Goal: Contribute content: Contribute content

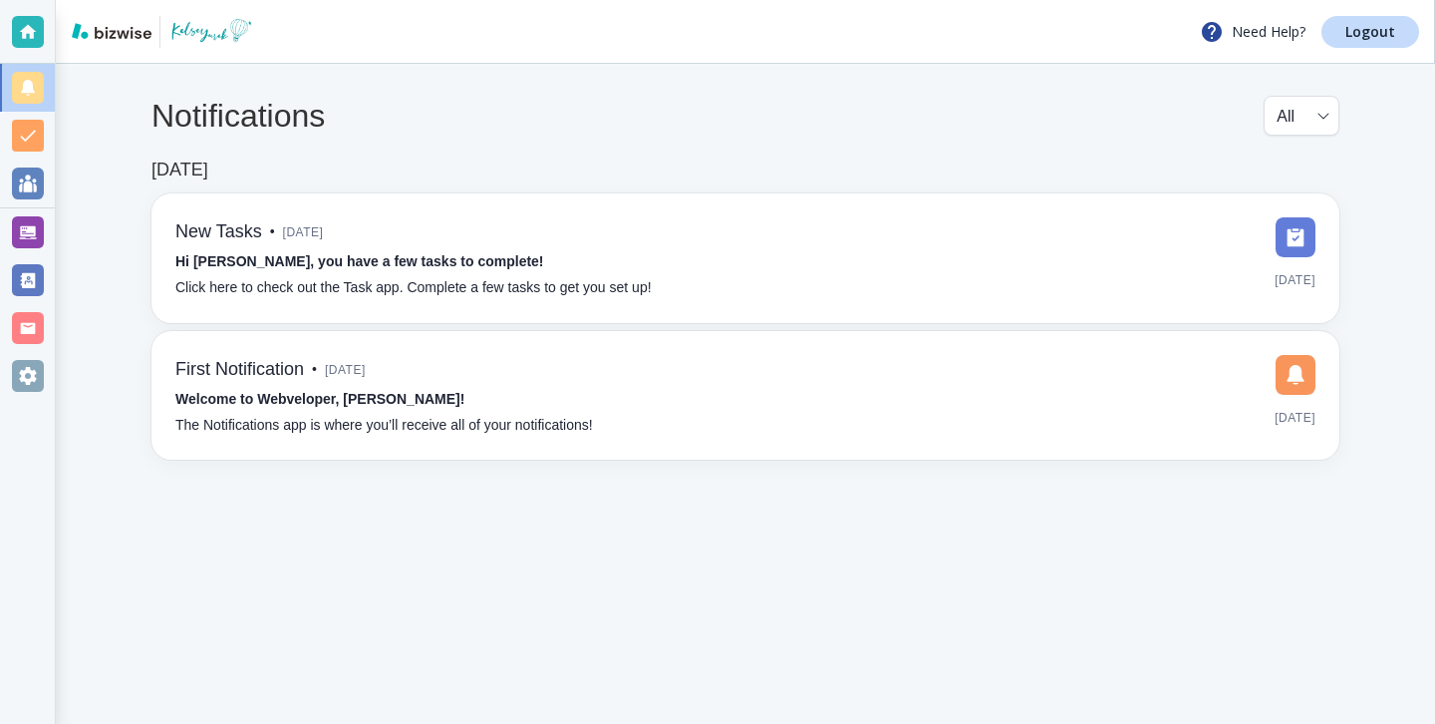
click at [10, 261] on div at bounding box center [27, 280] width 55 height 48
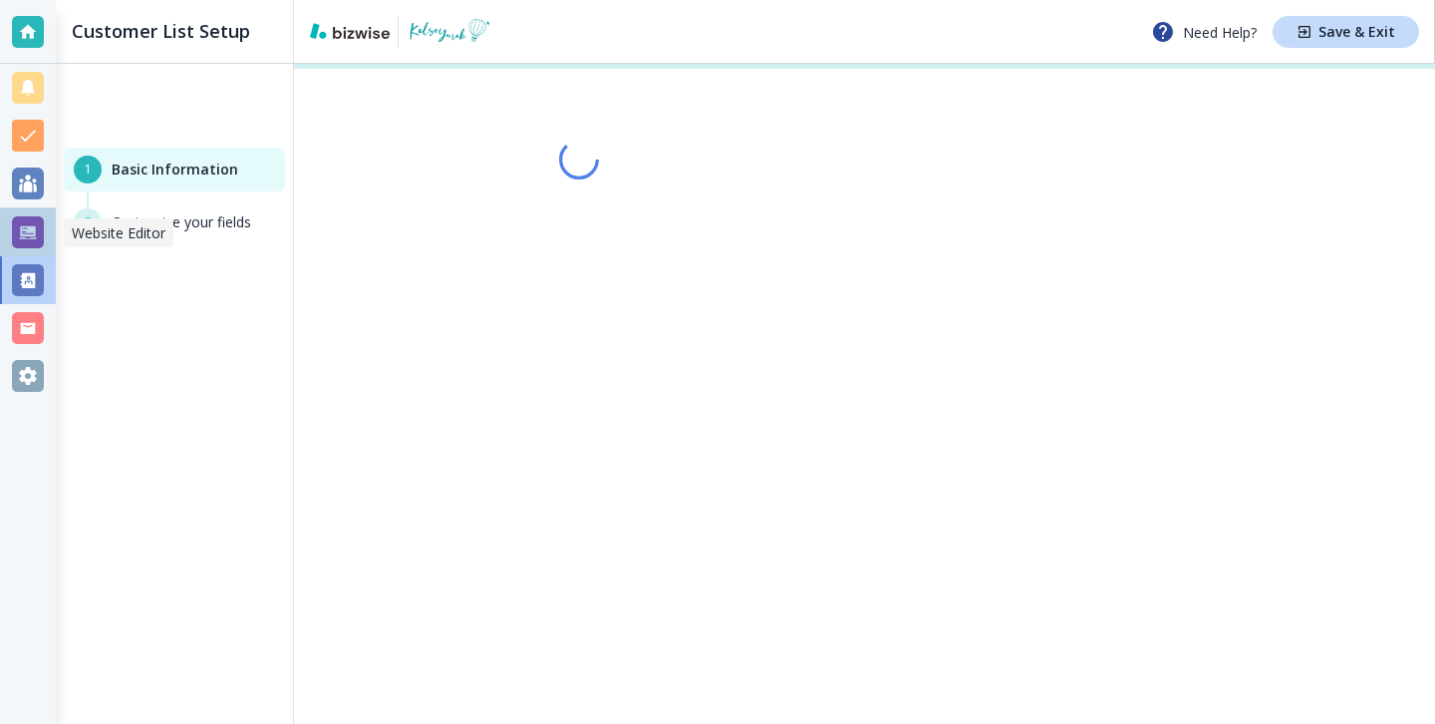
click at [25, 241] on div at bounding box center [28, 232] width 32 height 32
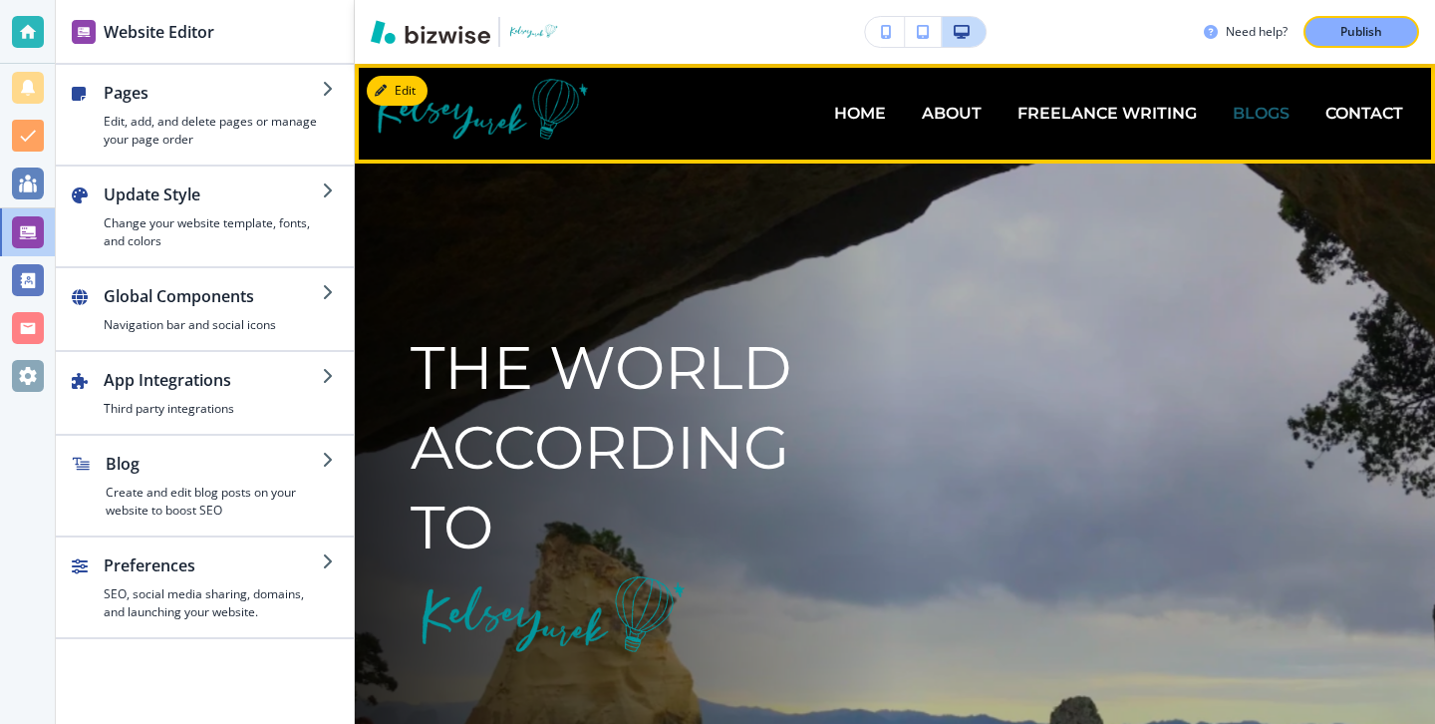
click at [1267, 110] on p "BLOGS" at bounding box center [1261, 113] width 57 height 23
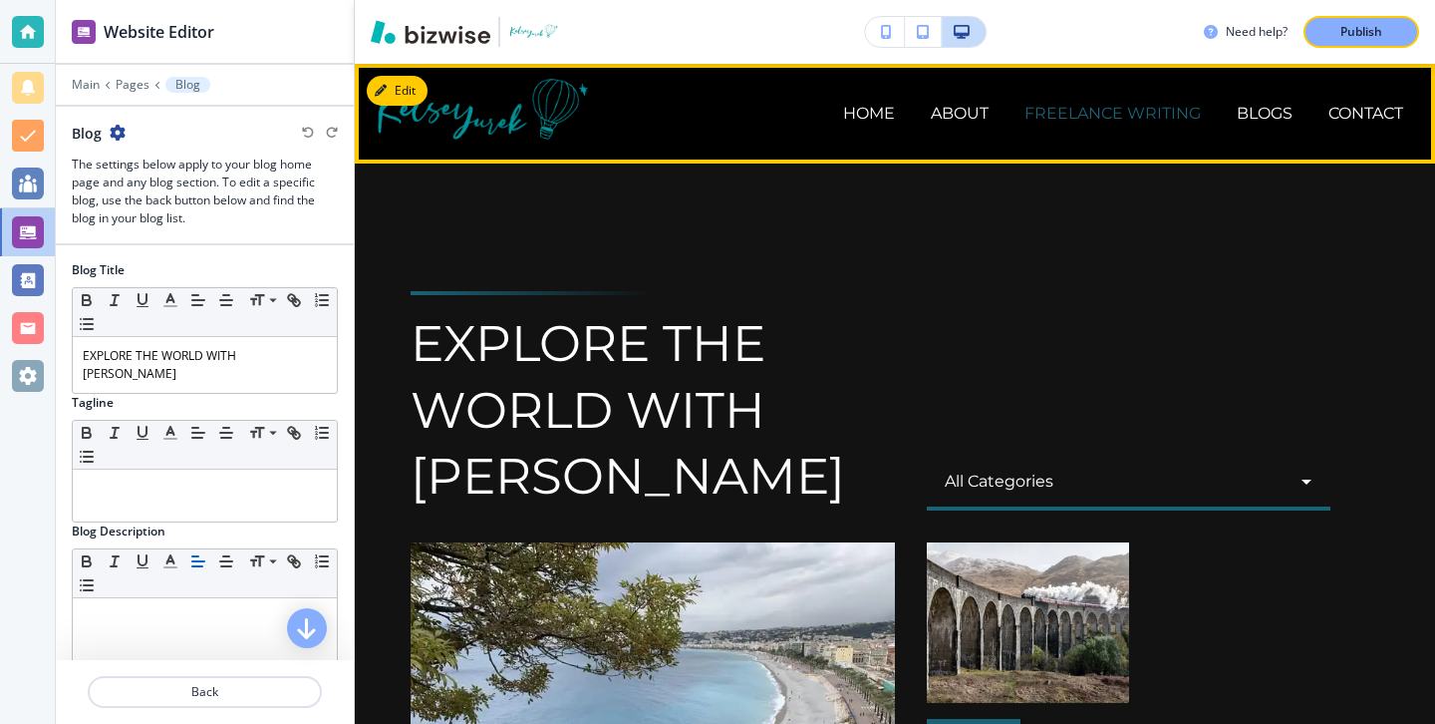
click at [1102, 121] on p "FREELANCE WRITING" at bounding box center [1112, 113] width 176 height 23
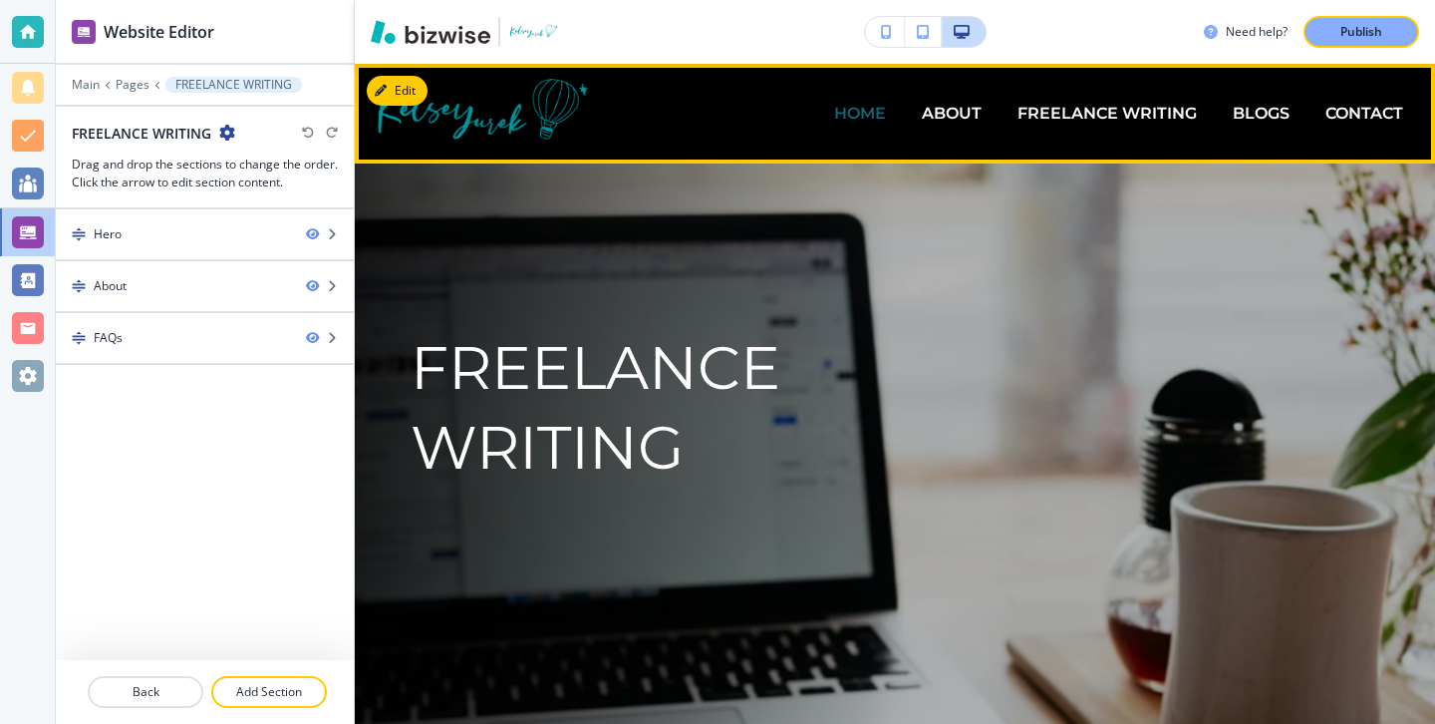
click at [856, 113] on p "HOME" at bounding box center [860, 113] width 52 height 23
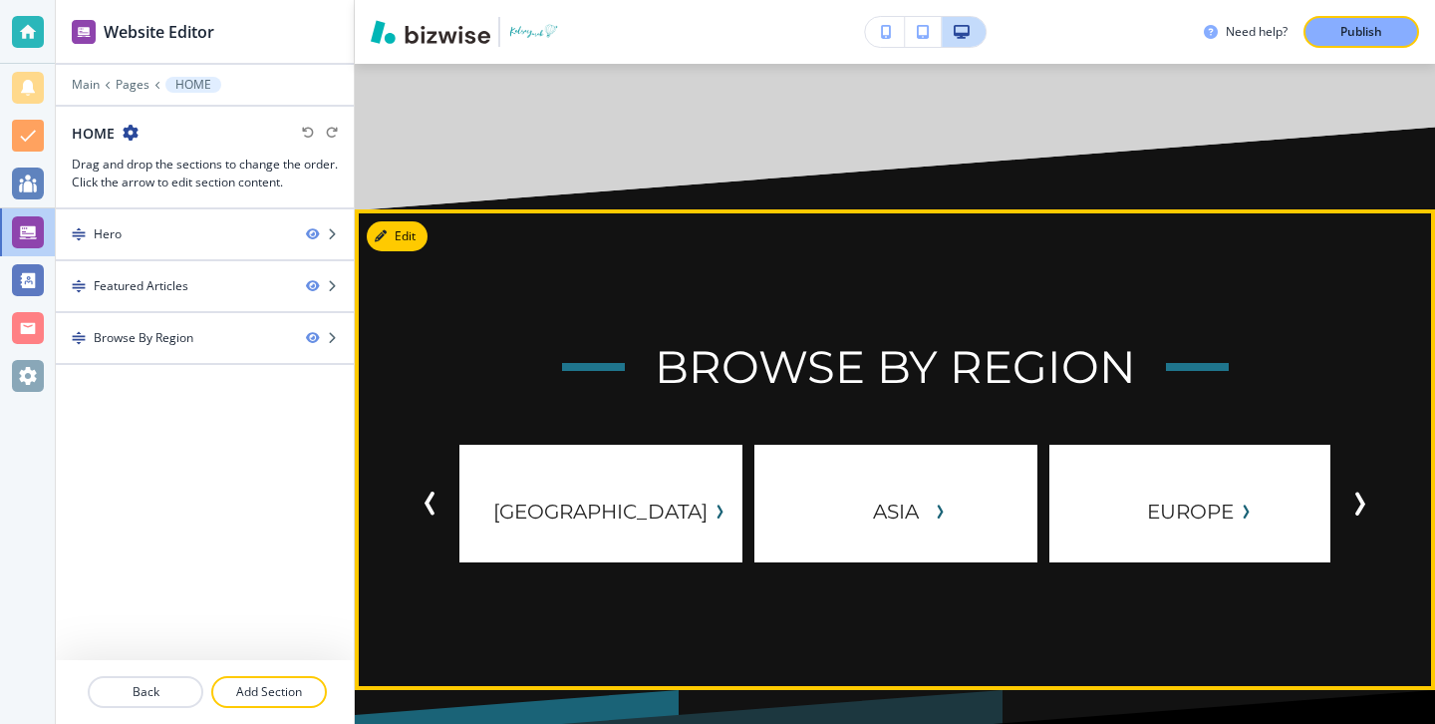
scroll to position [3801, 0]
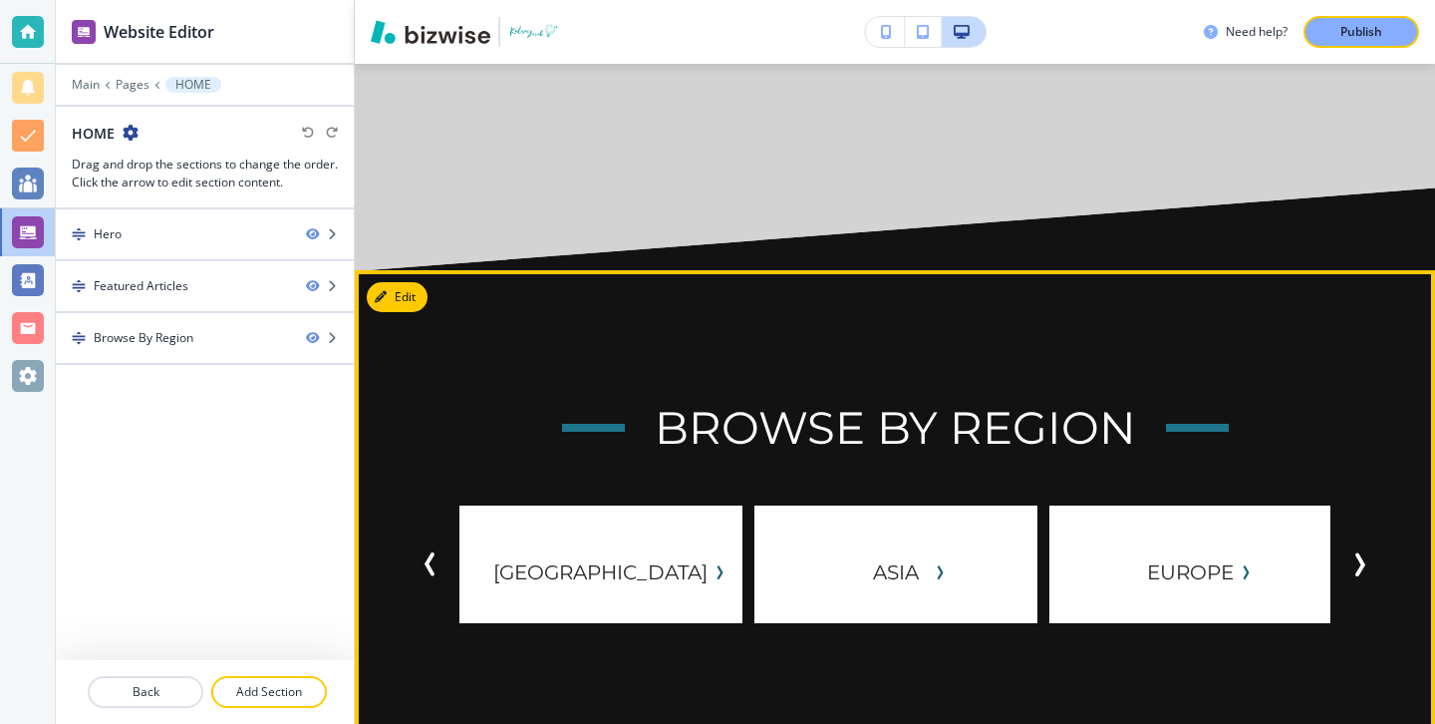
click at [1362, 544] on button "Next Slide" at bounding box center [1359, 564] width 40 height 40
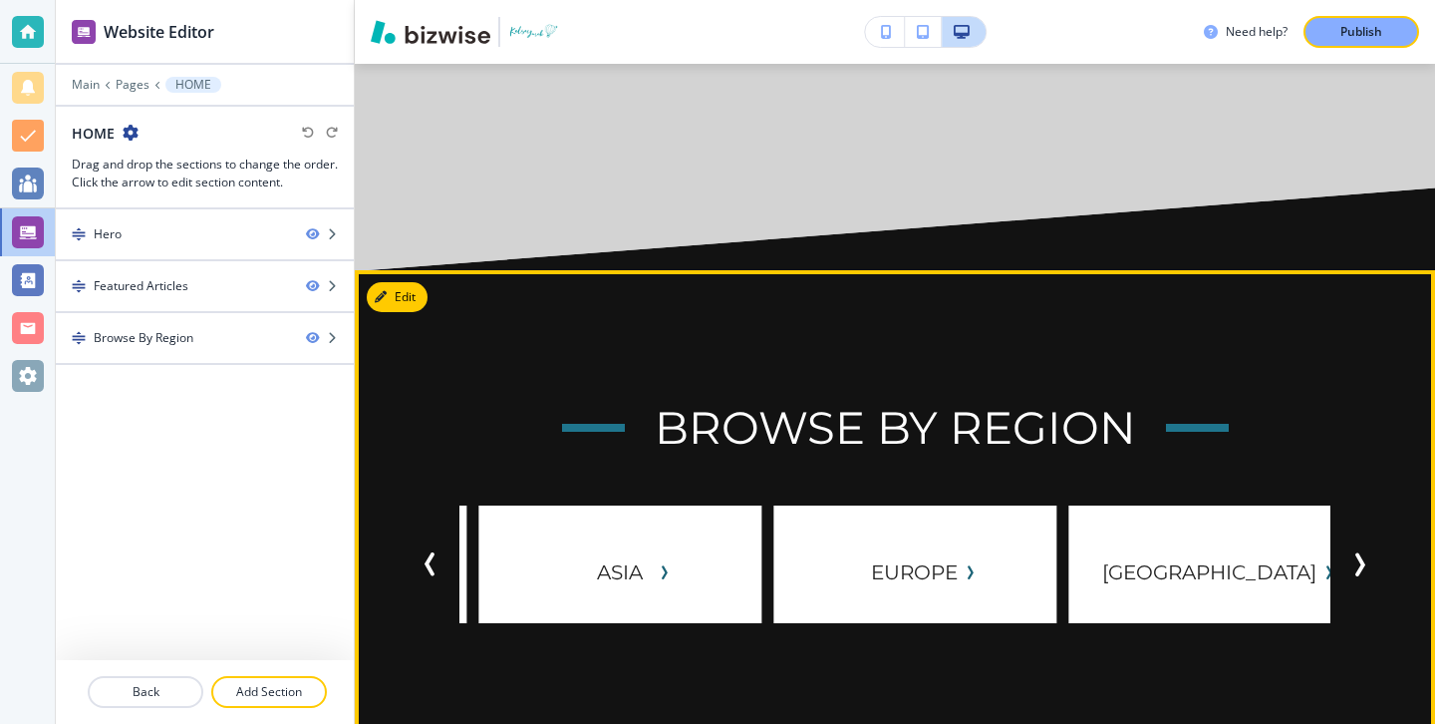
click at [1363, 544] on button "Next Slide" at bounding box center [1359, 564] width 40 height 40
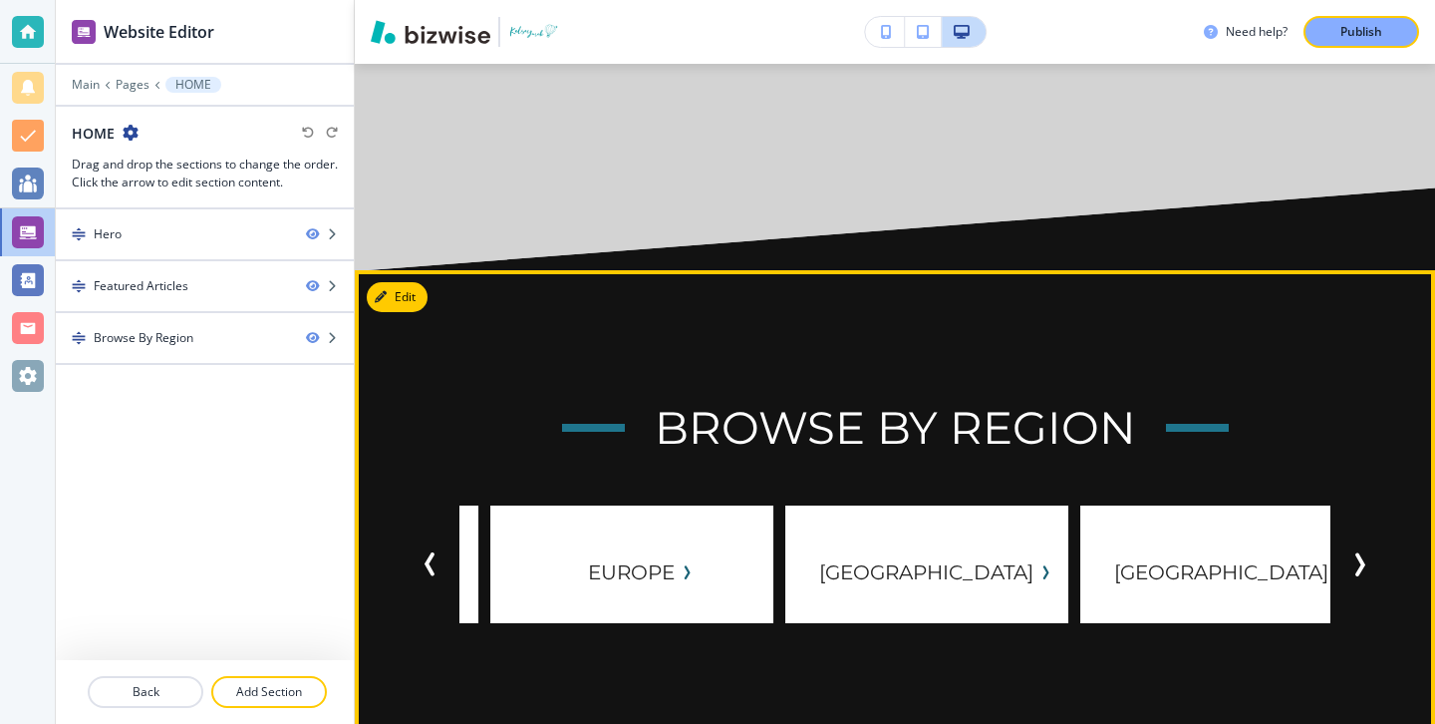
click at [1363, 544] on button "Next Slide" at bounding box center [1359, 564] width 40 height 40
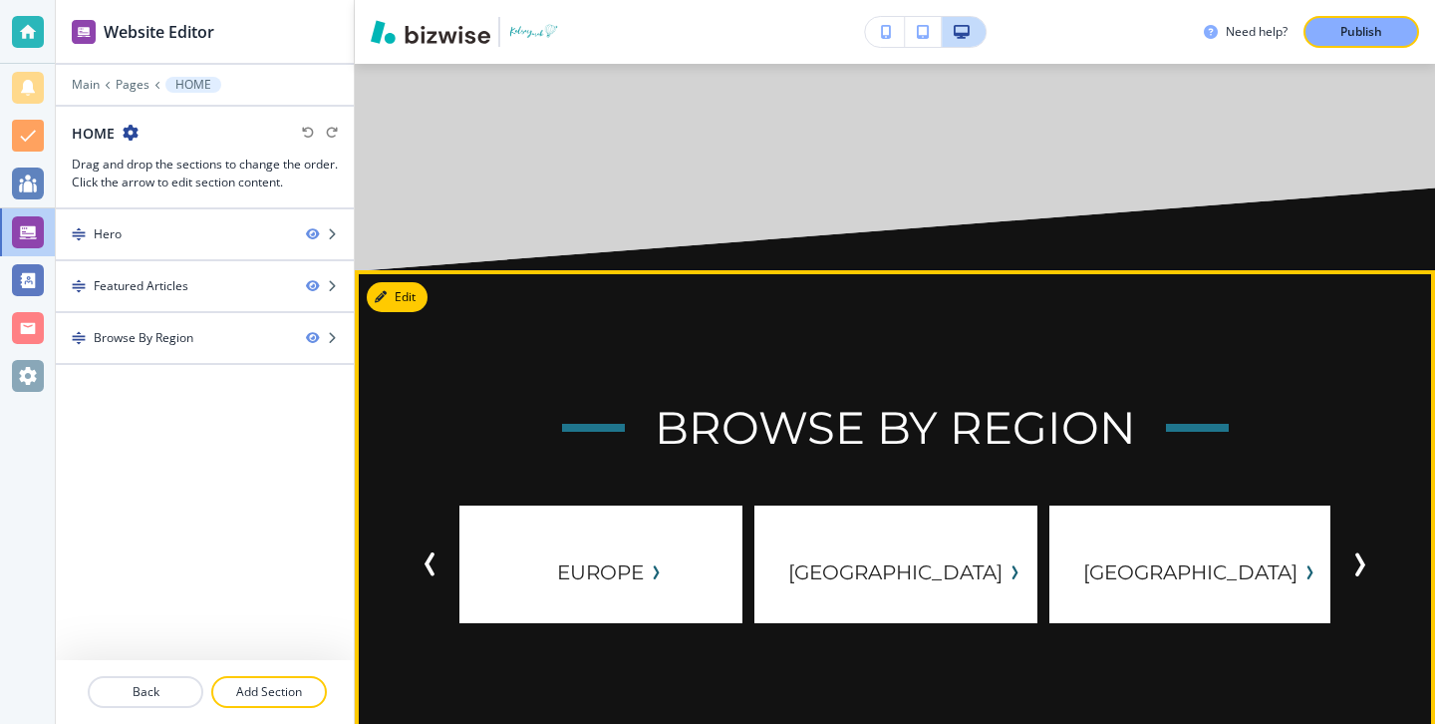
click at [1363, 544] on button "Next Slide" at bounding box center [1359, 564] width 40 height 40
click at [1330, 505] on div "NORTH AMERICA OCEANIA SOUTH AMERICA Africa ASIA Europe Middle East NORTH AMERIC…" at bounding box center [895, 564] width 969 height 118
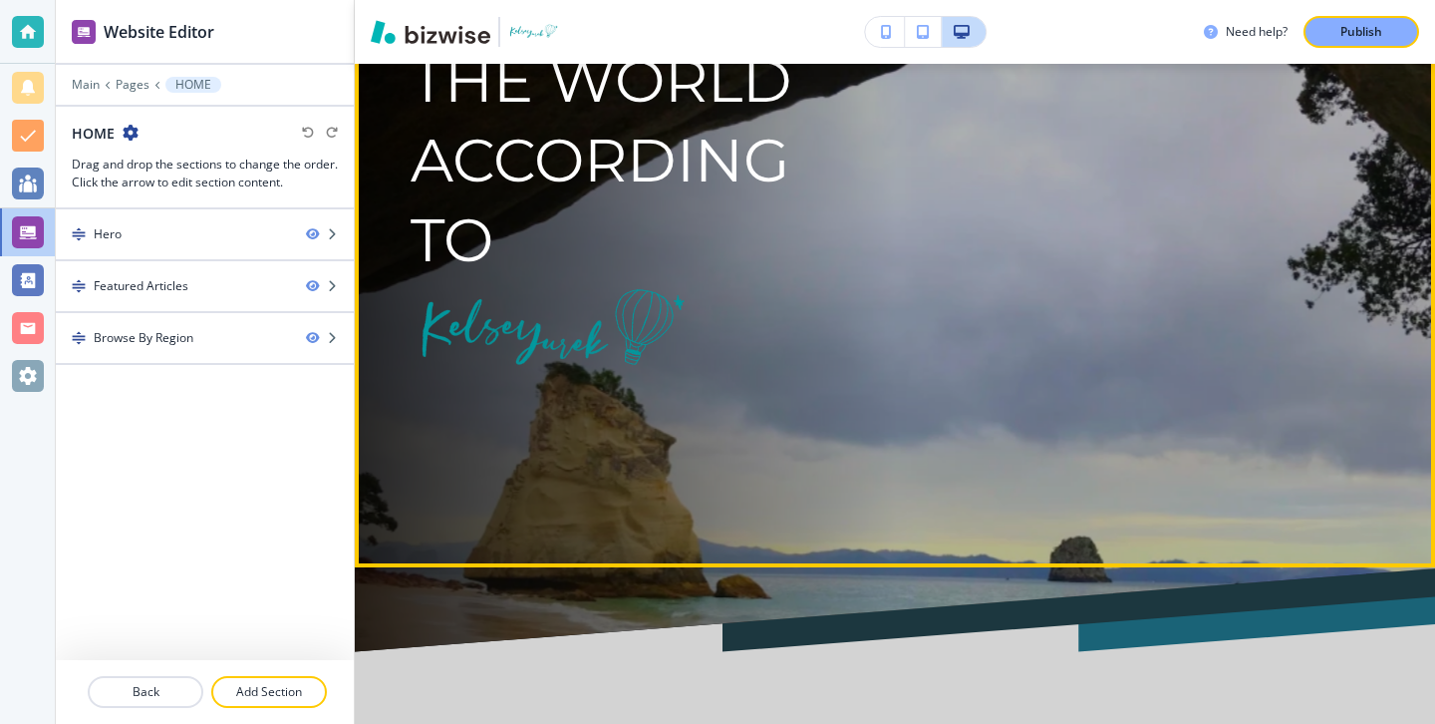
scroll to position [0, 0]
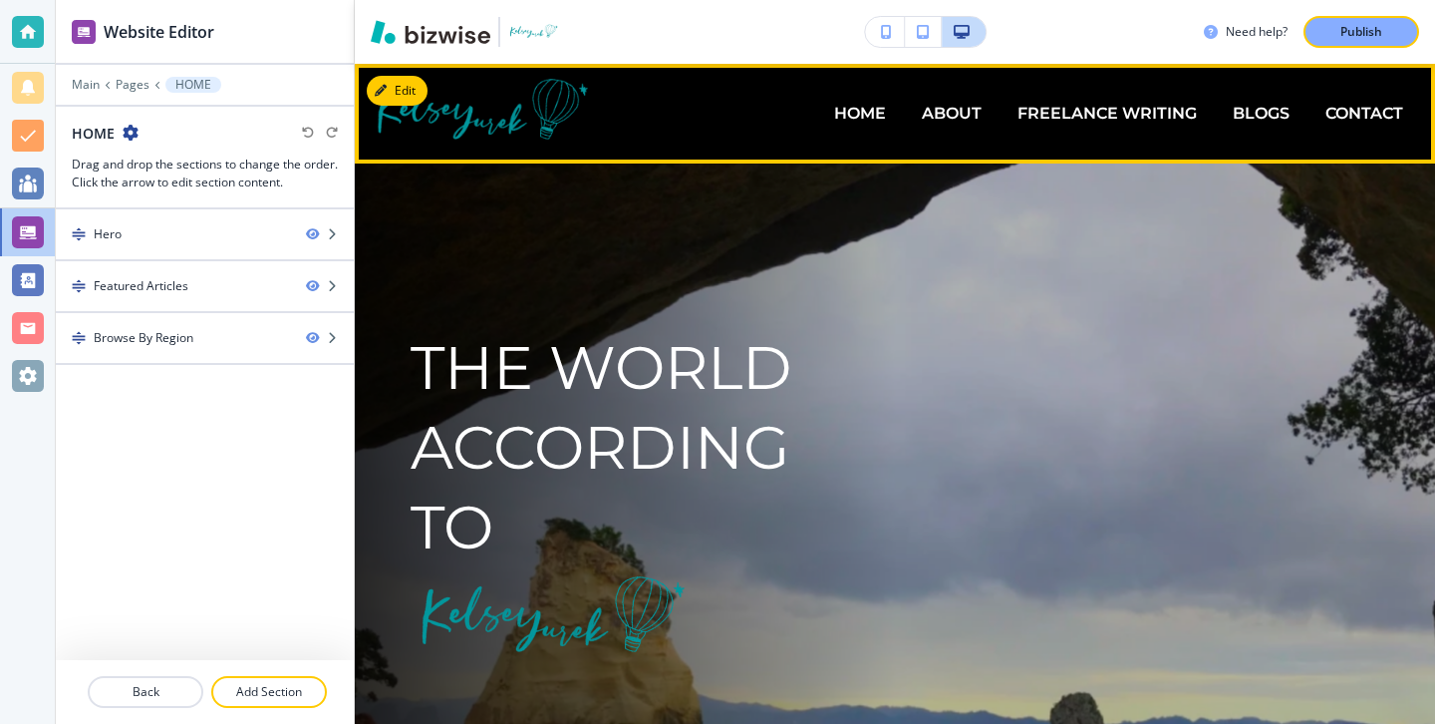
click at [947, 88] on div "ABOUT" at bounding box center [952, 114] width 96 height 80
click at [948, 98] on div "ABOUT" at bounding box center [952, 114] width 96 height 80
click at [948, 105] on p "ABOUT" at bounding box center [952, 113] width 60 height 23
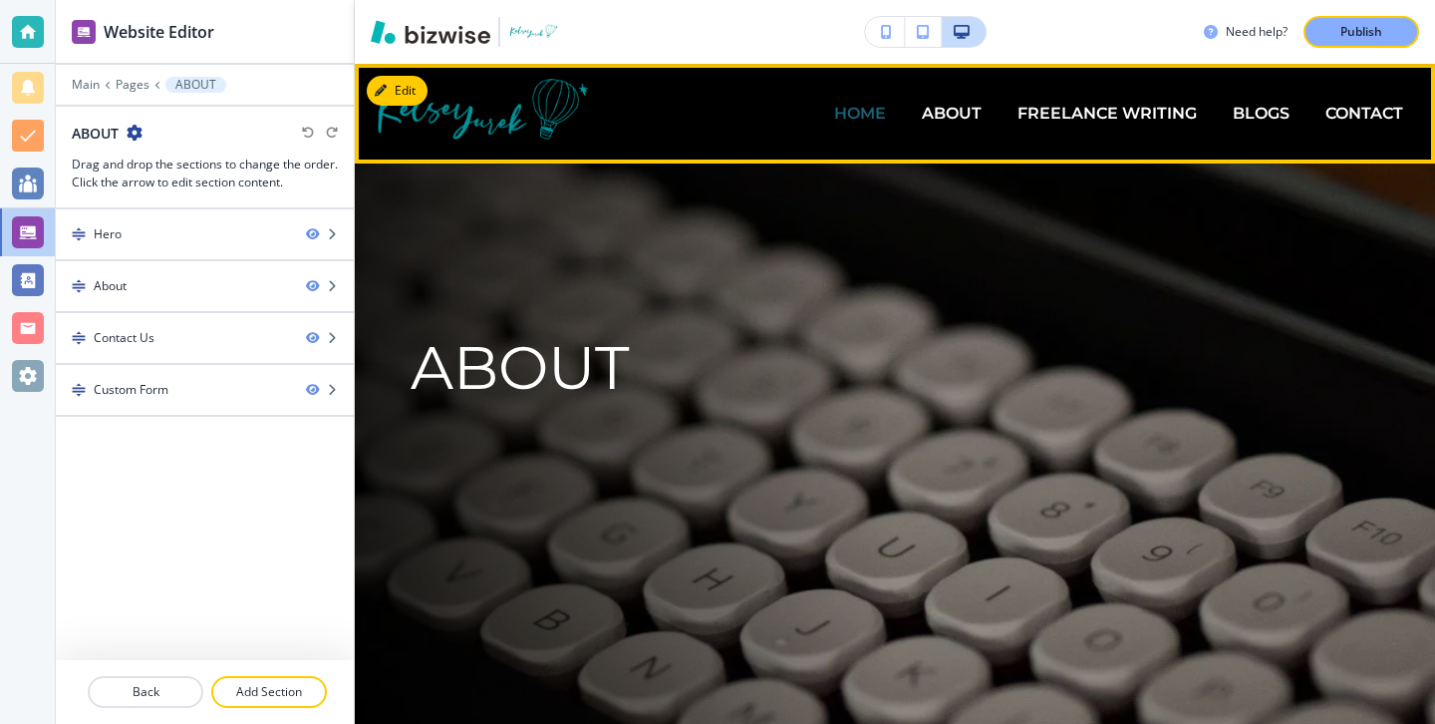
click at [864, 118] on p "HOME" at bounding box center [860, 113] width 52 height 23
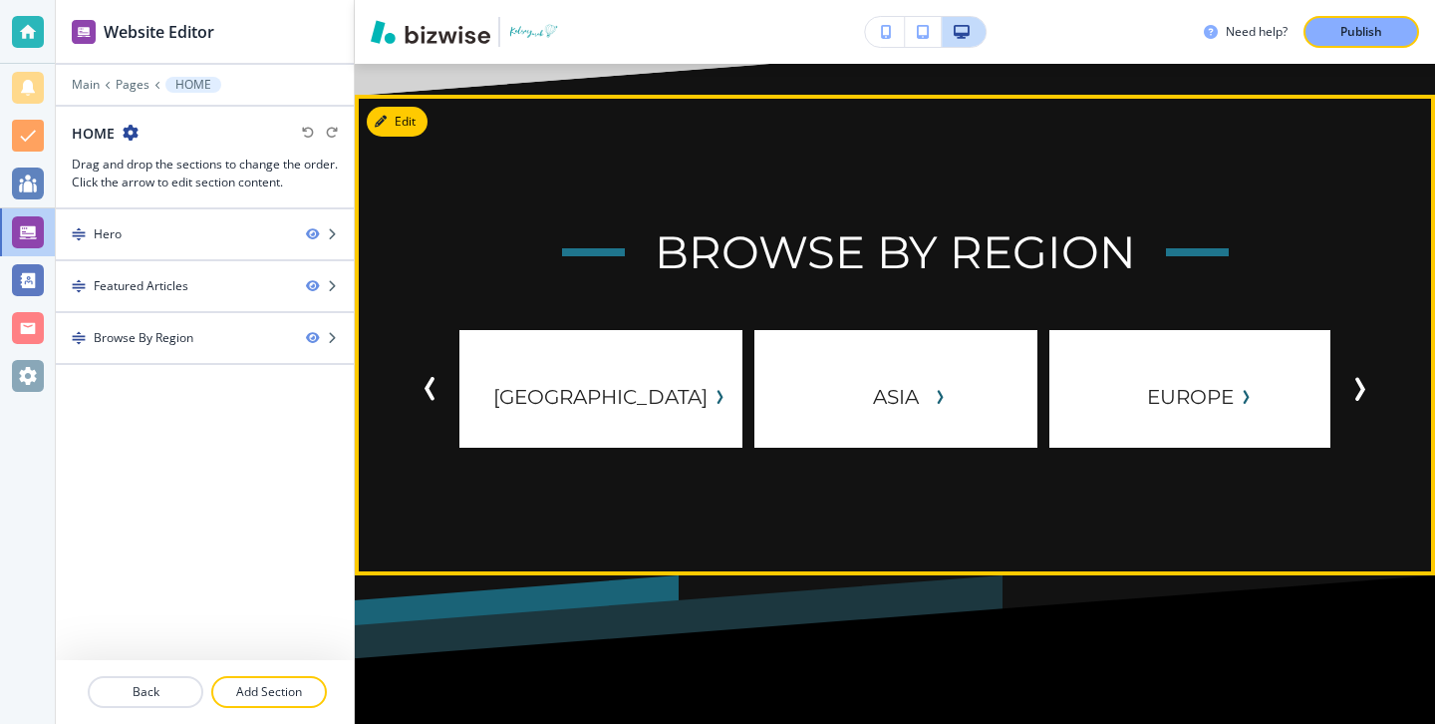
scroll to position [4084, 0]
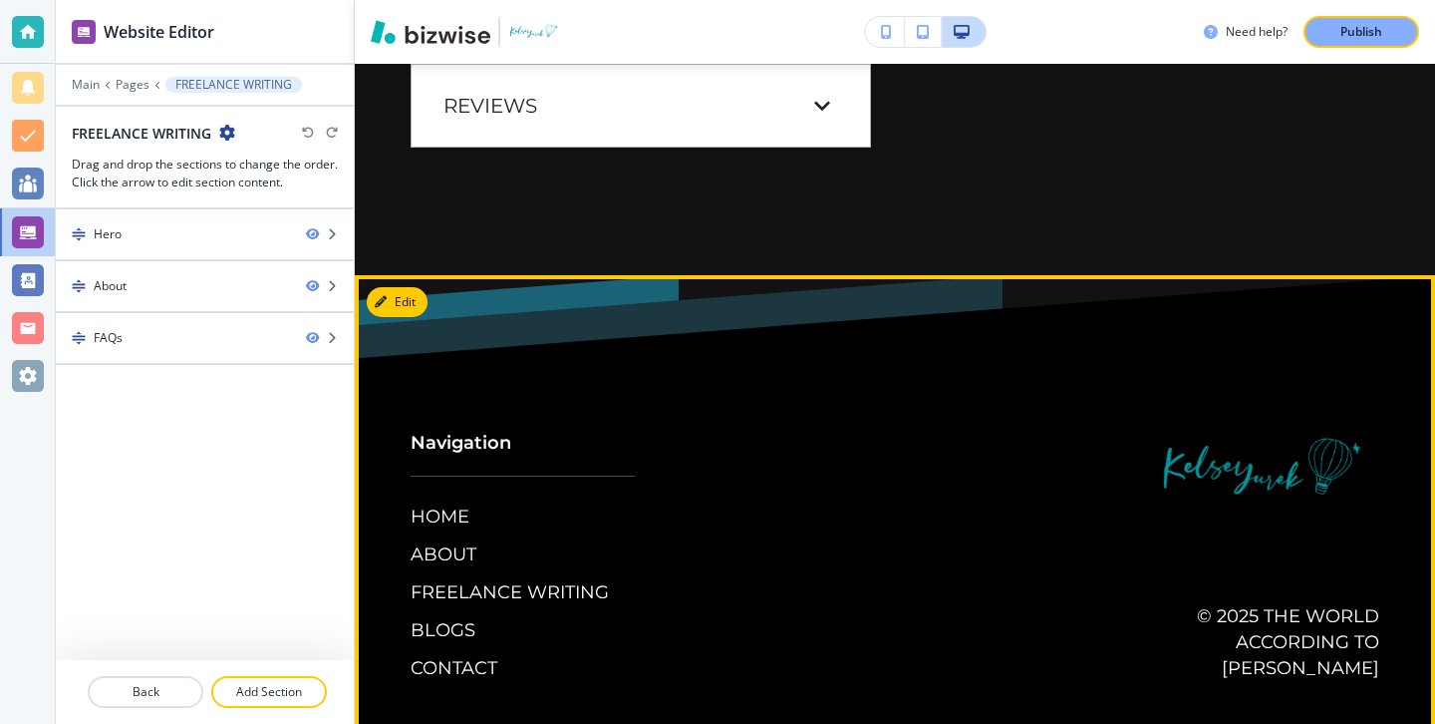
scroll to position [1831, 0]
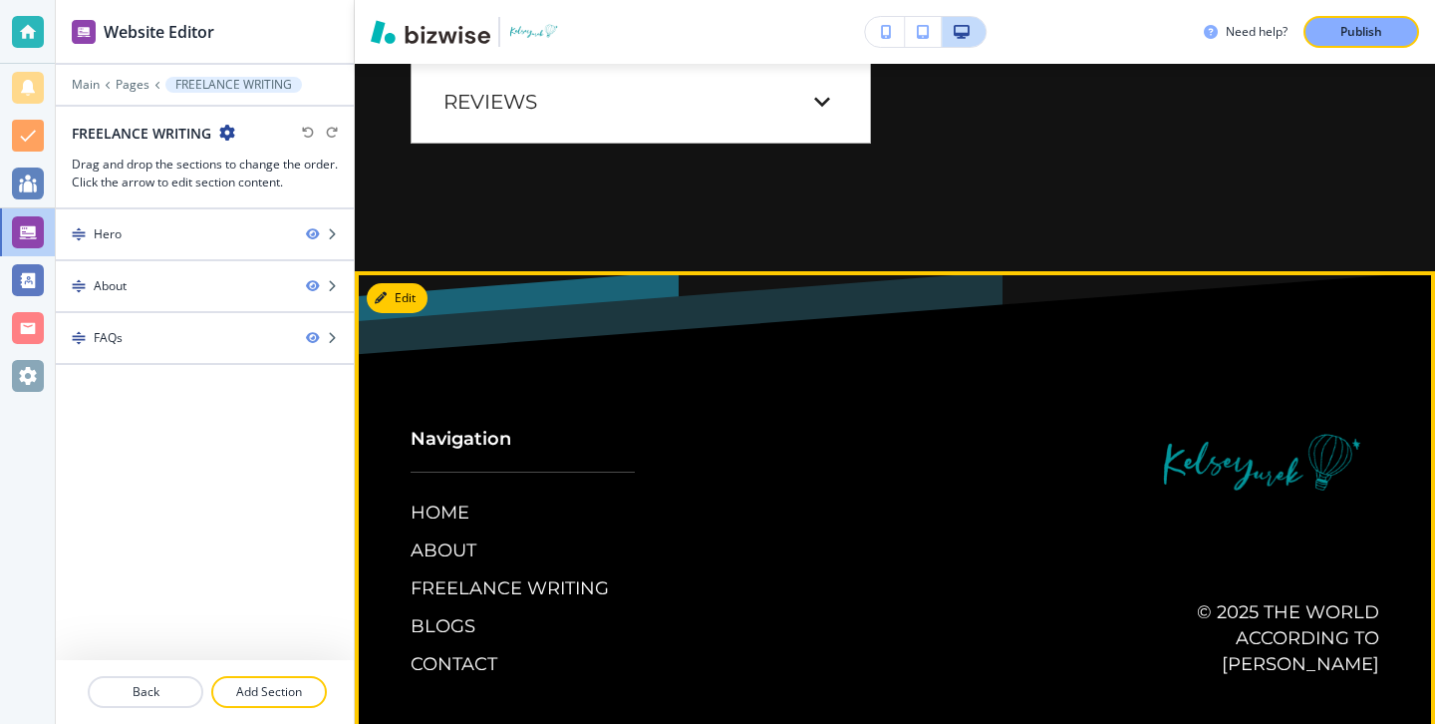
click at [477, 594] on div "HOME ABOUT FREELANCE WRITING BLOGS CONTACT" at bounding box center [523, 588] width 224 height 177
click at [467, 614] on p "BLOGS" at bounding box center [443, 627] width 65 height 26
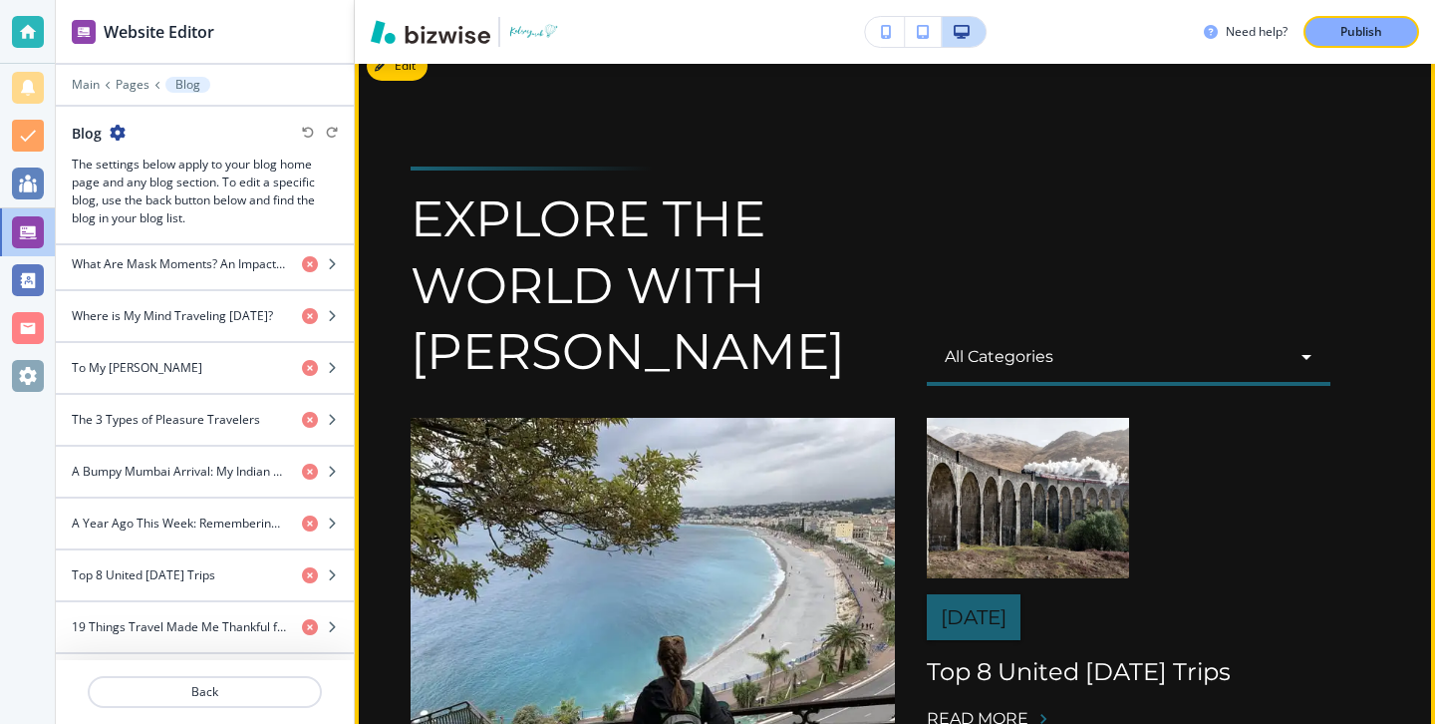
scroll to position [0, 0]
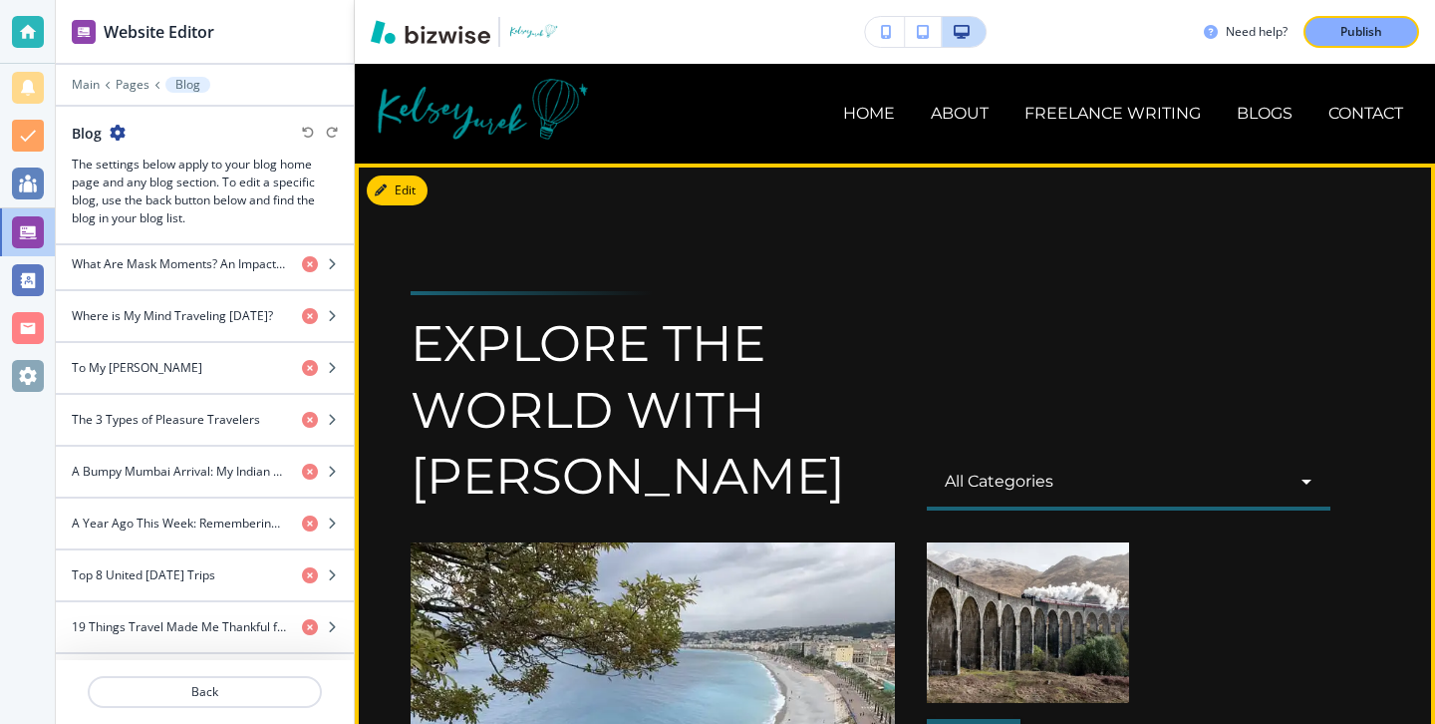
click at [997, 0] on body "Website Editor Main Pages Blog Blog The settings below apply to your blog home …" at bounding box center [717, 0] width 1435 height 0
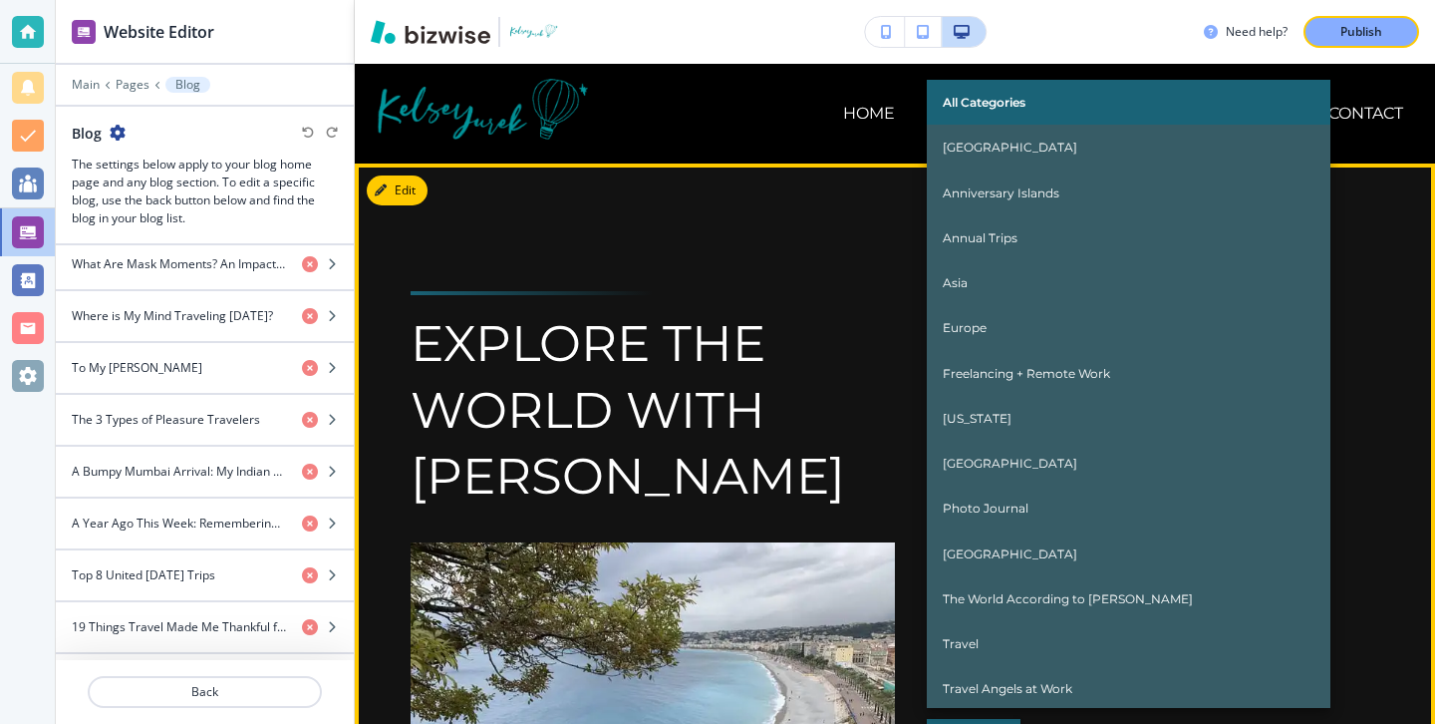
click at [840, 266] on div at bounding box center [717, 362] width 1435 height 724
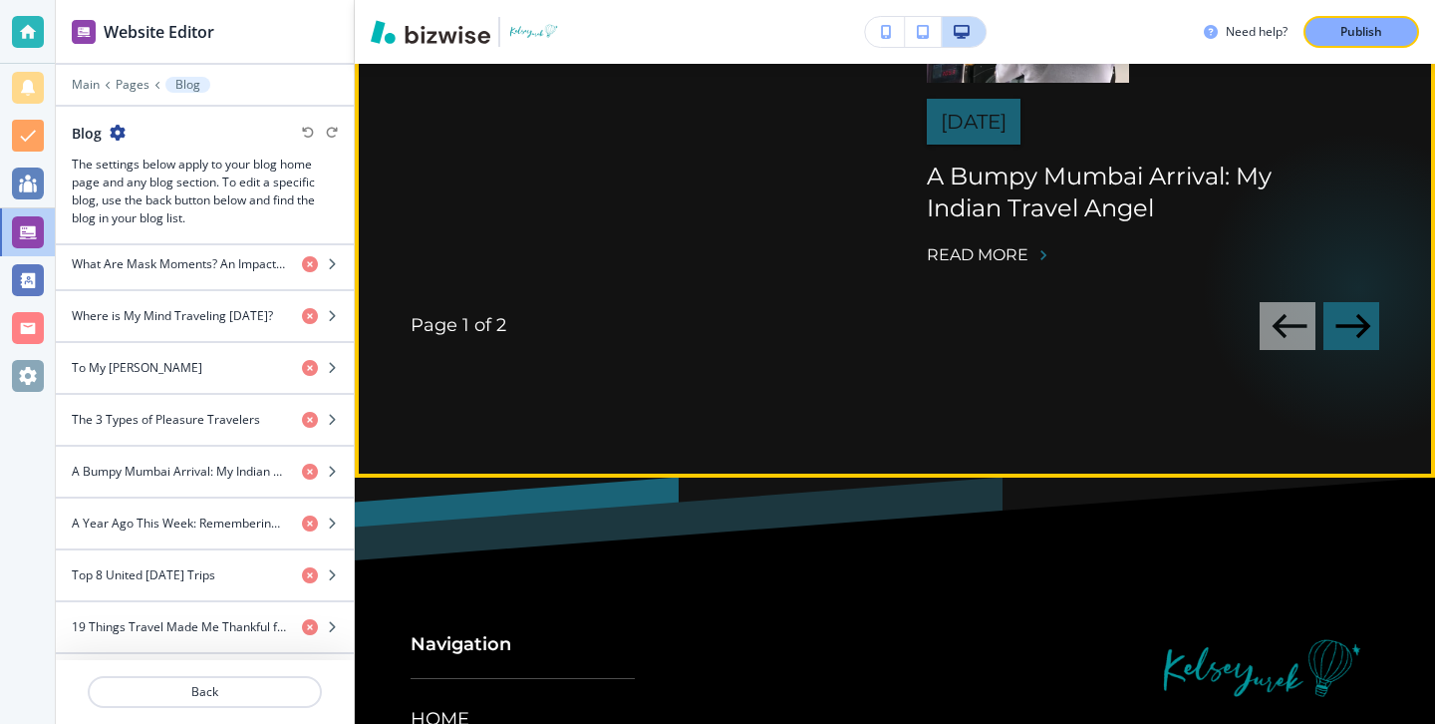
click at [1348, 327] on icon "button" at bounding box center [1353, 325] width 35 height 25
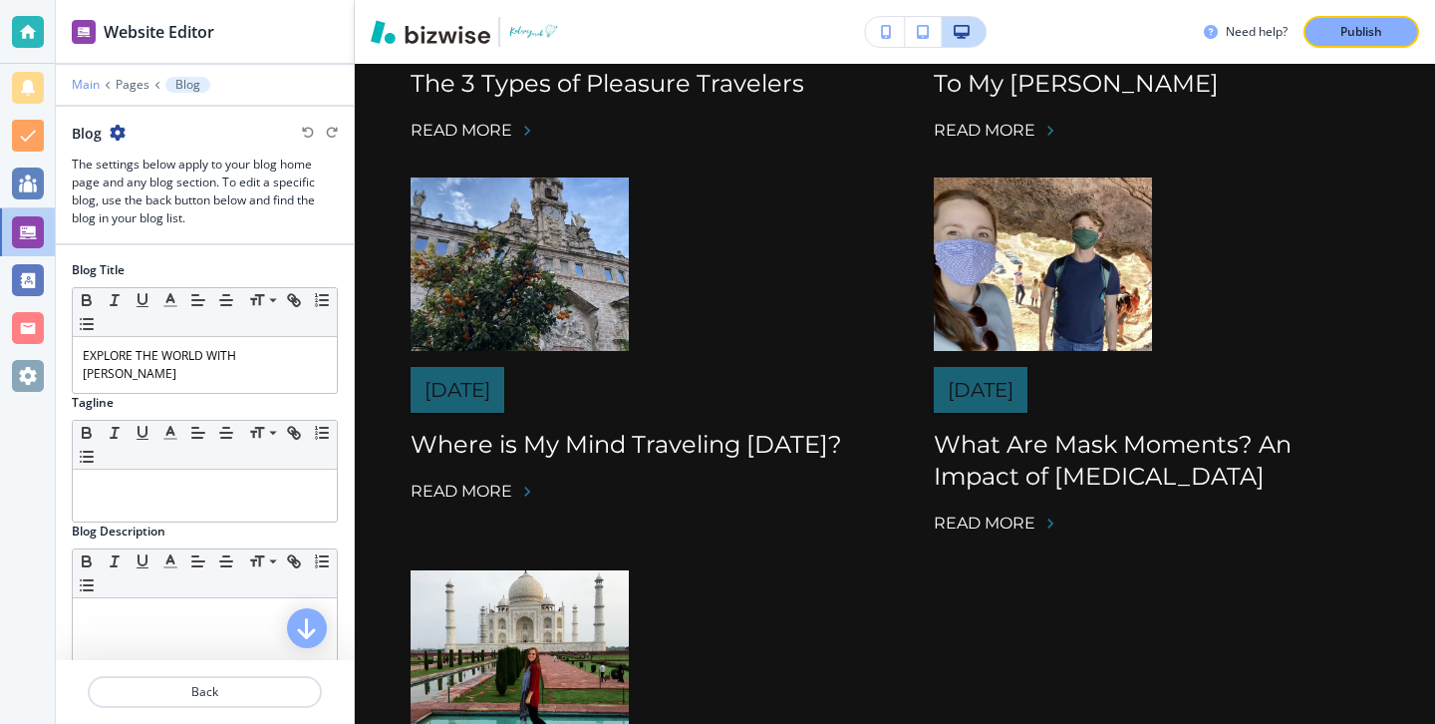
click at [90, 87] on p "Main" at bounding box center [86, 85] width 28 height 14
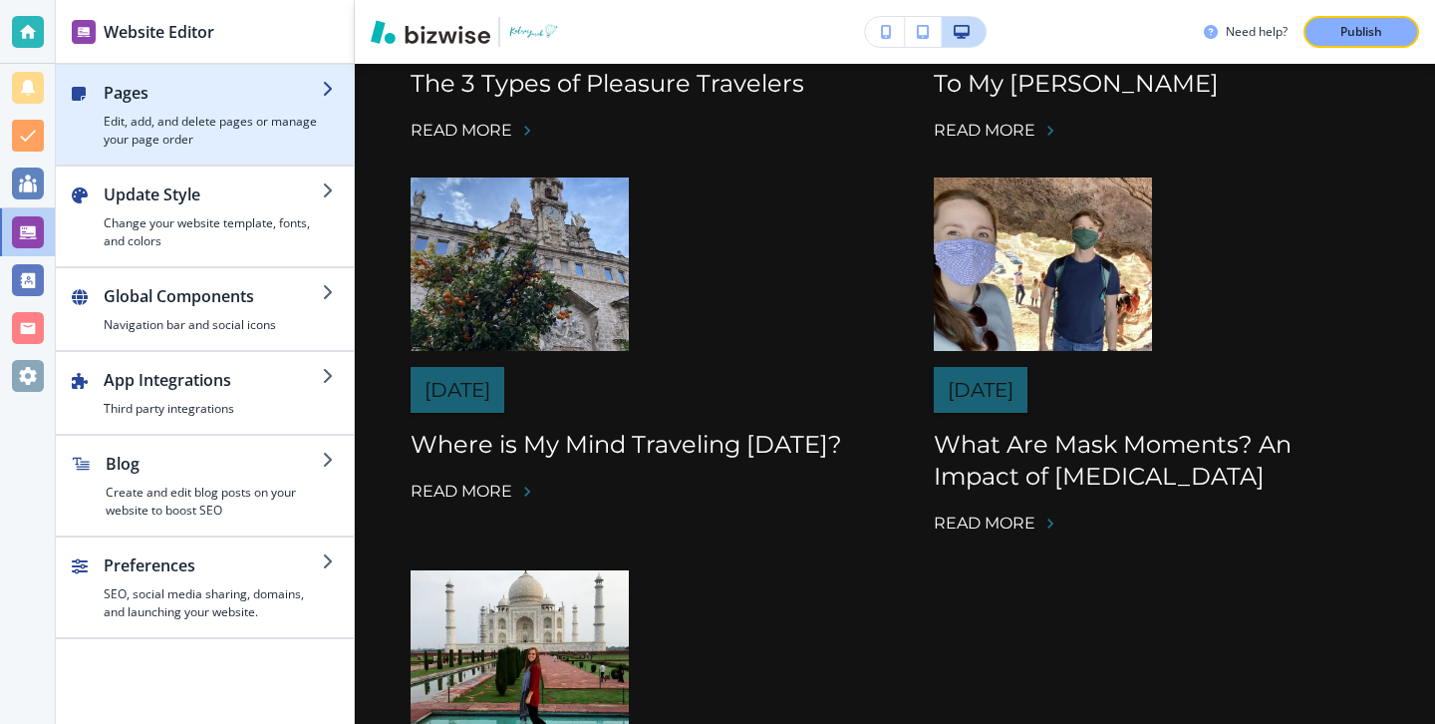
click at [203, 92] on h2 "Pages" at bounding box center [213, 93] width 218 height 24
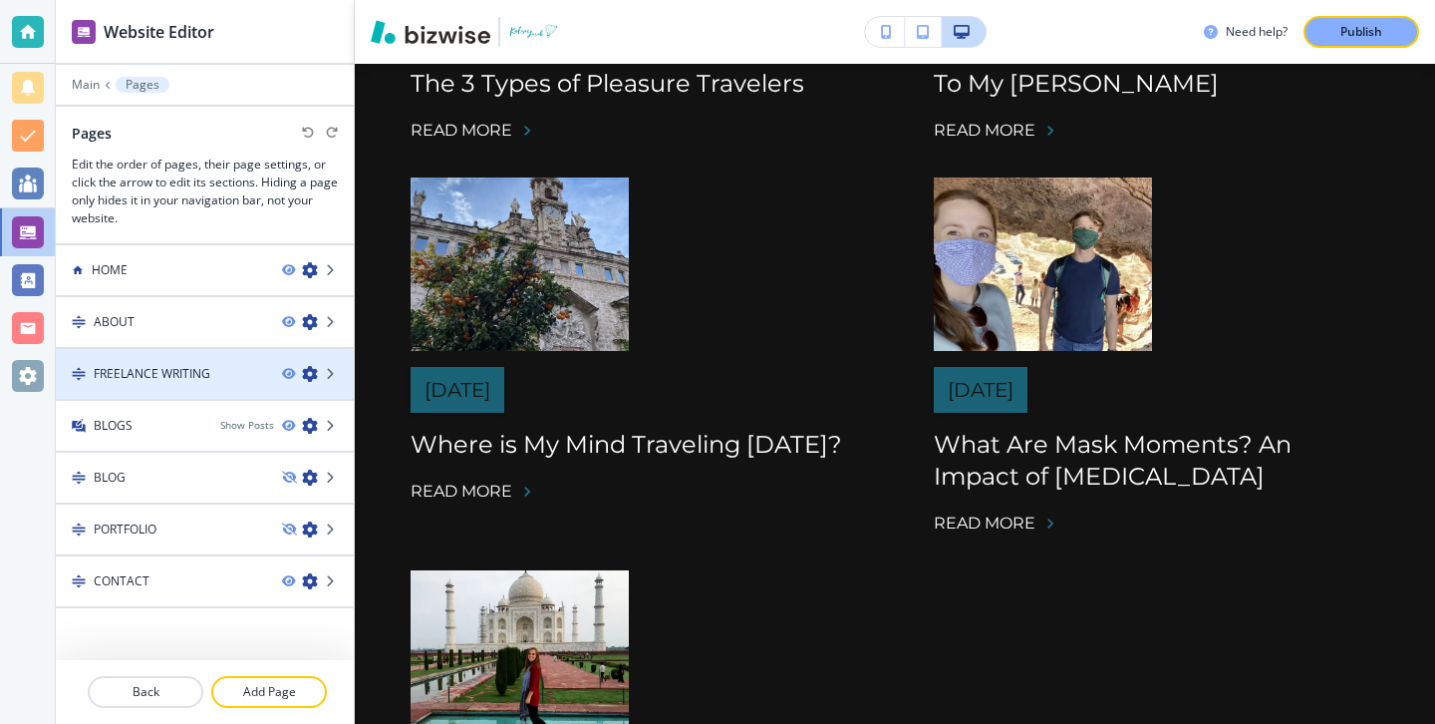
scroll to position [24, 0]
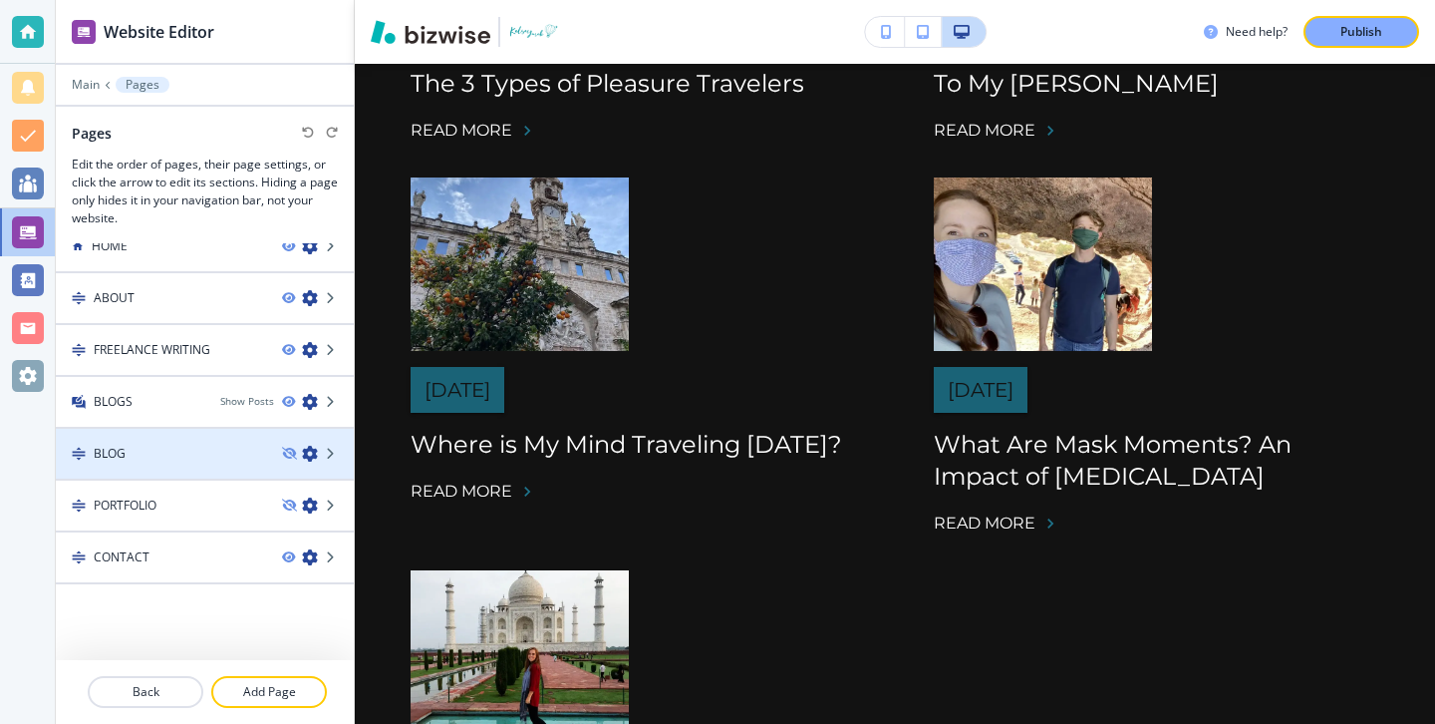
click at [234, 453] on div "BLOG" at bounding box center [161, 453] width 210 height 18
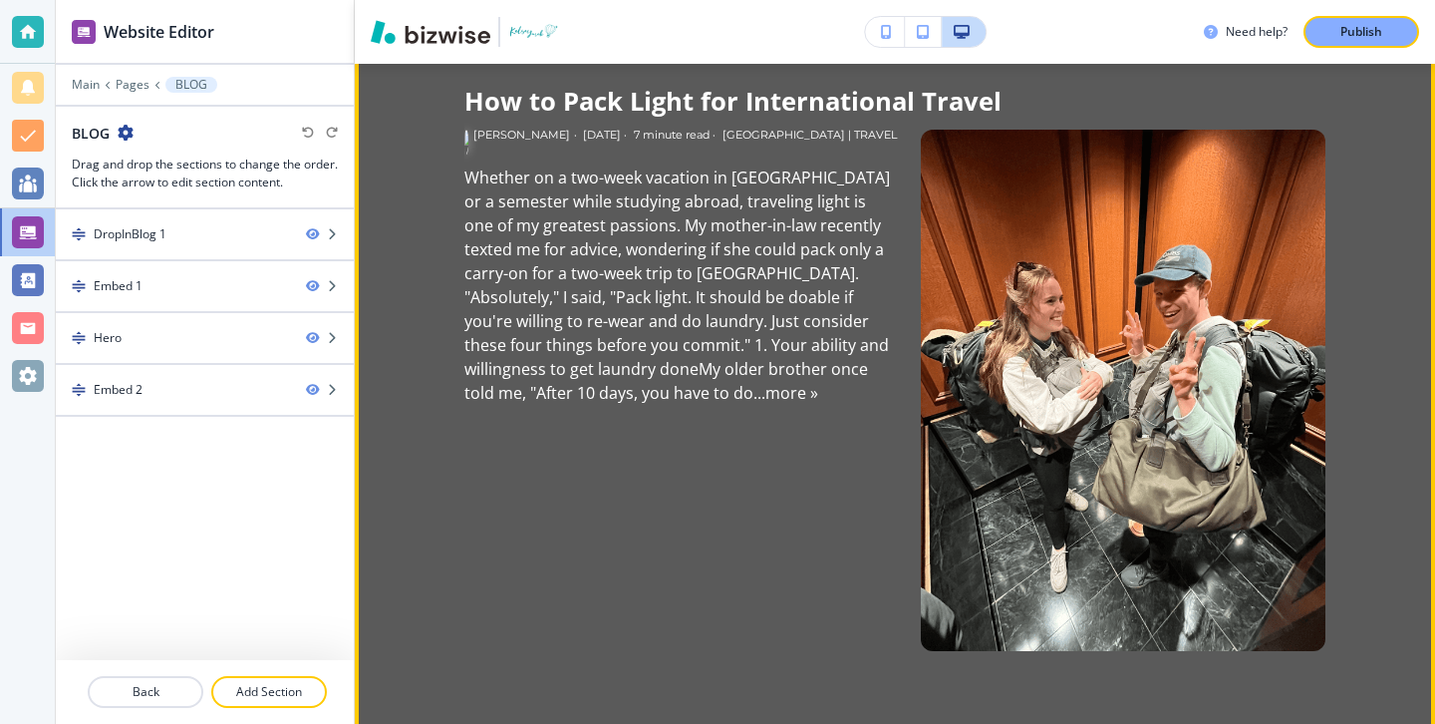
scroll to position [0, 0]
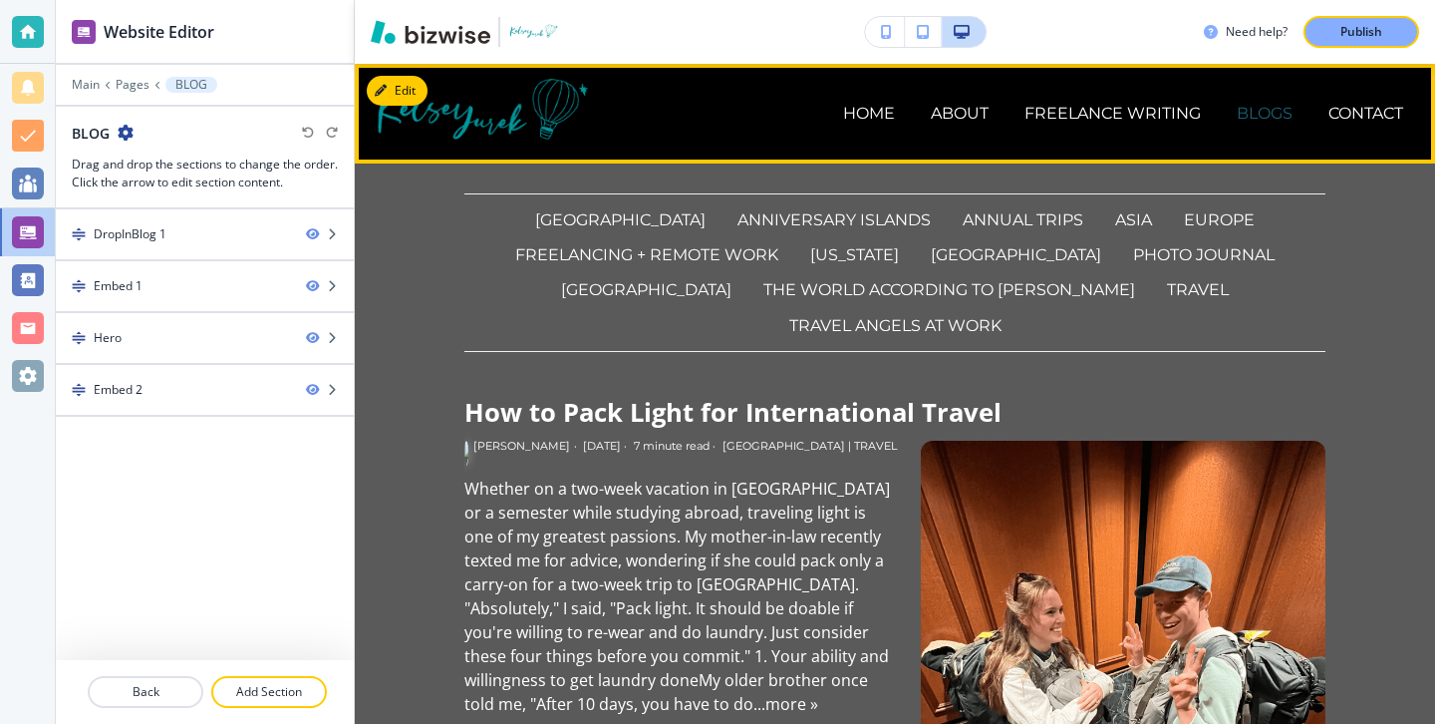
click at [1258, 114] on p "BLOGS" at bounding box center [1265, 113] width 56 height 23
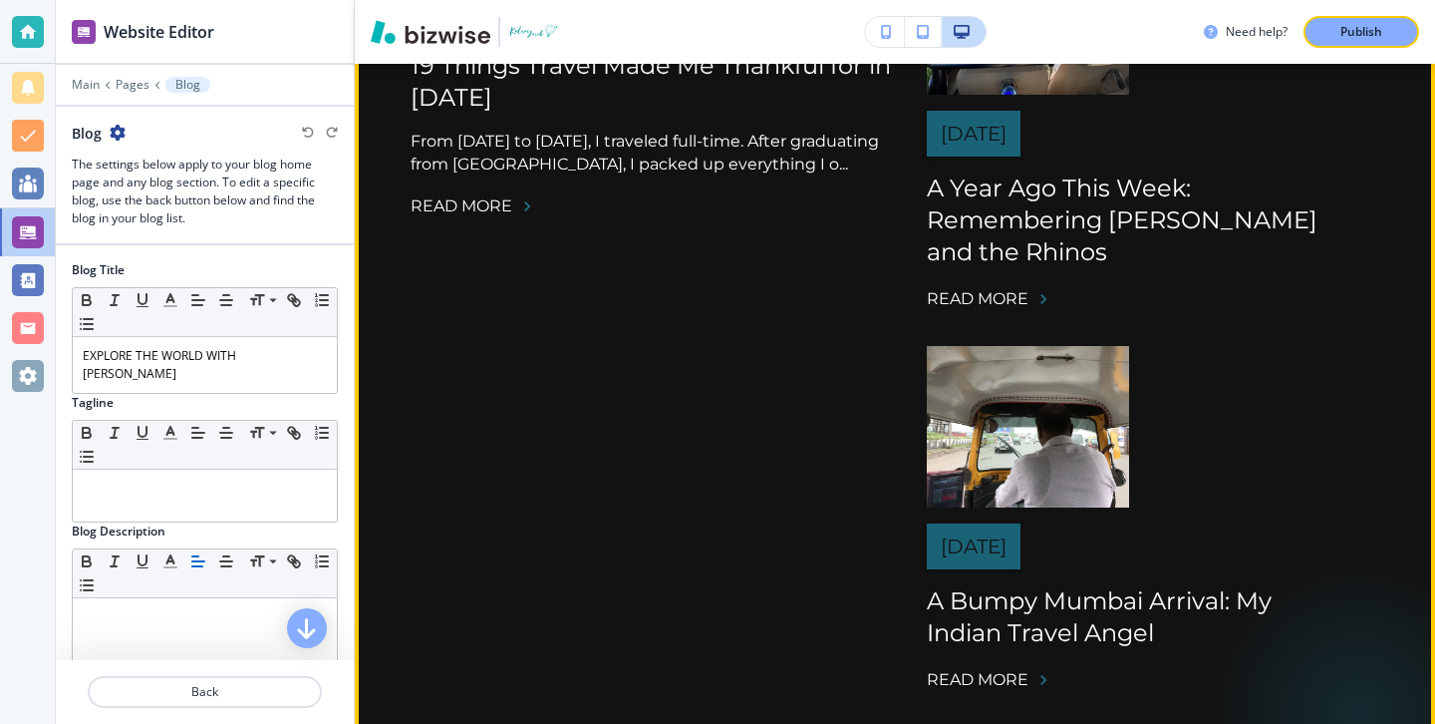
scroll to position [1293, 0]
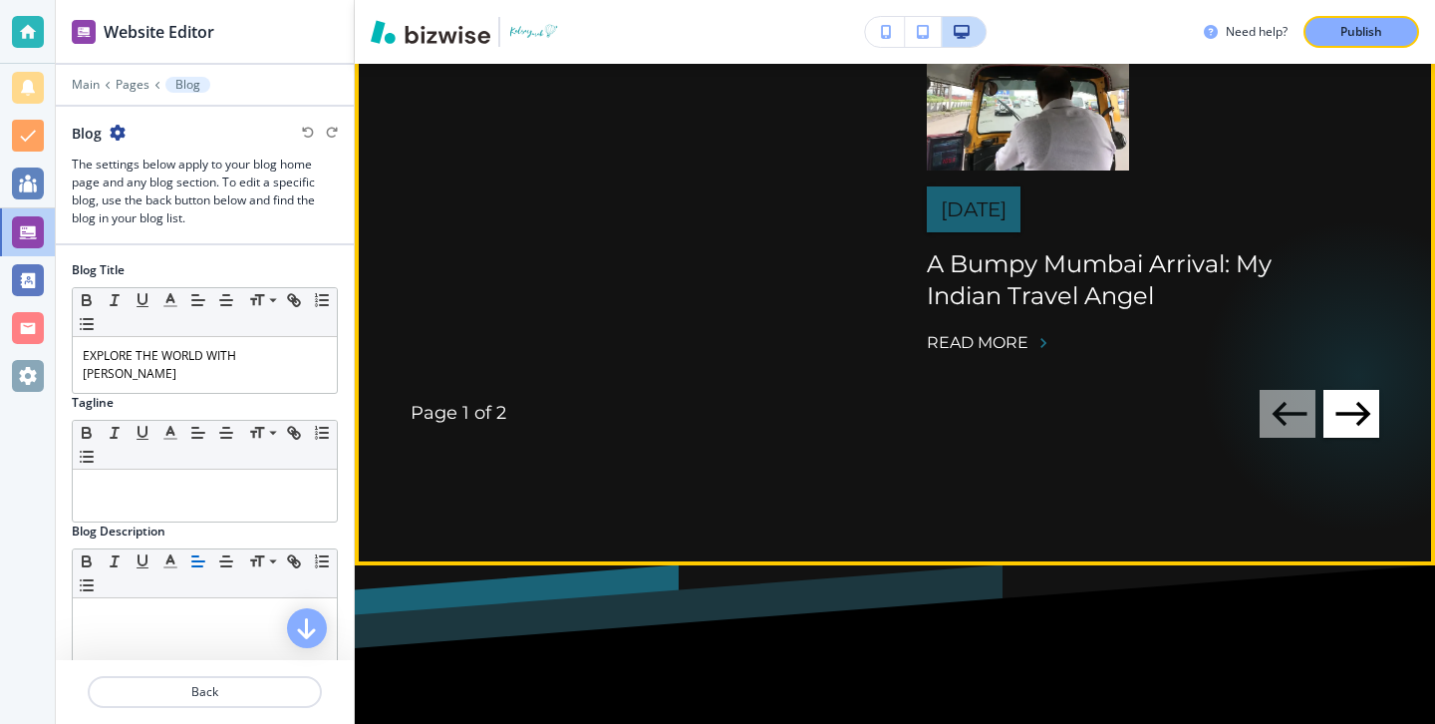
click at [1374, 411] on button "button" at bounding box center [1351, 414] width 56 height 48
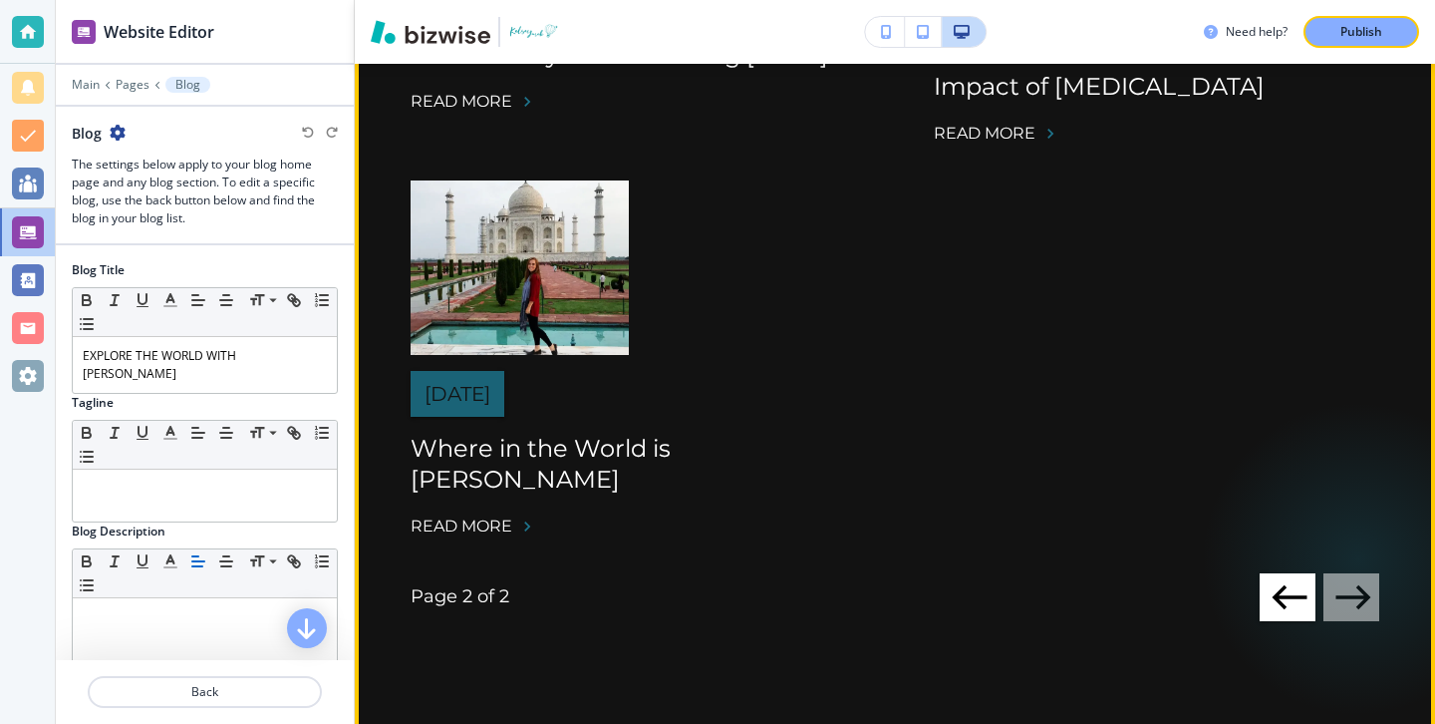
scroll to position [1176, 0]
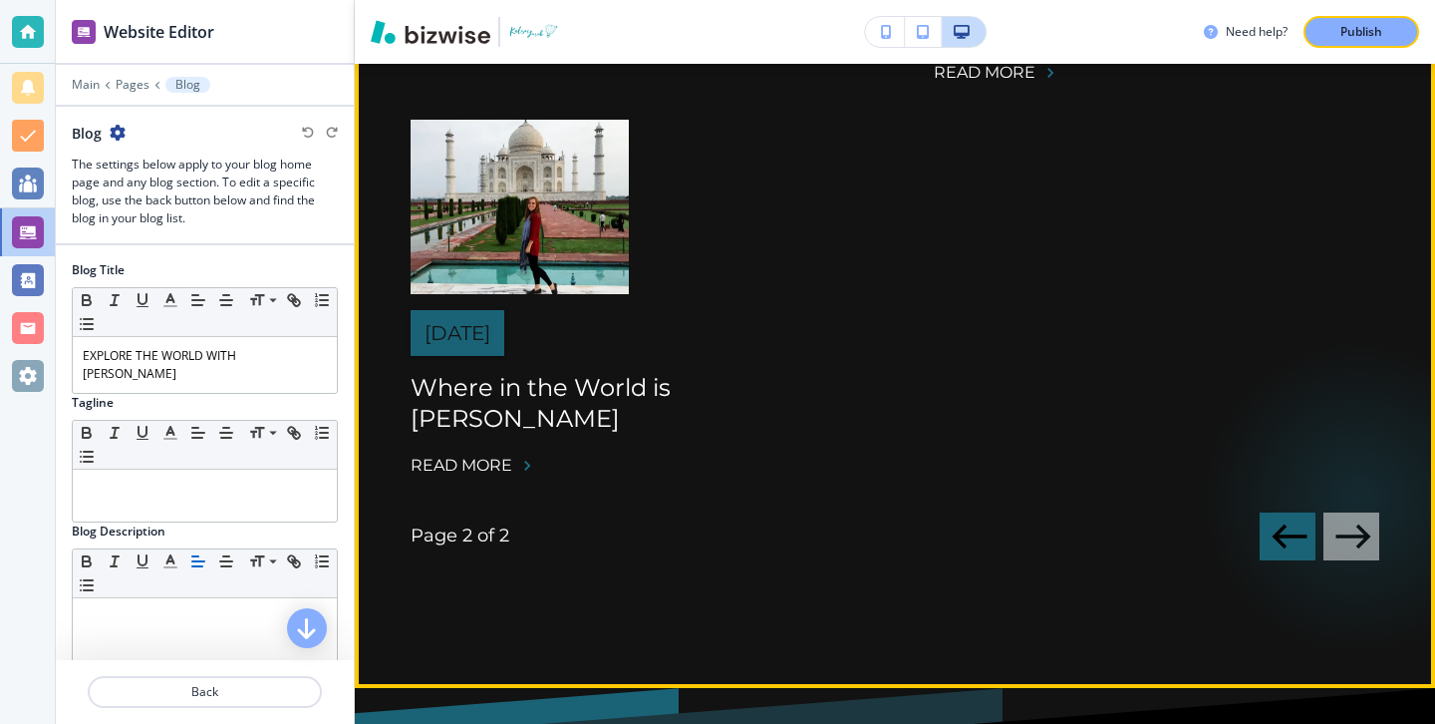
click at [1274, 515] on icon "button" at bounding box center [1290, 536] width 42 height 42
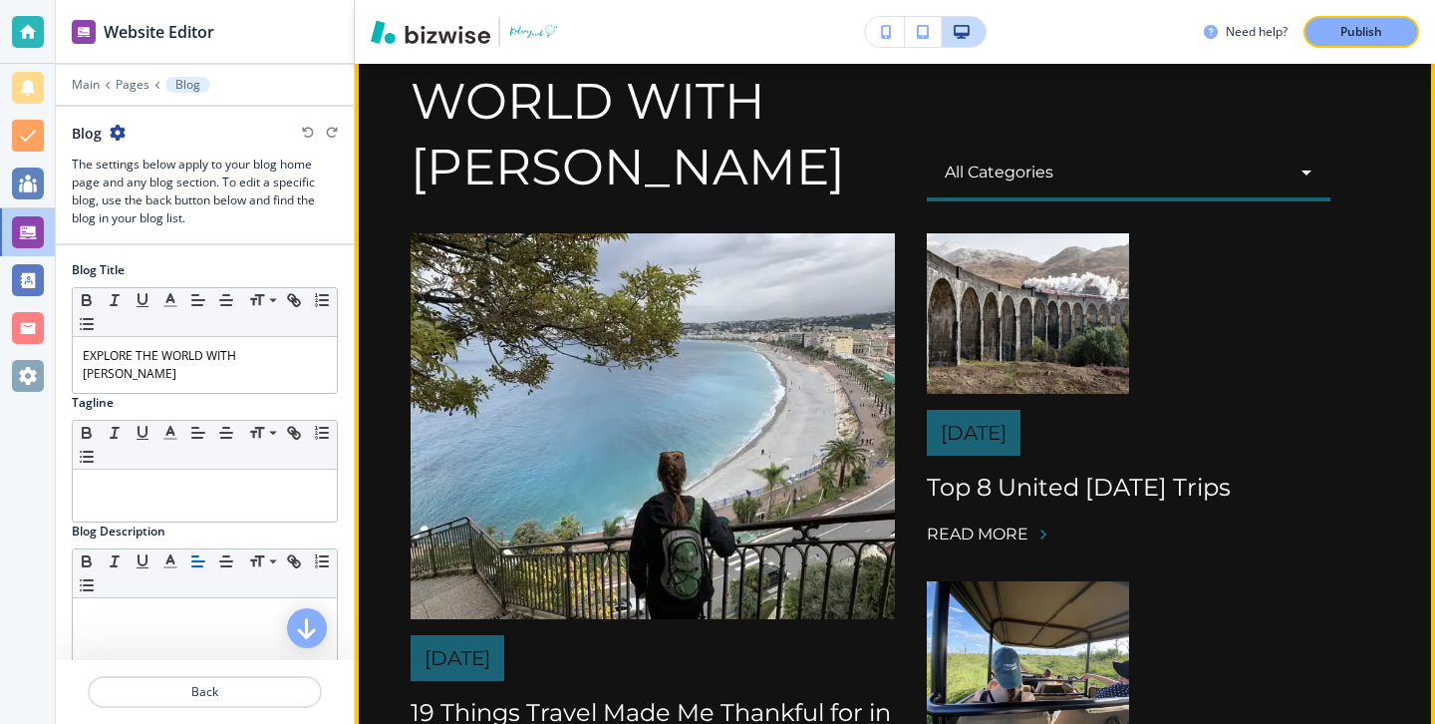
scroll to position [0, 0]
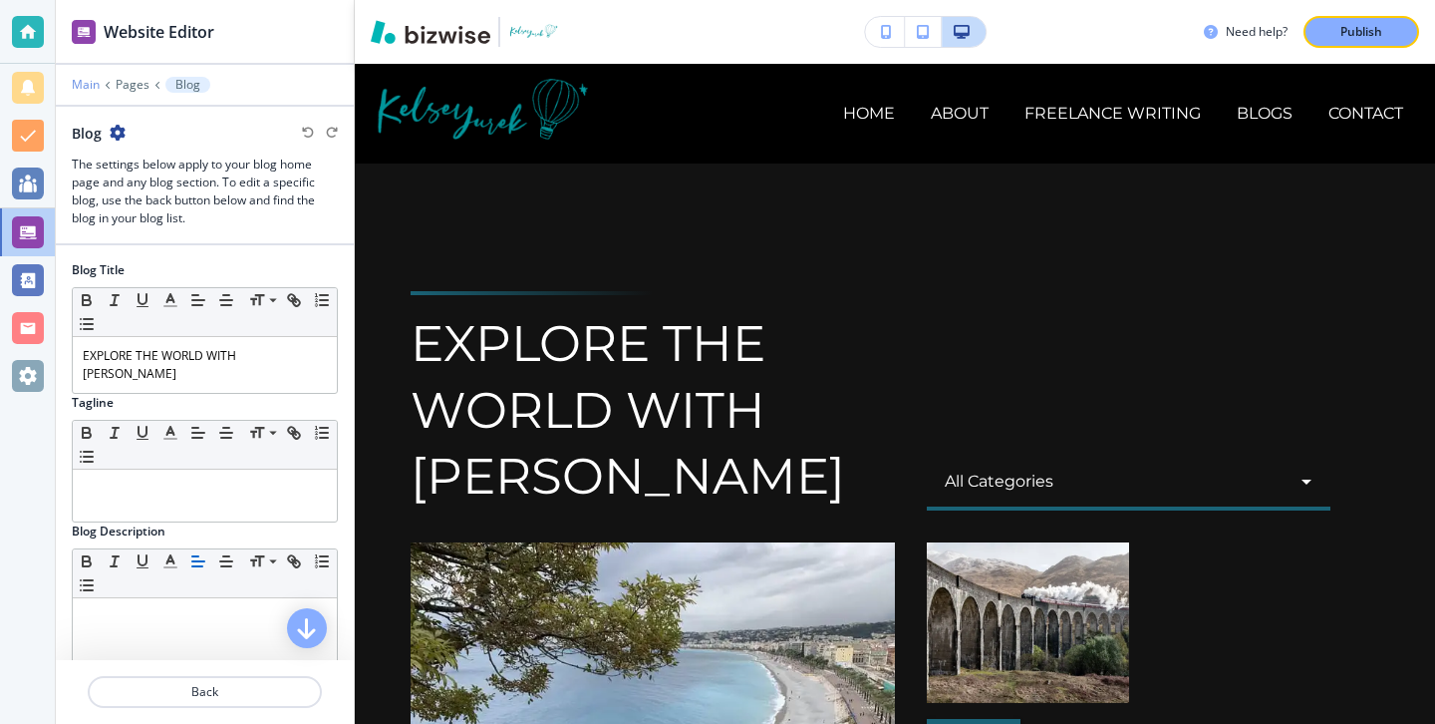
click at [81, 88] on p "Main" at bounding box center [86, 85] width 28 height 14
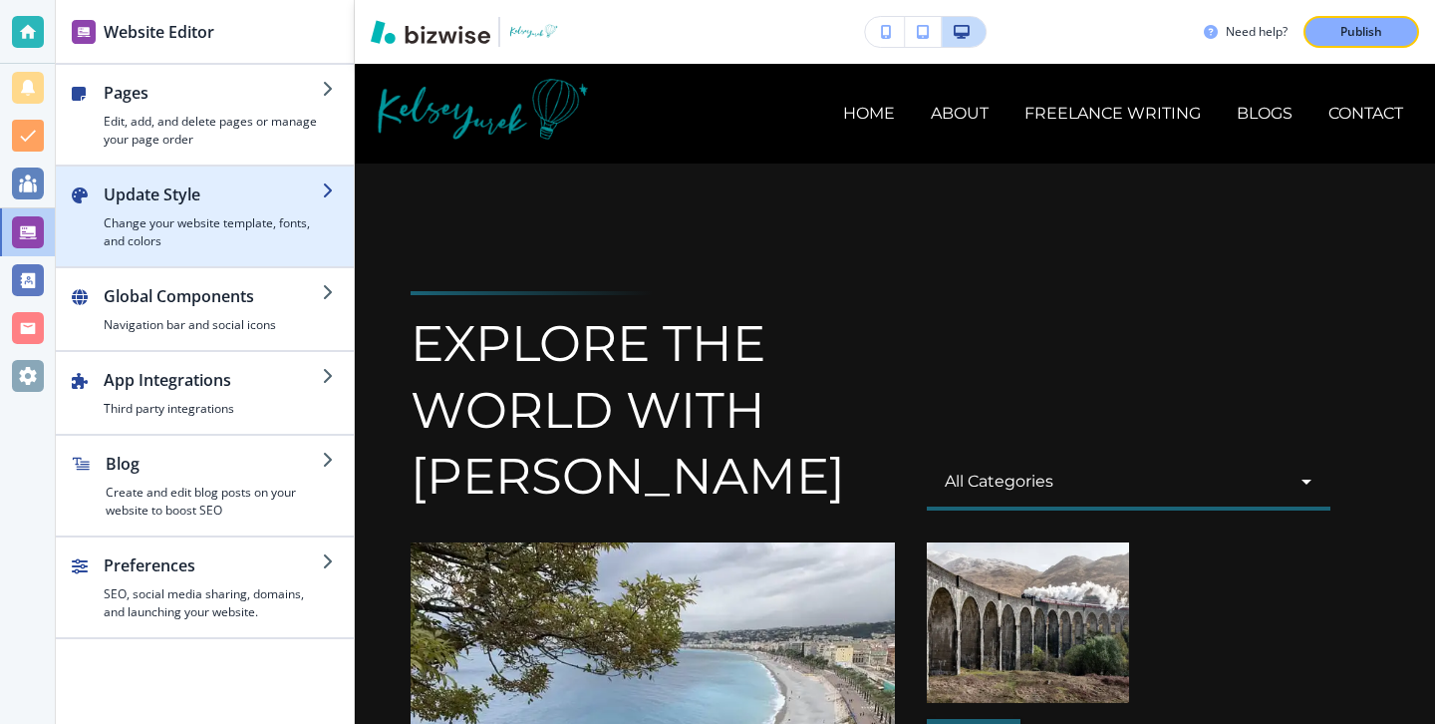
click at [248, 170] on div "button" at bounding box center [205, 174] width 298 height 16
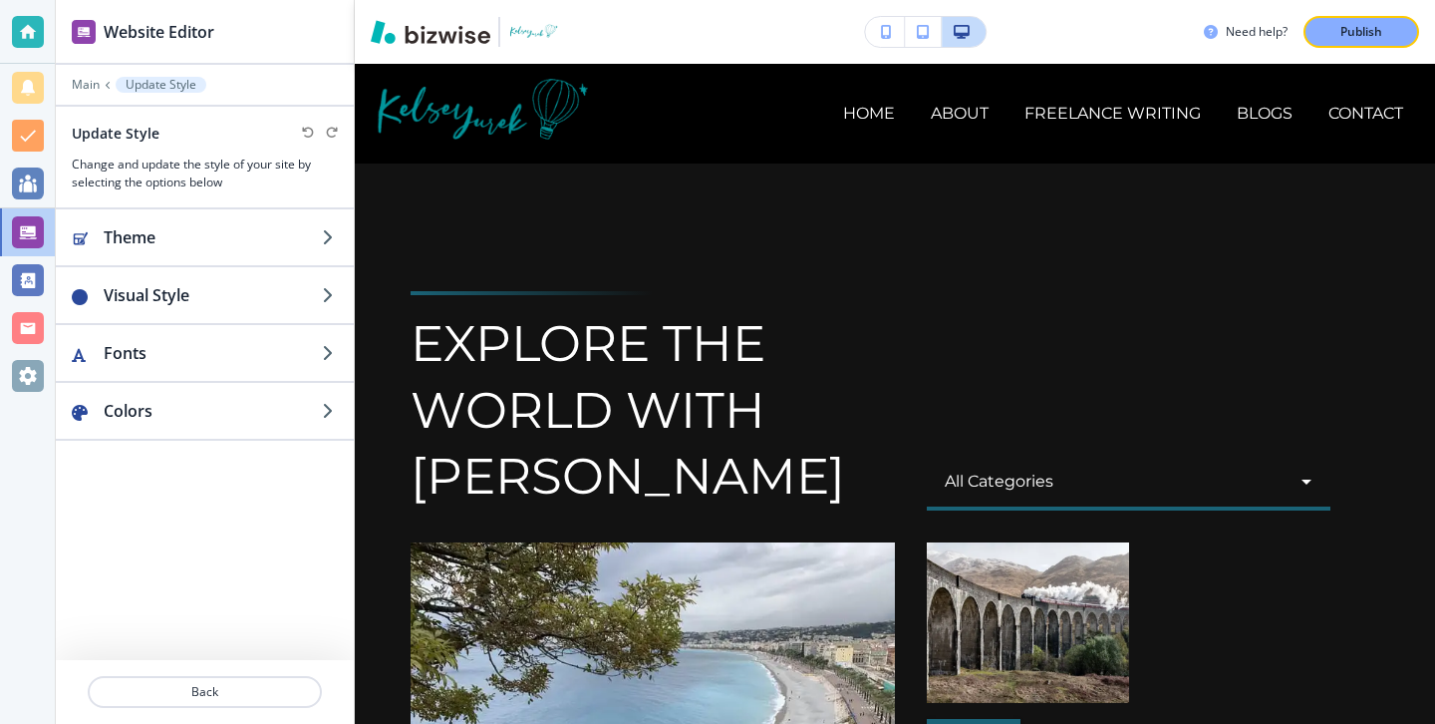
click at [82, 102] on div at bounding box center [205, 99] width 298 height 12
click at [87, 89] on p "Main" at bounding box center [86, 85] width 28 height 14
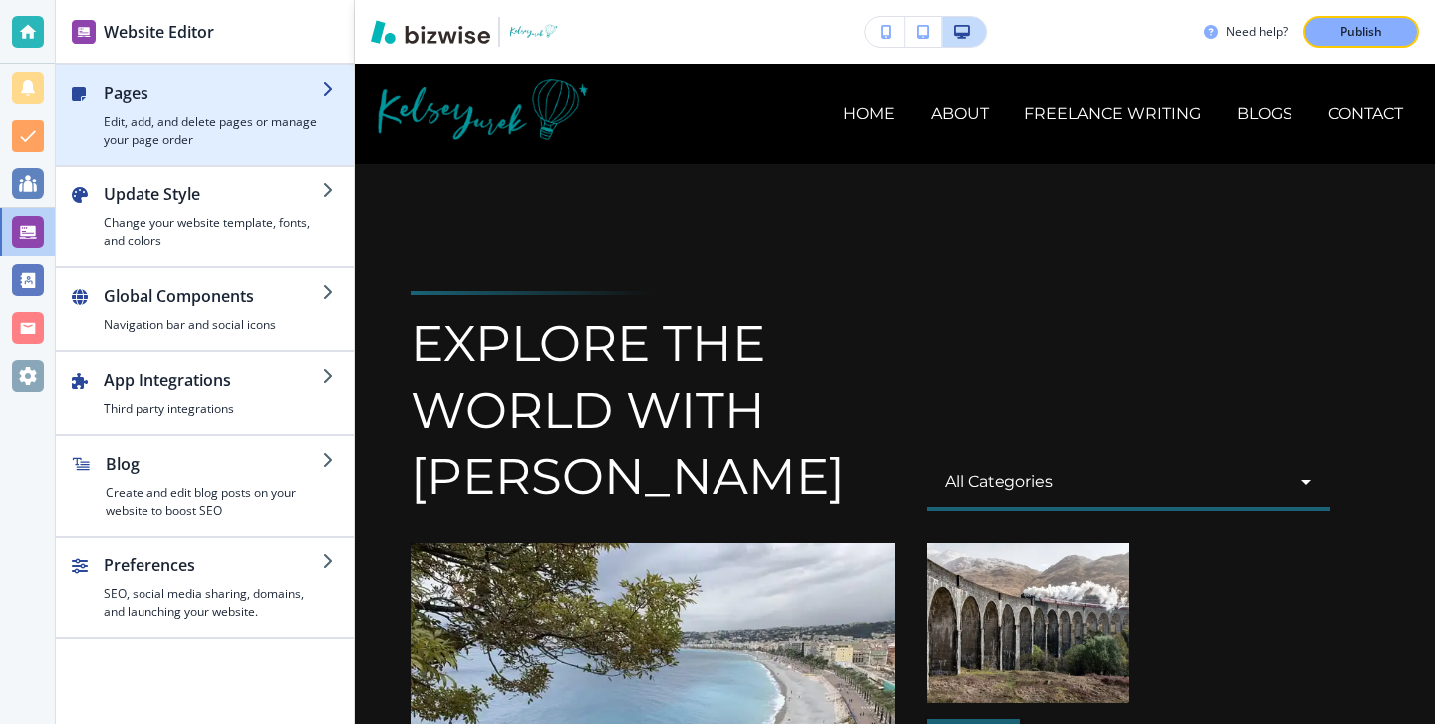
click at [243, 151] on div "button" at bounding box center [205, 156] width 298 height 16
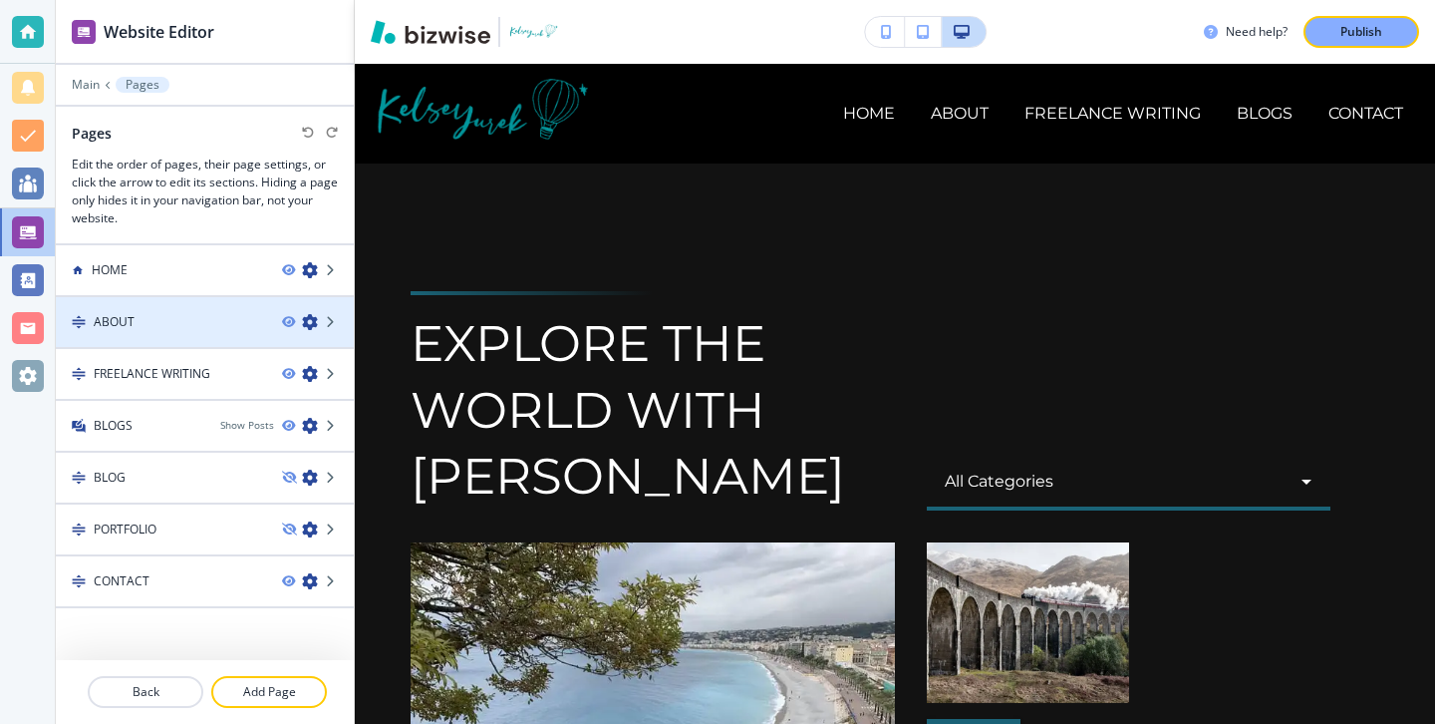
scroll to position [24, 0]
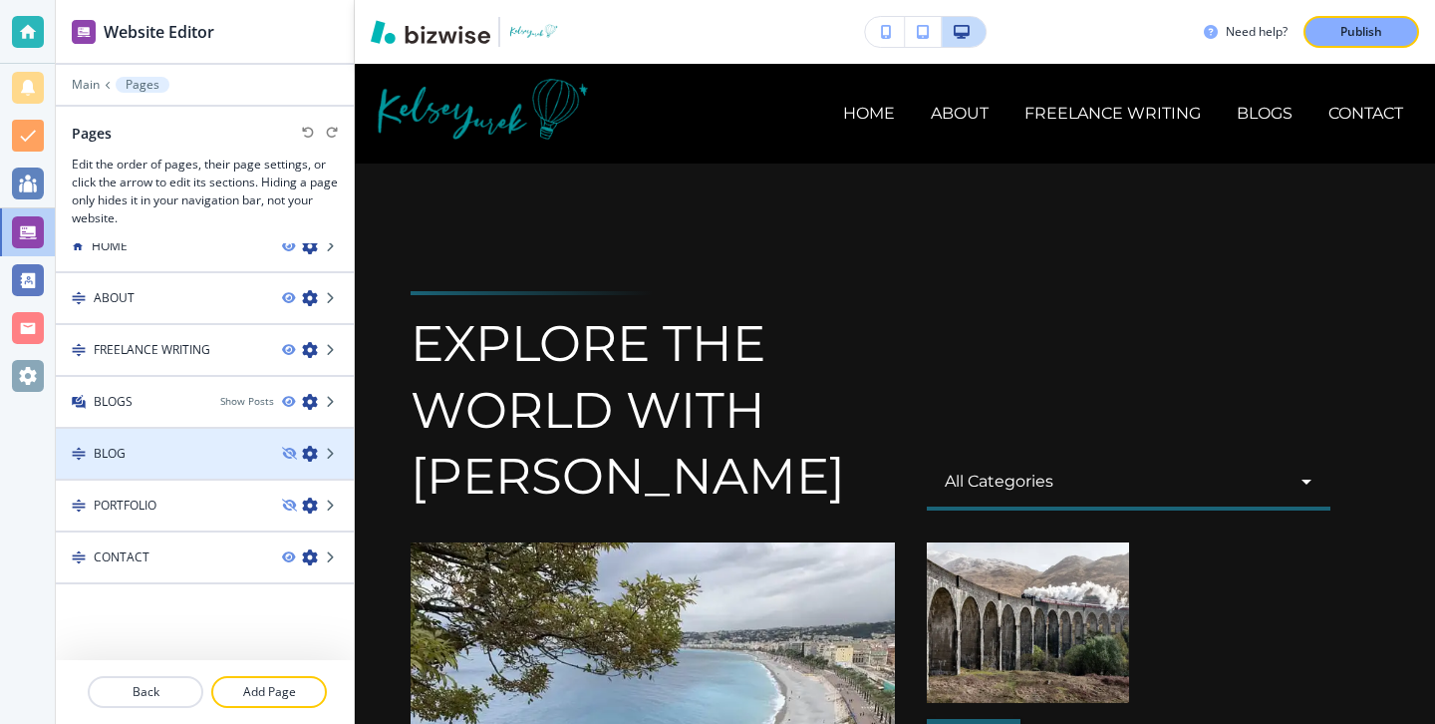
click at [222, 472] on div at bounding box center [205, 470] width 298 height 16
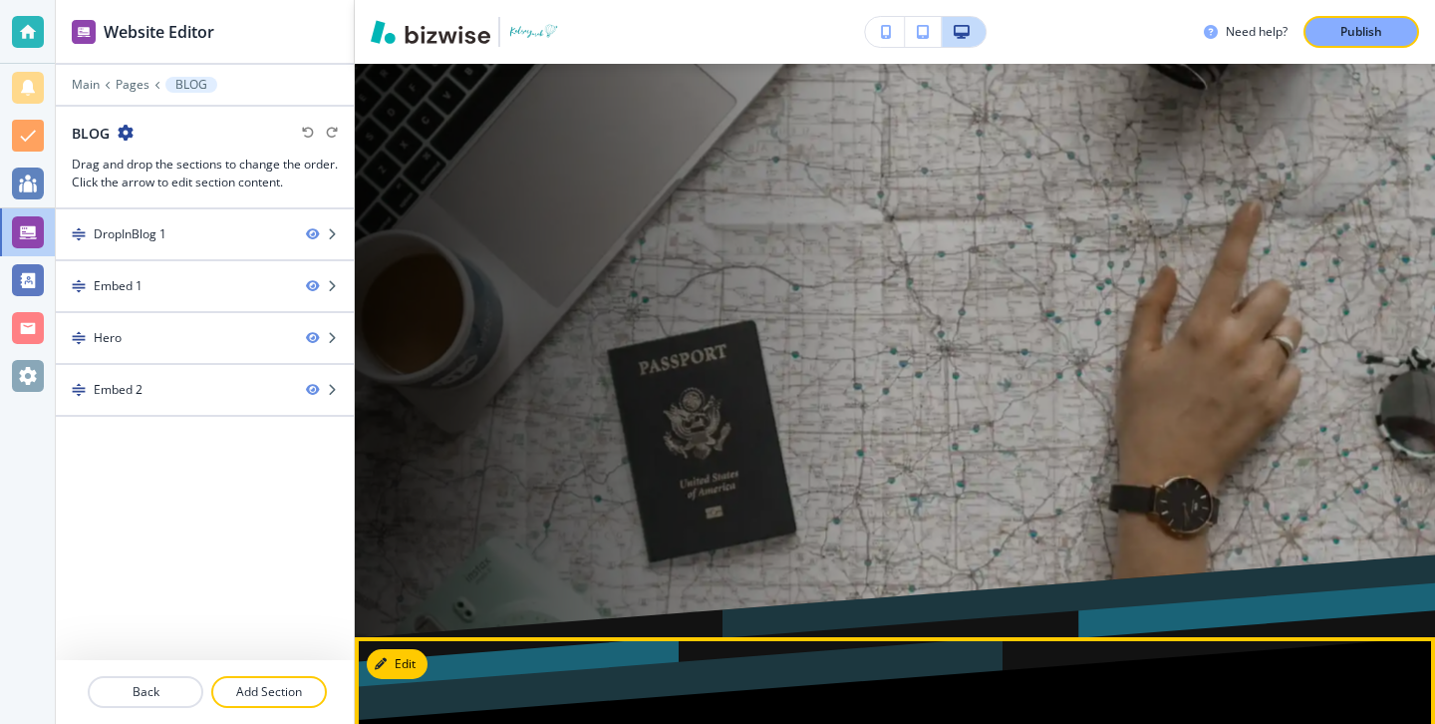
scroll to position [0, 0]
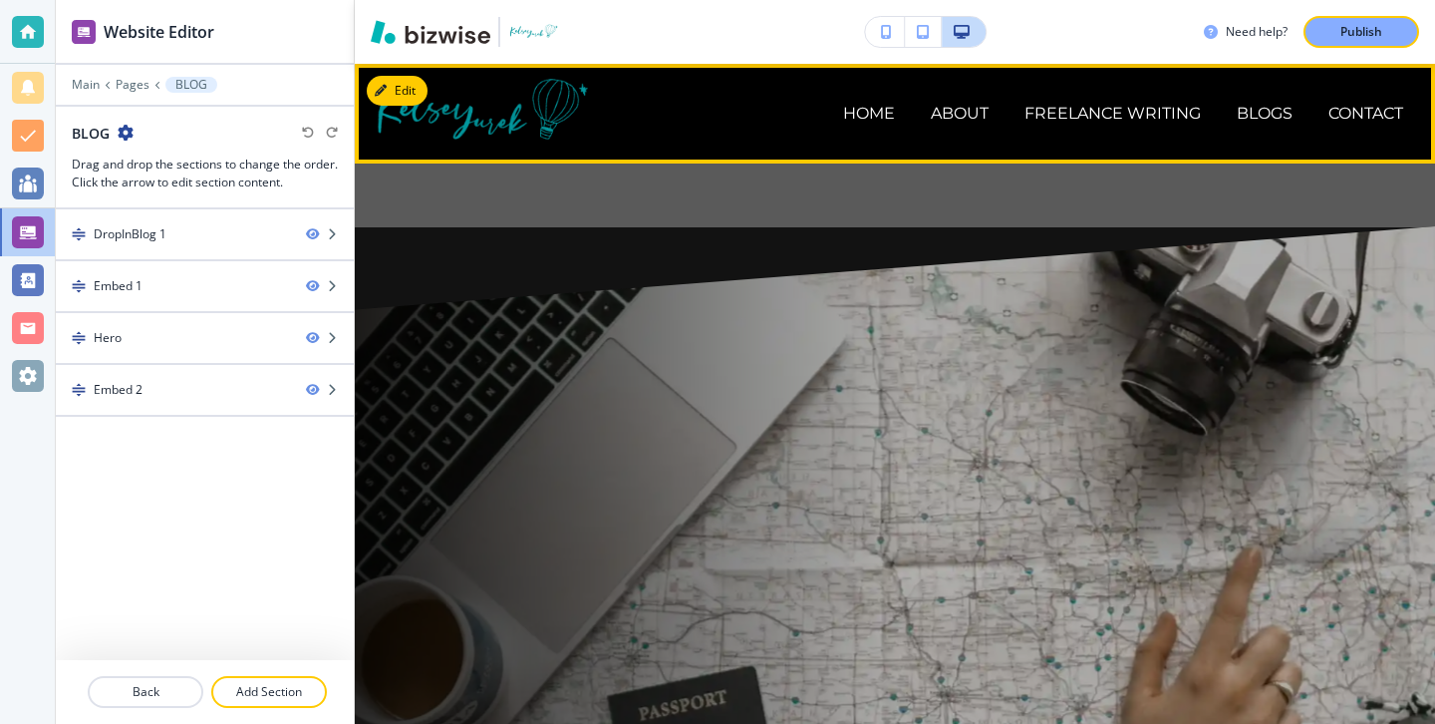
click at [1272, 126] on div "BLOGS" at bounding box center [1265, 114] width 92 height 80
click at [1272, 109] on p "BLOGS" at bounding box center [1265, 113] width 56 height 23
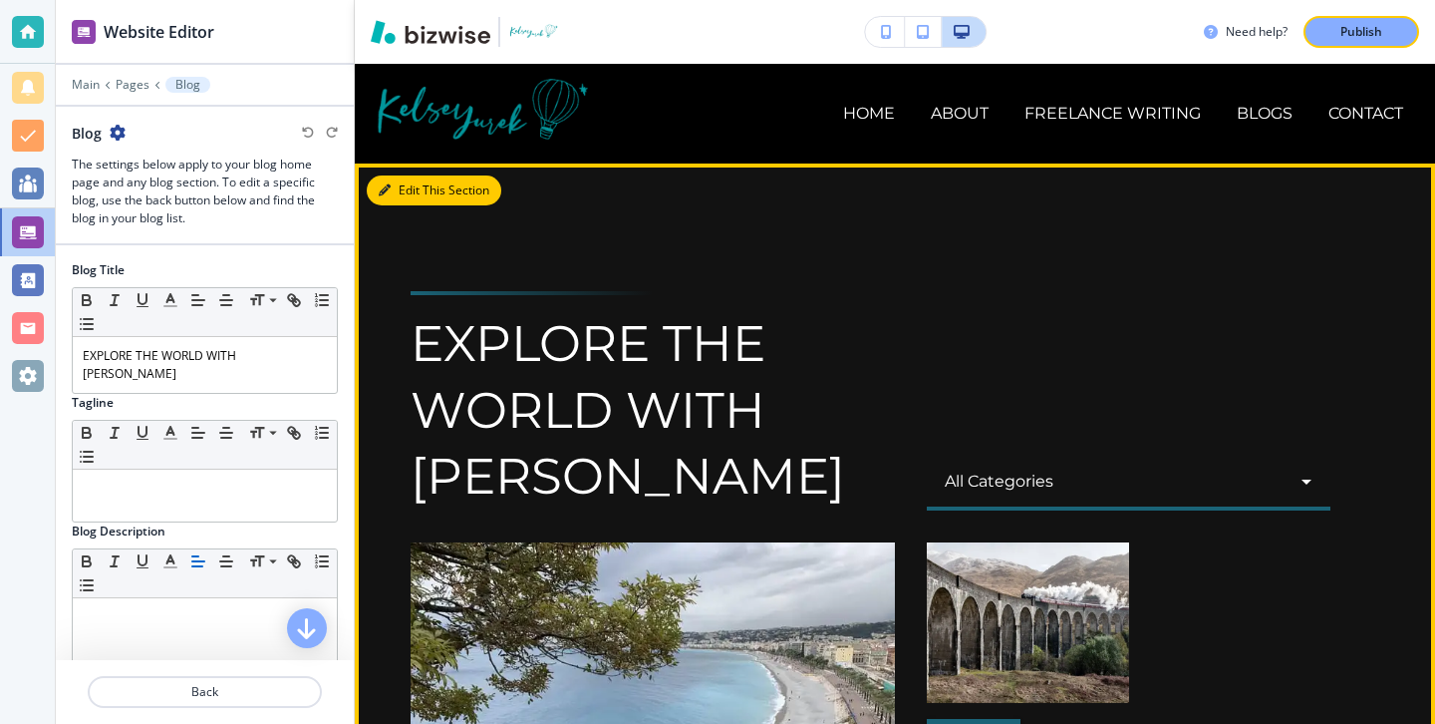
click at [407, 186] on button "Edit This Section" at bounding box center [434, 190] width 135 height 30
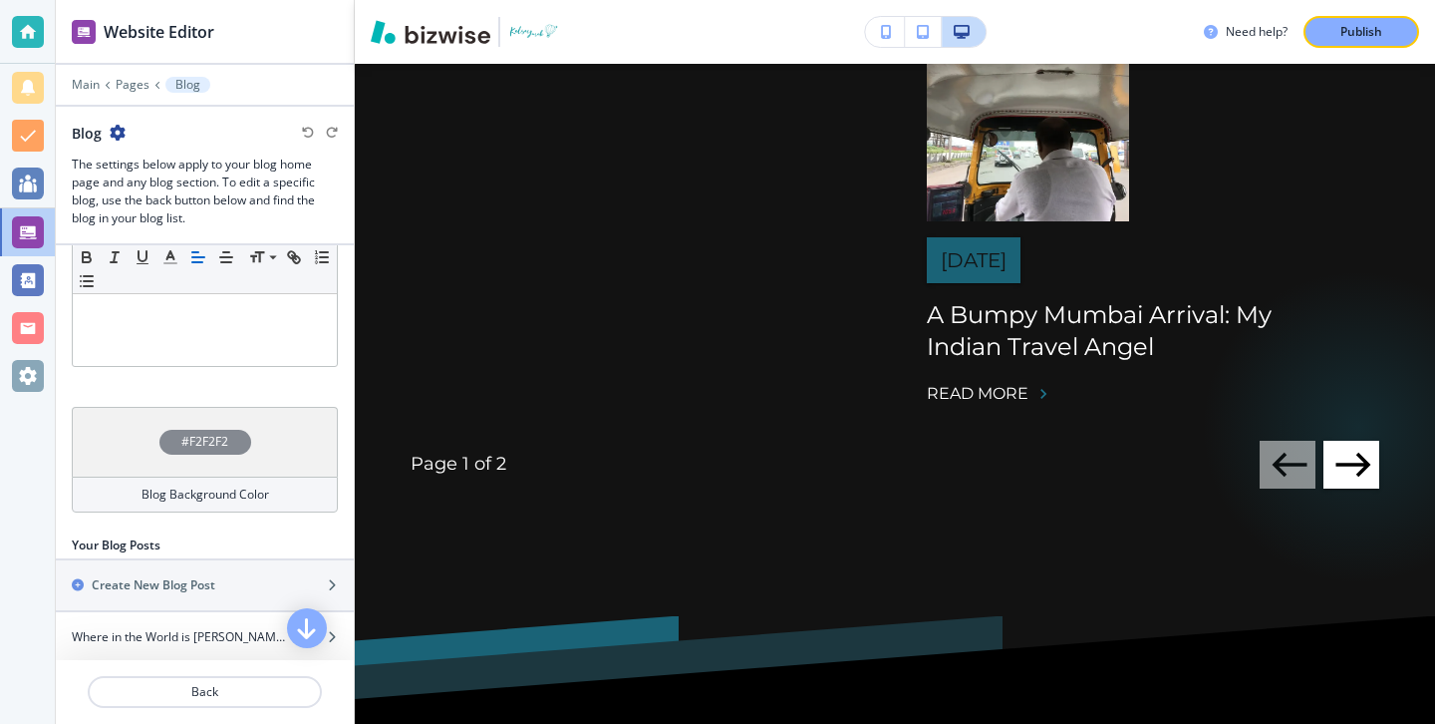
scroll to position [520, 0]
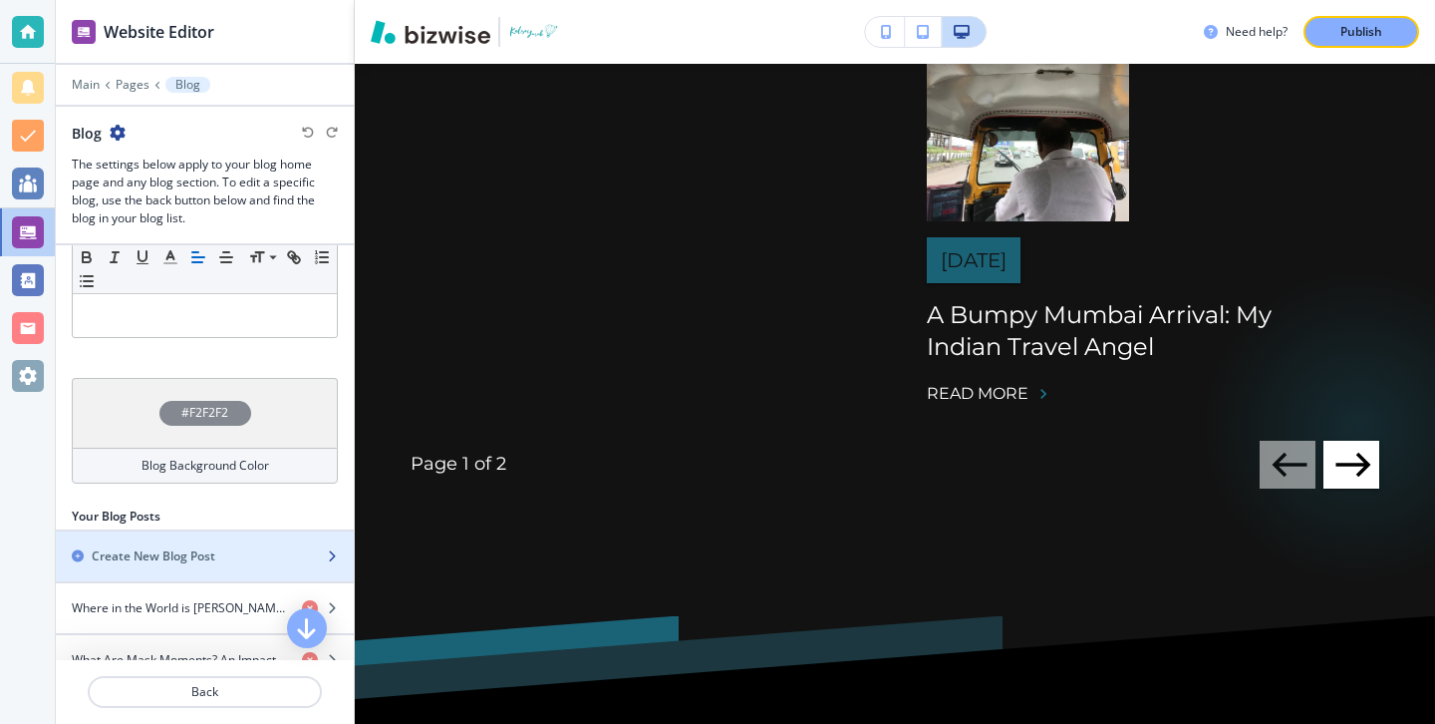
click at [211, 531] on div "button" at bounding box center [205, 539] width 298 height 16
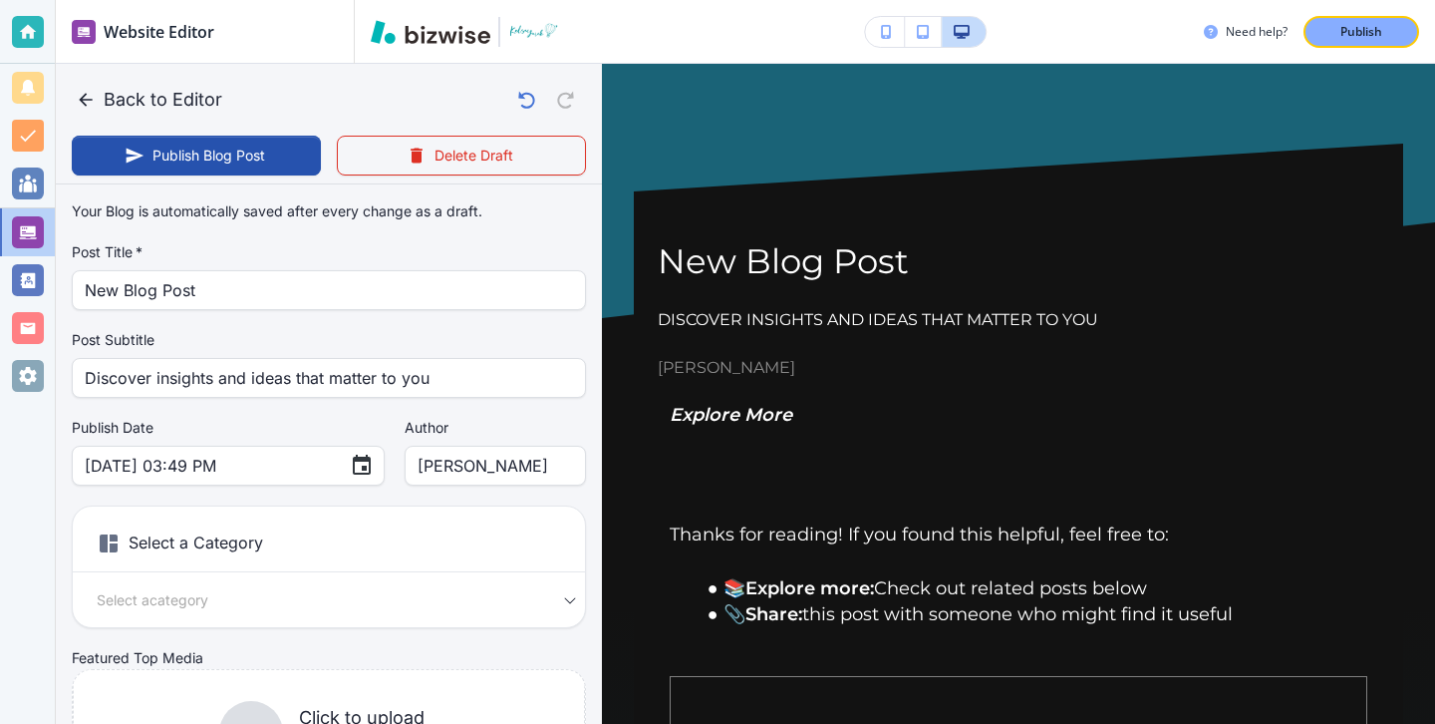
scroll to position [35, 0]
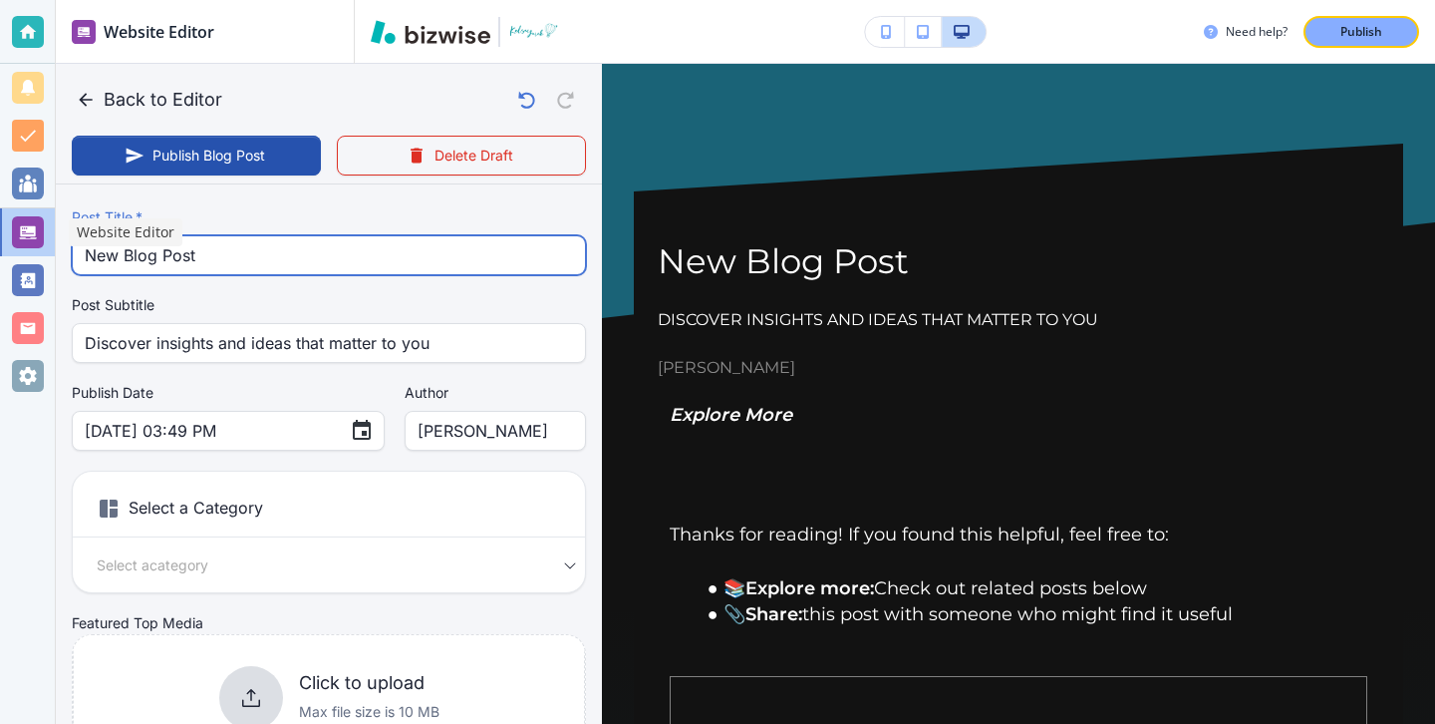
drag, startPoint x: 293, startPoint y: 272, endPoint x: 7, endPoint y: 213, distance: 292.0
click at [7, 213] on div "Website Editor Main Pages Blog Blog The settings below apply to your blog home …" at bounding box center [717, 362] width 1435 height 724
paste input "Top 7 Tips for Driving the Road to Hana"
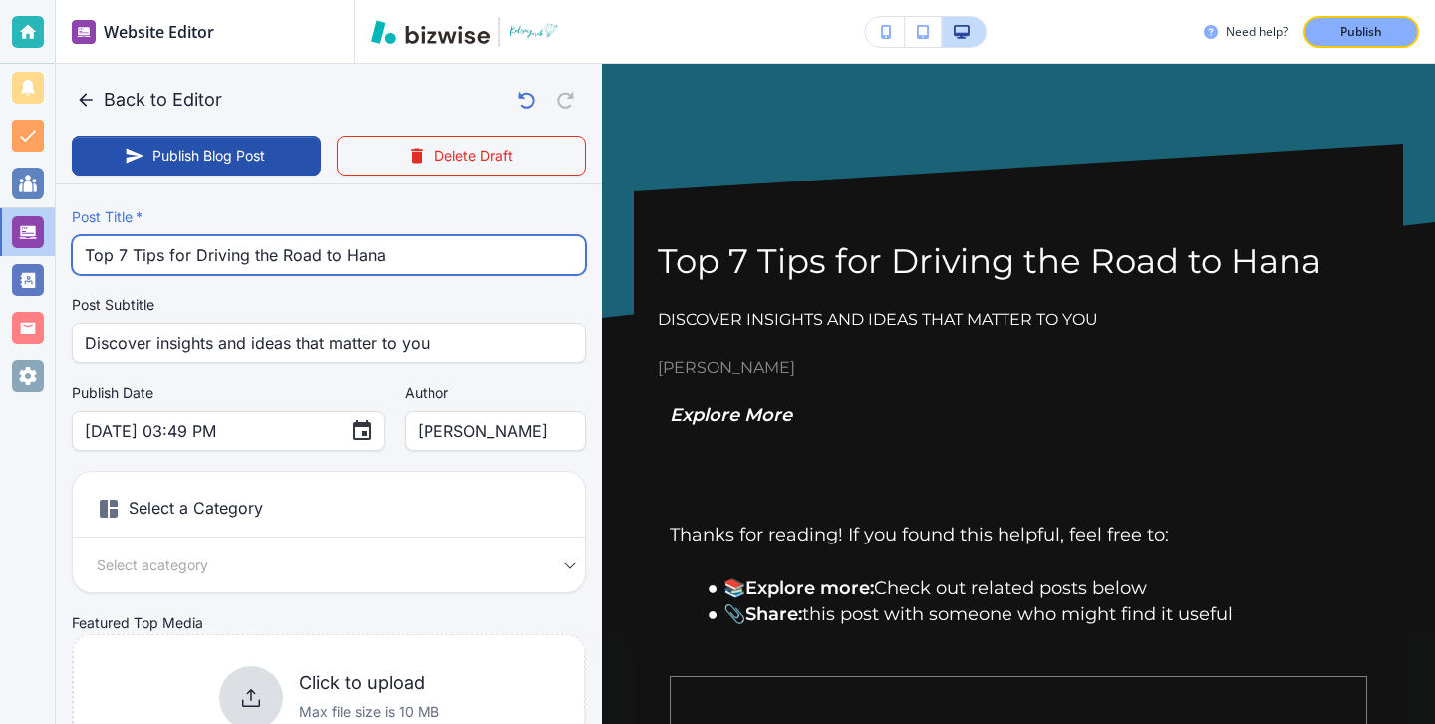
type input "Top 7 Tips for Driving the Road to Hana"
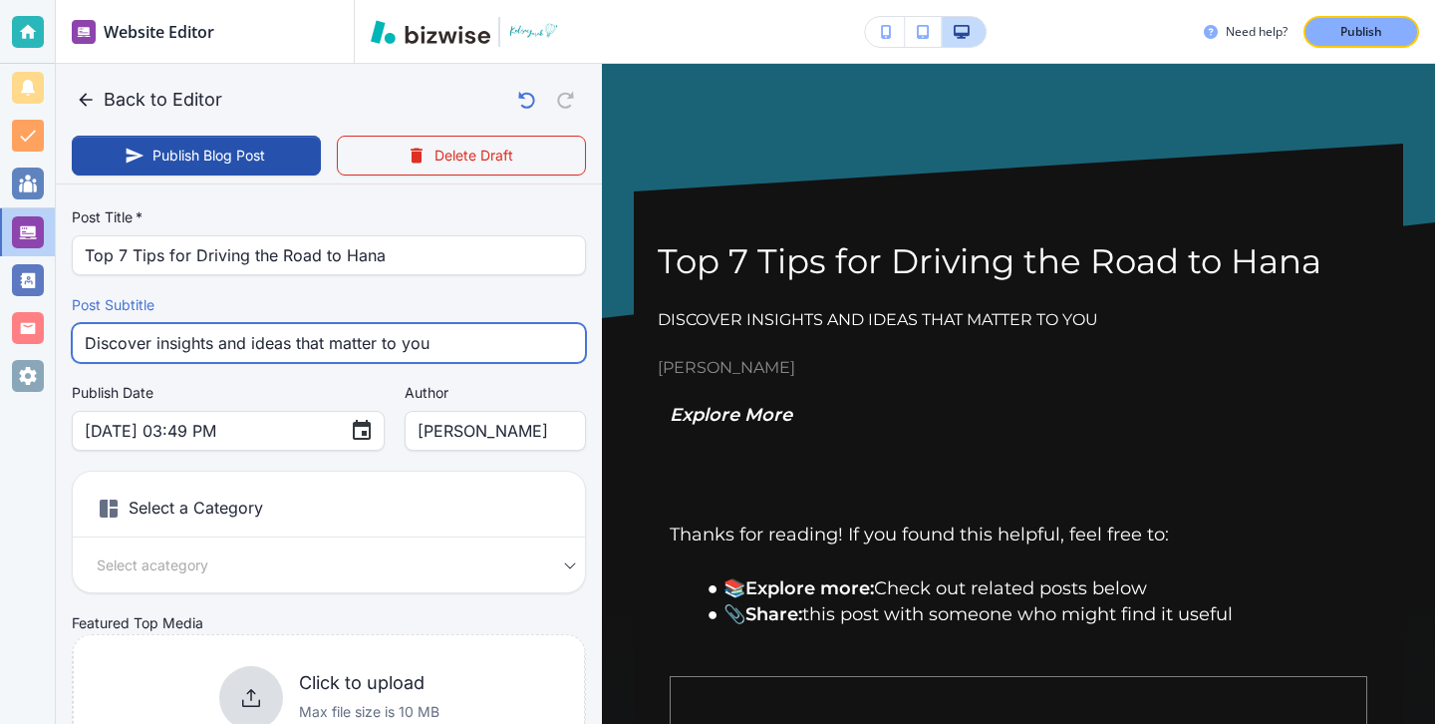
drag, startPoint x: 460, startPoint y: 345, endPoint x: 63, endPoint y: 319, distance: 398.5
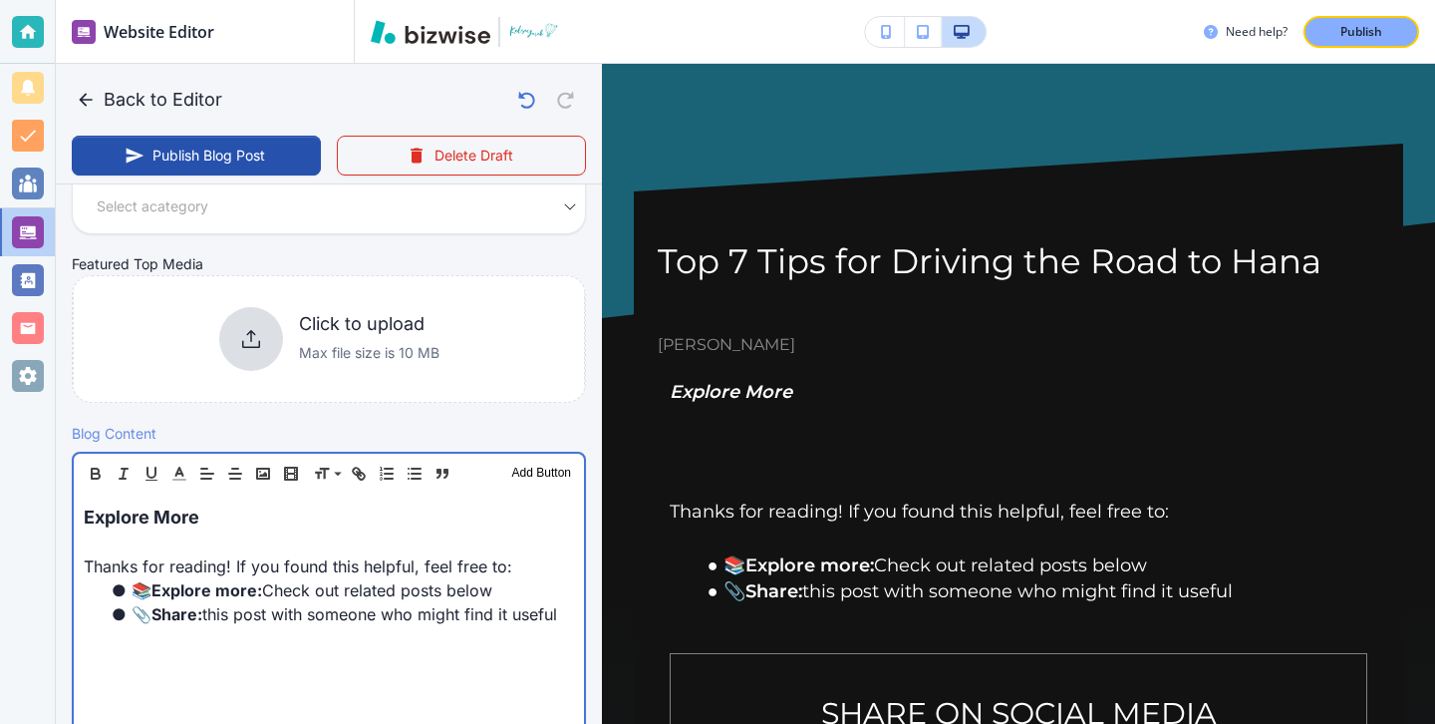
scroll to position [395, 0]
click at [145, 527] on p "Explore More" at bounding box center [329, 515] width 490 height 27
drag, startPoint x: 232, startPoint y: 527, endPoint x: 128, endPoint y: 527, distance: 104.6
click at [130, 527] on p "Explore More" at bounding box center [329, 515] width 490 height 27
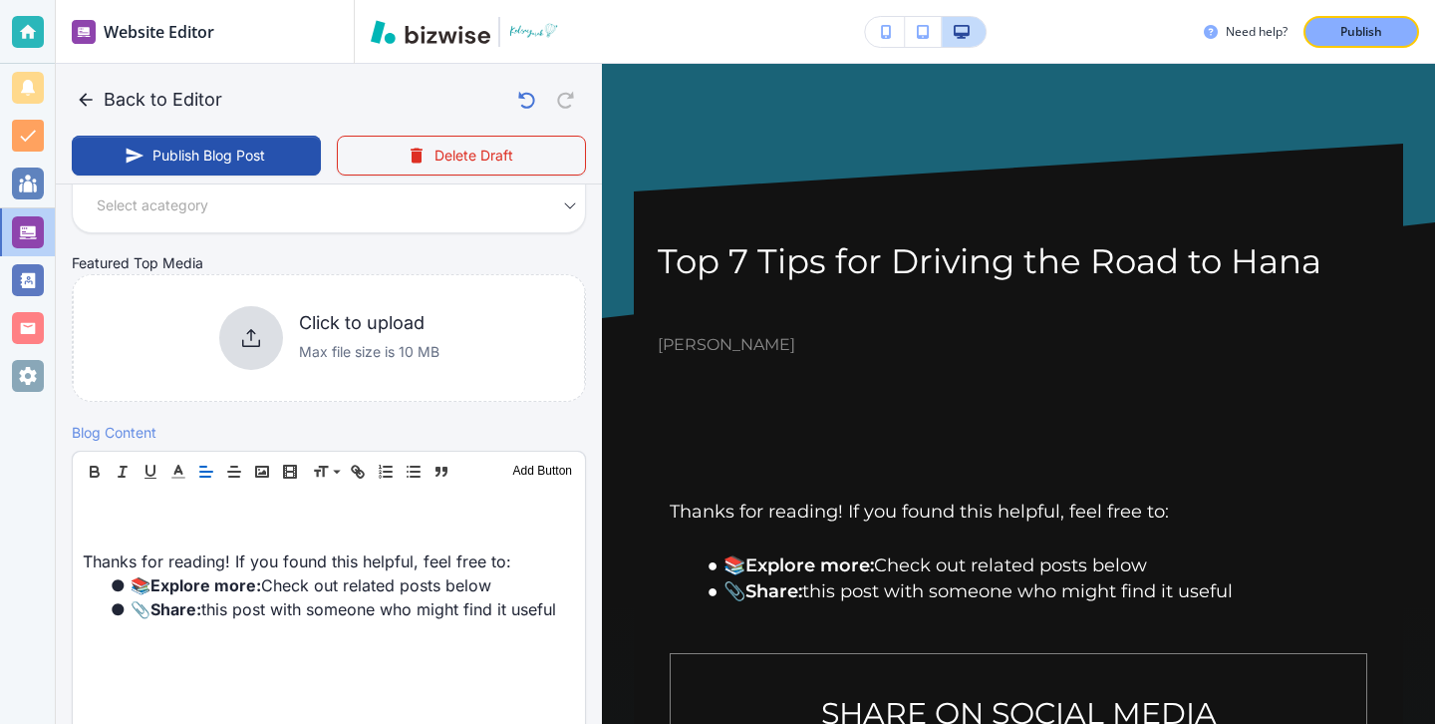
paste div
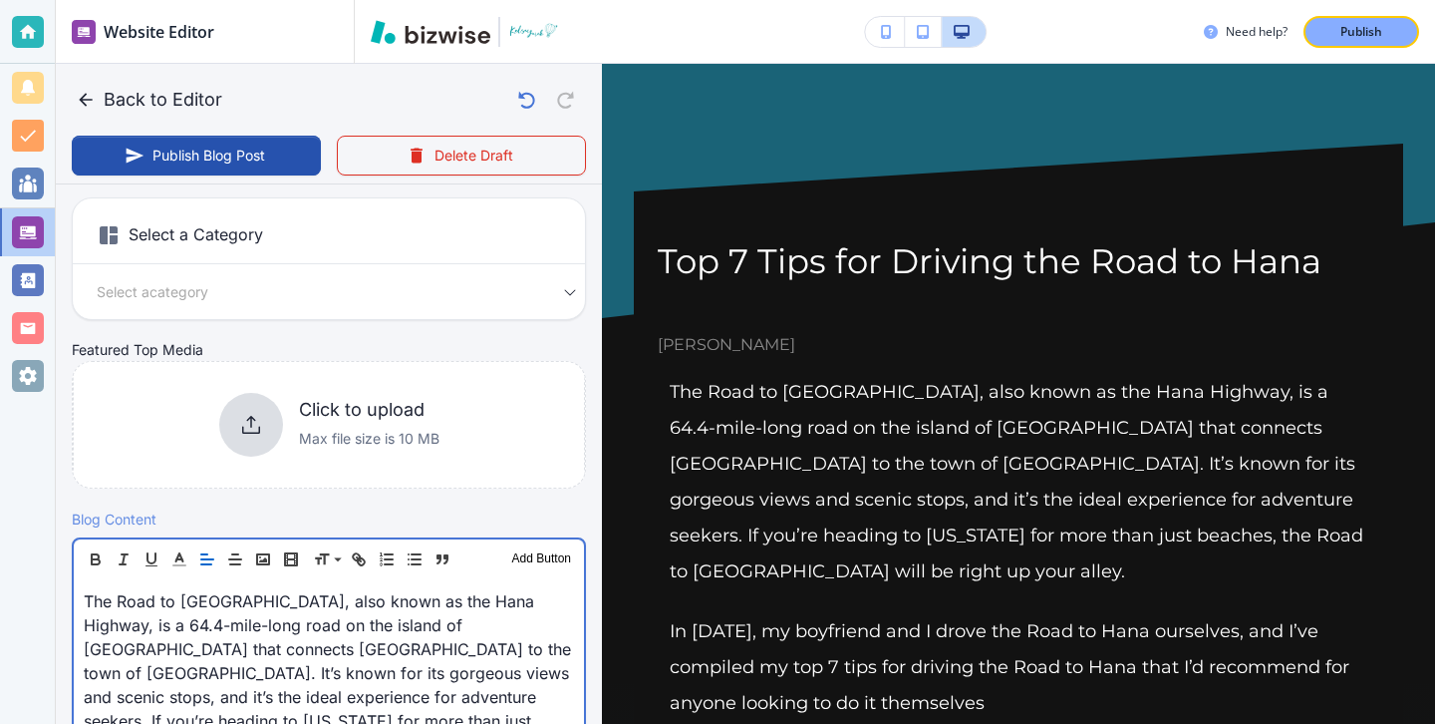
scroll to position [276, 0]
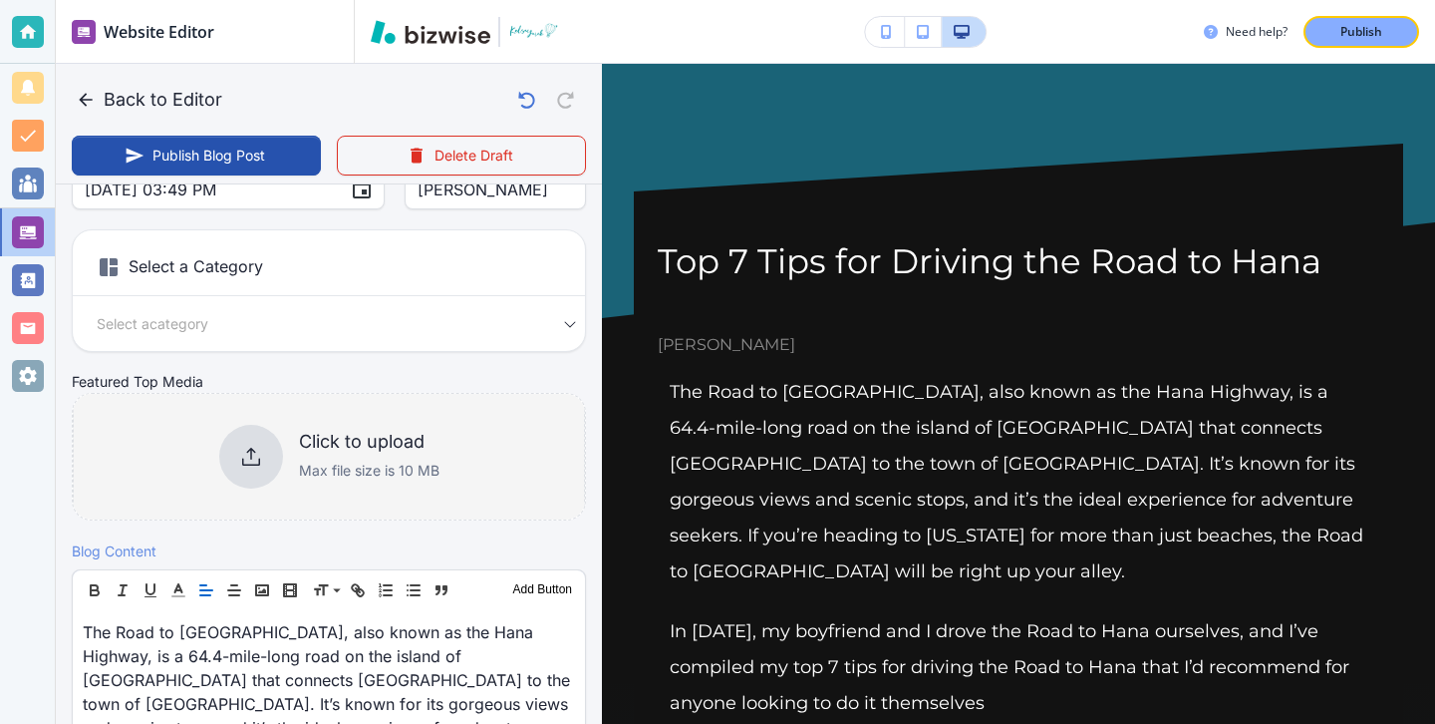
click at [321, 448] on h6 "Click to upload" at bounding box center [369, 442] width 141 height 22
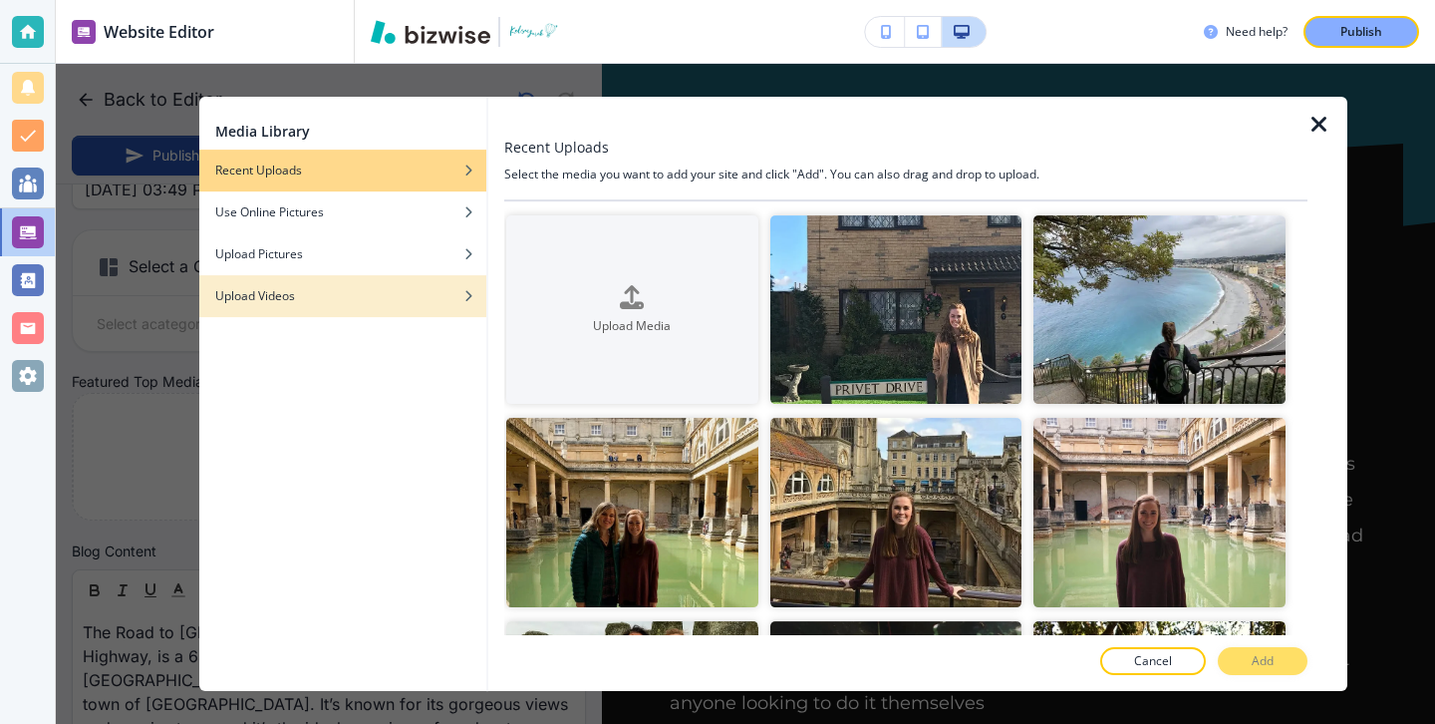
click at [413, 283] on div "button" at bounding box center [342, 281] width 287 height 12
click at [416, 296] on div "Upload Videos" at bounding box center [342, 296] width 287 height 18
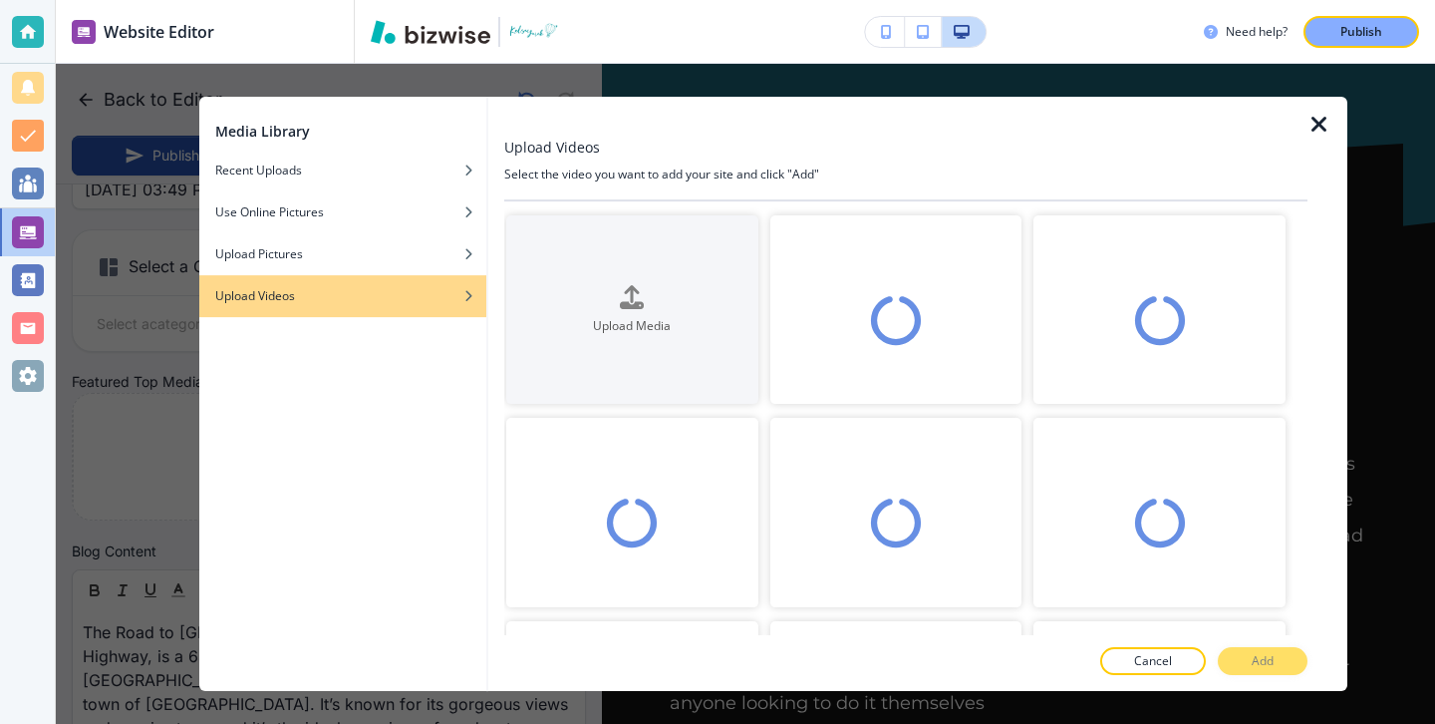
click at [1313, 112] on div at bounding box center [1328, 394] width 40 height 594
click at [1313, 119] on icon "button" at bounding box center [1320, 125] width 24 height 24
type input "Aug 13, 2025 03:50 PM"
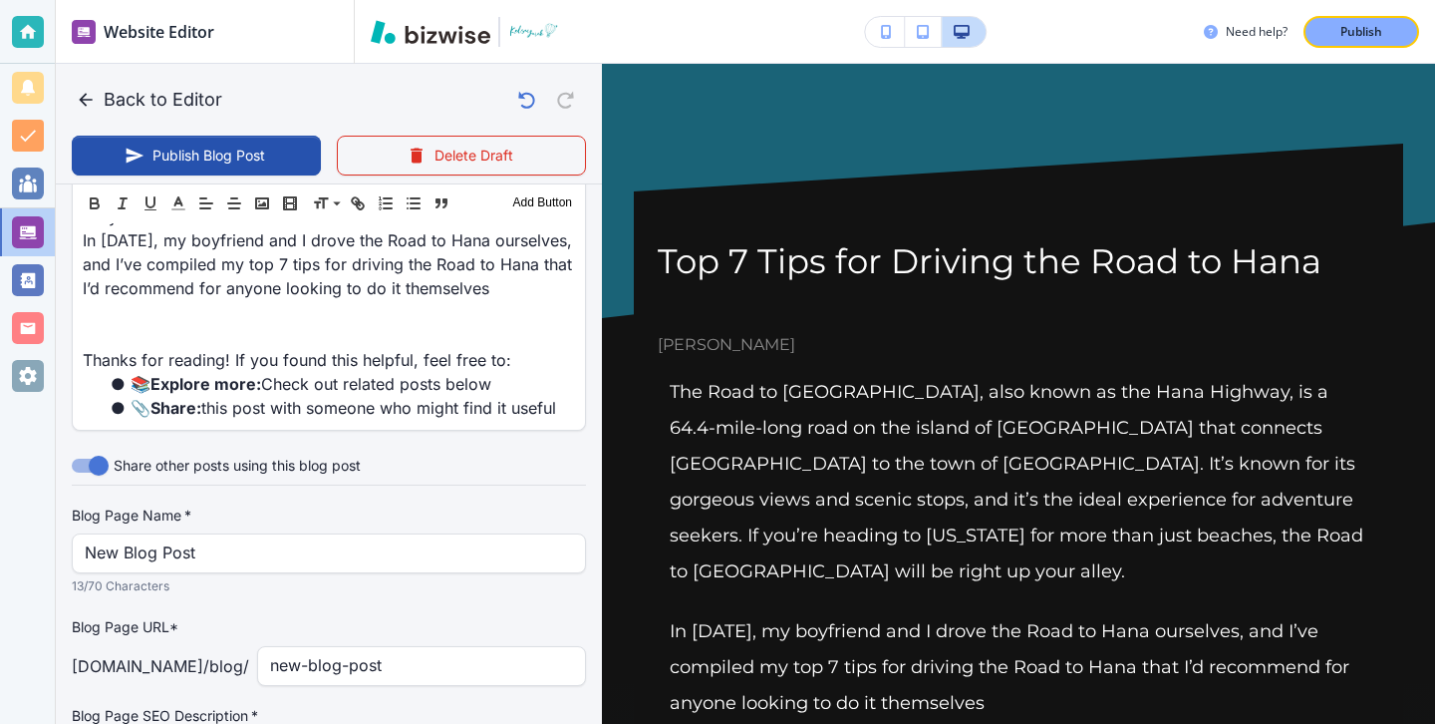
scroll to position [984, 0]
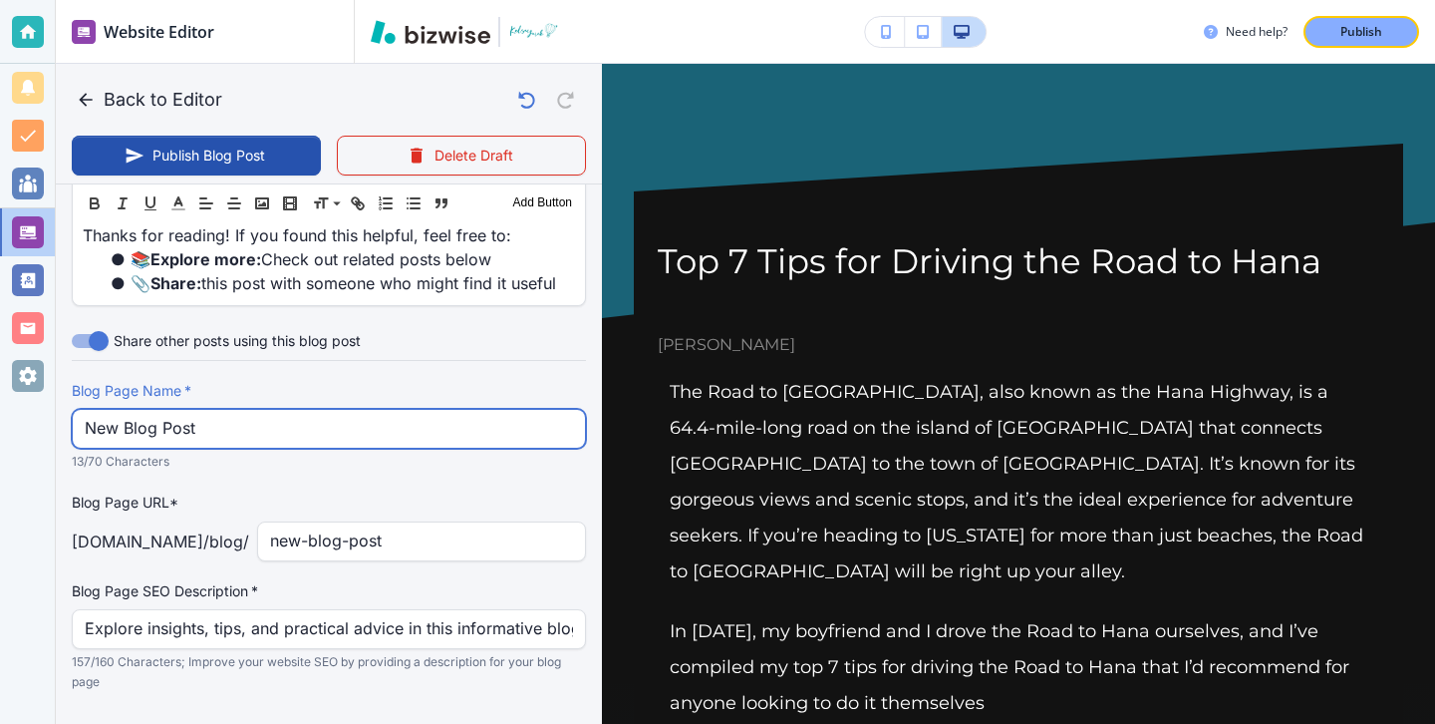
drag, startPoint x: 267, startPoint y: 379, endPoint x: 52, endPoint y: 320, distance: 223.1
click at [52, 320] on div "Website Editor Main Pages Blog Blog The settings below apply to your blog home …" at bounding box center [717, 362] width 1435 height 724
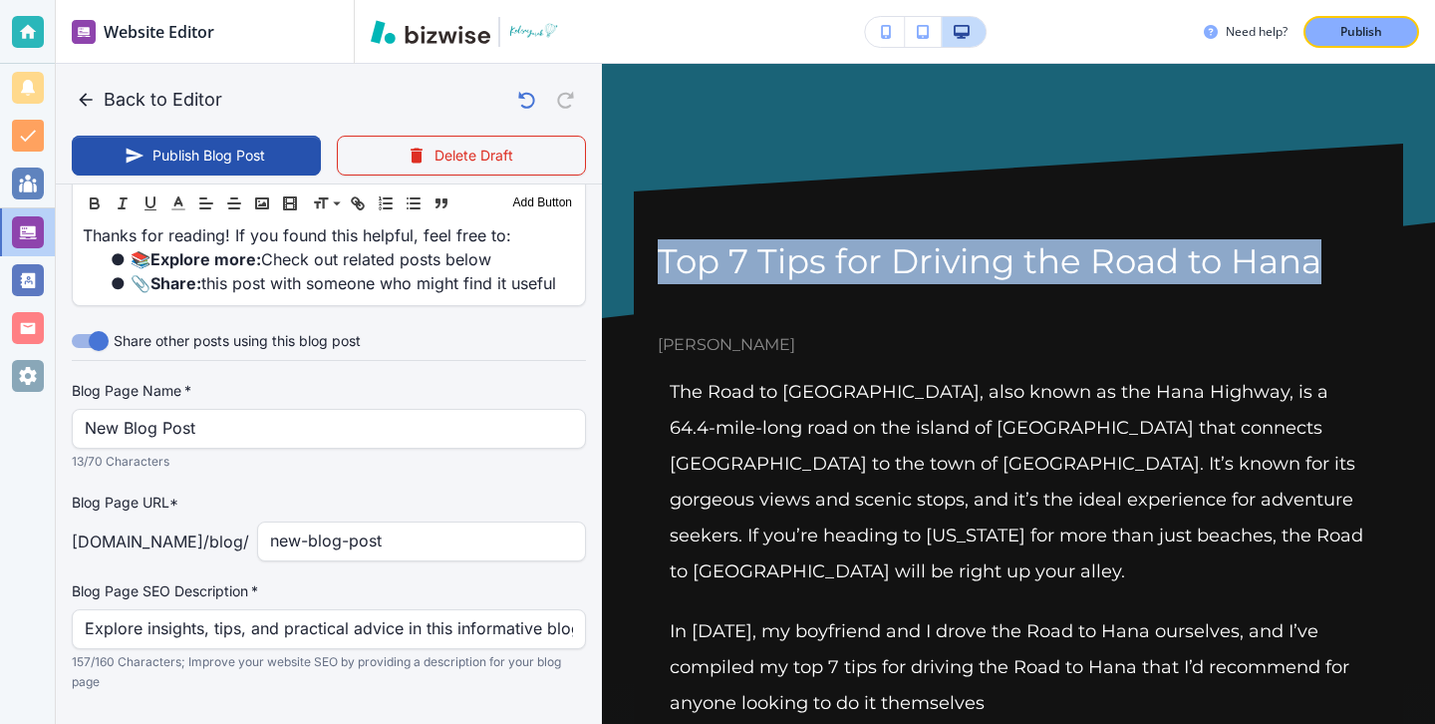
drag, startPoint x: 658, startPoint y: 253, endPoint x: 1313, endPoint y: 247, distance: 654.8
click at [1313, 247] on h1 "Top 7 Tips for Driving the Road to Hana" at bounding box center [1019, 261] width 722 height 45
copy h1 "Top 7 Tips for Driving the Road to Hana"
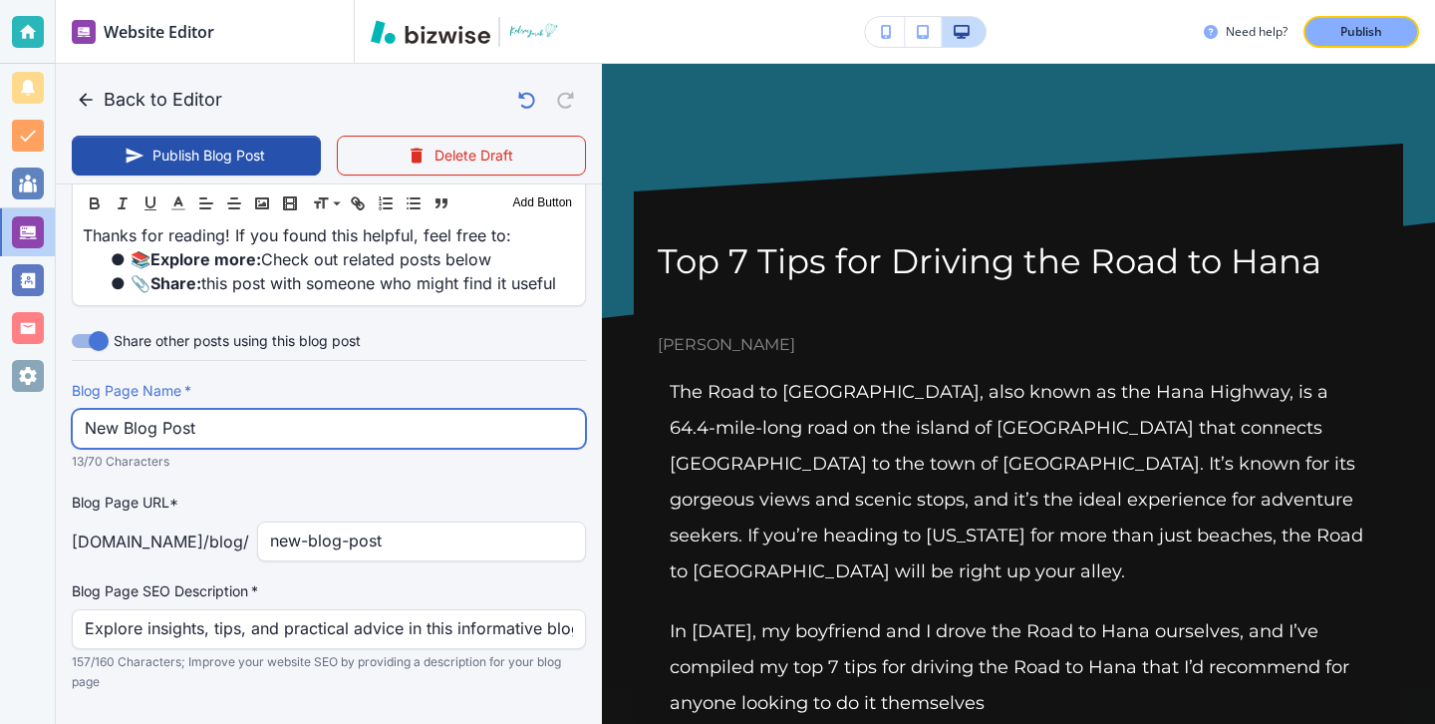
click at [500, 410] on input "New Blog Post" at bounding box center [329, 429] width 488 height 38
drag, startPoint x: 500, startPoint y: 371, endPoint x: 187, endPoint y: 350, distance: 313.6
click at [187, 381] on div "Blog Page Name   * New Blog Post Blog Page Name   * 13/70 Characters" at bounding box center [329, 426] width 514 height 91
paste input "Top 7 Tips for Driving the Road to Hana"
type input "Top 7 Tips for Driving the Road to Hana"
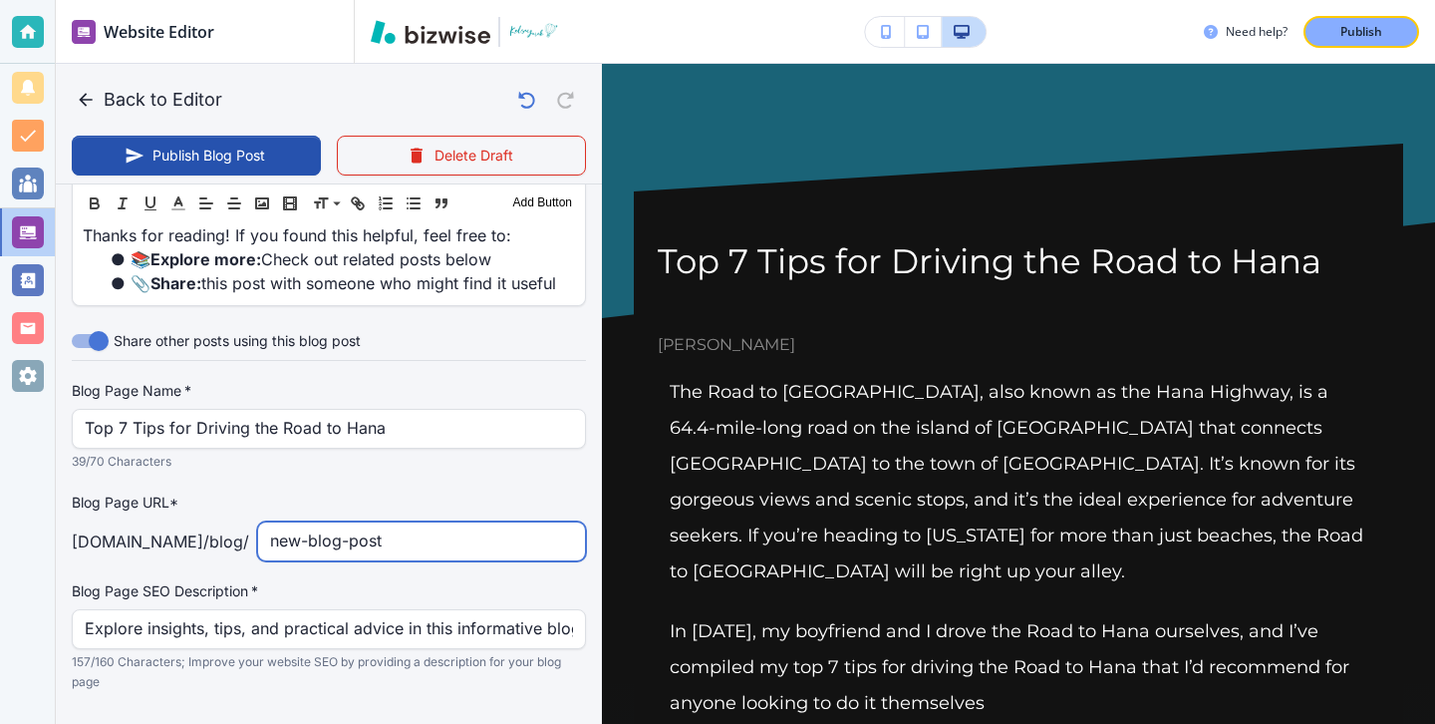
drag, startPoint x: 434, startPoint y: 493, endPoint x: 99, endPoint y: 454, distance: 337.1
click at [99, 491] on div "Blog Page URL* kelseyyurek.com /blog / new-blog-post ​" at bounding box center [329, 526] width 514 height 70
click at [515, 522] on input "top-7-trips-for-driving-road-to-Hana-" at bounding box center [421, 541] width 303 height 38
type input "top-7-trips-for-driving-road-to-hana-"
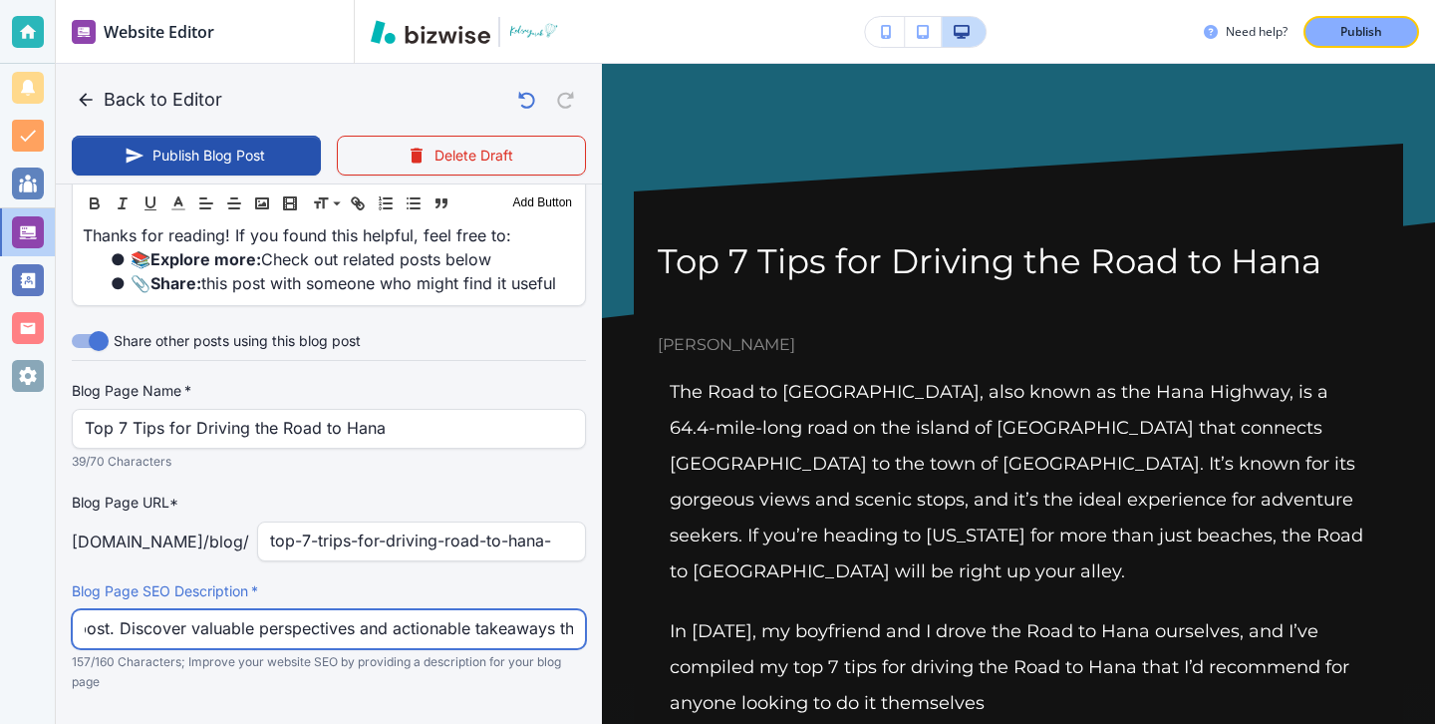
scroll to position [0, 679]
drag, startPoint x: 86, startPoint y: 581, endPoint x: 608, endPoint y: 580, distance: 522.2
click at [1434, 582] on div "Back to Editor Publish Blog Post Delete Draft Your Blog is automatically saved …" at bounding box center [1435, 362] width 0 height 724
type input "Aug 13, 2025 03:51 PM"
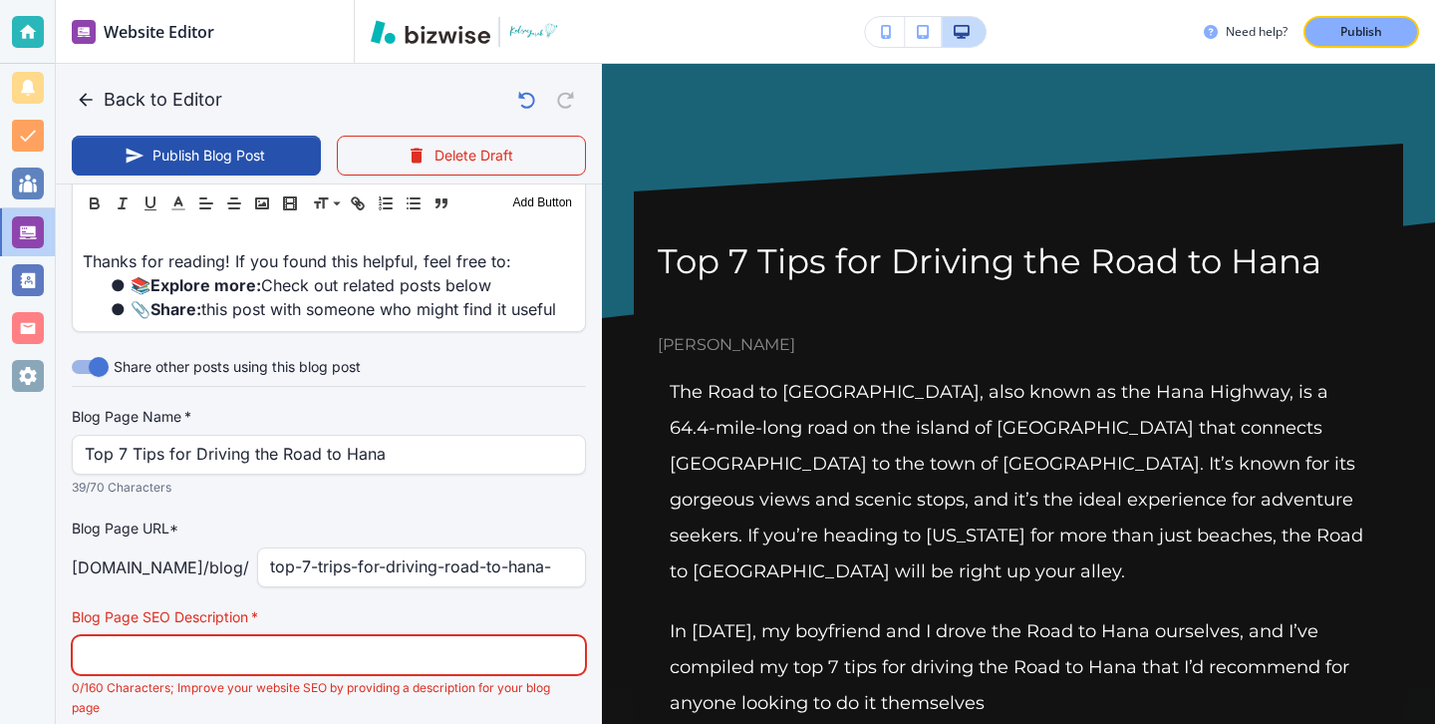
scroll to position [984, 0]
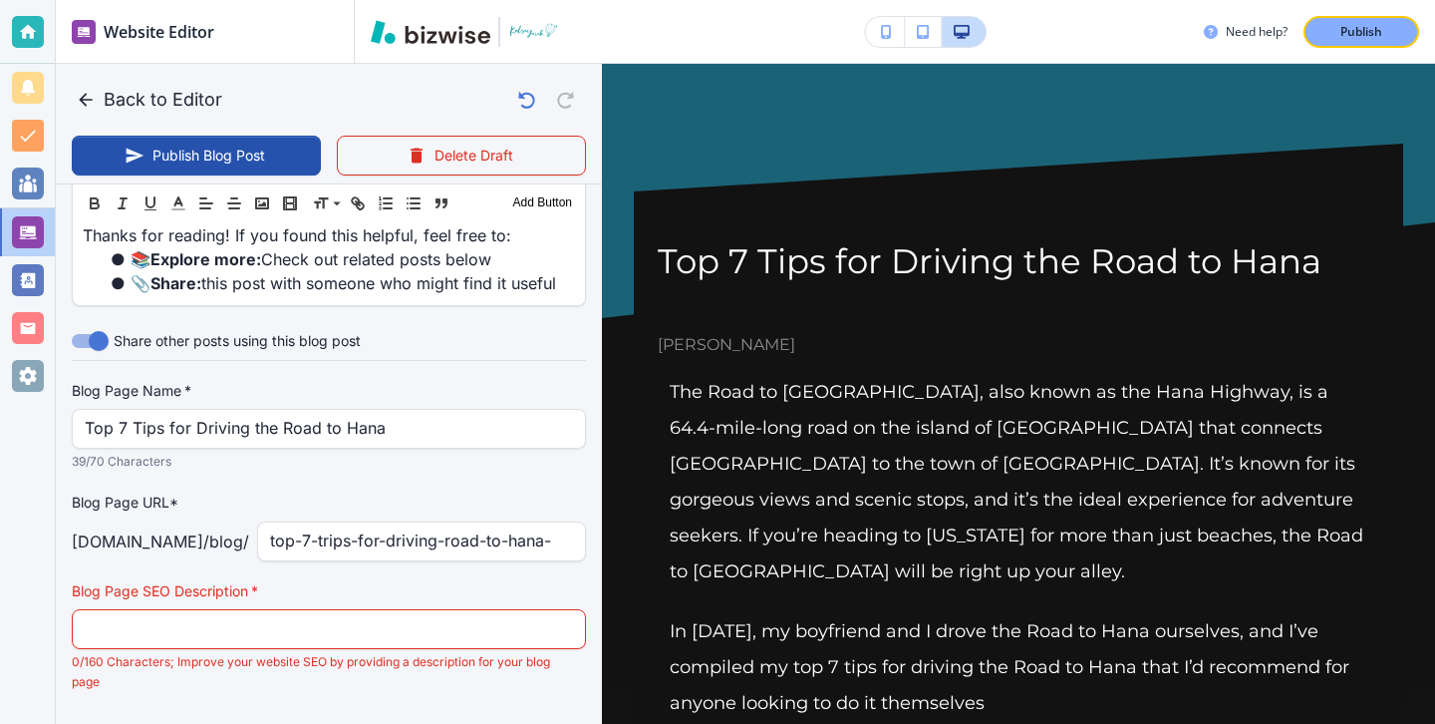
click at [709, 398] on p "The Road to Hana, also known as the Hana Highway, is a 64.4-mile-long road on t…" at bounding box center [1019, 481] width 698 height 215
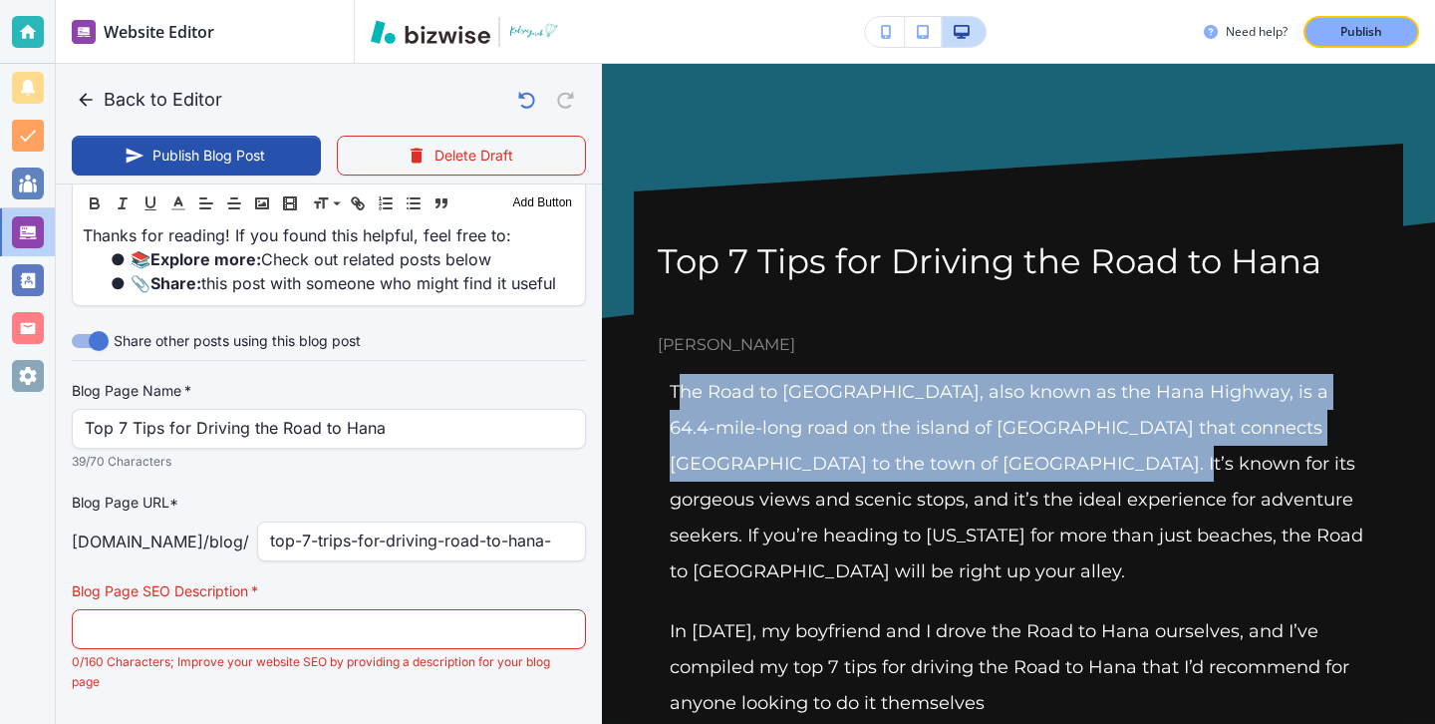
drag, startPoint x: 677, startPoint y: 389, endPoint x: 1019, endPoint y: 472, distance: 351.9
click at [1019, 473] on p "The Road to Hana, also known as the Hana Highway, is a 64.4-mile-long road on t…" at bounding box center [1019, 481] width 698 height 215
drag, startPoint x: 1017, startPoint y: 469, endPoint x: 649, endPoint y: 389, distance: 376.5
copy p "The Road to Hana, also known as the Hana Highway, is a 64.4-mile-long road on t…"
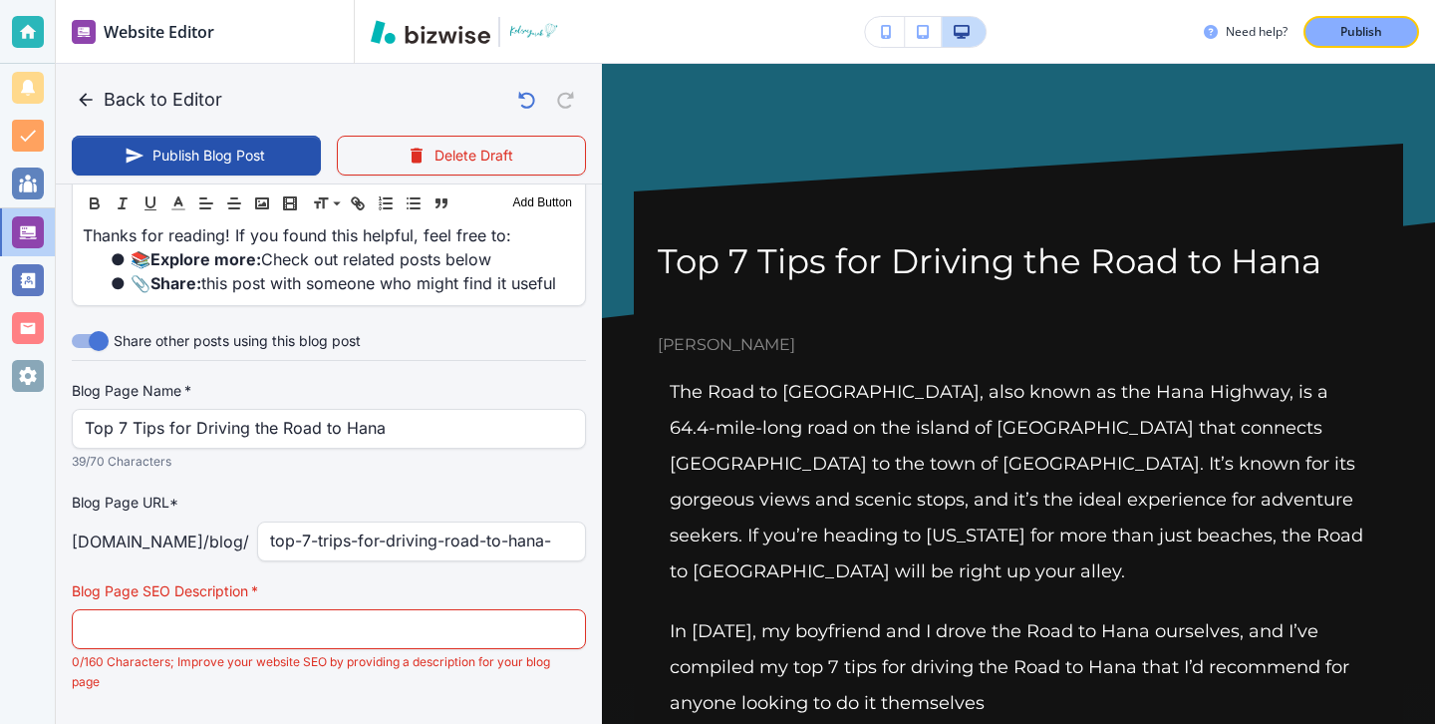
click at [168, 652] on p "0/160 Characters; Improve your website SEO by providing a description for your …" at bounding box center [322, 672] width 500 height 40
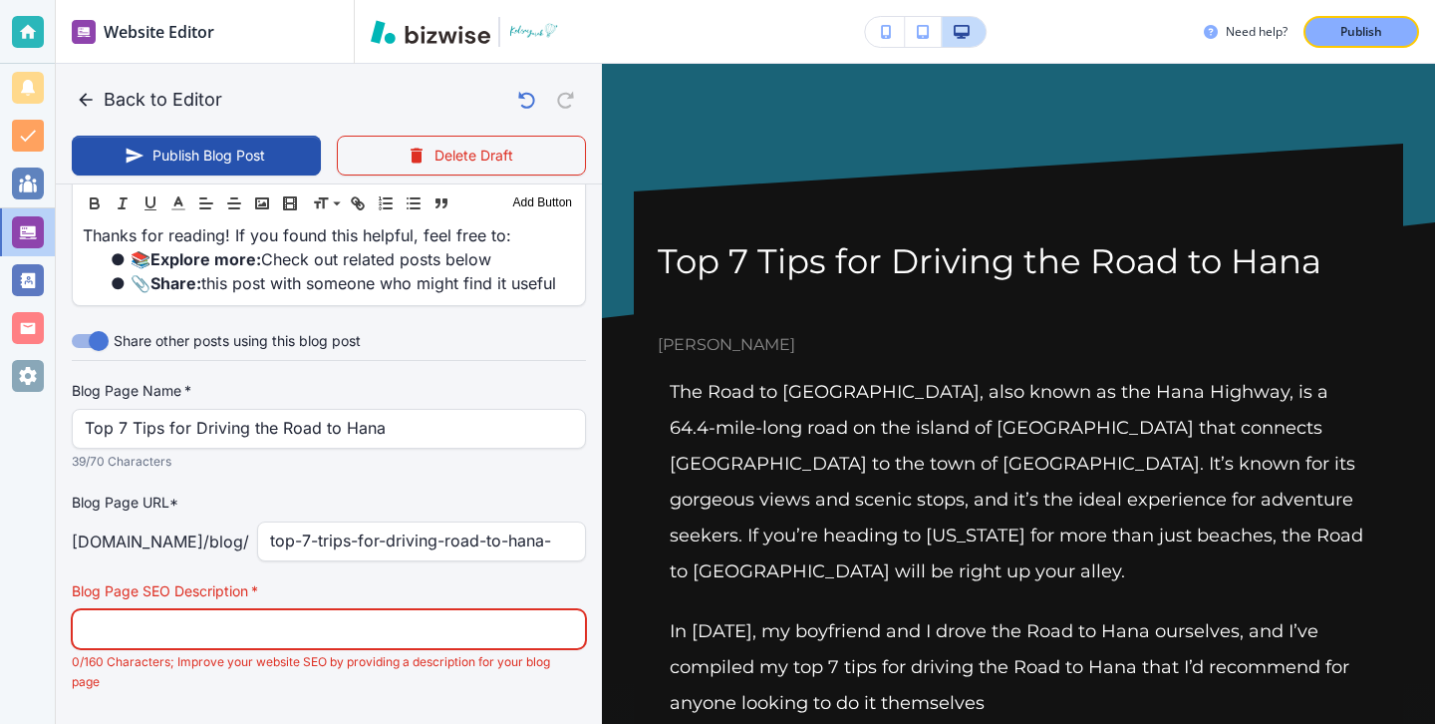
click at [198, 610] on input "text" at bounding box center [329, 629] width 488 height 38
paste input "The Road to Hana, also known as the Hana Highway, is a 64.4-mile-long road on t…"
drag, startPoint x: 291, startPoint y: 580, endPoint x: 768, endPoint y: 618, distance: 478.9
click at [1434, 619] on div "Back to Editor Publish Blog Post Delete Draft Your Blog is automatically saved …" at bounding box center [1435, 362] width 0 height 724
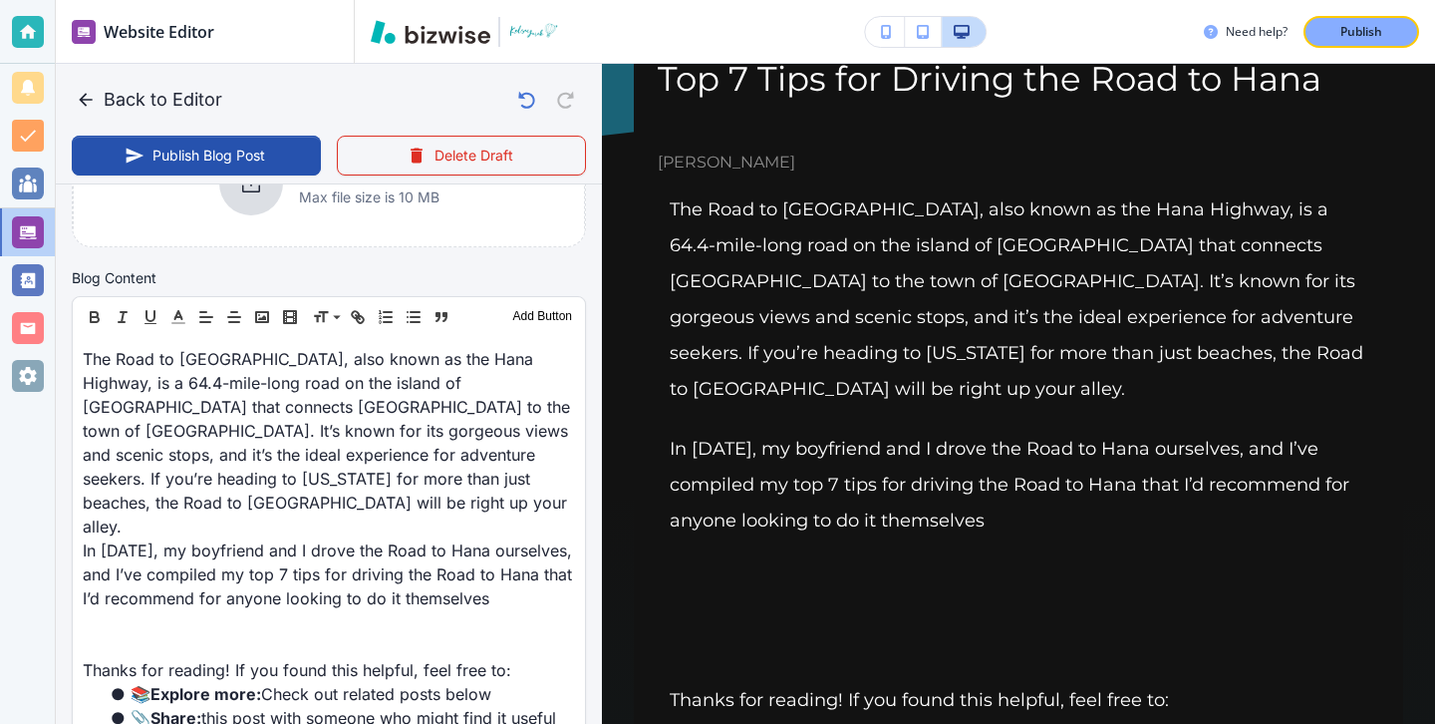
scroll to position [598, 0]
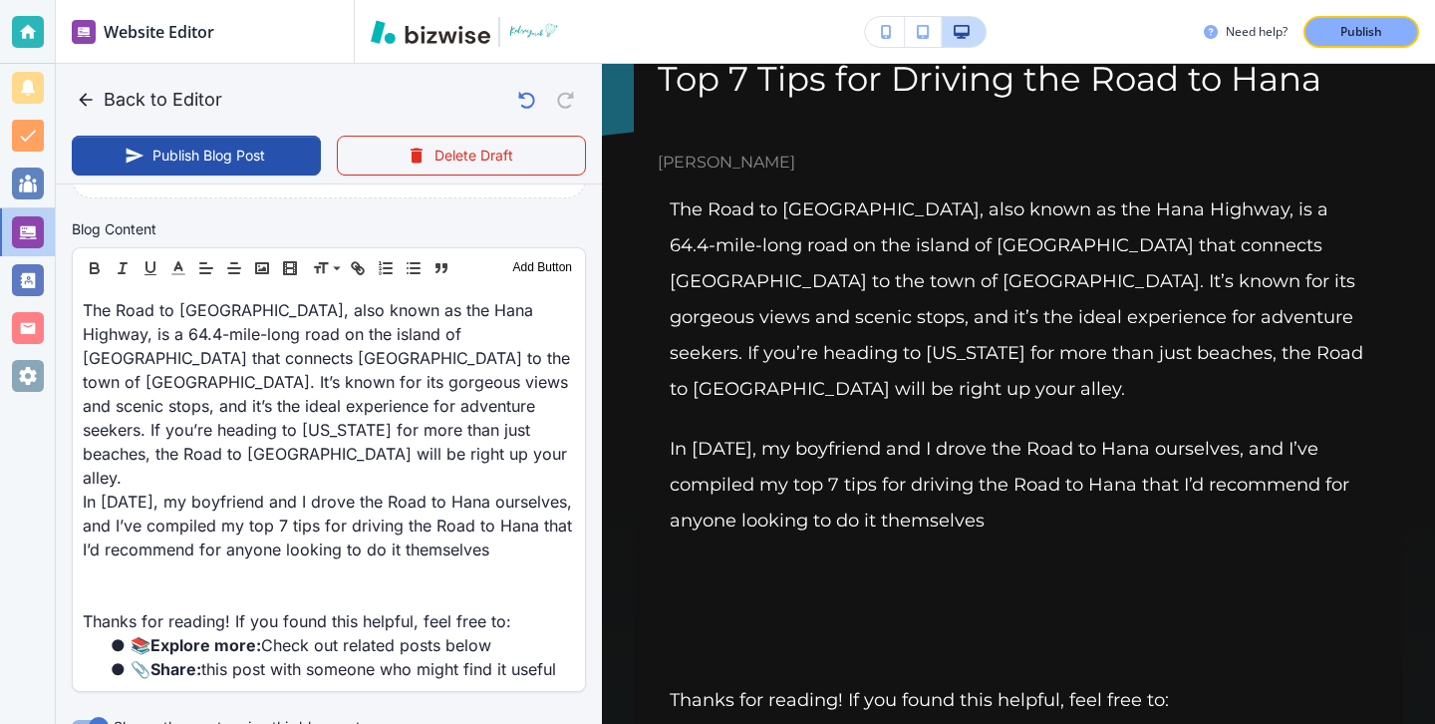
type input "The Road to Hana, also known as the Hana Highway, is a 64.4-mile-long road on t…"
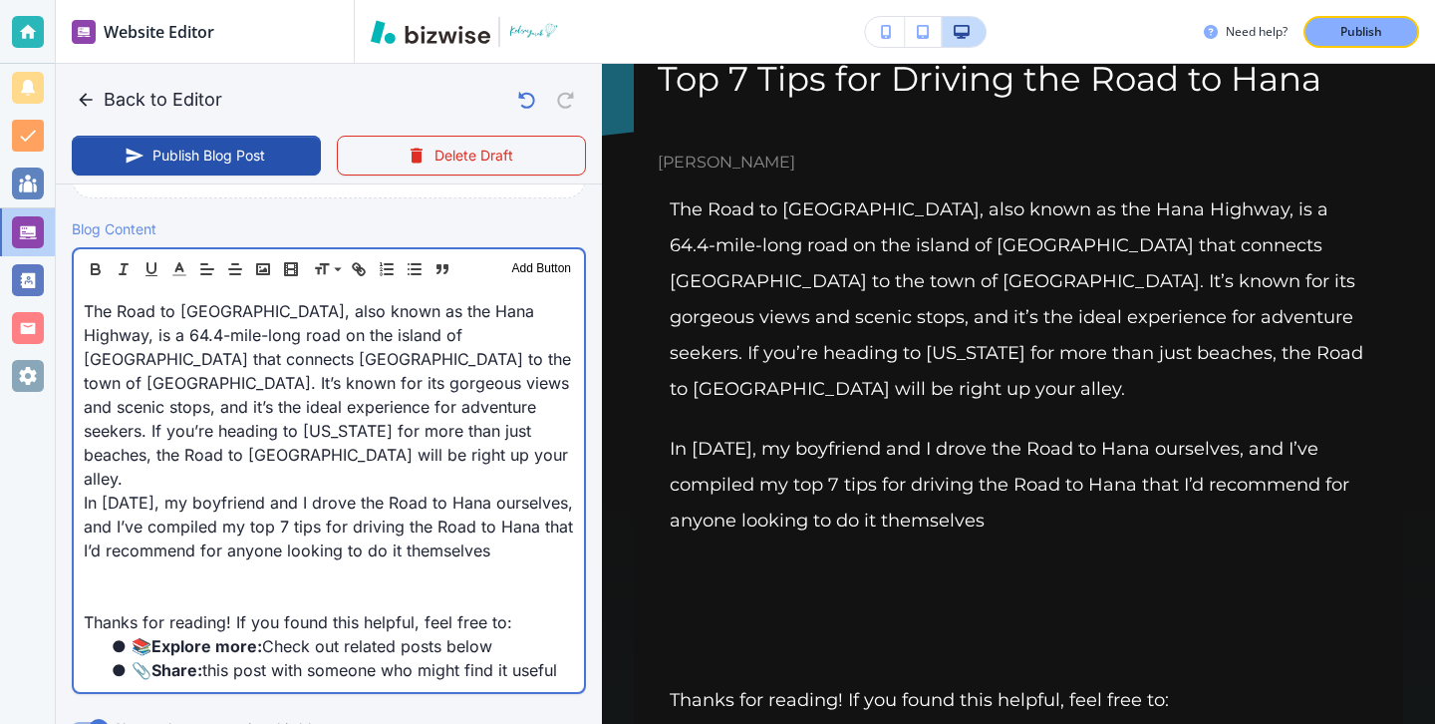
scroll to position [599, 0]
click at [441, 561] on p at bounding box center [329, 573] width 490 height 24
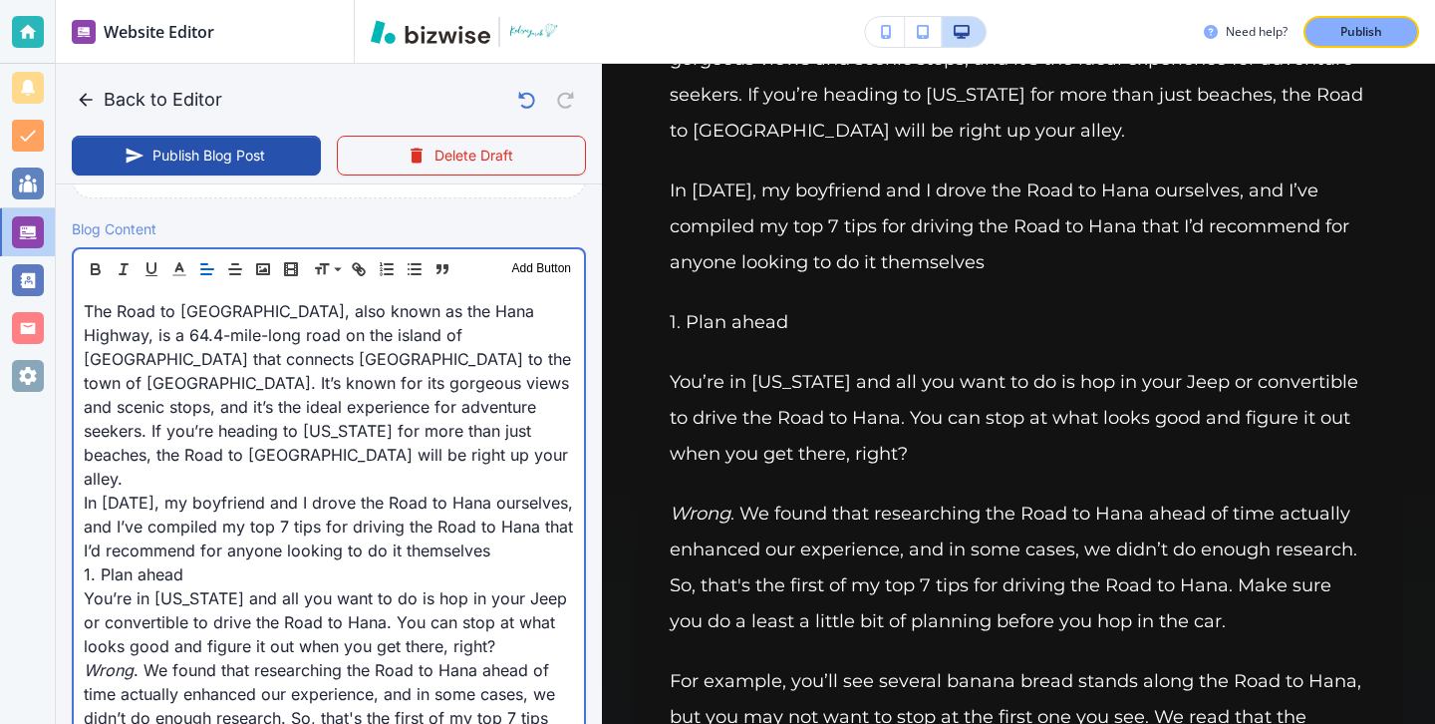
scroll to position [453, 0]
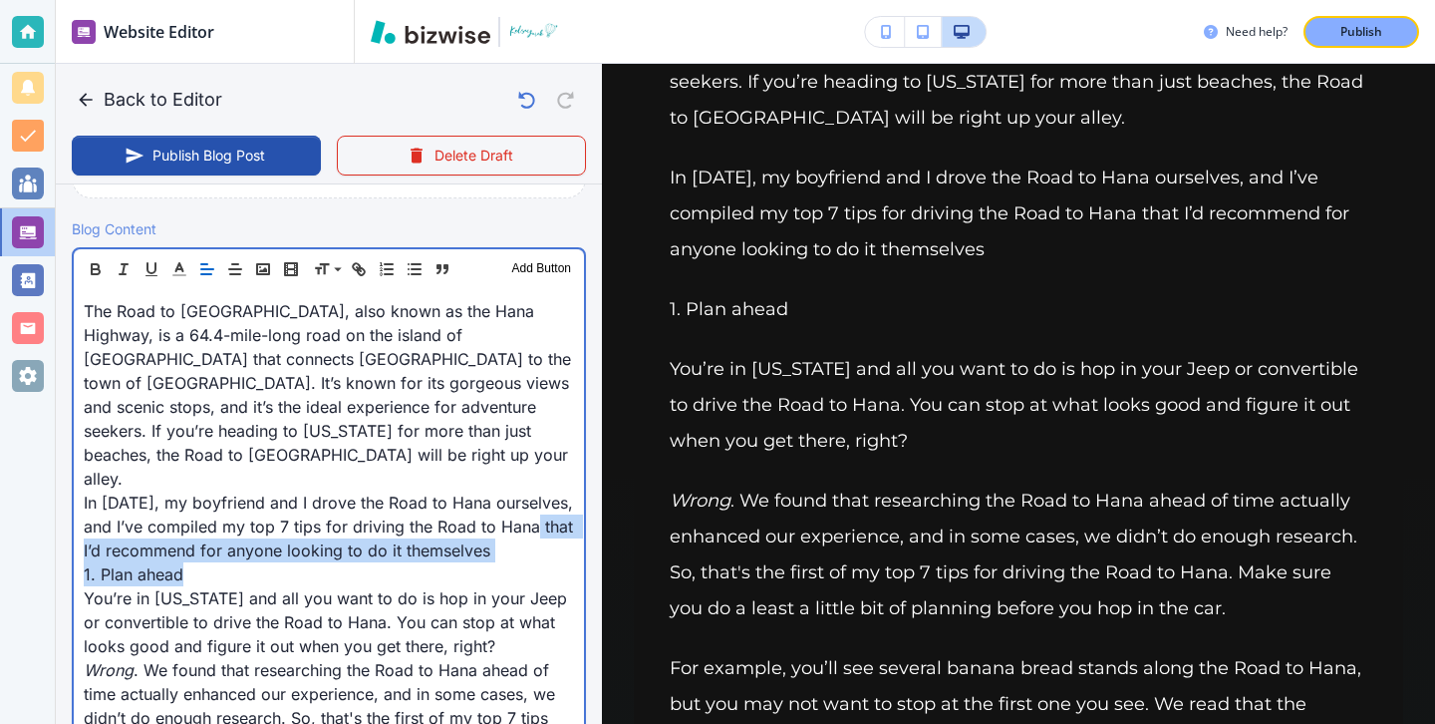
drag, startPoint x: 254, startPoint y: 523, endPoint x: 76, endPoint y: 509, distance: 178.9
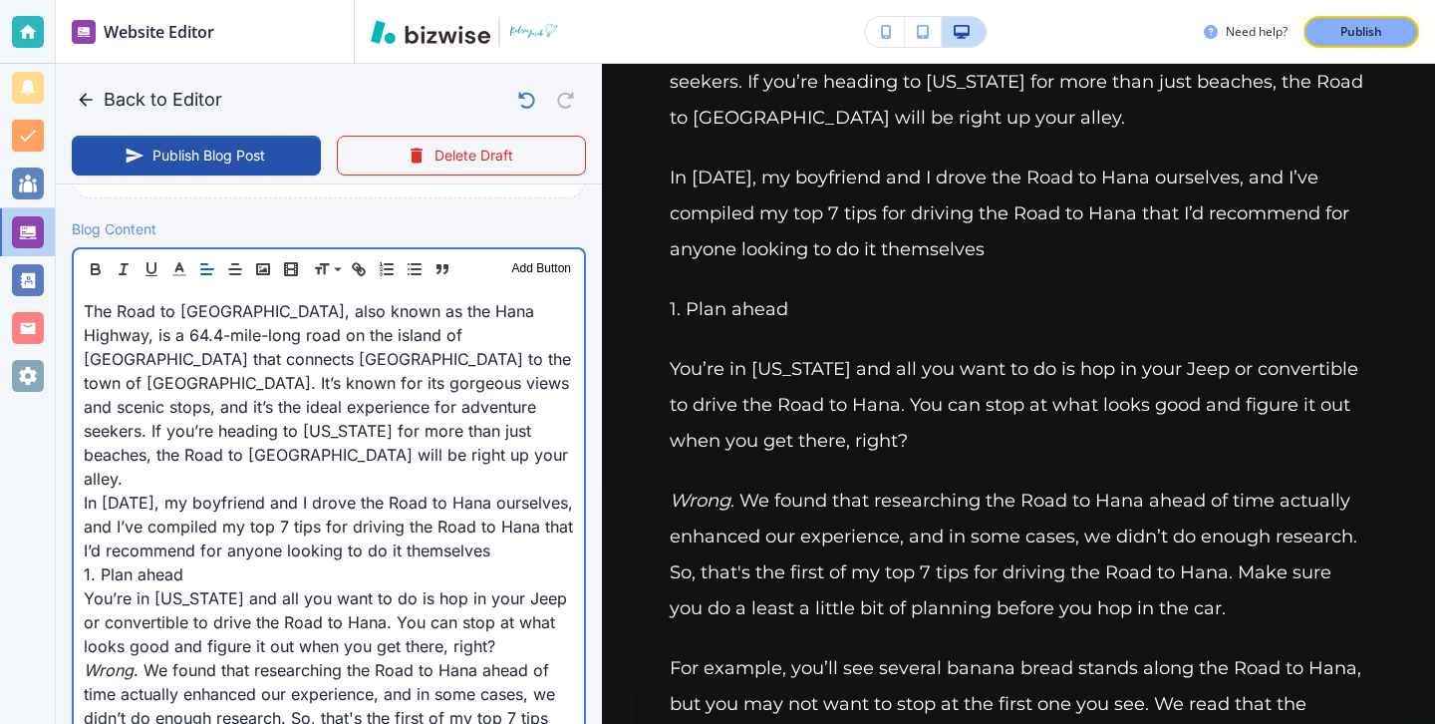
click at [199, 562] on p "1. Plan ahead" at bounding box center [329, 574] width 490 height 24
drag, startPoint x: 200, startPoint y: 523, endPoint x: 52, endPoint y: 523, distance: 148.5
click at [52, 523] on div "Website Editor Main Pages Blog Blog The settings below apply to your blog home …" at bounding box center [717, 362] width 1435 height 724
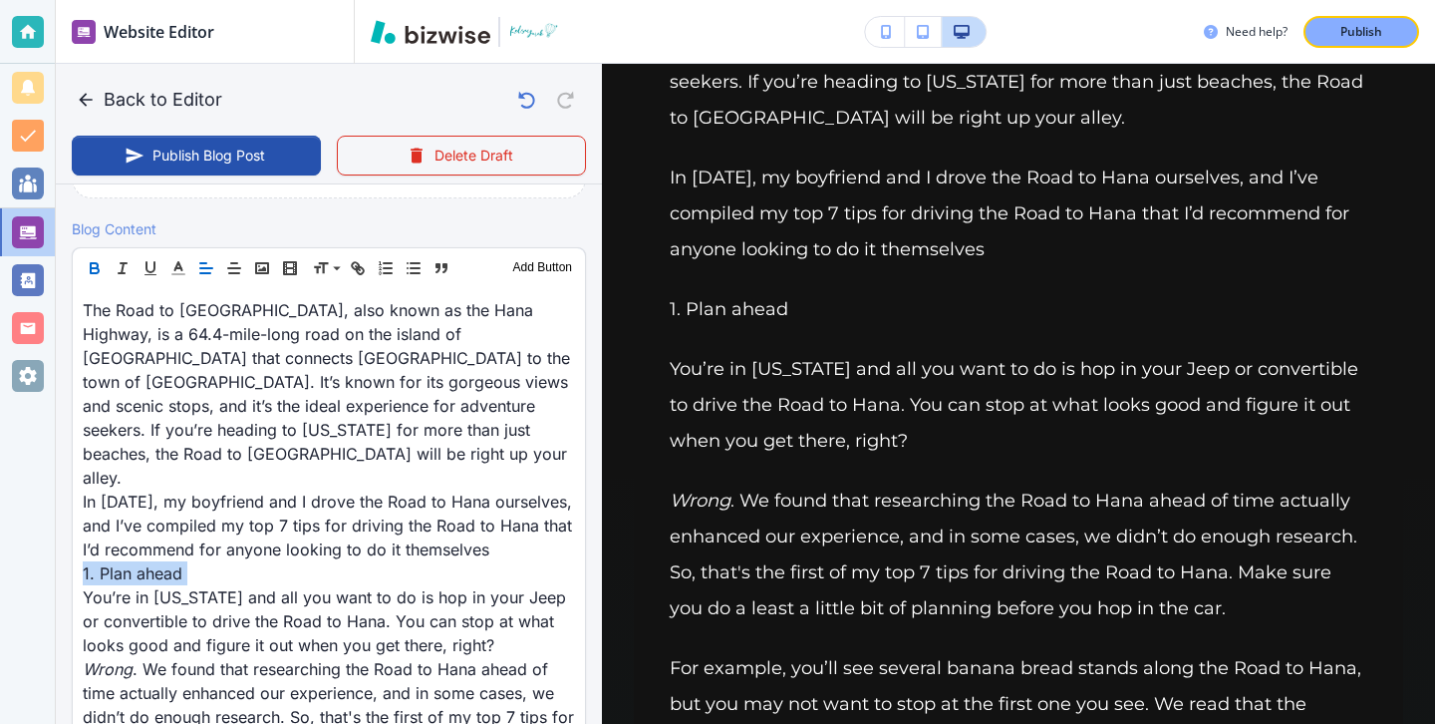
click at [101, 271] on icon "button" at bounding box center [95, 268] width 18 height 18
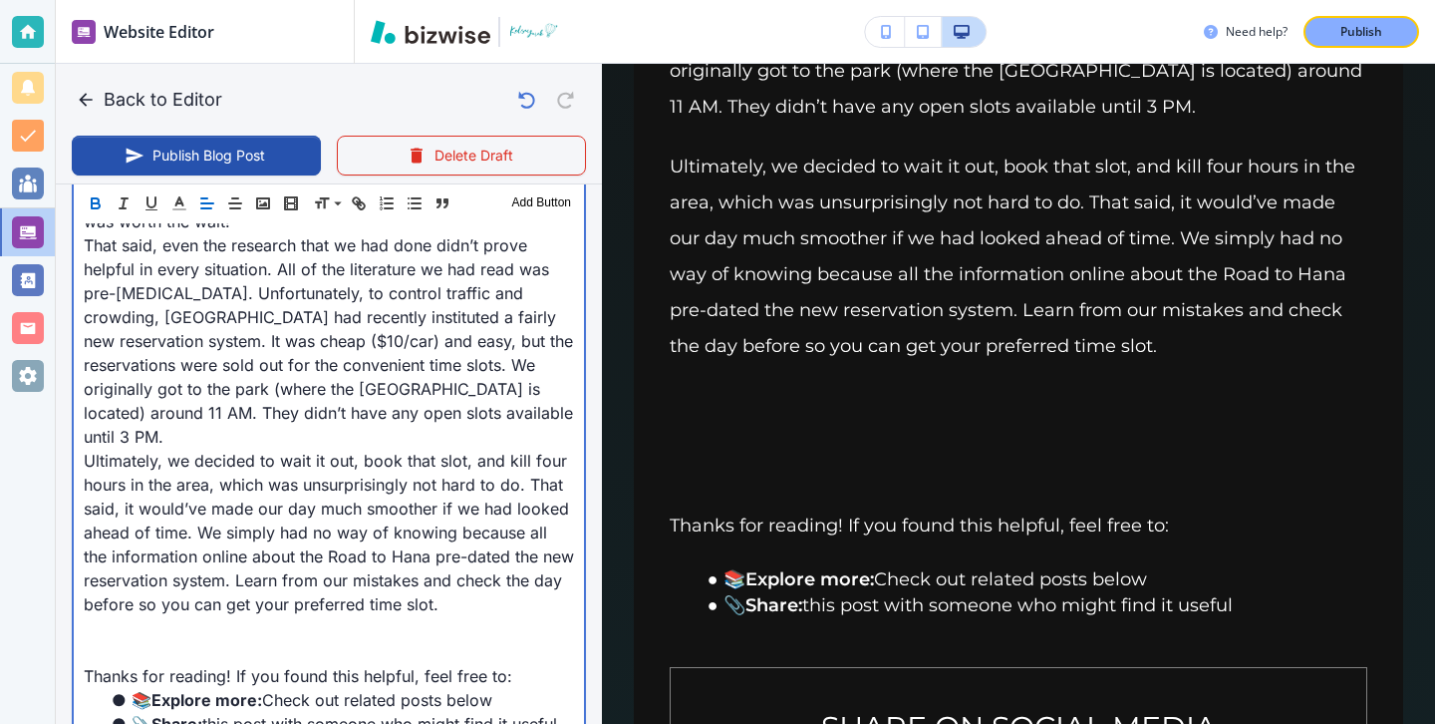
scroll to position [1397, 0]
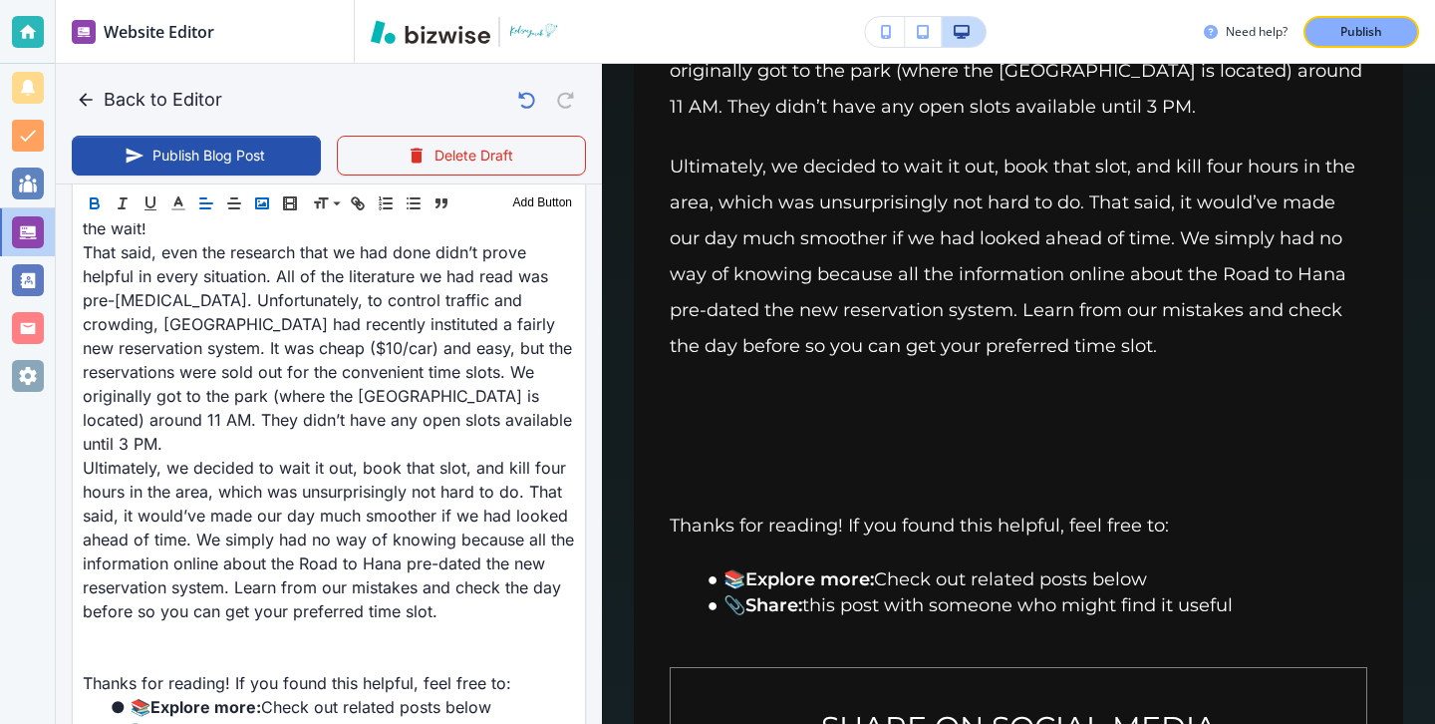
click at [265, 203] on polyline "button" at bounding box center [262, 203] width 8 height 5
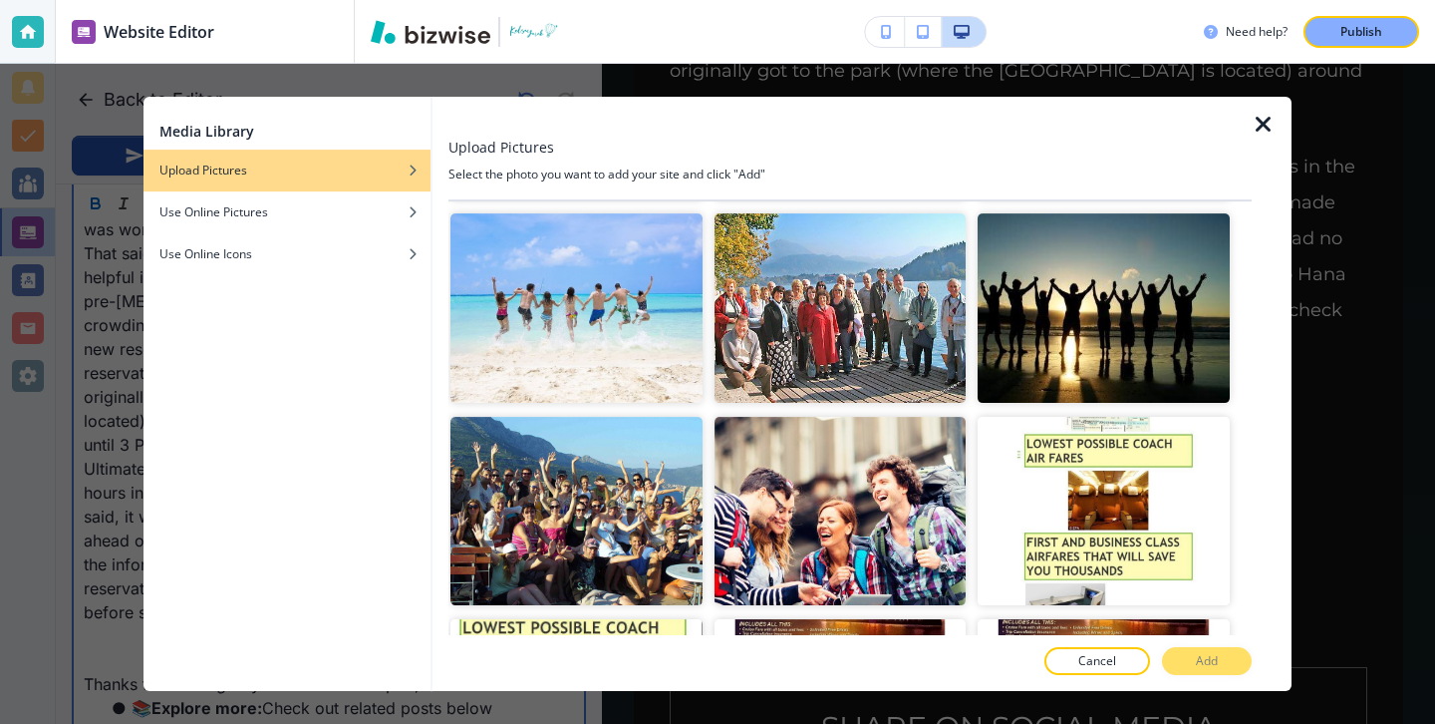
scroll to position [7169, 0]
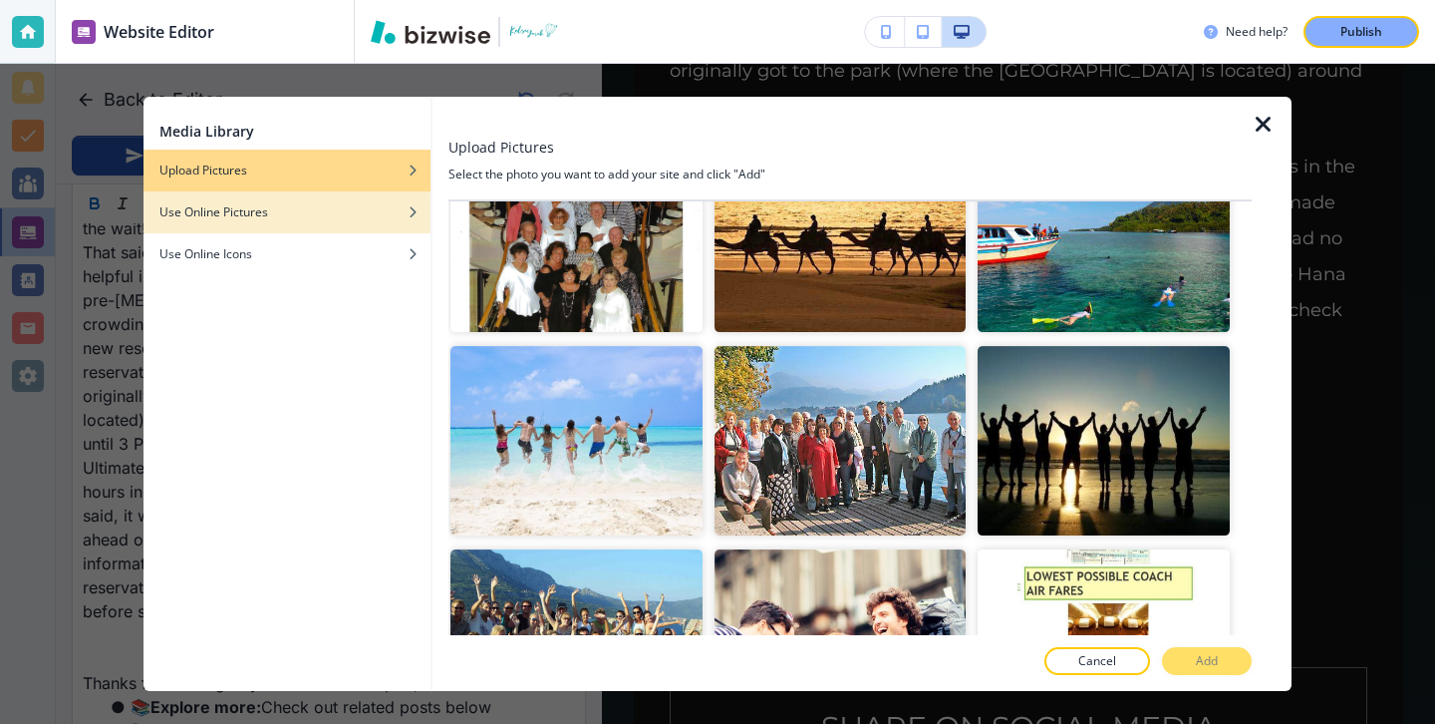
click at [300, 203] on div "Use Online Pictures" at bounding box center [287, 212] width 287 height 18
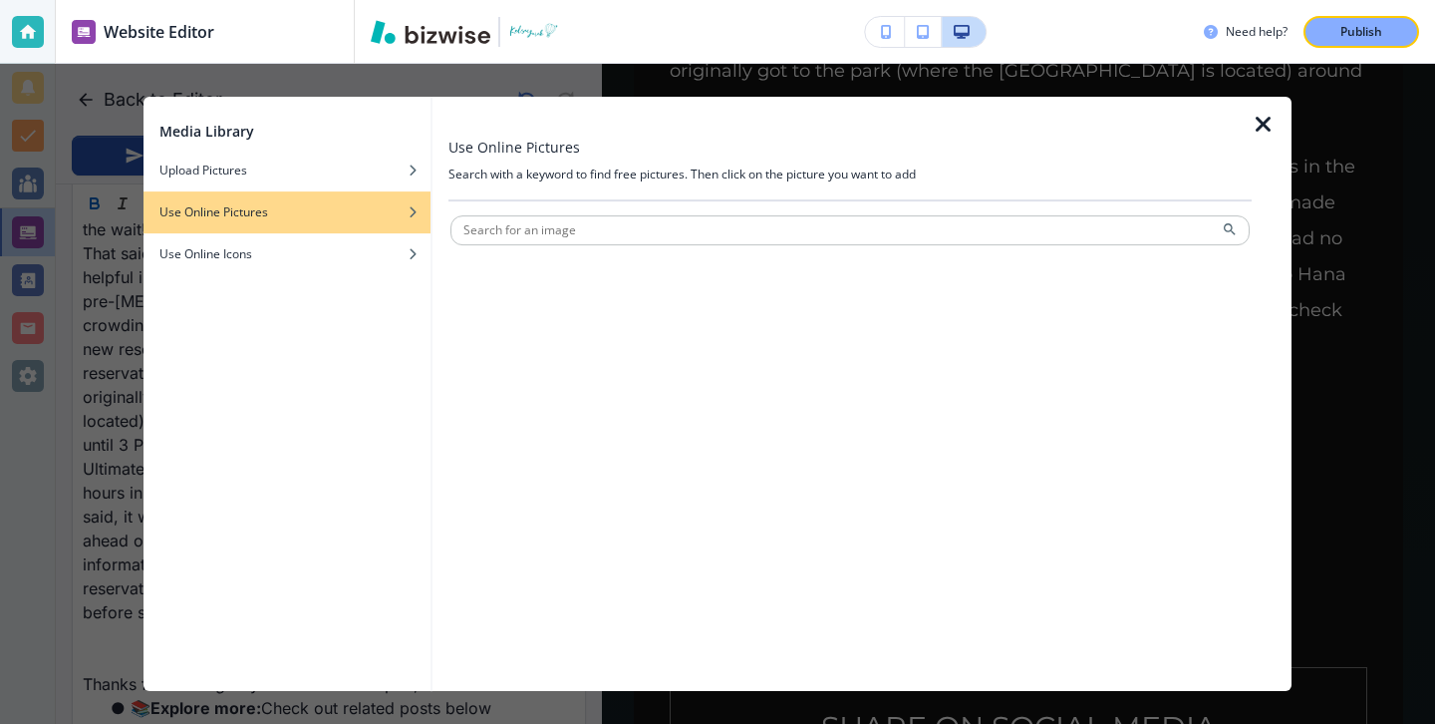
scroll to position [0, 0]
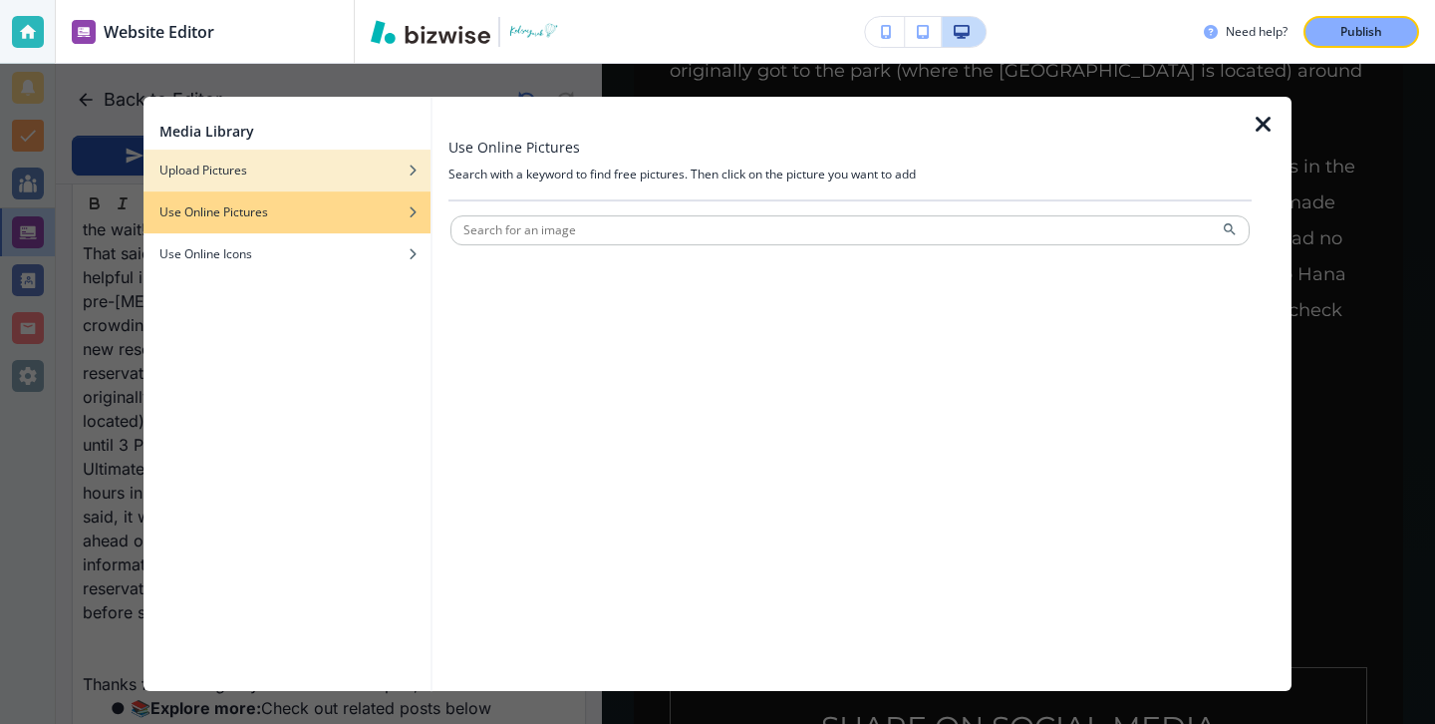
click at [311, 189] on div "button" at bounding box center [287, 185] width 287 height 12
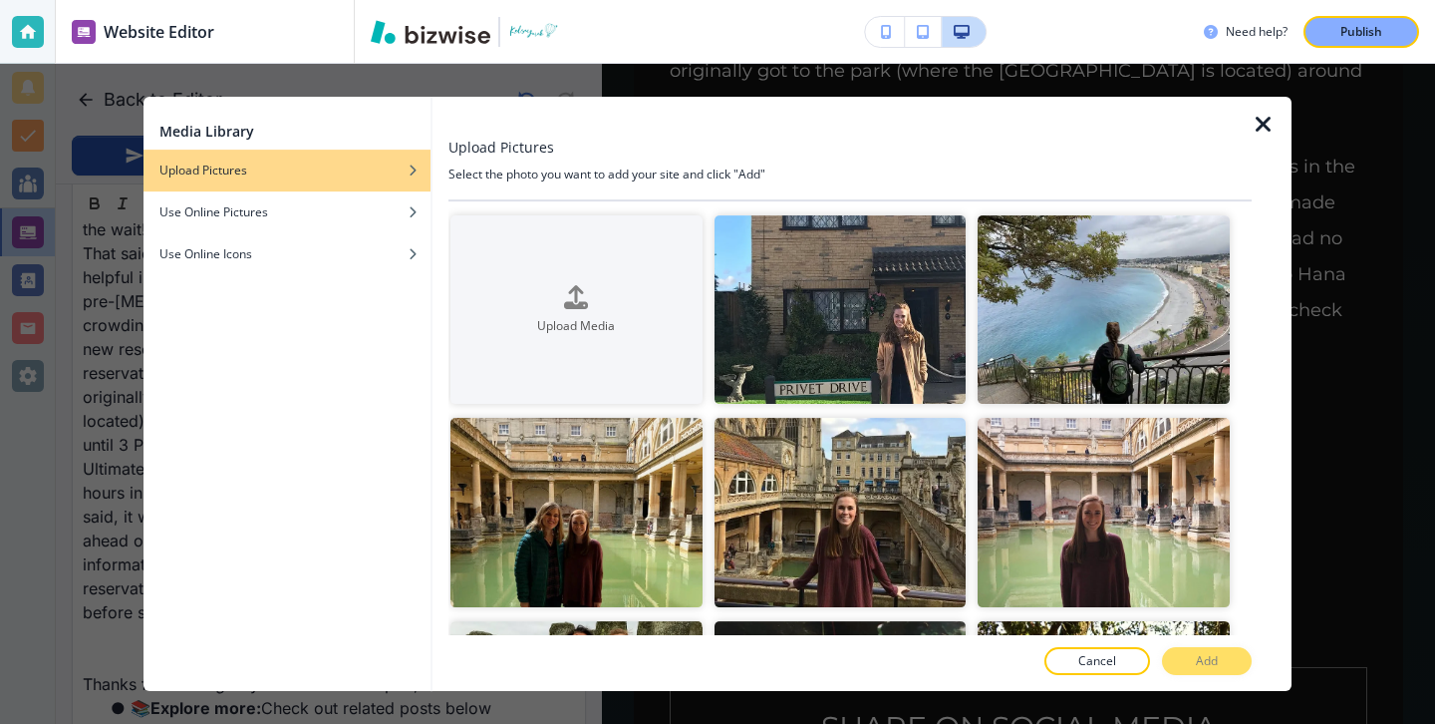
click at [1259, 132] on icon "button" at bounding box center [1264, 125] width 24 height 24
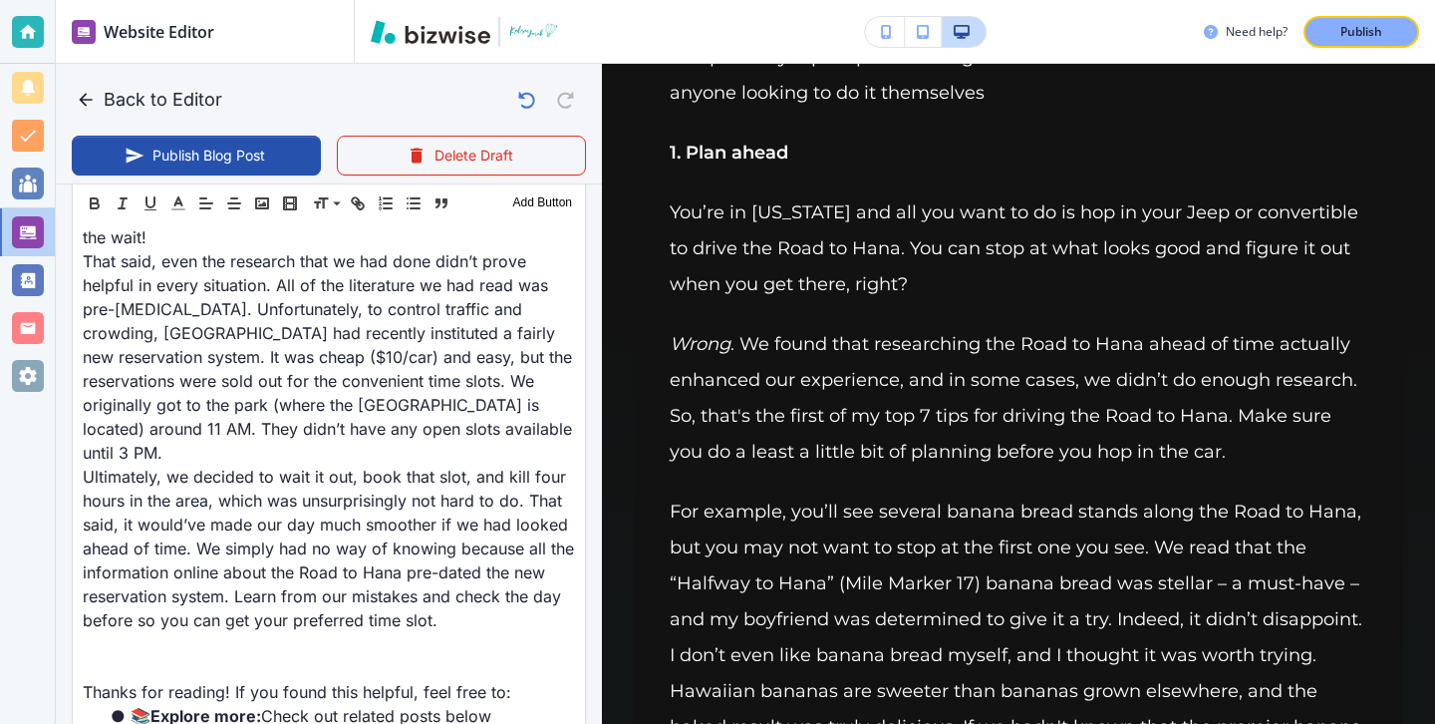
scroll to position [1395, 0]
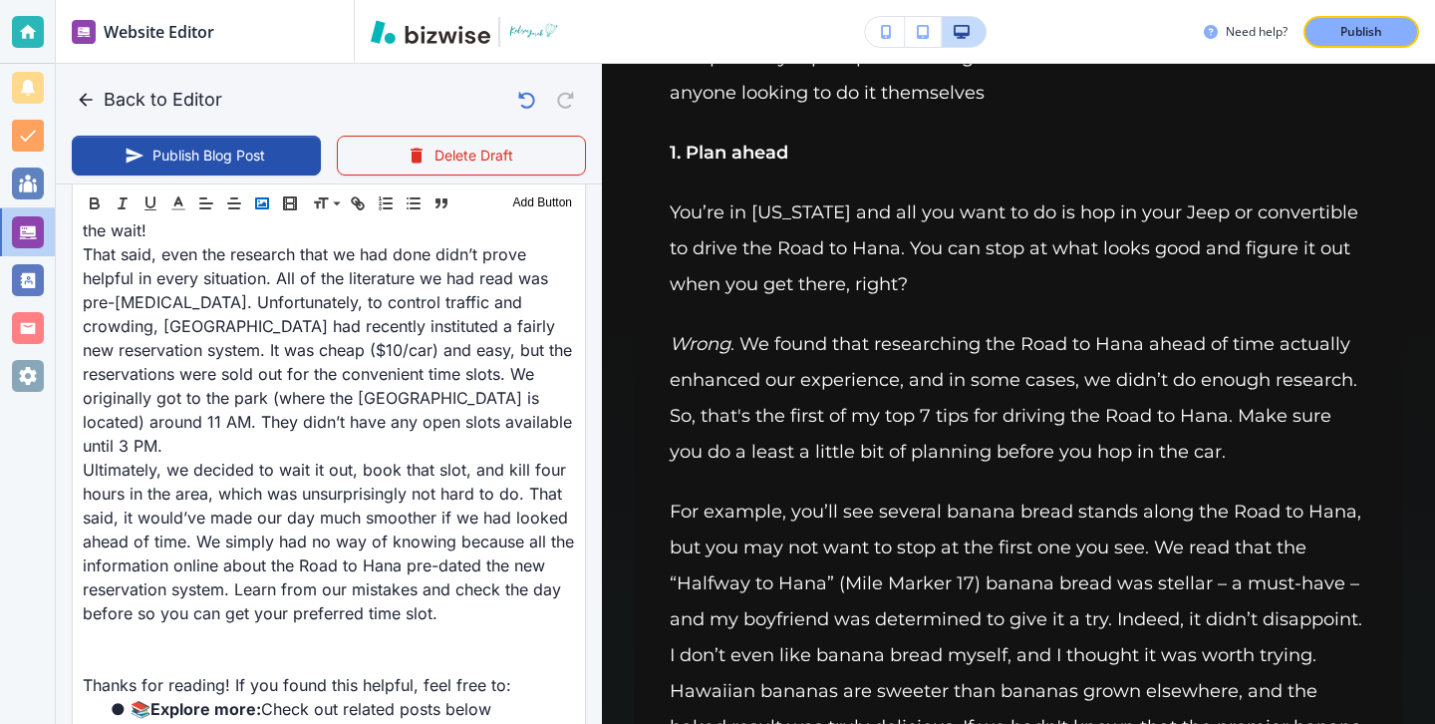
click at [261, 213] on button "button" at bounding box center [262, 203] width 28 height 24
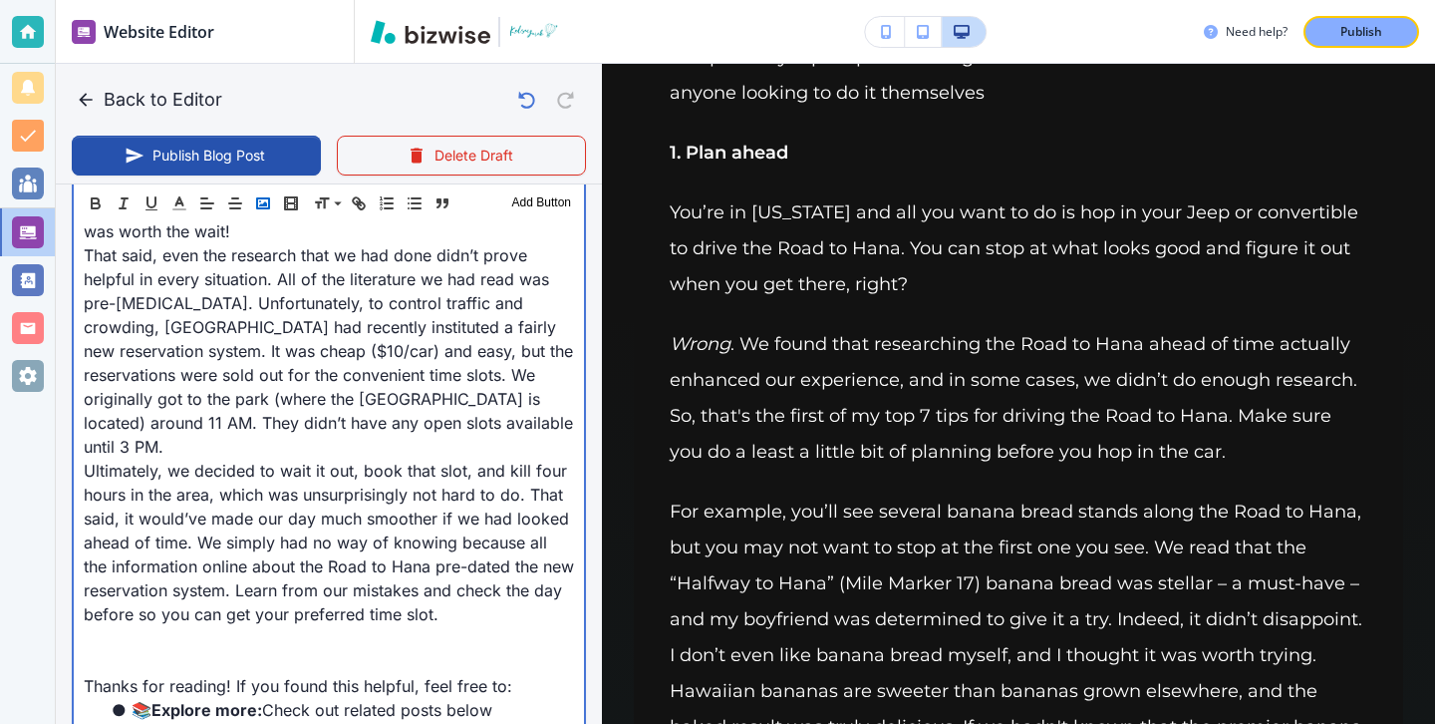
scroll to position [515, 0]
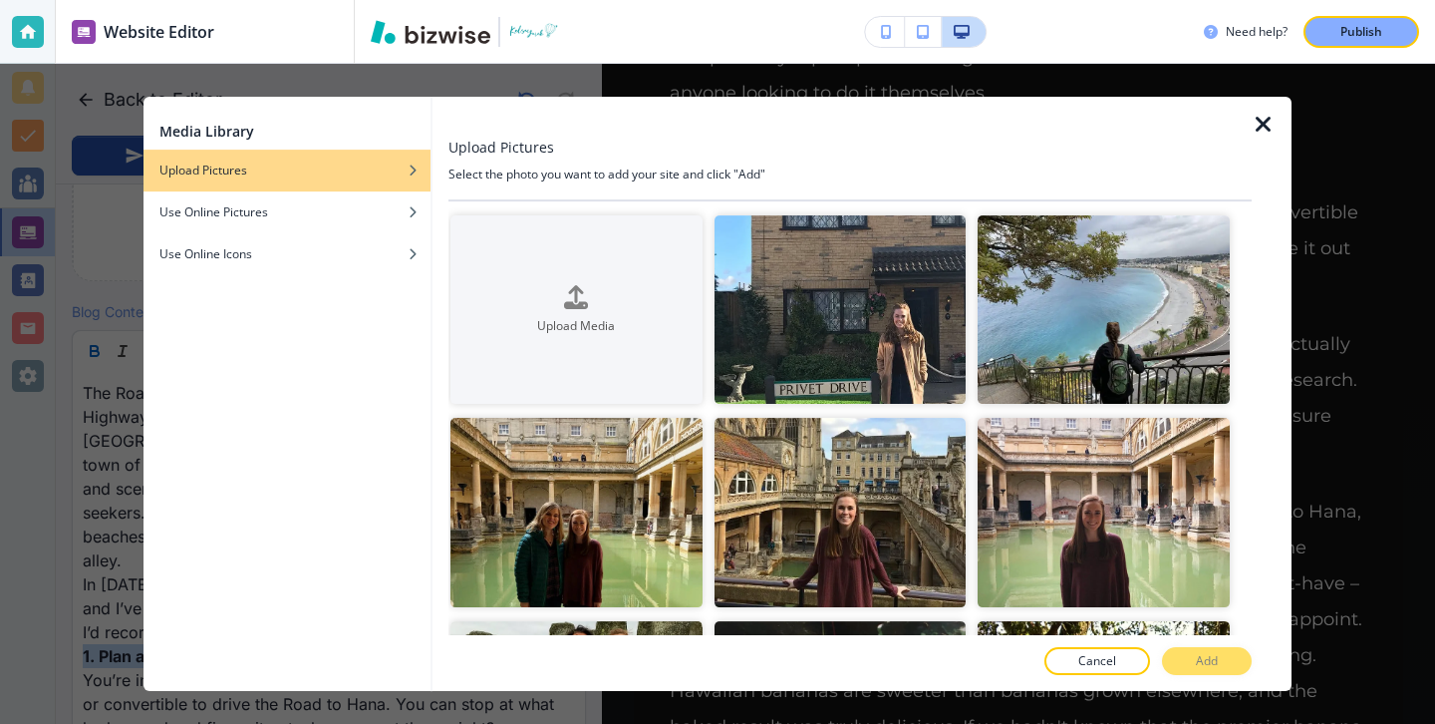
click at [1265, 125] on icon "button" at bounding box center [1264, 125] width 24 height 24
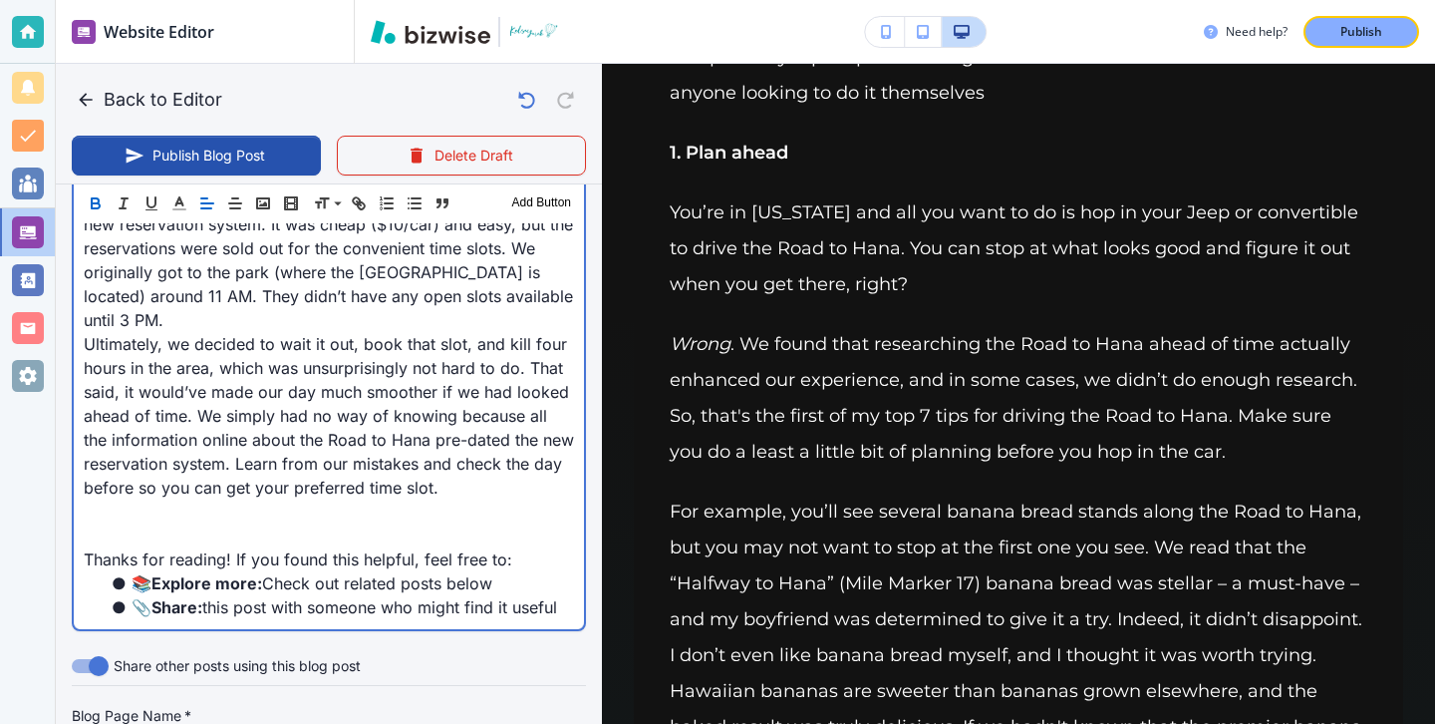
scroll to position [1523, 0]
click at [266, 522] on p at bounding box center [329, 534] width 490 height 24
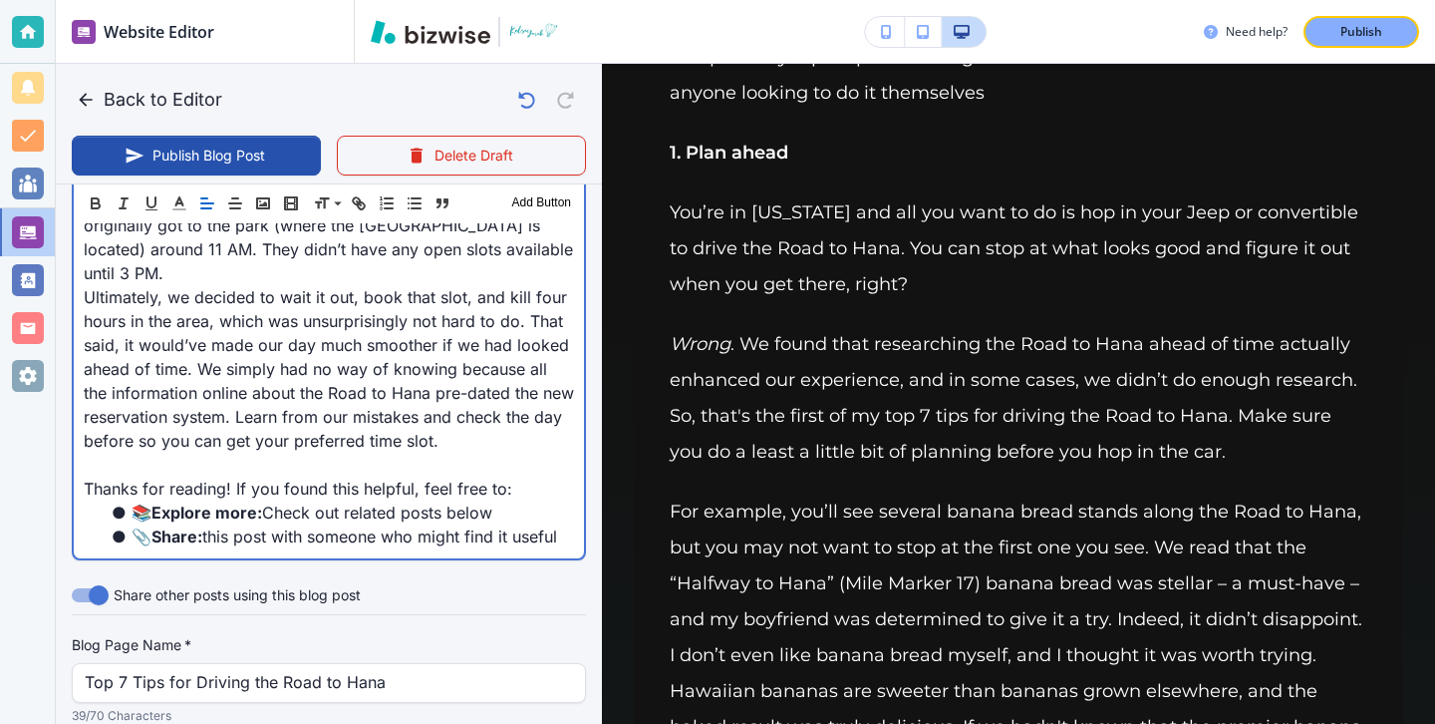
scroll to position [1550, 0]
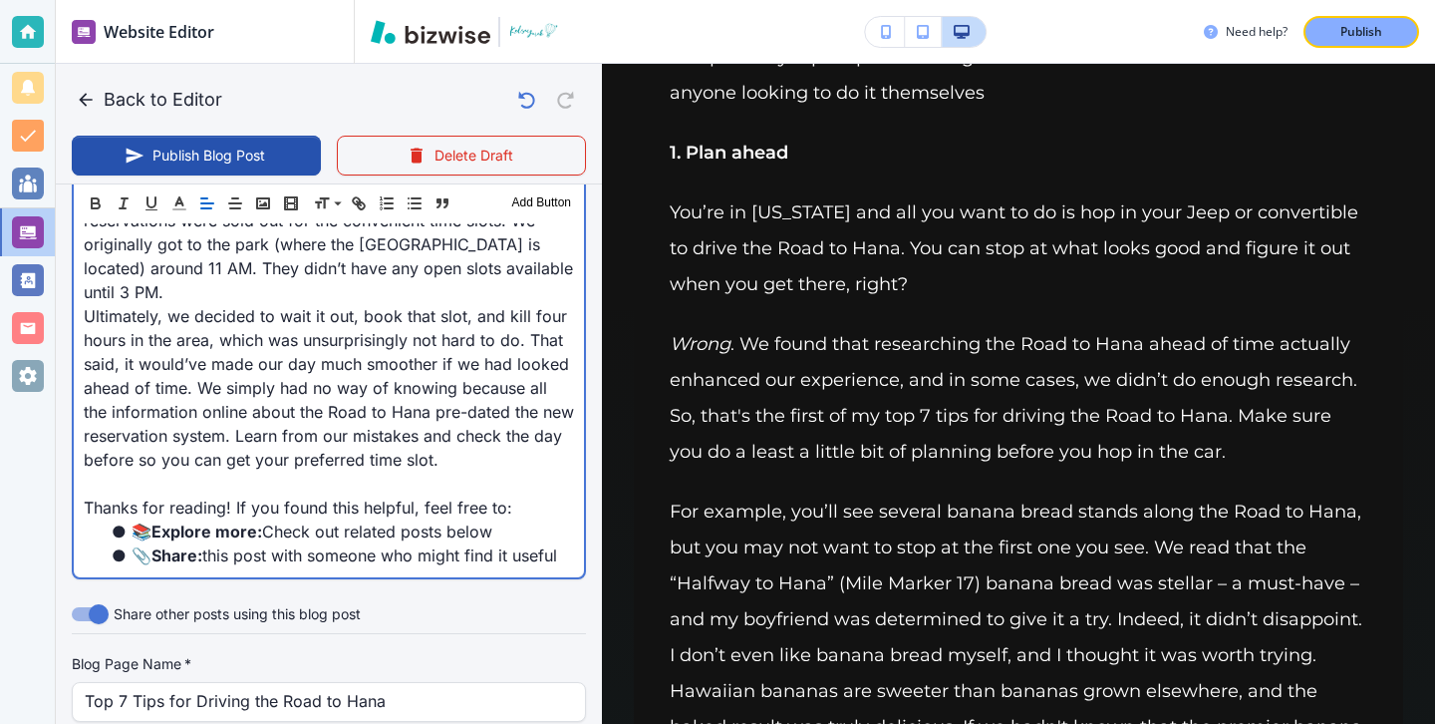
click at [256, 495] on p "Thanks for reading! If you found this helpful, feel free to:" at bounding box center [329, 507] width 490 height 24
click at [243, 471] on p at bounding box center [329, 483] width 490 height 24
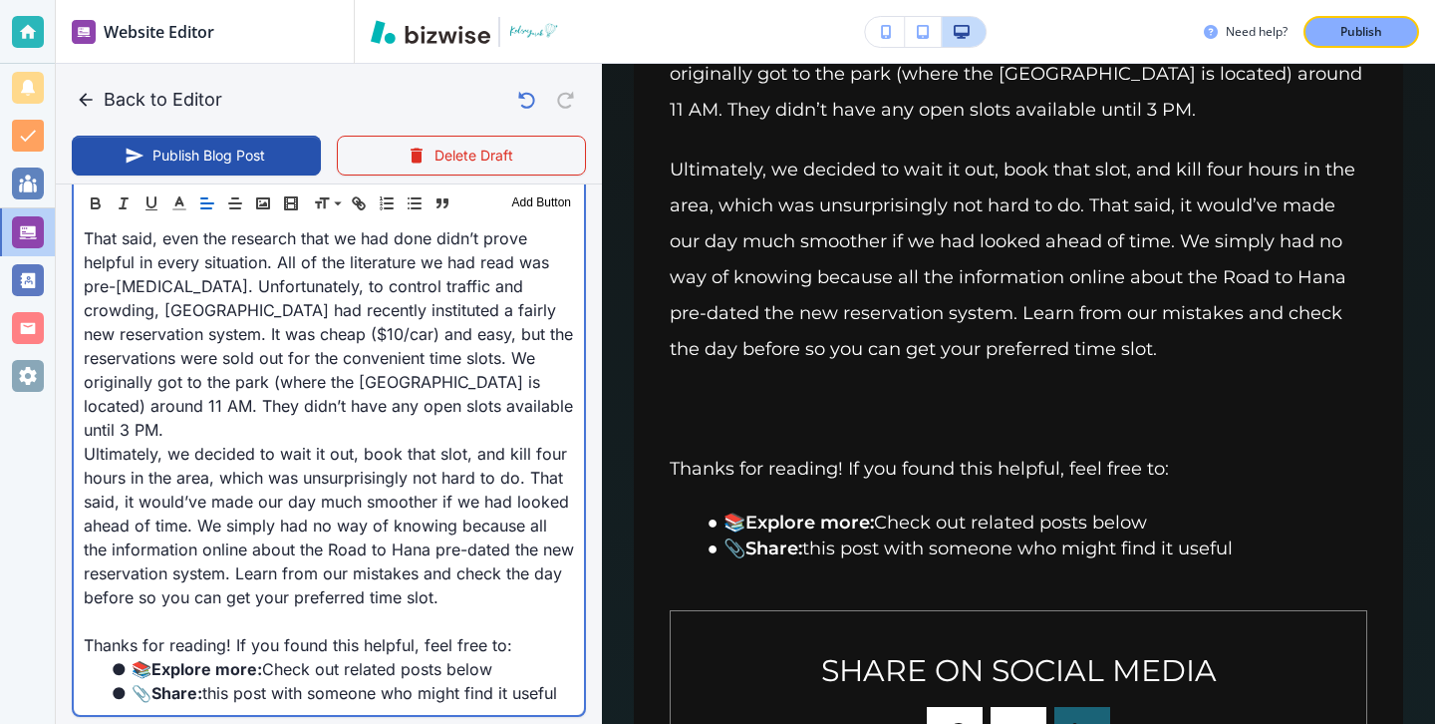
scroll to position [1497, 0]
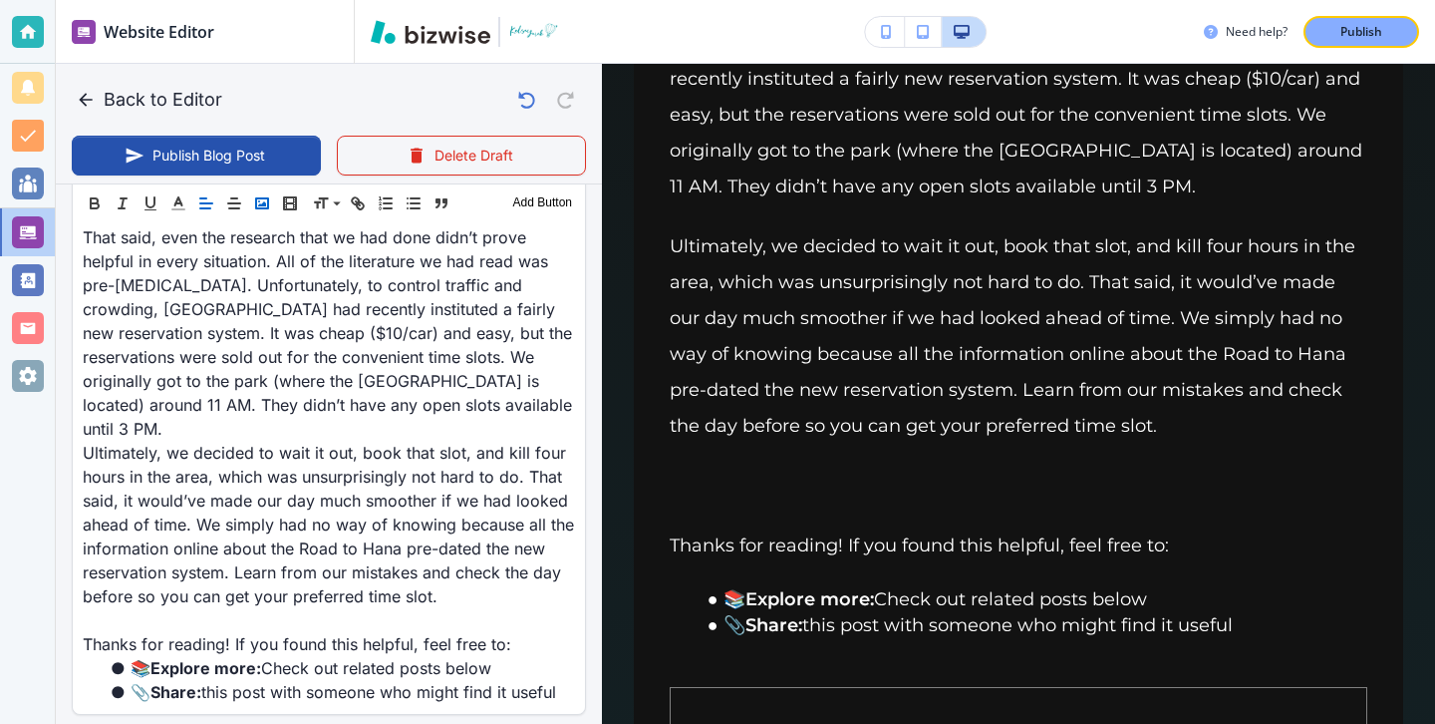
click at [273, 207] on button "button" at bounding box center [262, 203] width 28 height 24
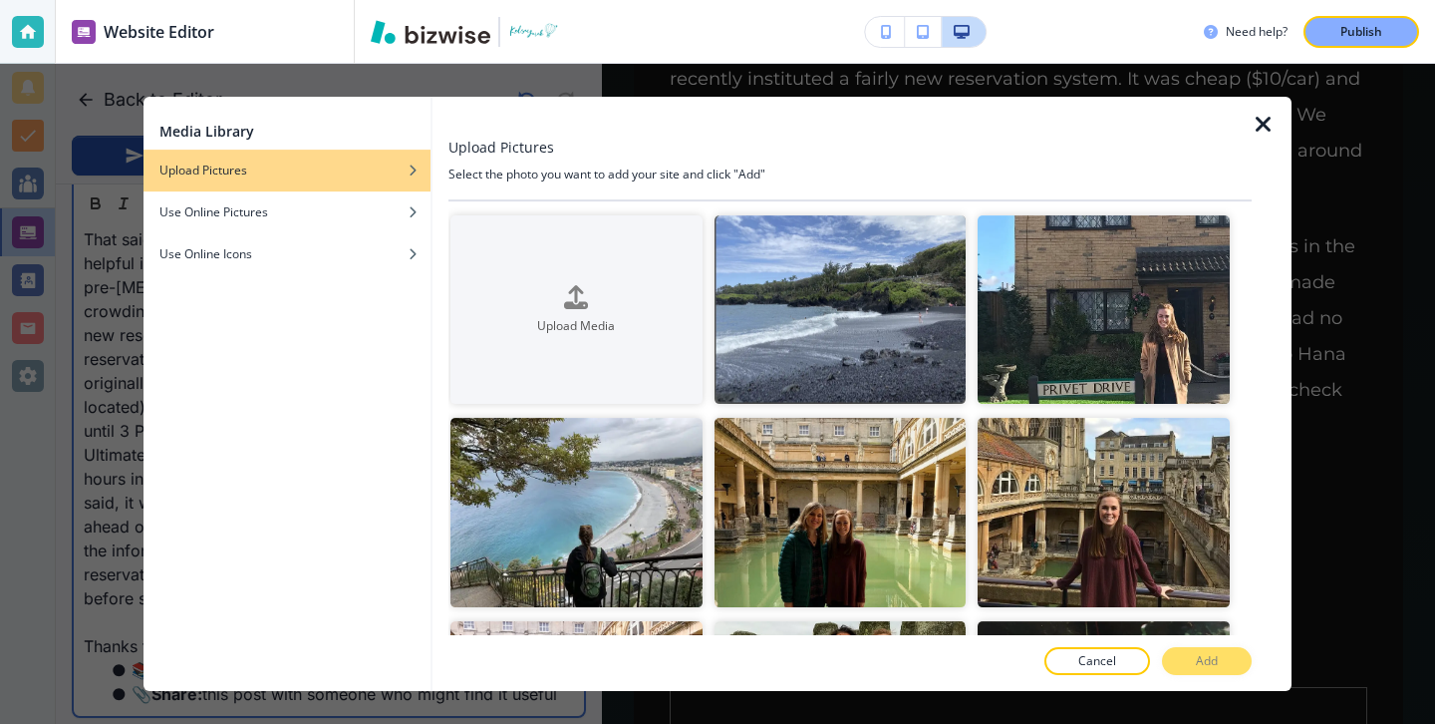
scroll to position [1412, 0]
click at [921, 307] on img "button" at bounding box center [841, 309] width 252 height 188
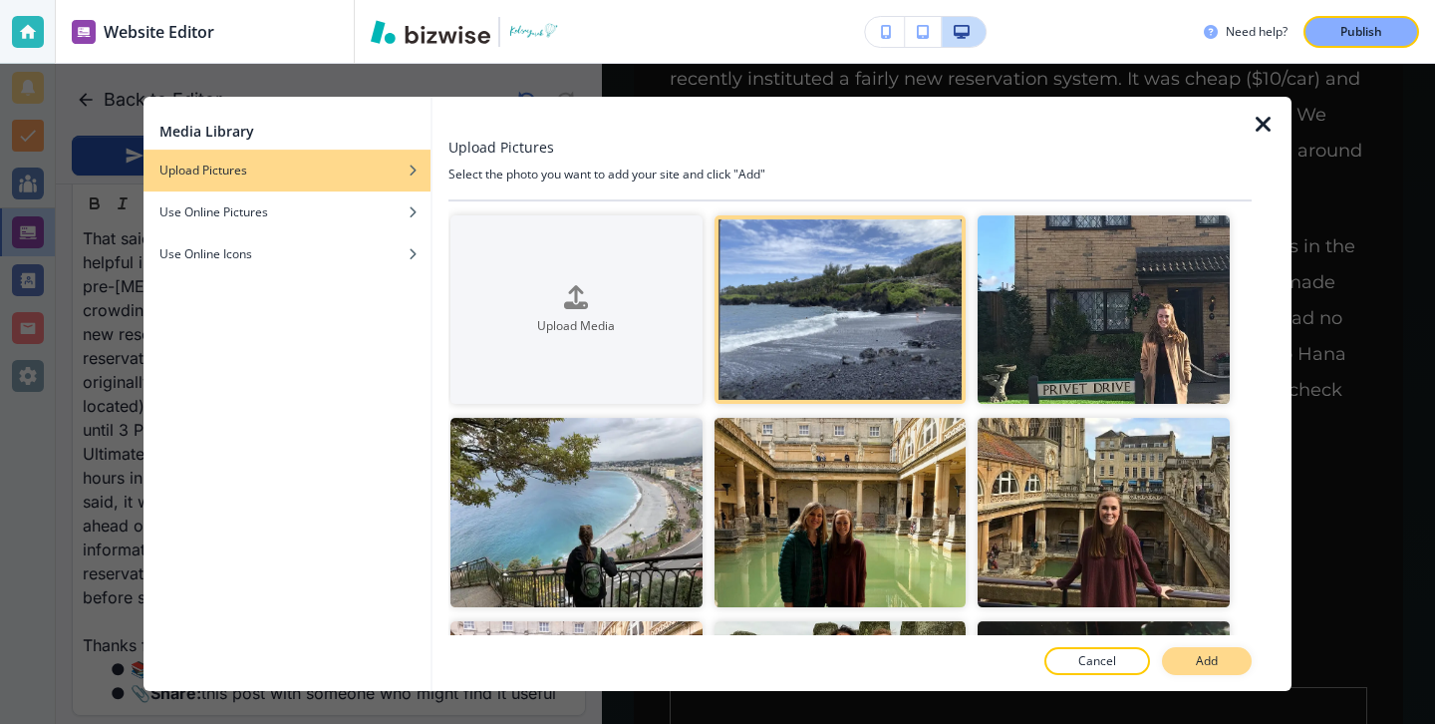
click at [1190, 648] on button "Add" at bounding box center [1207, 661] width 90 height 28
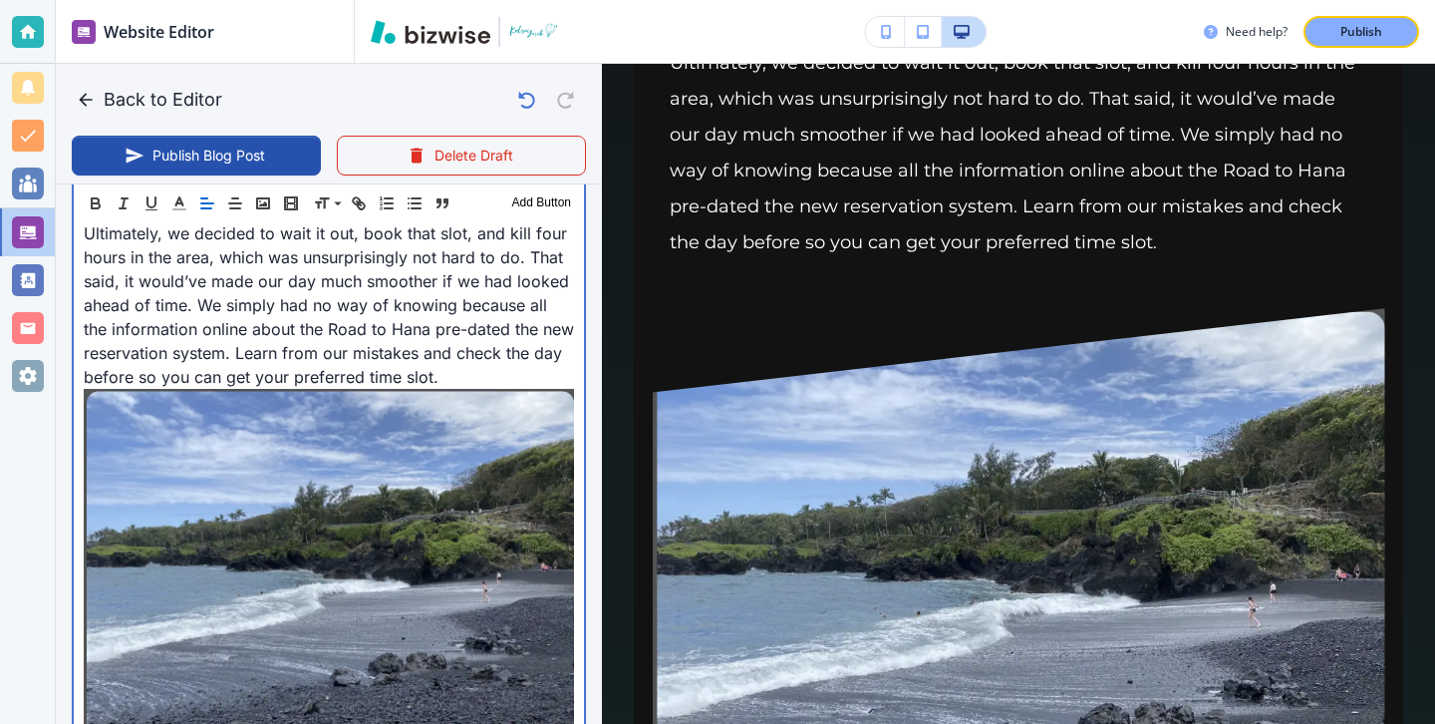
scroll to position [1806, 0]
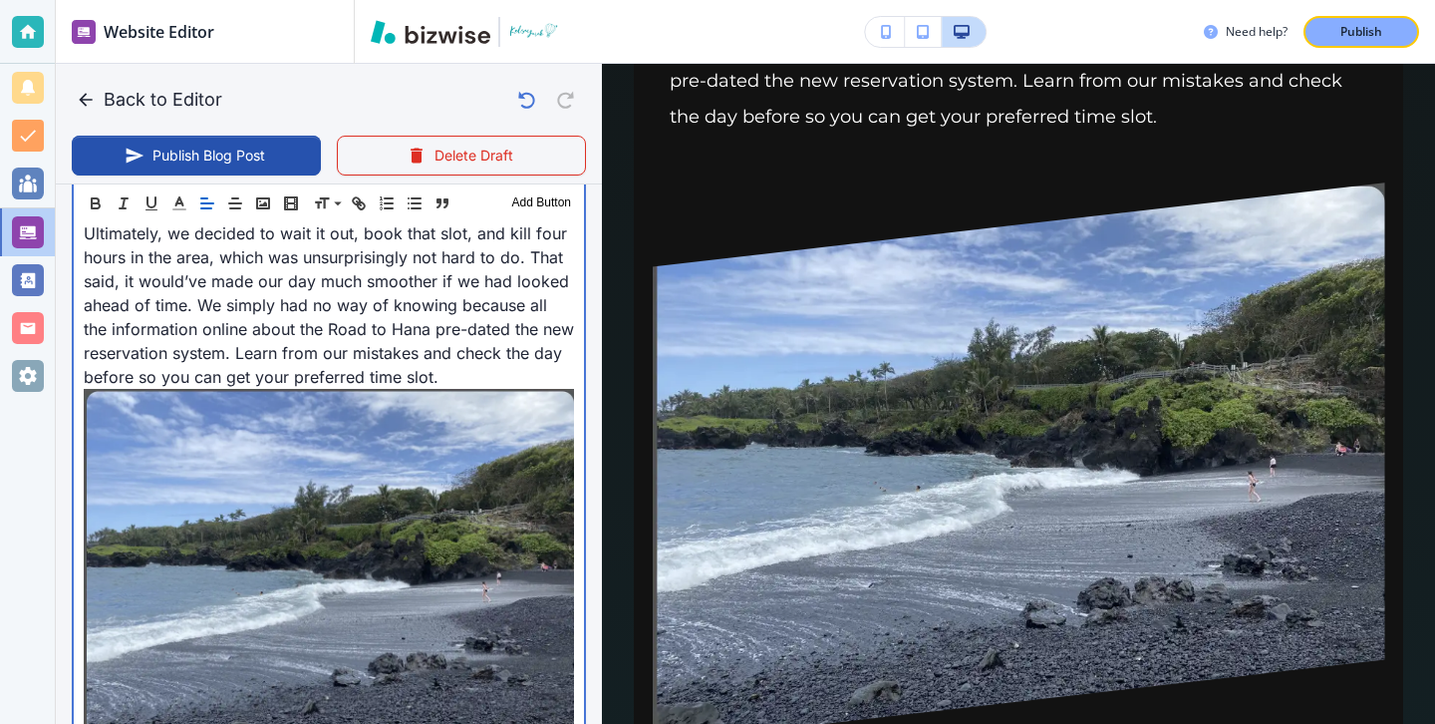
click at [481, 410] on img at bounding box center [329, 577] width 490 height 376
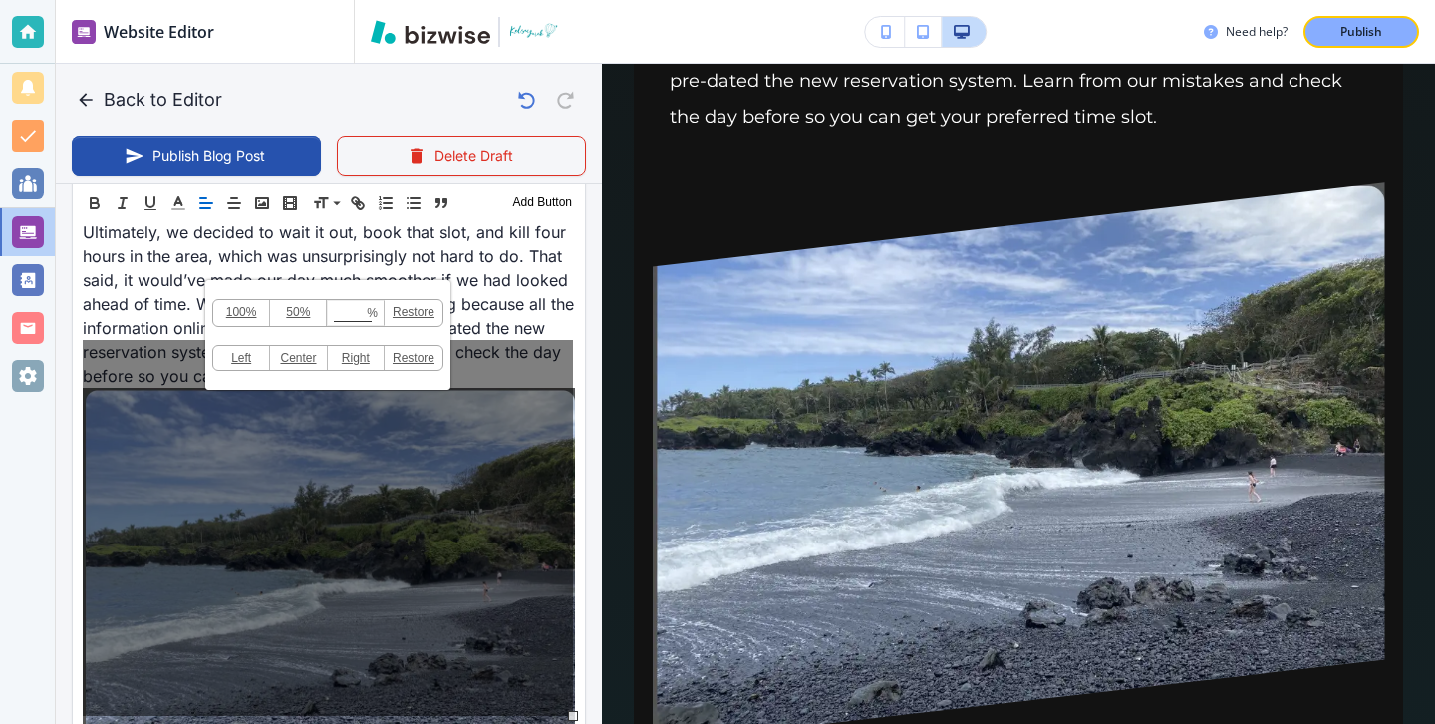
click at [532, 361] on div "100% 50% % Press enter key to apply change! Restore Left Center Right Restore" at bounding box center [328, 528] width 490 height 376
click at [298, 314] on link "50%" at bounding box center [298, 314] width 57 height 26
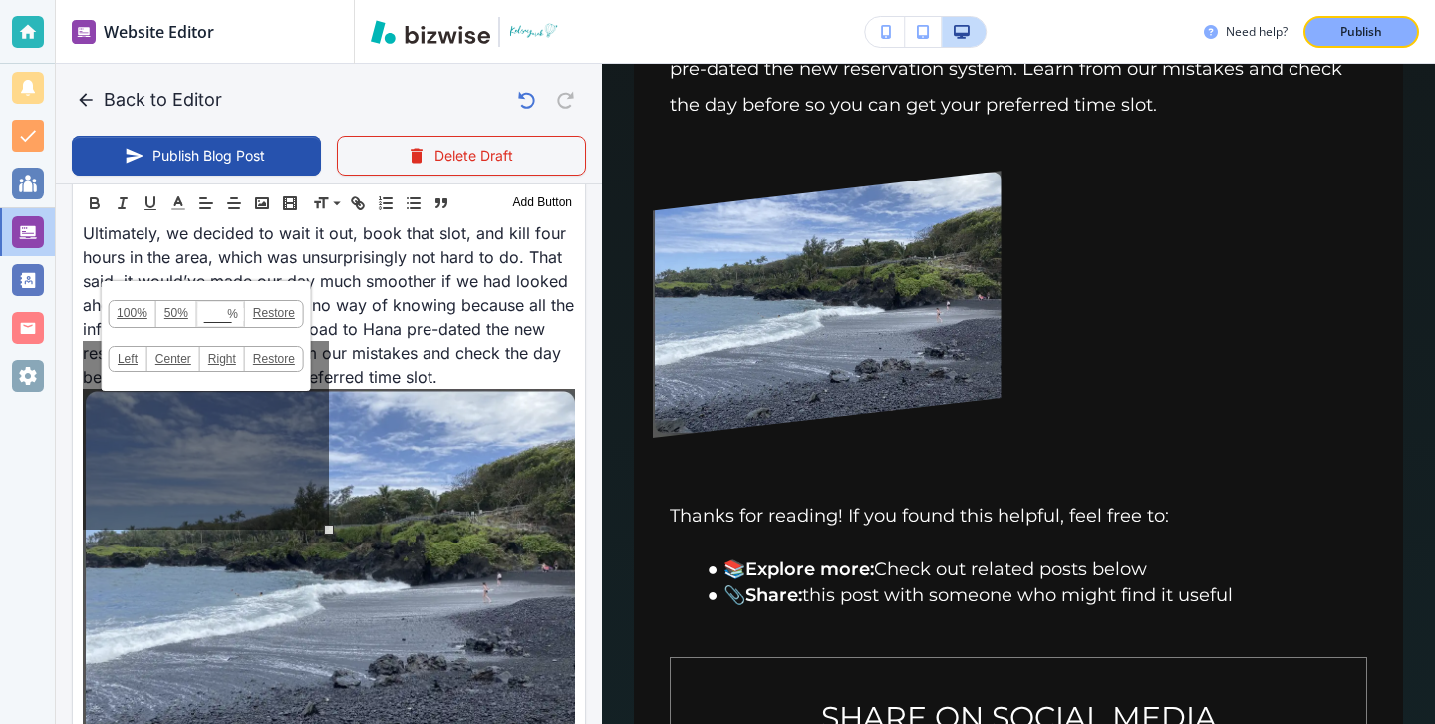
scroll to position [1903, 0]
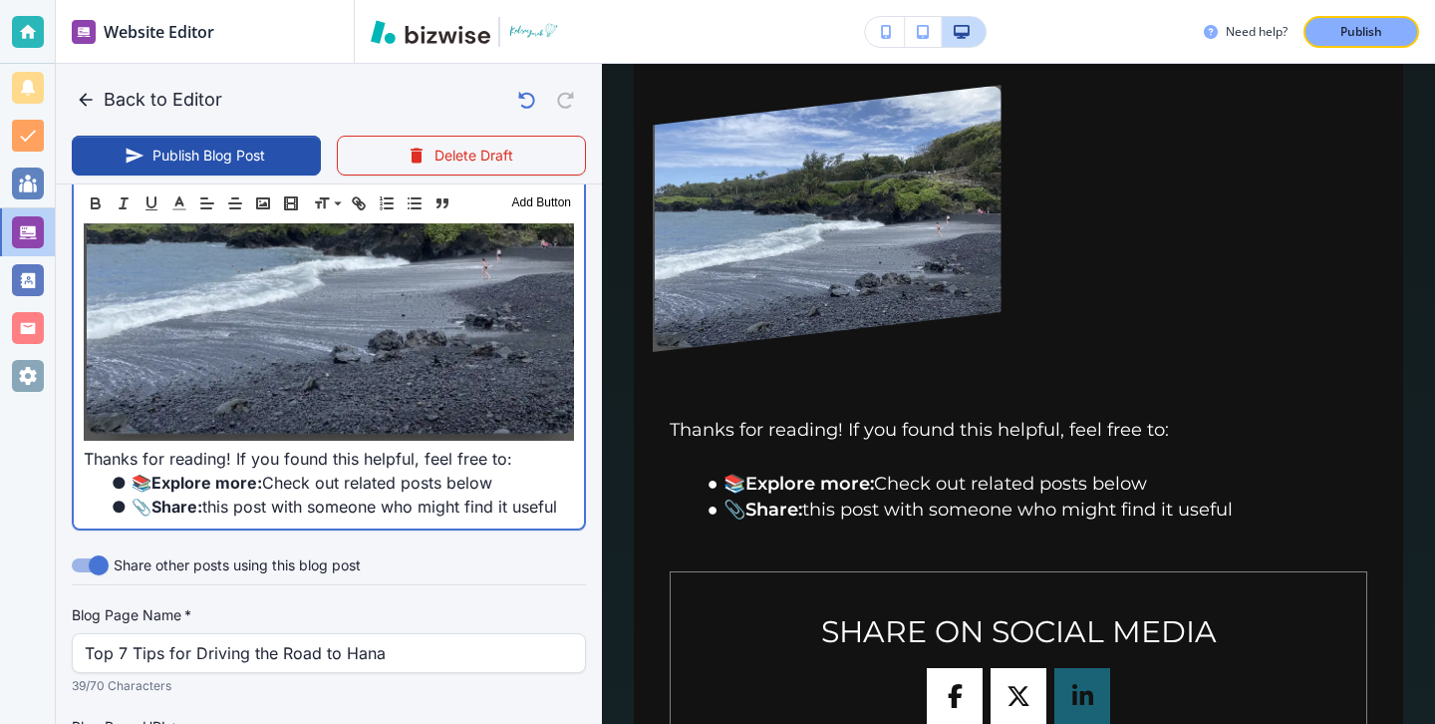
click at [568, 393] on p at bounding box center [329, 257] width 490 height 382
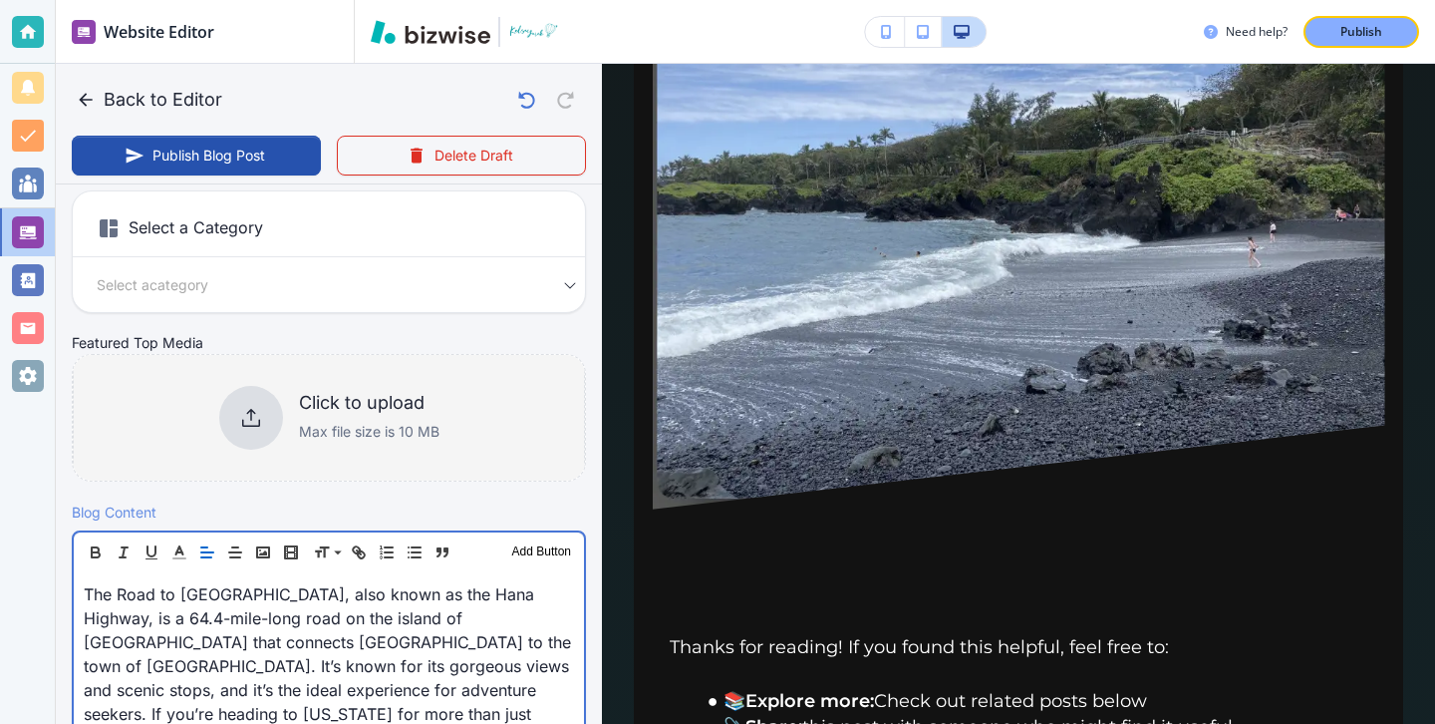
scroll to position [417, 0]
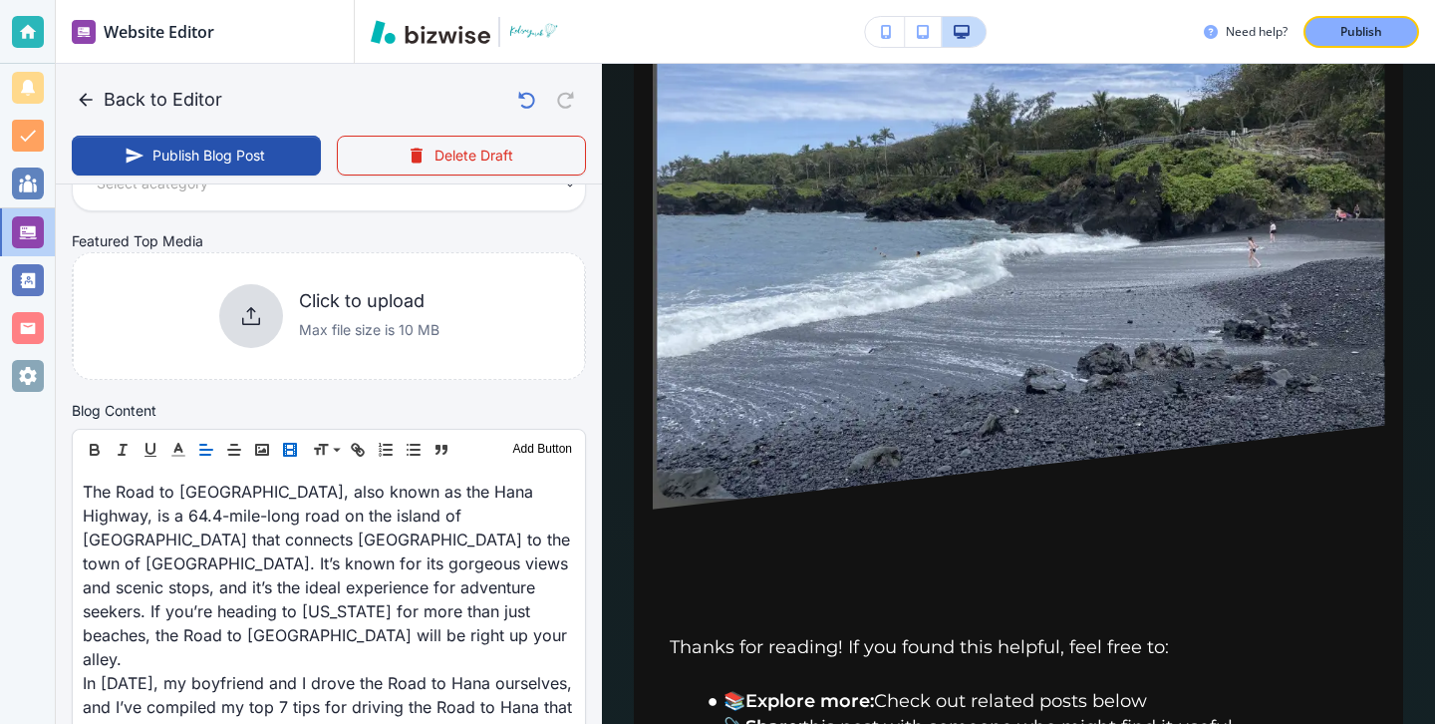
click at [295, 450] on icon "button" at bounding box center [290, 449] width 18 height 18
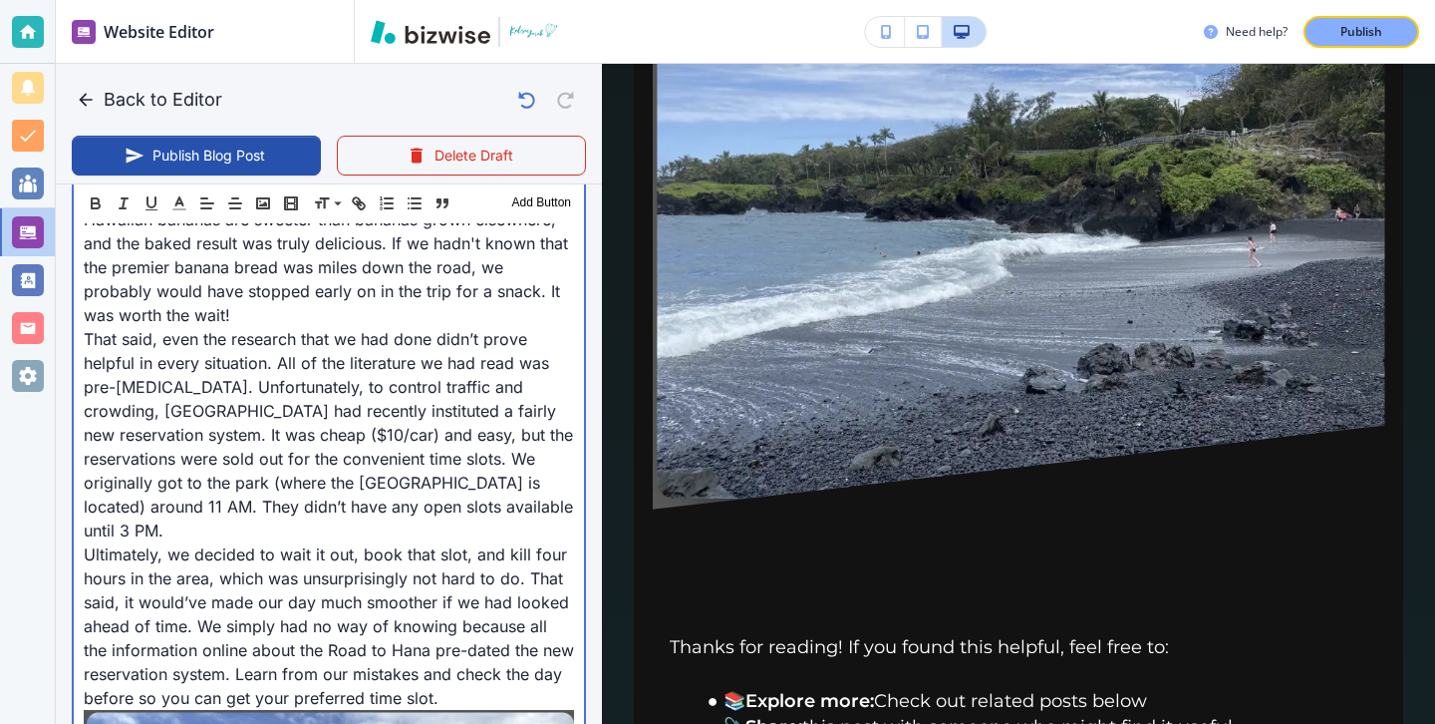
click at [342, 348] on p "That said, even the research that we had done didn’t prove helpful in every sit…" at bounding box center [329, 434] width 490 height 215
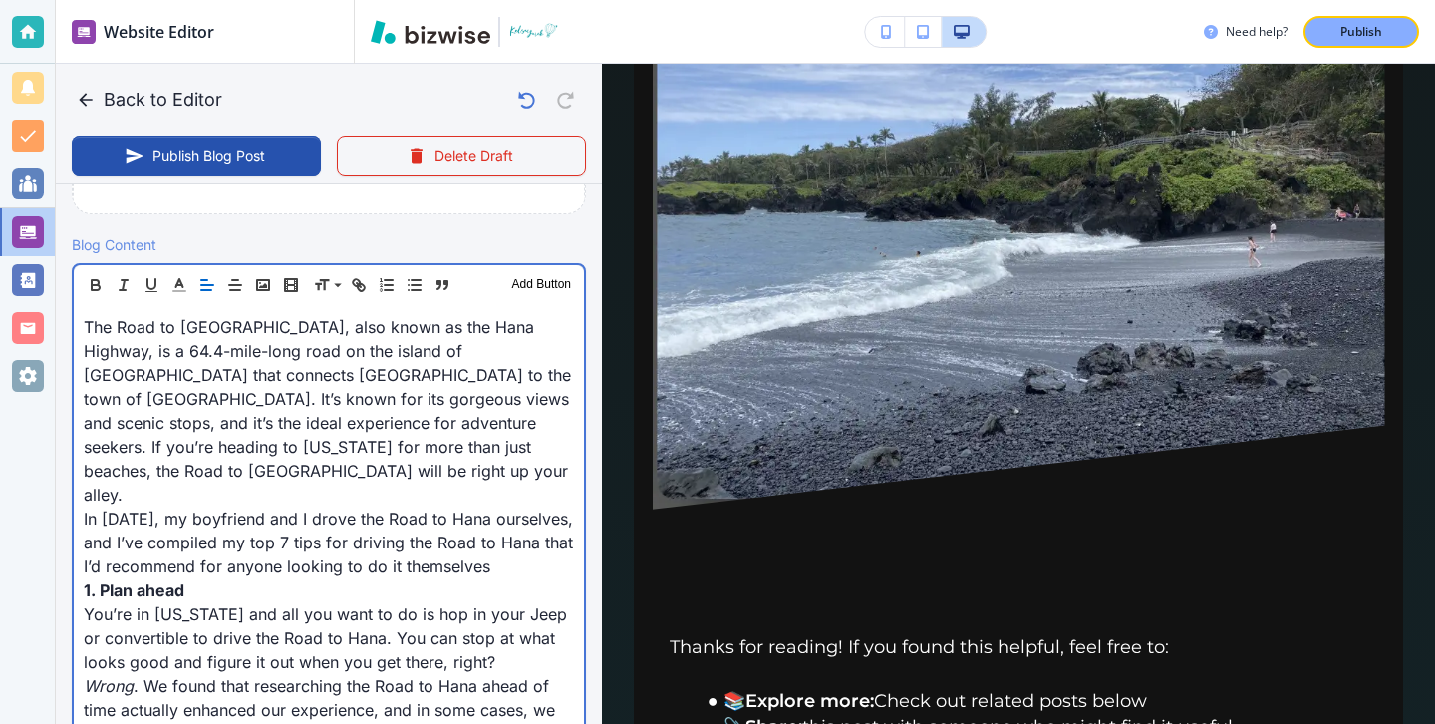
scroll to position [446, 0]
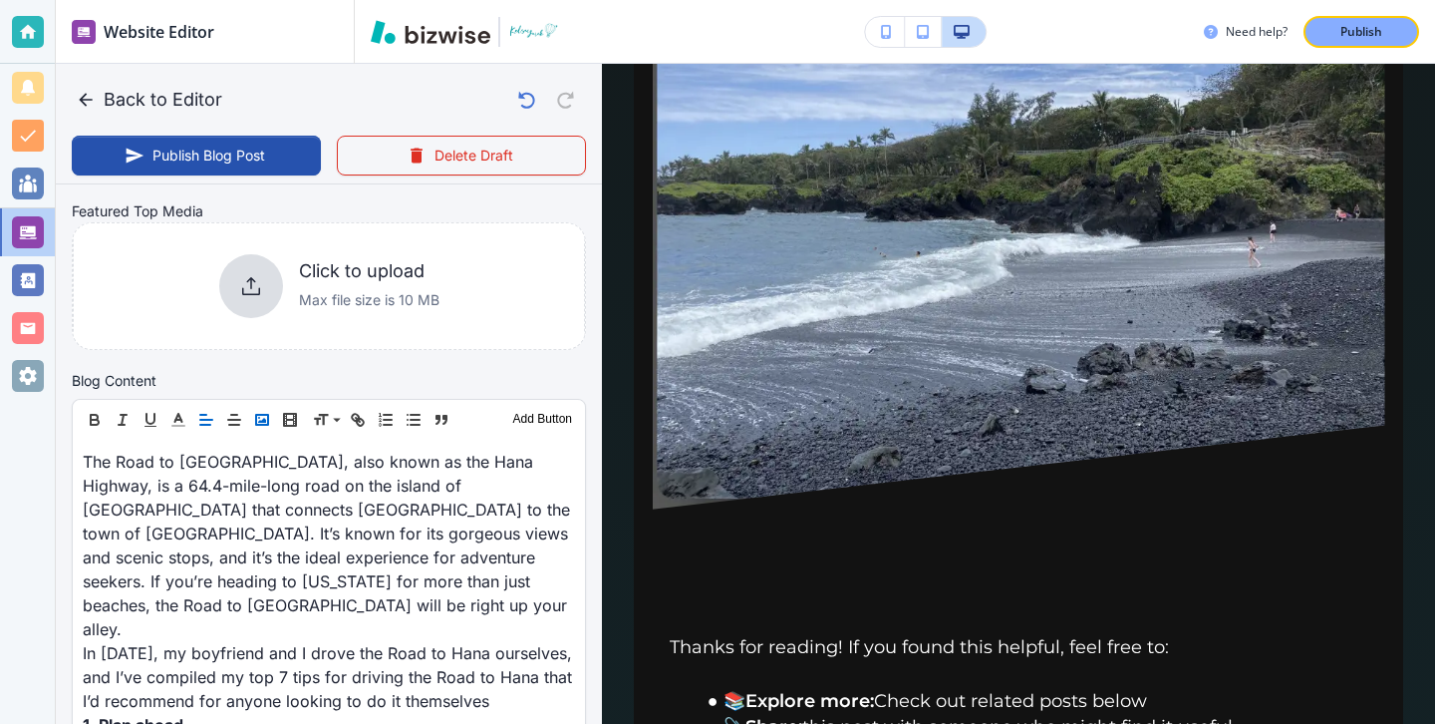
click at [258, 421] on icon "button" at bounding box center [262, 420] width 18 height 18
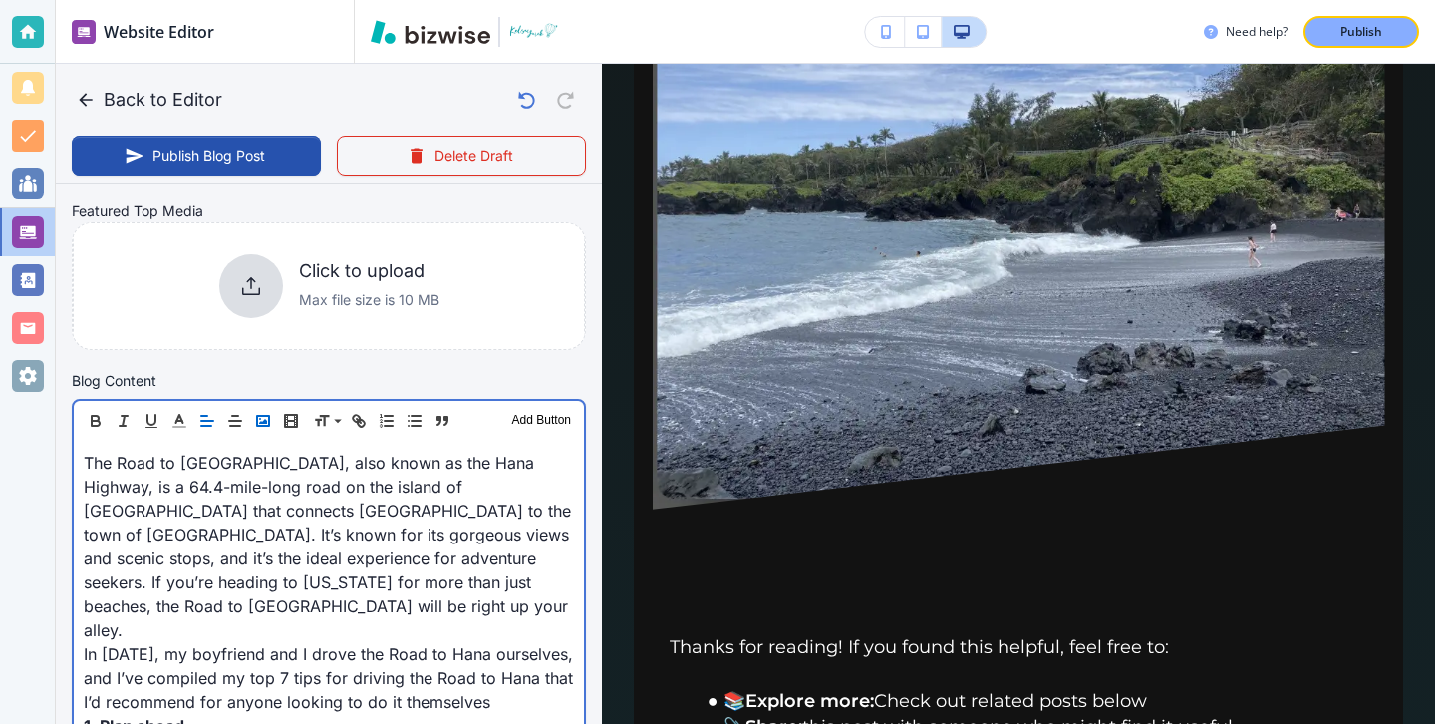
scroll to position [1257, 0]
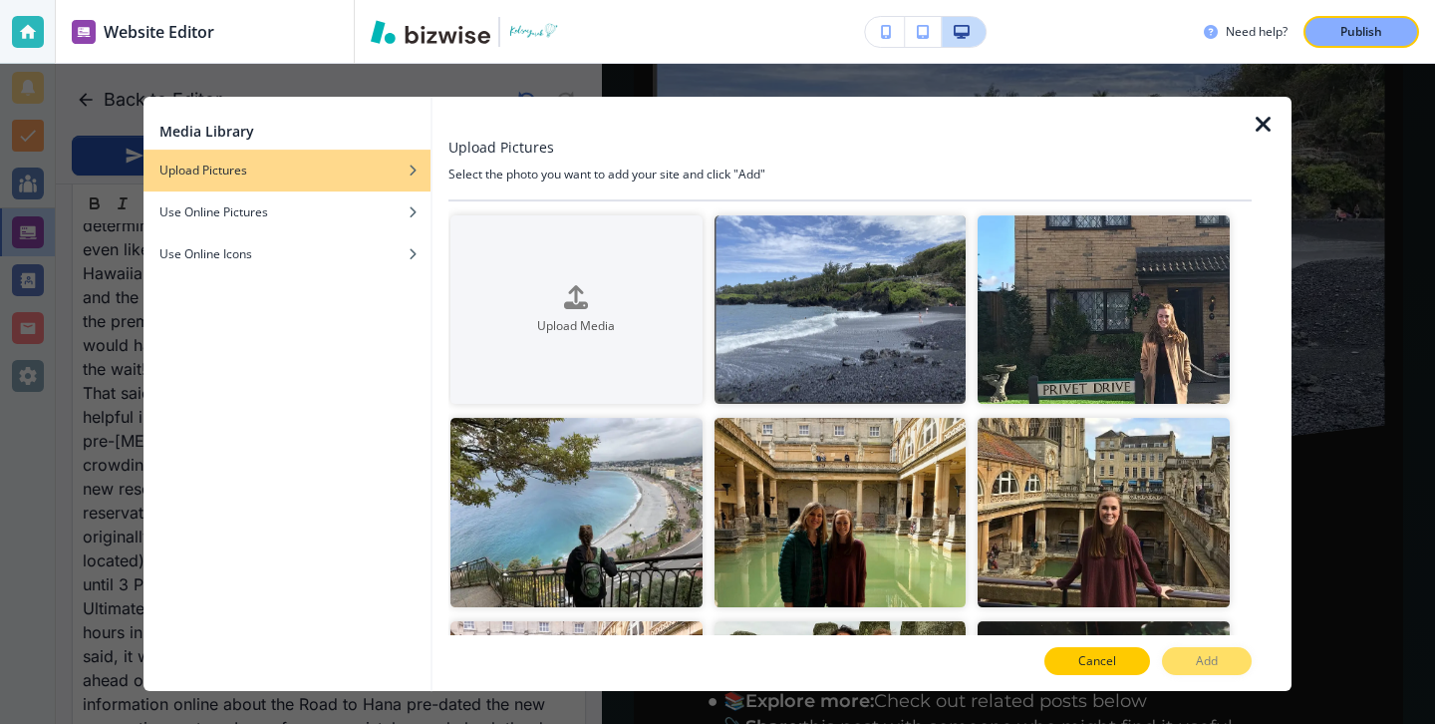
click at [1085, 648] on button "Cancel" at bounding box center [1097, 661] width 106 height 28
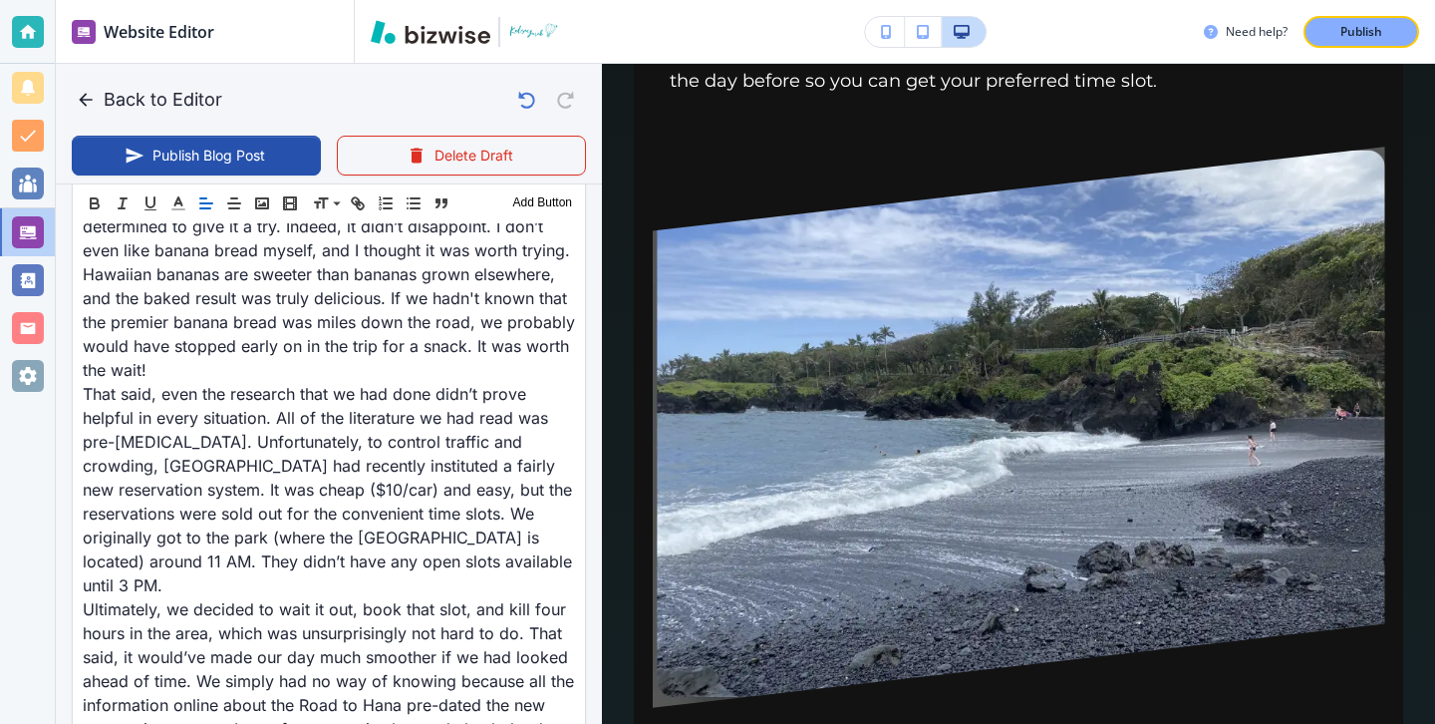
scroll to position [2094, 0]
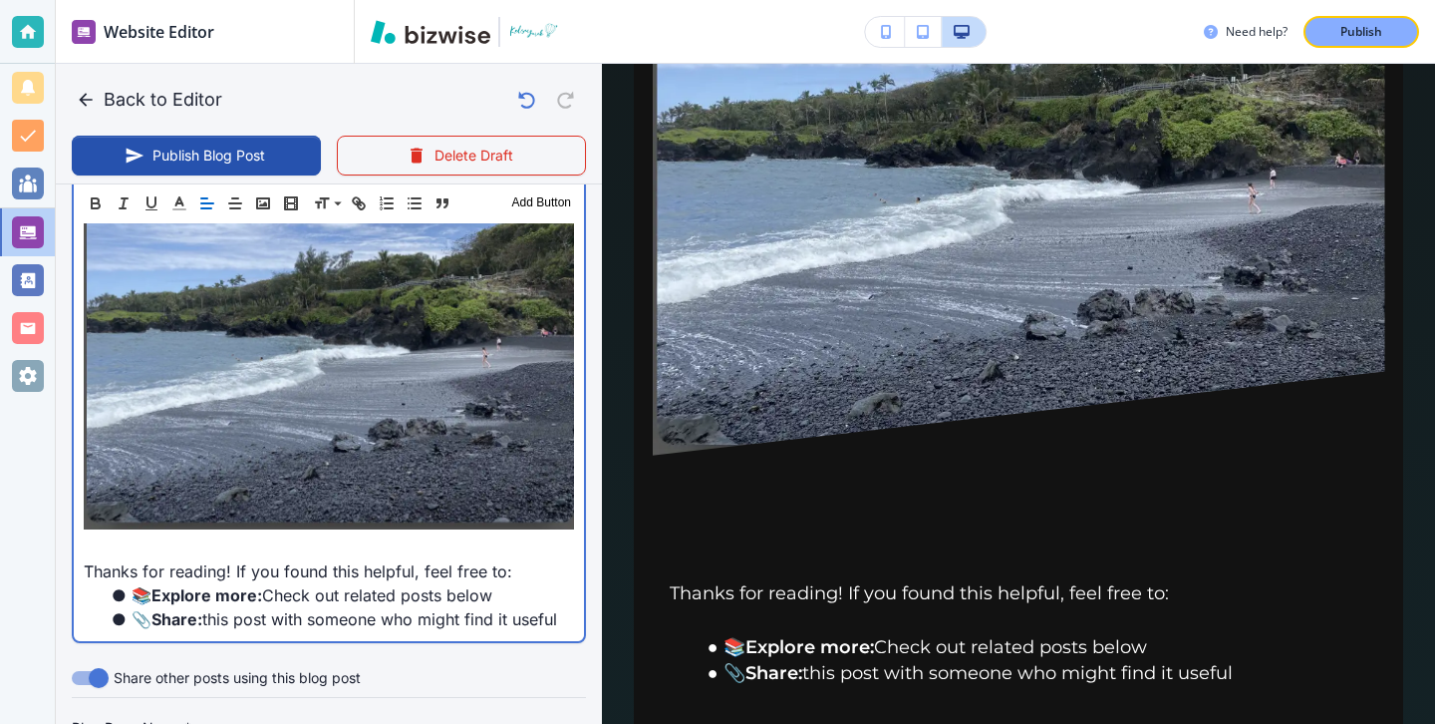
click at [301, 535] on p at bounding box center [329, 547] width 490 height 24
type input "Aug 13, 2025 03:59 PM"
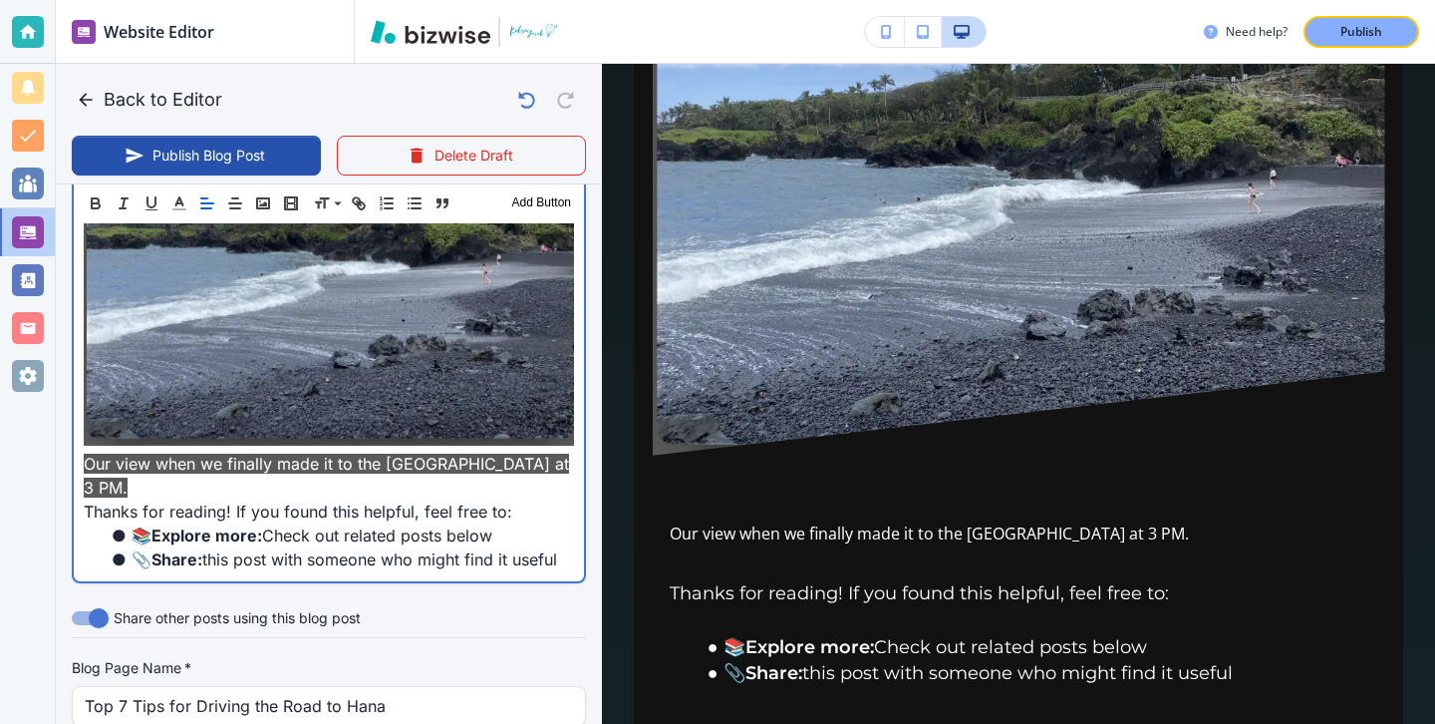
scroll to position [1948, 0]
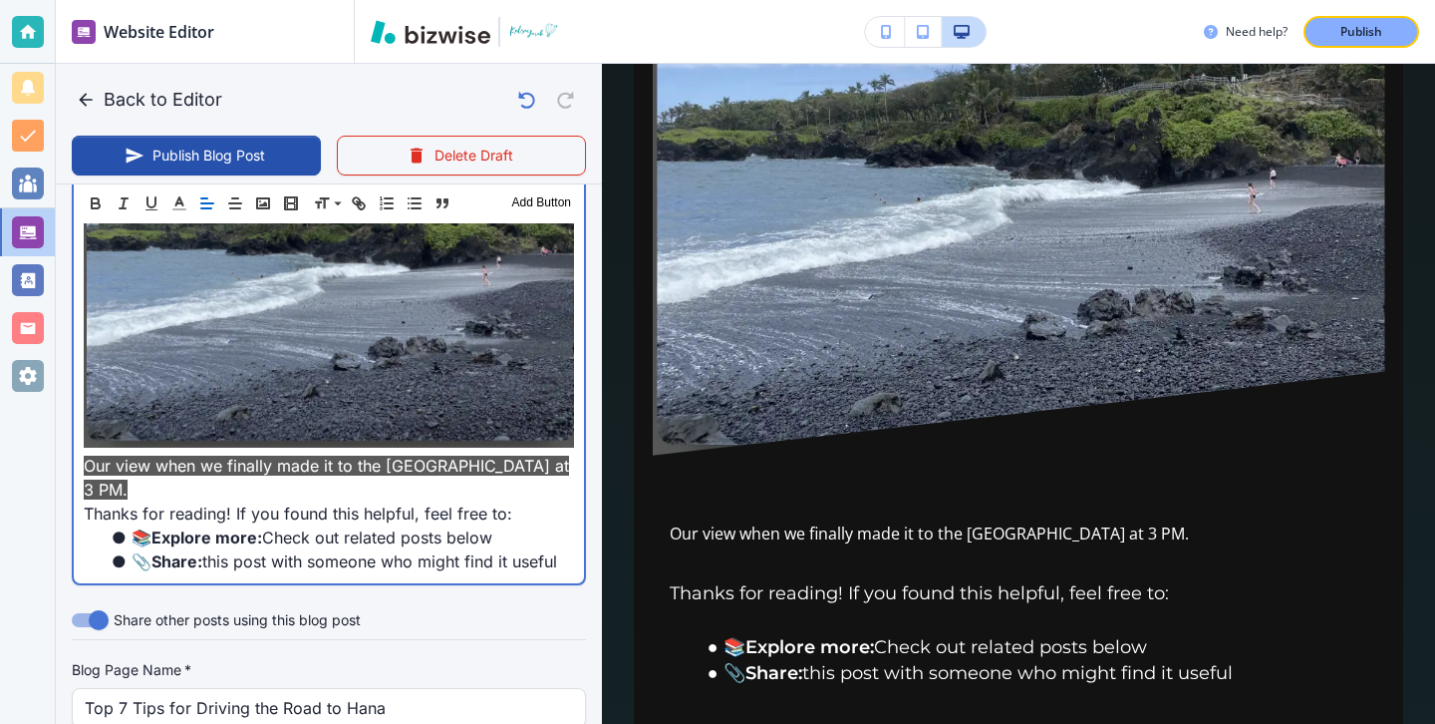
click at [334, 453] on p "Our view when we finally made it to the Black Sand Beach at 3 PM." at bounding box center [329, 477] width 490 height 48
click at [335, 525] on li "📚 Explore more: Check out related posts below" at bounding box center [341, 537] width 466 height 24
click at [132, 363] on img at bounding box center [329, 261] width 490 height 376
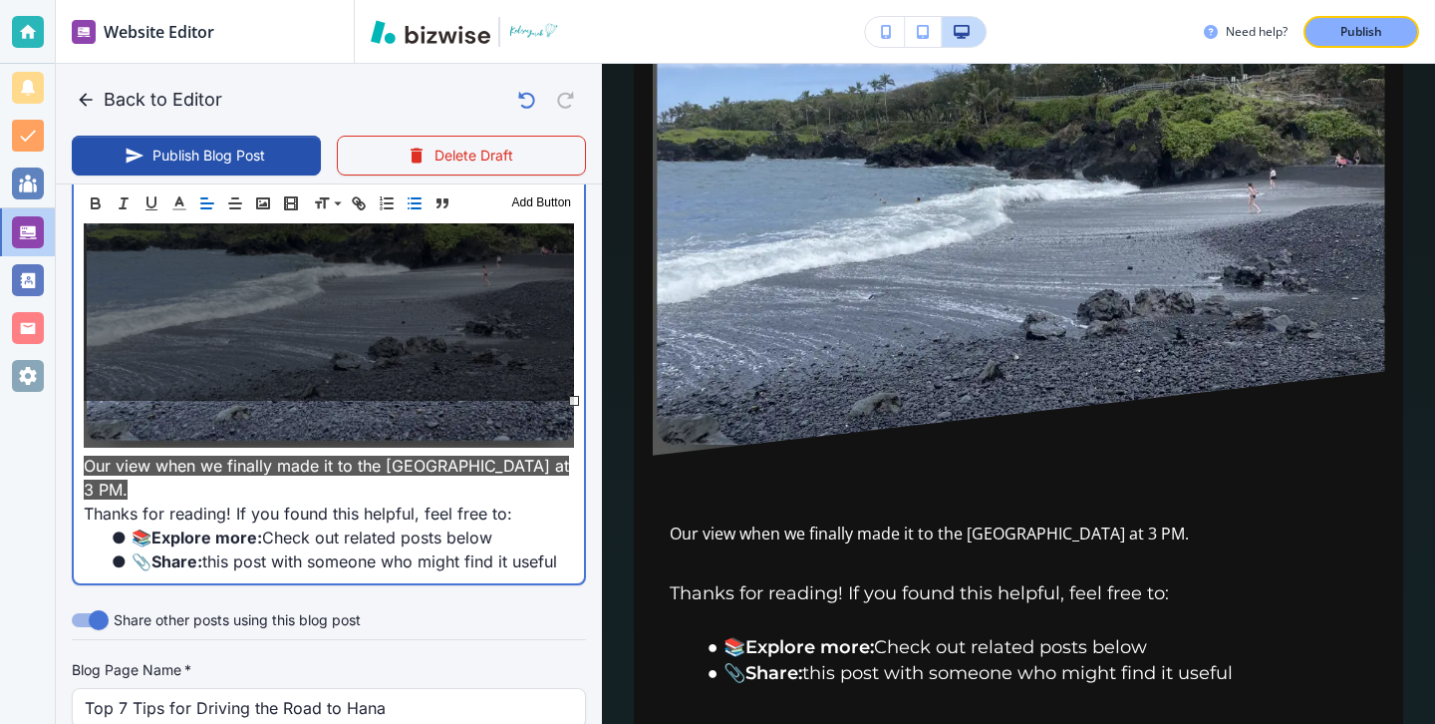
scroll to position [1919, 0]
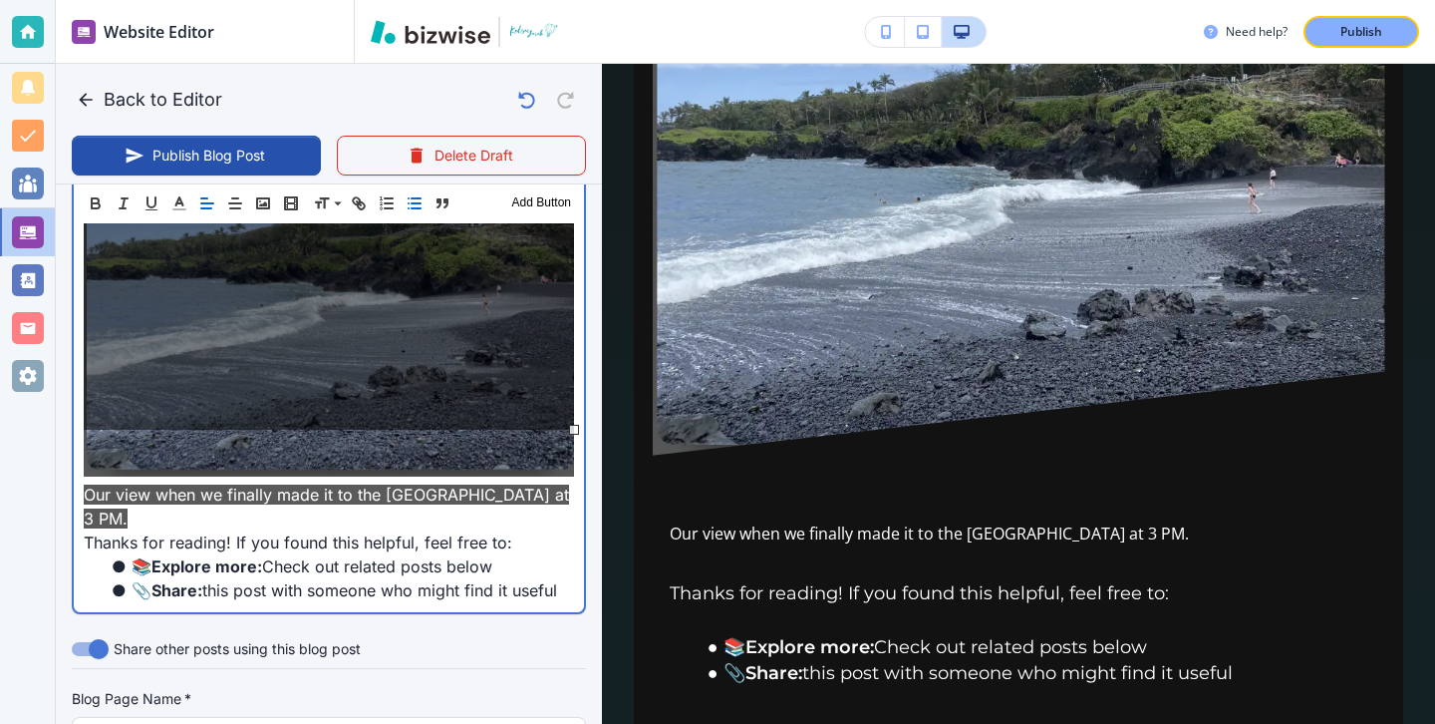
click at [153, 482] on p "Our view when we finally made it to the Black Sand Beach at 3 PM." at bounding box center [329, 506] width 490 height 48
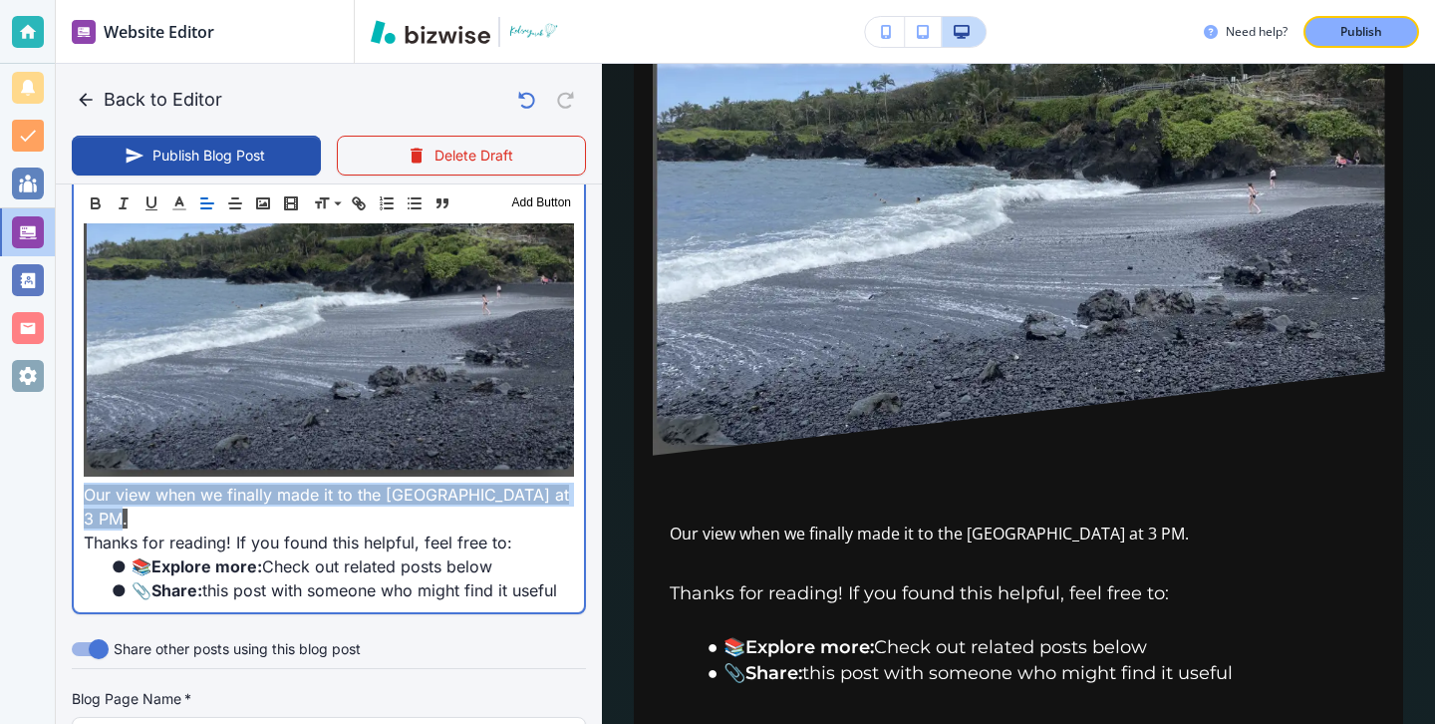
drag, startPoint x: 113, startPoint y: 469, endPoint x: 80, endPoint y: 454, distance: 36.1
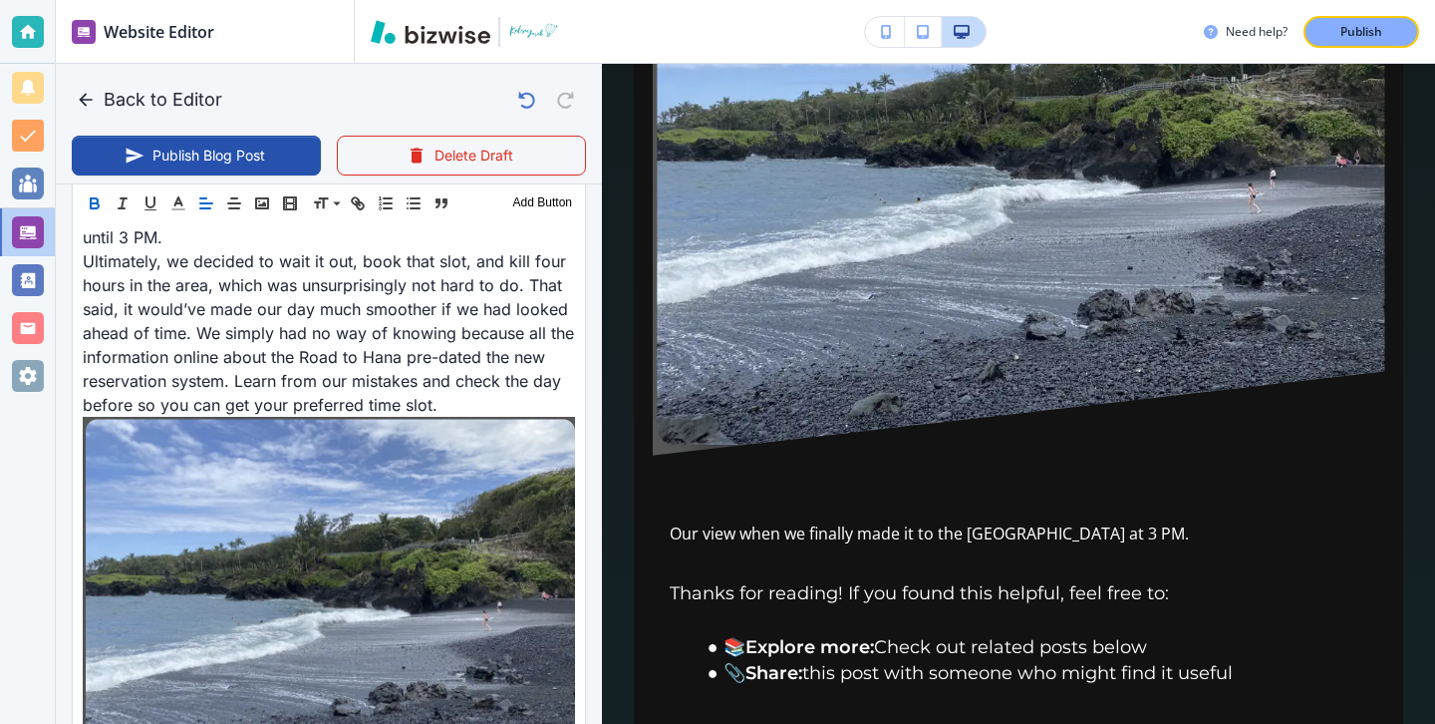
click at [99, 193] on button "button" at bounding box center [95, 203] width 28 height 24
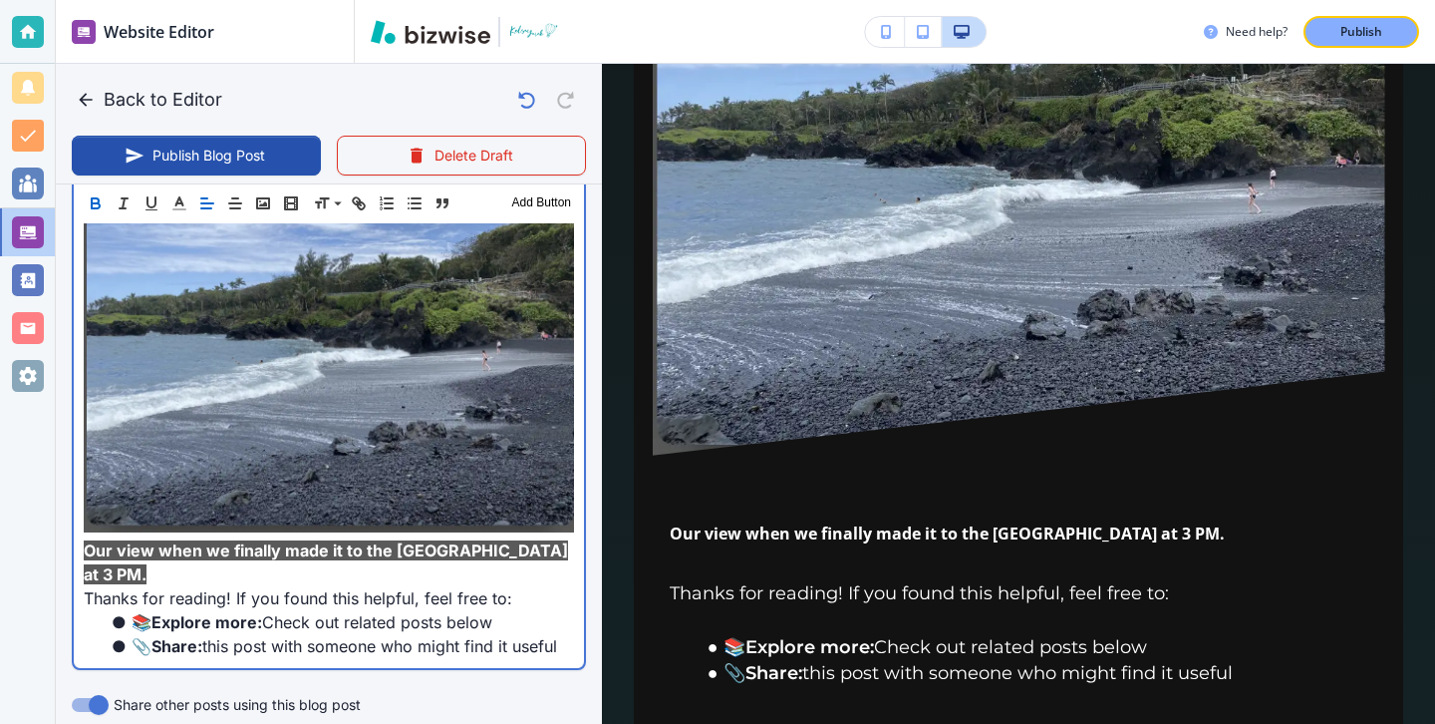
scroll to position [1888, 0]
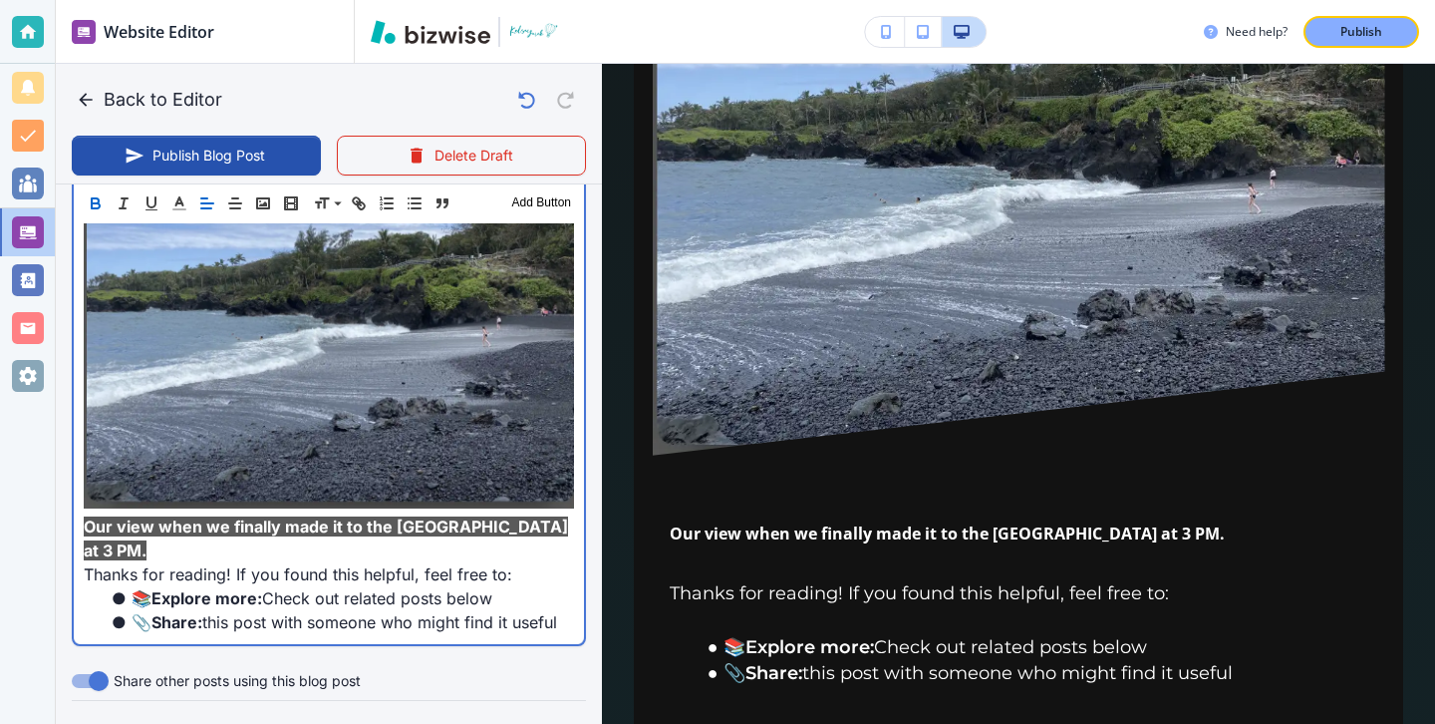
click at [319, 562] on p "Thanks for reading! If you found this helpful, feel free to:" at bounding box center [329, 574] width 490 height 24
click at [310, 514] on p "Our view when we finally made it to the Black Sand Beach at 3 PM." at bounding box center [329, 538] width 490 height 48
click at [298, 514] on p "Our view when we finally made it to the Black Sand Beach at 3 PM." at bounding box center [329, 538] width 490 height 48
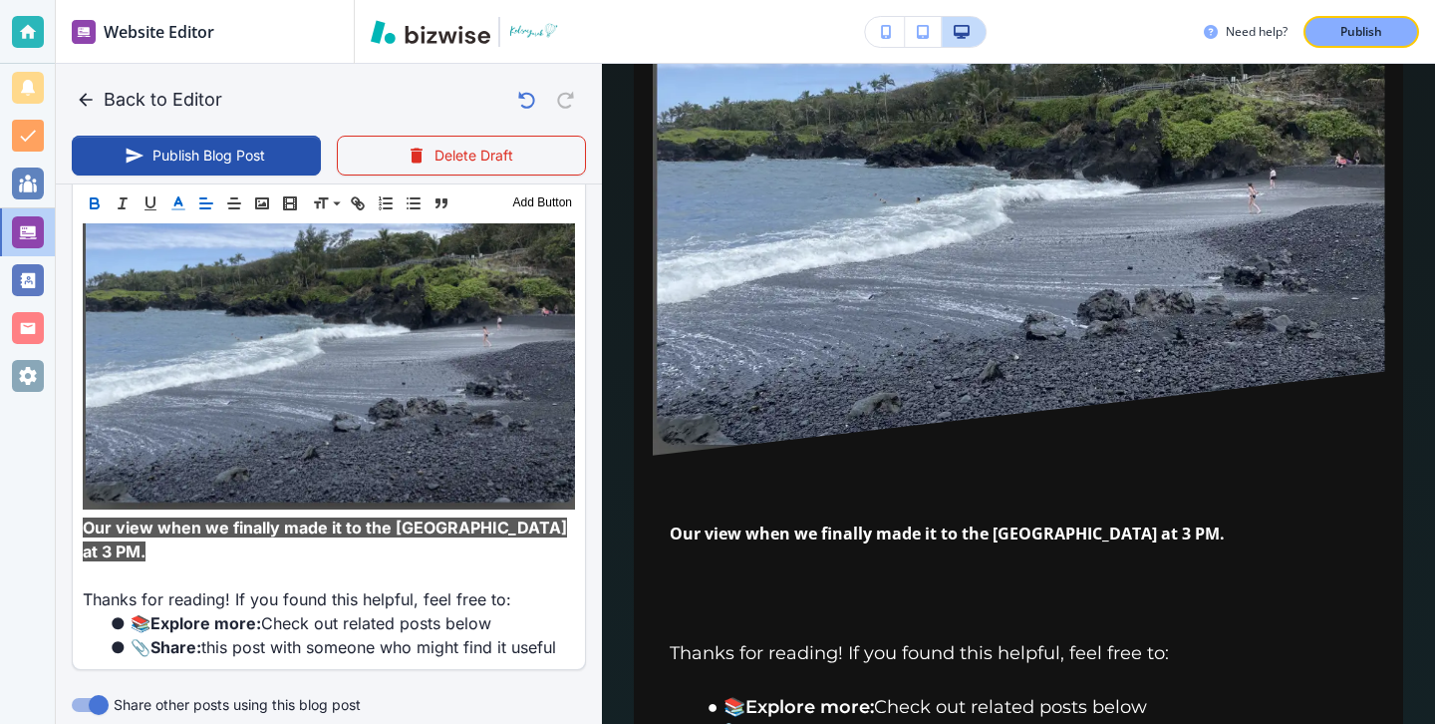
click at [184, 203] on icon "button" at bounding box center [178, 203] width 18 height 18
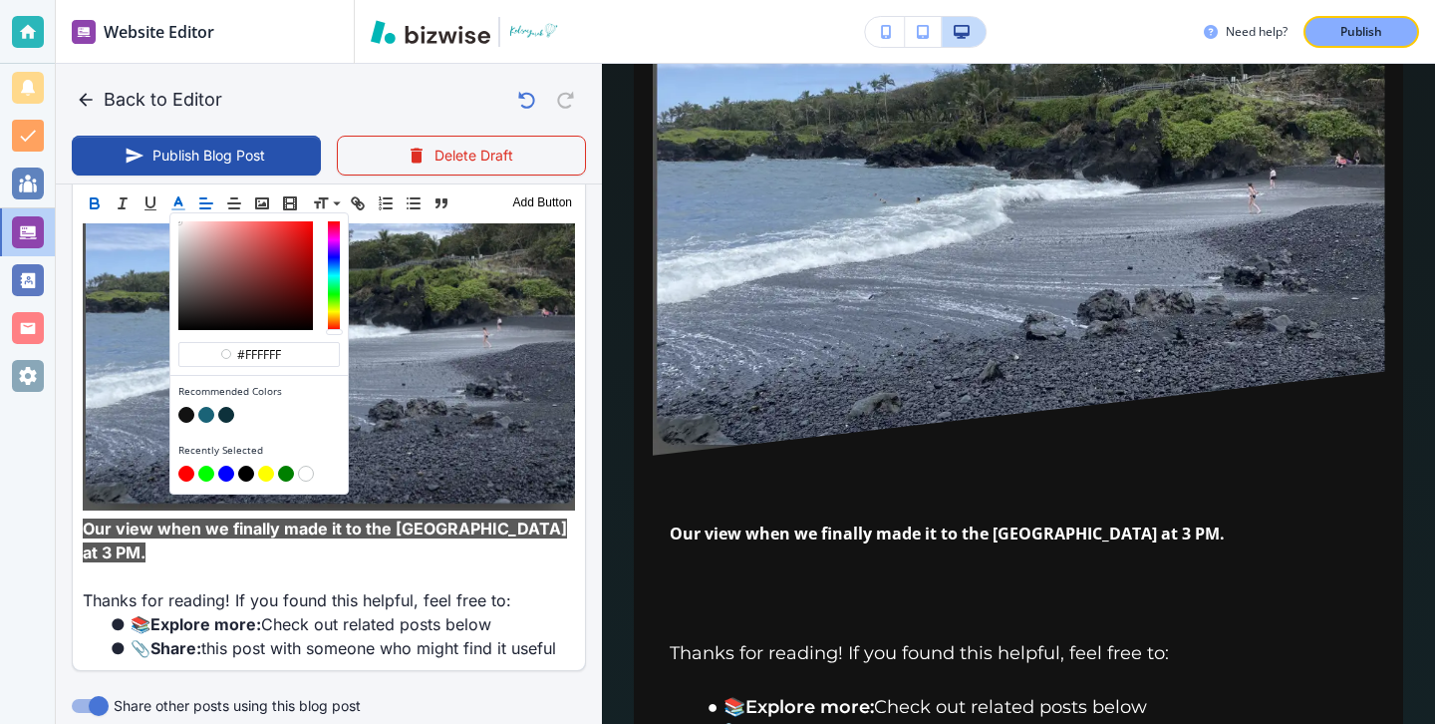
click at [190, 409] on button "button" at bounding box center [186, 416] width 16 height 16
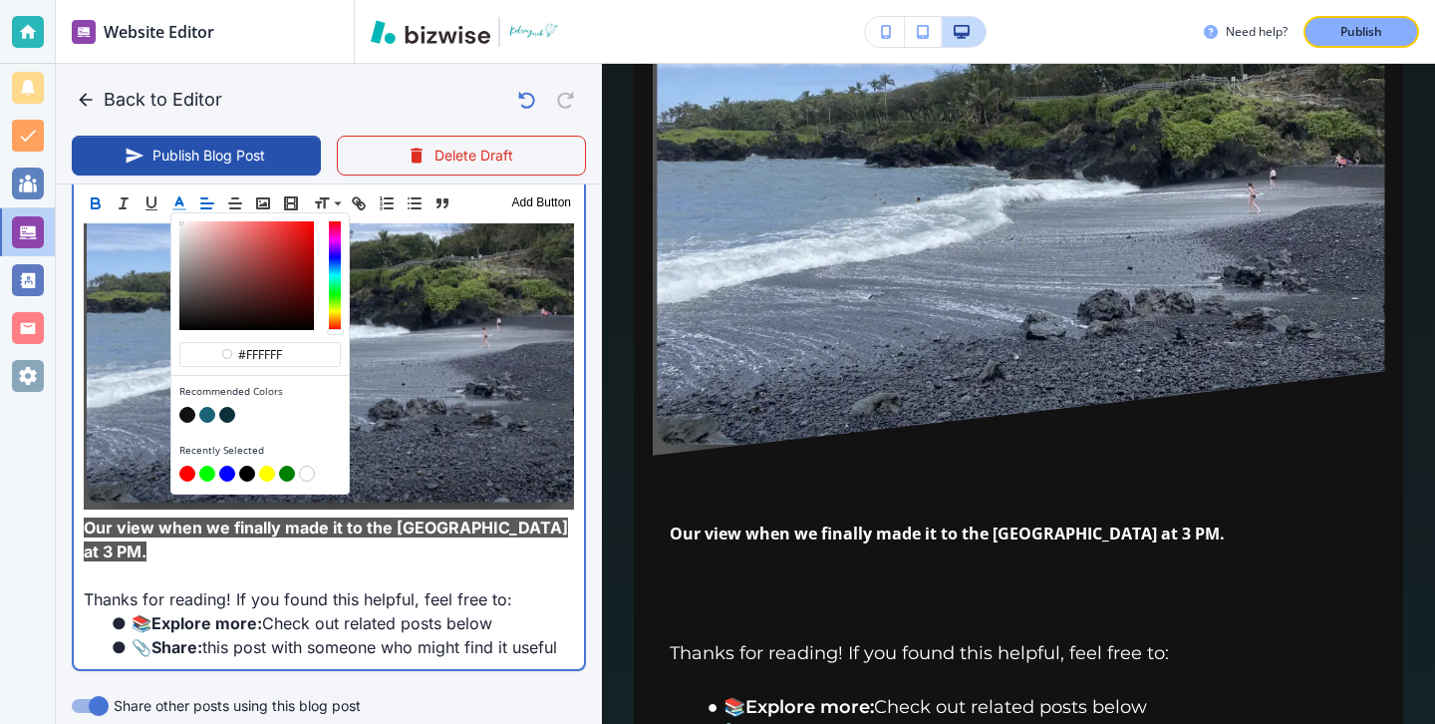
type input "#121212"
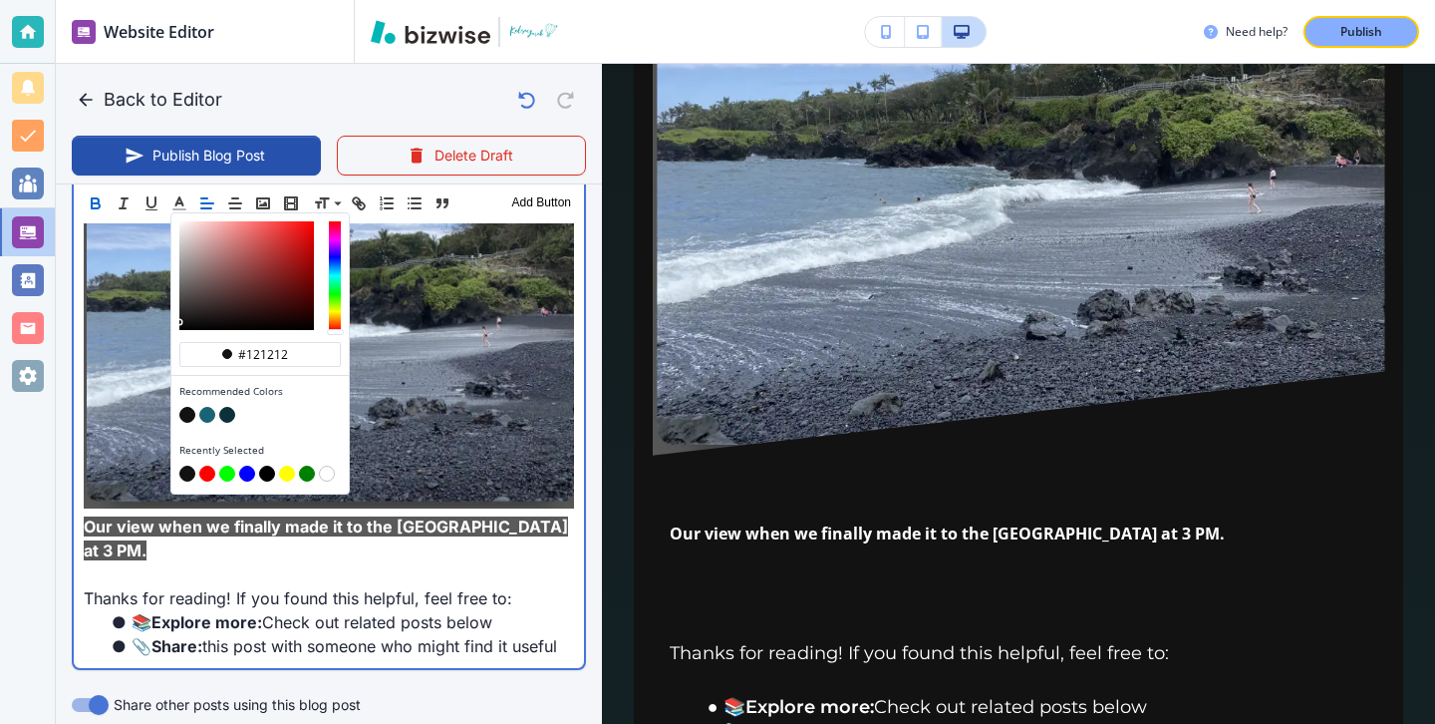
click at [167, 562] on p "﻿" at bounding box center [329, 574] width 490 height 24
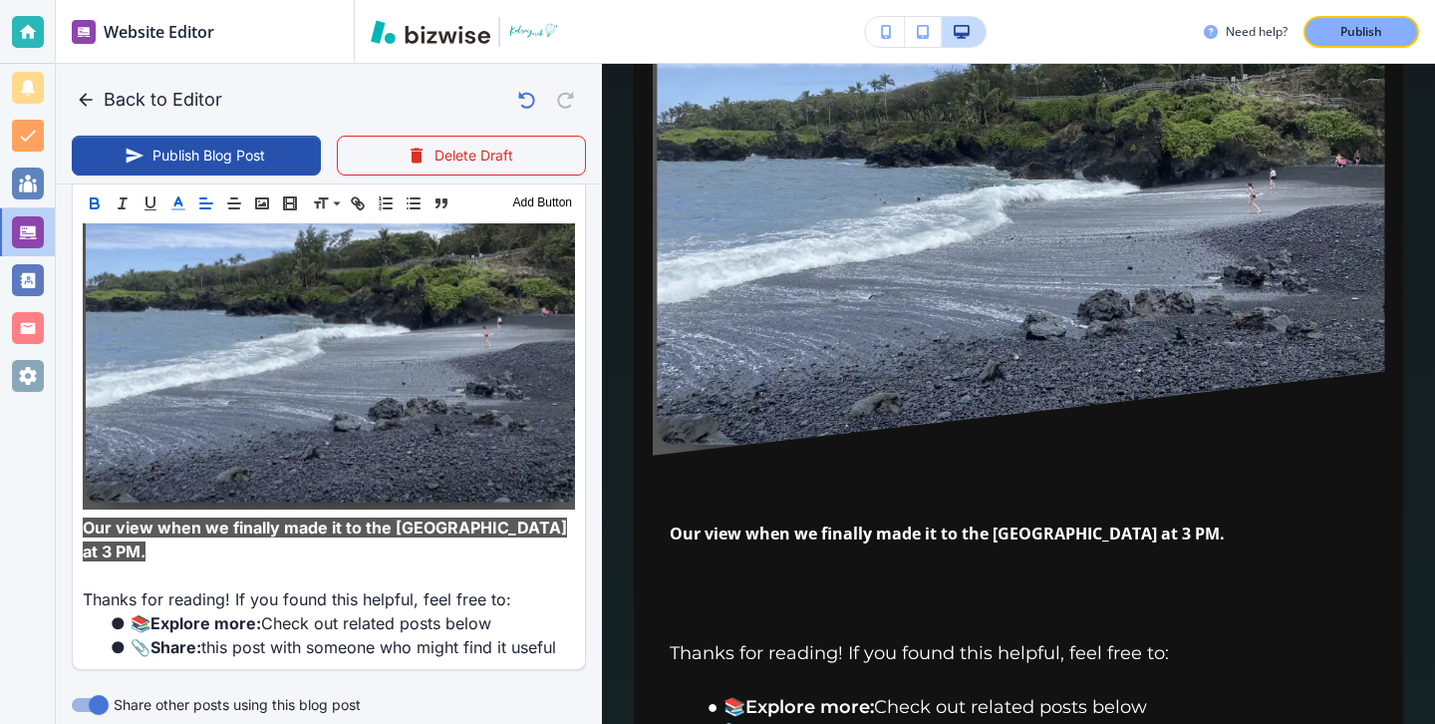
scroll to position [1887, 0]
click at [169, 208] on icon "button" at bounding box center [178, 203] width 18 height 18
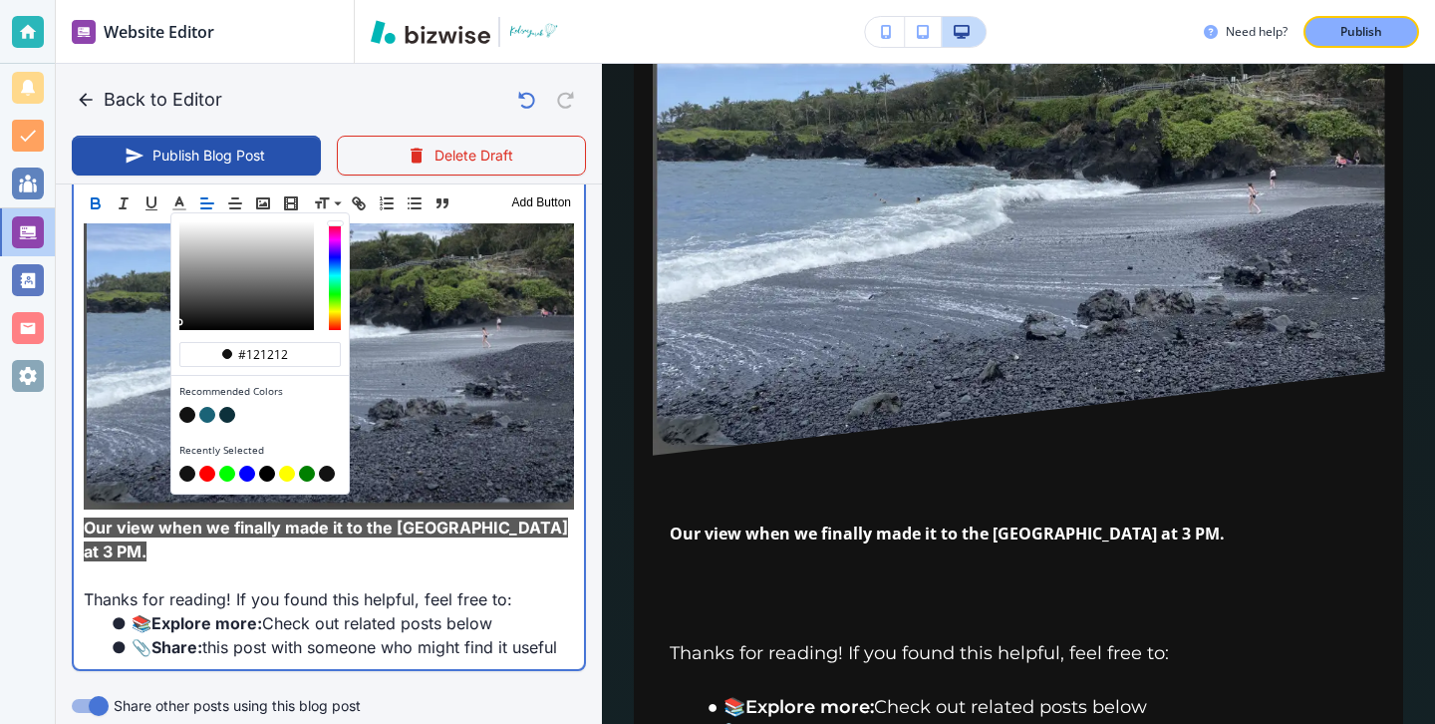
click at [250, 515] on p "Our view when we finally made it to the Black Sand Beach at 3 PM." at bounding box center [329, 539] width 490 height 48
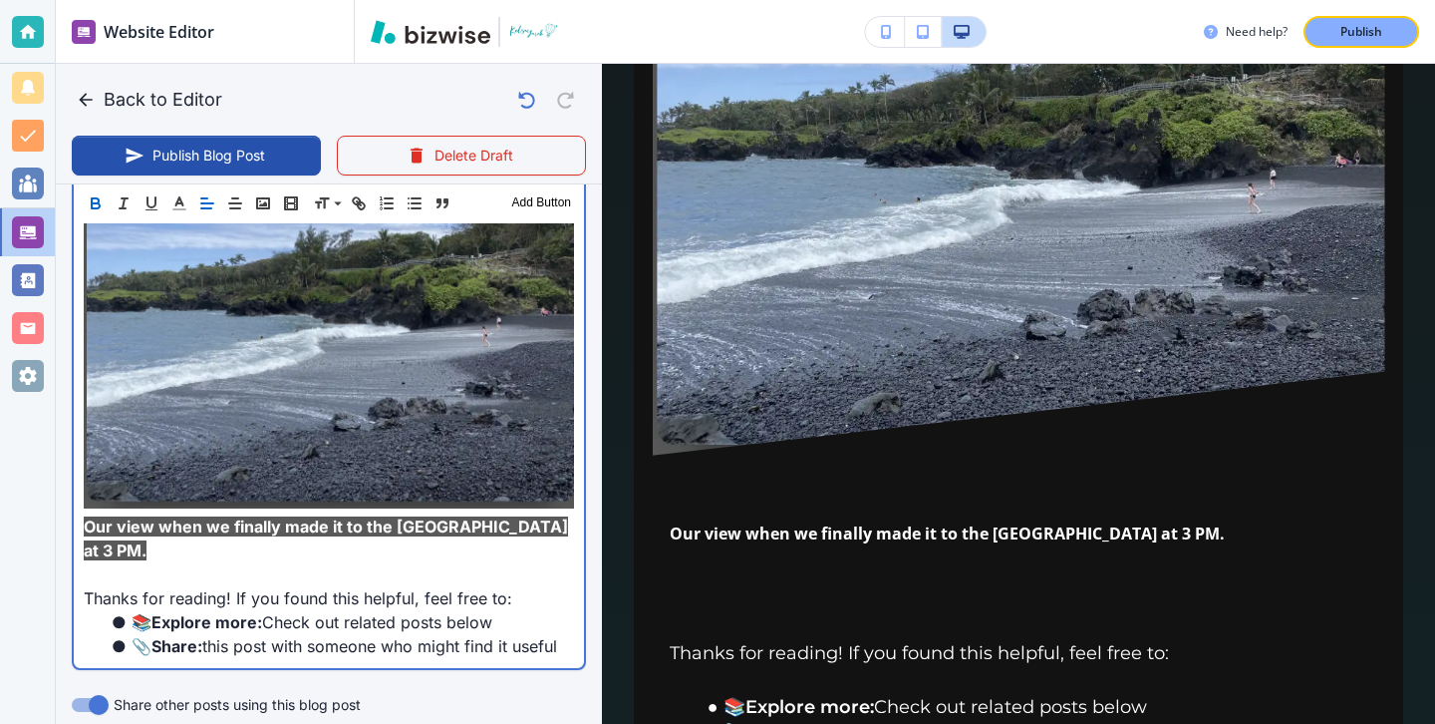
click at [193, 514] on p "Our view when we finally made it to the Black Sand Beach at 3 PM." at bounding box center [329, 538] width 490 height 48
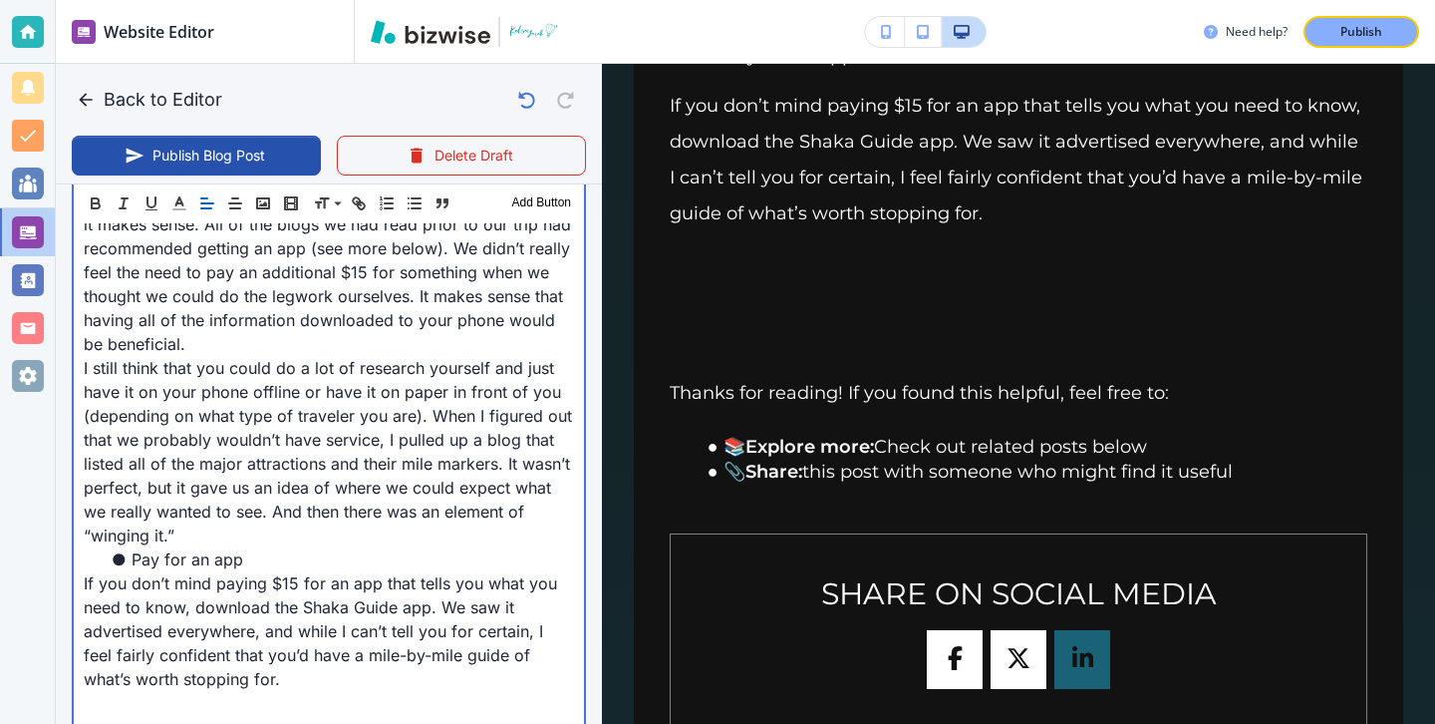
scroll to position [3889, 0]
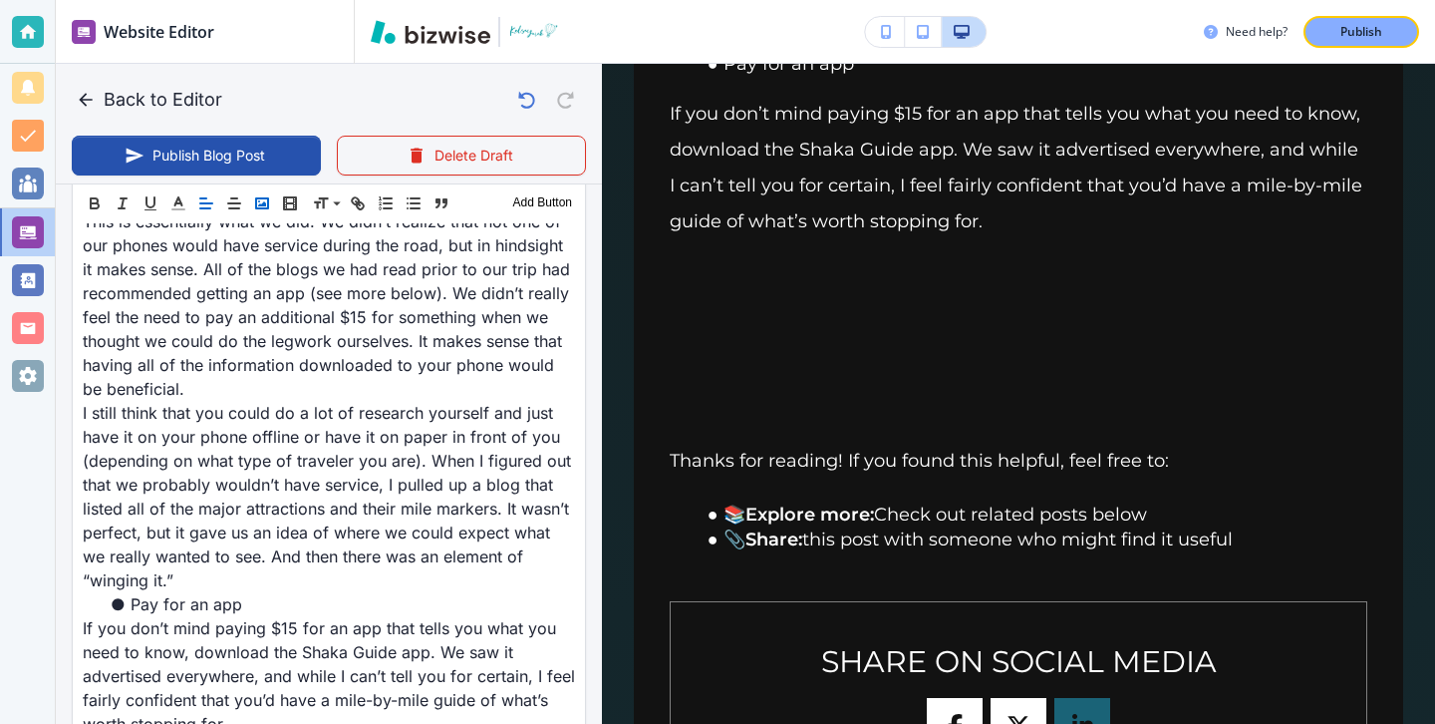
click at [261, 211] on icon "button" at bounding box center [262, 203] width 18 height 18
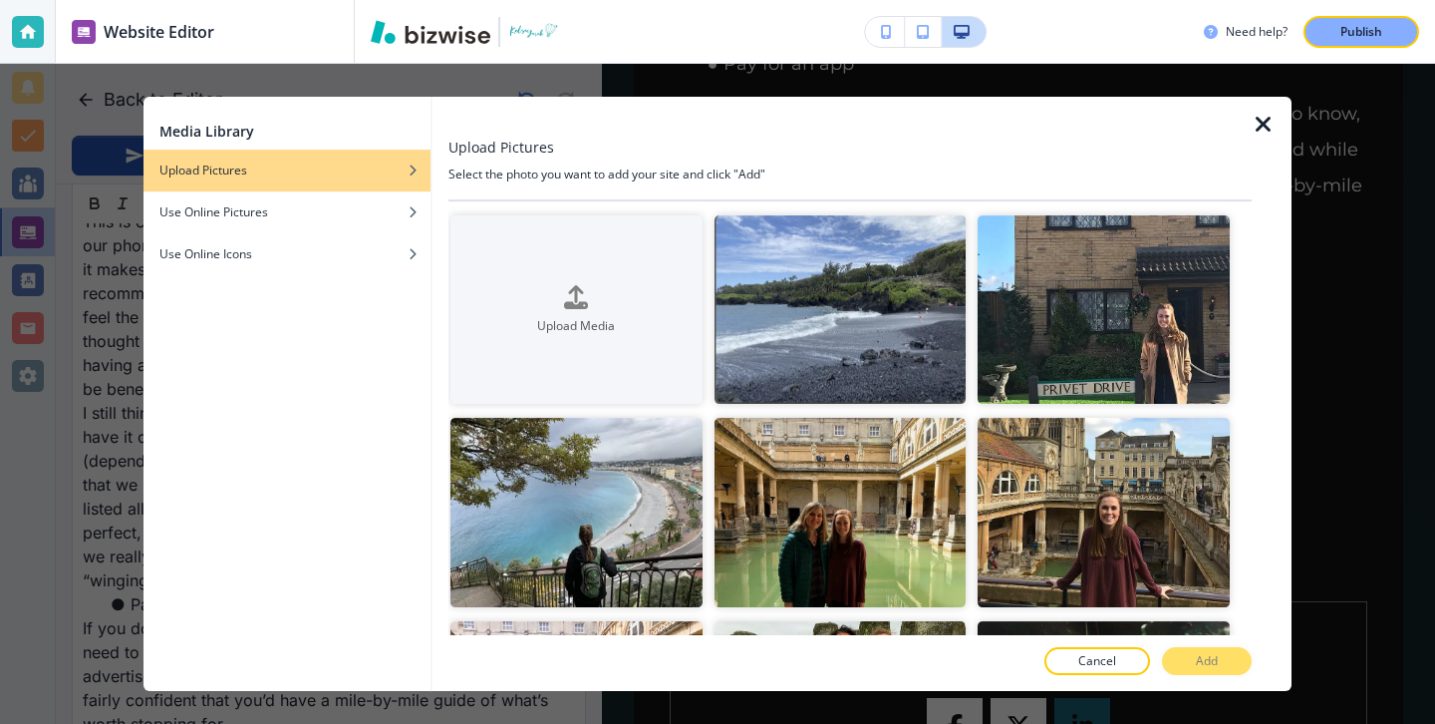
scroll to position [2745, 0]
click at [1253, 135] on icon "button" at bounding box center [1264, 125] width 24 height 24
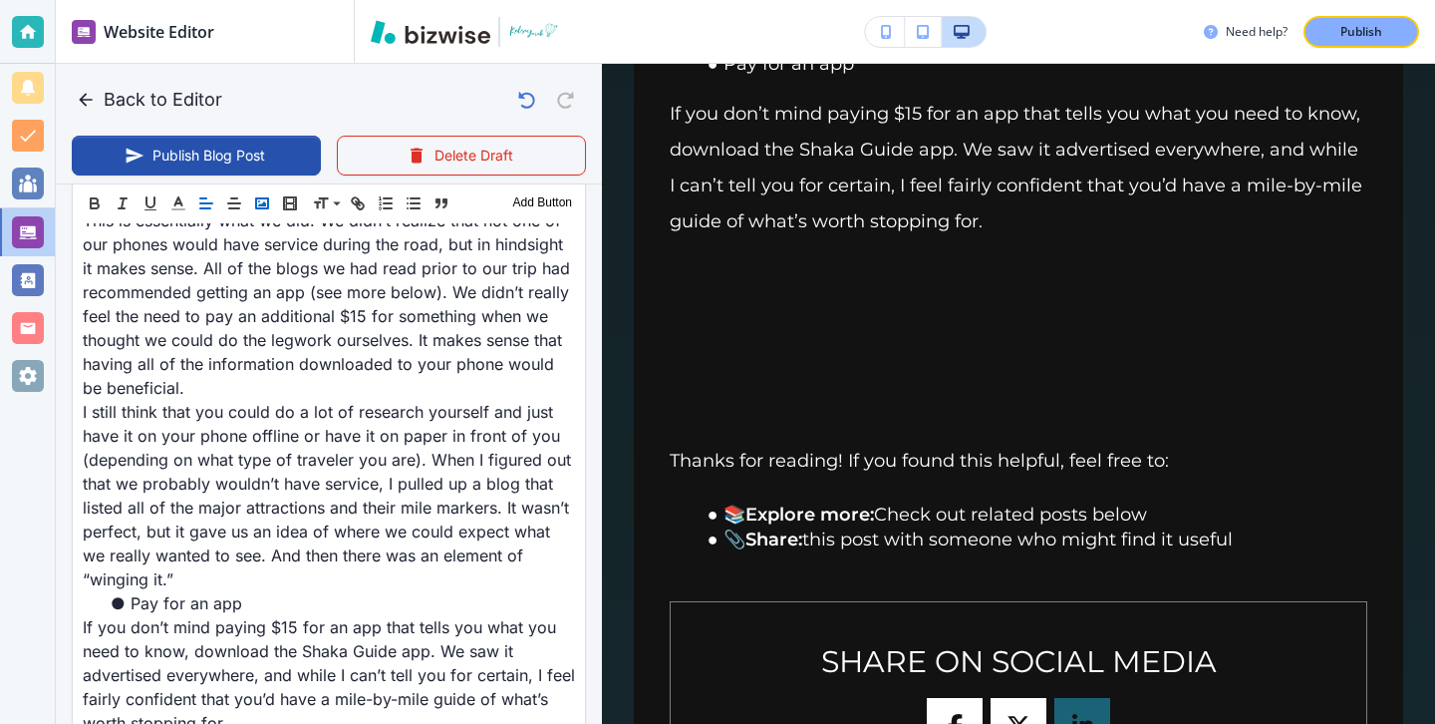
click at [263, 213] on button "button" at bounding box center [262, 203] width 28 height 24
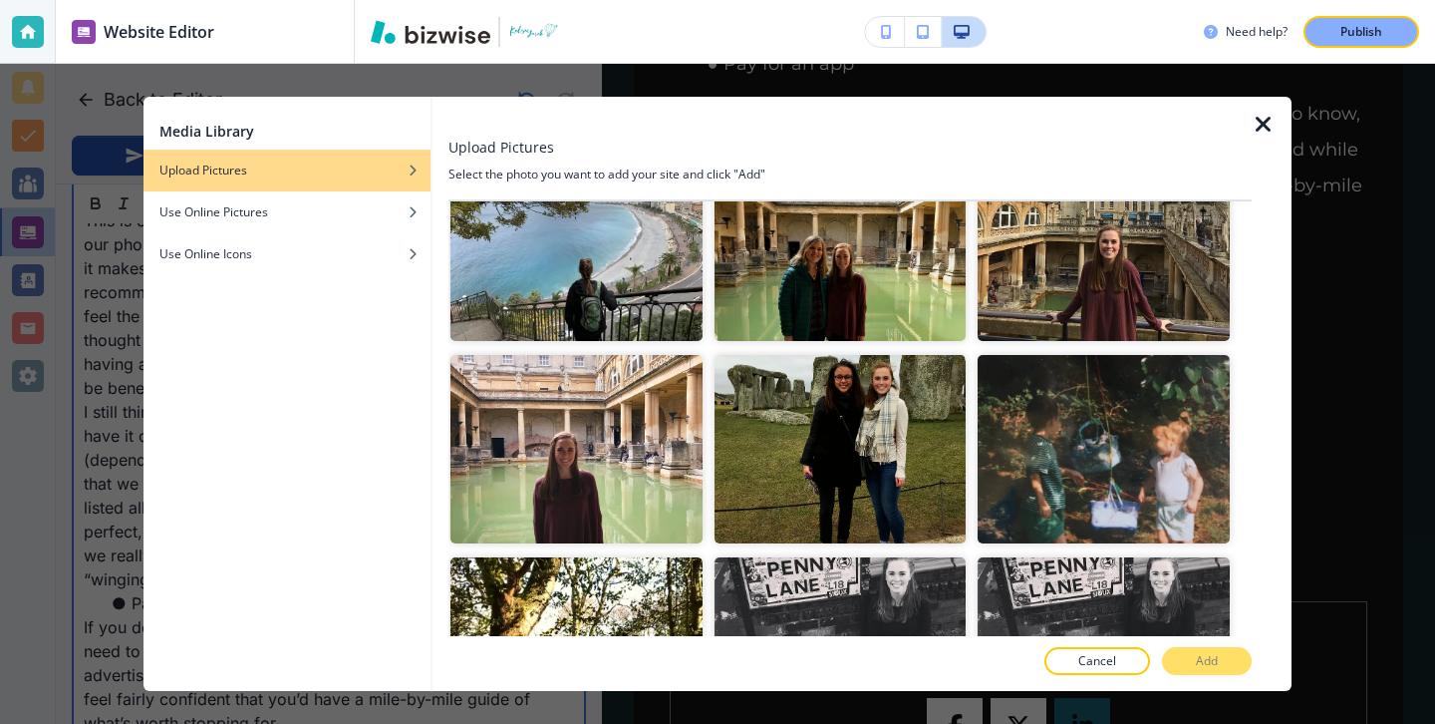
scroll to position [0, 0]
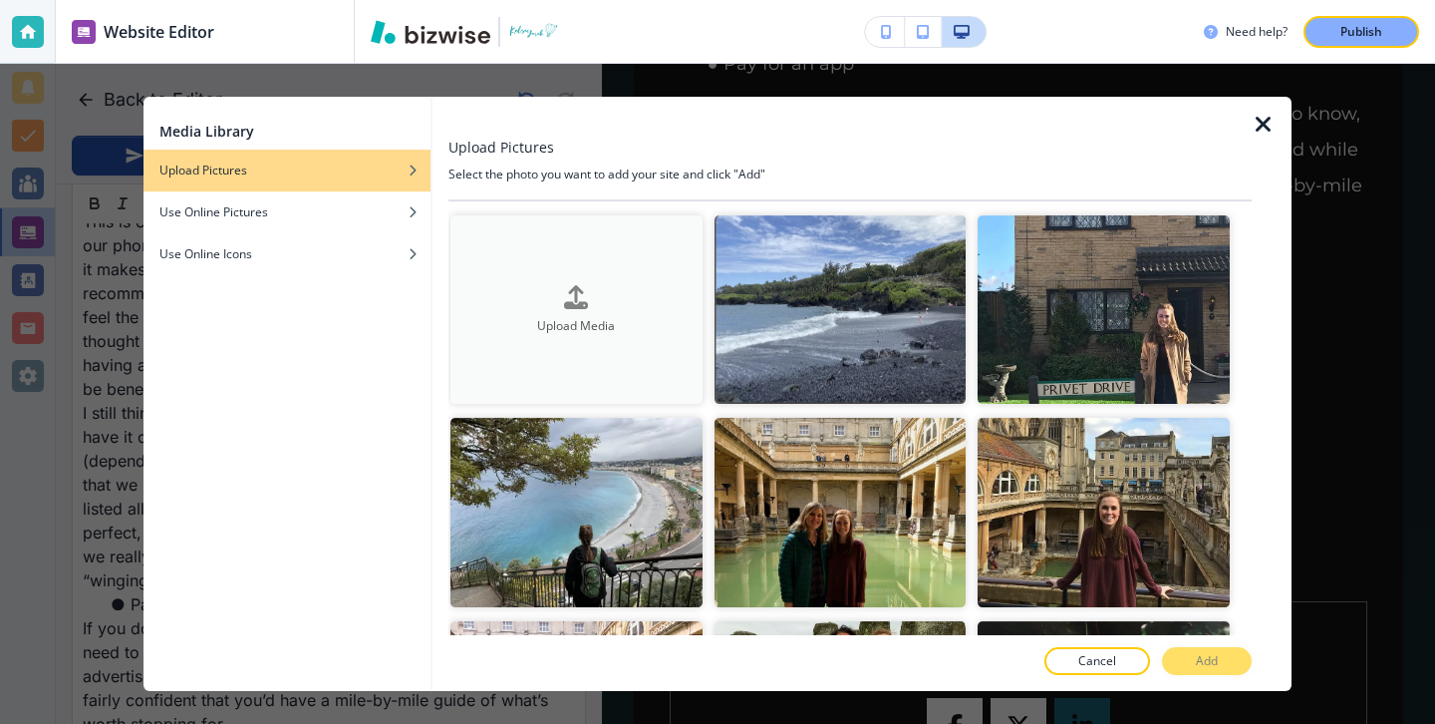
click at [590, 282] on button "Upload Media" at bounding box center [576, 309] width 252 height 188
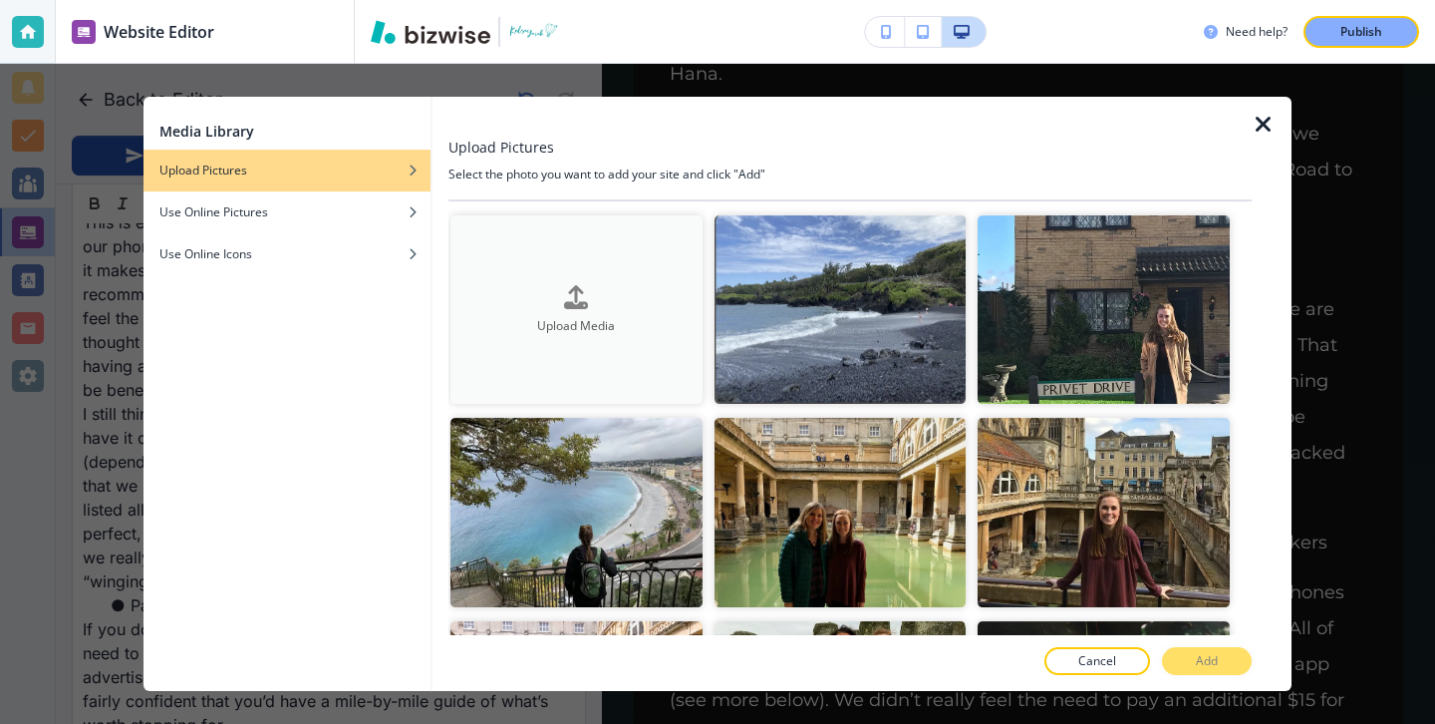
scroll to position [3407, 0]
click at [635, 356] on button "Upload Media" at bounding box center [576, 309] width 252 height 188
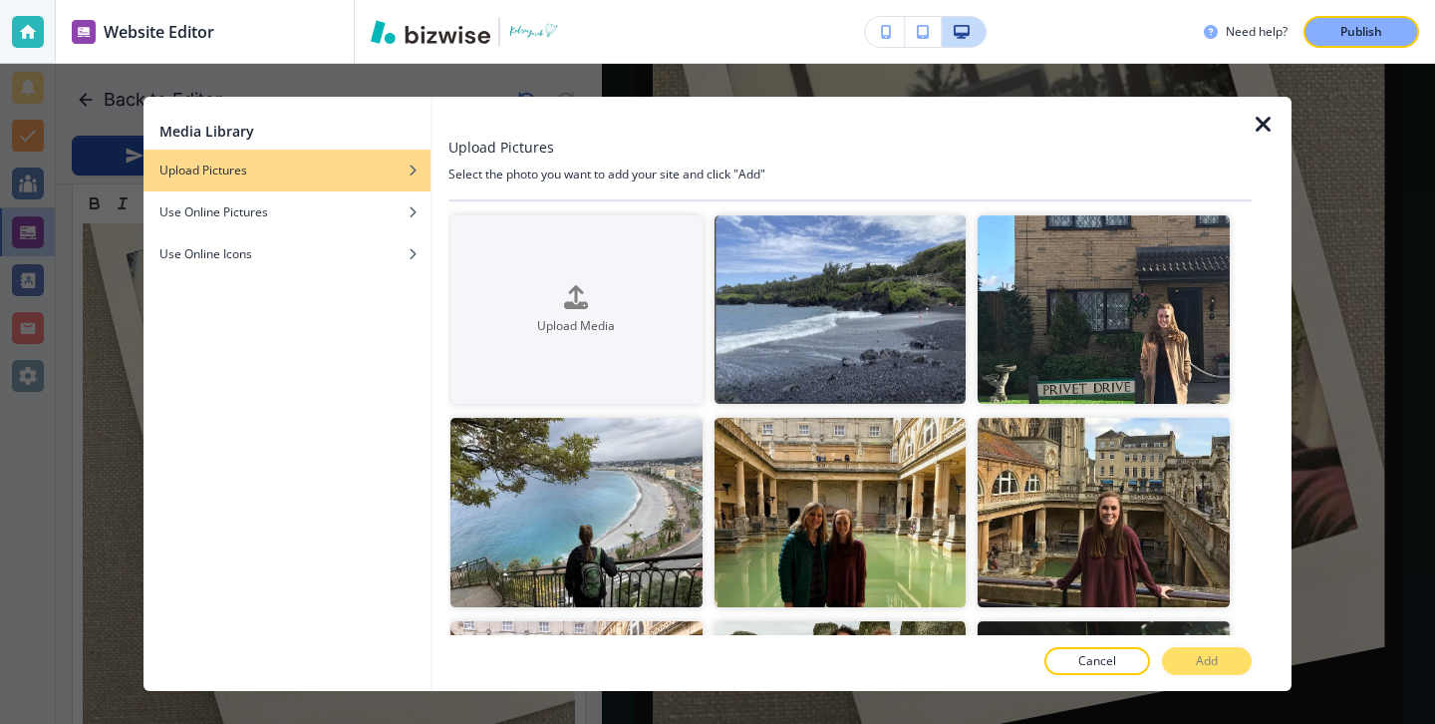
scroll to position [3004, 0]
click at [1273, 133] on icon "button" at bounding box center [1264, 125] width 24 height 24
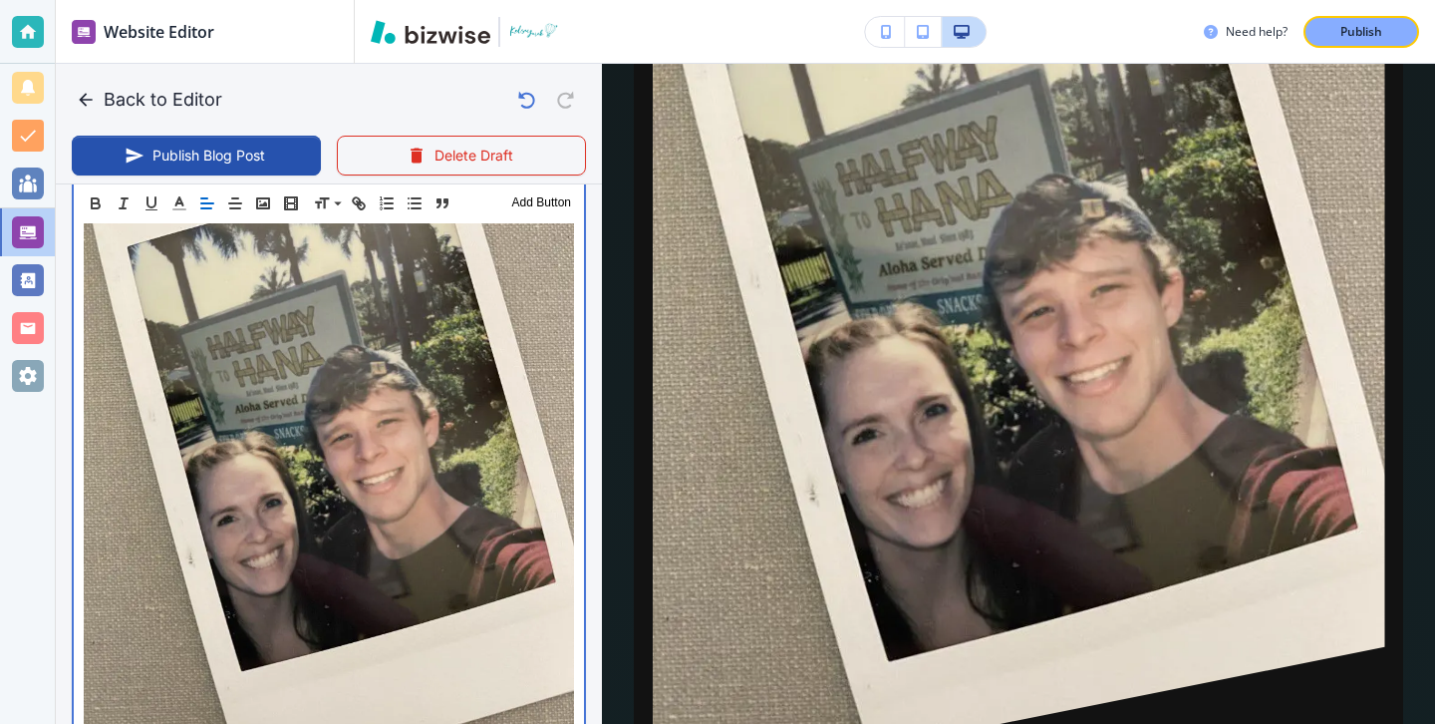
click at [412, 323] on img at bounding box center [329, 433] width 490 height 654
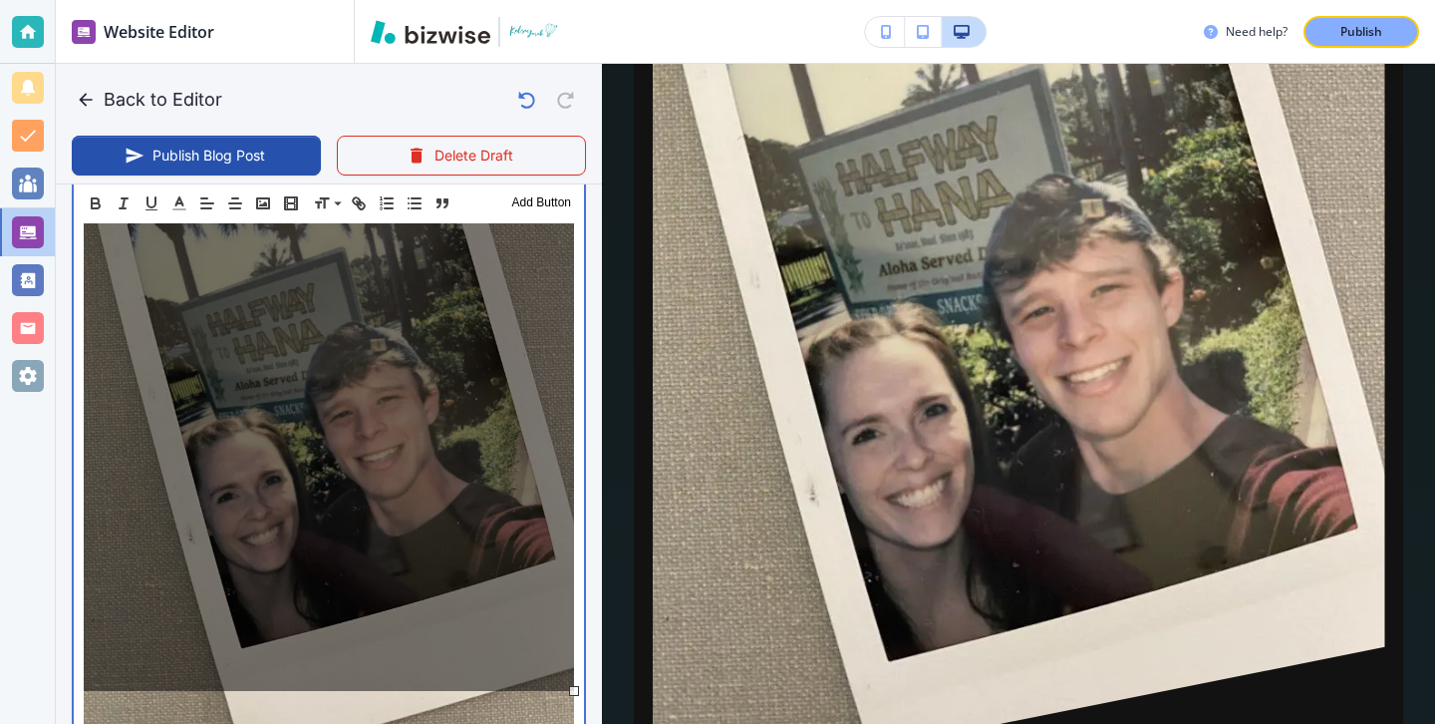
scroll to position [3023, 0]
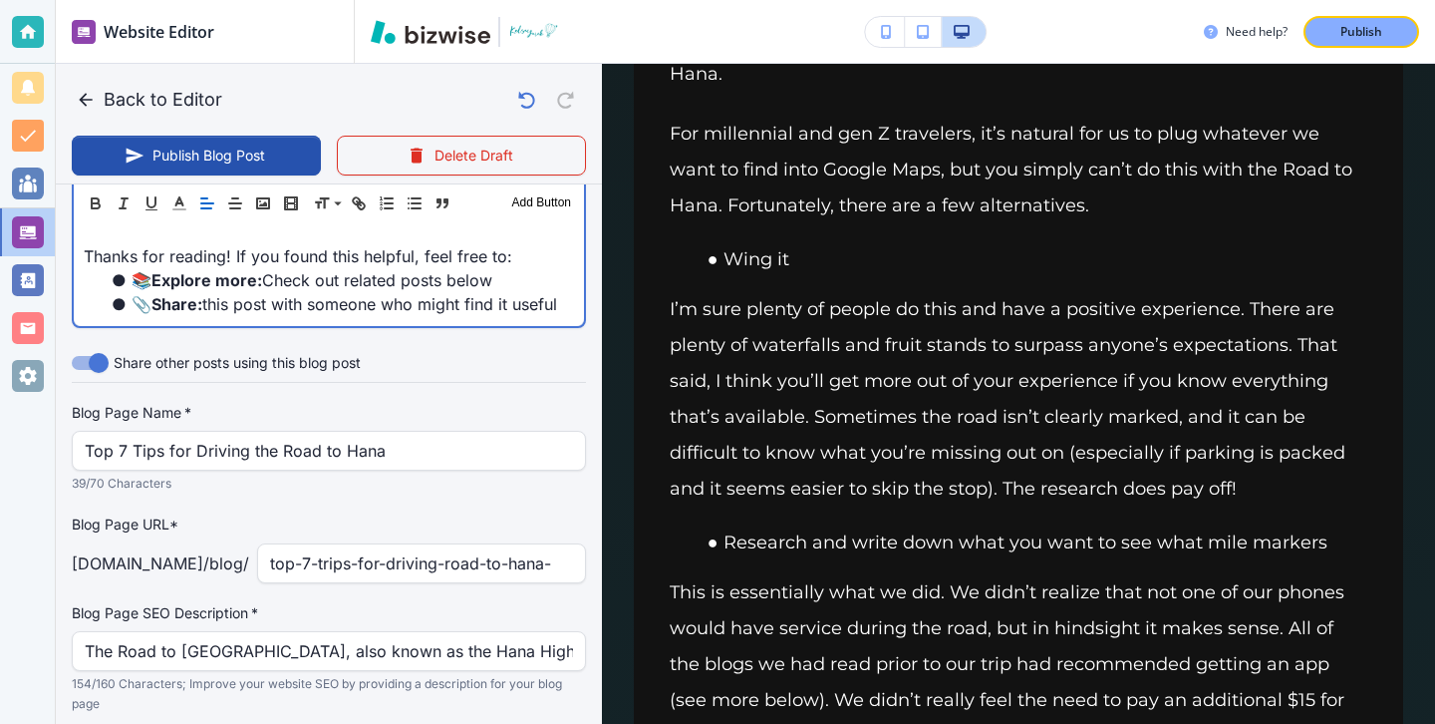
scroll to position [3600, 0]
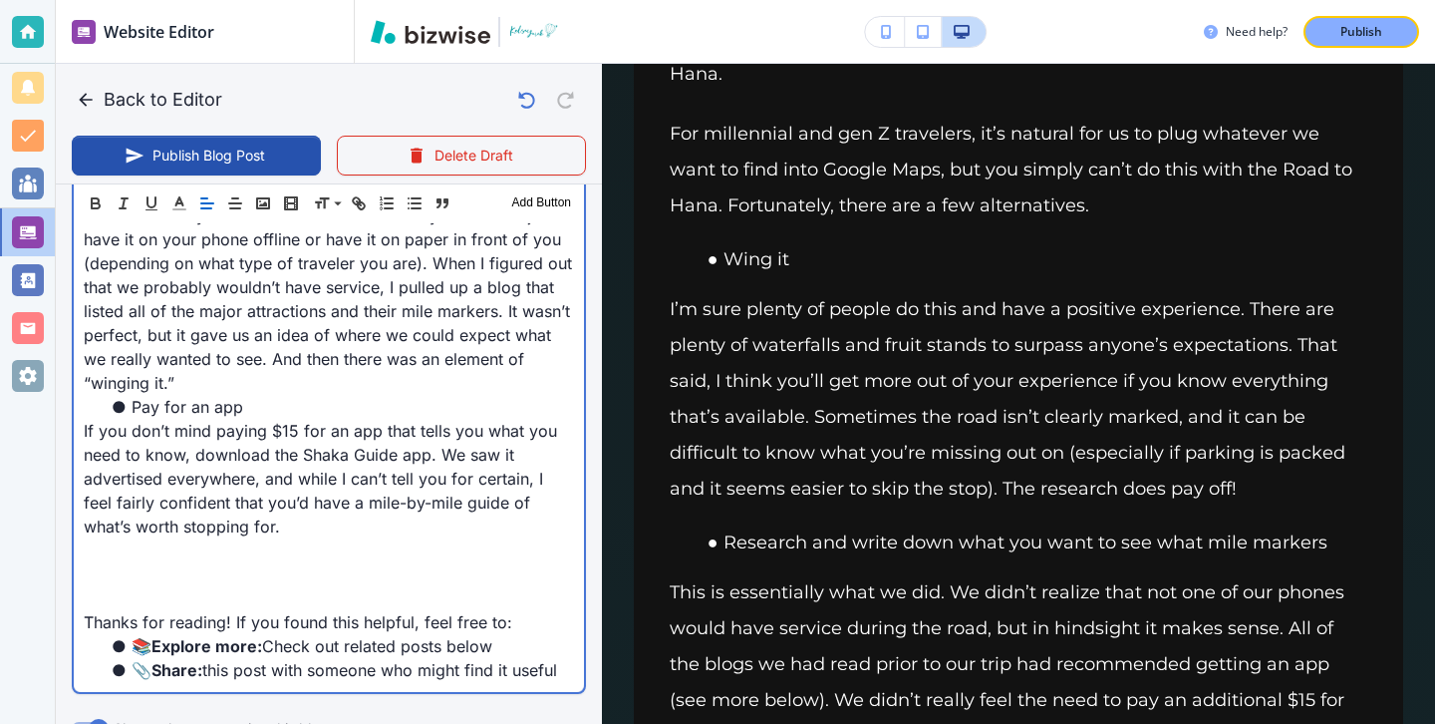
click at [393, 562] on p at bounding box center [329, 574] width 490 height 24
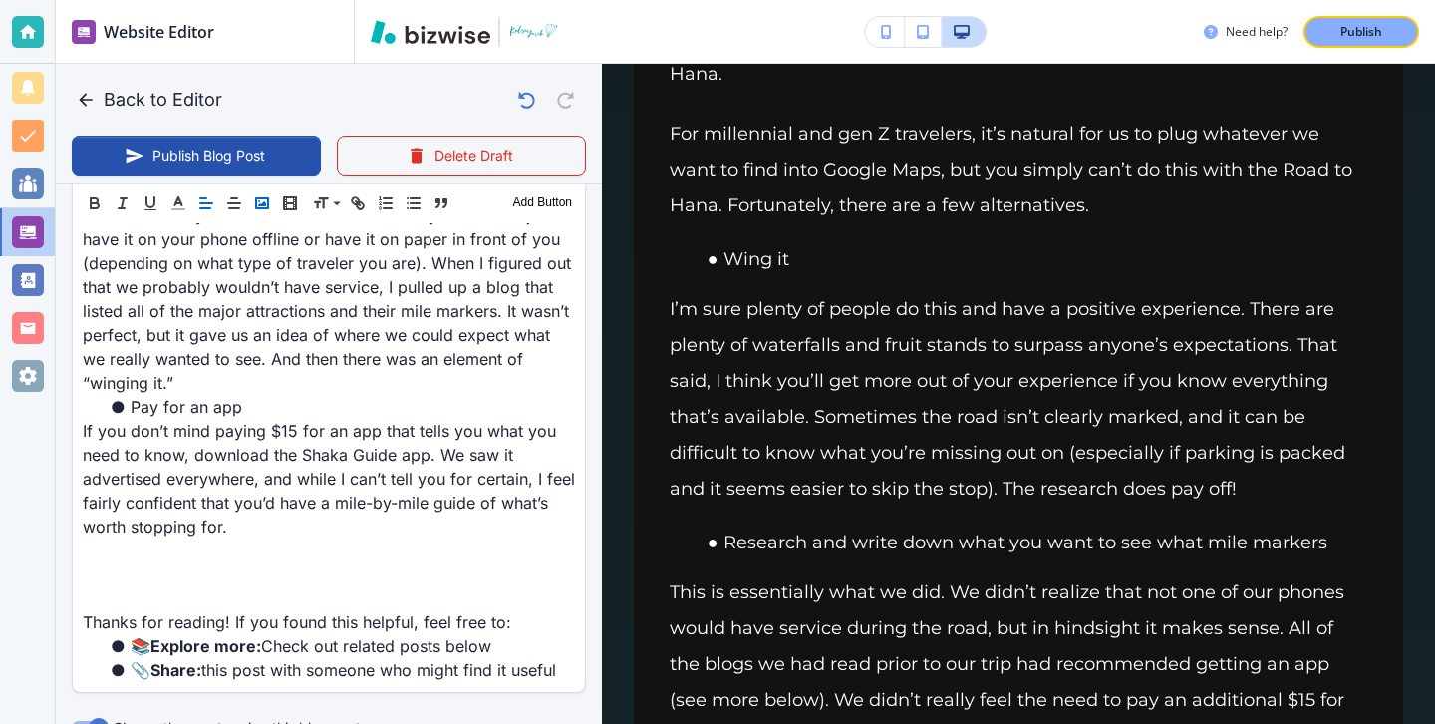
click at [264, 208] on rect "button" at bounding box center [262, 203] width 12 height 10
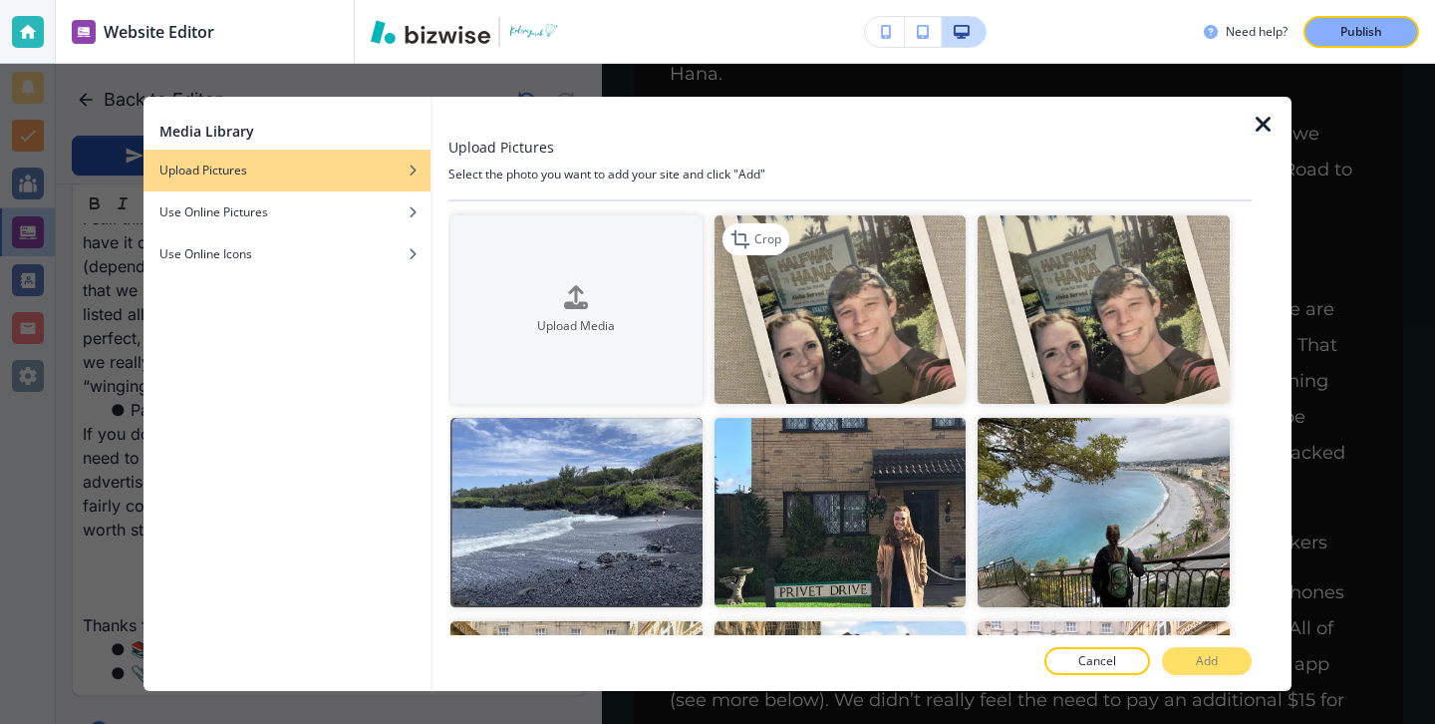
click at [815, 332] on img "button" at bounding box center [841, 309] width 252 height 188
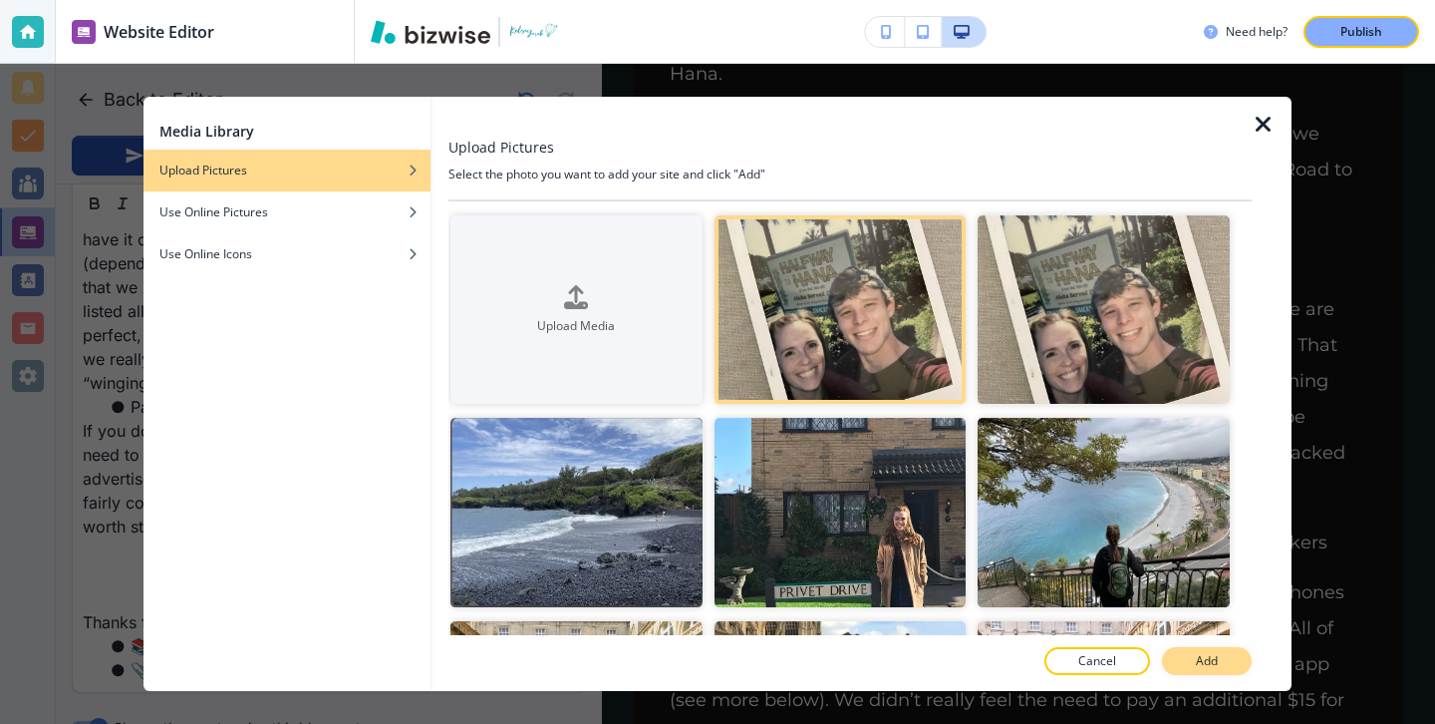
click at [1170, 657] on button "Add" at bounding box center [1207, 661] width 90 height 28
type input "Aug 13, 2025 04:03 PM"
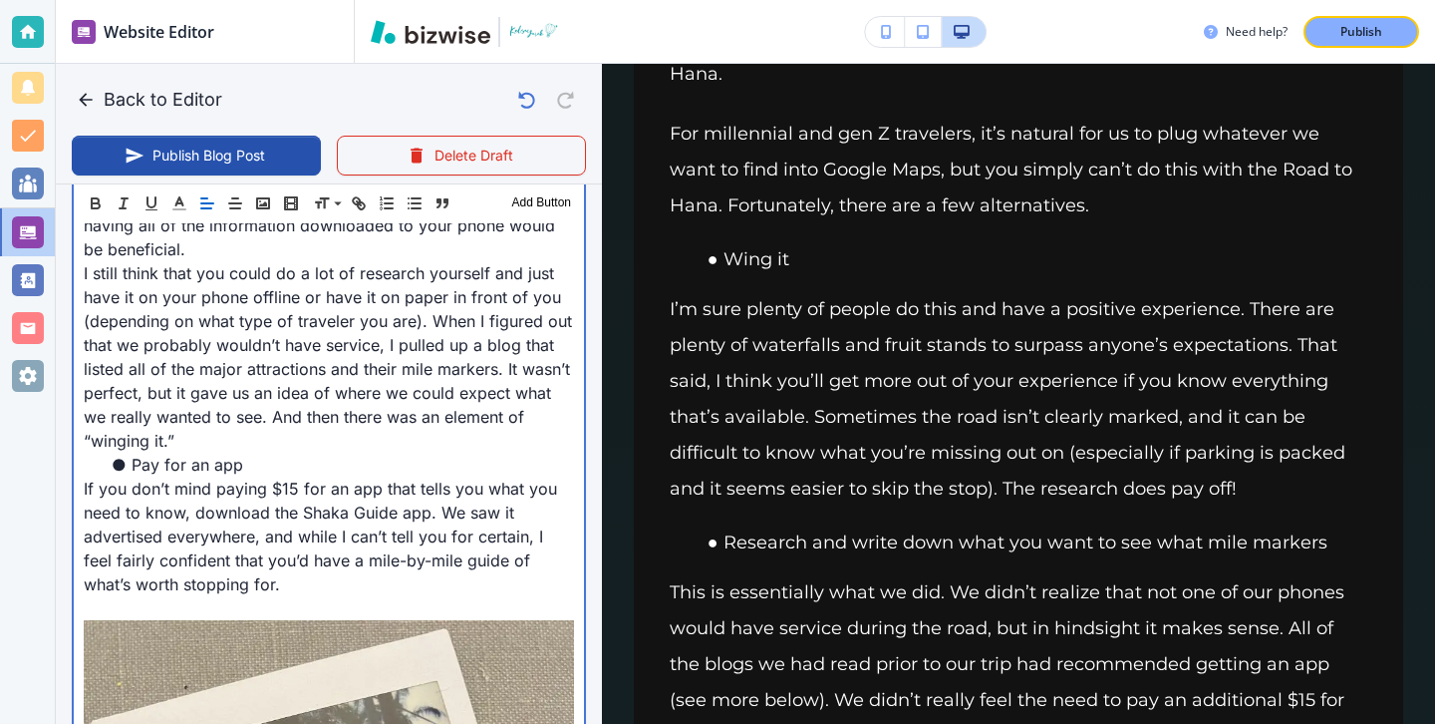
scroll to position [3570, 0]
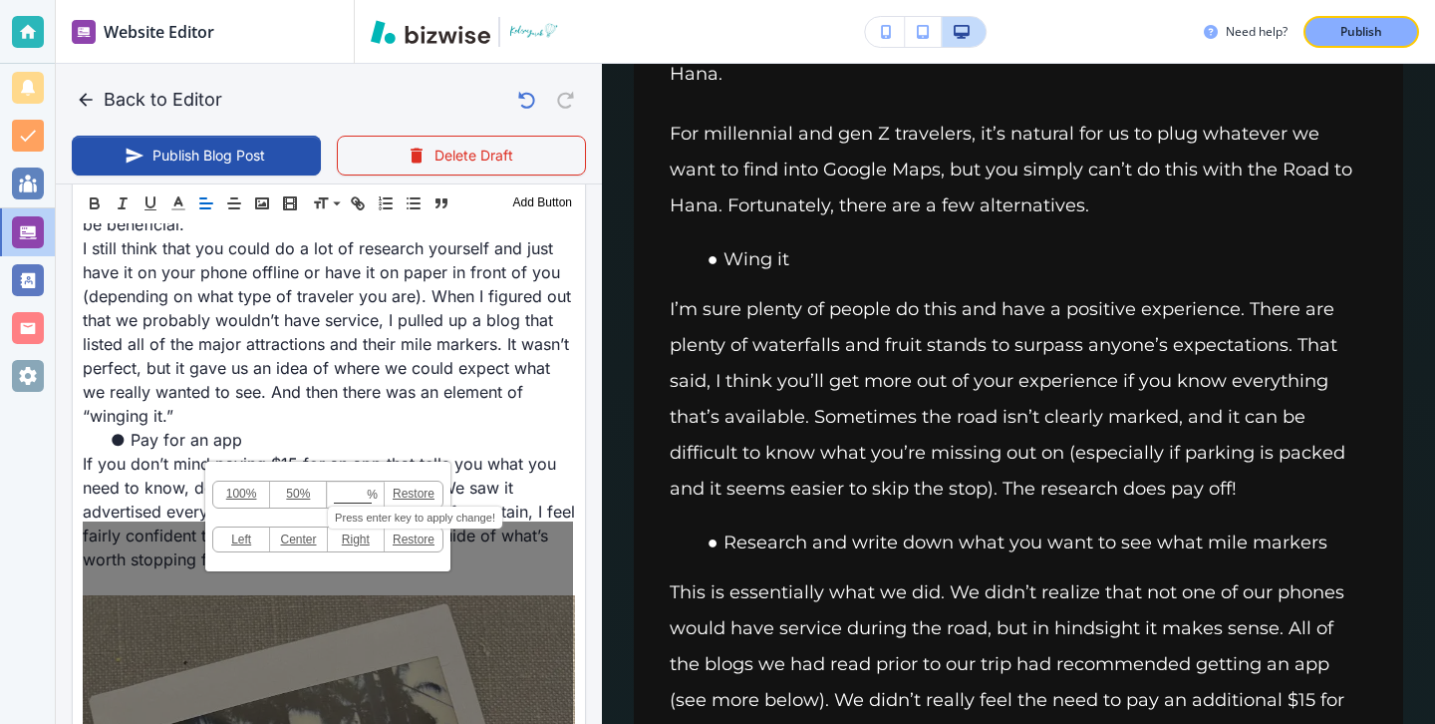
click at [356, 495] on input at bounding box center [356, 495] width 56 height 14
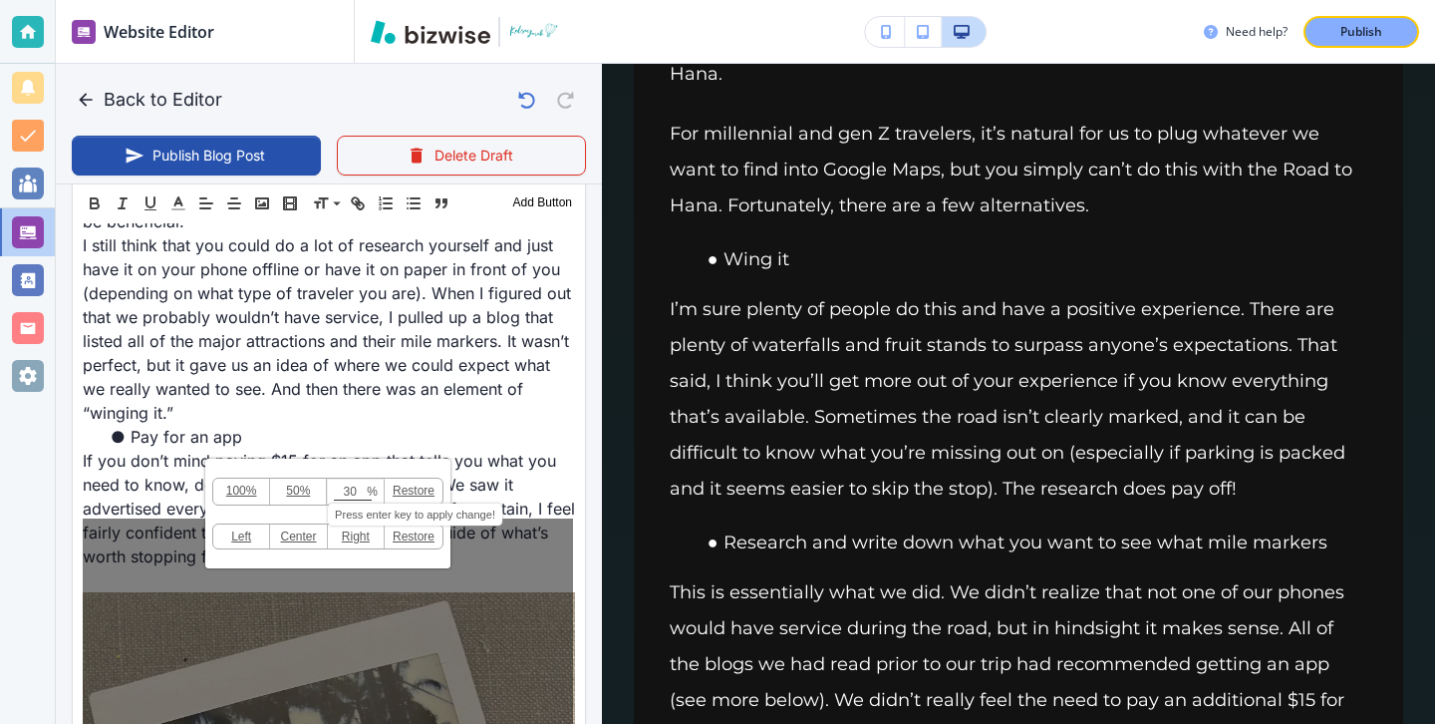
type input "30"
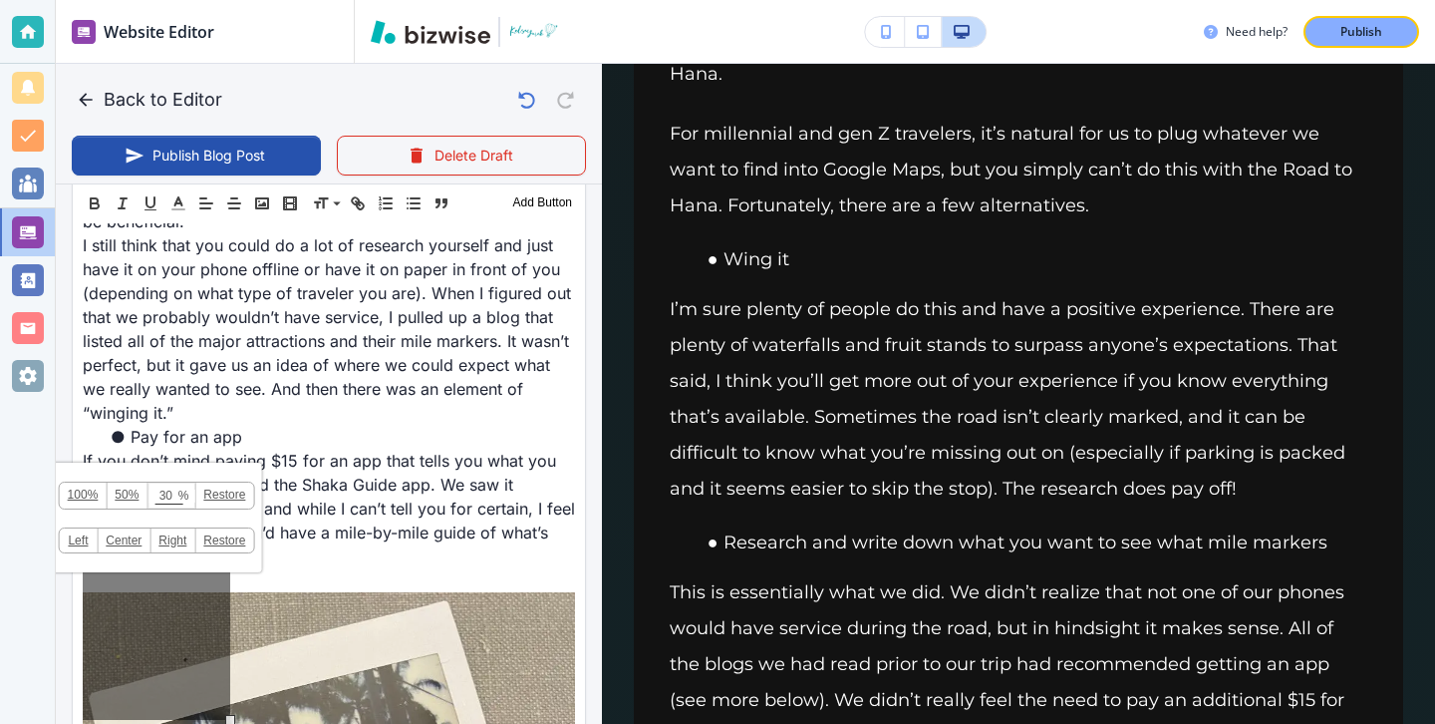
click at [235, 496] on link "Restore" at bounding box center [224, 495] width 58 height 26
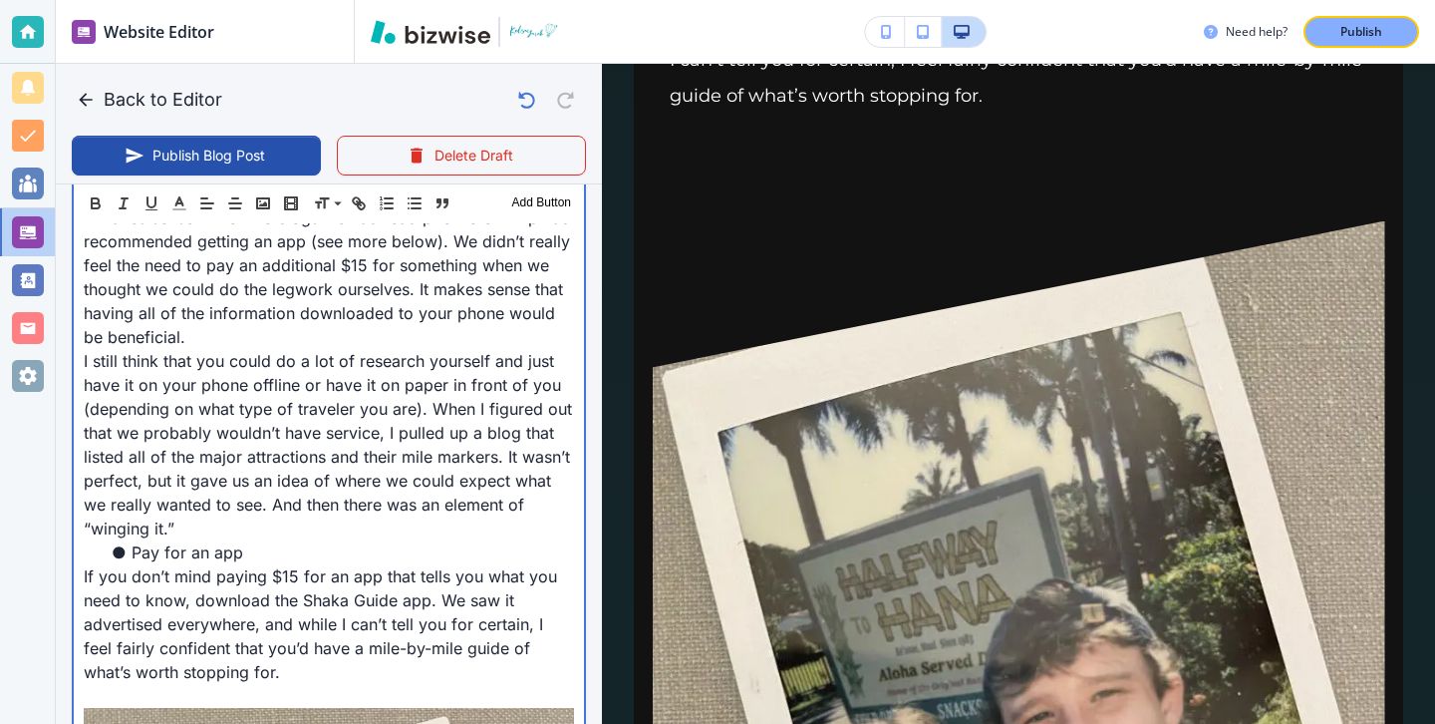
scroll to position [3679, 0]
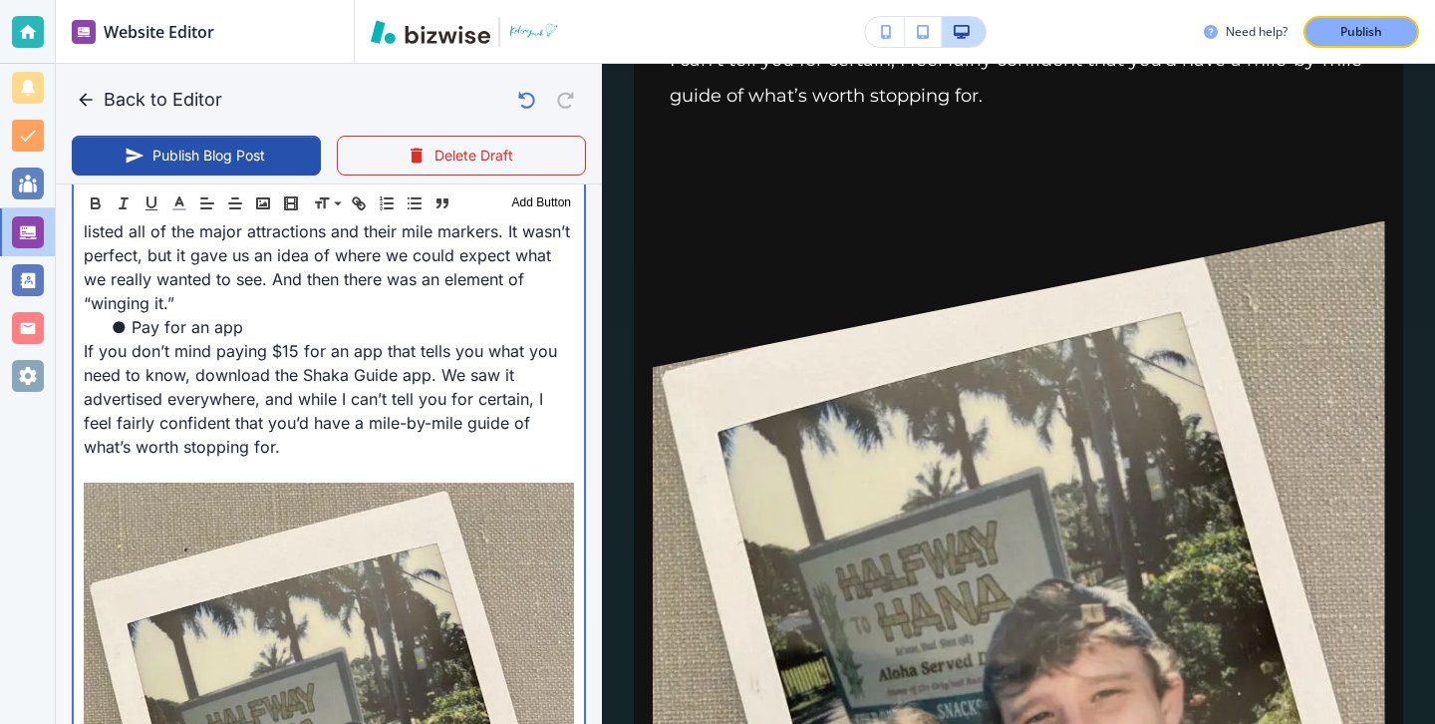
click at [389, 339] on p "If you don’t mind paying $15 for an app that tells you what you need to know, d…" at bounding box center [329, 399] width 490 height 120
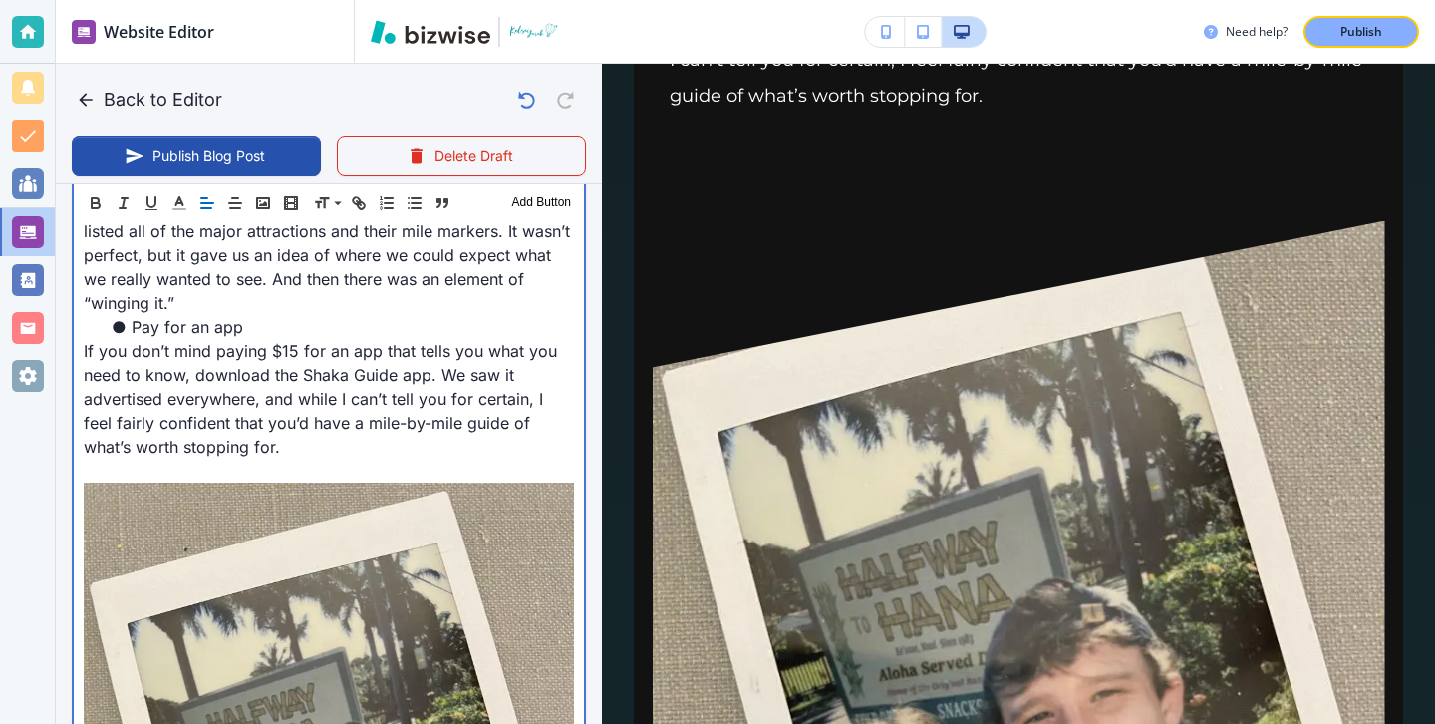
click at [524, 376] on p "If you don’t mind paying $15 for an app that tells you what you need to know, d…" at bounding box center [329, 399] width 490 height 120
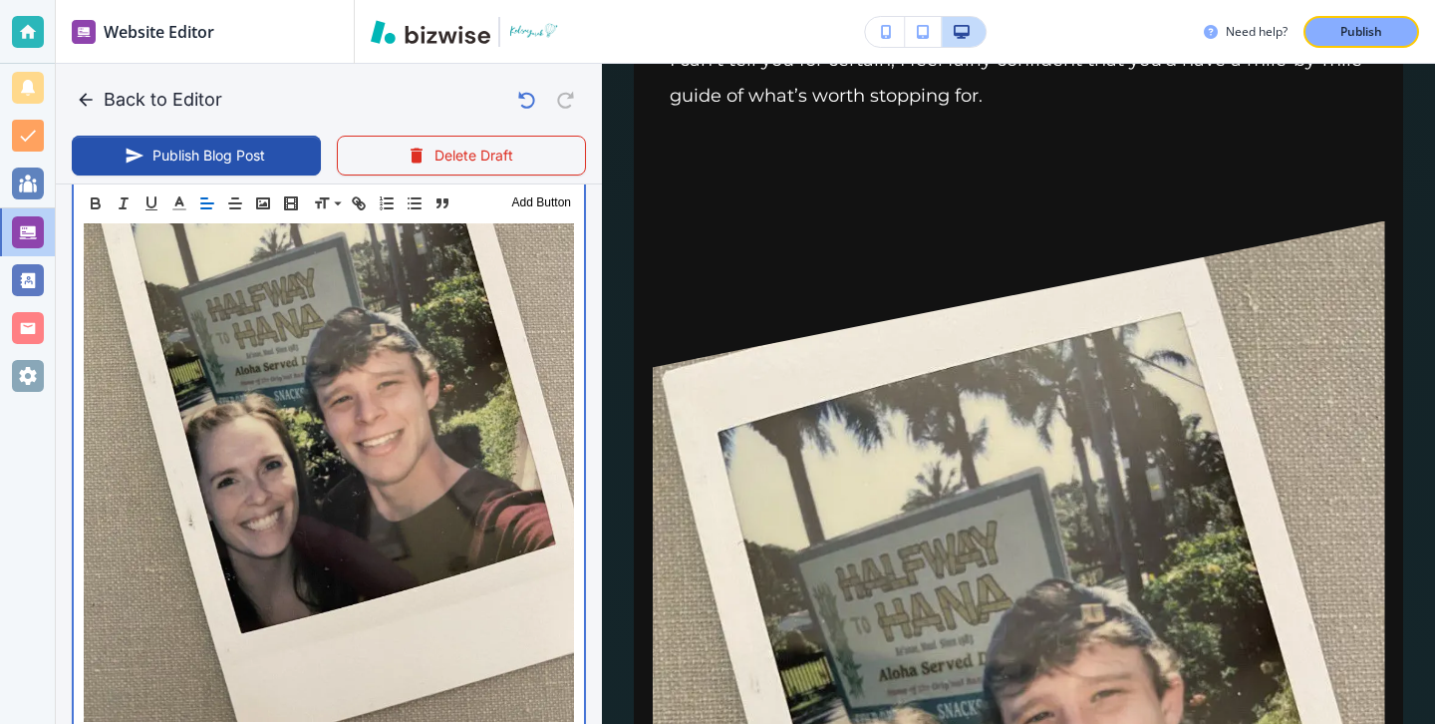
scroll to position [4237, 0]
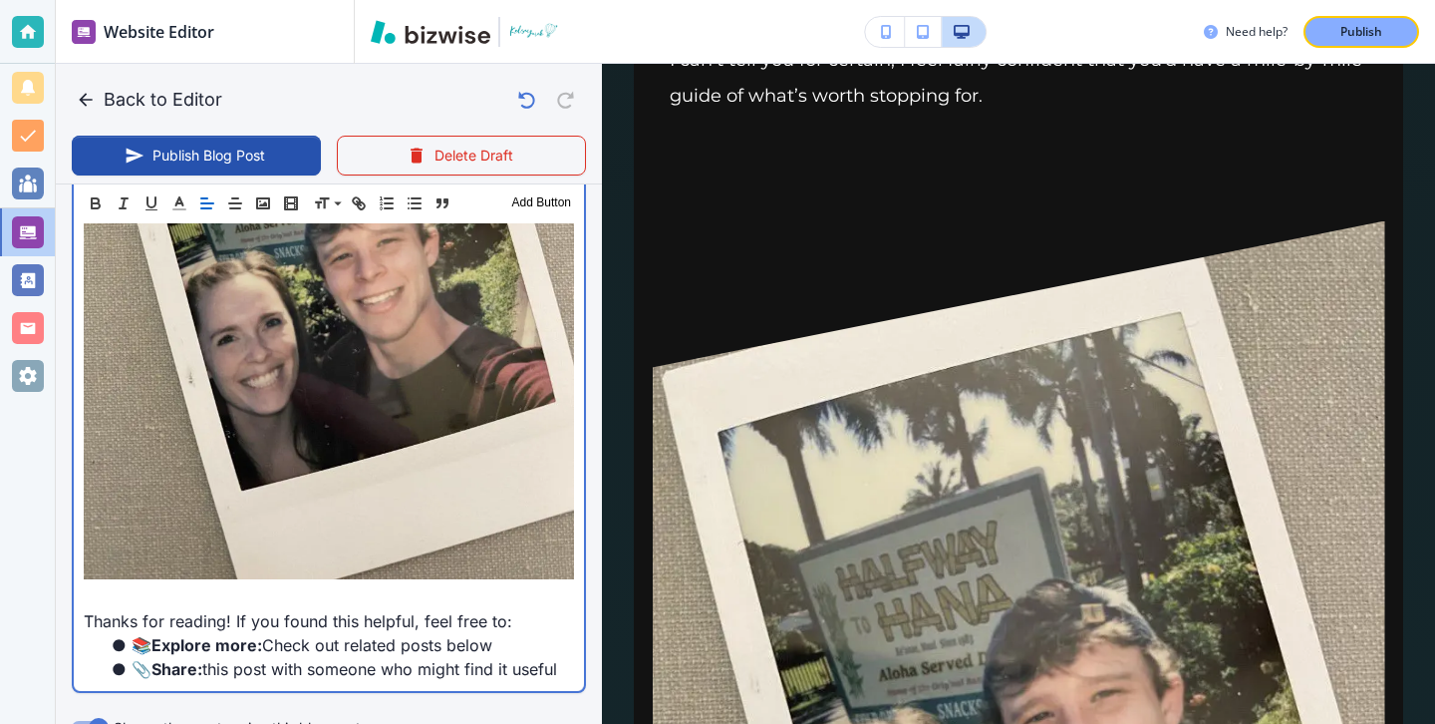
click at [568, 502] on img at bounding box center [329, 252] width 490 height 654
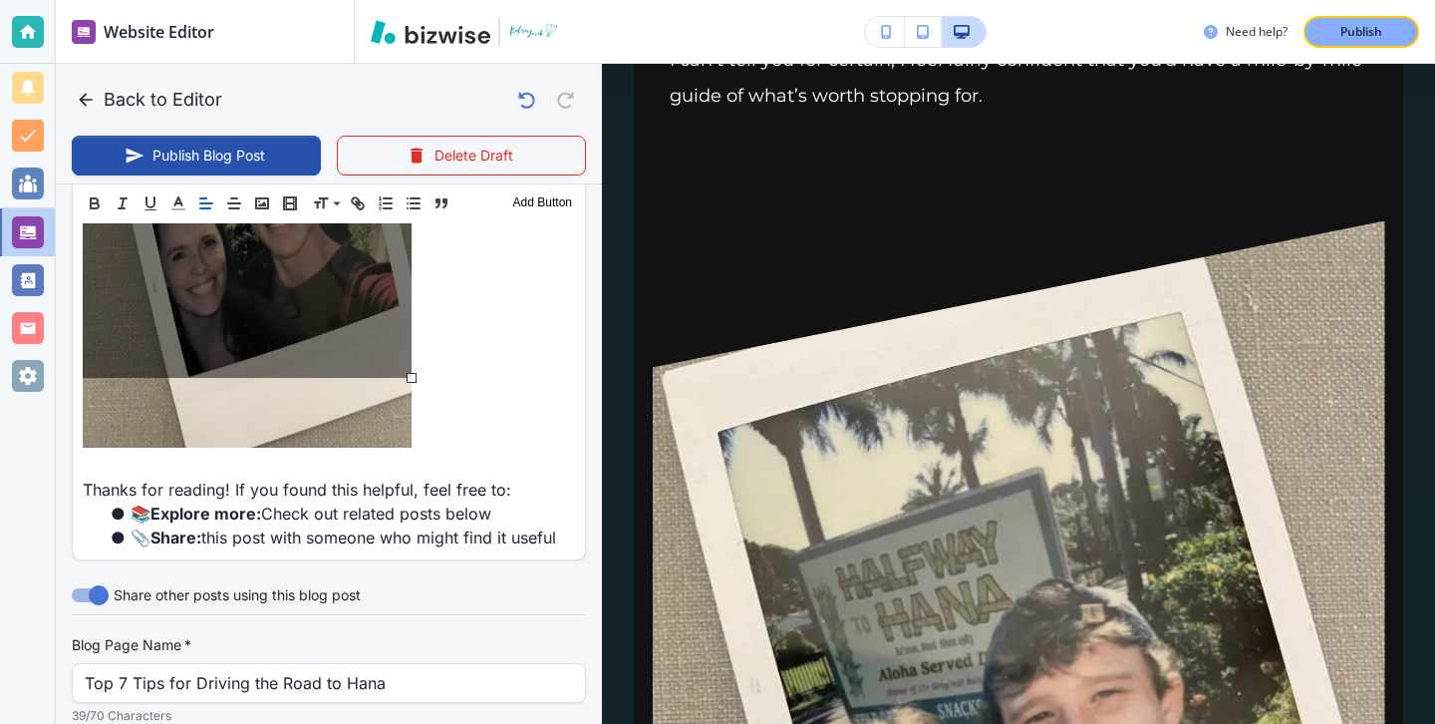
drag, startPoint x: 571, startPoint y: 507, endPoint x: 388, endPoint y: 361, distance: 234.7
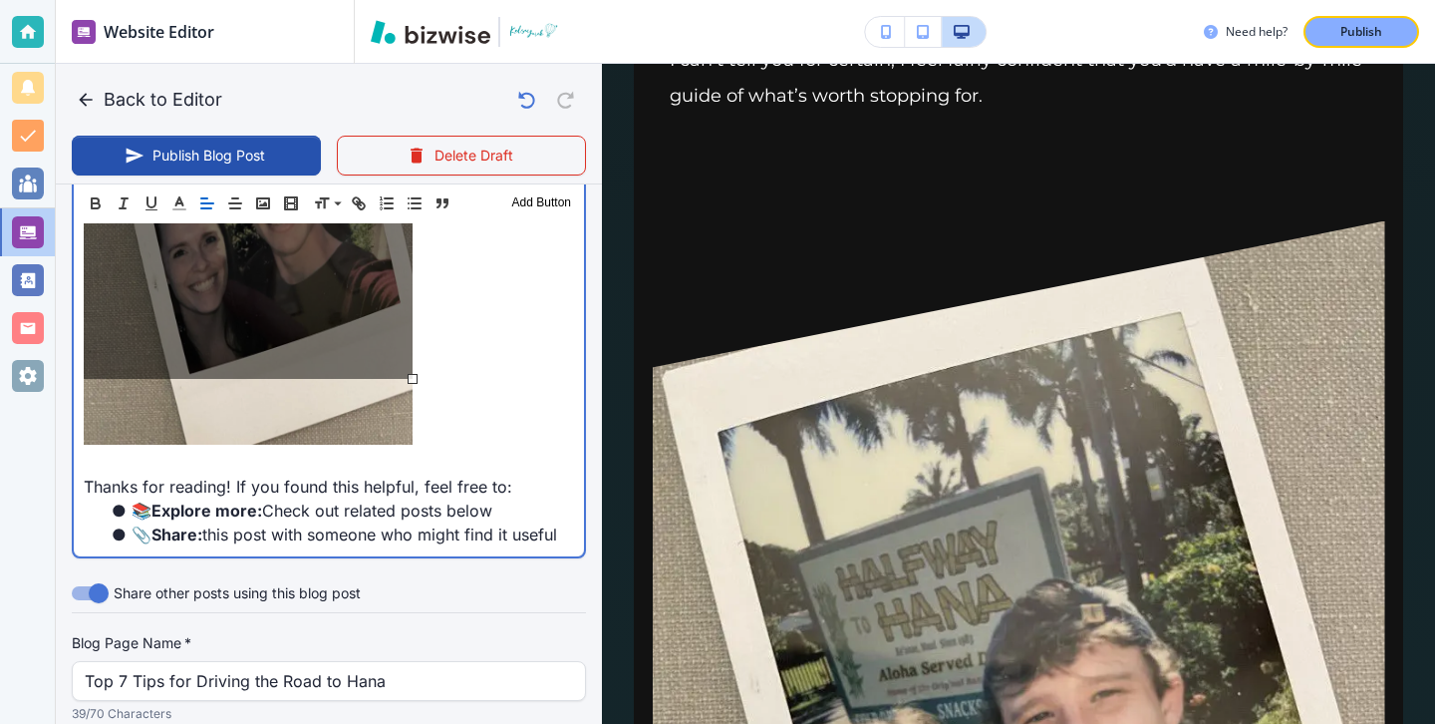
click at [408, 374] on div at bounding box center [413, 379] width 10 height 10
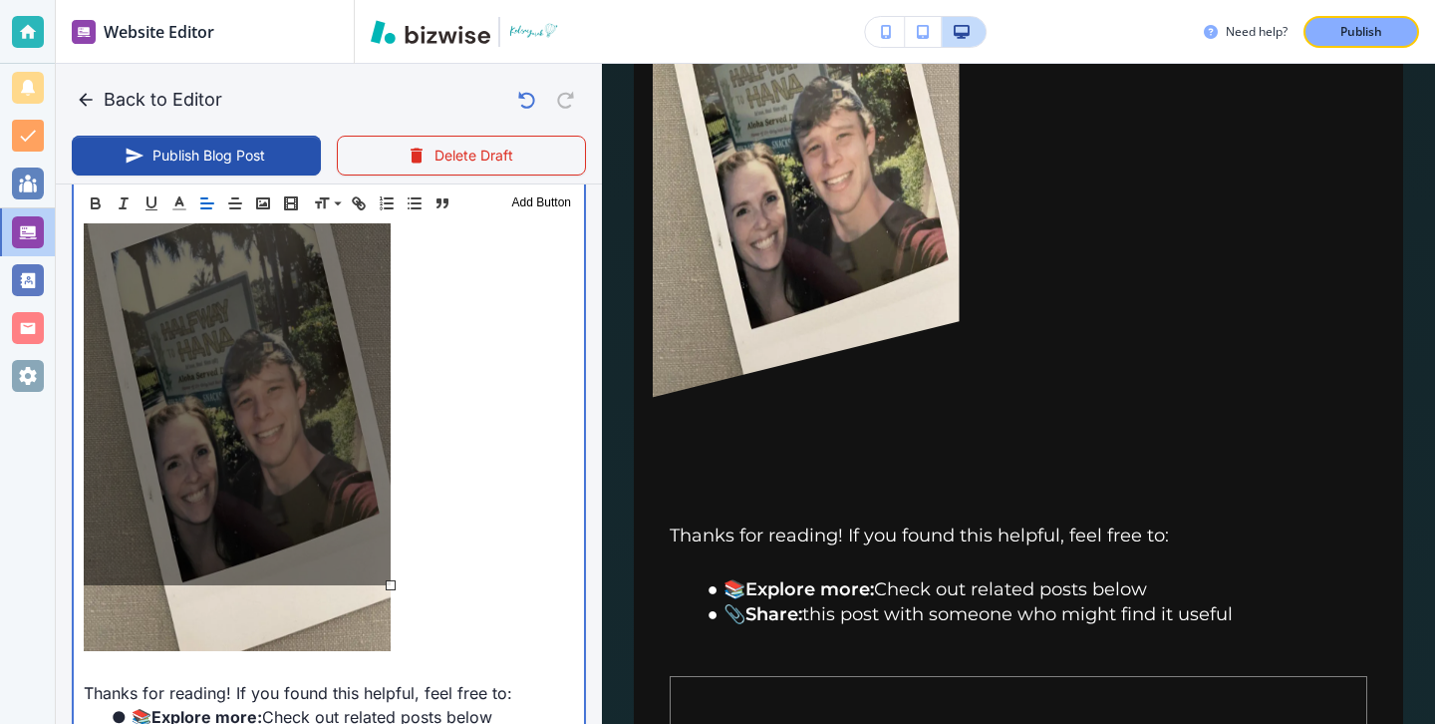
scroll to position [4045, 0]
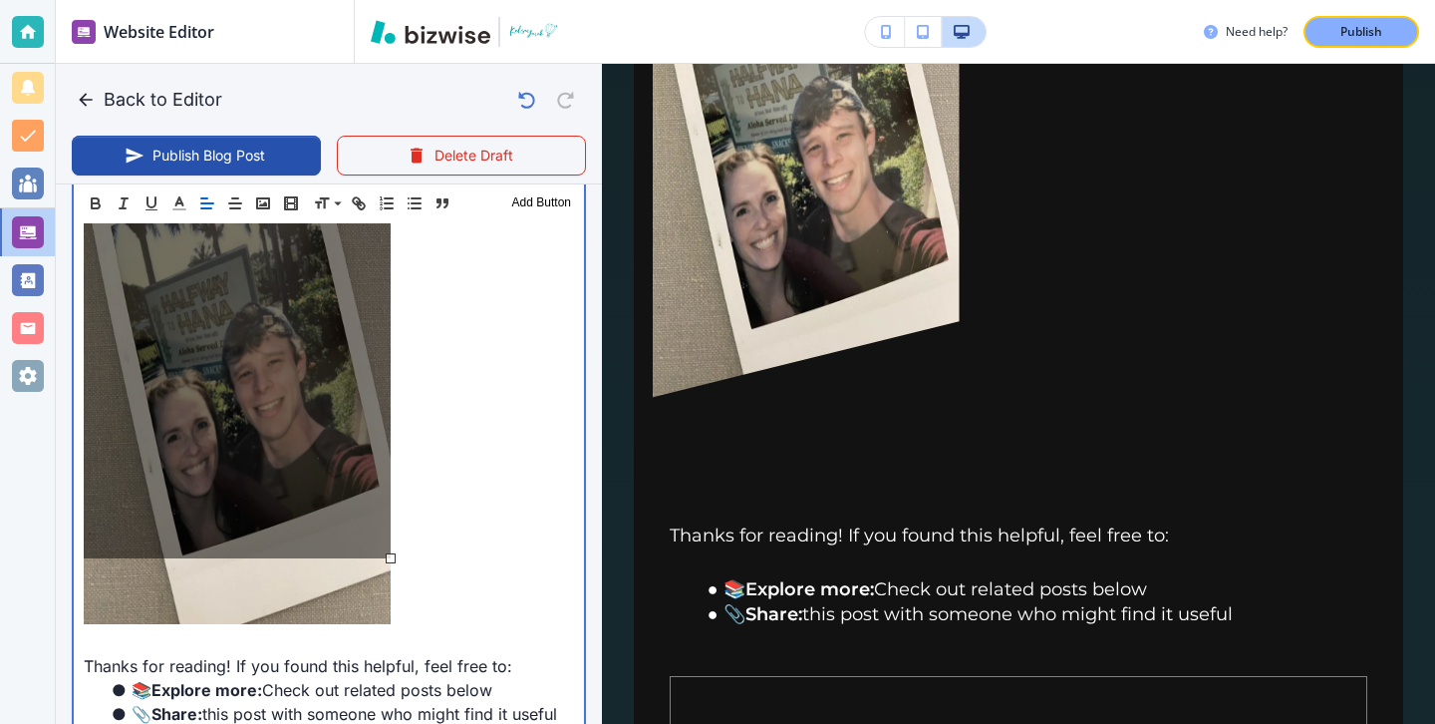
click at [458, 459] on p at bounding box center [329, 373] width 490 height 513
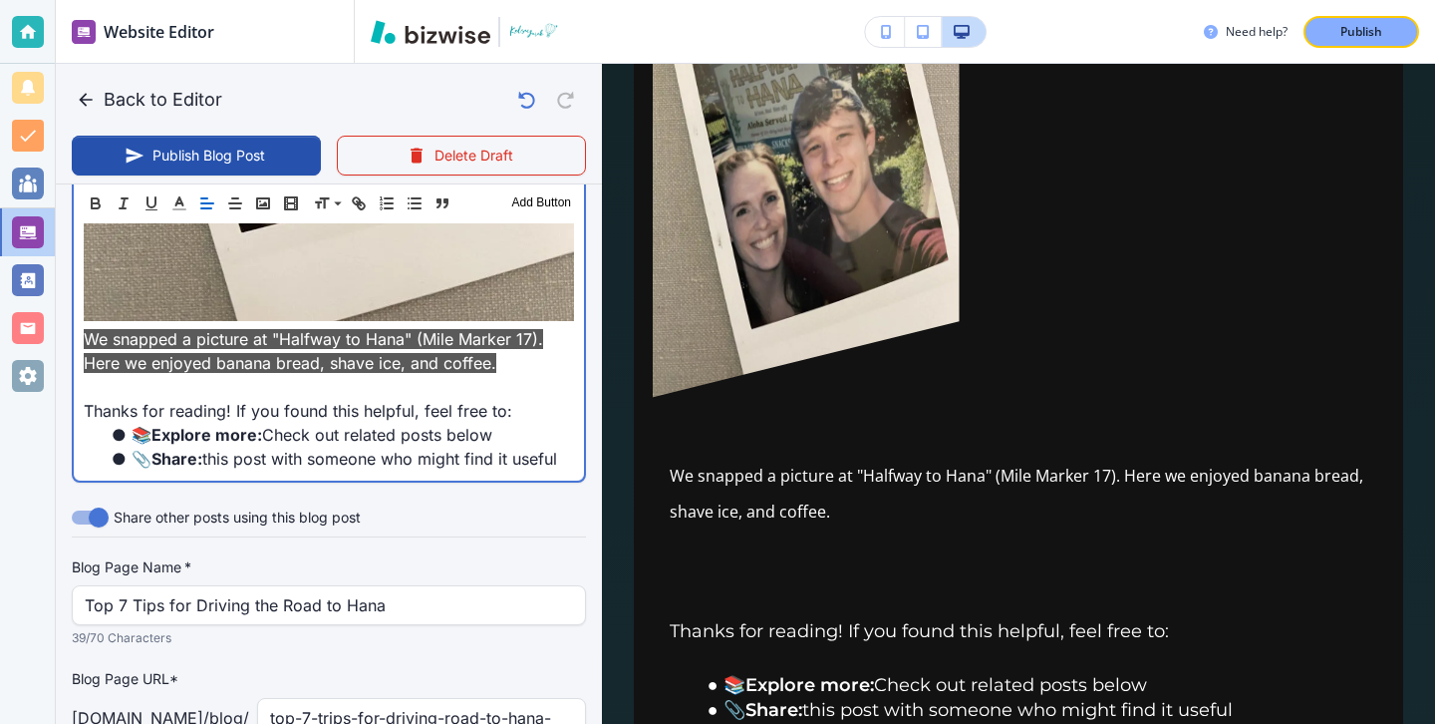
scroll to position [4290, 0]
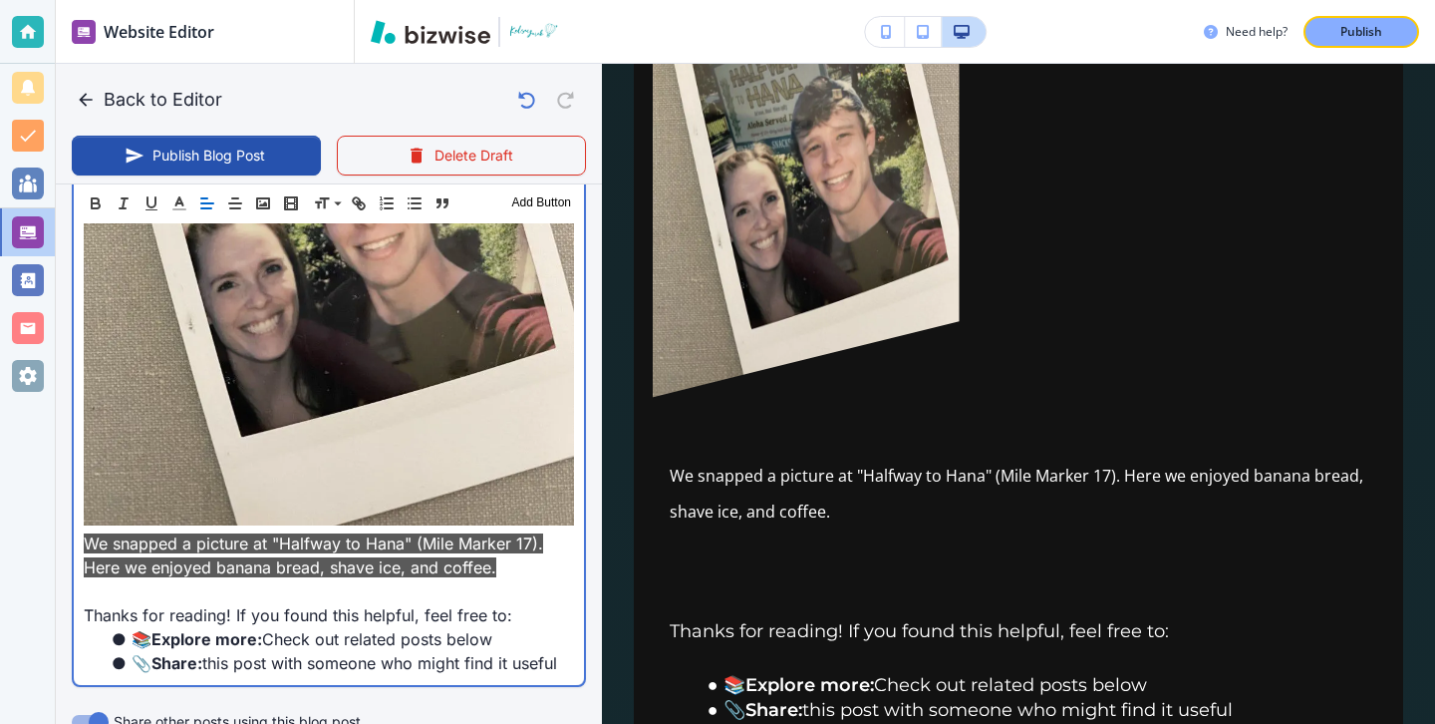
click at [427, 533] on span "We snapped a picture at "Halfway to Hana" (Mile Marker 17). Here we enjoyed ban…" at bounding box center [313, 555] width 459 height 44
drag, startPoint x: 510, startPoint y: 494, endPoint x: 356, endPoint y: 494, distance: 154.5
click at [510, 531] on p "We snapped a picture at "Halfway to Hana" (Mile Marker 17). Here we enjoyed ban…" at bounding box center [329, 555] width 490 height 48
click at [164, 454] on p at bounding box center [329, 201] width 490 height 660
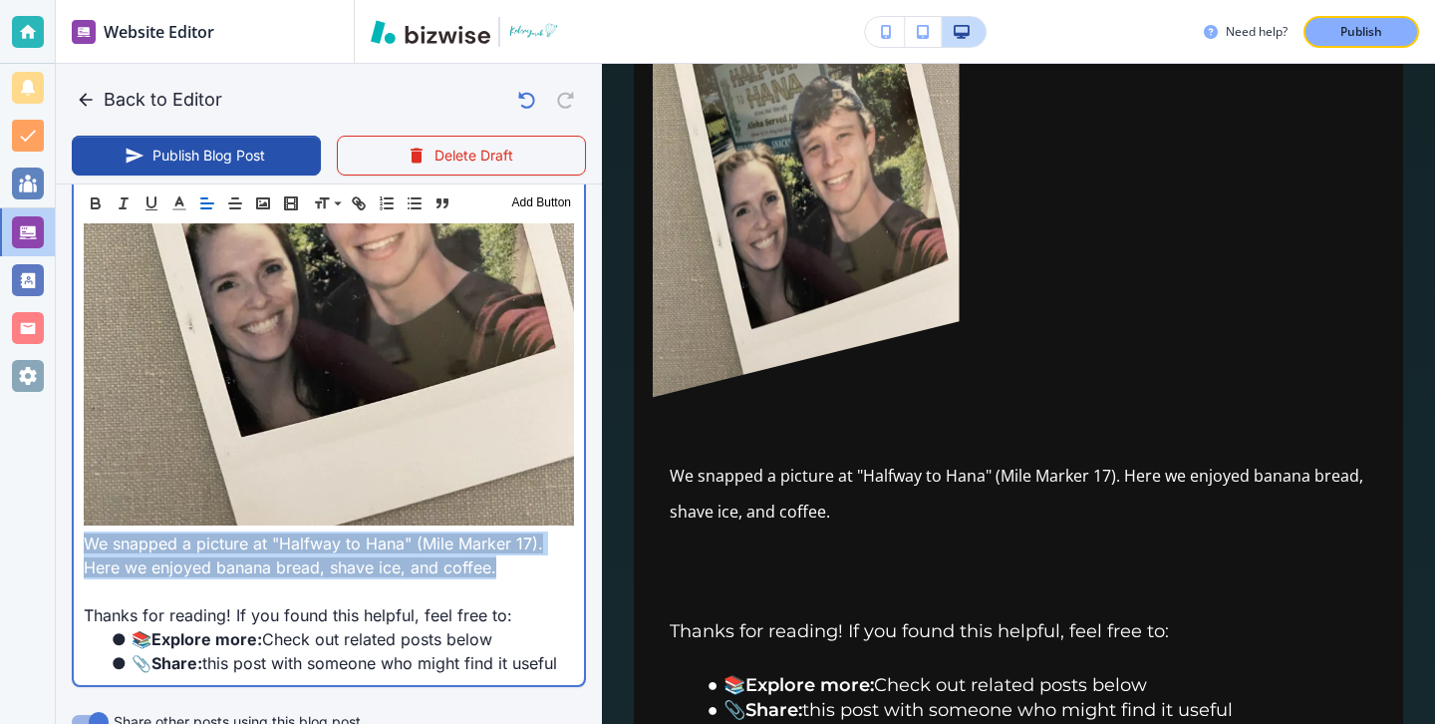
scroll to position [0, 6]
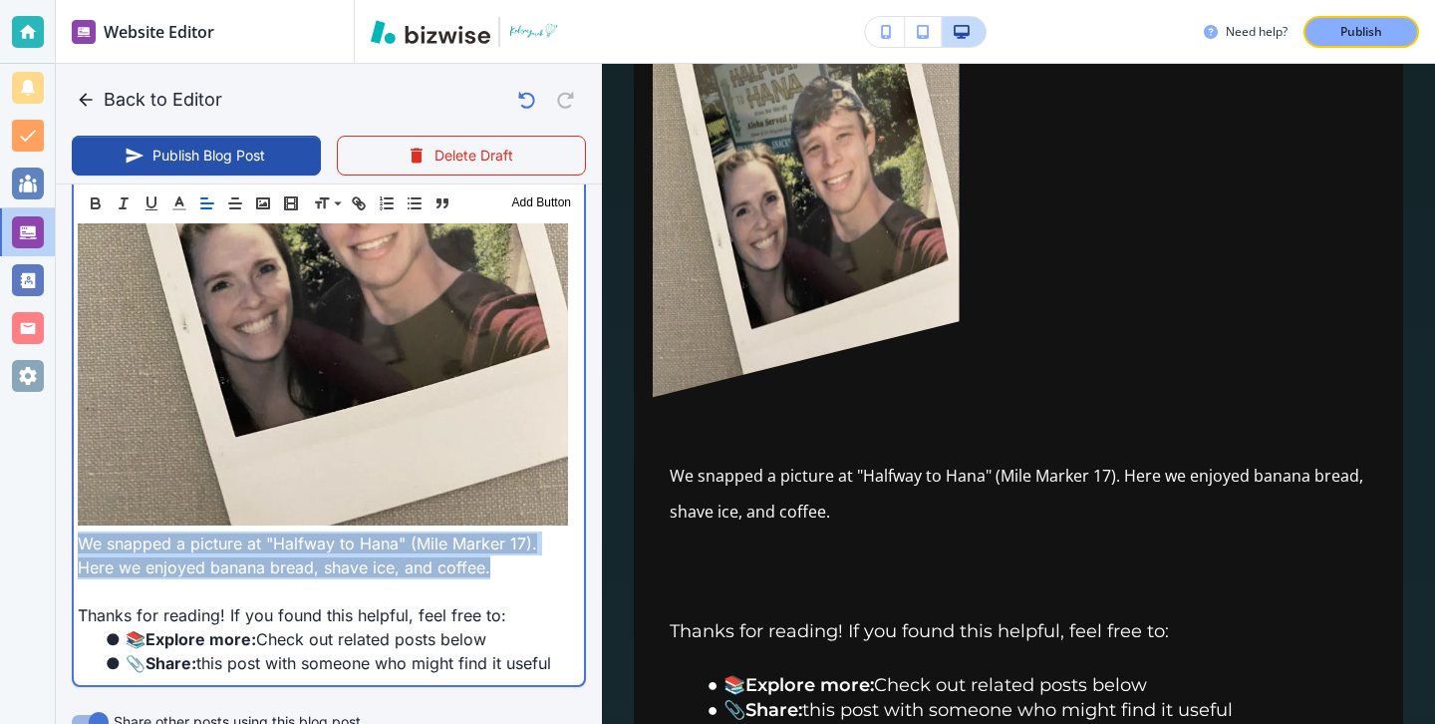
drag, startPoint x: 79, startPoint y: 470, endPoint x: 574, endPoint y: 493, distance: 495.8
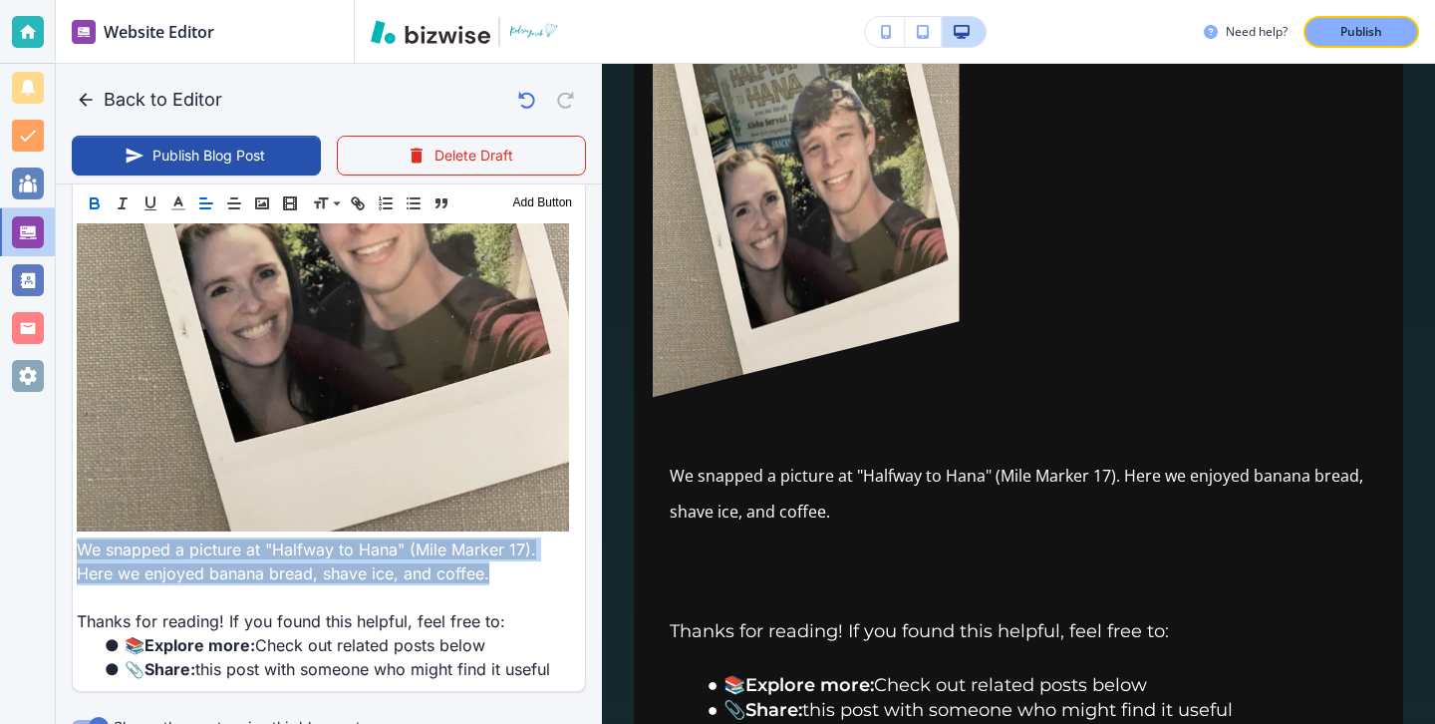
click at [100, 199] on icon "button" at bounding box center [95, 203] width 18 height 18
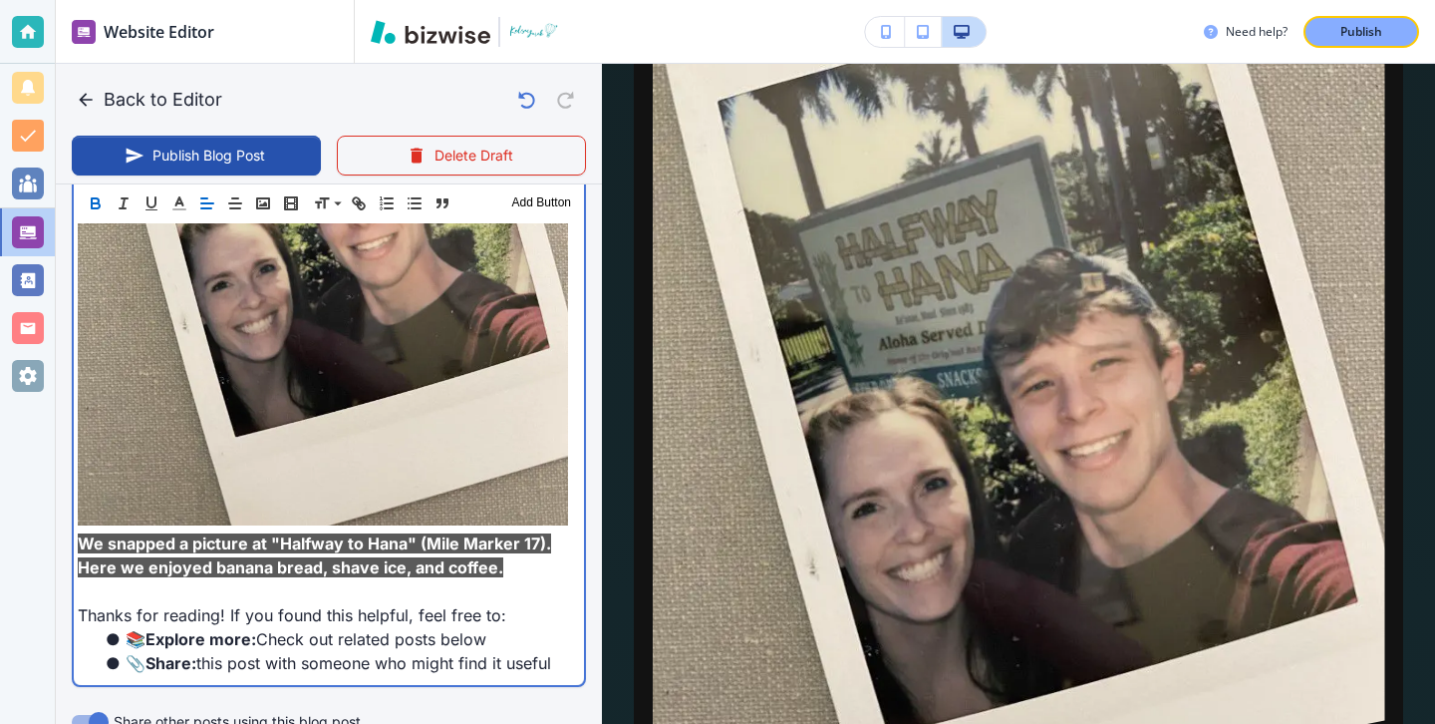
scroll to position [4290, 0]
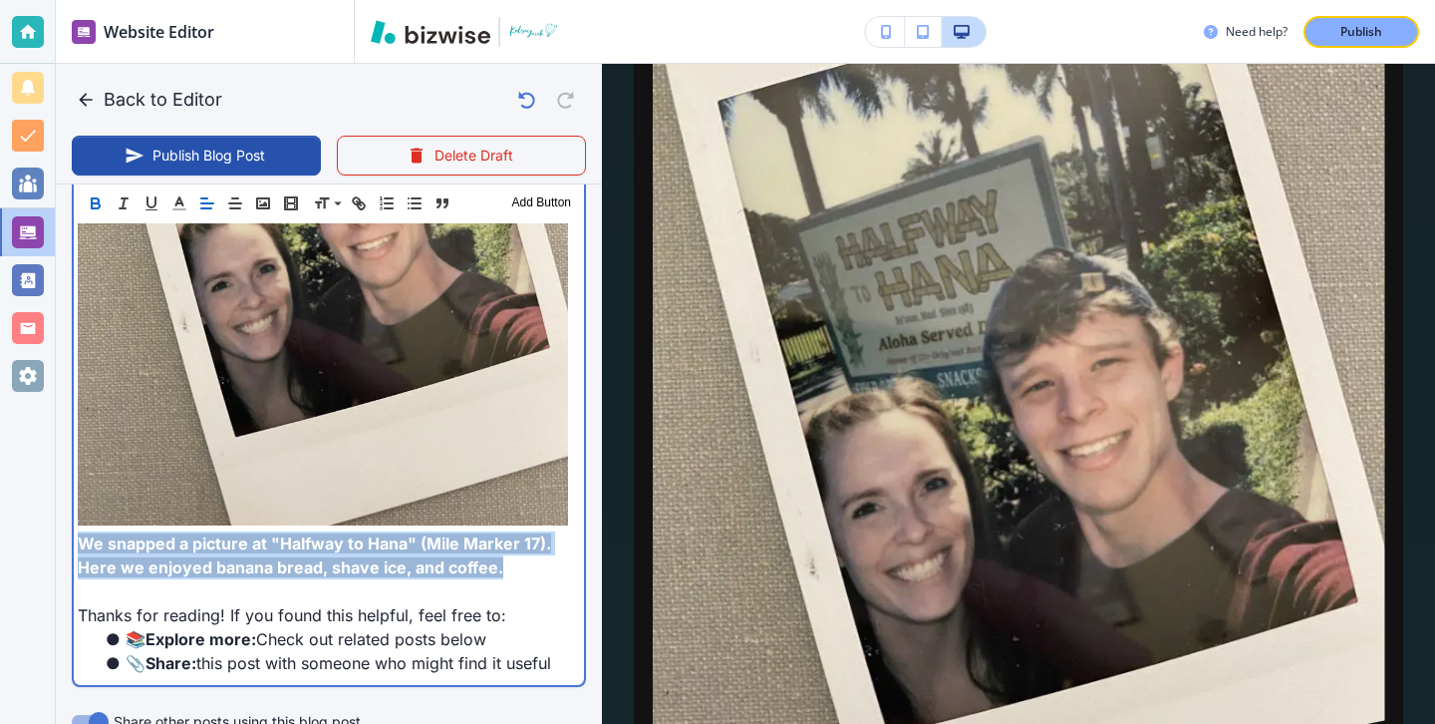
click at [543, 531] on p "We snapped a picture at "Halfway to Hana" (Mile Marker 17). Here we enjoyed ban…" at bounding box center [323, 555] width 490 height 48
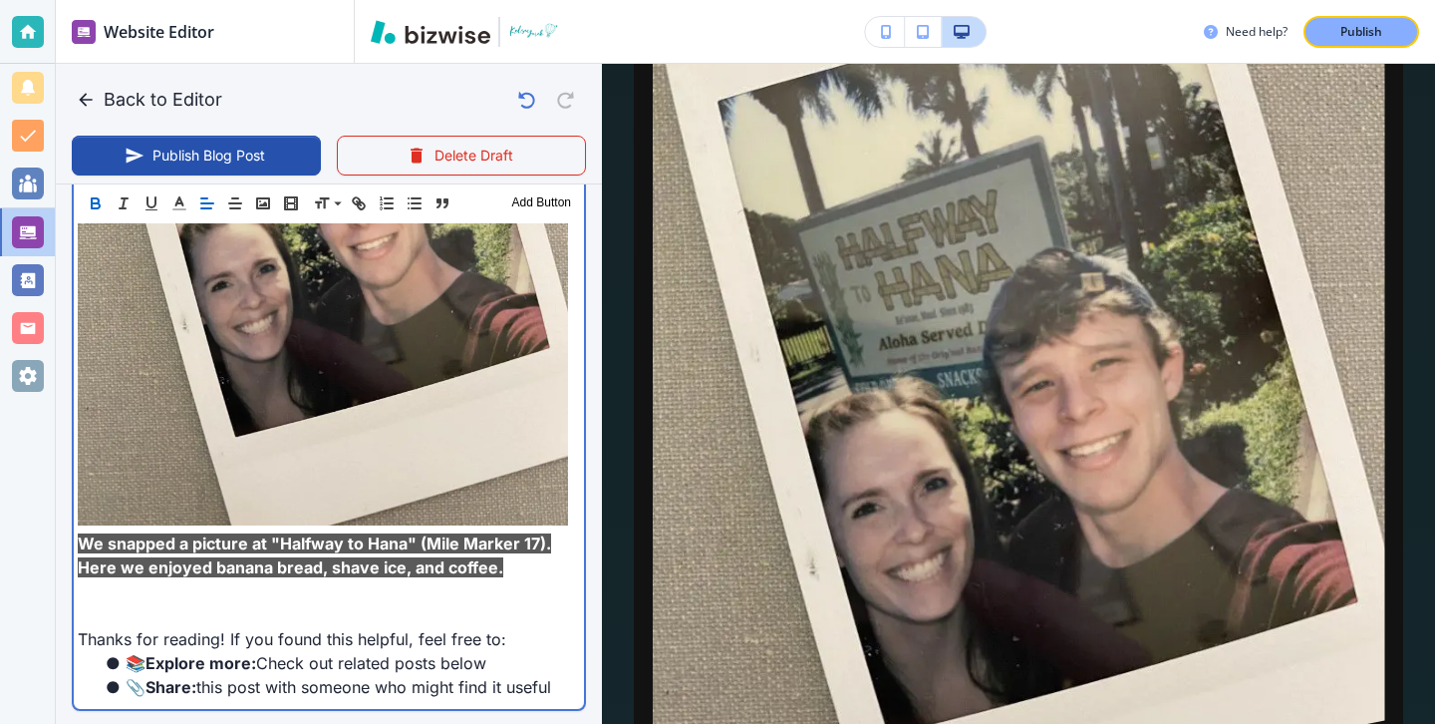
click at [501, 531] on p "We snapped a picture at "Halfway to Hana" (Mile Marker 17). Here we enjoyed ban…" at bounding box center [323, 555] width 490 height 48
click at [497, 603] on p at bounding box center [323, 615] width 490 height 24
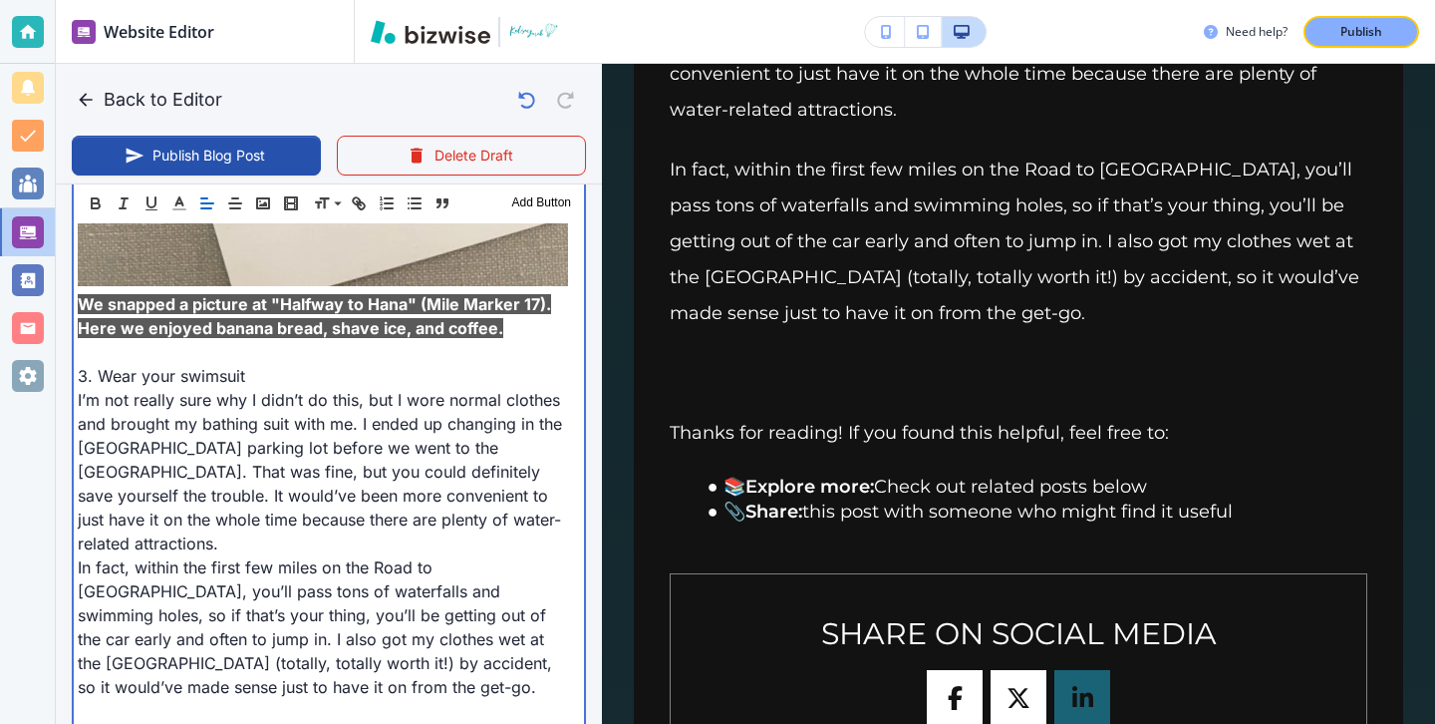
scroll to position [6626, 0]
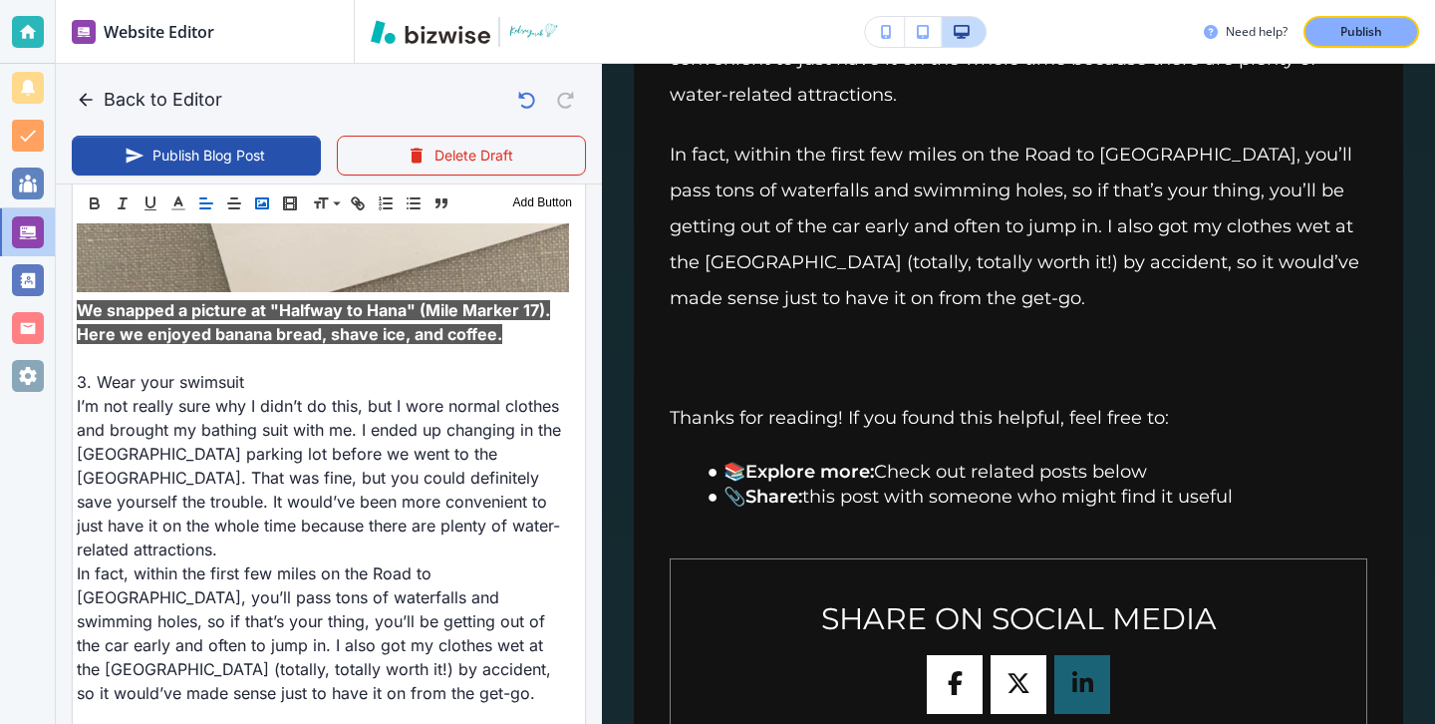
click at [273, 199] on button "button" at bounding box center [262, 203] width 28 height 24
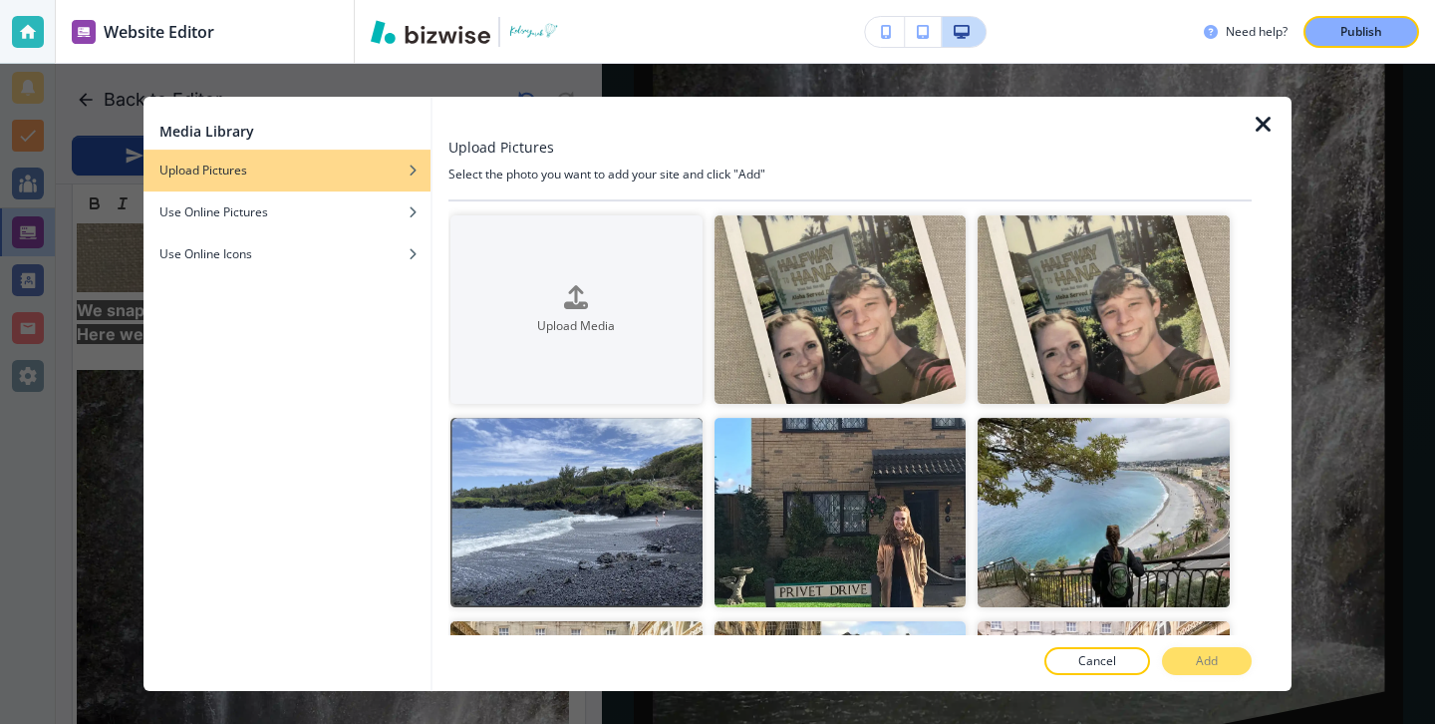
scroll to position [4533, 0]
click at [1263, 135] on icon "button" at bounding box center [1264, 125] width 24 height 24
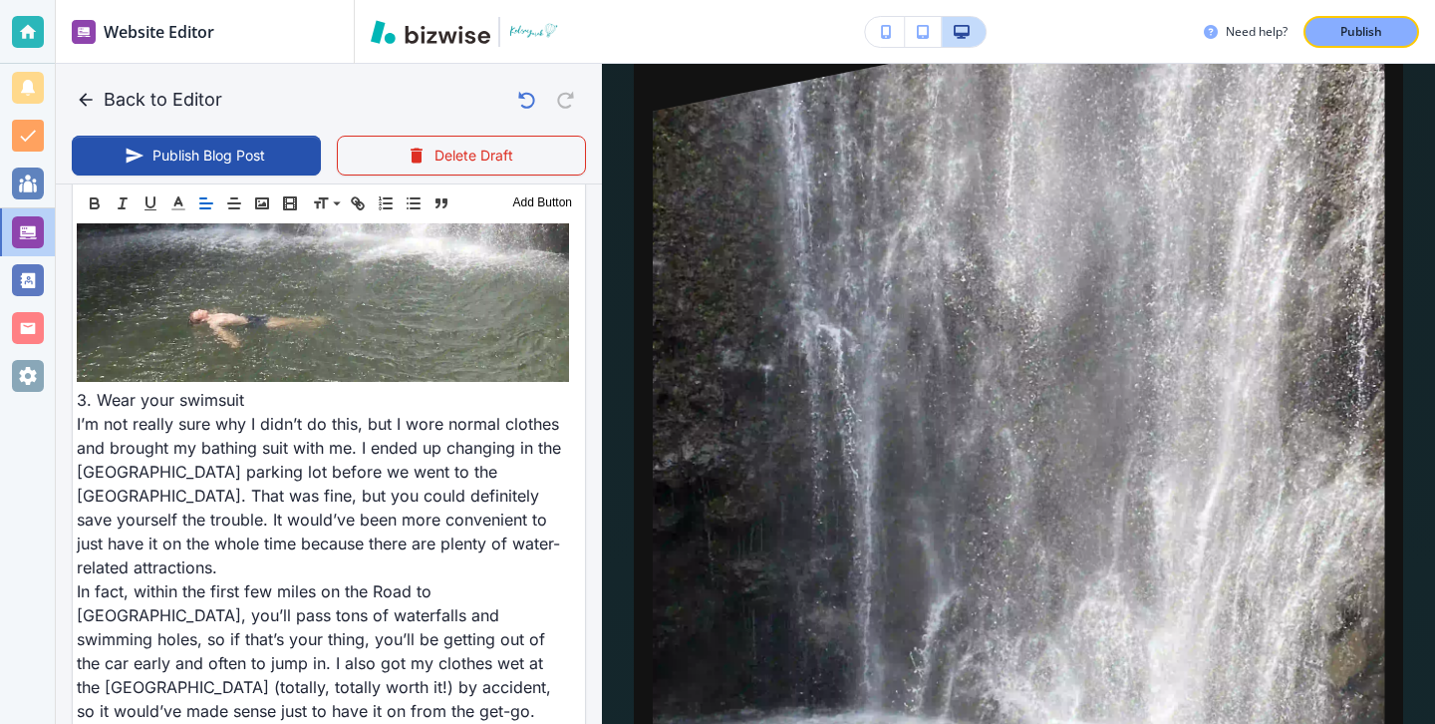
scroll to position [6592, 0]
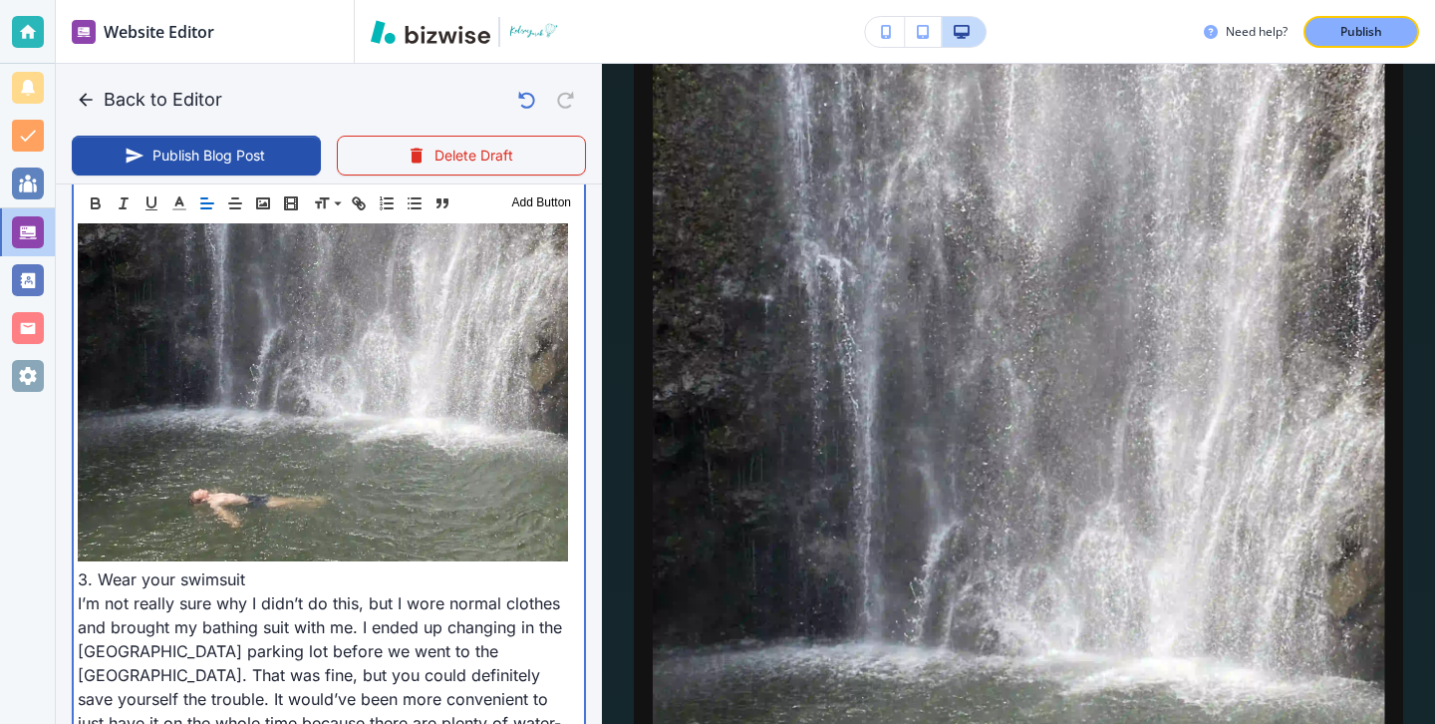
click at [428, 443] on img at bounding box center [323, 234] width 490 height 654
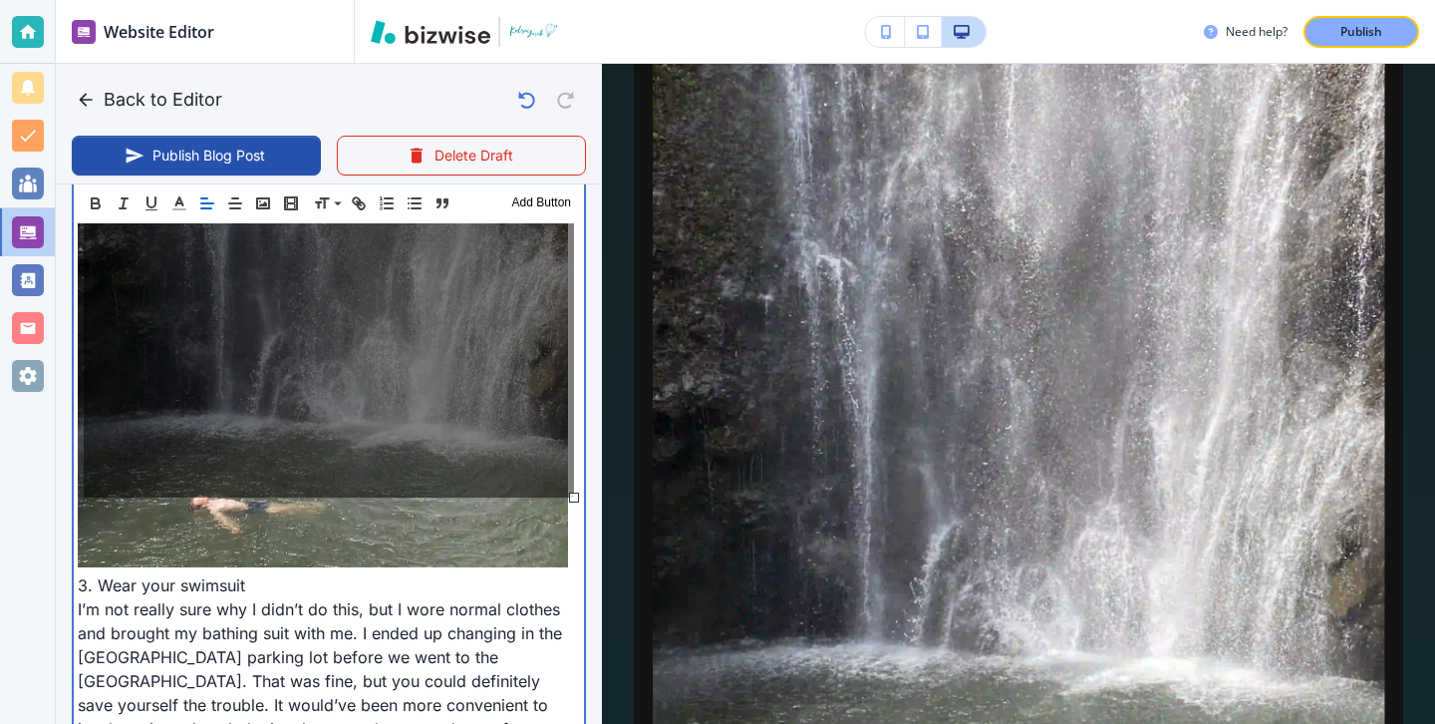
scroll to position [4319, 0]
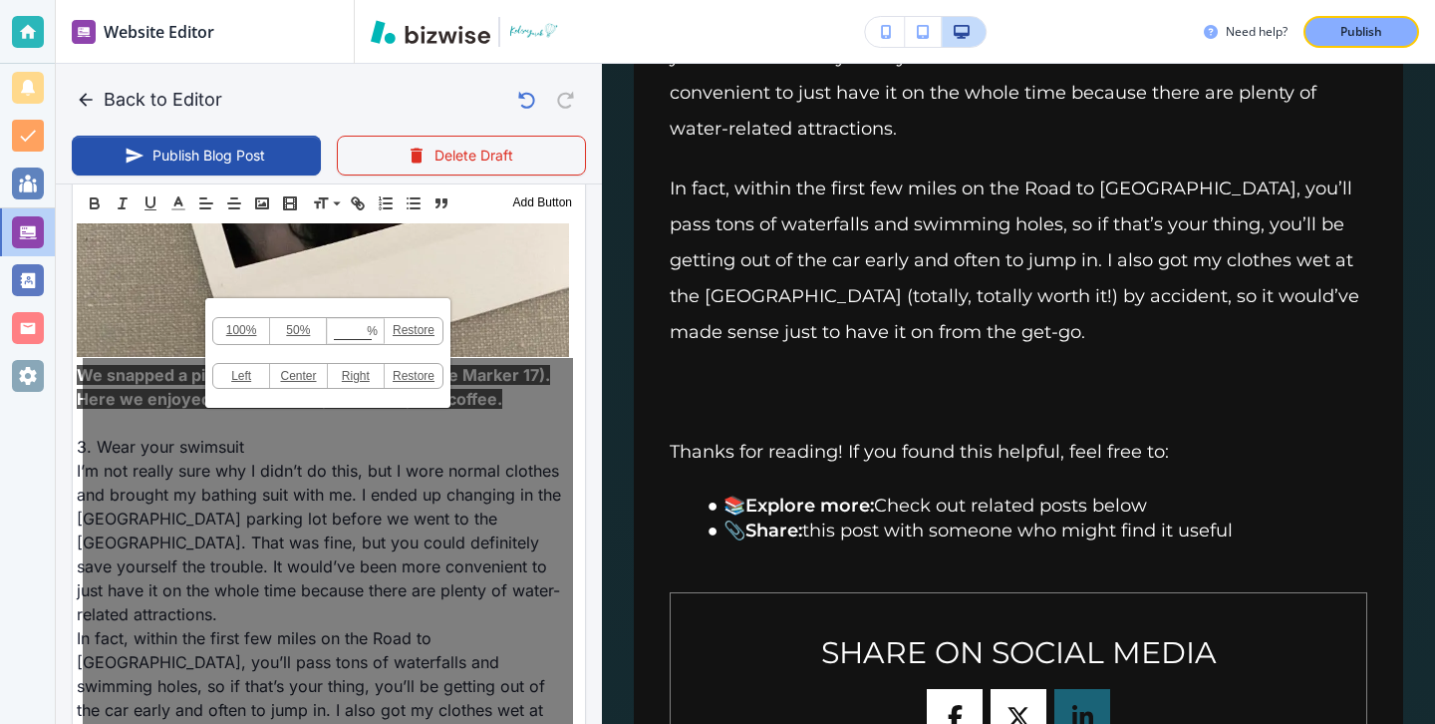
scroll to position [4487, 0]
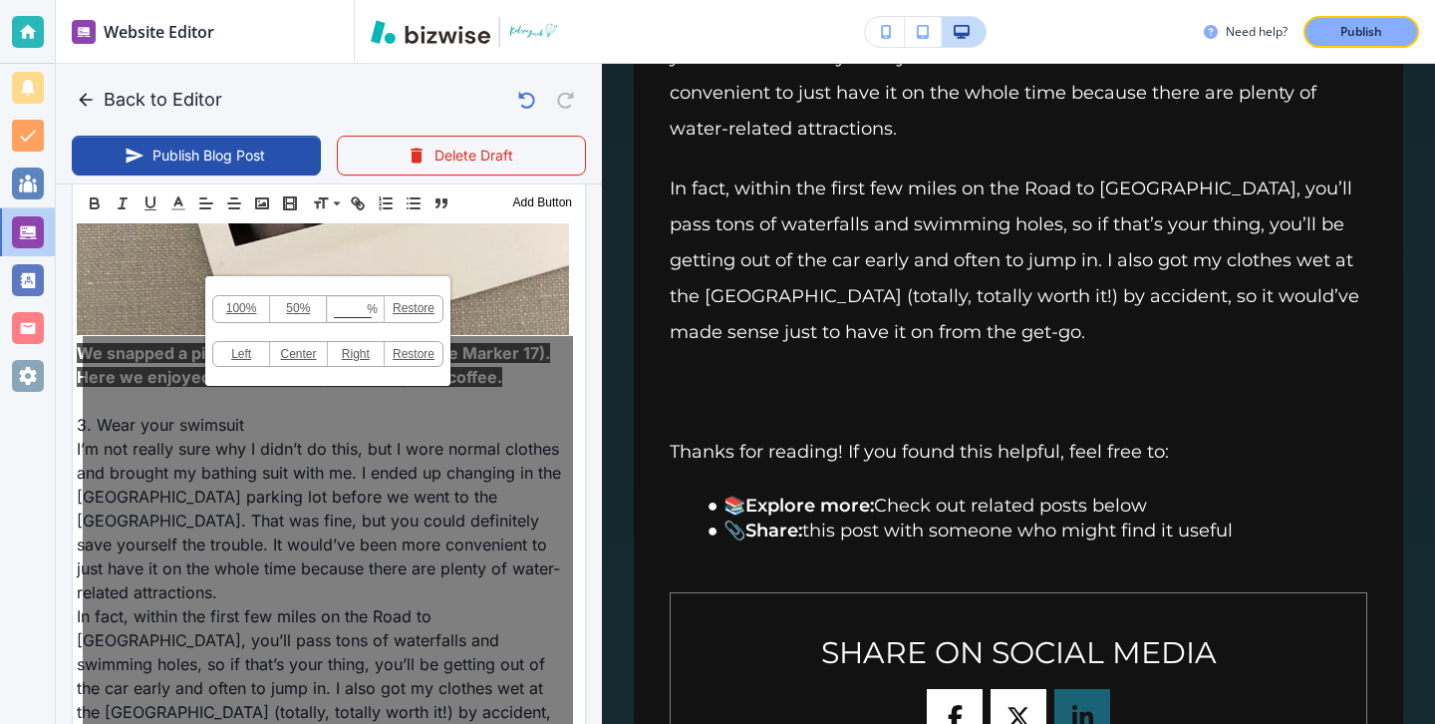
click at [254, 565] on div "100% 50% % Press enter key to apply change! Restore Left Center Right Restore" at bounding box center [328, 663] width 490 height 654
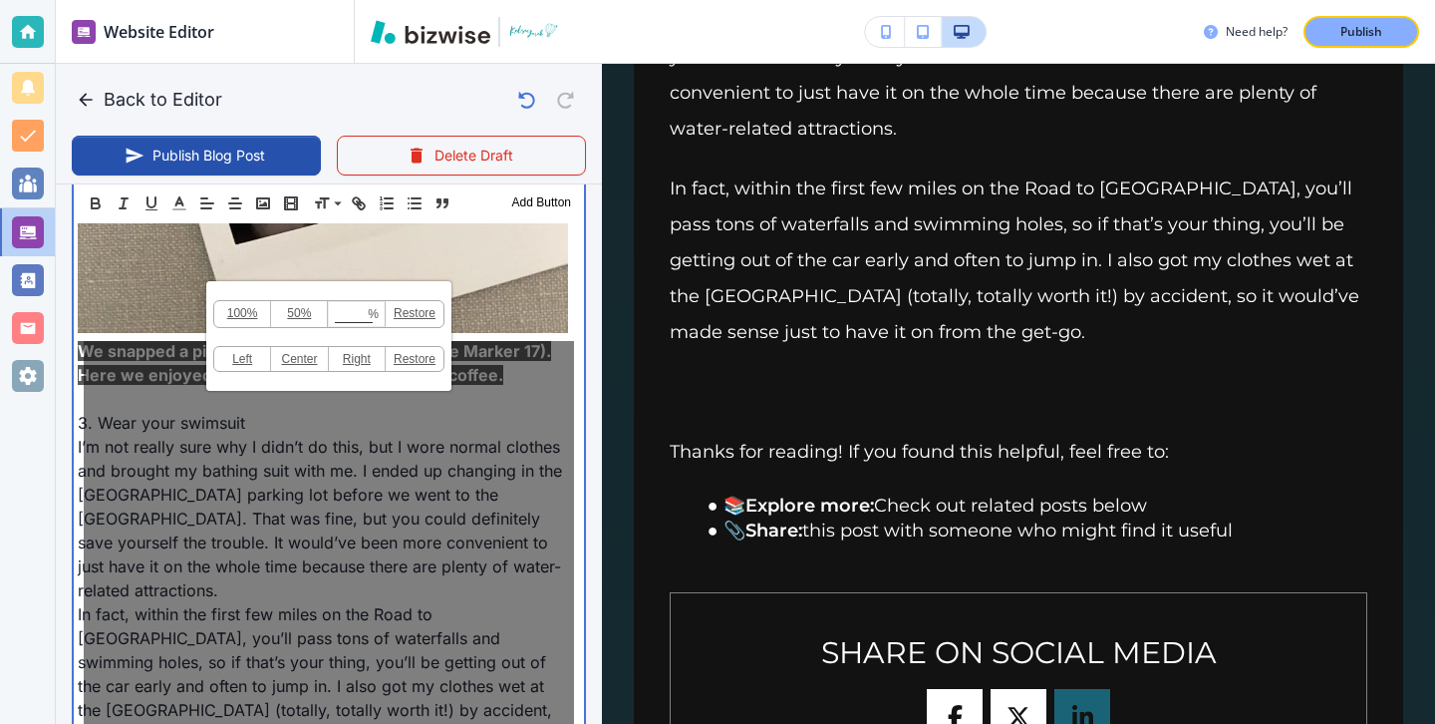
click at [139, 387] on p at bounding box center [323, 399] width 490 height 24
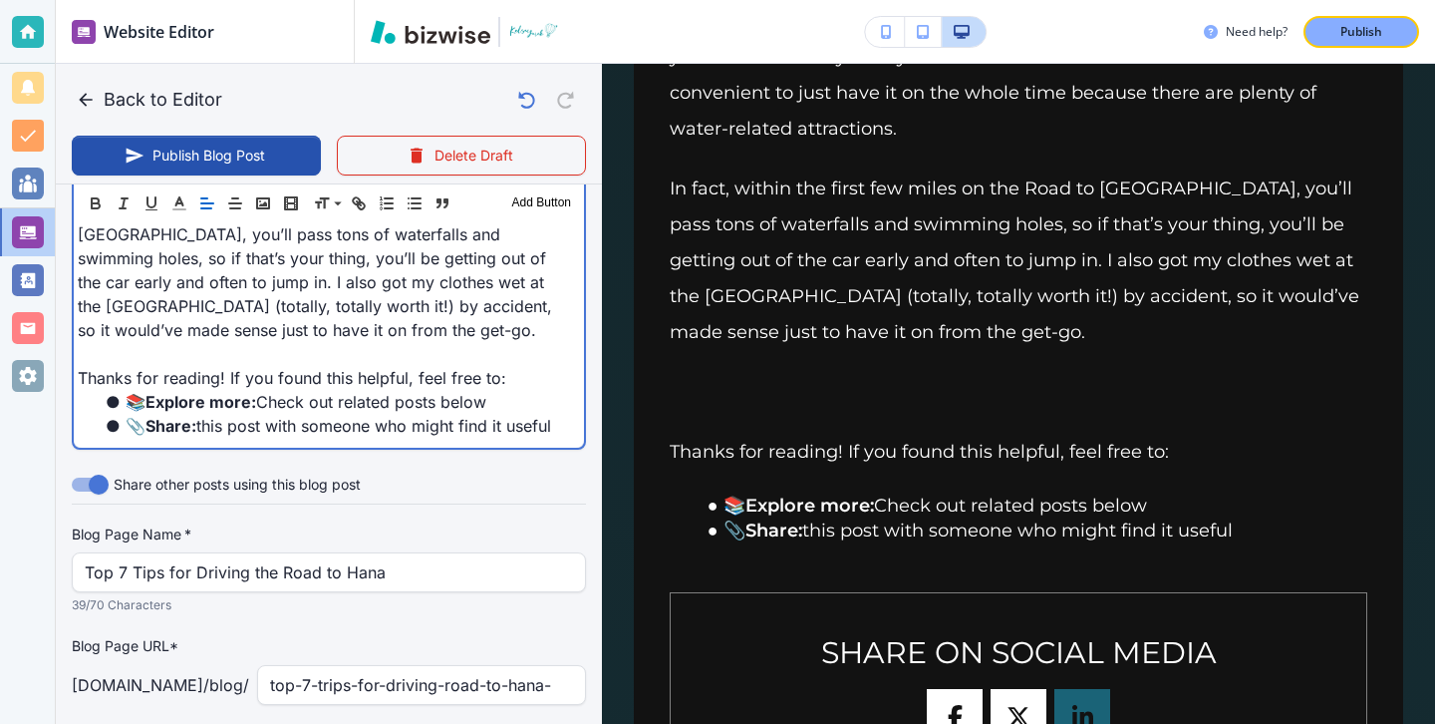
scroll to position [4696, 0]
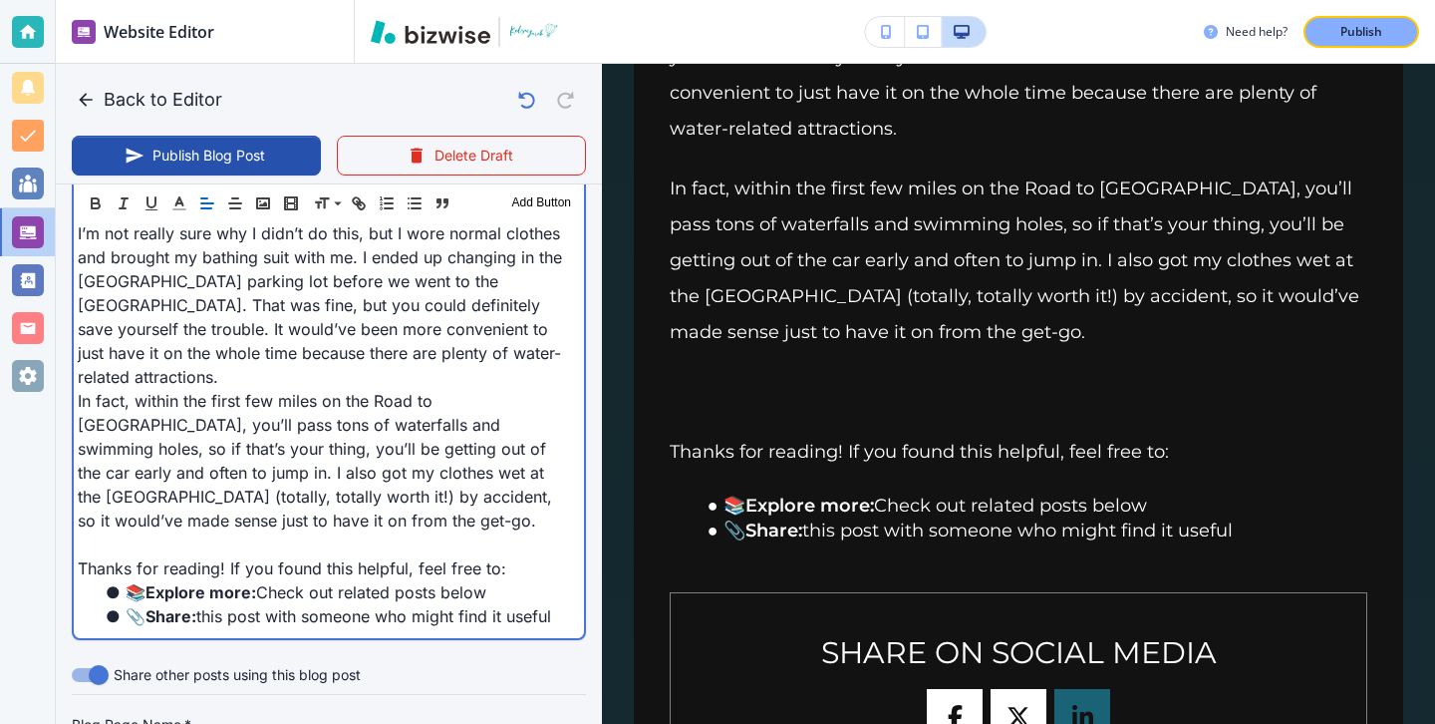
click at [206, 427] on p "In fact, within the first few miles on the Road to Hana, you’ll pass tons of wa…" at bounding box center [323, 461] width 490 height 144
click at [206, 446] on p "In fact, within the first few miles on the Road to Hana, you’ll pass tons of wa…" at bounding box center [323, 461] width 490 height 144
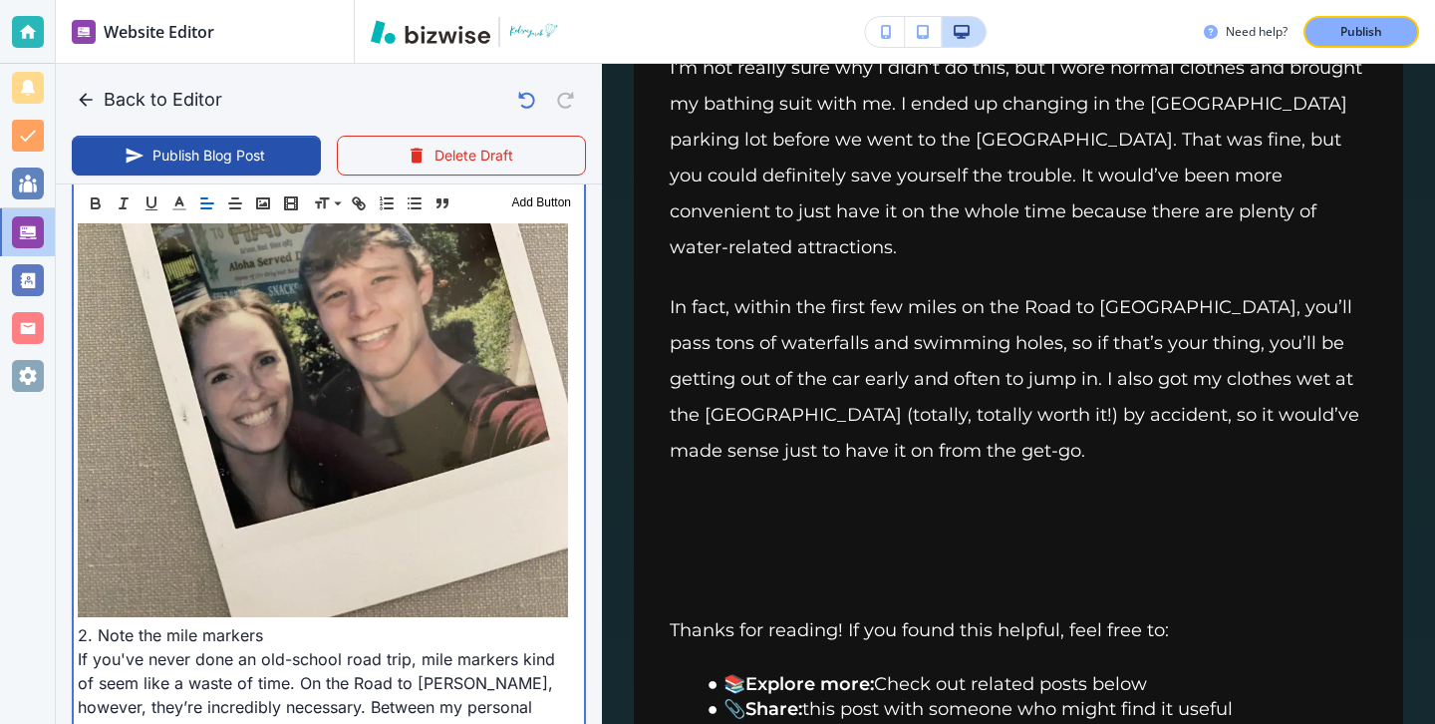
scroll to position [2471, 0]
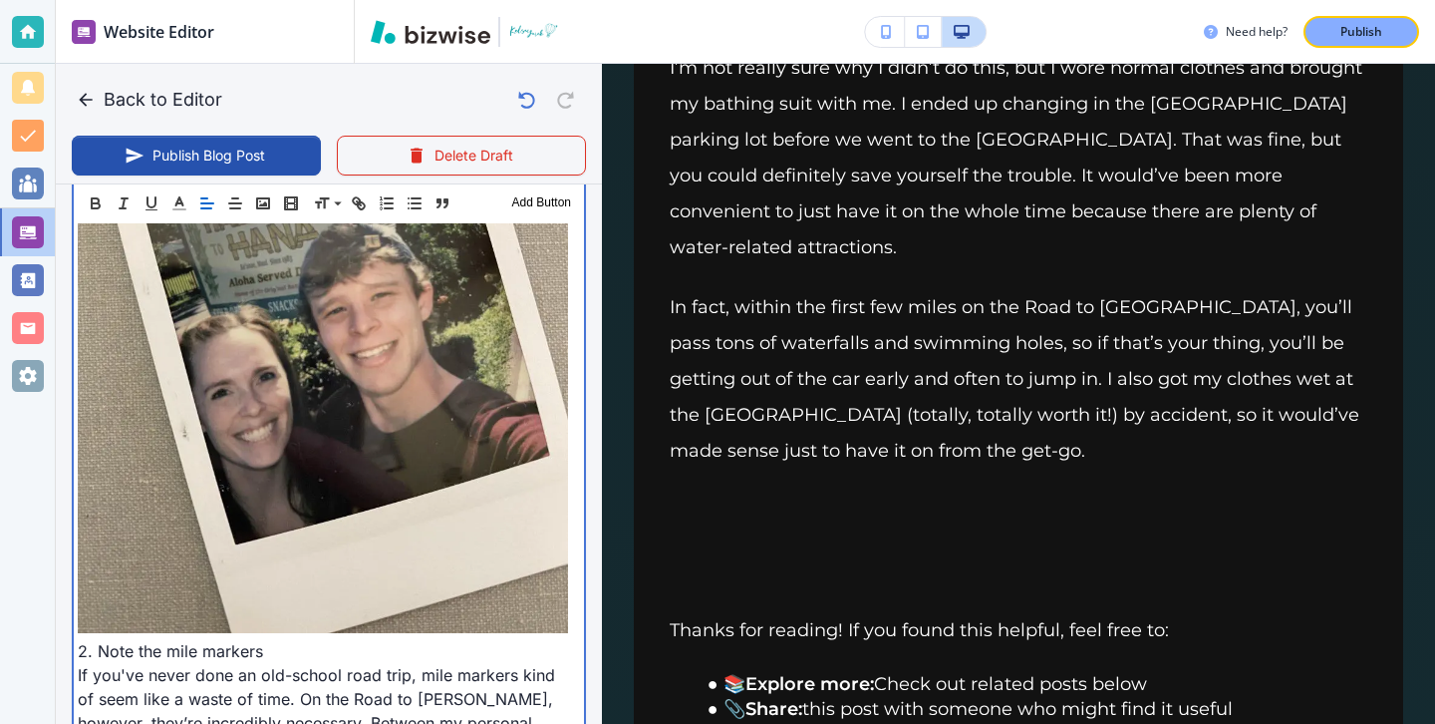
click at [393, 497] on img at bounding box center [323, 306] width 490 height 654
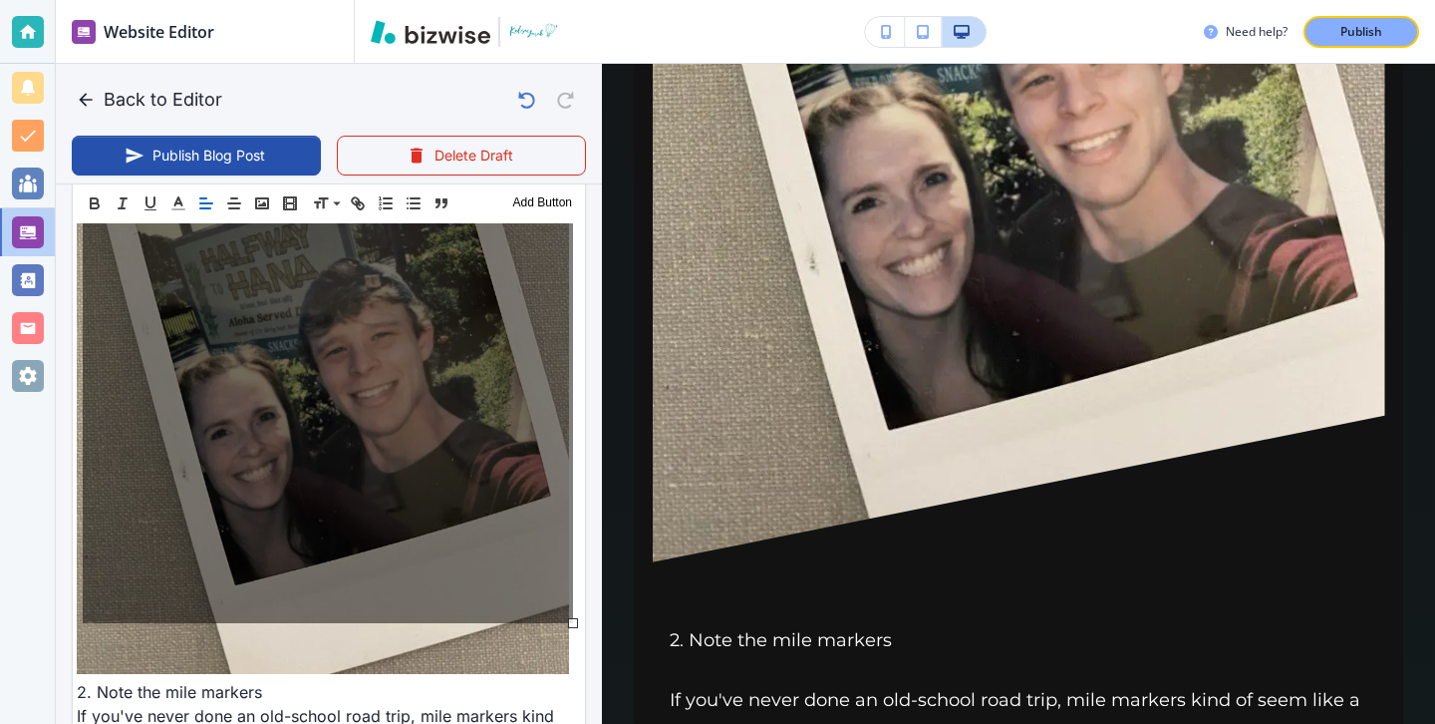
scroll to position [2434, 0]
click at [424, 534] on div "100% 50% % Press enter key to apply change! Restore Left Center Right Restore" at bounding box center [328, 295] width 490 height 654
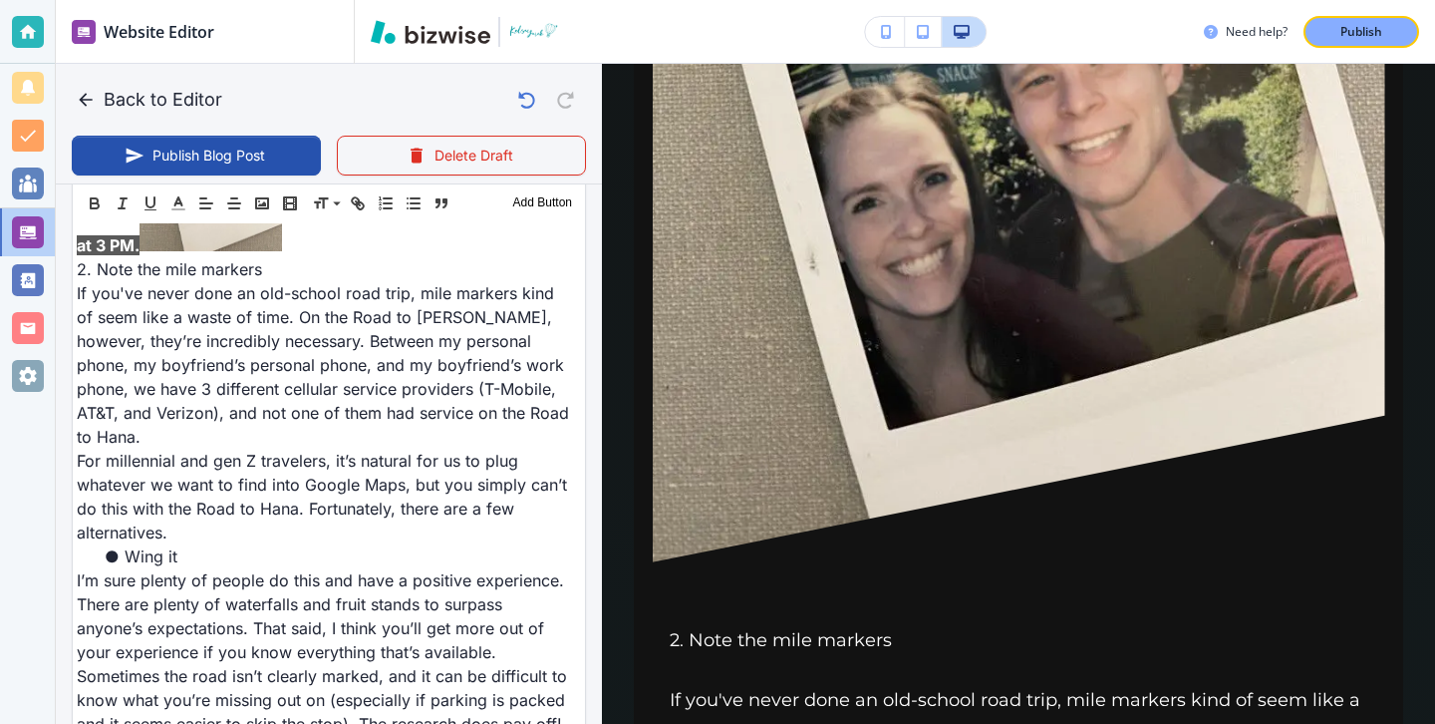
drag, startPoint x: 576, startPoint y: 622, endPoint x: 223, endPoint y: 219, distance: 535.3
click at [223, 219] on div "Header 1 Header 2 Header 3 Body Text Add Button The Road to Hana, also known as…" at bounding box center [329, 627] width 514 height 4433
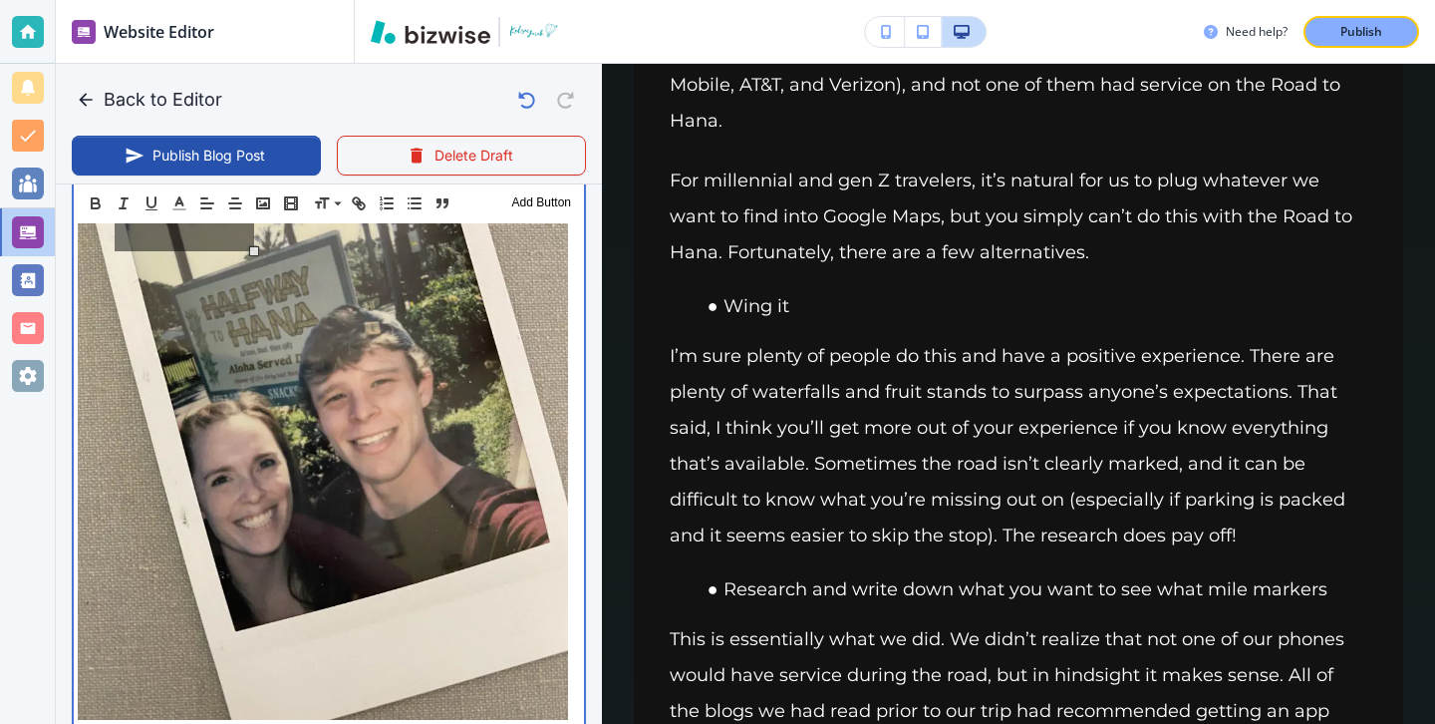
scroll to position [2383, 0]
click at [563, 669] on img at bounding box center [323, 394] width 490 height 654
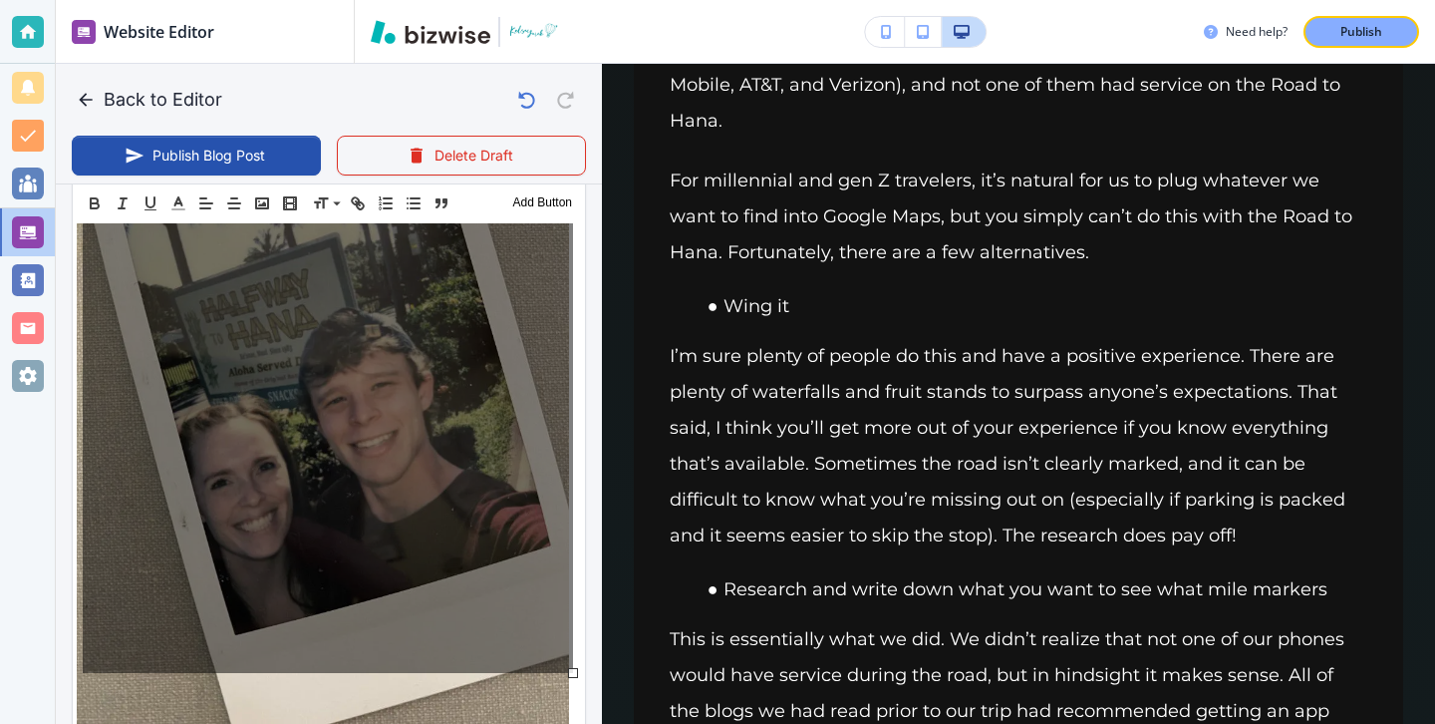
scroll to position [2384, 0]
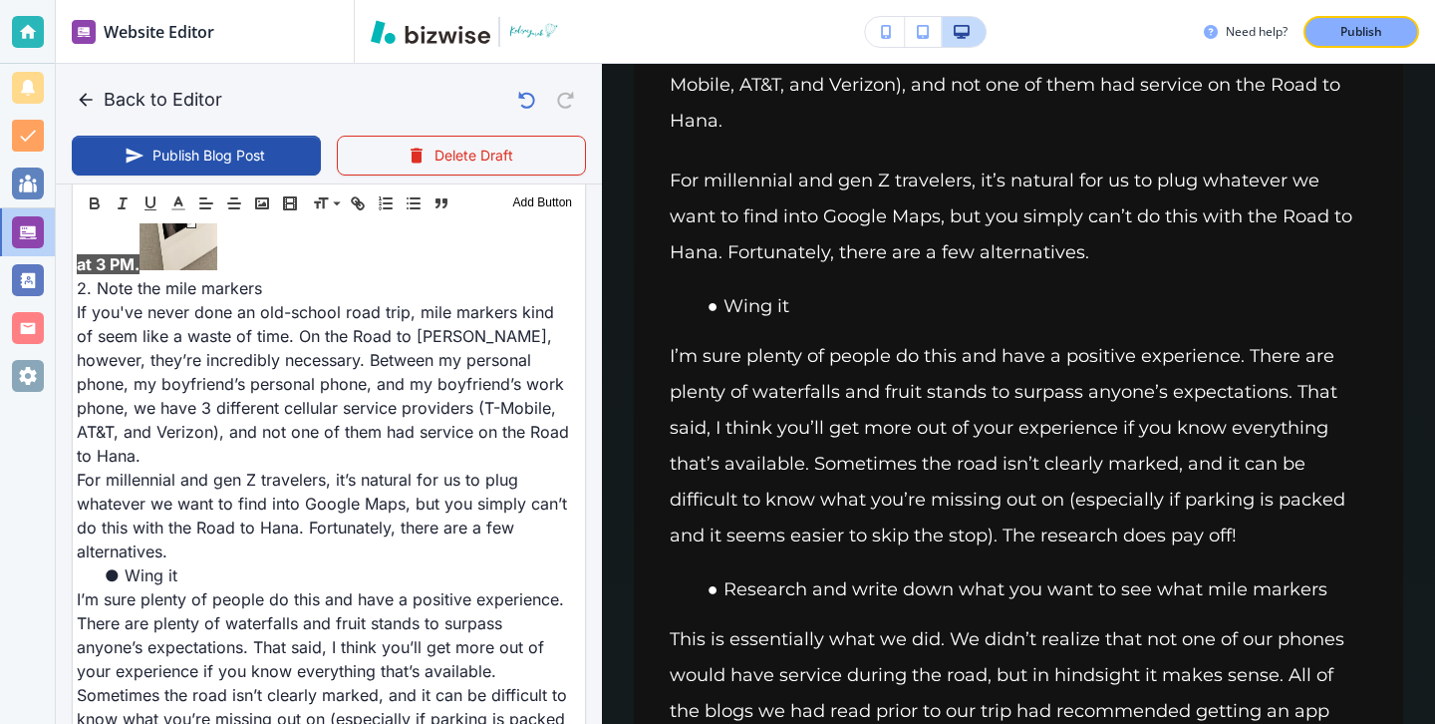
drag, startPoint x: 572, startPoint y: 672, endPoint x: 150, endPoint y: 238, distance: 604.7
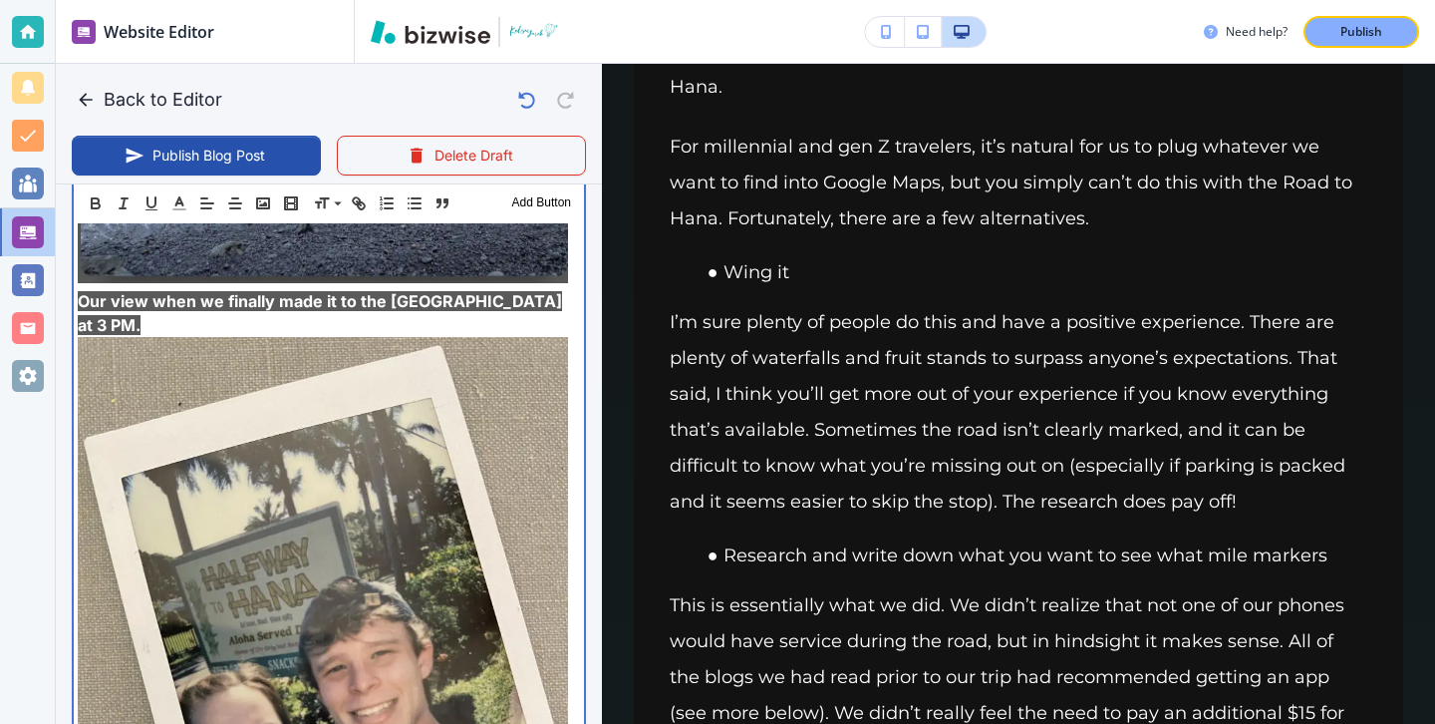
scroll to position [2114, 0]
click at [254, 358] on img at bounding box center [323, 663] width 490 height 654
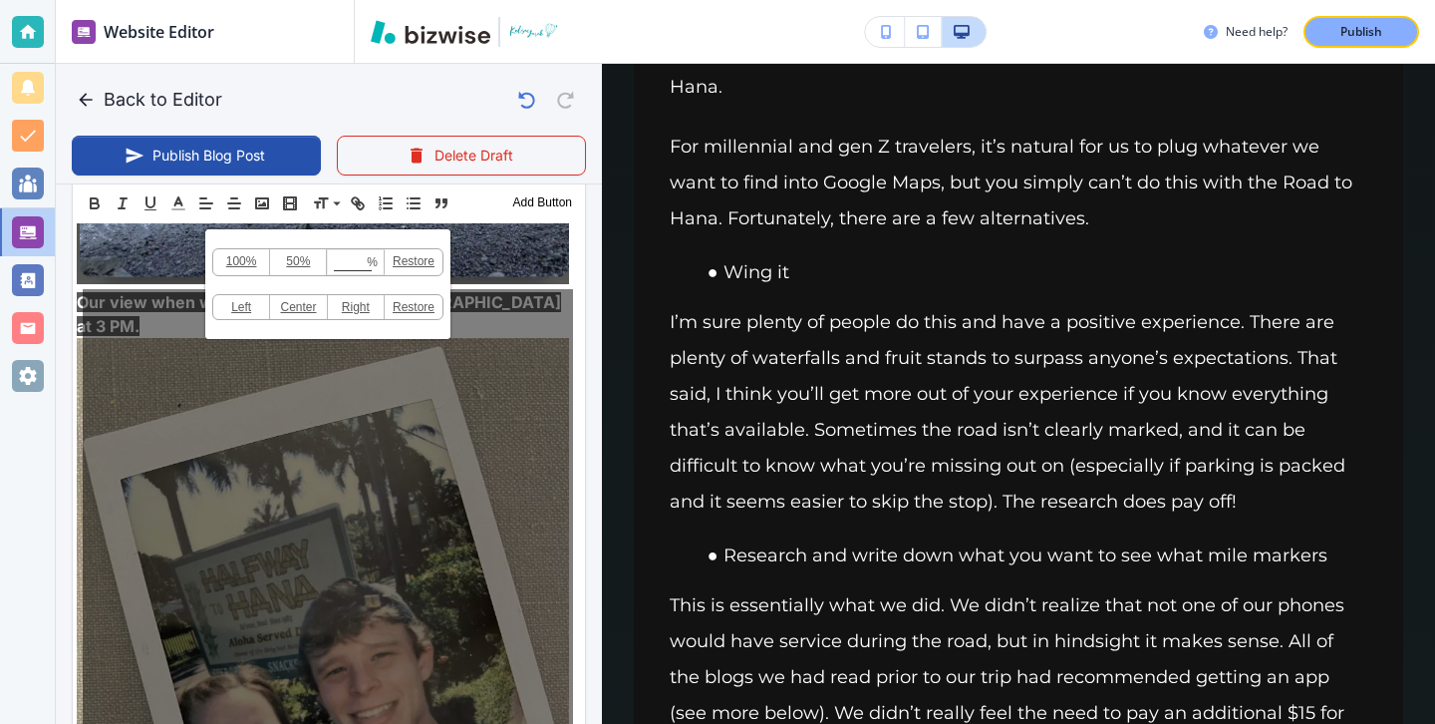
click at [152, 300] on div "100% 50% % Press enter key to apply change! Restore Left Center Right Restore" at bounding box center [328, 616] width 490 height 654
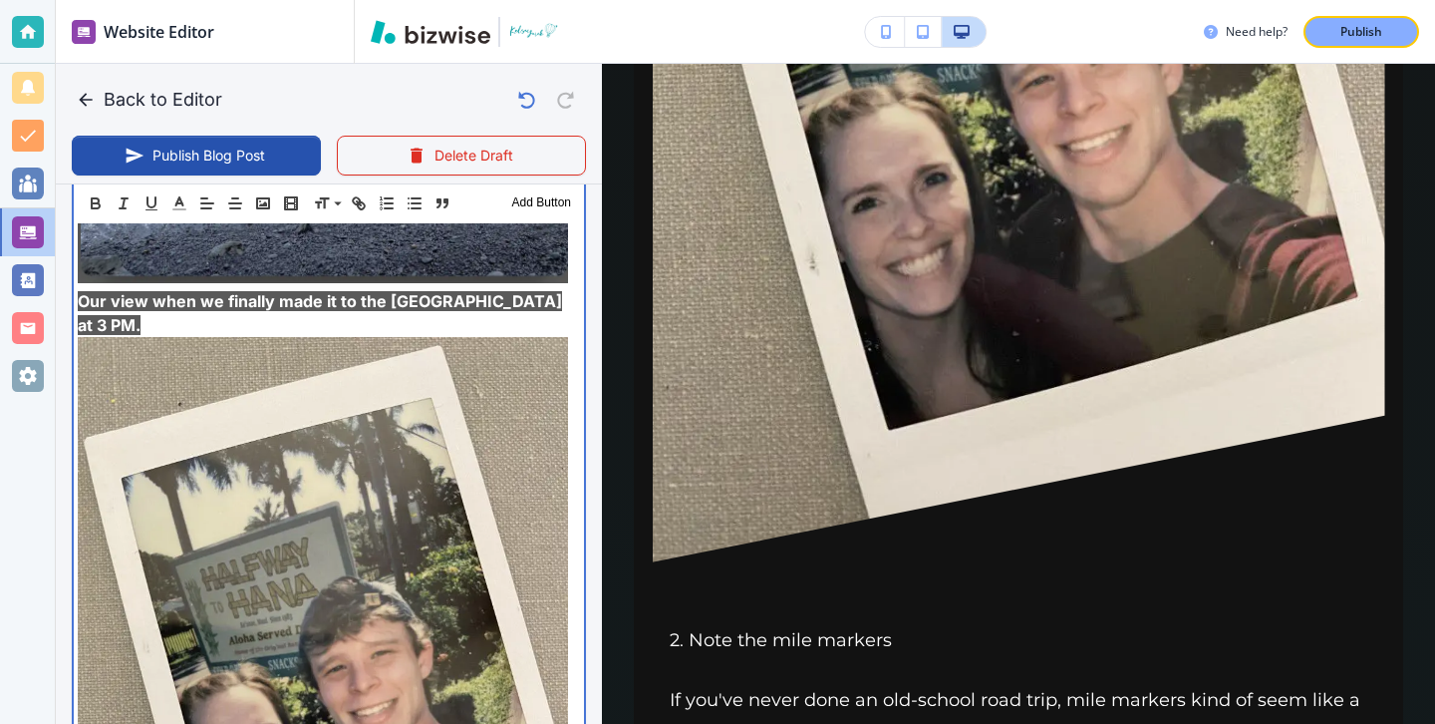
click at [138, 289] on p "Our view when we finally made it to the Black Sand Beach at 3 PM." at bounding box center [323, 643] width 490 height 708
click at [153, 336] on img at bounding box center [323, 663] width 490 height 654
click at [127, 290] on span "Our viiew when we finally made it to the Black Sand Beach at 3 PM." at bounding box center [322, 312] width 488 height 44
click at [239, 376] on img at bounding box center [323, 663] width 490 height 654
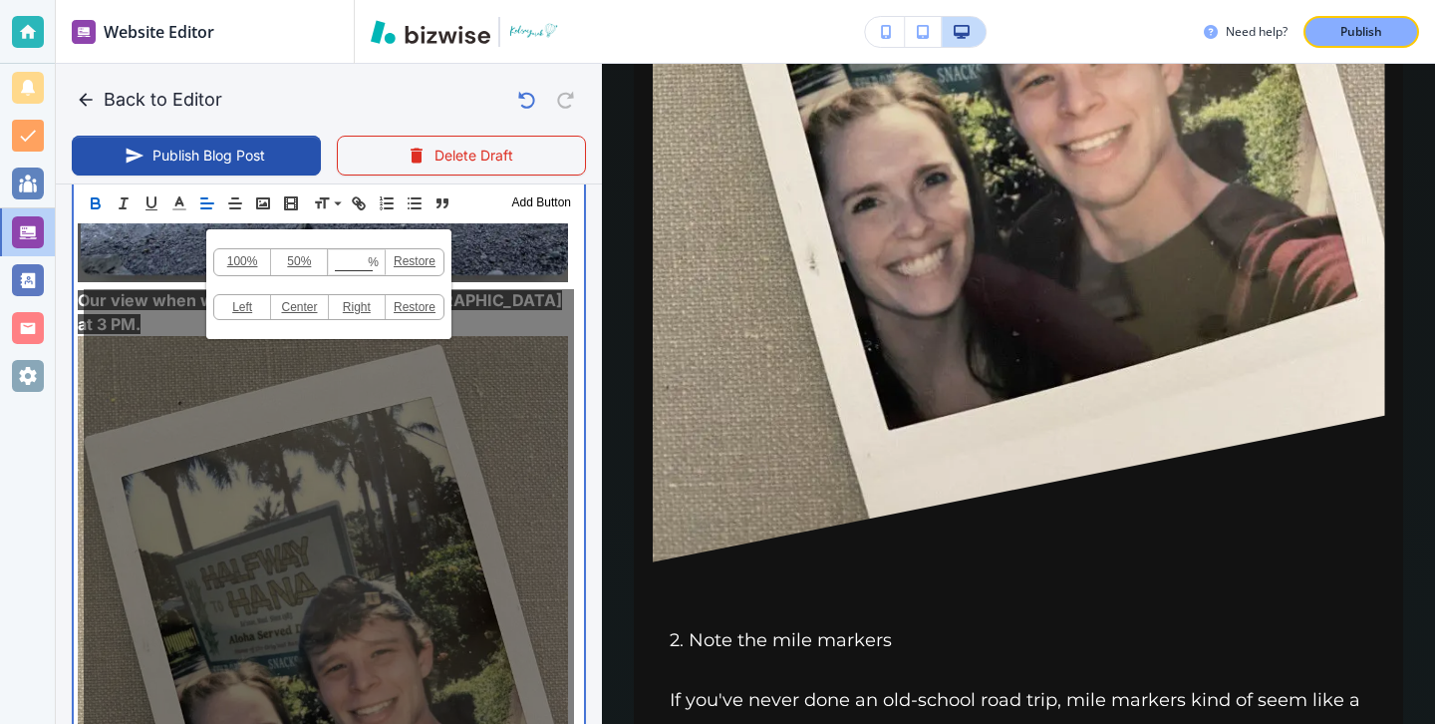
click at [179, 288] on p "Our view when we finally made it to the Black Sand Beach at 3 PM." at bounding box center [323, 642] width 490 height 708
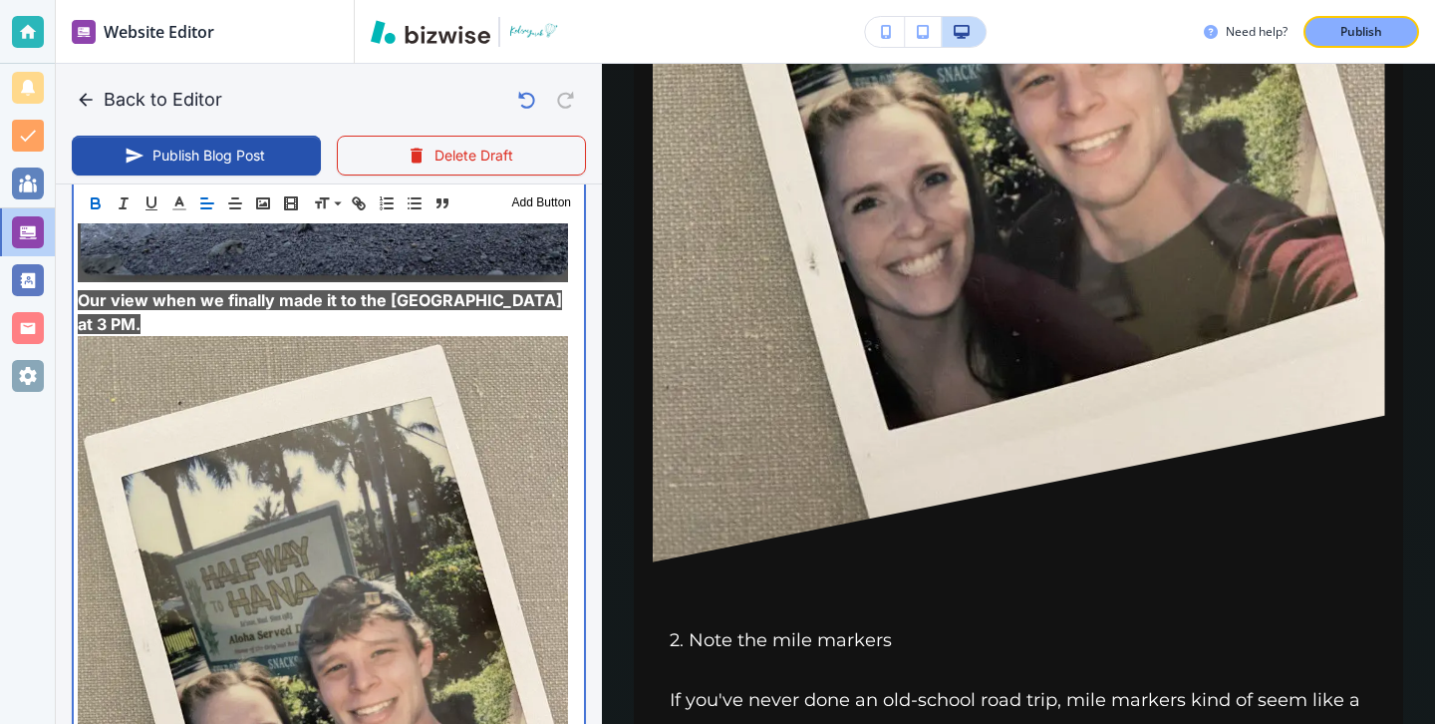
click at [561, 336] on img at bounding box center [323, 663] width 490 height 654
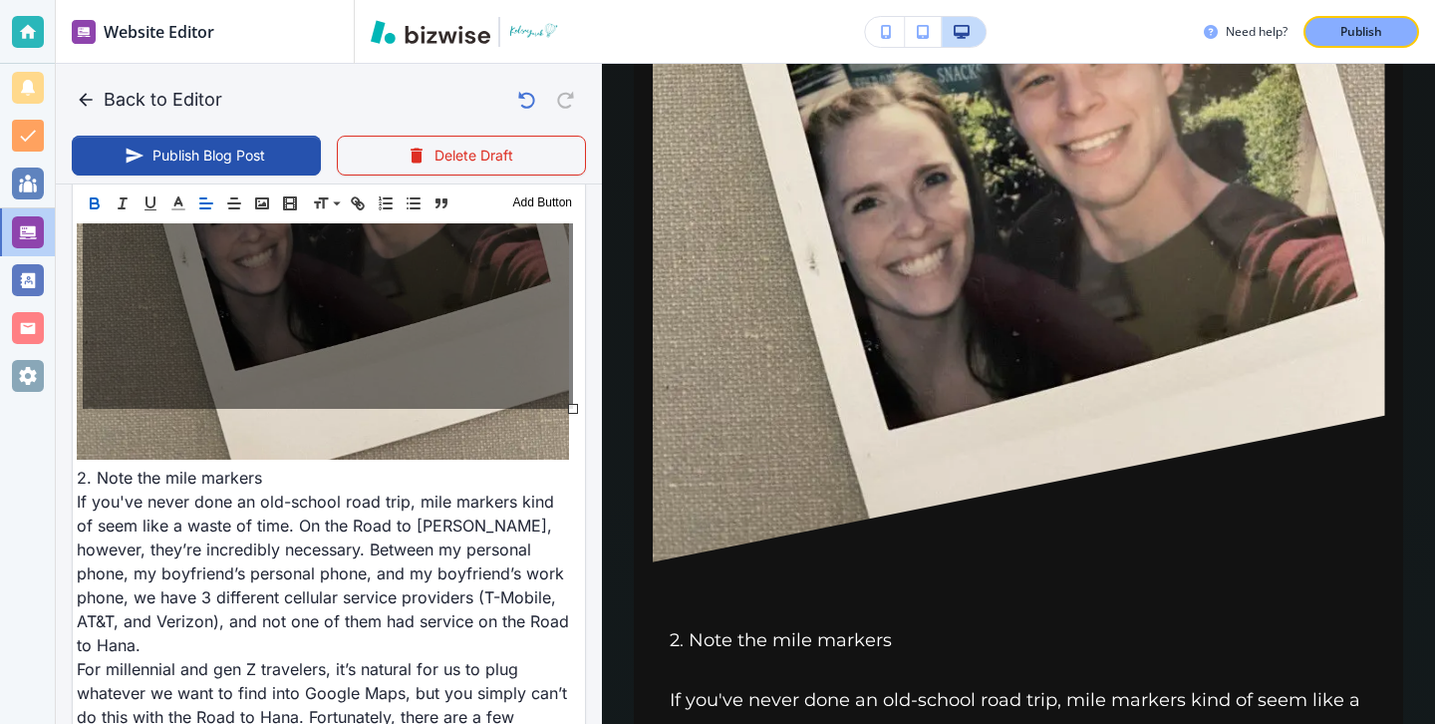
scroll to position [2647, 0]
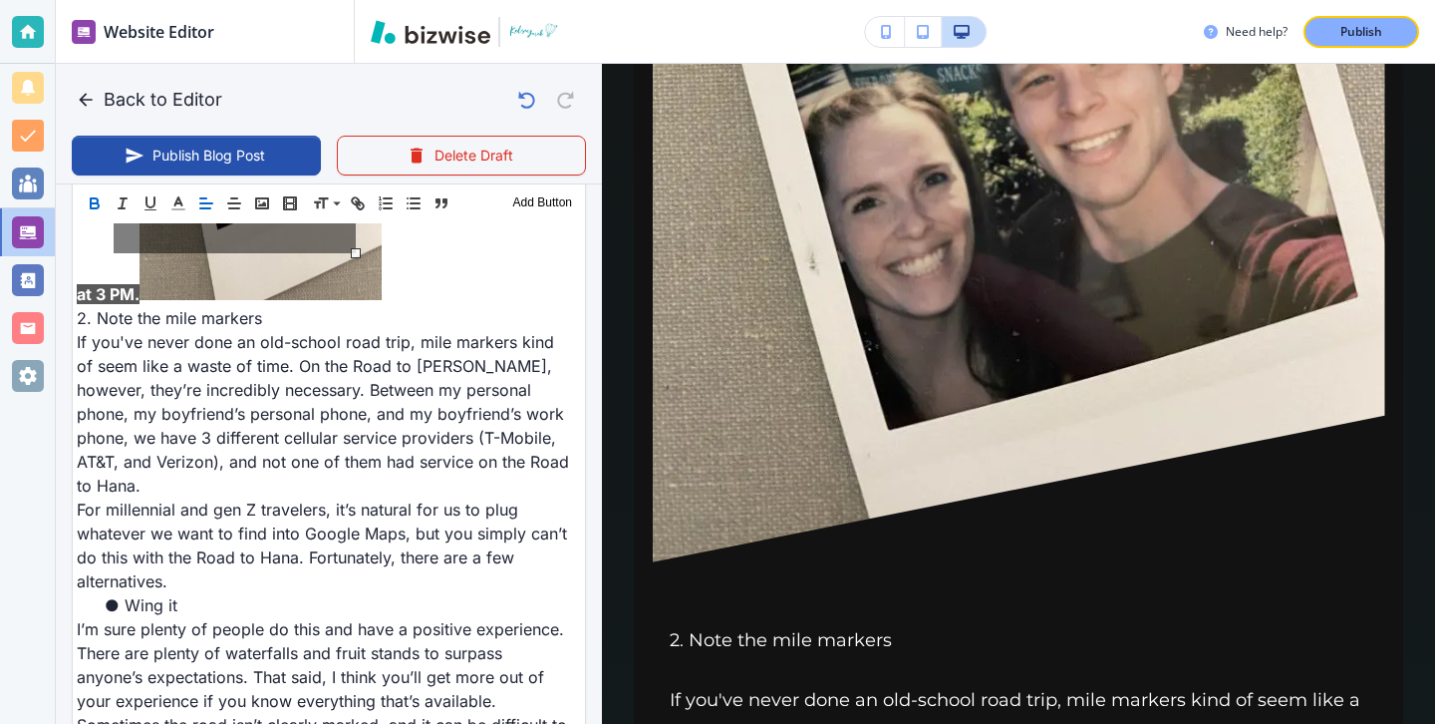
drag, startPoint x: 572, startPoint y: 410, endPoint x: 325, endPoint y: 278, distance: 280.0
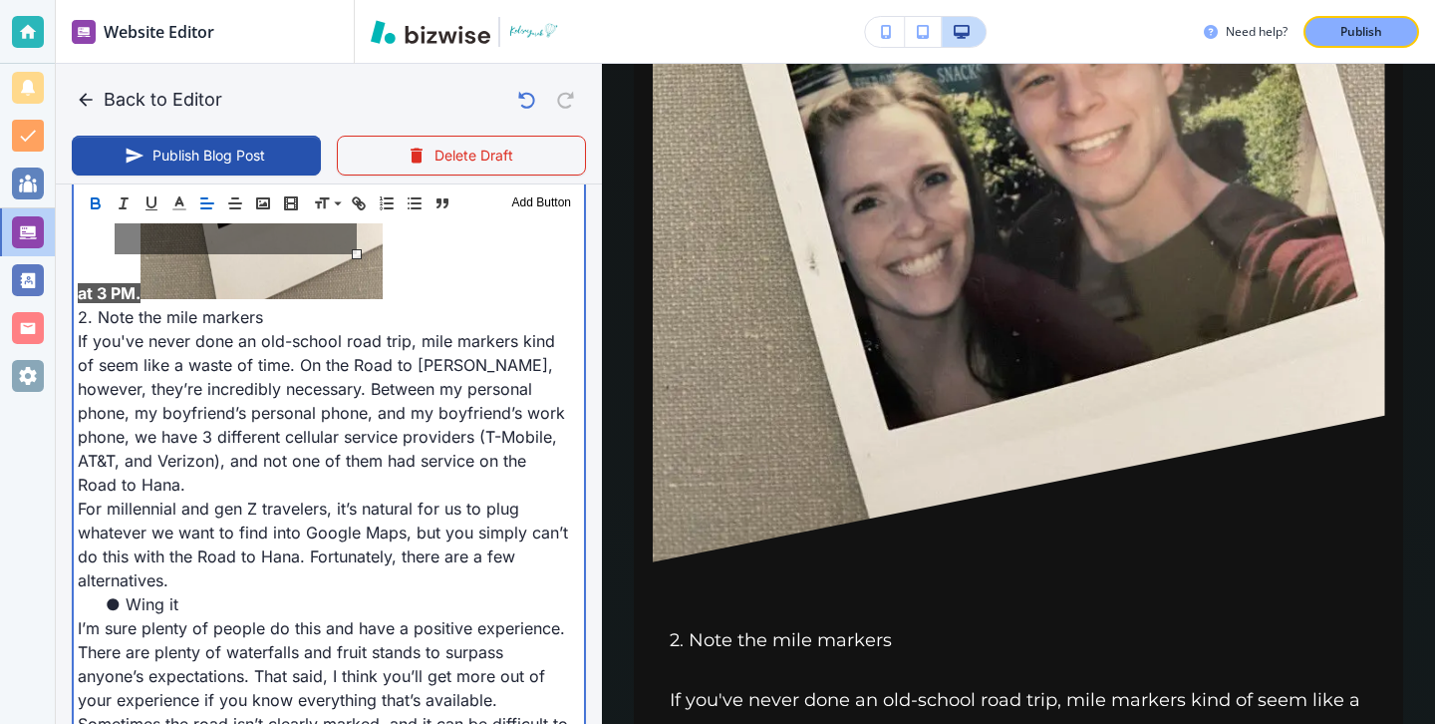
click at [324, 276] on div "The Road to Hana, also known as the Hana Highway, is a 64.4-mile-long road on t…" at bounding box center [329, 564] width 510 height 4649
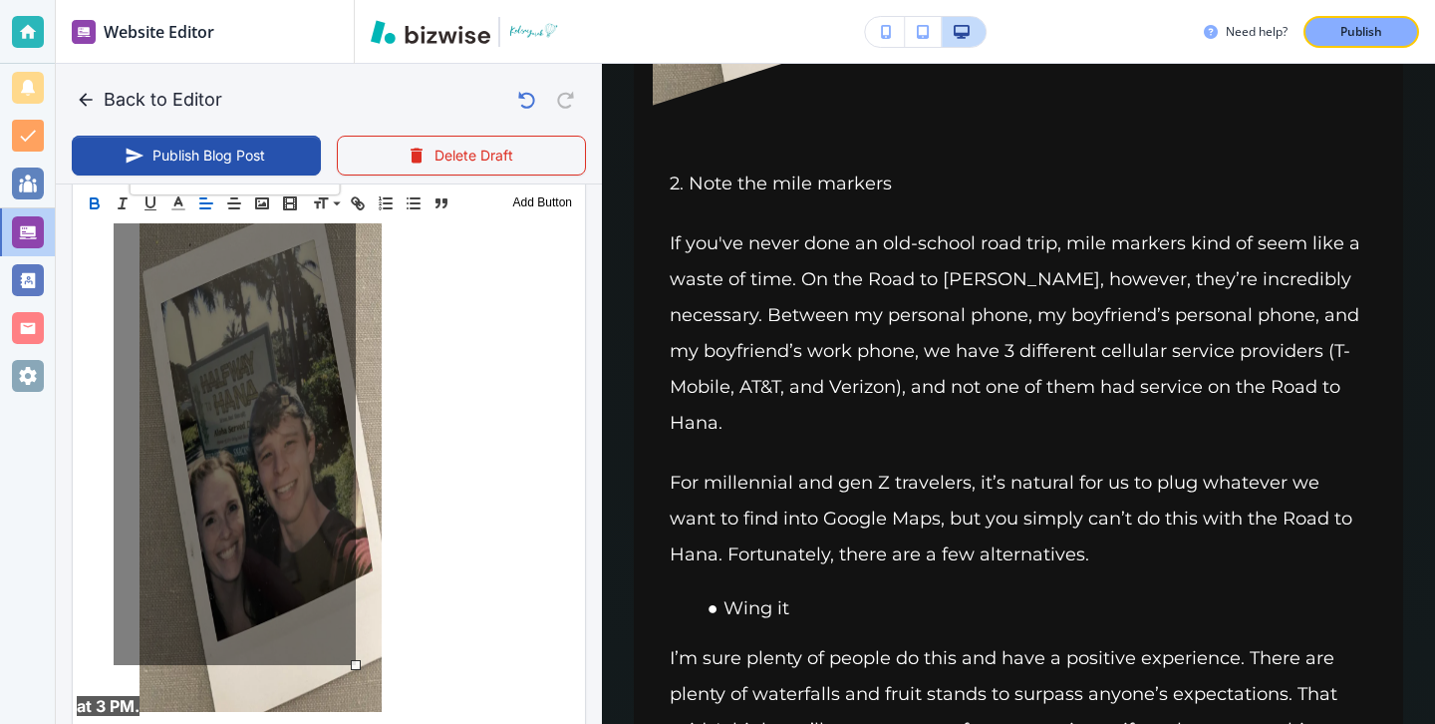
scroll to position [2234, 0]
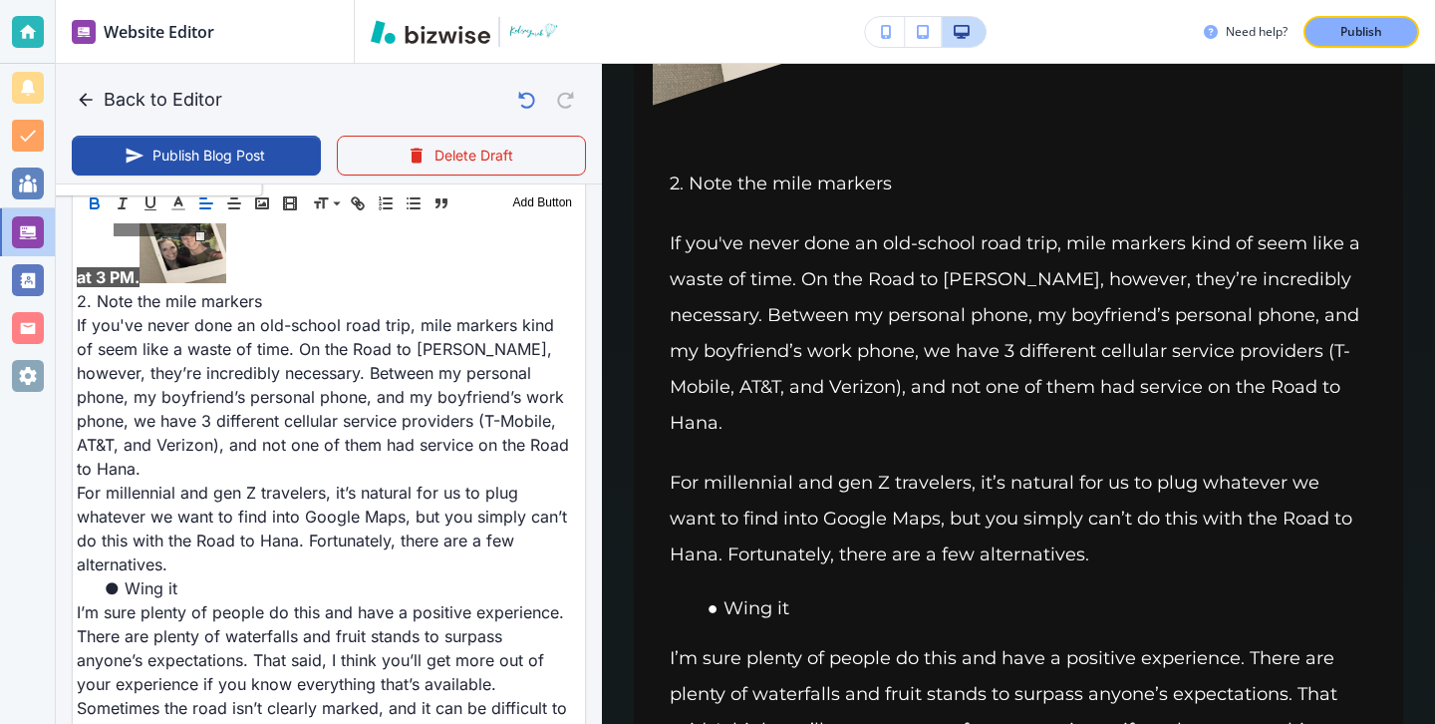
drag, startPoint x: 356, startPoint y: 667, endPoint x: 197, endPoint y: 232, distance: 462.5
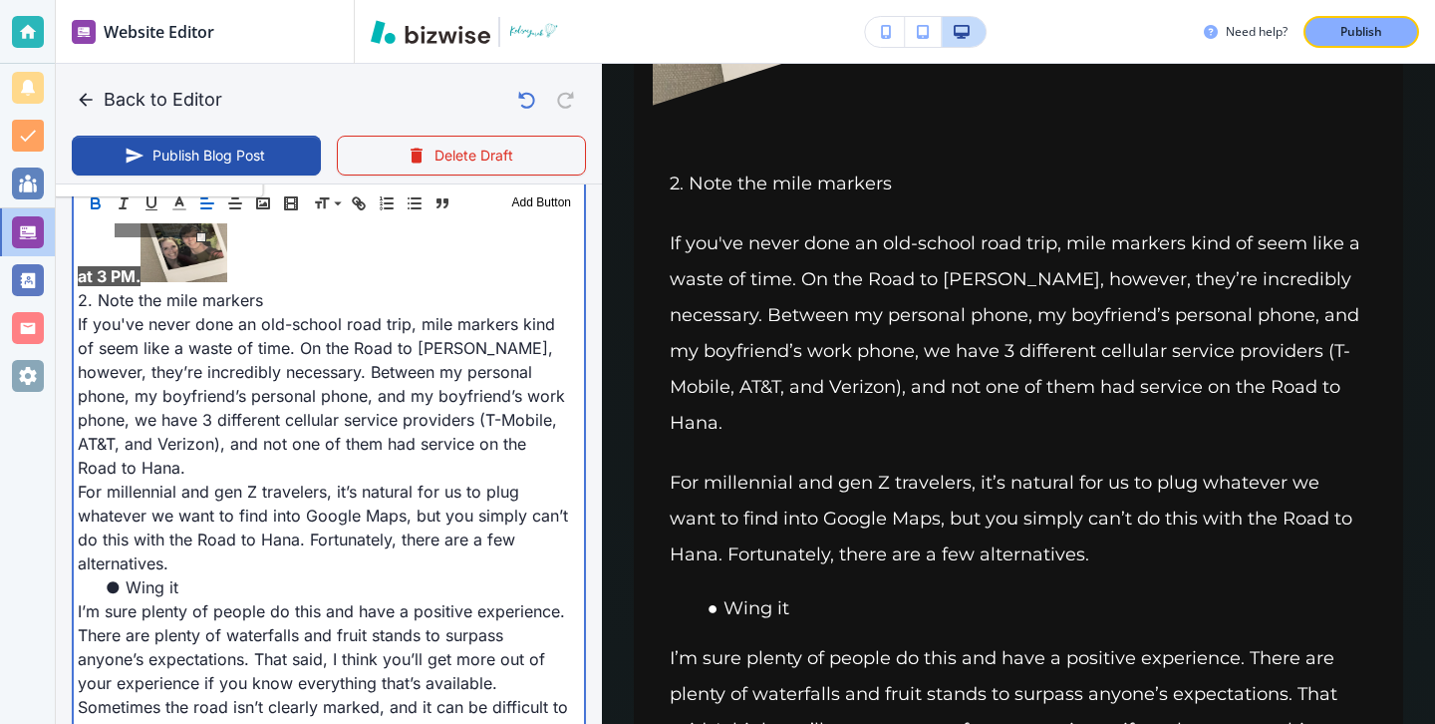
click at [197, 232] on div at bounding box center [201, 237] width 10 height 10
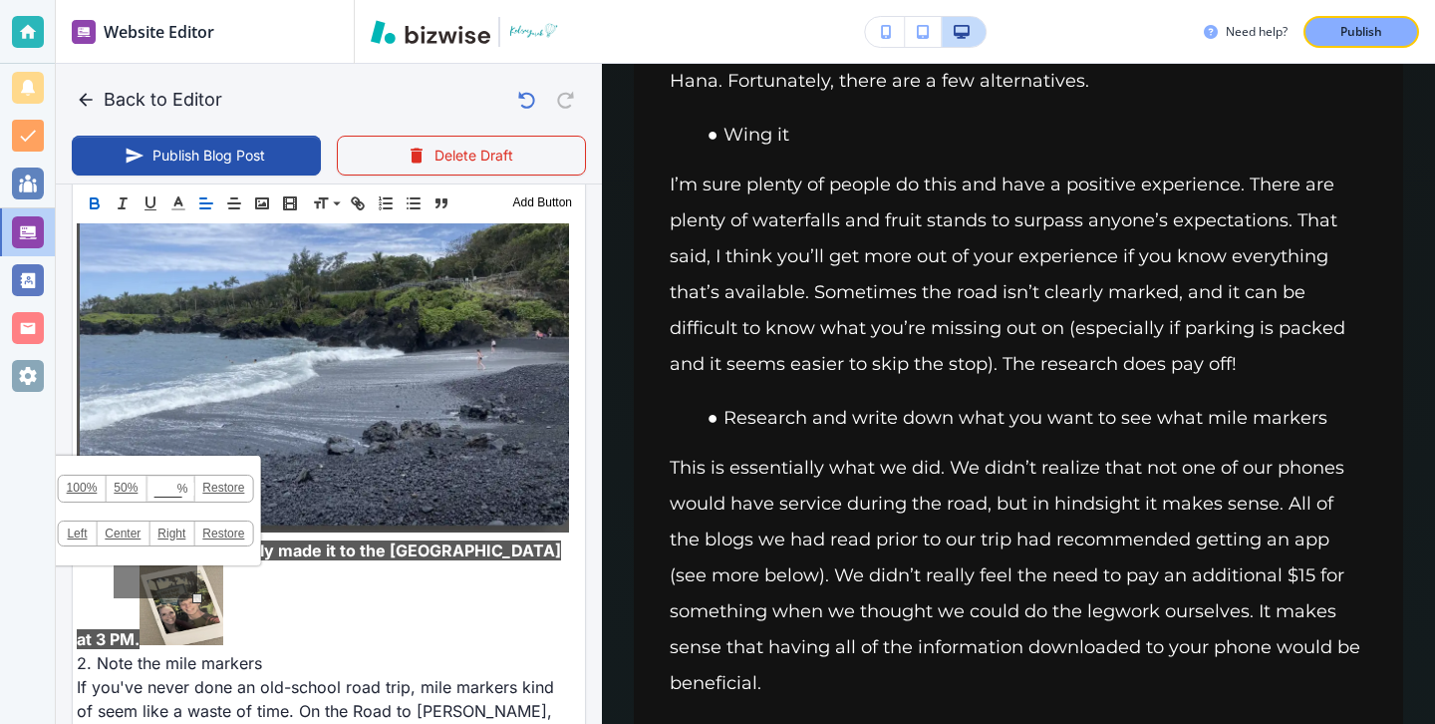
scroll to position [1864, 0]
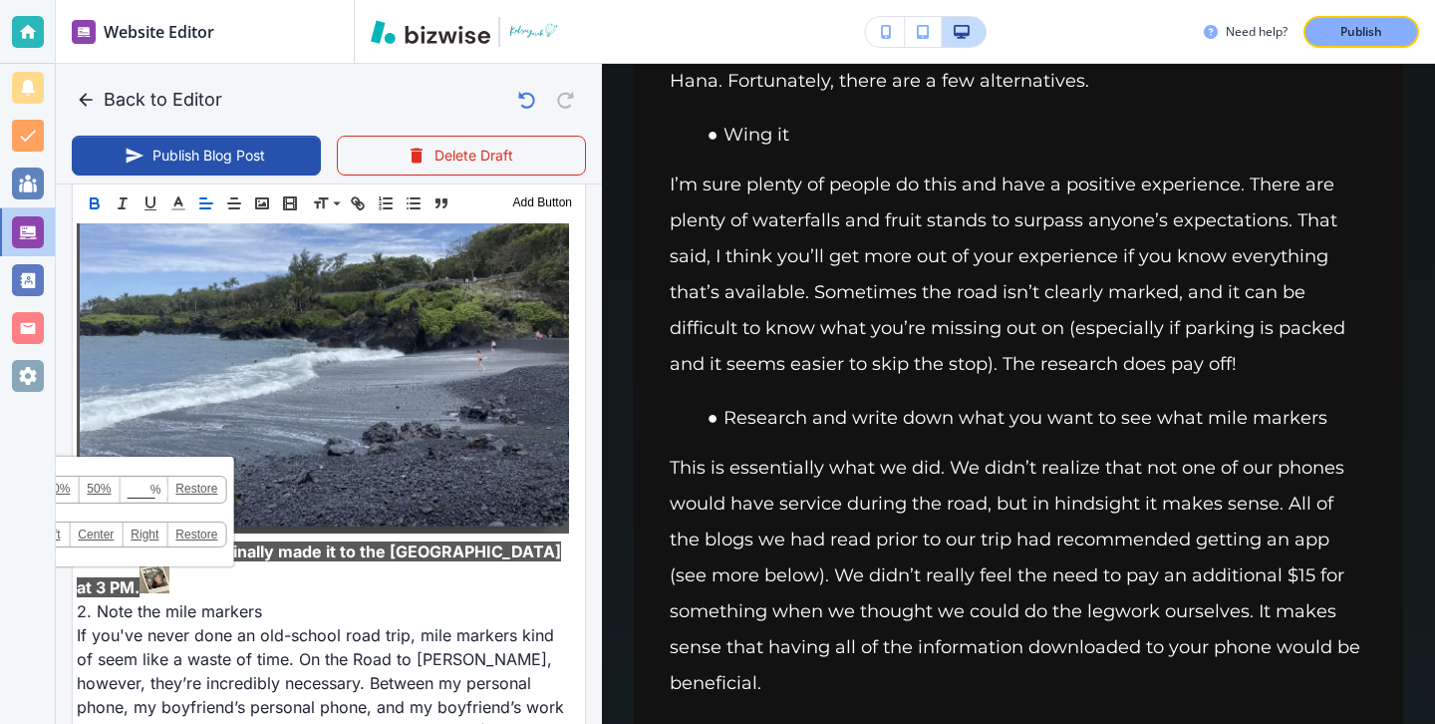
drag, startPoint x: 201, startPoint y: 599, endPoint x: 104, endPoint y: 532, distance: 118.3
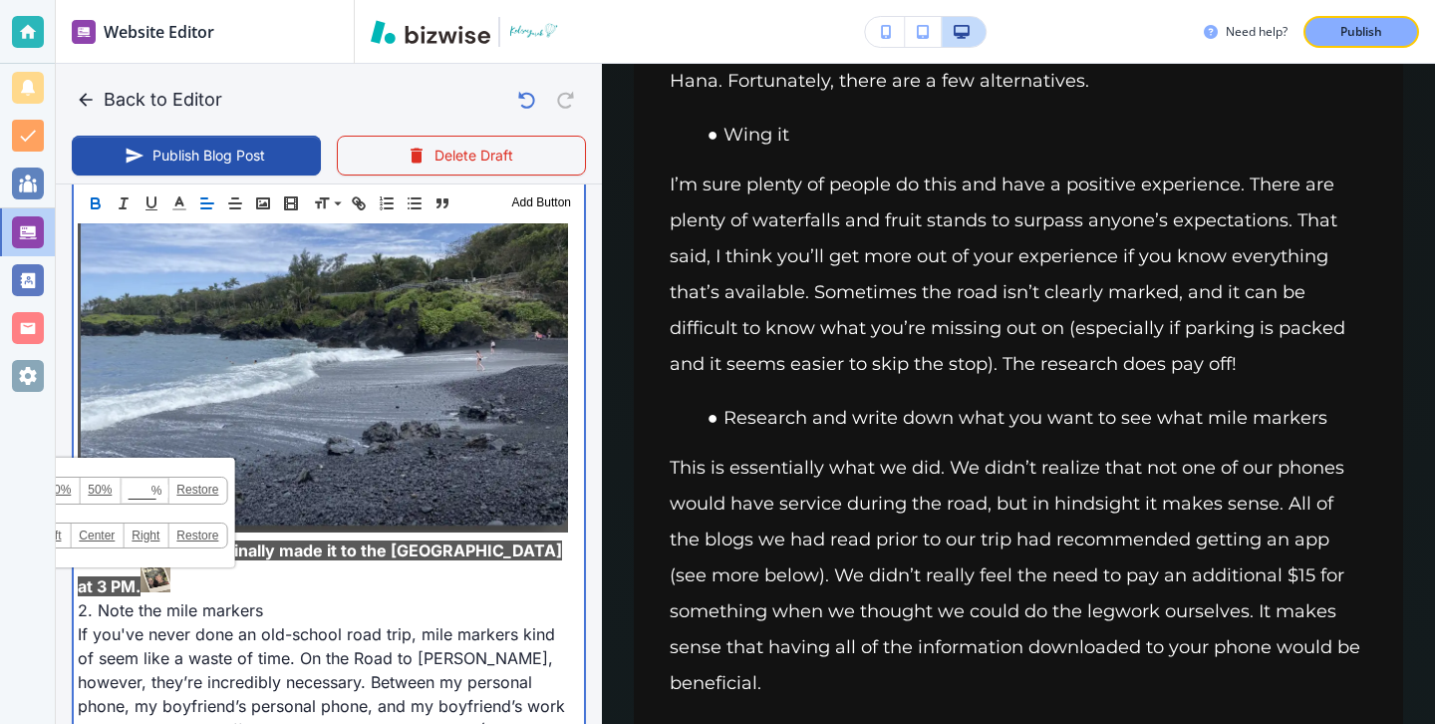
click at [115, 532] on div "100% 50% % Press enter key to apply change! Restore Left Center Right Restore" at bounding box center [130, 532] width 30 height 30
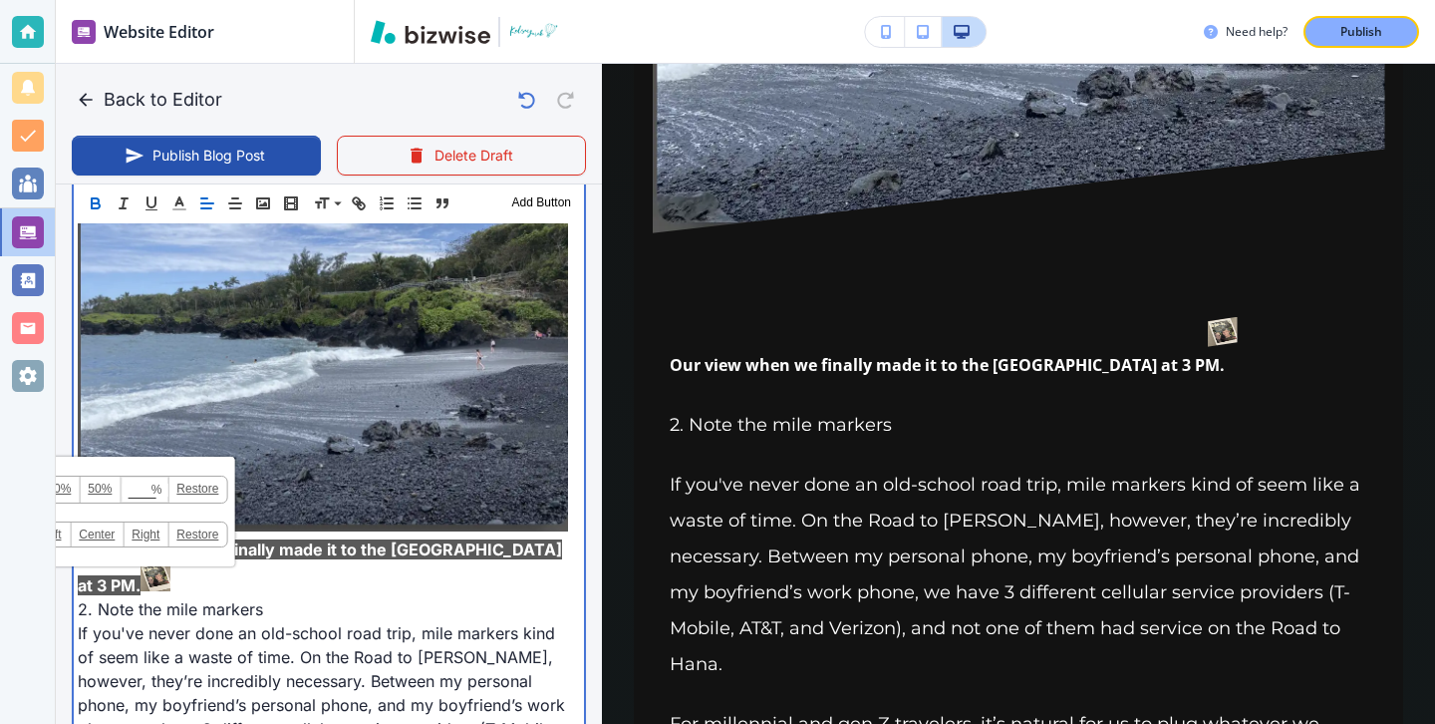
scroll to position [2337, 0]
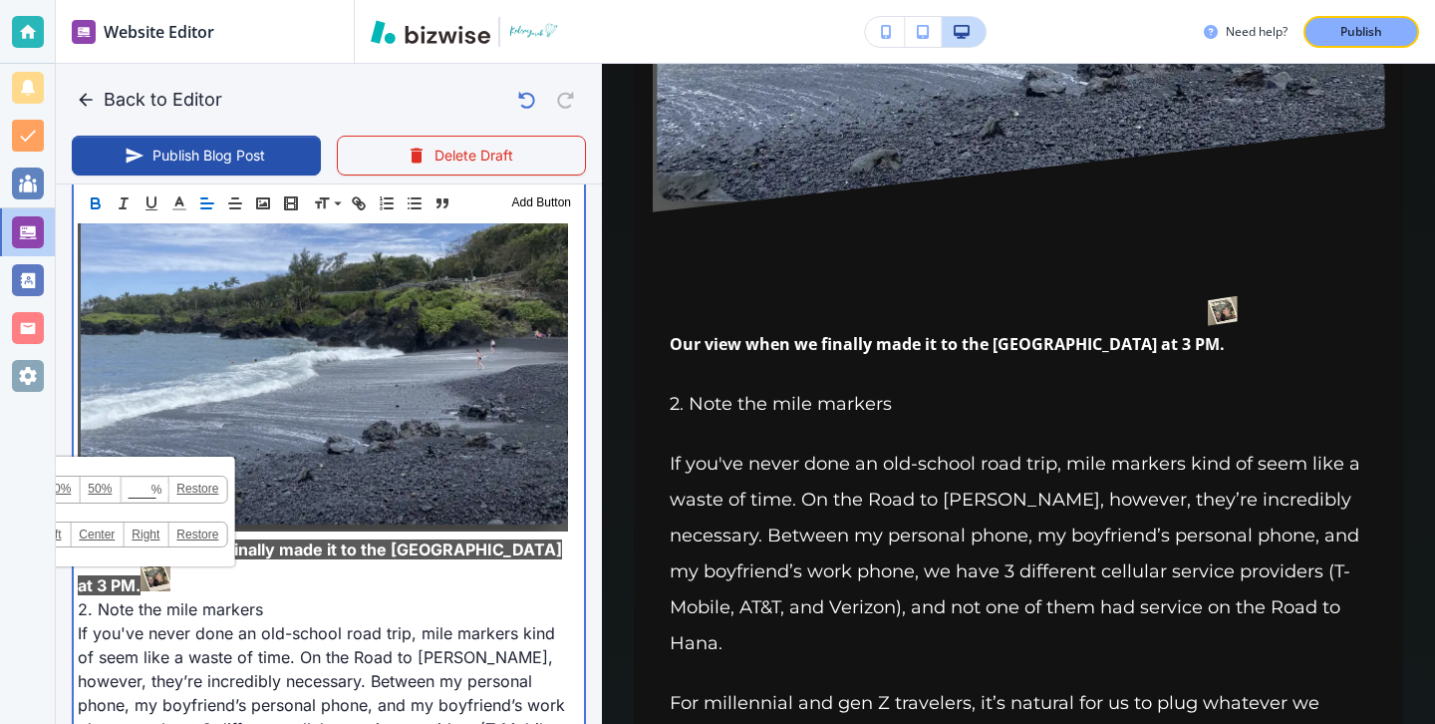
click at [431, 537] on p "Our view when we finally made it to the Black Sand Beach at 3 PM." at bounding box center [323, 567] width 490 height 60
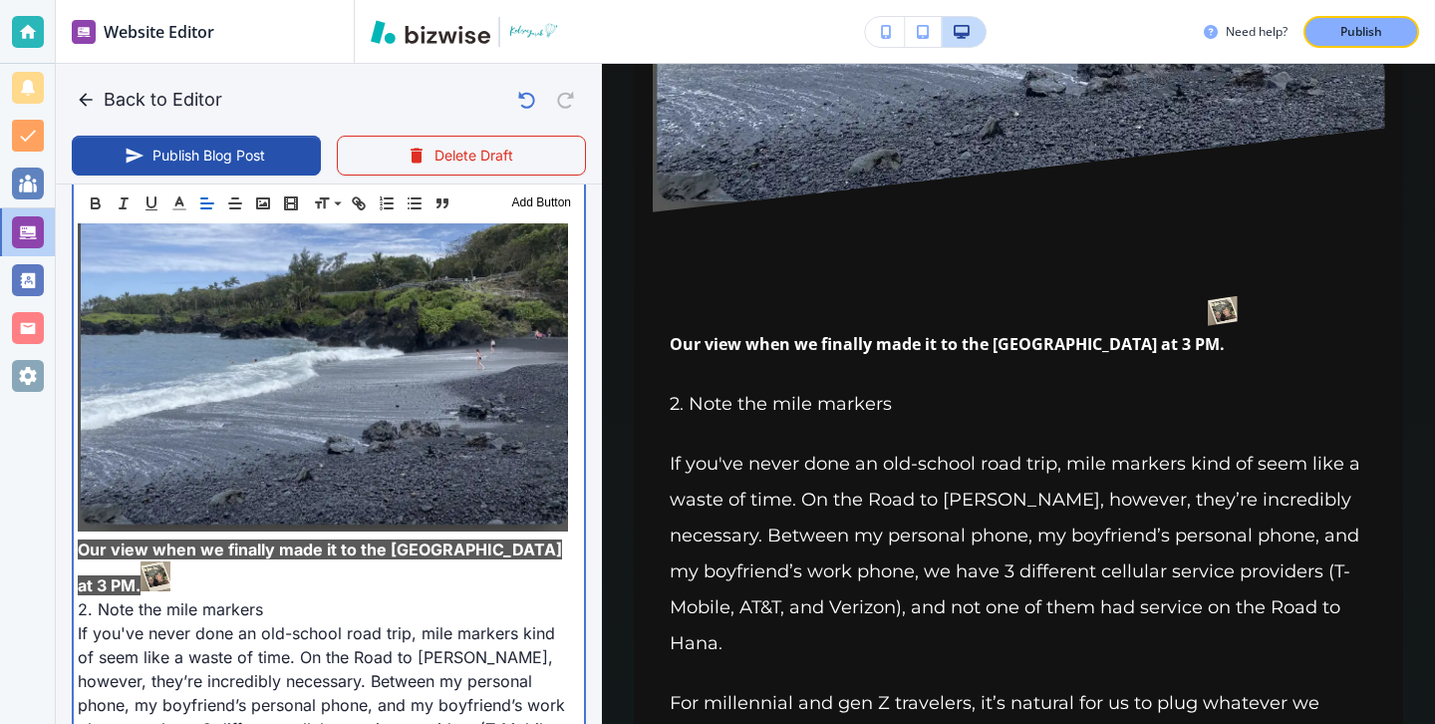
click at [141, 561] on img at bounding box center [156, 576] width 30 height 30
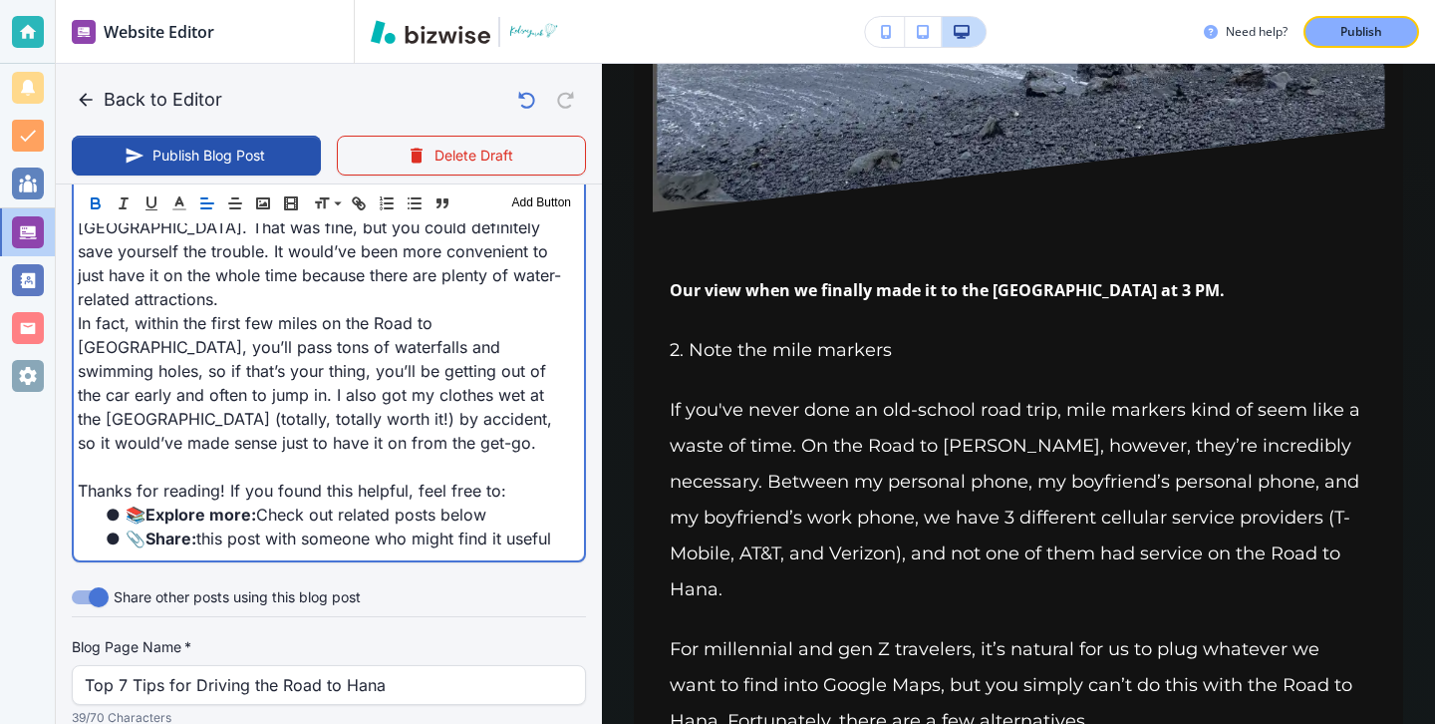
scroll to position [4474, 0]
click at [241, 369] on p "In fact, within the first few miles on the Road to Hana, you’ll pass tons of wa…" at bounding box center [323, 382] width 490 height 144
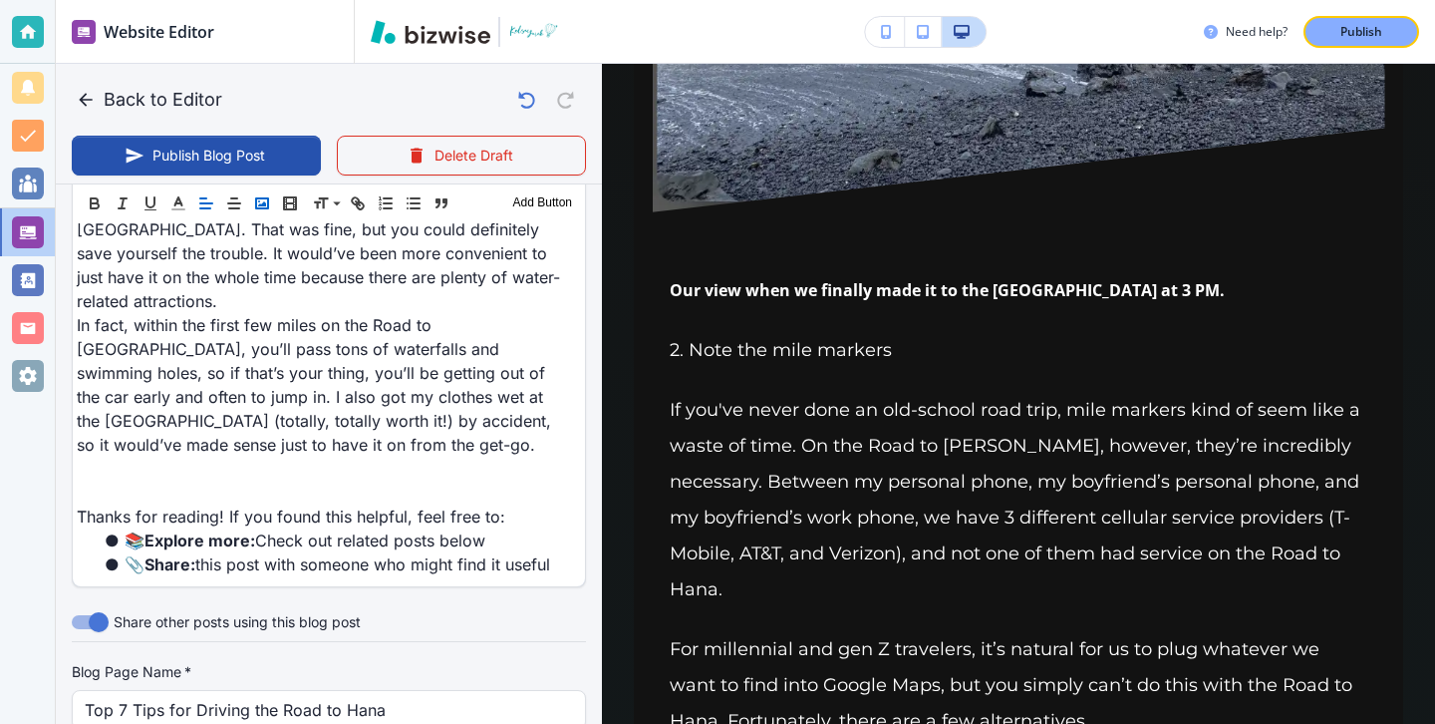
click at [268, 195] on icon "button" at bounding box center [262, 203] width 18 height 18
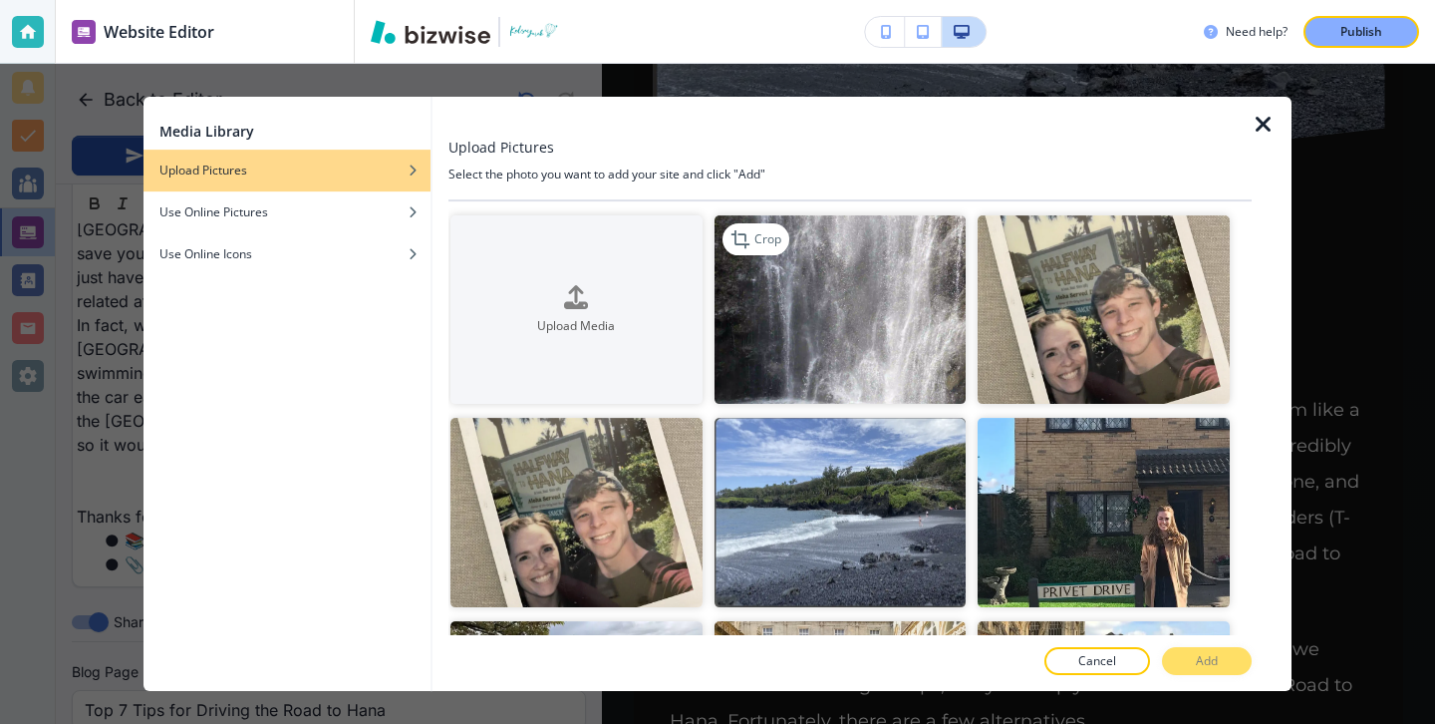
click at [786, 328] on img "button" at bounding box center [841, 309] width 252 height 188
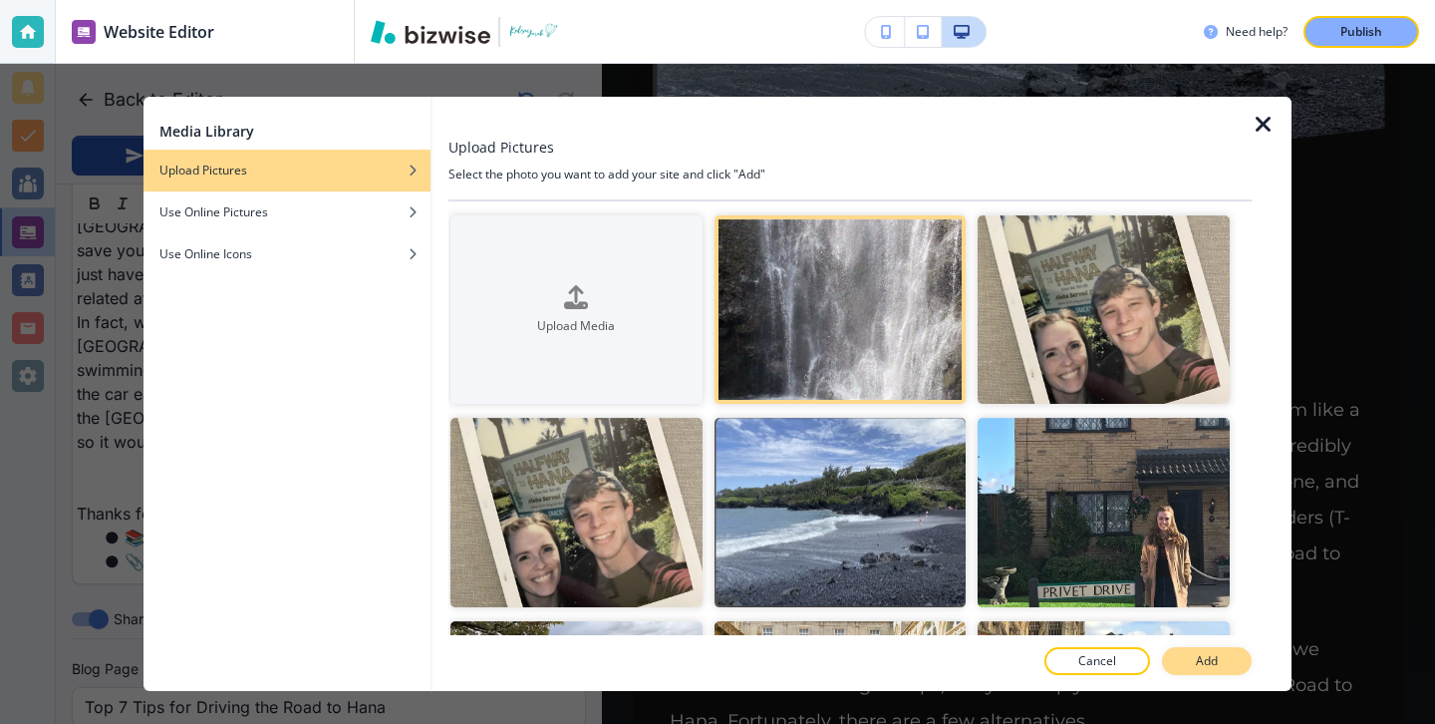
click at [1211, 664] on p "Add" at bounding box center [1207, 661] width 22 height 18
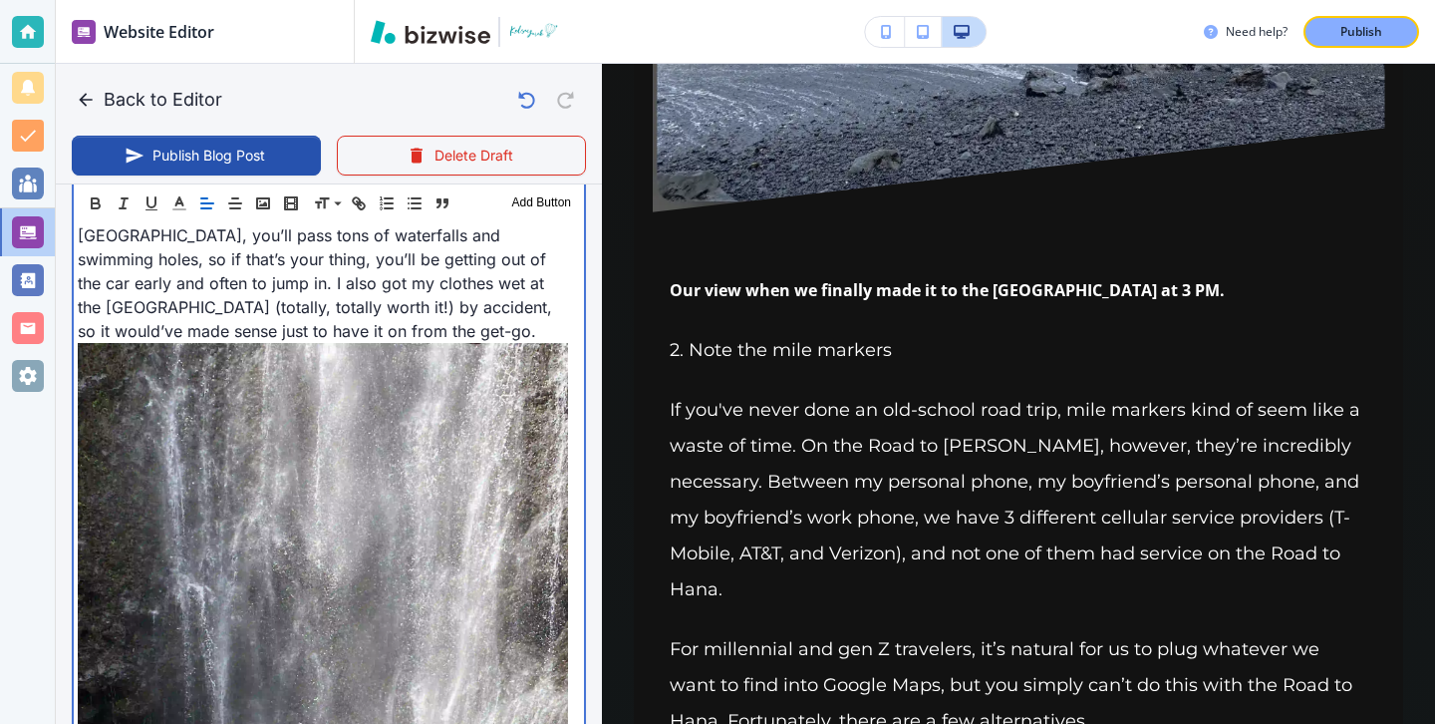
scroll to position [4417, 0]
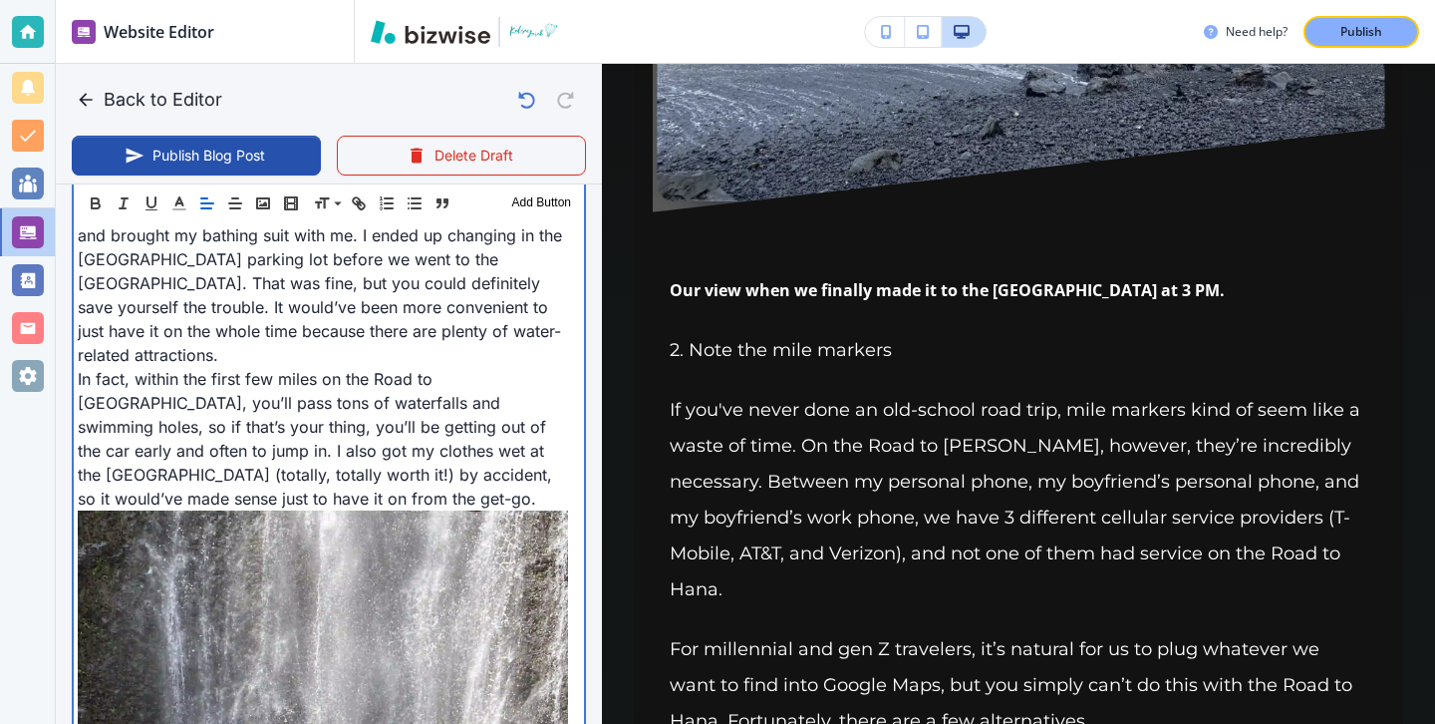
drag, startPoint x: 77, startPoint y: 440, endPoint x: 99, endPoint y: 451, distance: 24.5
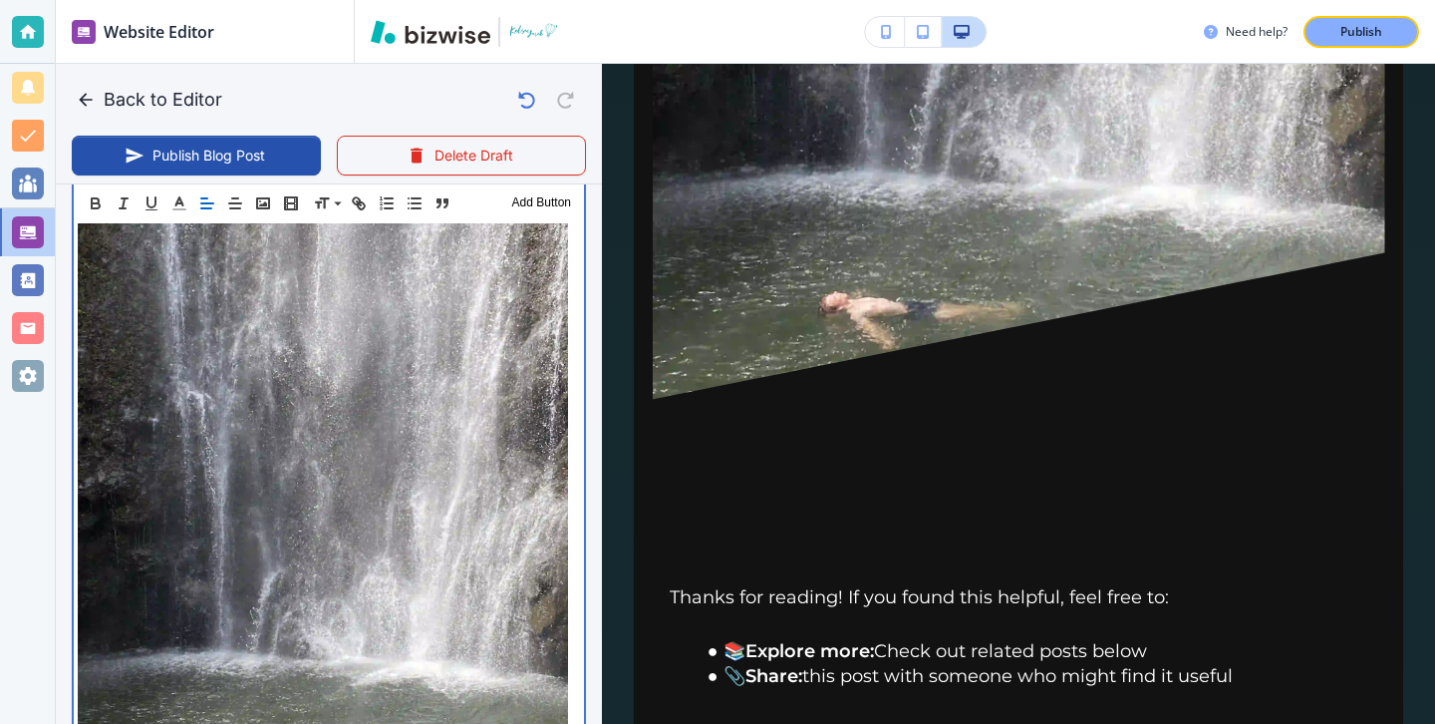
scroll to position [4932, 0]
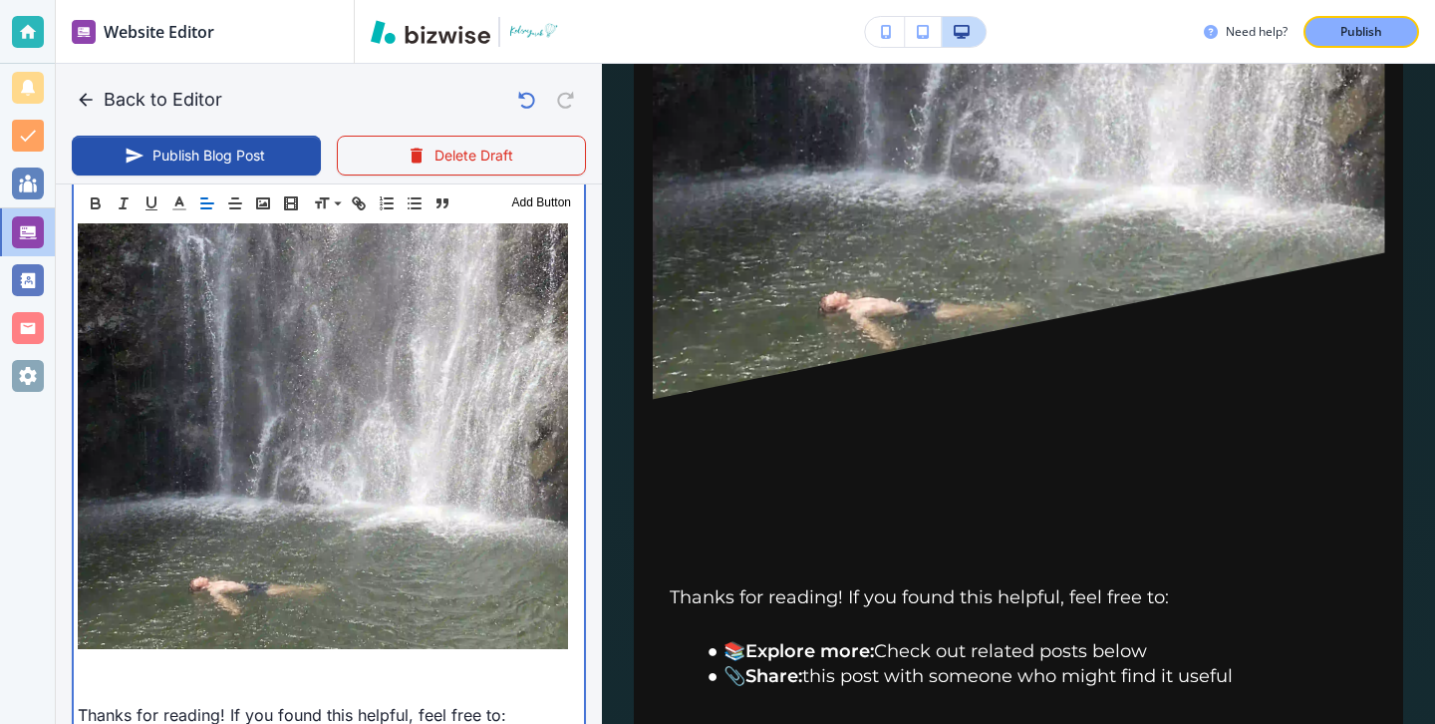
click at [567, 575] on img at bounding box center [323, 322] width 490 height 654
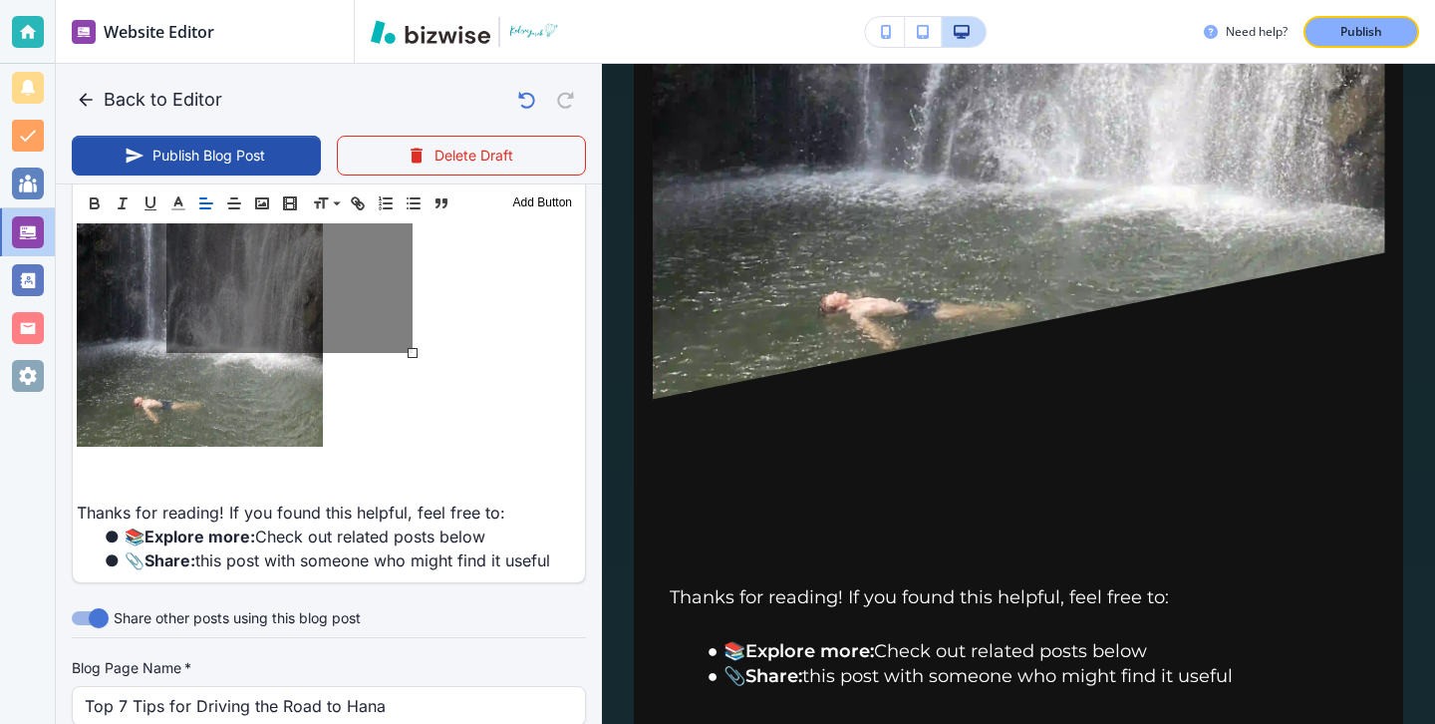
drag, startPoint x: 570, startPoint y: 577, endPoint x: 325, endPoint y: 376, distance: 317.2
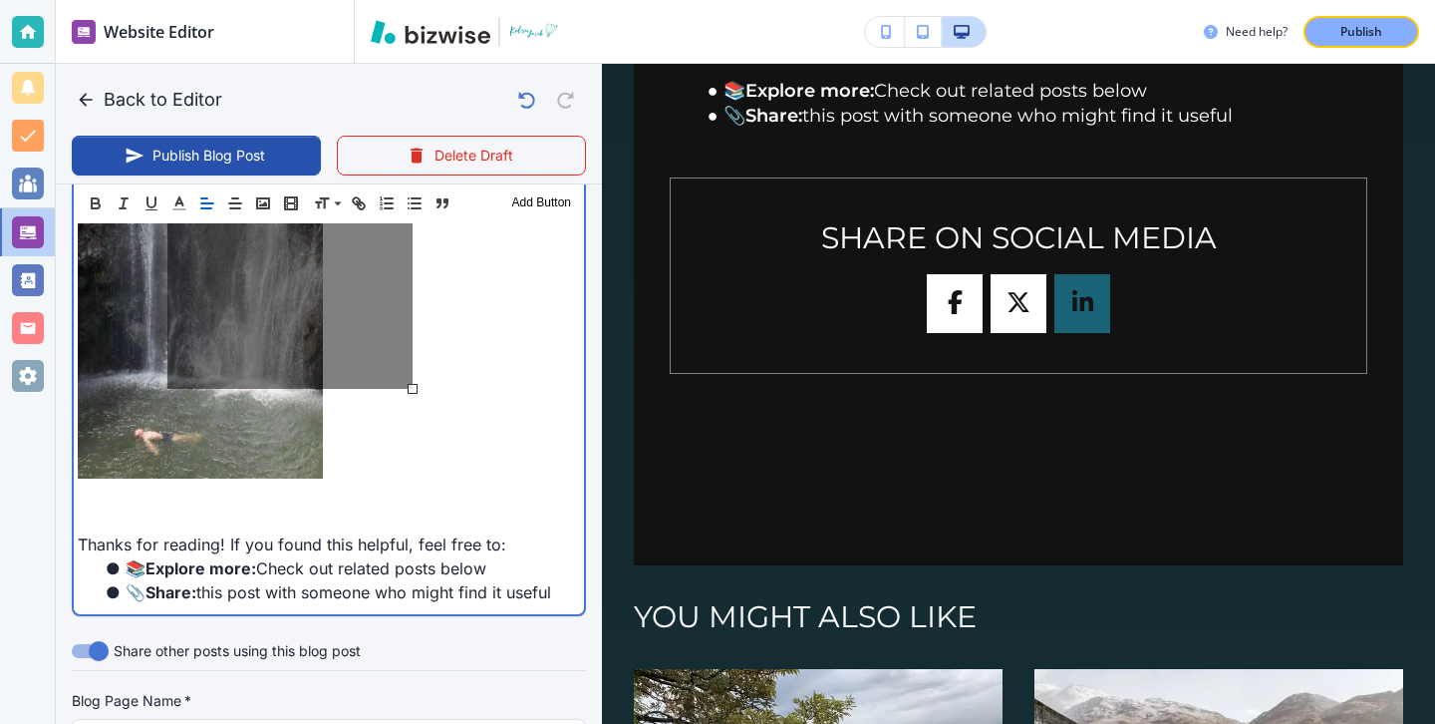
scroll to position [4848, 0]
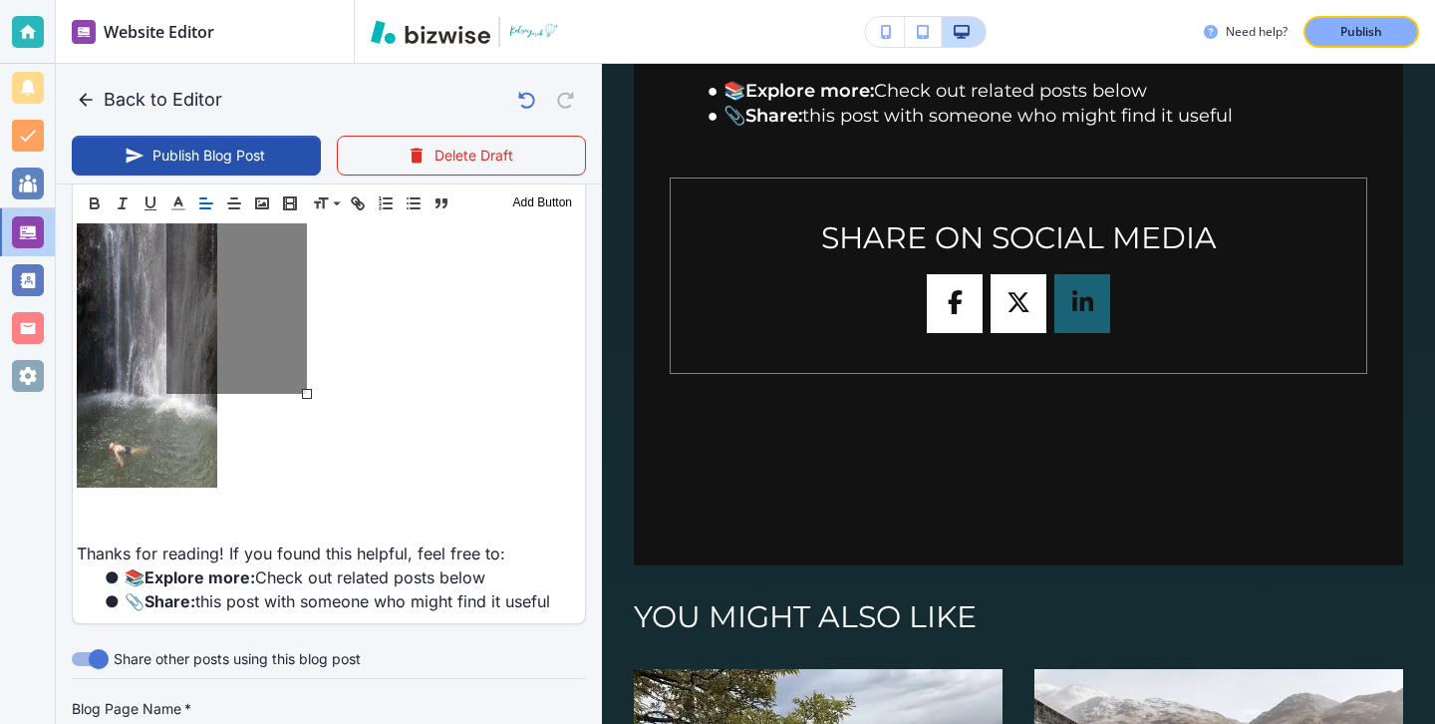
drag, startPoint x: 417, startPoint y: 443, endPoint x: 302, endPoint y: 393, distance: 125.4
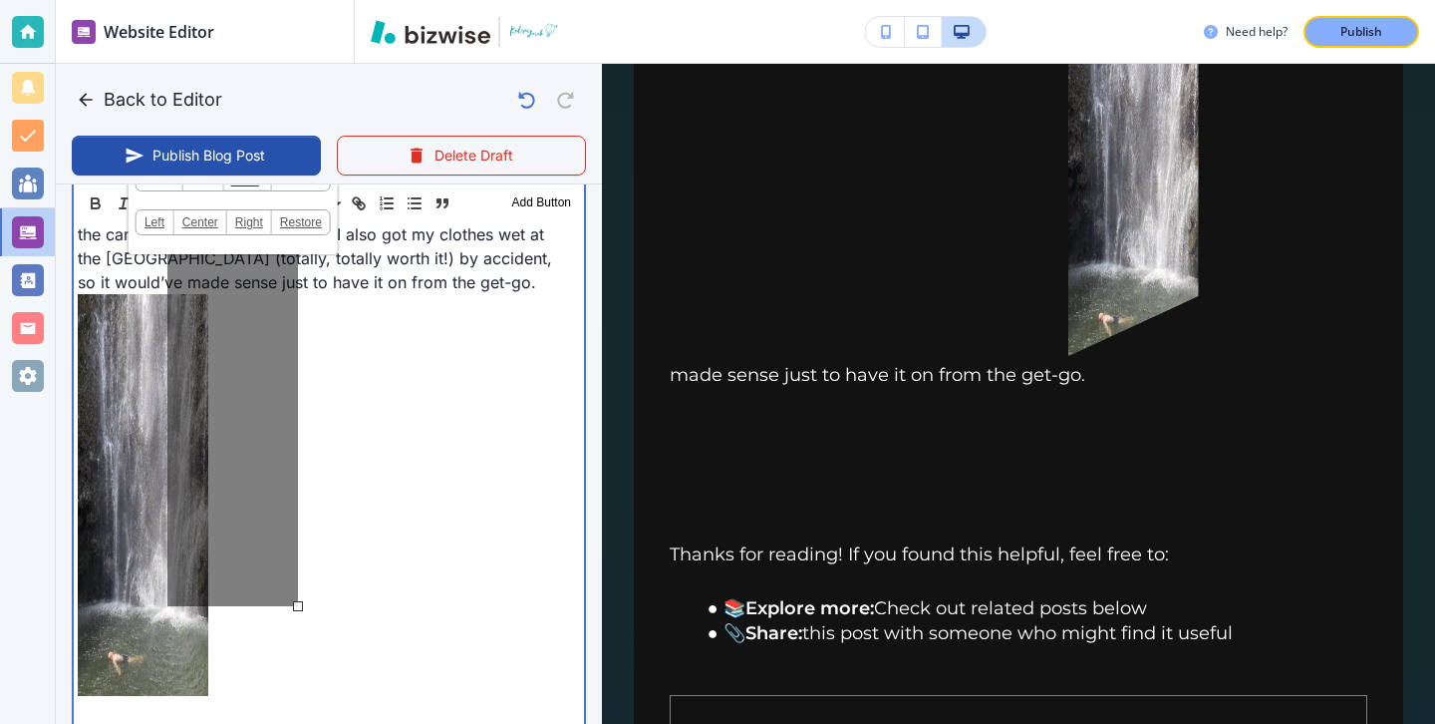
scroll to position [4705, 0]
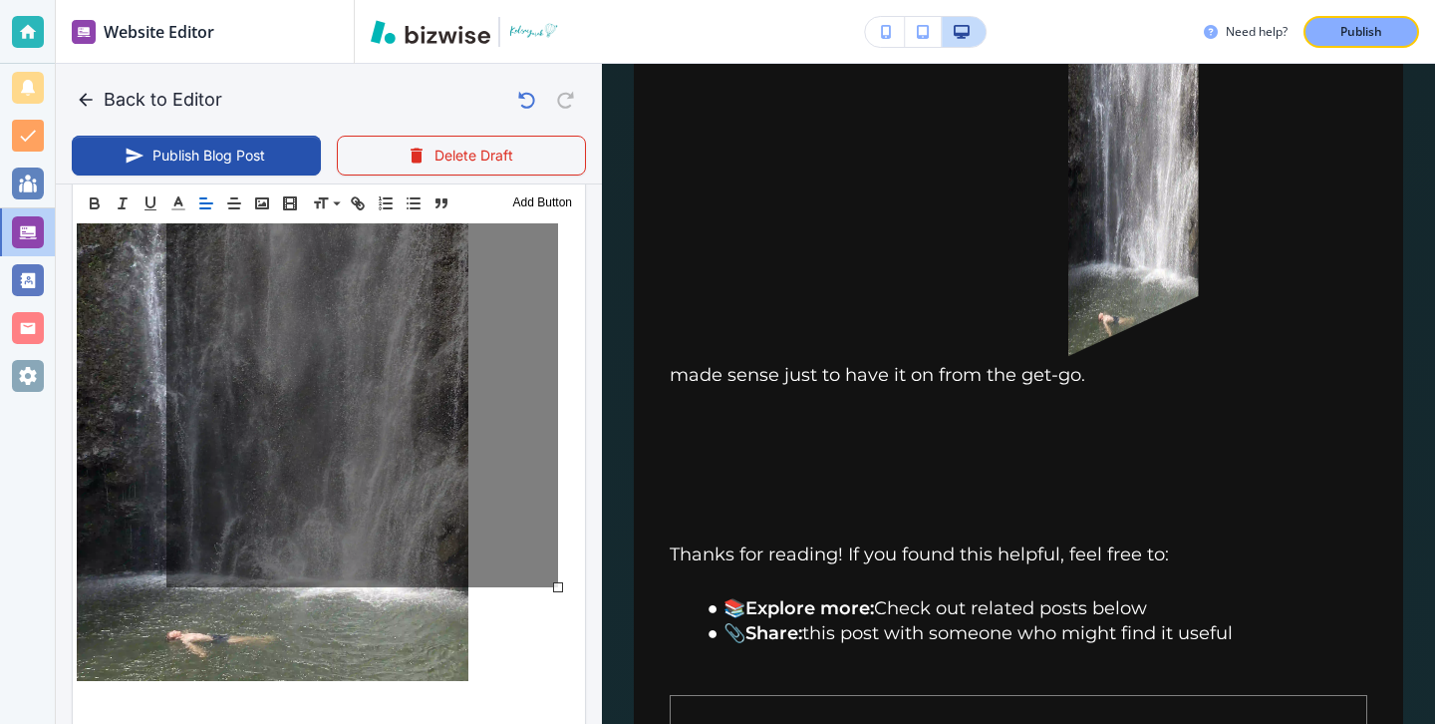
drag, startPoint x: 296, startPoint y: 531, endPoint x: 568, endPoint y: 592, distance: 278.8
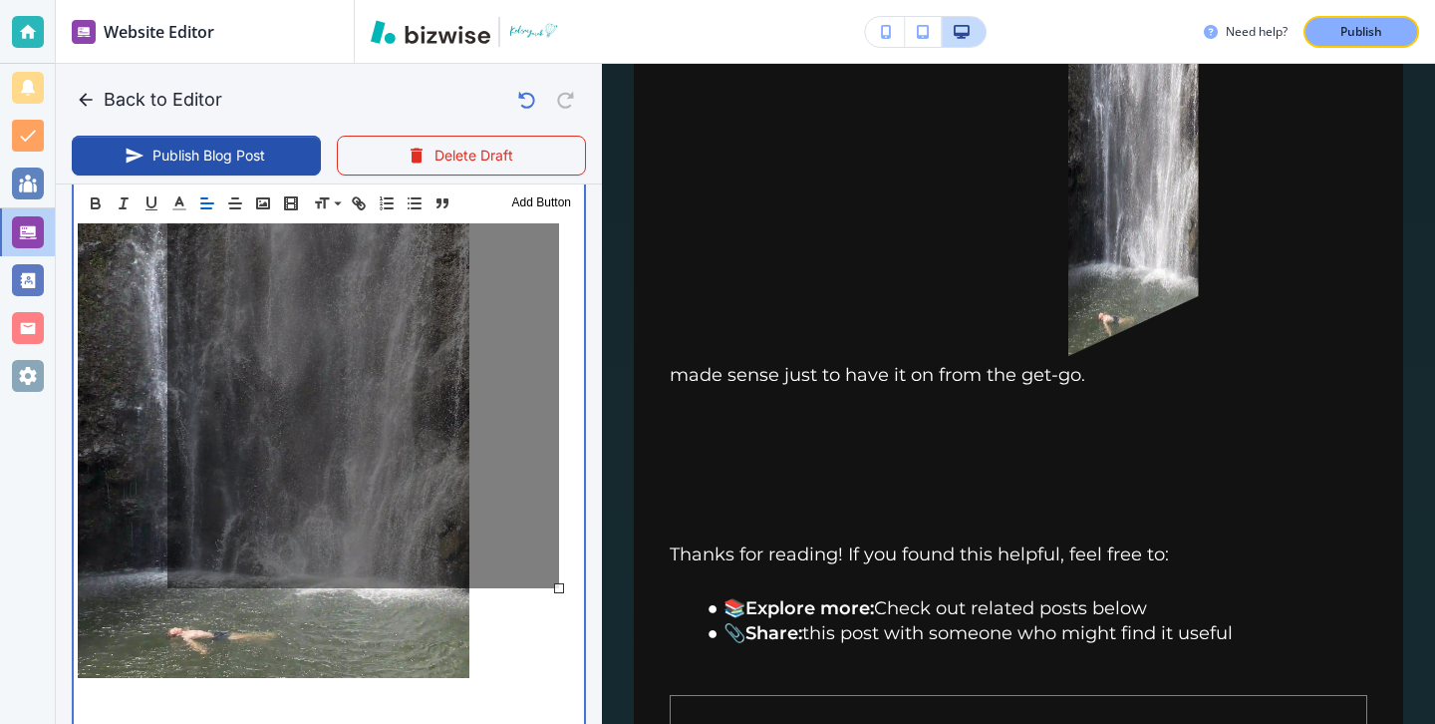
click at [564, 593] on div at bounding box center [559, 588] width 10 height 10
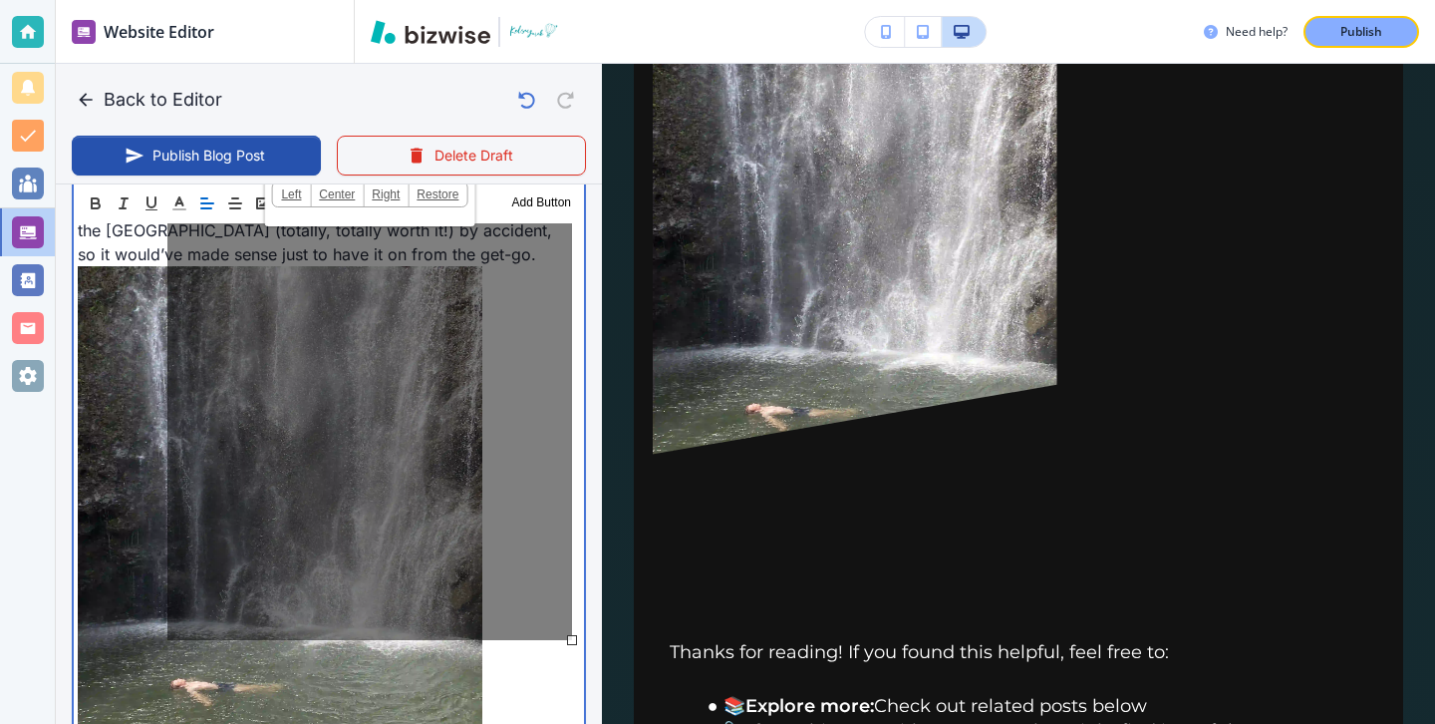
scroll to position [4685, 0]
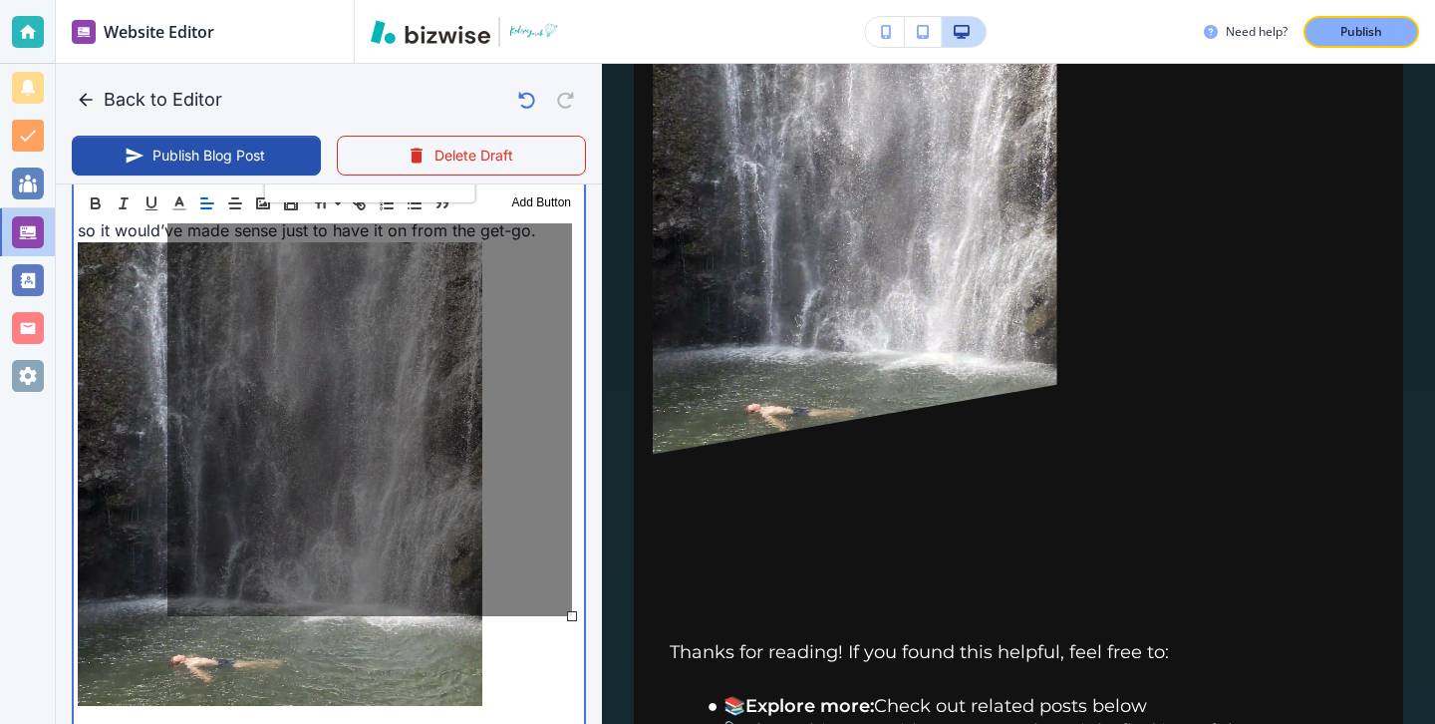
click at [165, 712] on p at bounding box center [323, 724] width 490 height 24
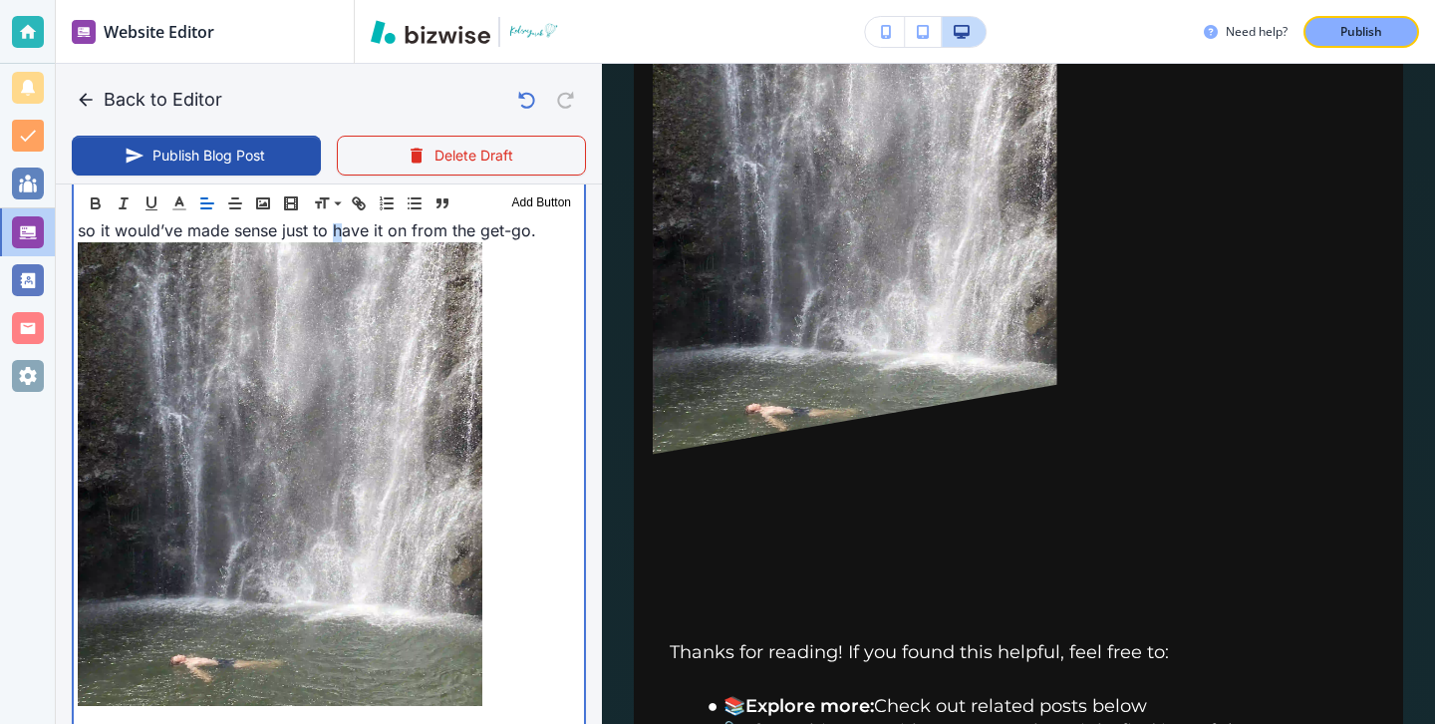
scroll to position [0, 4]
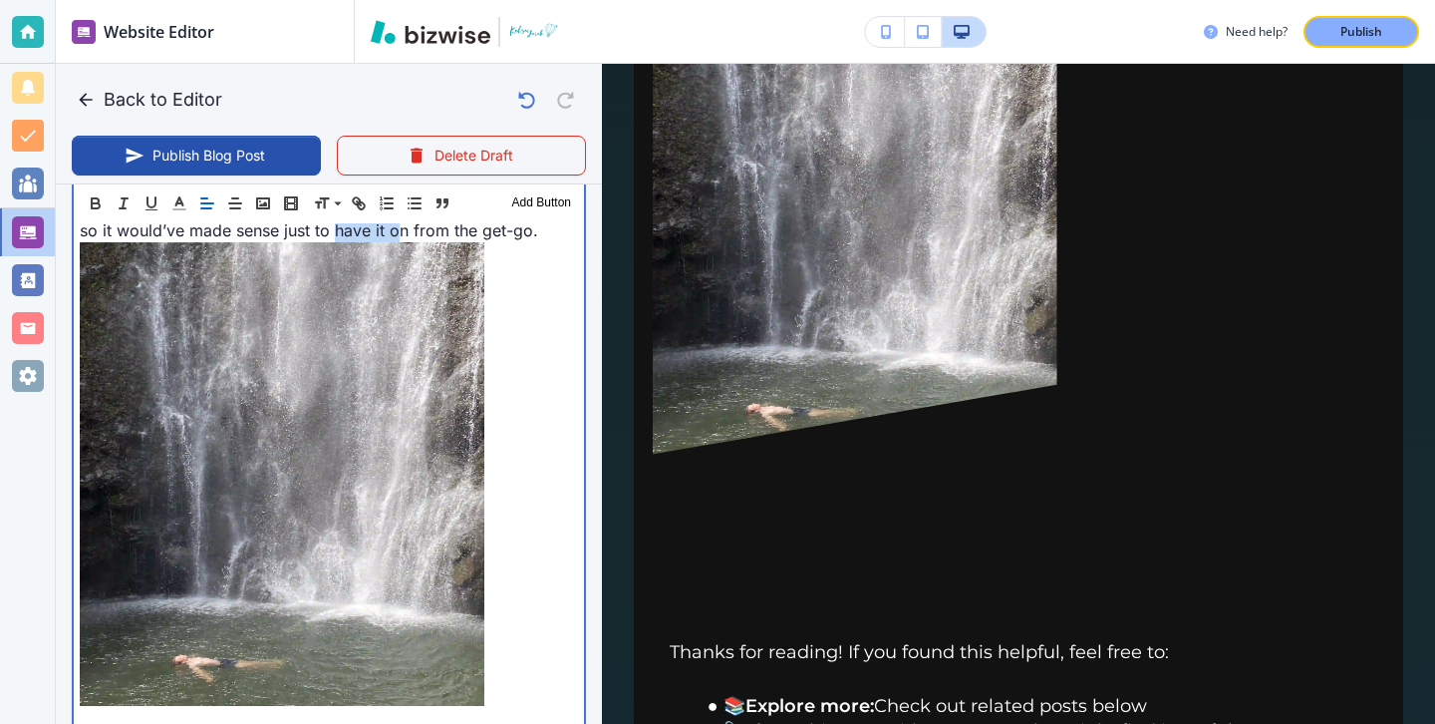
drag, startPoint x: 74, startPoint y: 606, endPoint x: 153, endPoint y: 613, distance: 80.0
click at [160, 613] on p "In fact, within the first few miles on the Road to Hana, you’ll pass tons of wa…" at bounding box center [325, 405] width 490 height 613
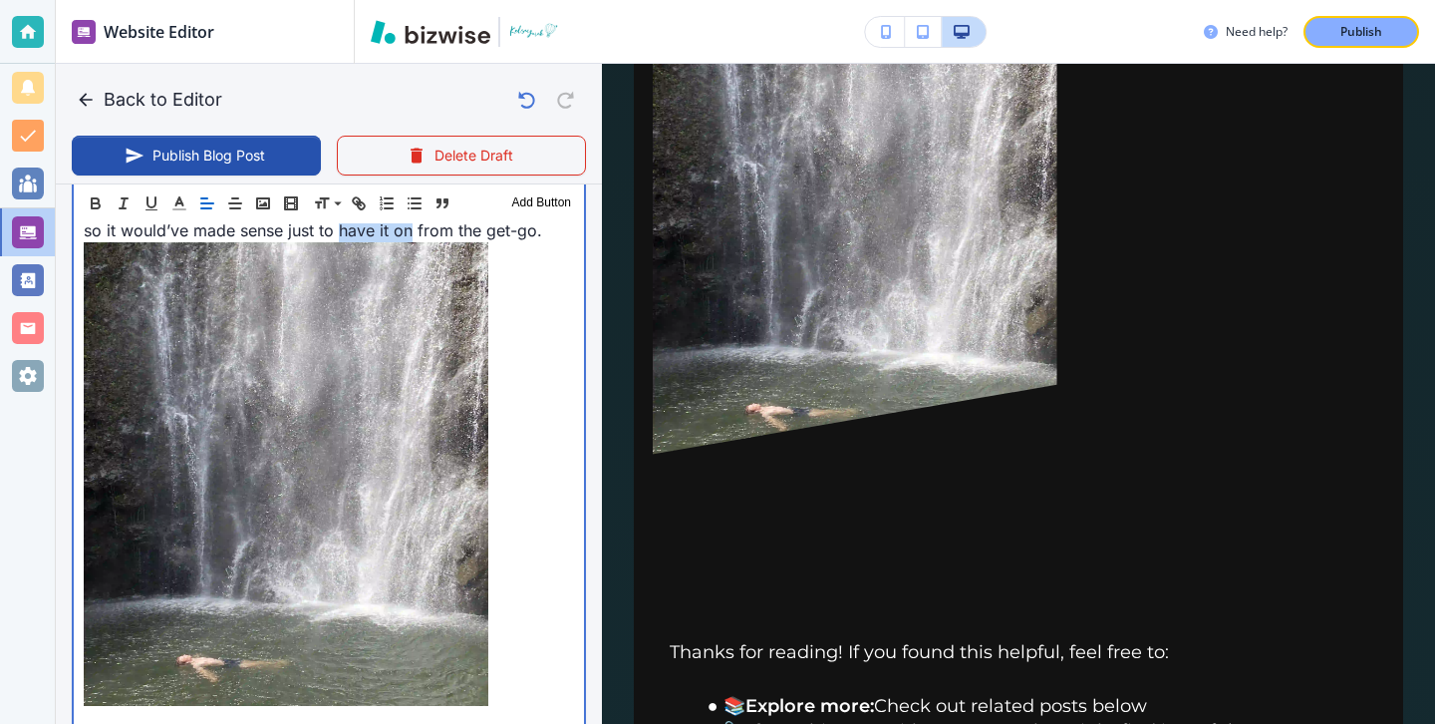
drag, startPoint x: 158, startPoint y: 609, endPoint x: 84, endPoint y: 602, distance: 75.1
click at [84, 601] on p "In fact, within the first few miles on the Road to Hana, you’ll pass tons of wa…" at bounding box center [329, 405] width 490 height 613
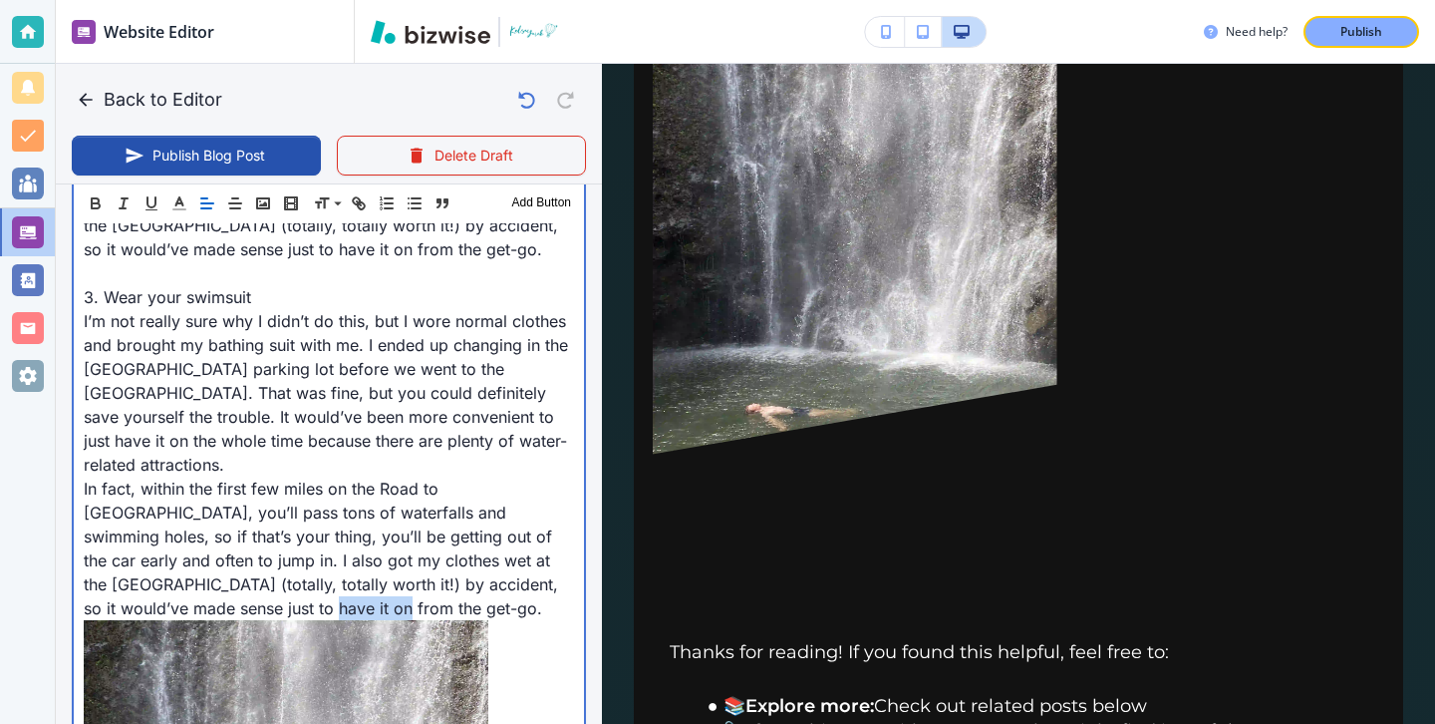
scroll to position [4272, 0]
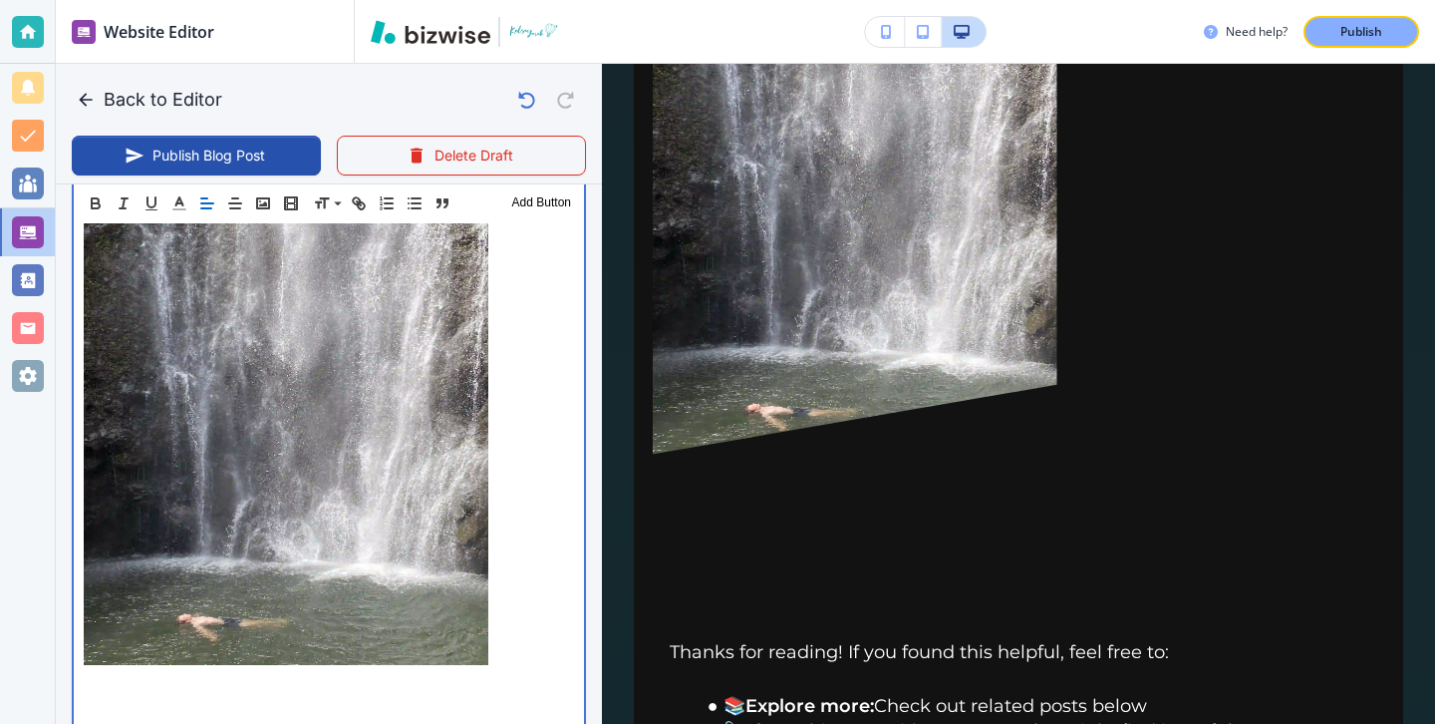
scroll to position [4804, 0]
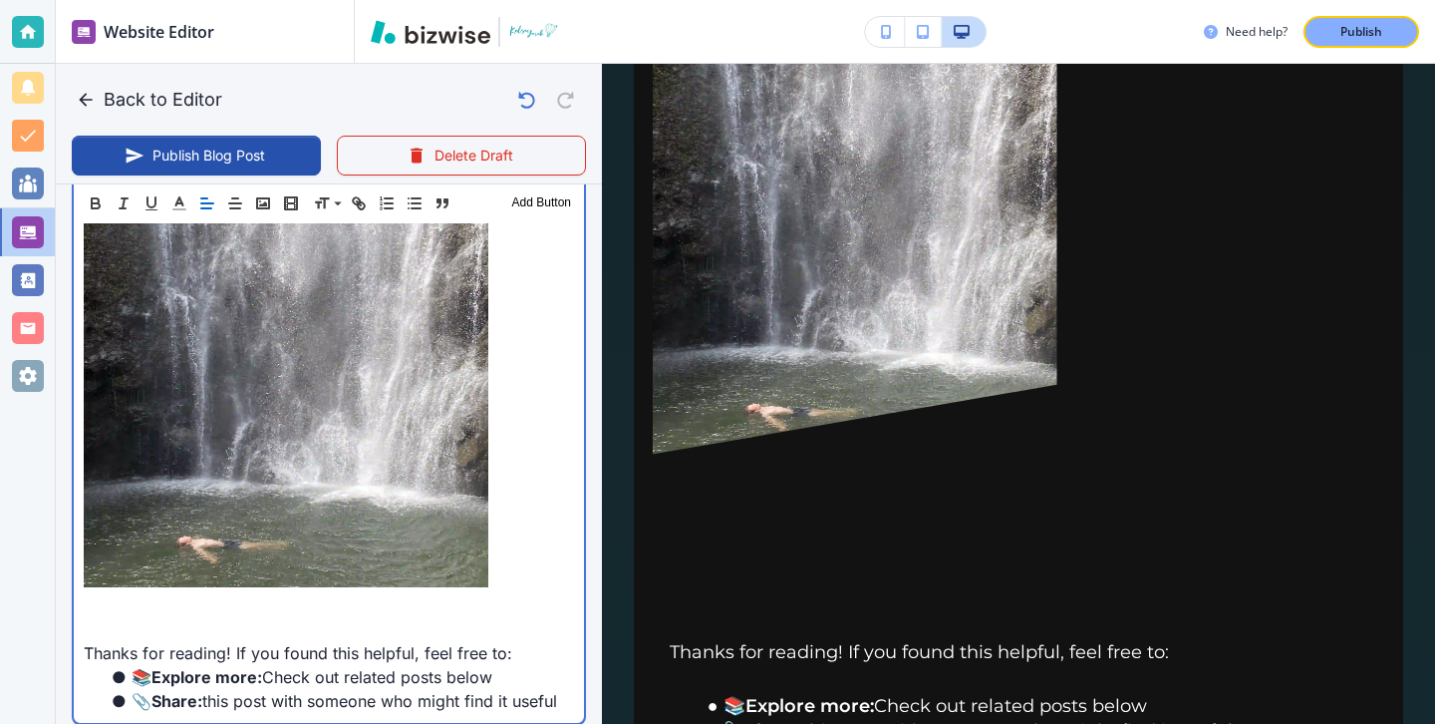
click at [572, 488] on p "In fact, within the first few miles on the Road to Hana, you’ll pass tons of wa…" at bounding box center [329, 286] width 490 height 613
click at [488, 464] on img at bounding box center [286, 355] width 405 height 463
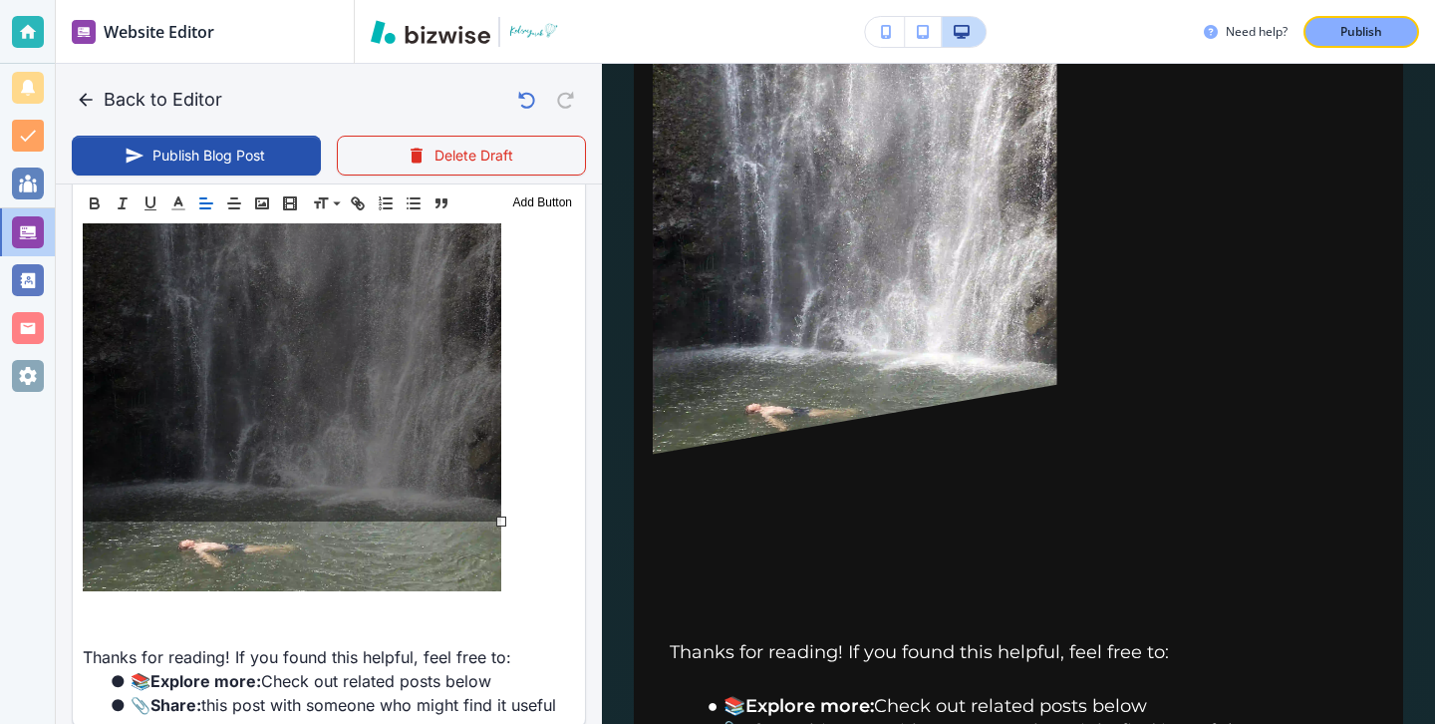
drag, startPoint x: 573, startPoint y: 492, endPoint x: 589, endPoint y: 499, distance: 17.4
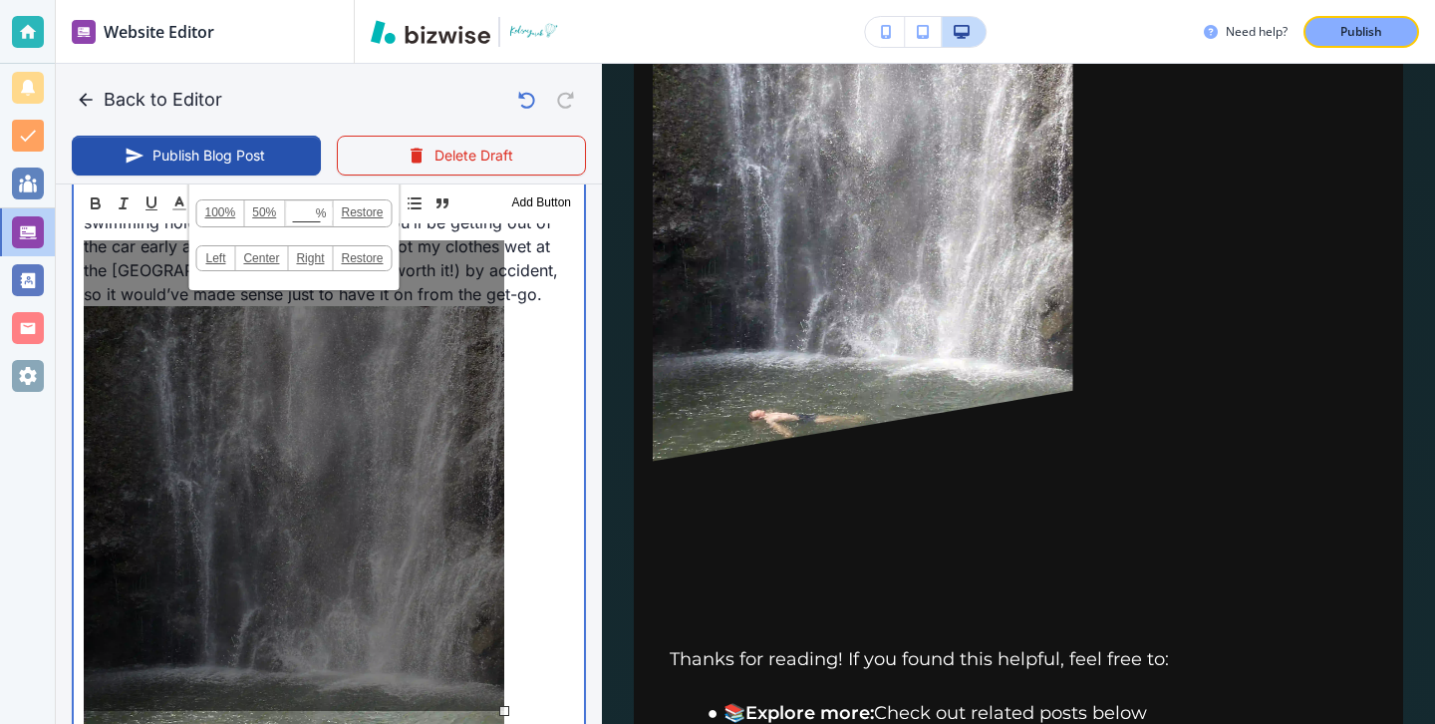
scroll to position [4643, 0]
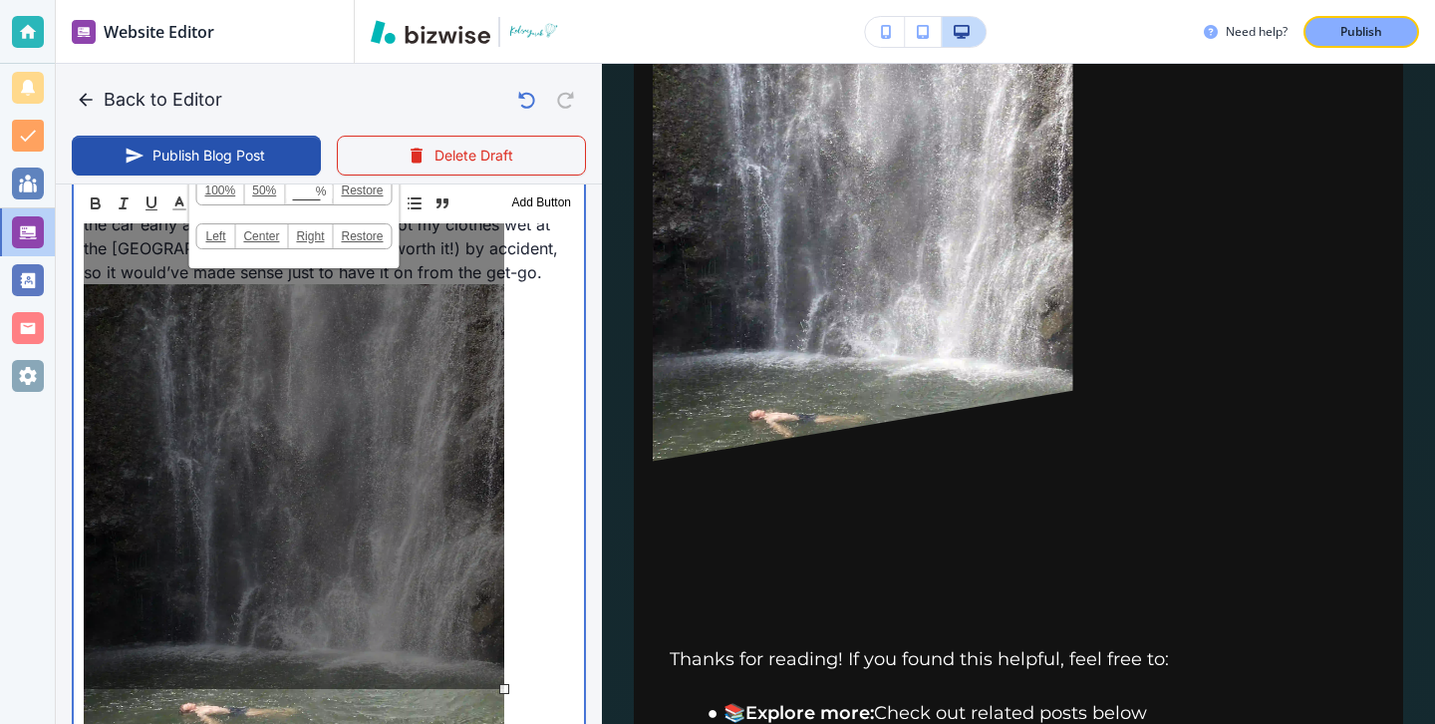
click at [530, 653] on p "In fact, within the first few miles on the Road to Hana, you’ll pass tons of wa…" at bounding box center [329, 451] width 490 height 620
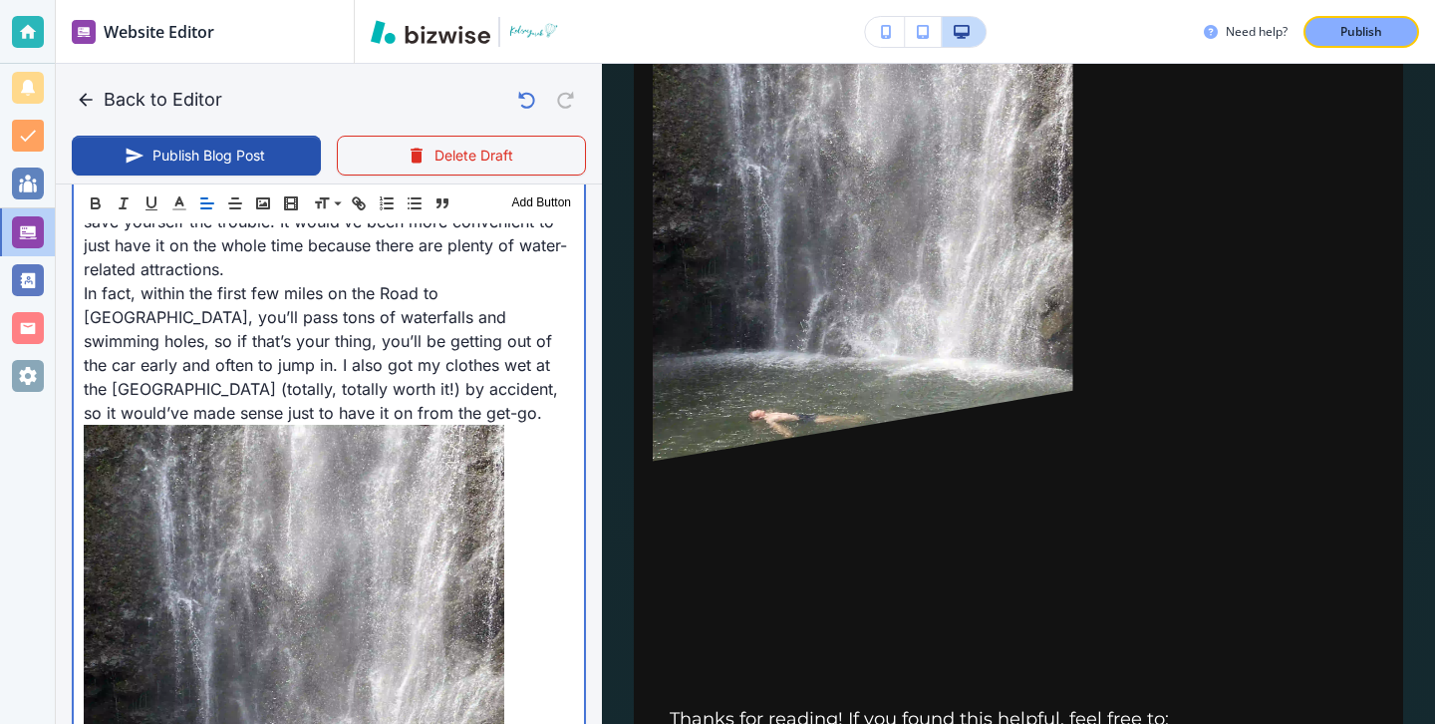
scroll to position [4431, 0]
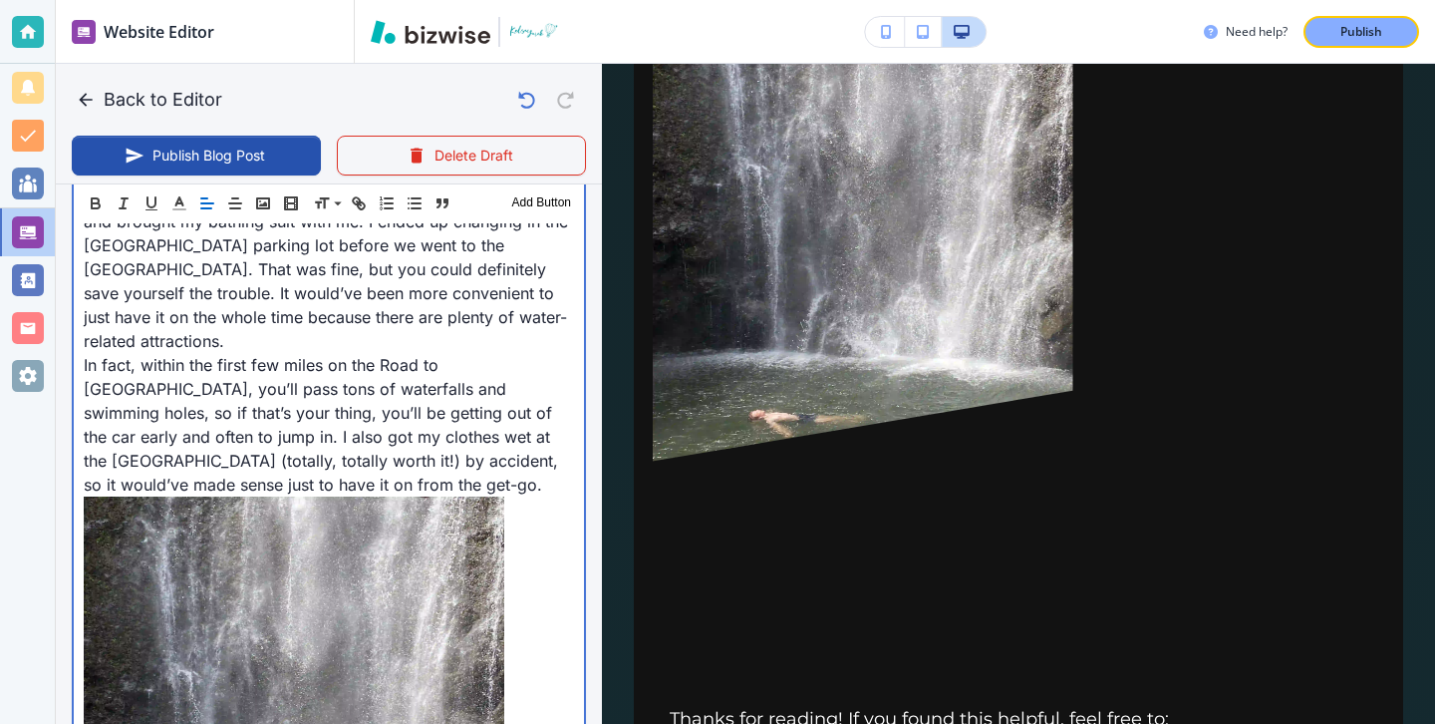
click at [249, 408] on p "In fact, within the first few miles on the Road to Hana, you’ll pass tons of wa…" at bounding box center [329, 663] width 490 height 620
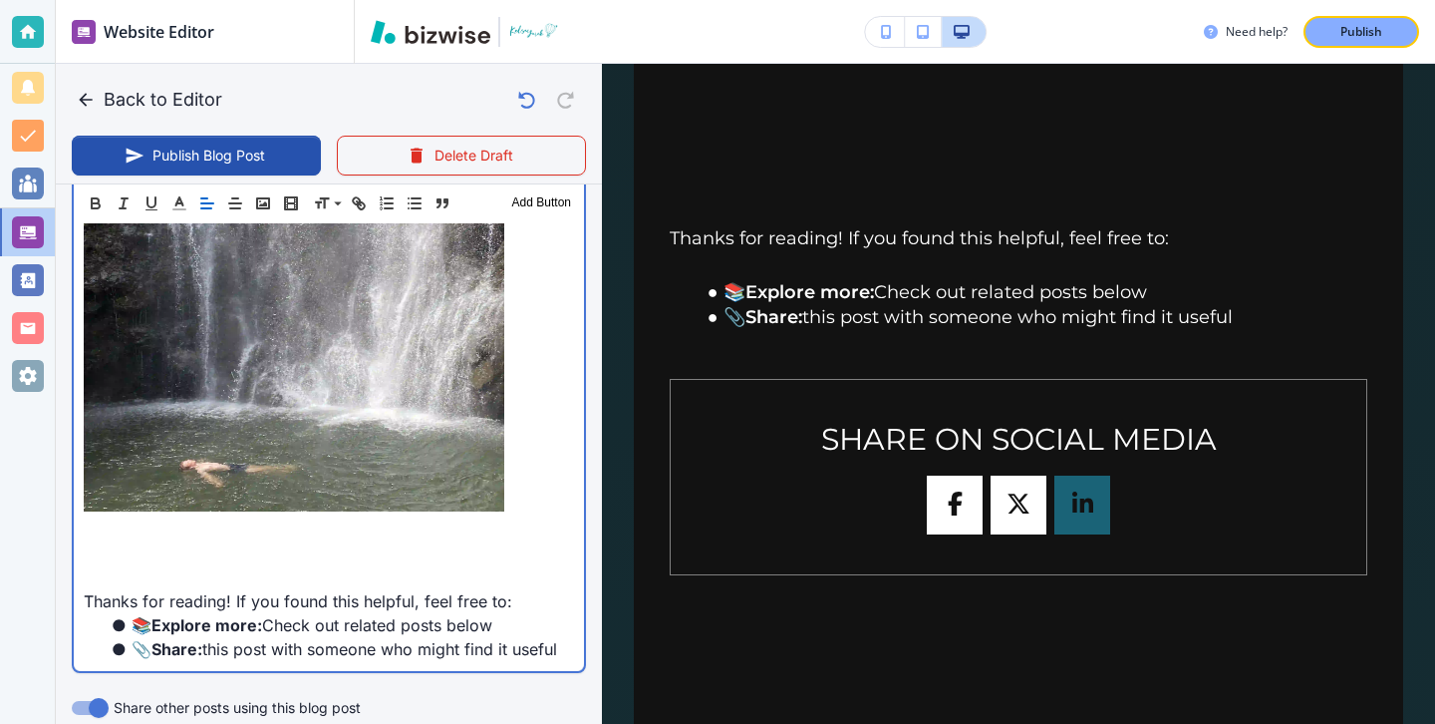
scroll to position [4946, 0]
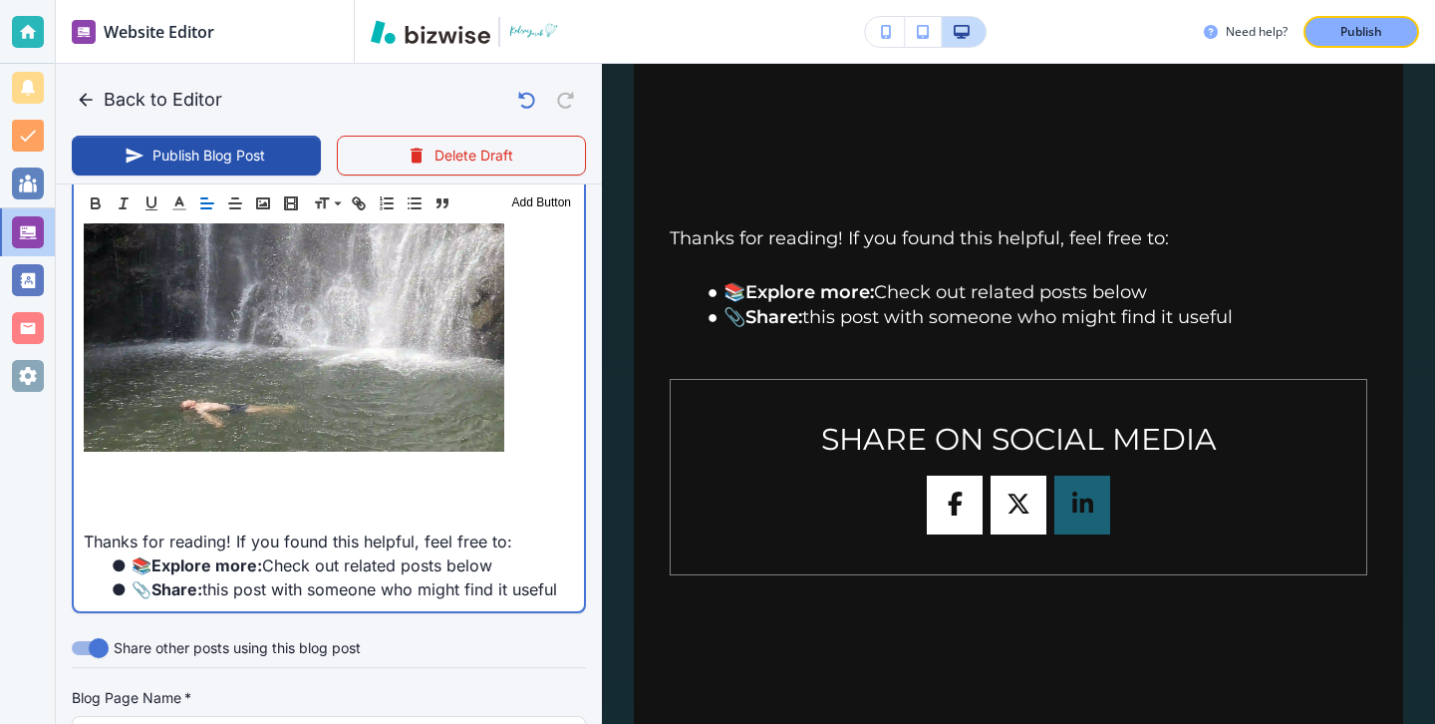
click at [229, 481] on p at bounding box center [329, 493] width 490 height 24
click at [127, 457] on p at bounding box center [329, 469] width 490 height 24
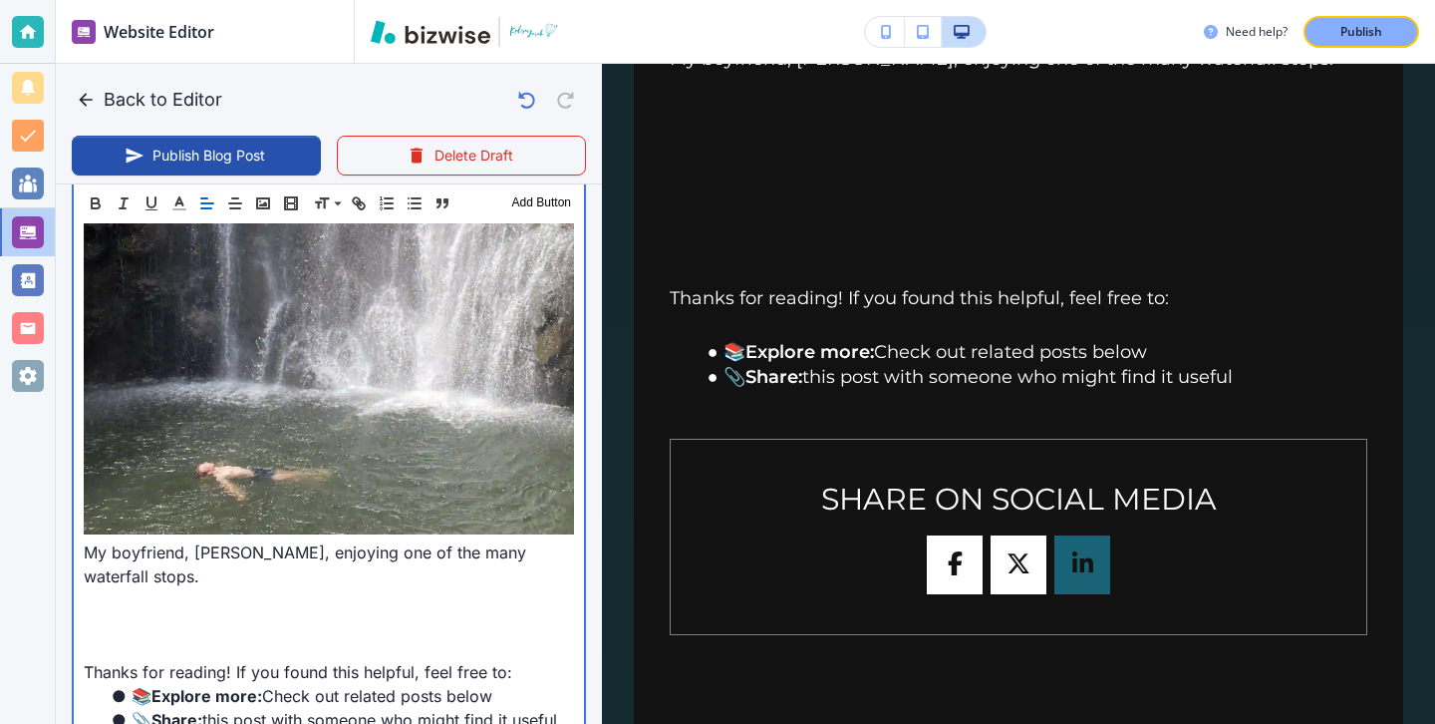
scroll to position [5038, 0]
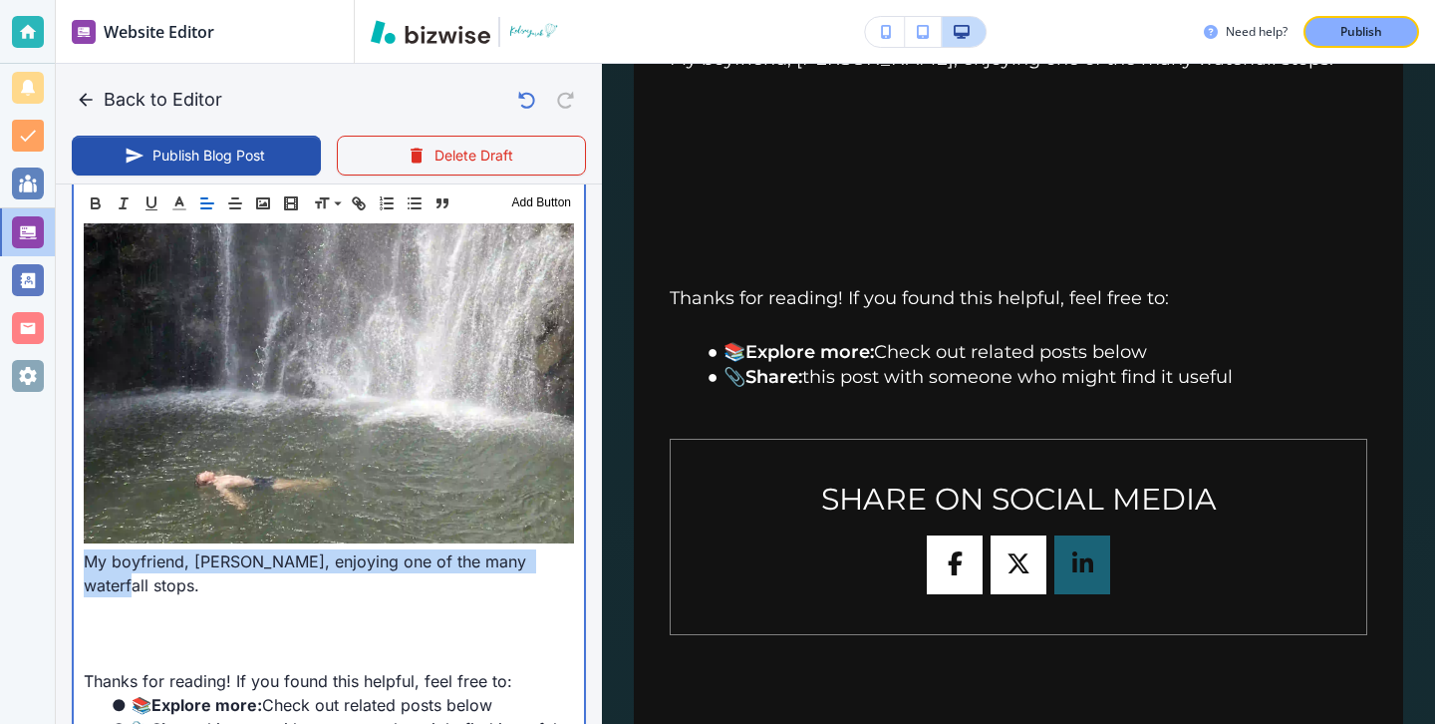
drag, startPoint x: 562, startPoint y: 495, endPoint x: 82, endPoint y: 493, distance: 480.4
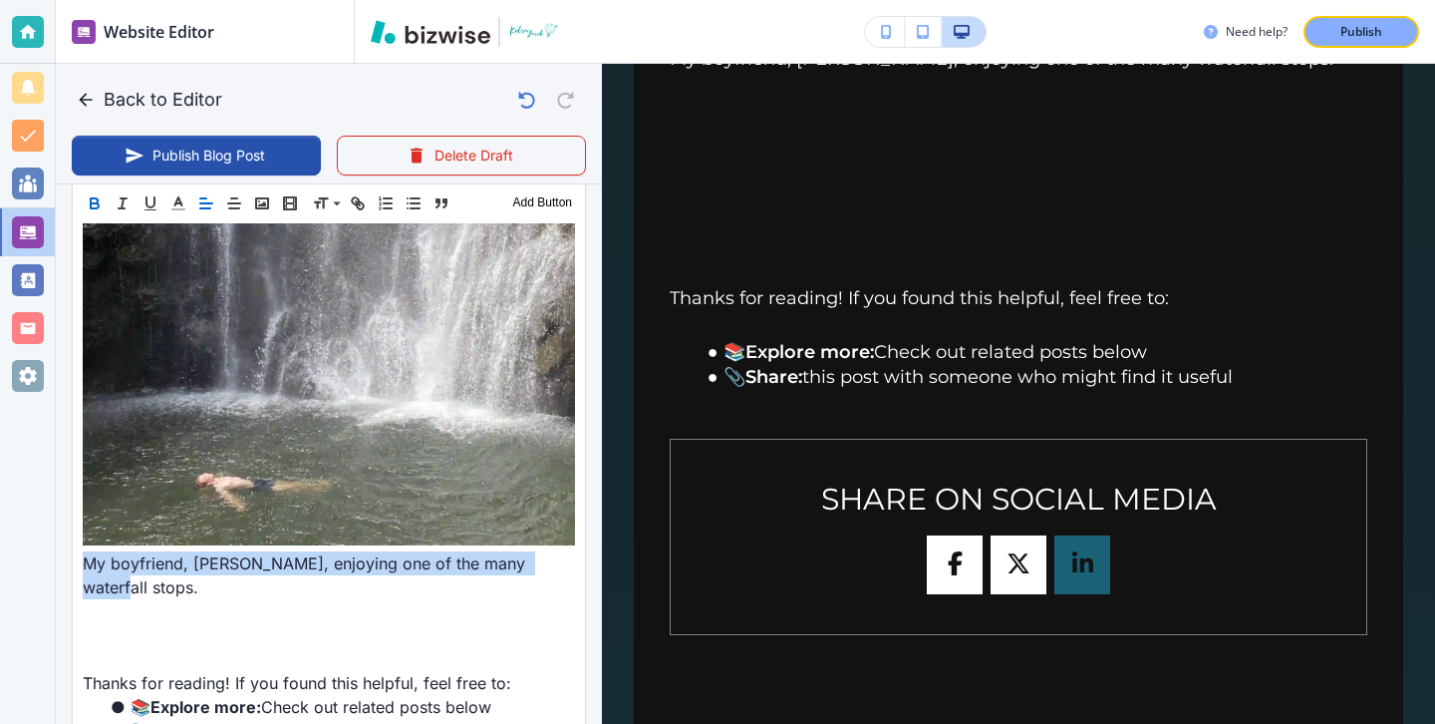
click at [92, 204] on icon "button" at bounding box center [95, 203] width 18 height 18
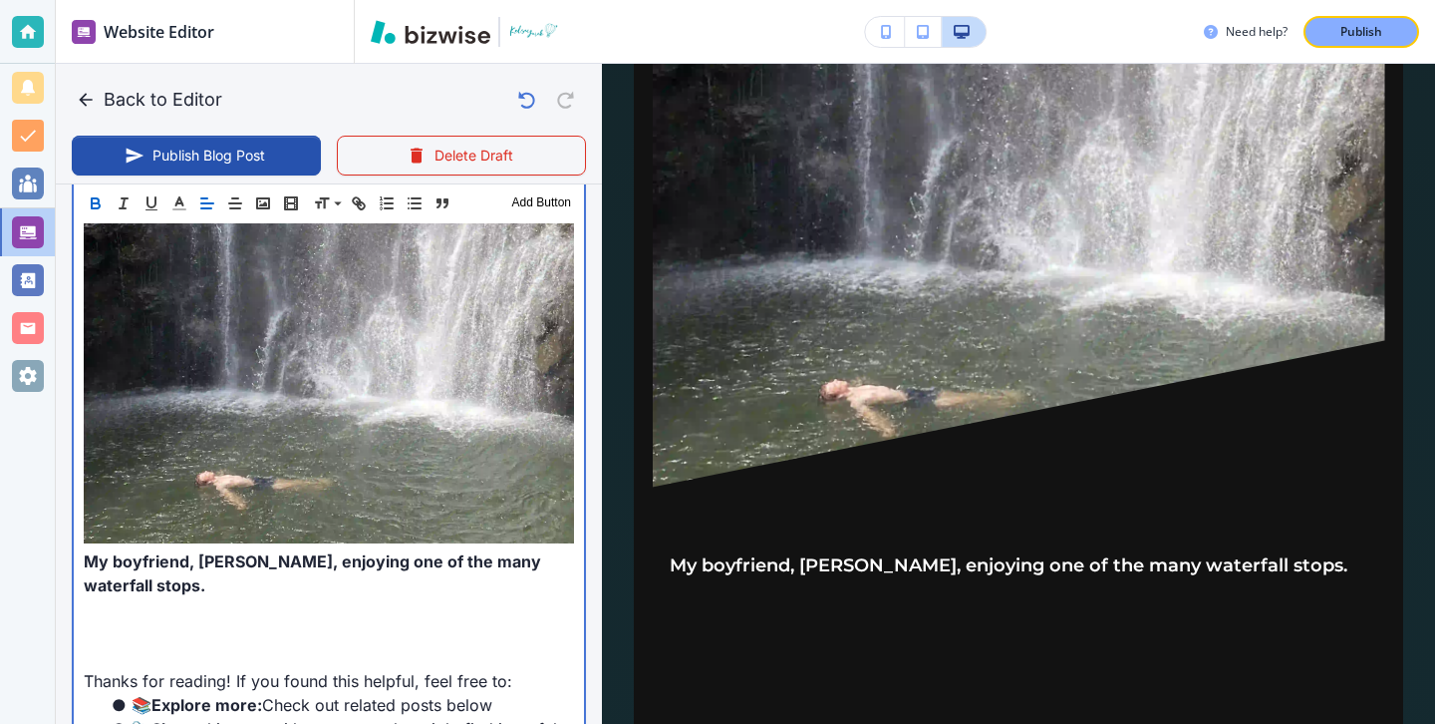
click at [474, 621] on p at bounding box center [329, 633] width 490 height 24
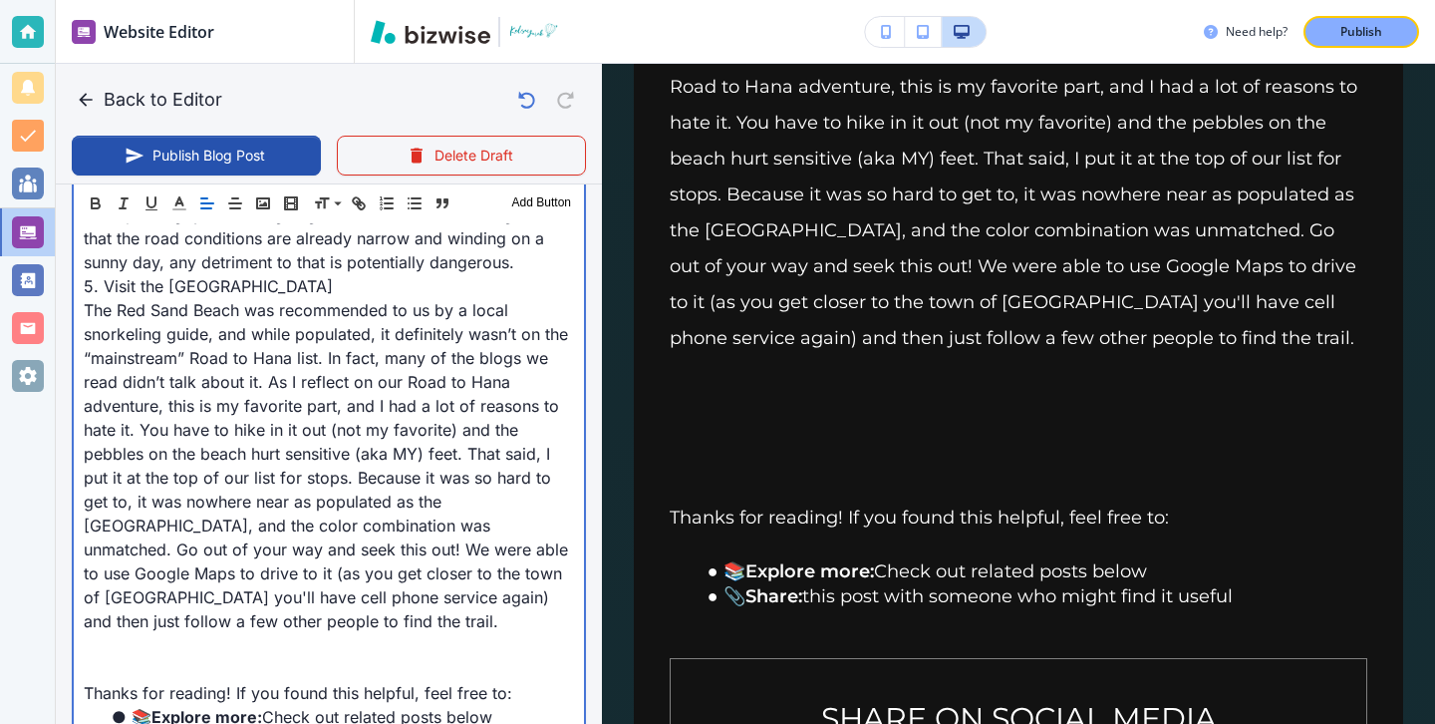
scroll to position [5661, 0]
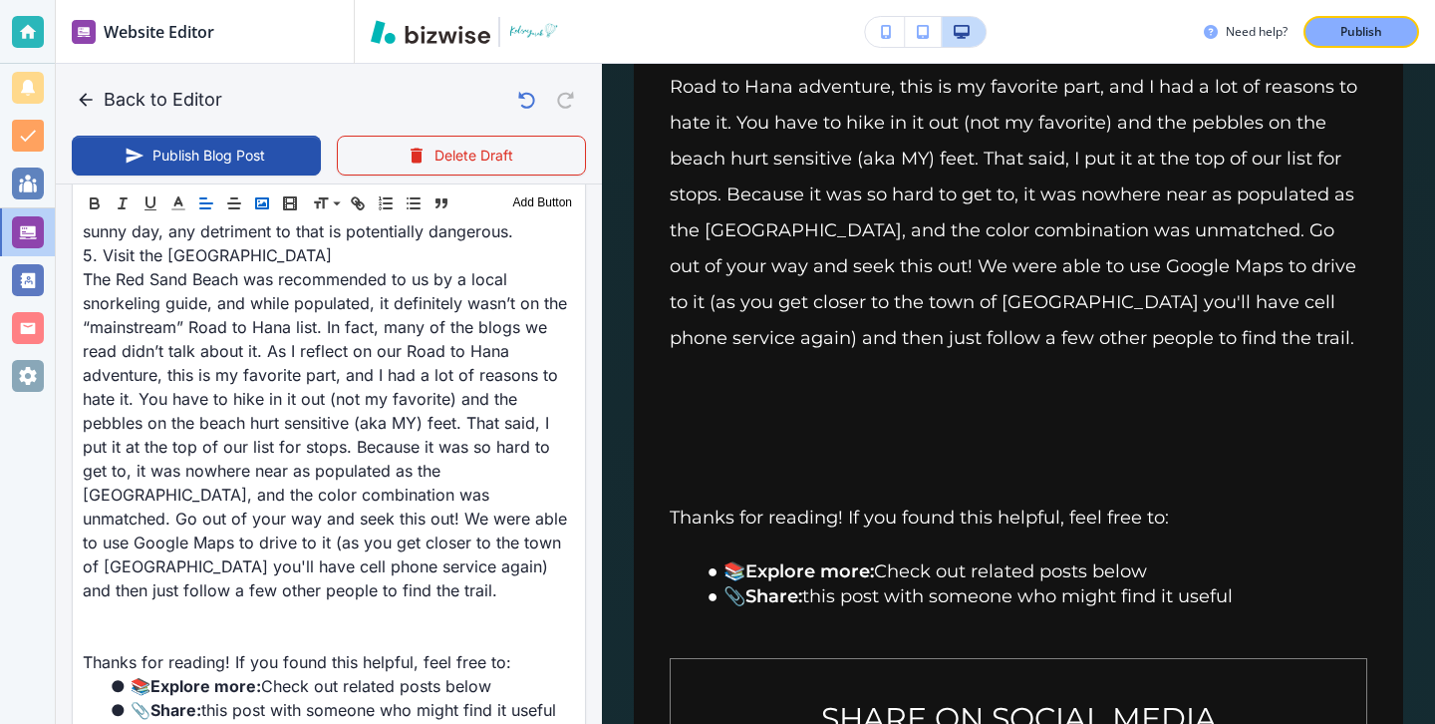
click at [275, 208] on button "button" at bounding box center [262, 203] width 28 height 24
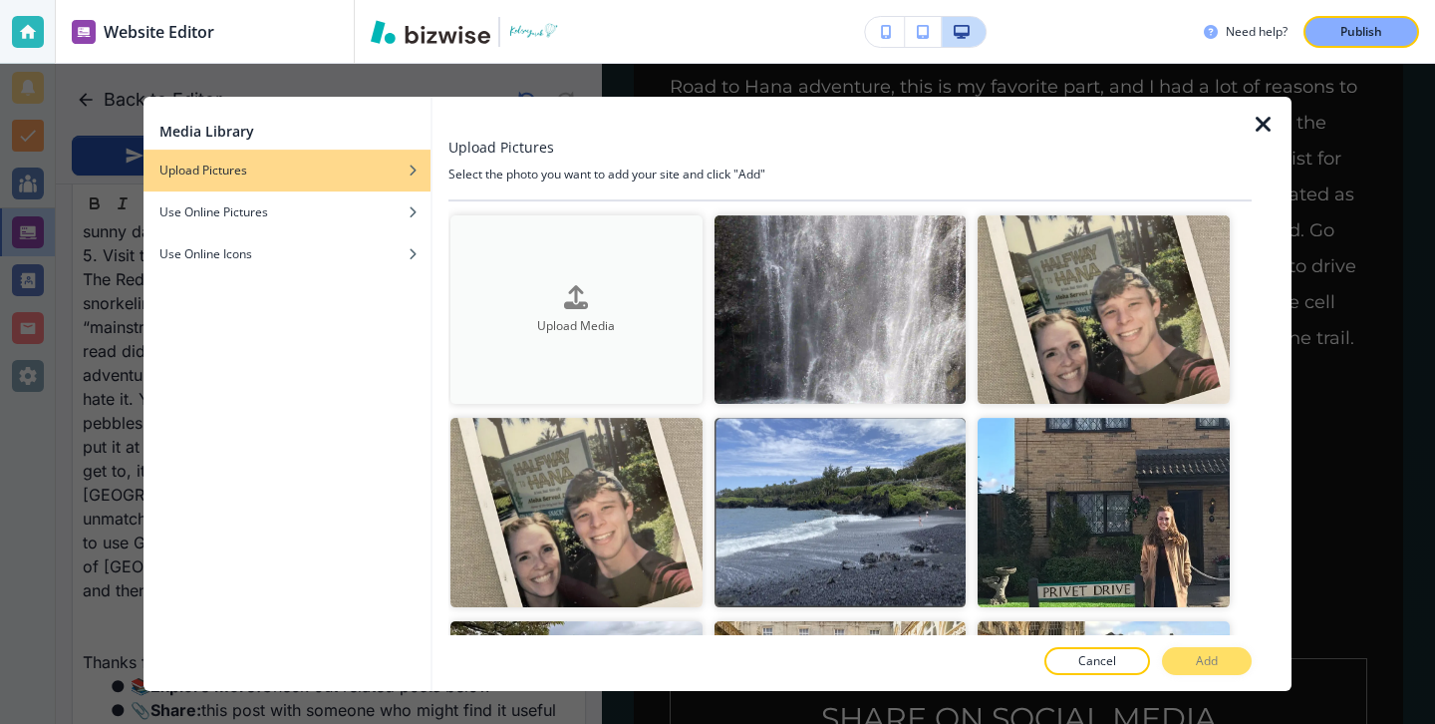
click at [652, 334] on h4 "Upload Media" at bounding box center [576, 326] width 252 height 18
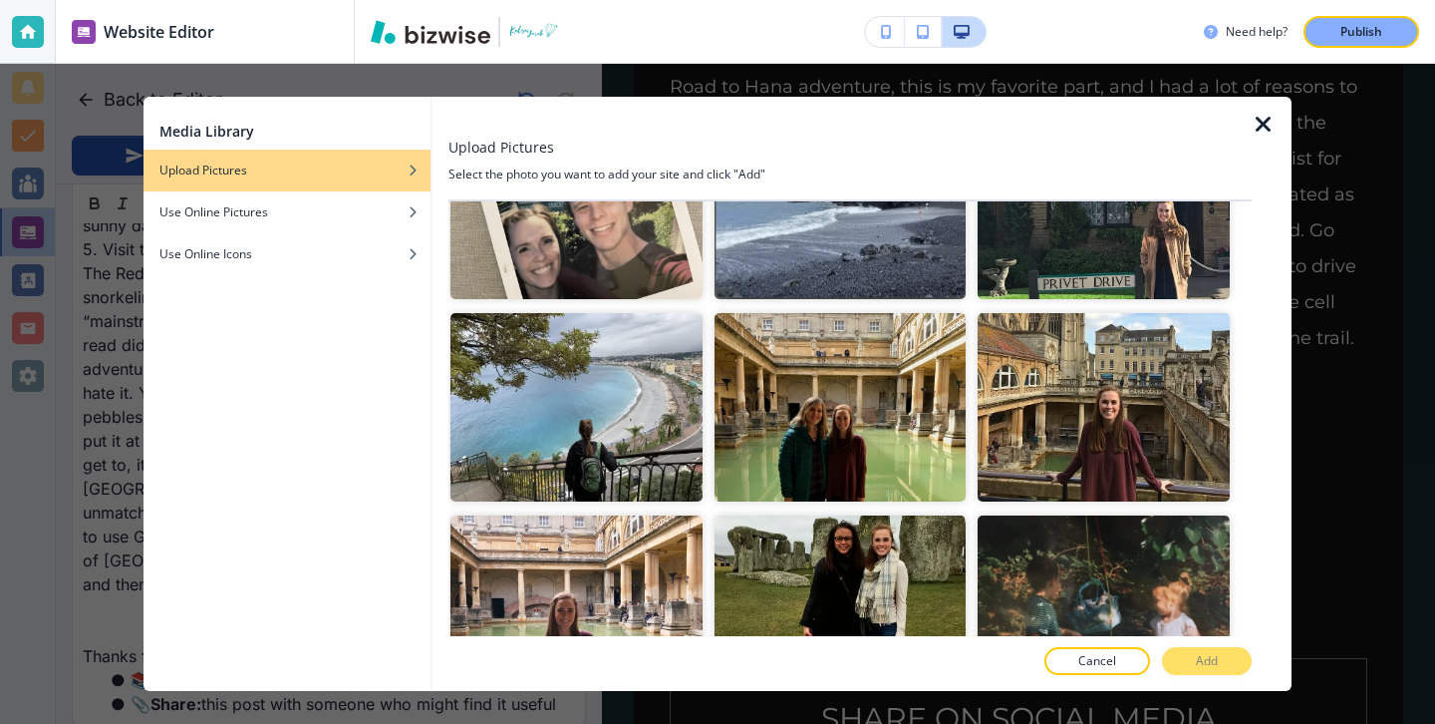
scroll to position [0, 0]
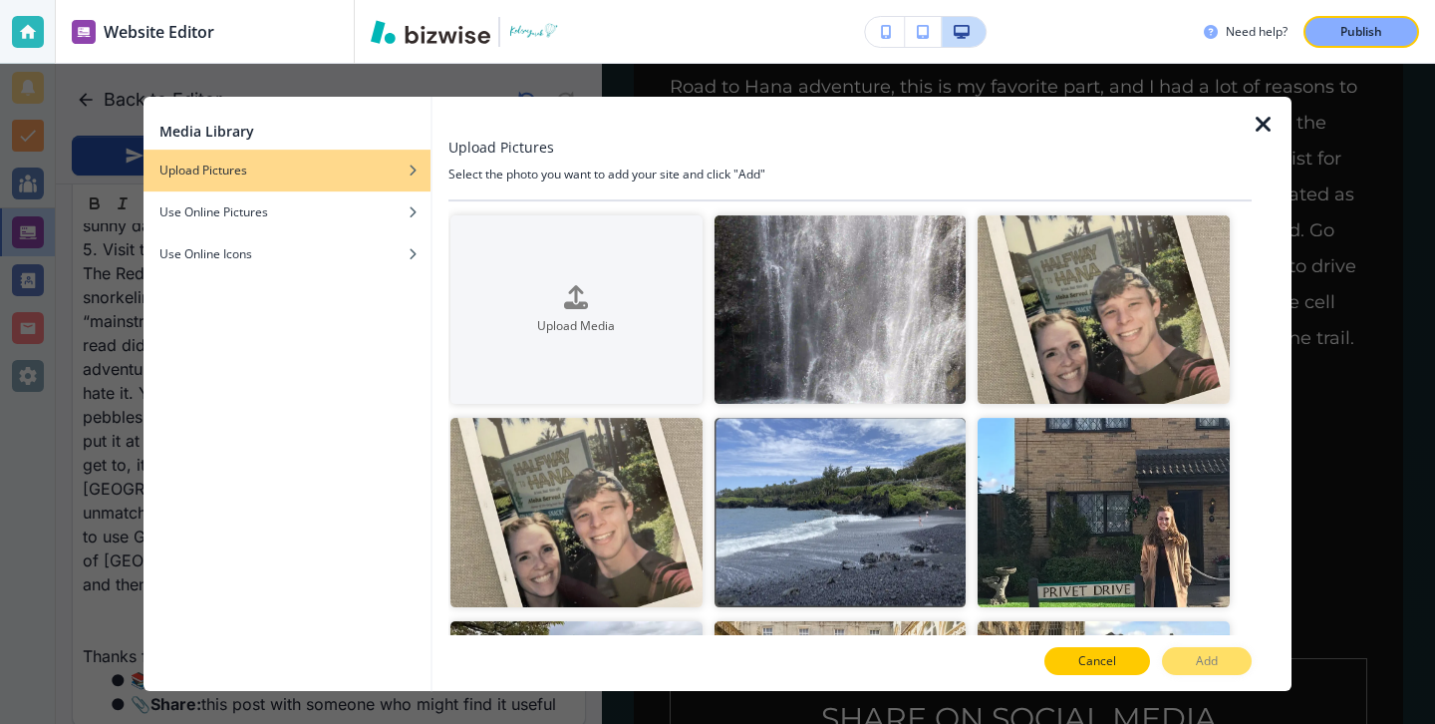
click at [1067, 670] on button "Cancel" at bounding box center [1097, 661] width 106 height 28
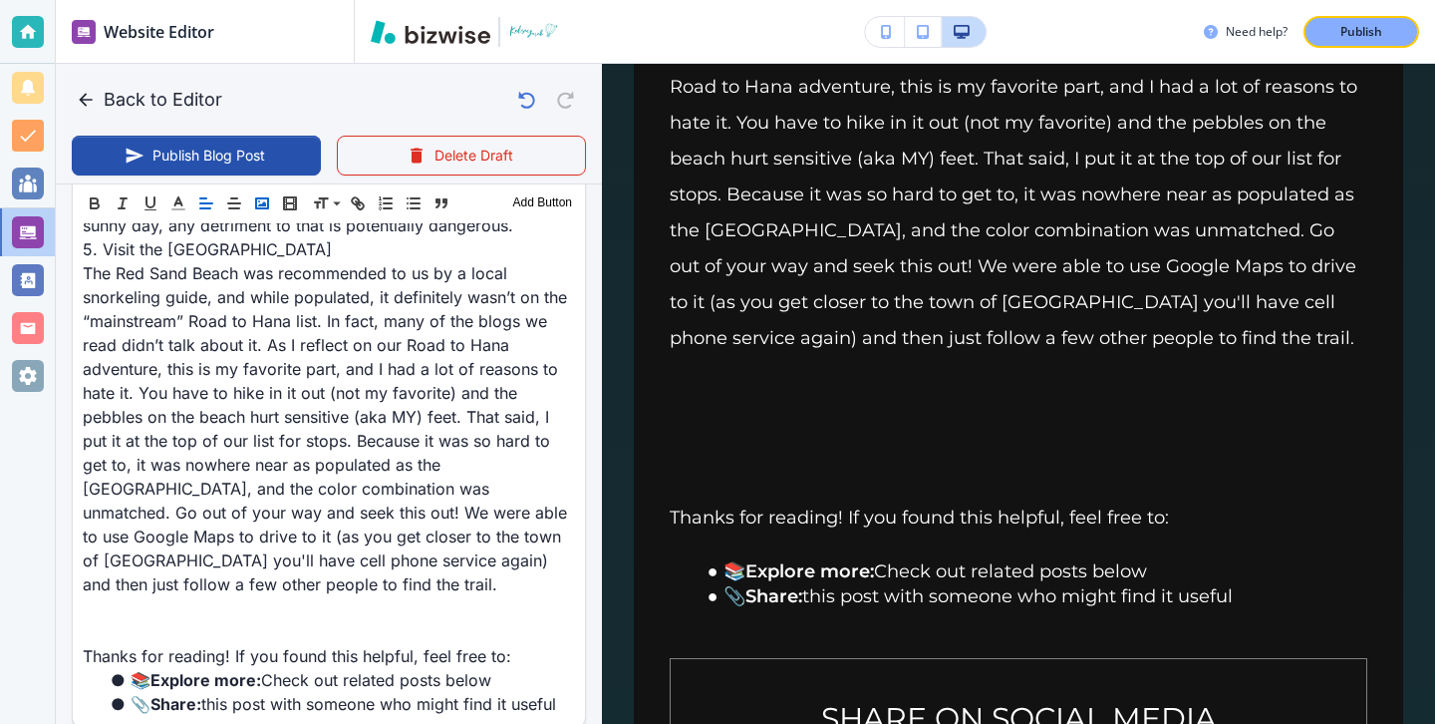
click at [267, 206] on rect "button" at bounding box center [262, 203] width 12 height 10
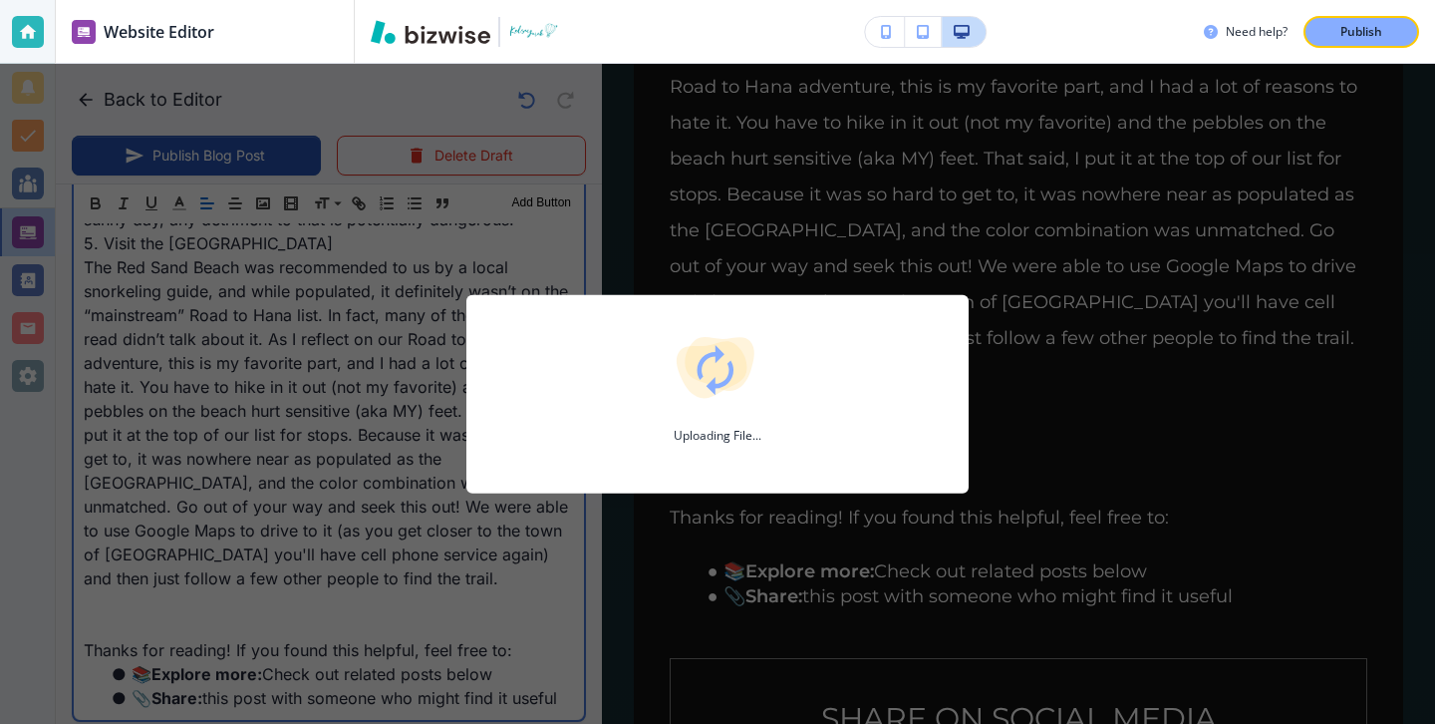
scroll to position [5661, 0]
type input "Aug 13, 2025 04:11 PM"
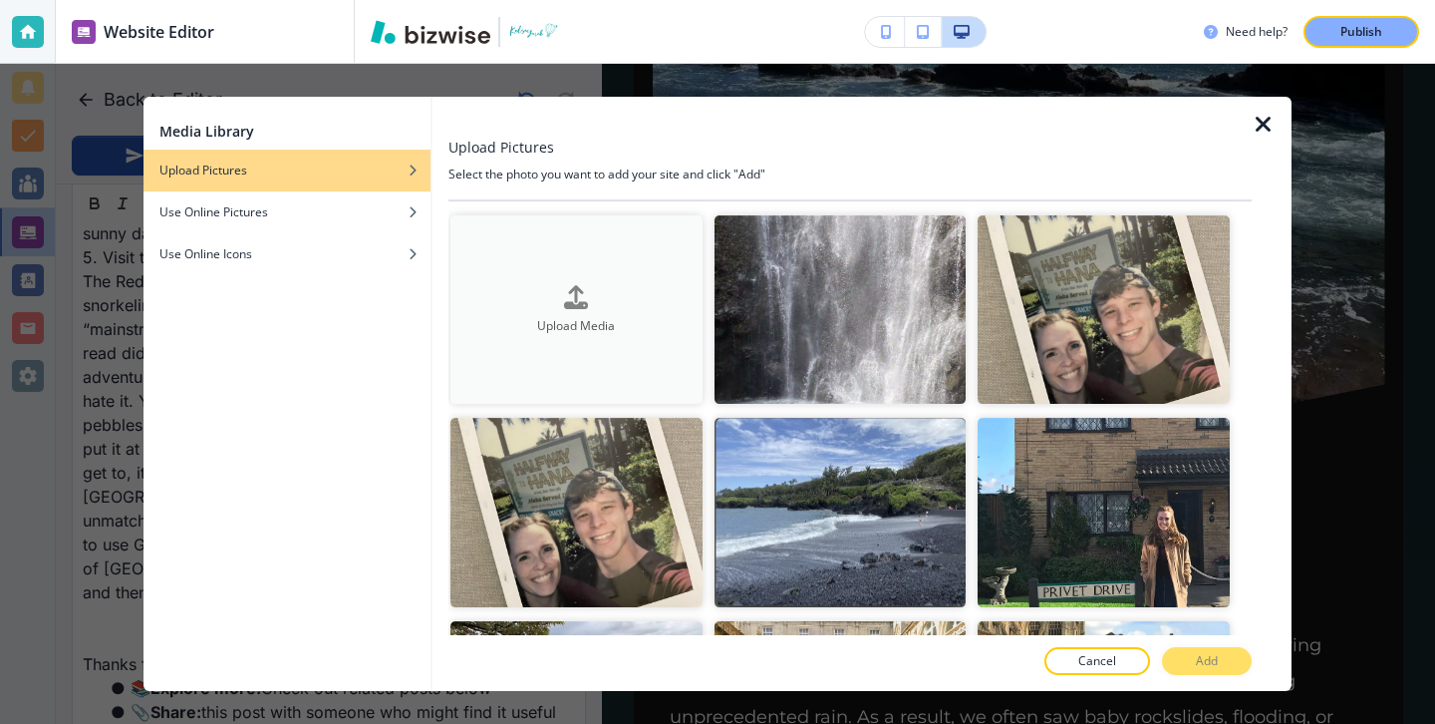
scroll to position [6329, 0]
click at [591, 284] on button "Upload Media" at bounding box center [576, 309] width 252 height 188
click at [1272, 124] on icon "button" at bounding box center [1264, 125] width 24 height 24
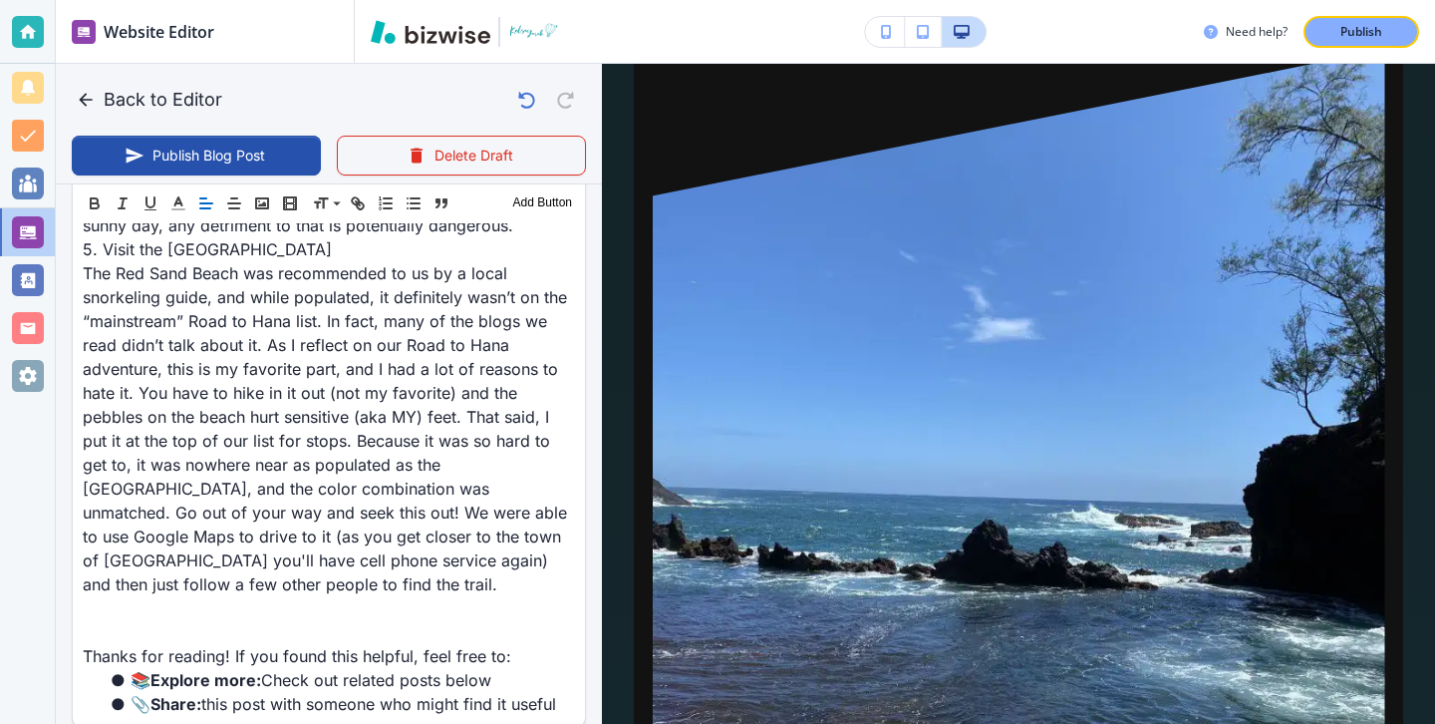
scroll to position [7477, 0]
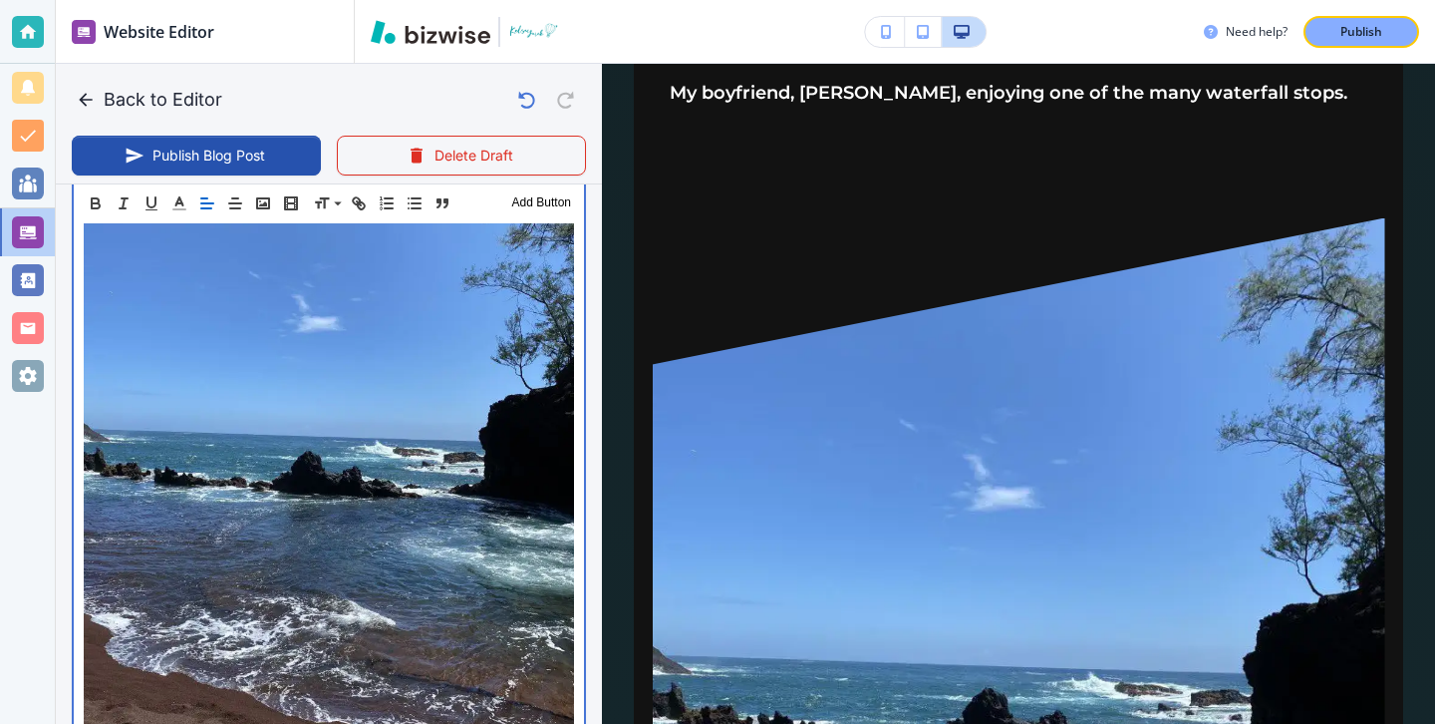
click at [309, 417] on img at bounding box center [329, 464] width 490 height 654
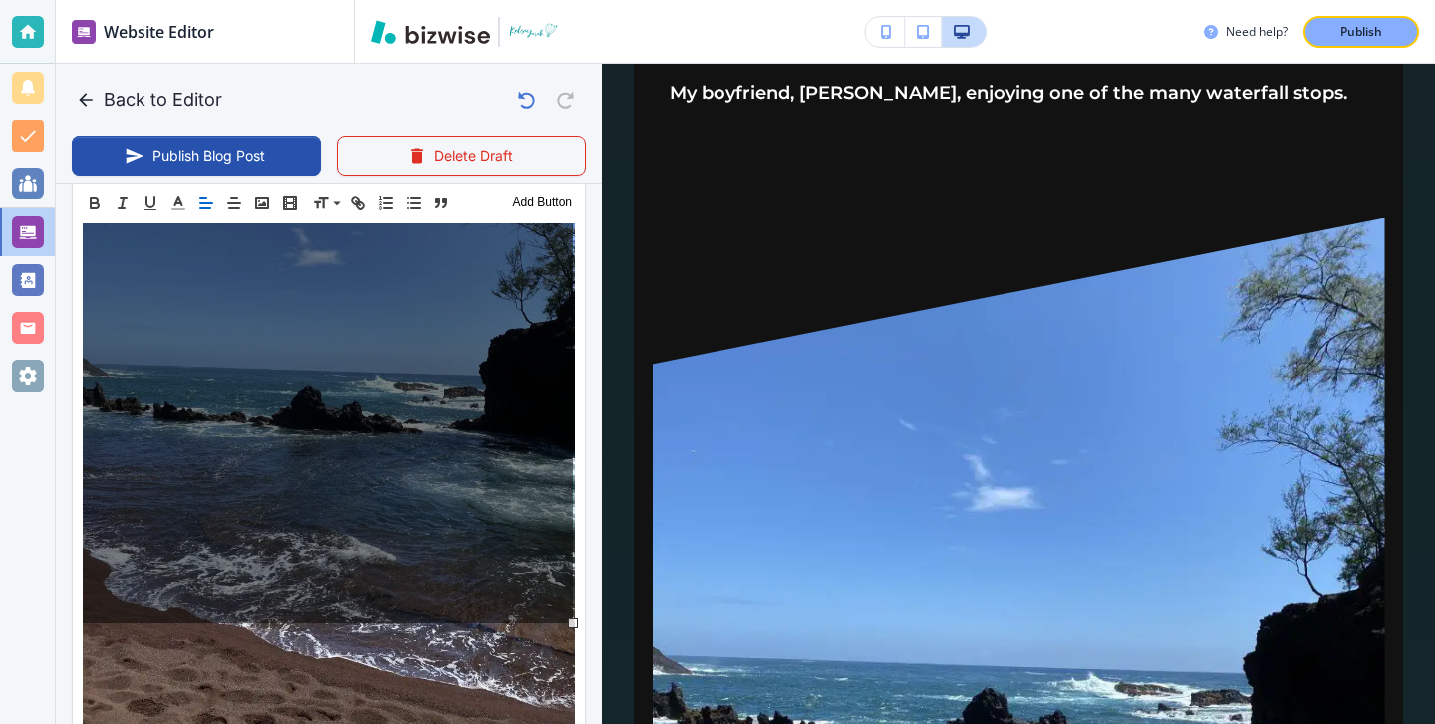
scroll to position [5601, 0]
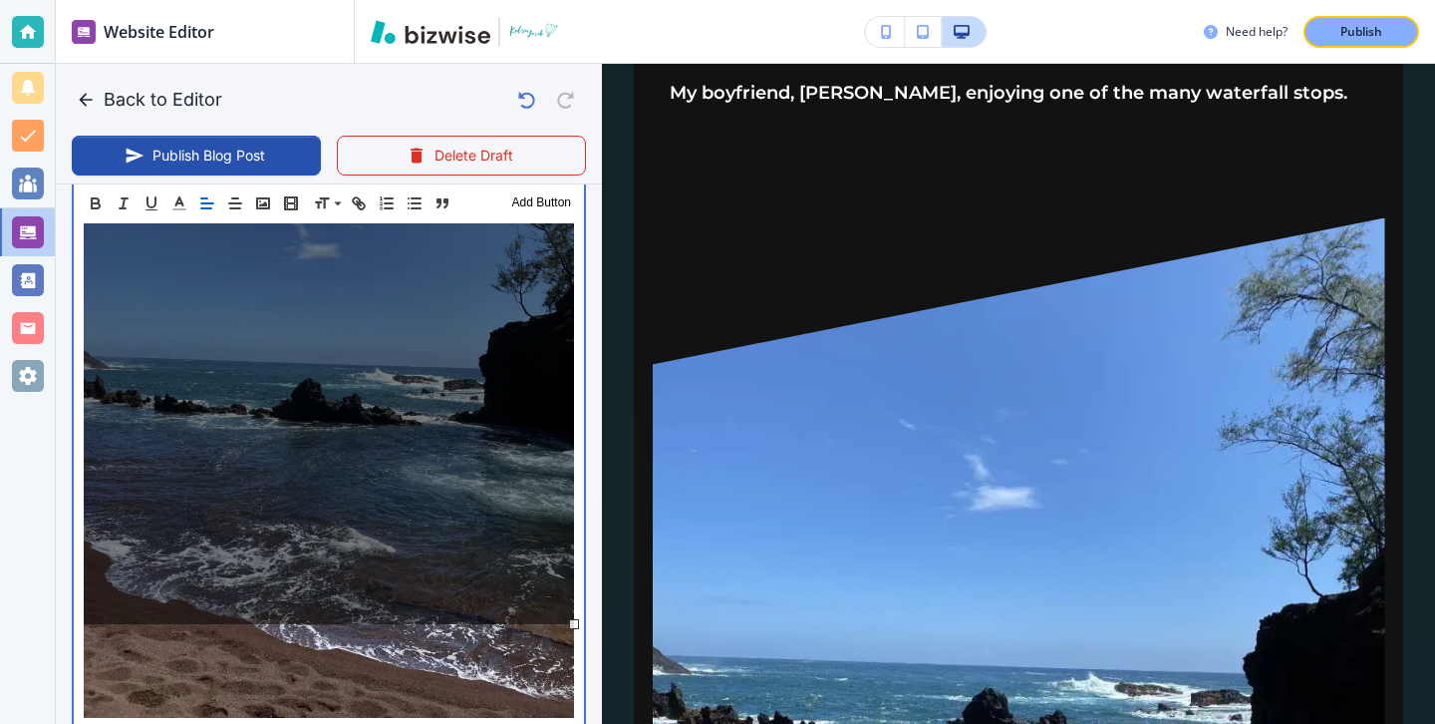
drag, startPoint x: 355, startPoint y: 538, endPoint x: 353, endPoint y: 674, distance: 135.6
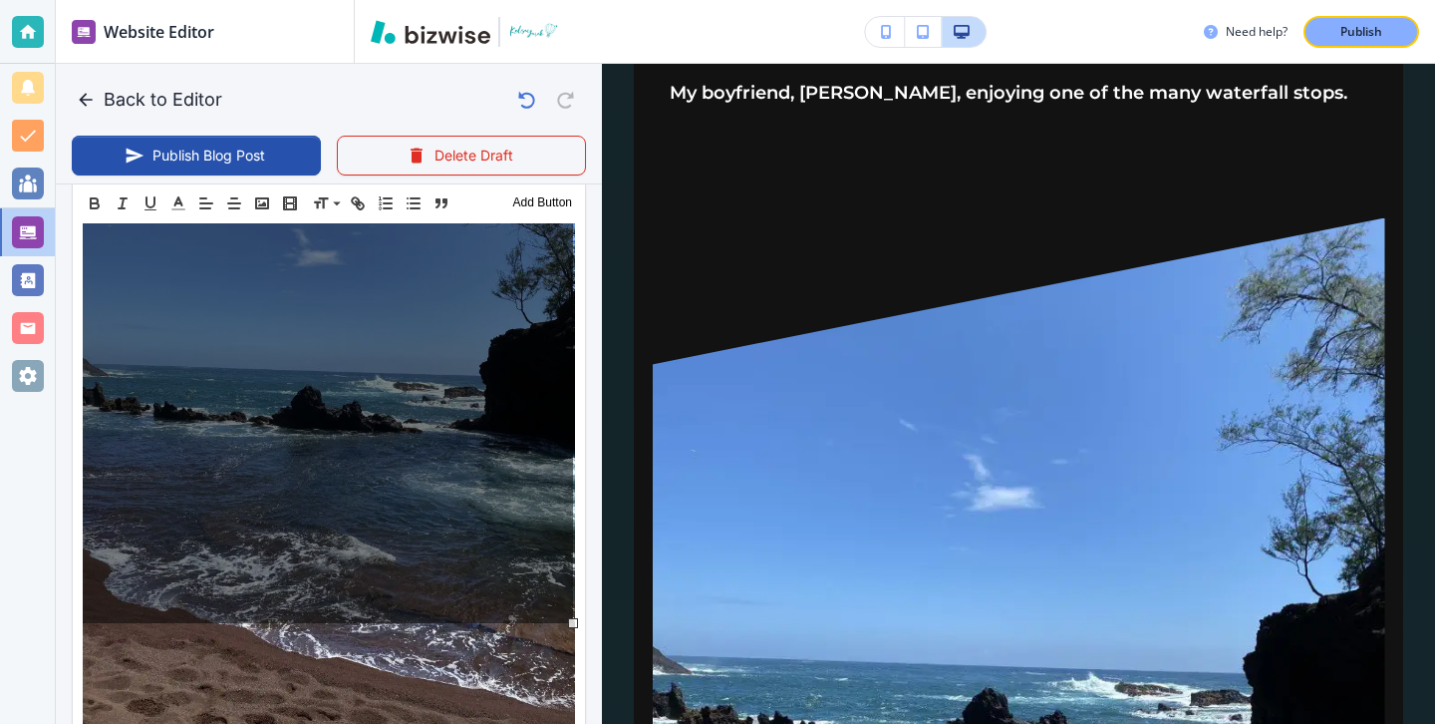
click at [384, 580] on div "100% 50% % Press enter key to apply change! Restore Left Center Right Restore" at bounding box center [328, 296] width 490 height 654
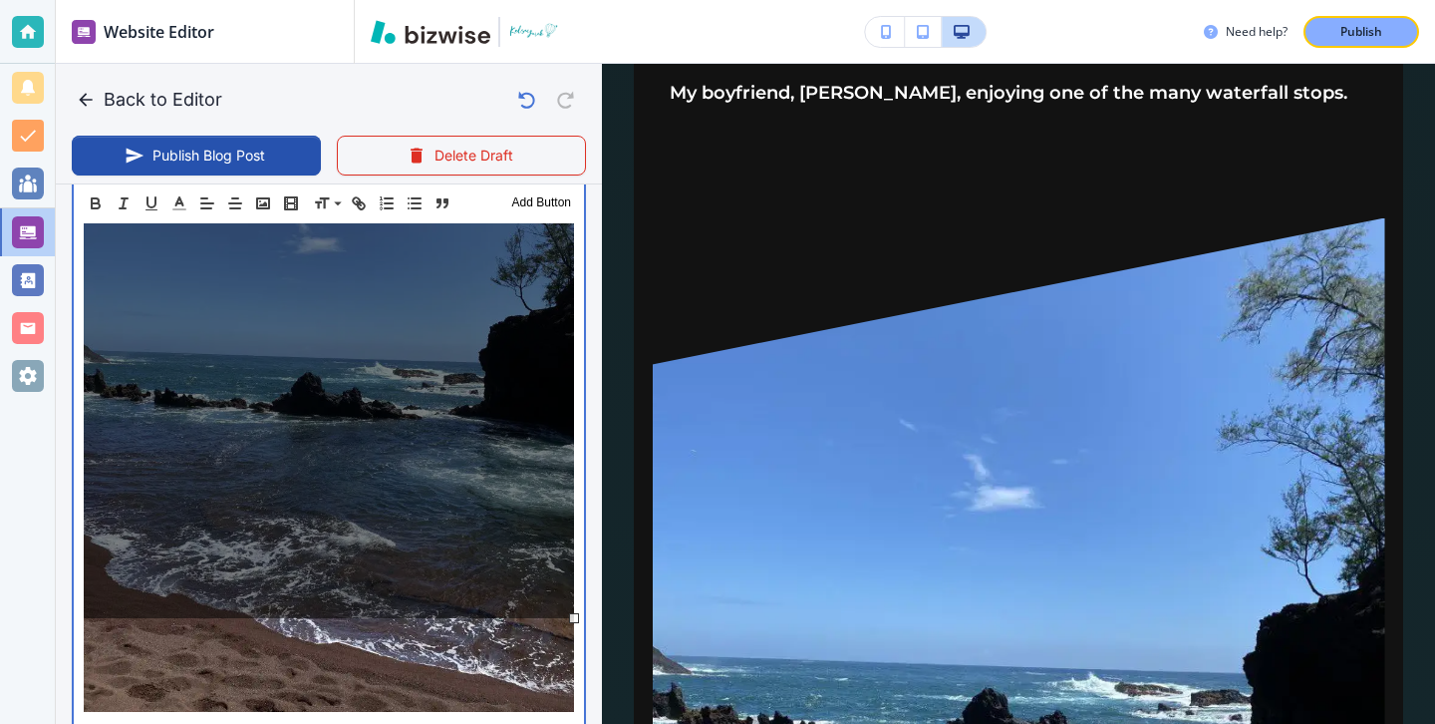
scroll to position [5595, 0]
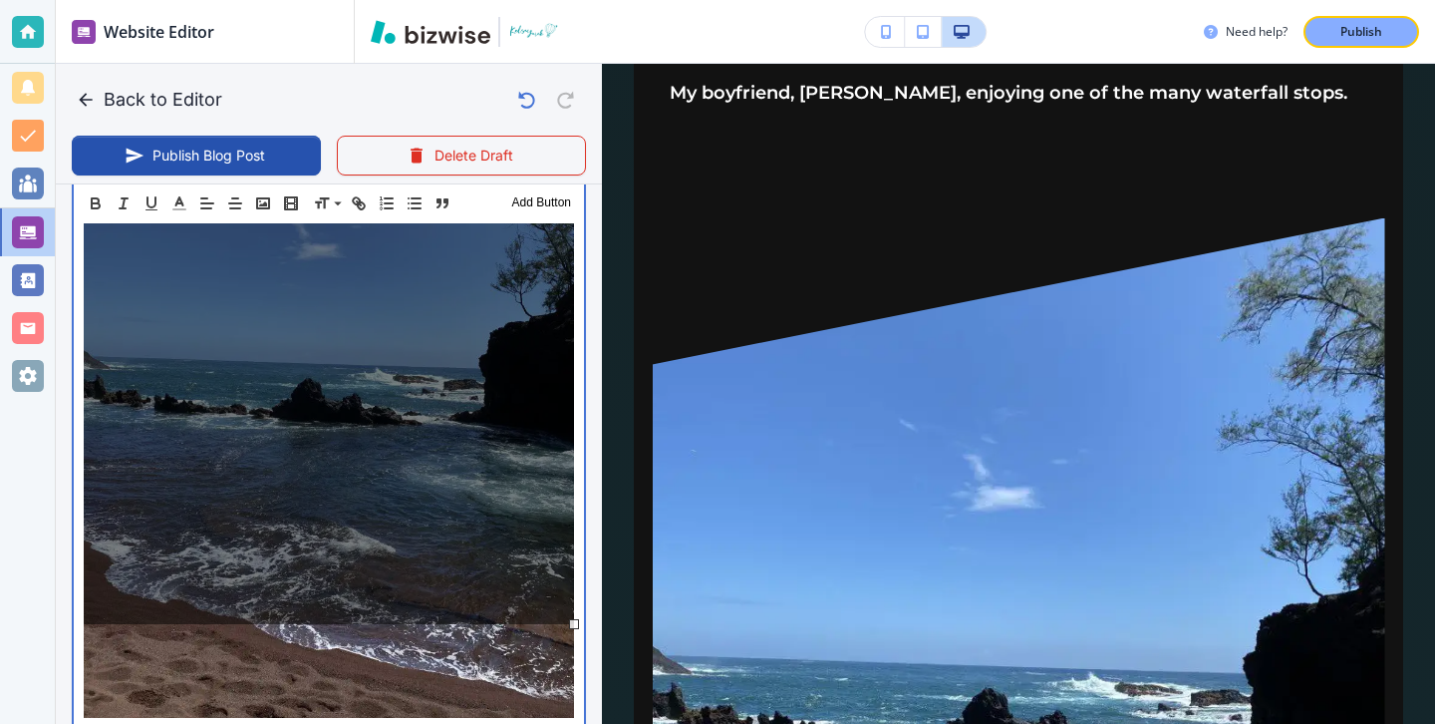
click at [486, 648] on p "4. Avoid rainy weather" at bounding box center [329, 406] width 490 height 684
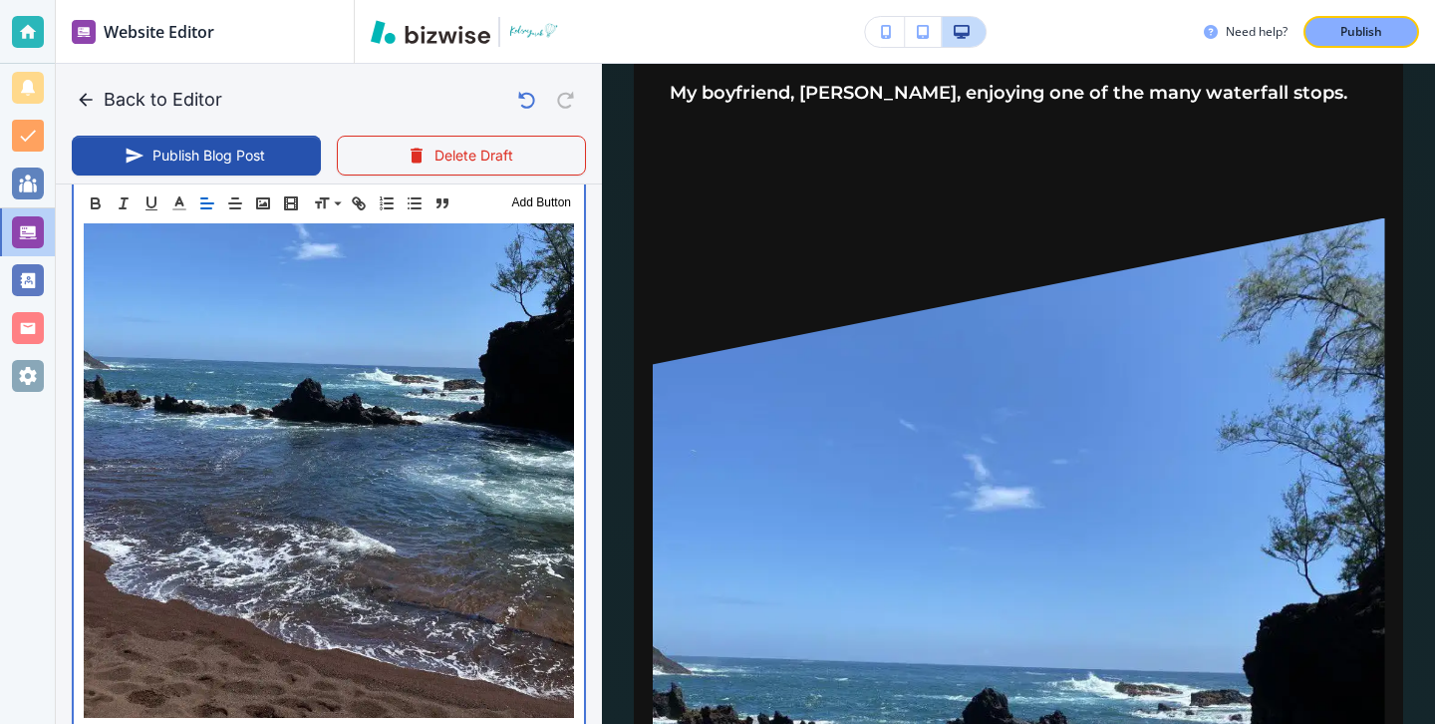
click at [486, 589] on img at bounding box center [329, 391] width 490 height 654
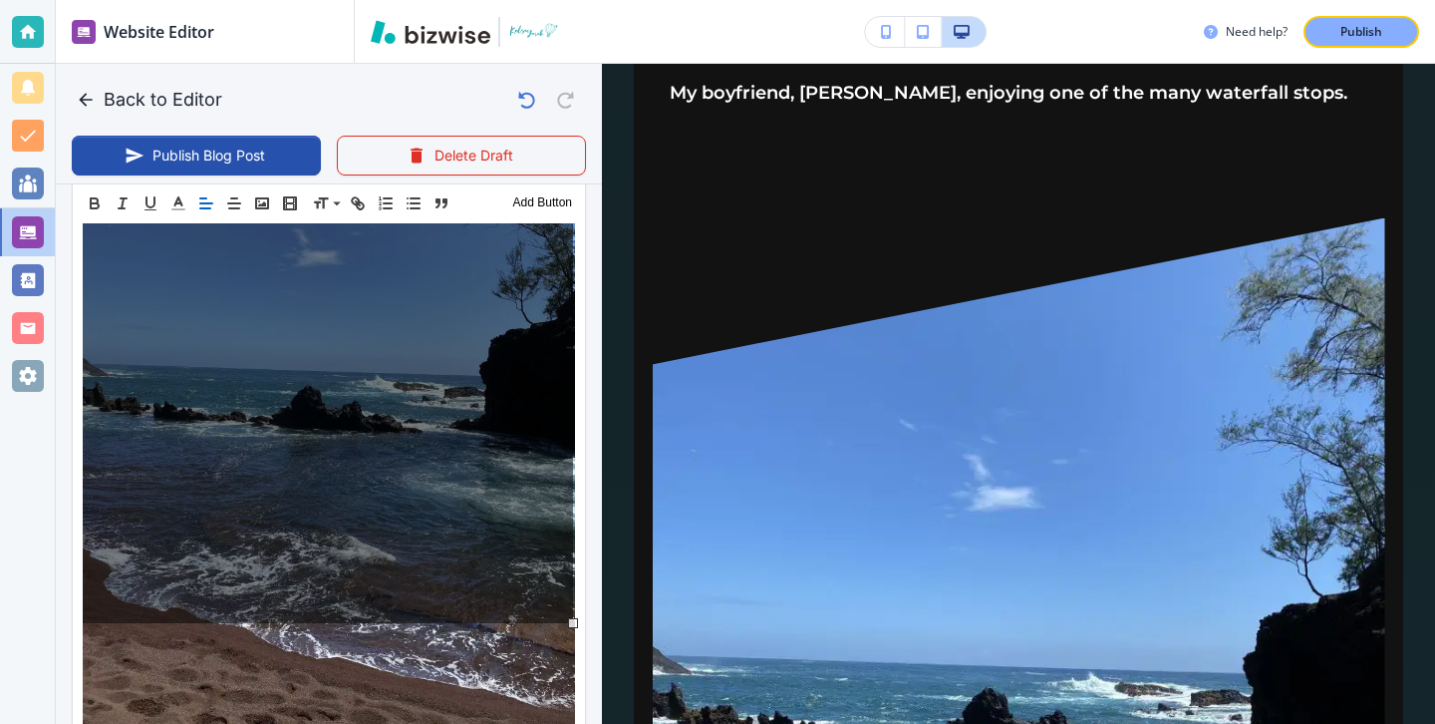
scroll to position [5601, 0]
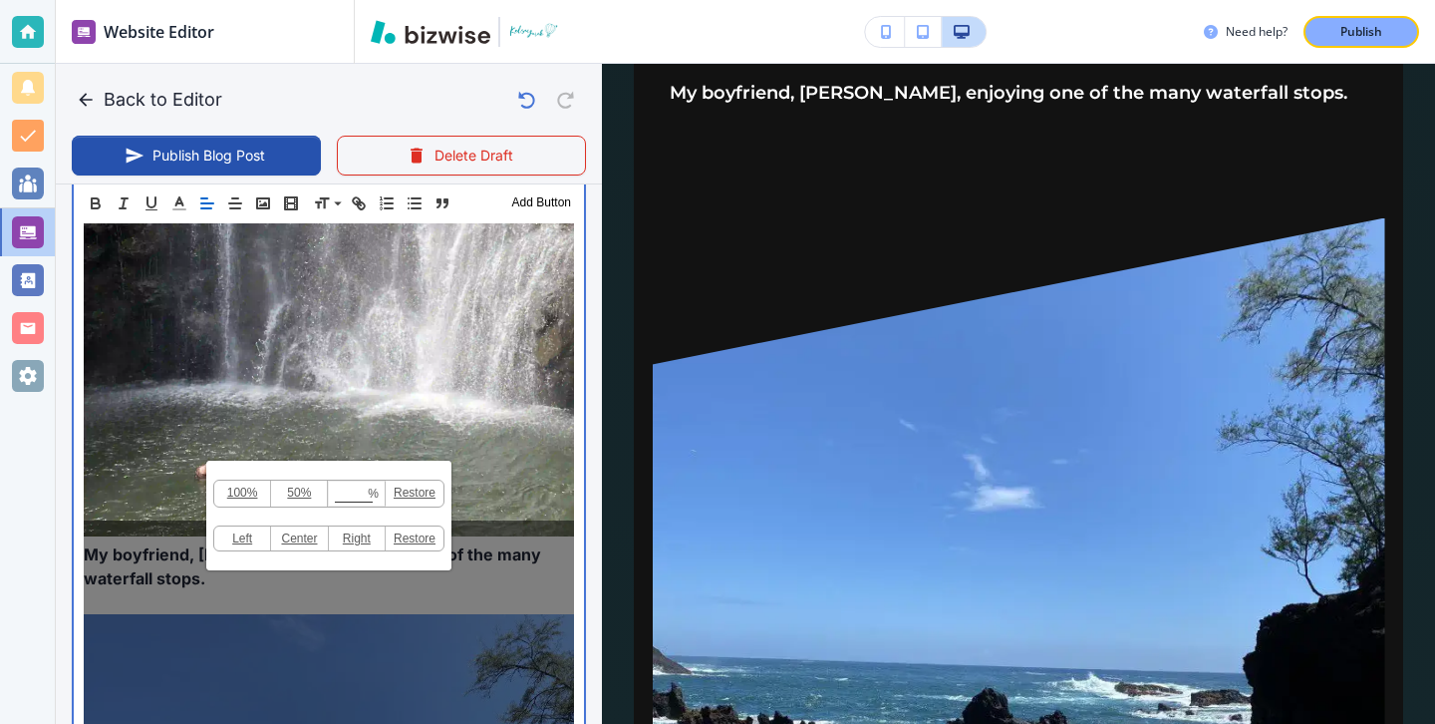
click at [470, 406] on img at bounding box center [329, 209] width 490 height 654
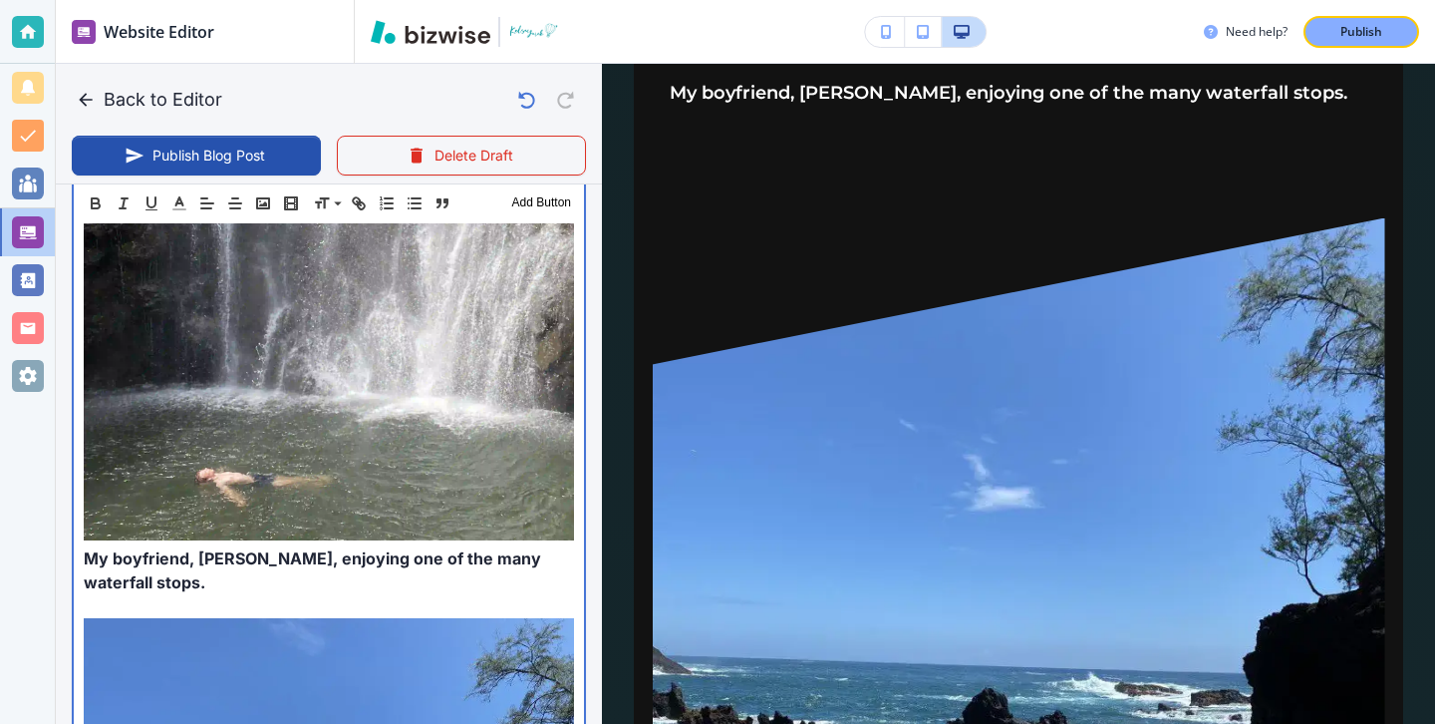
click at [395, 594] on p at bounding box center [329, 606] width 490 height 24
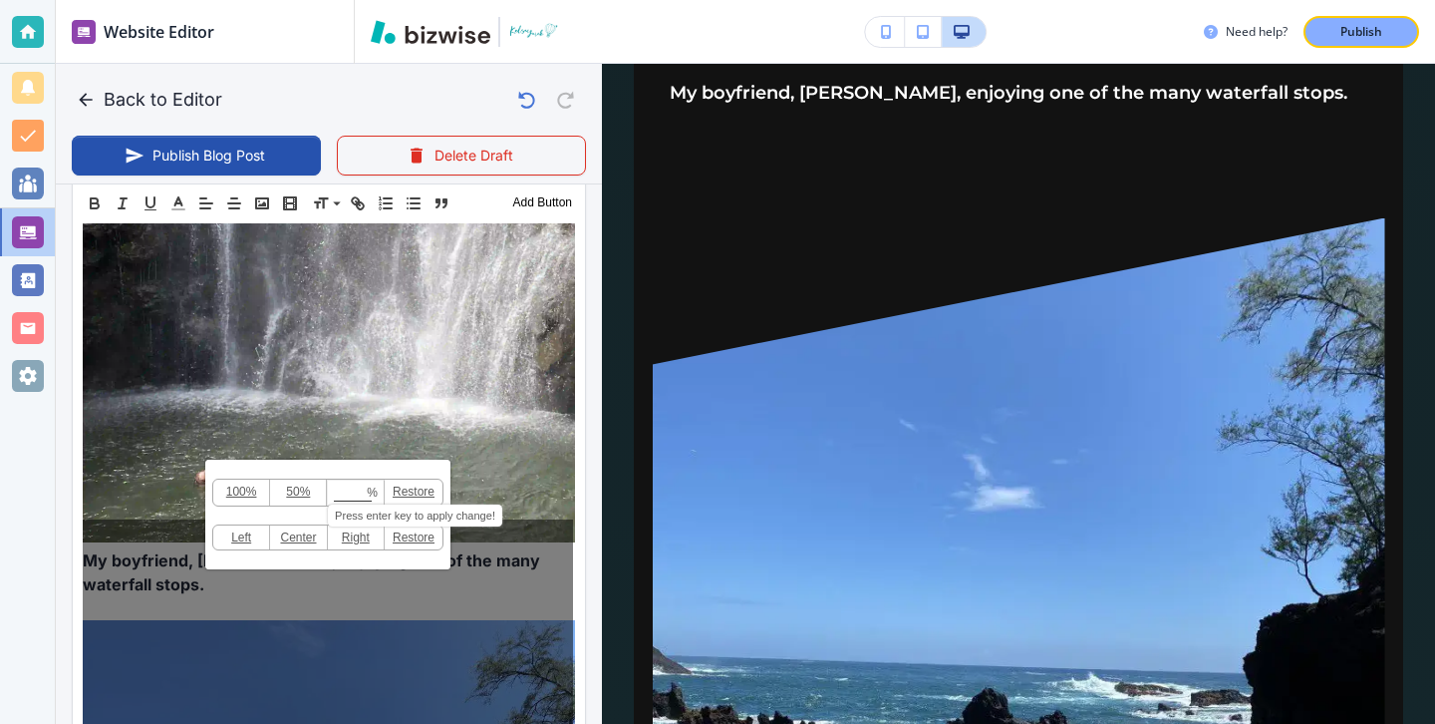
click at [347, 495] on input at bounding box center [356, 493] width 56 height 14
type input "0"
click at [350, 497] on input "0" at bounding box center [356, 493] width 56 height 14
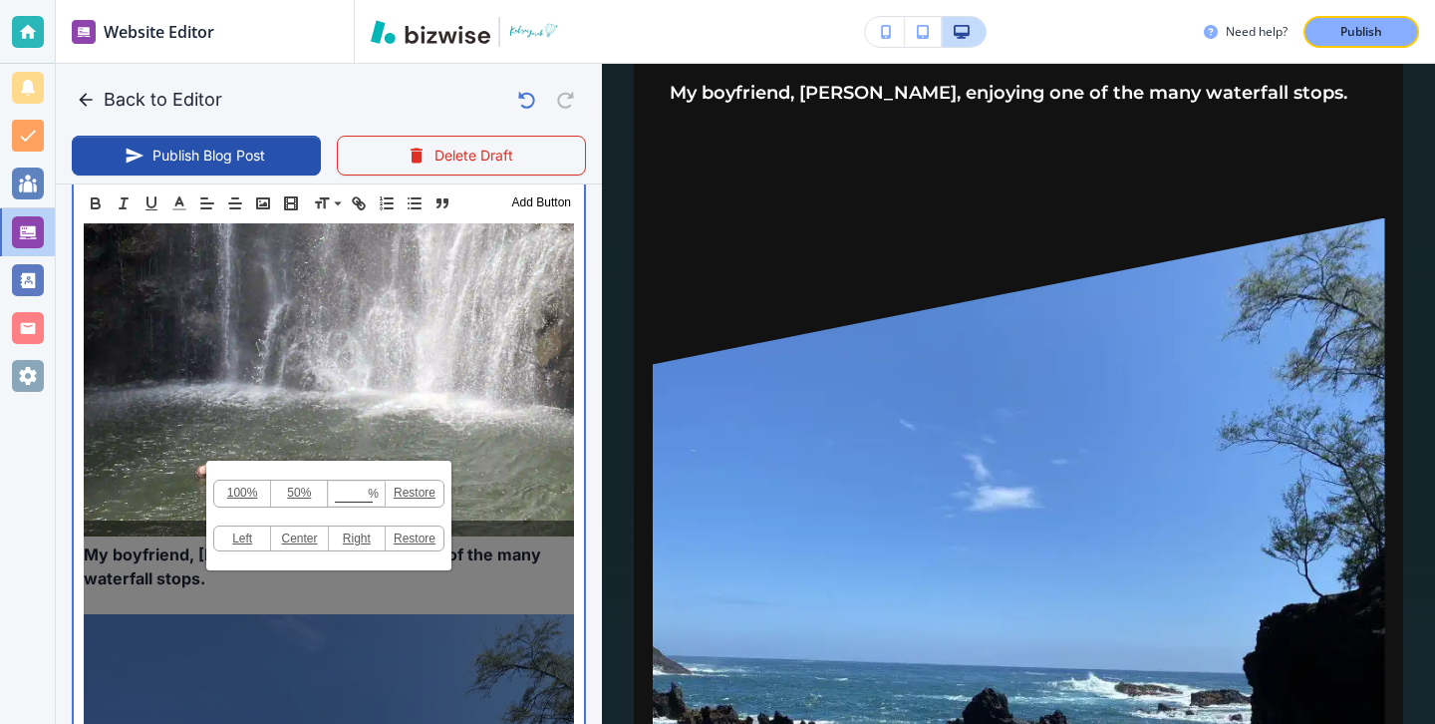
click at [148, 463] on img at bounding box center [329, 209] width 490 height 654
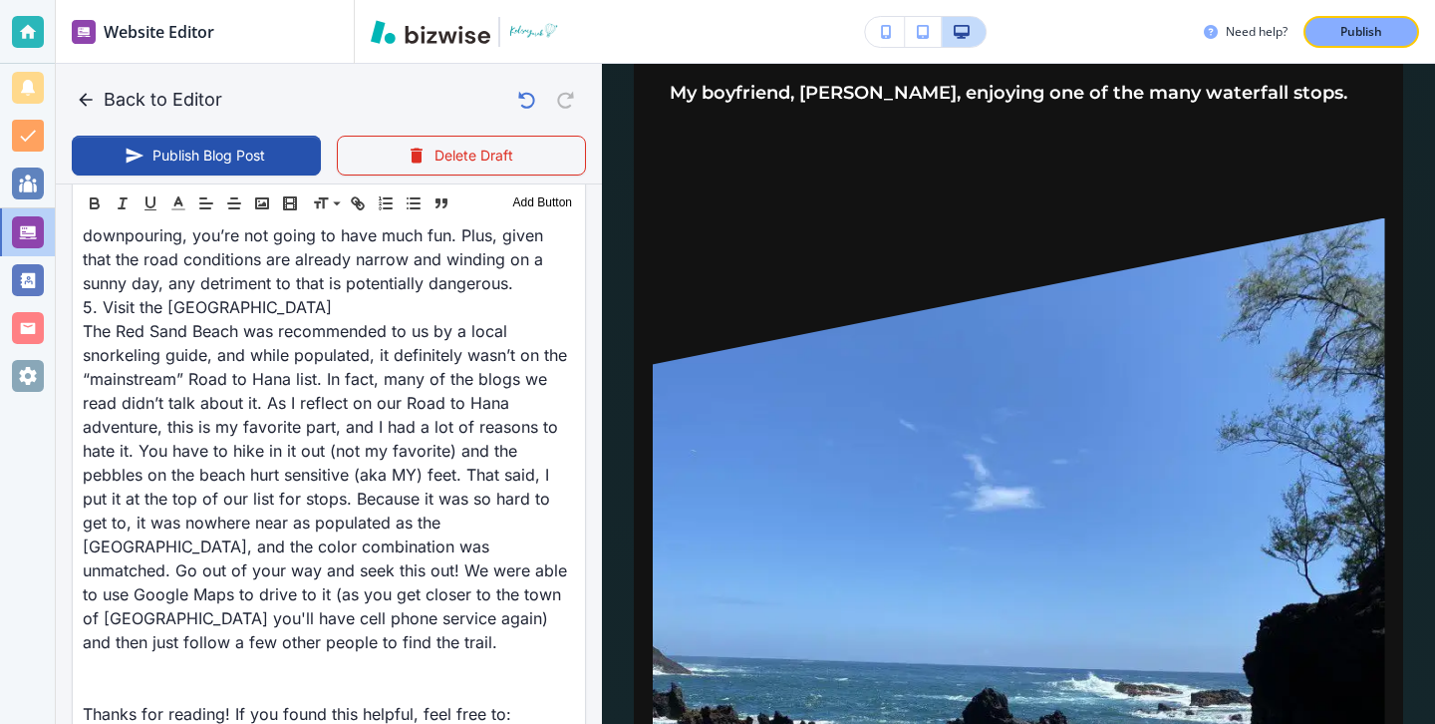
scroll to position [6166, 0]
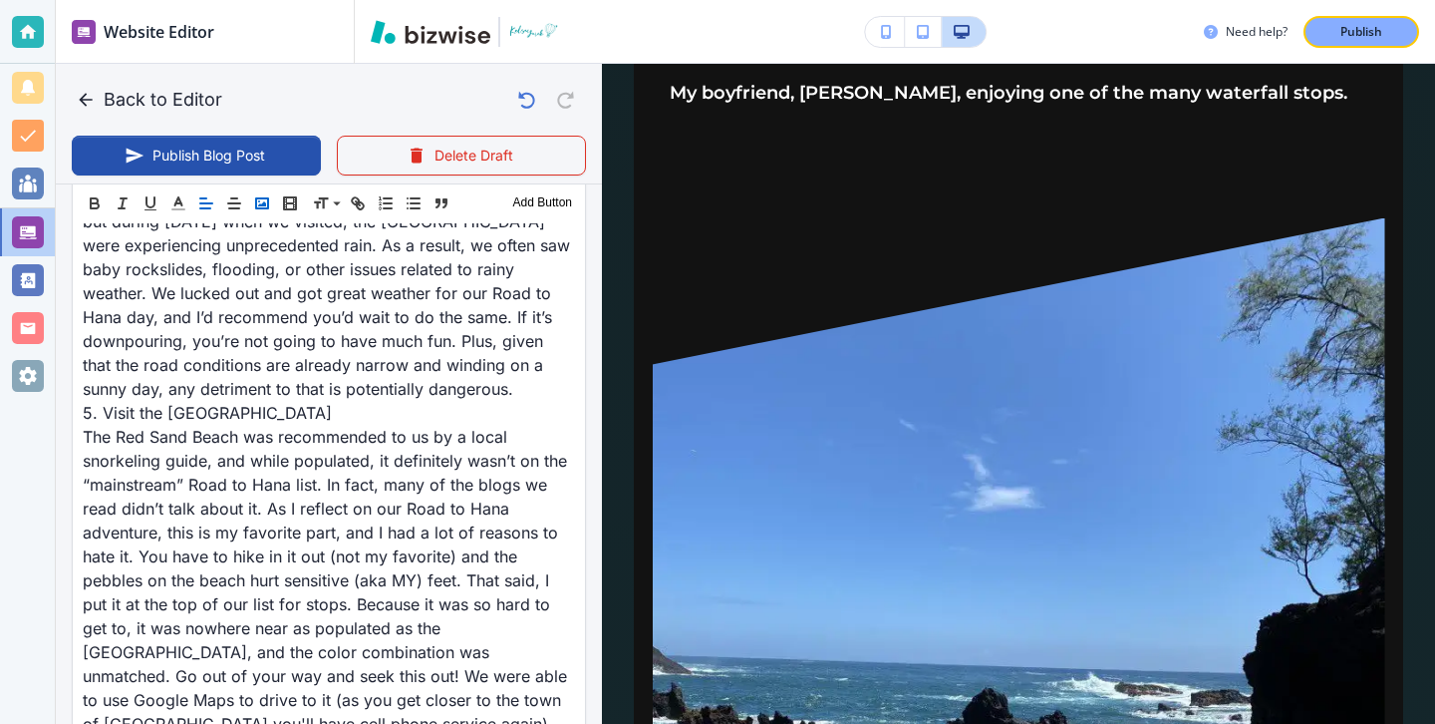
click at [254, 199] on icon "button" at bounding box center [262, 203] width 18 height 18
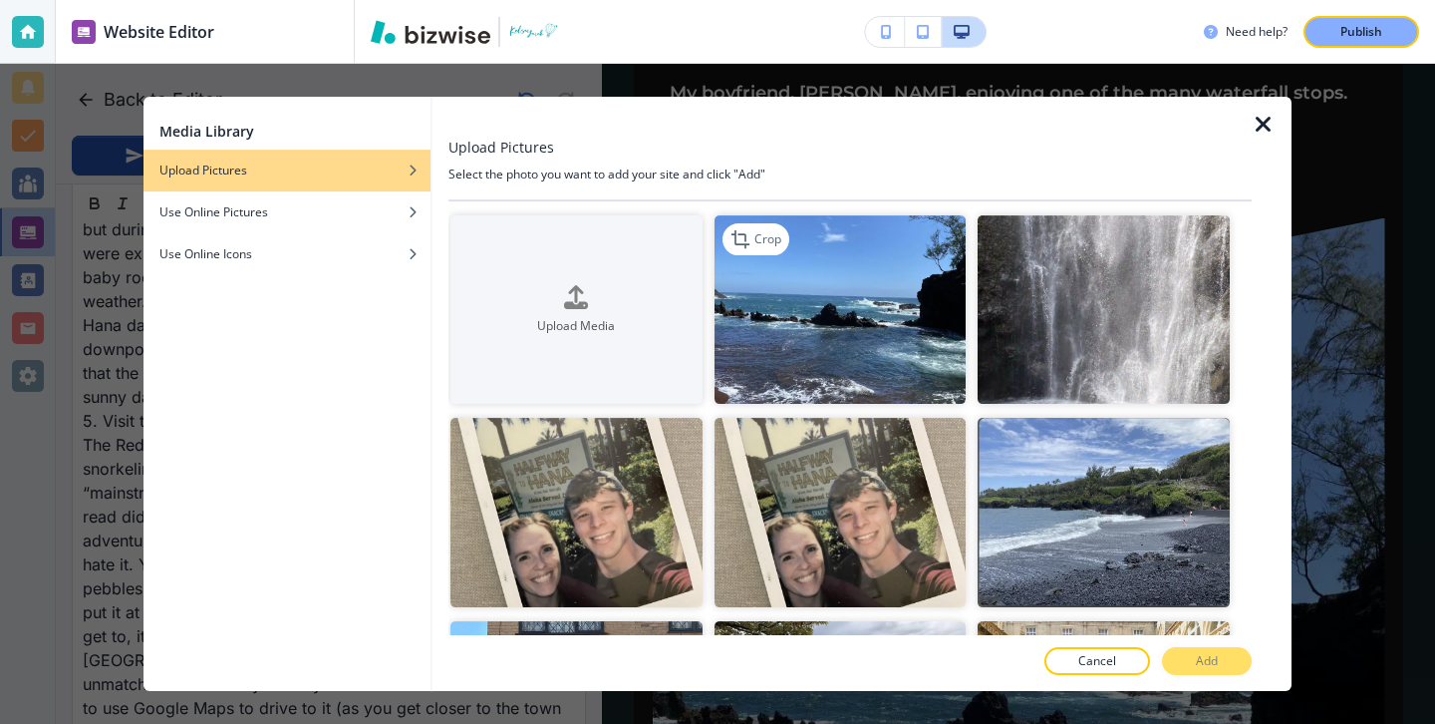
click at [834, 292] on img "button" at bounding box center [841, 309] width 252 height 188
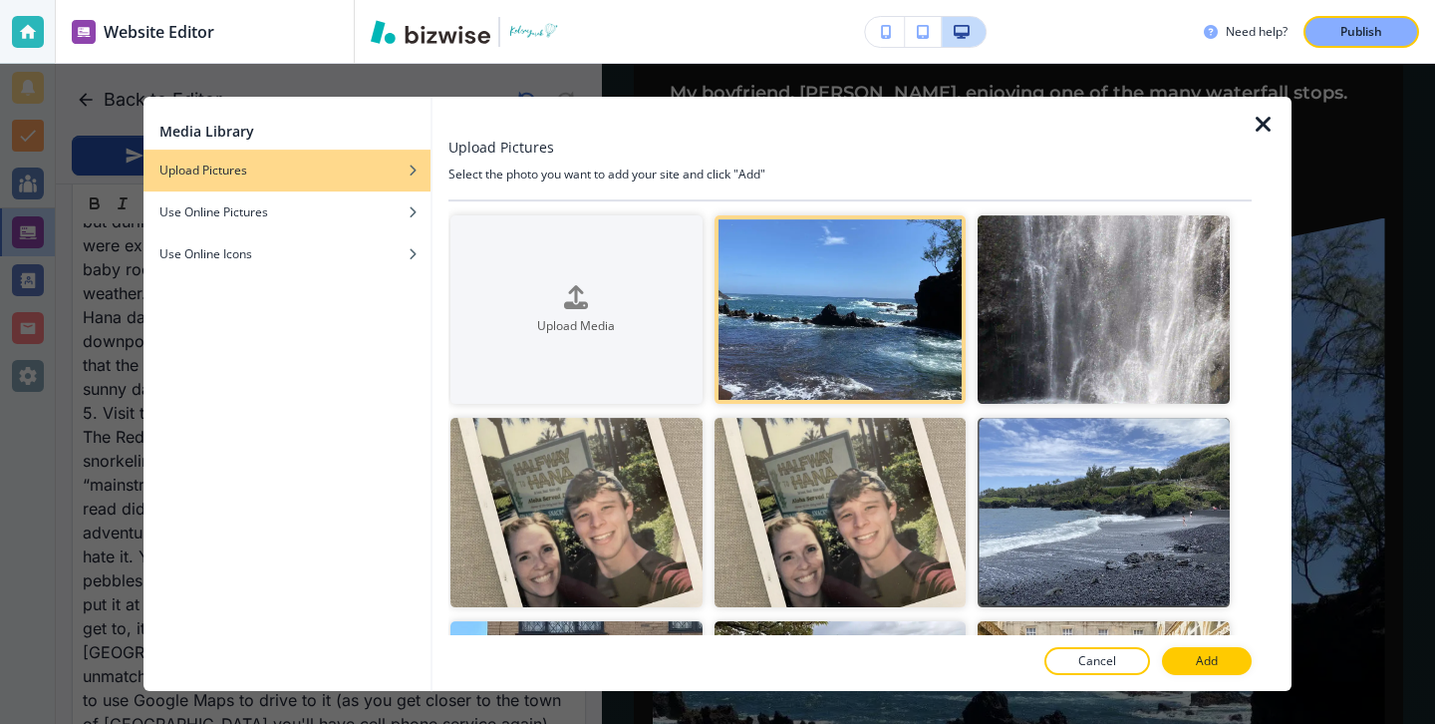
click at [1196, 683] on div at bounding box center [849, 683] width 803 height 16
click at [1198, 666] on p "Add" at bounding box center [1207, 661] width 22 height 18
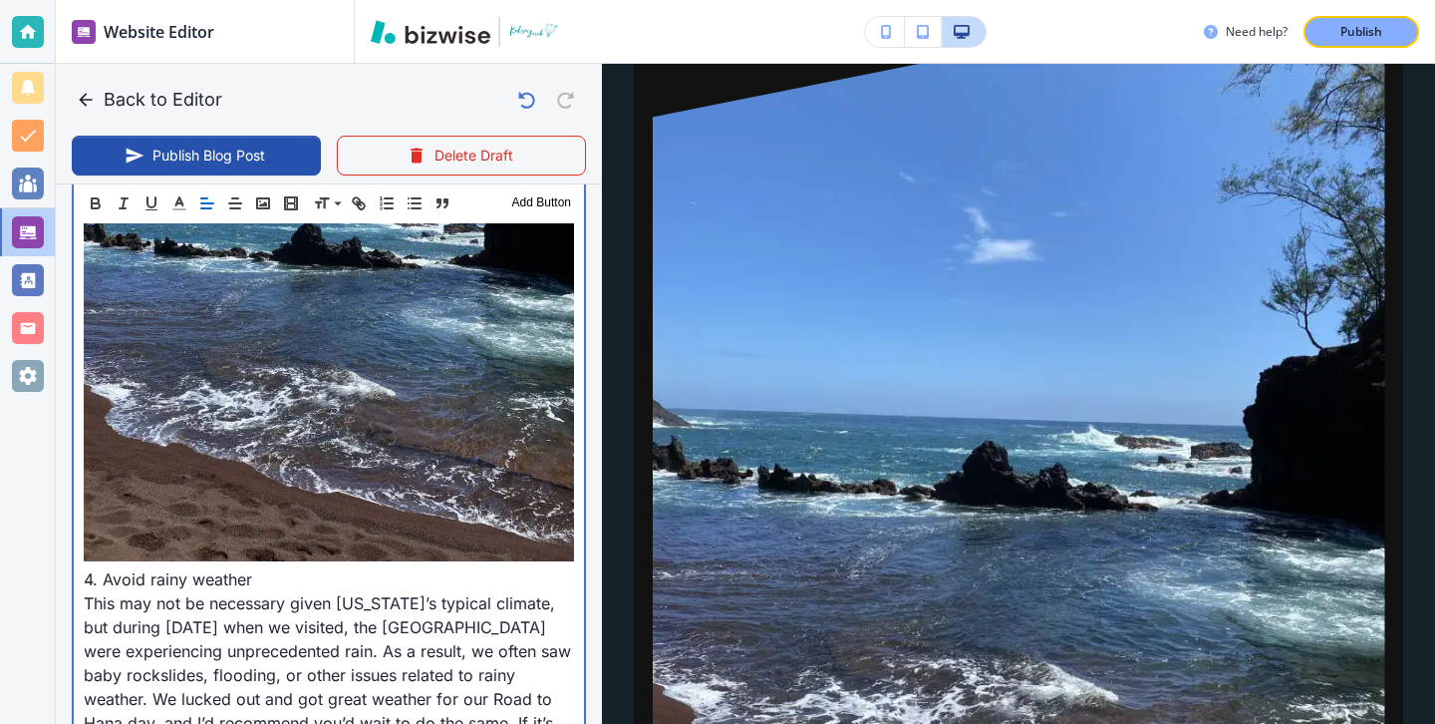
scroll to position [5739, 0]
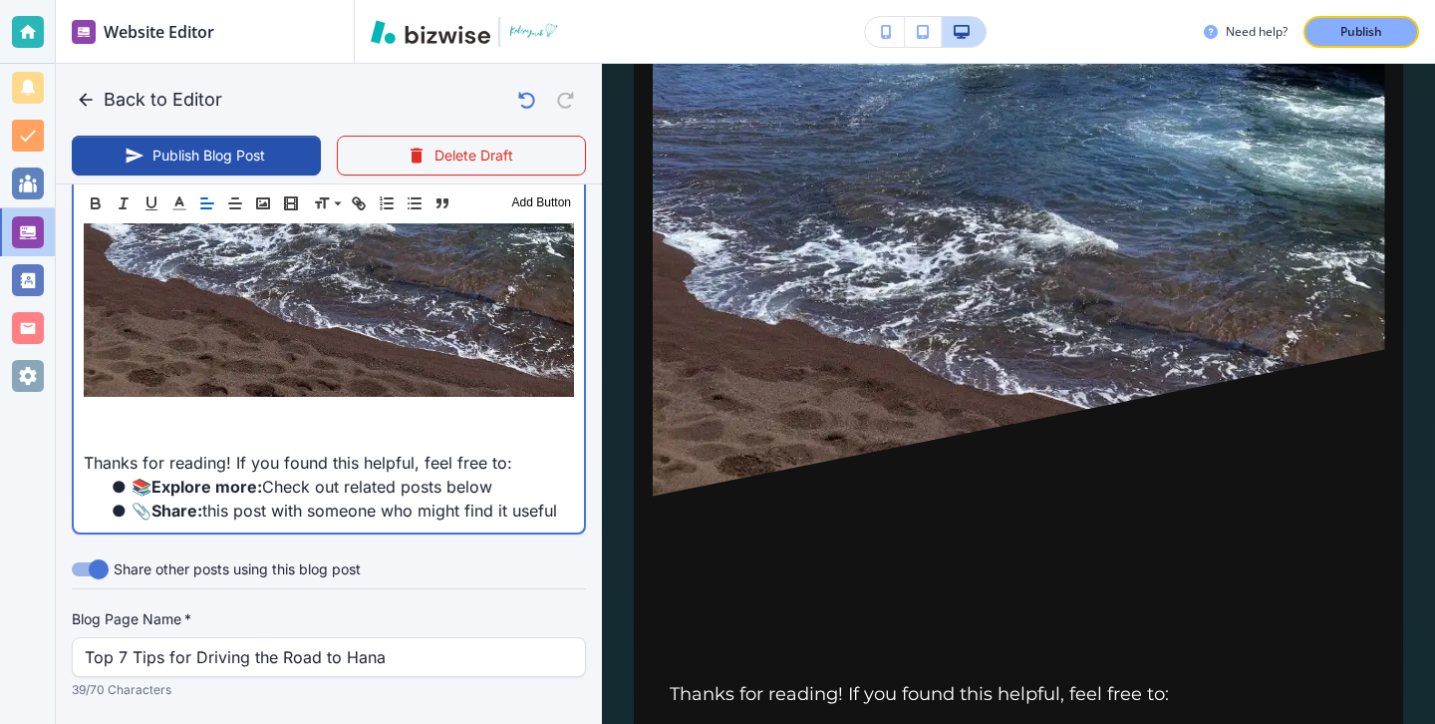
scroll to position [6513, 0]
click at [160, 404] on p at bounding box center [329, 416] width 490 height 24
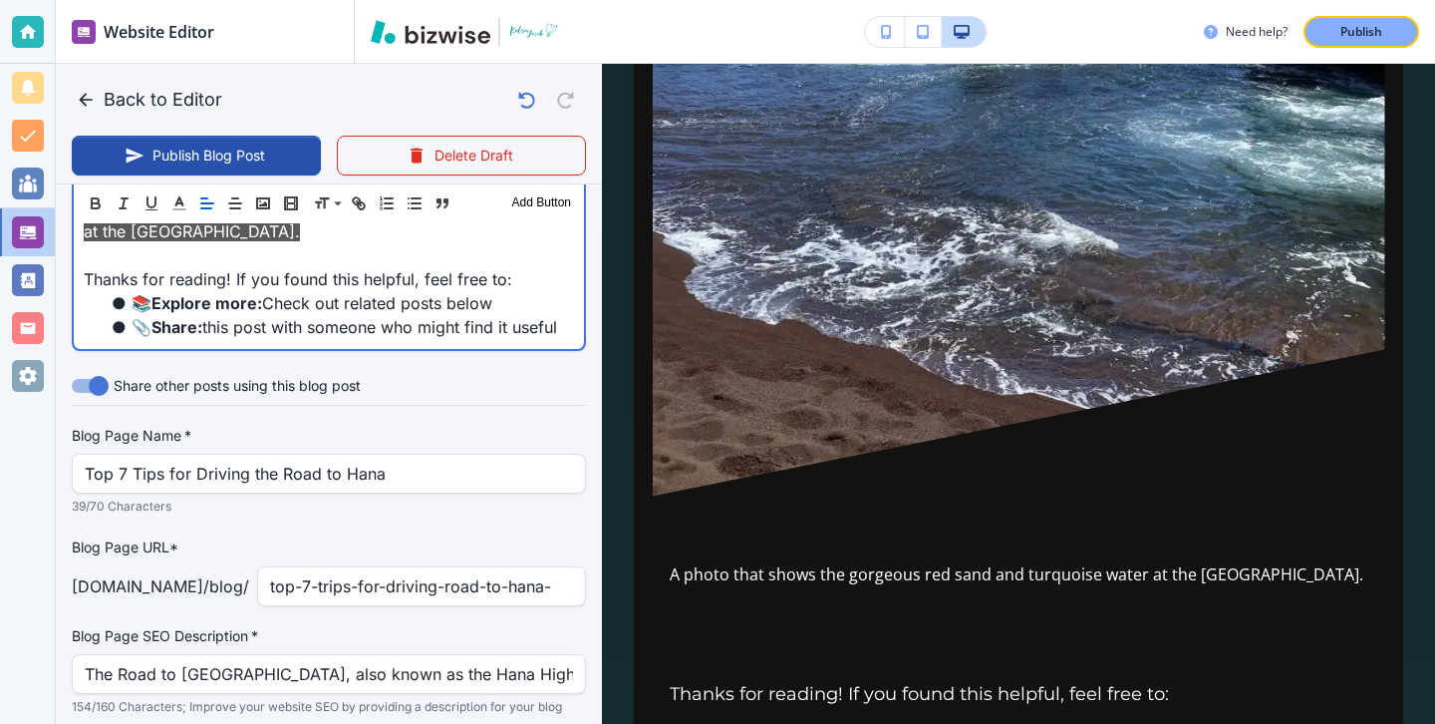
scroll to position [6317, 0]
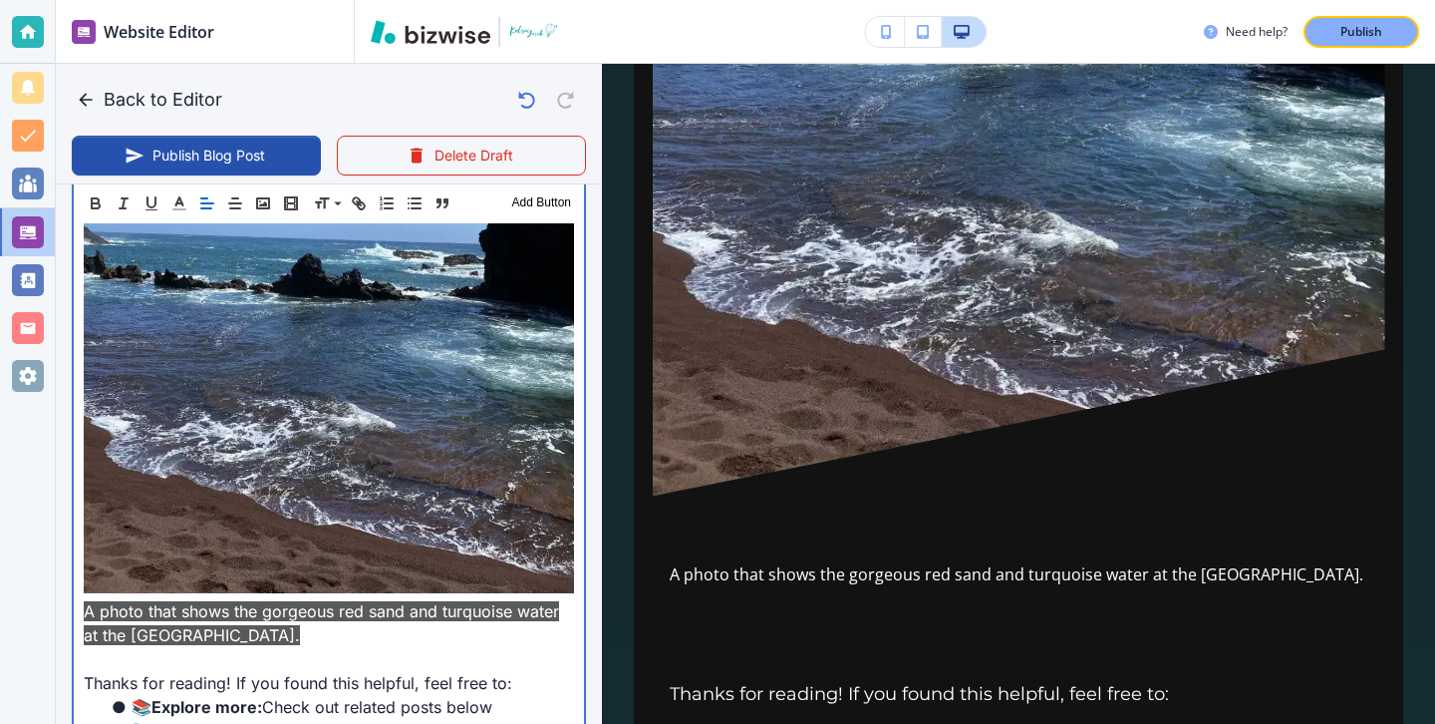
click at [329, 647] on p at bounding box center [329, 659] width 490 height 24
click at [333, 599] on p "A photo that shows the gorgeous red sand and turquoise water at the Red Sand Be…" at bounding box center [329, 623] width 490 height 48
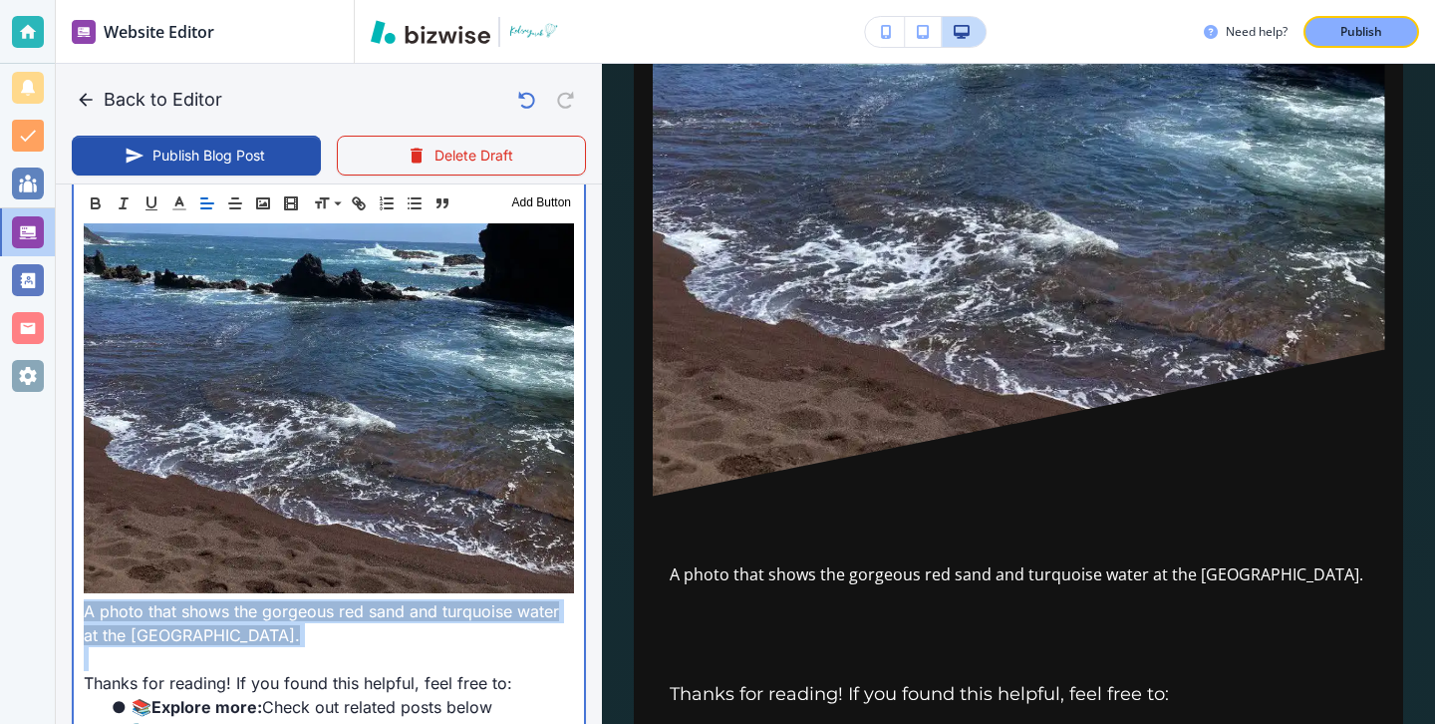
drag, startPoint x: 333, startPoint y: 539, endPoint x: 305, endPoint y: 539, distance: 27.9
click at [305, 599] on p "A photo that shows the gorgeous red sand and turquoise water at the Red Sand Be…" at bounding box center [329, 623] width 490 height 48
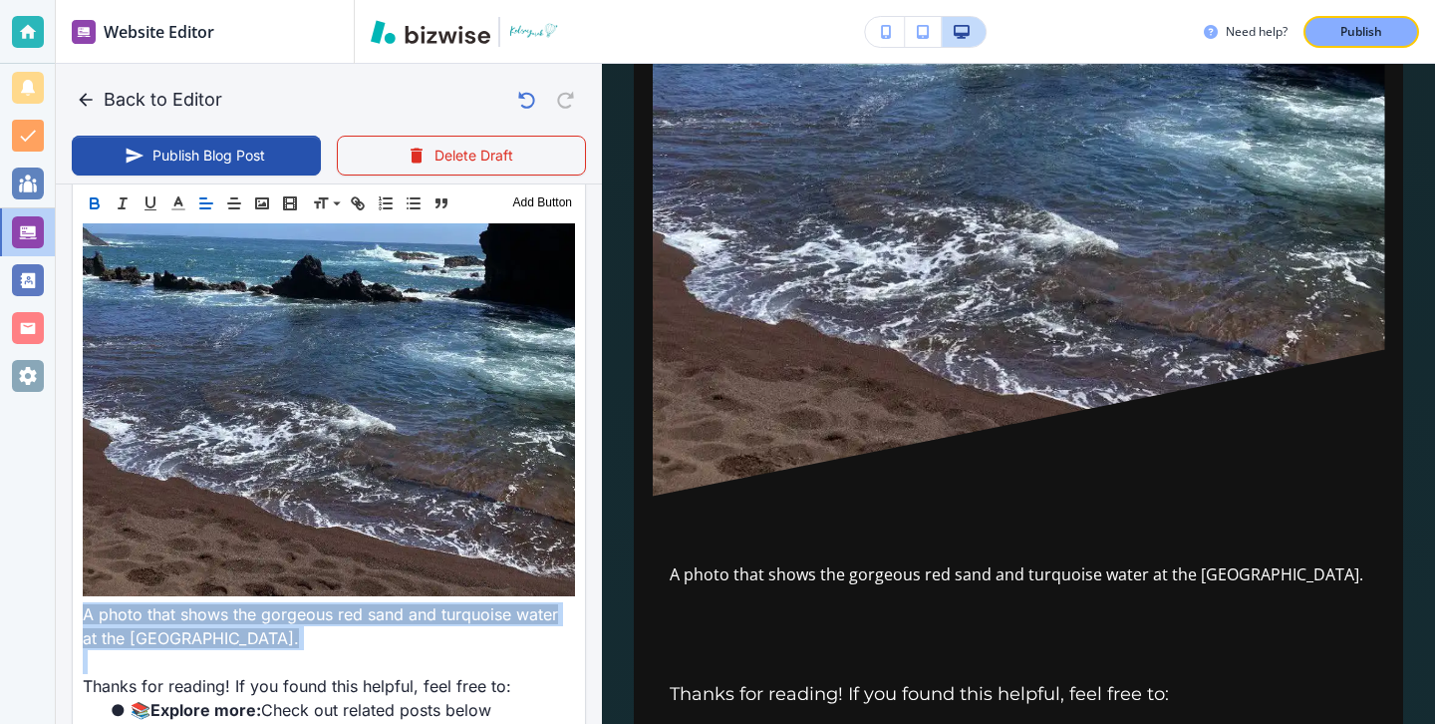
click at [100, 208] on icon "button" at bounding box center [95, 203] width 18 height 18
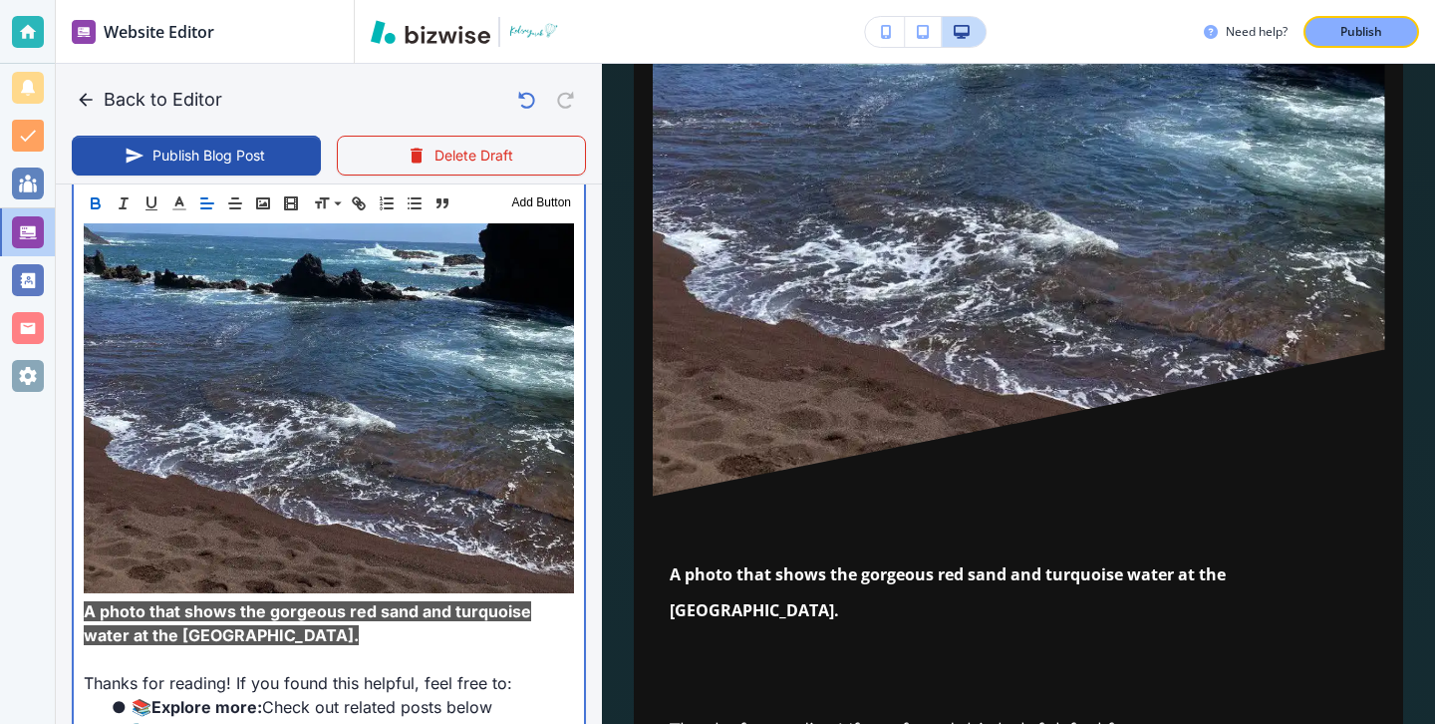
click at [291, 599] on p "A photo that shows the gorgeous red sand and turquoise water at the Red Sand Be…" at bounding box center [329, 623] width 490 height 48
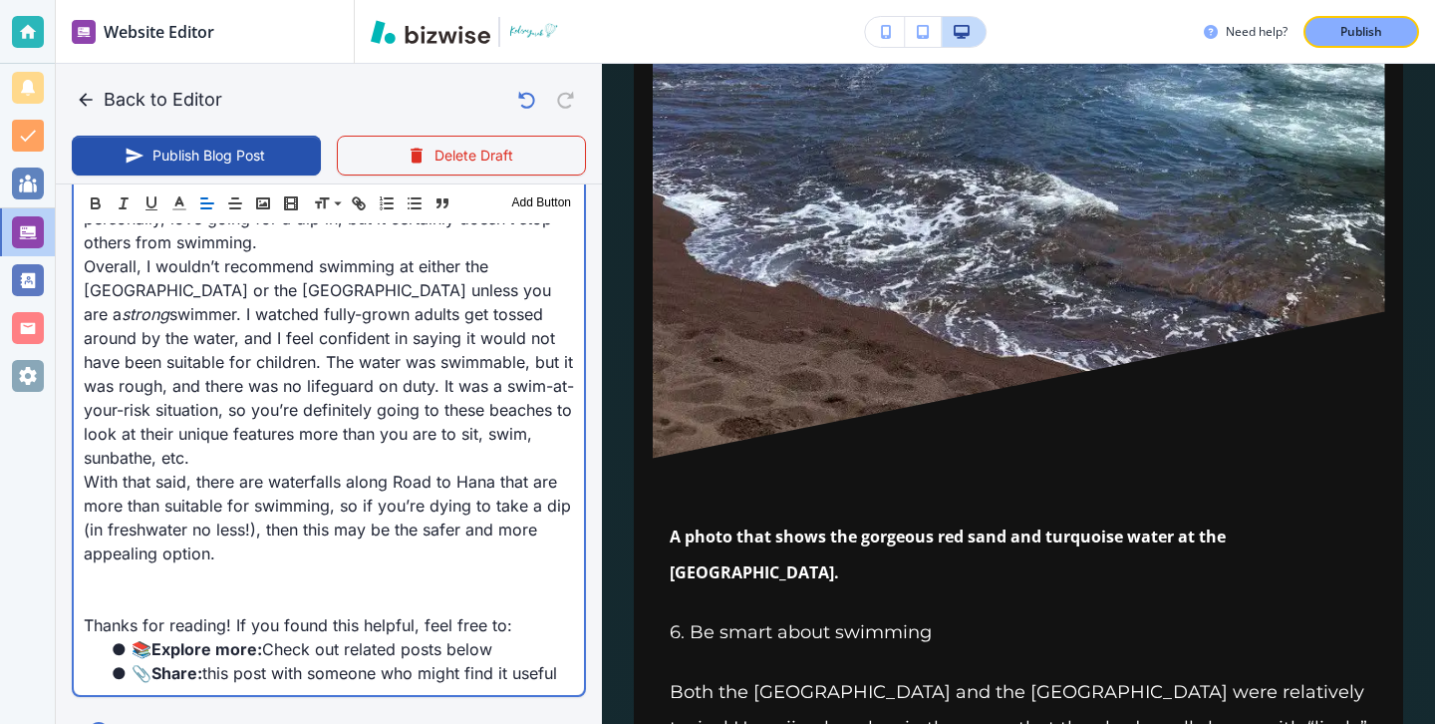
scroll to position [6871, 0]
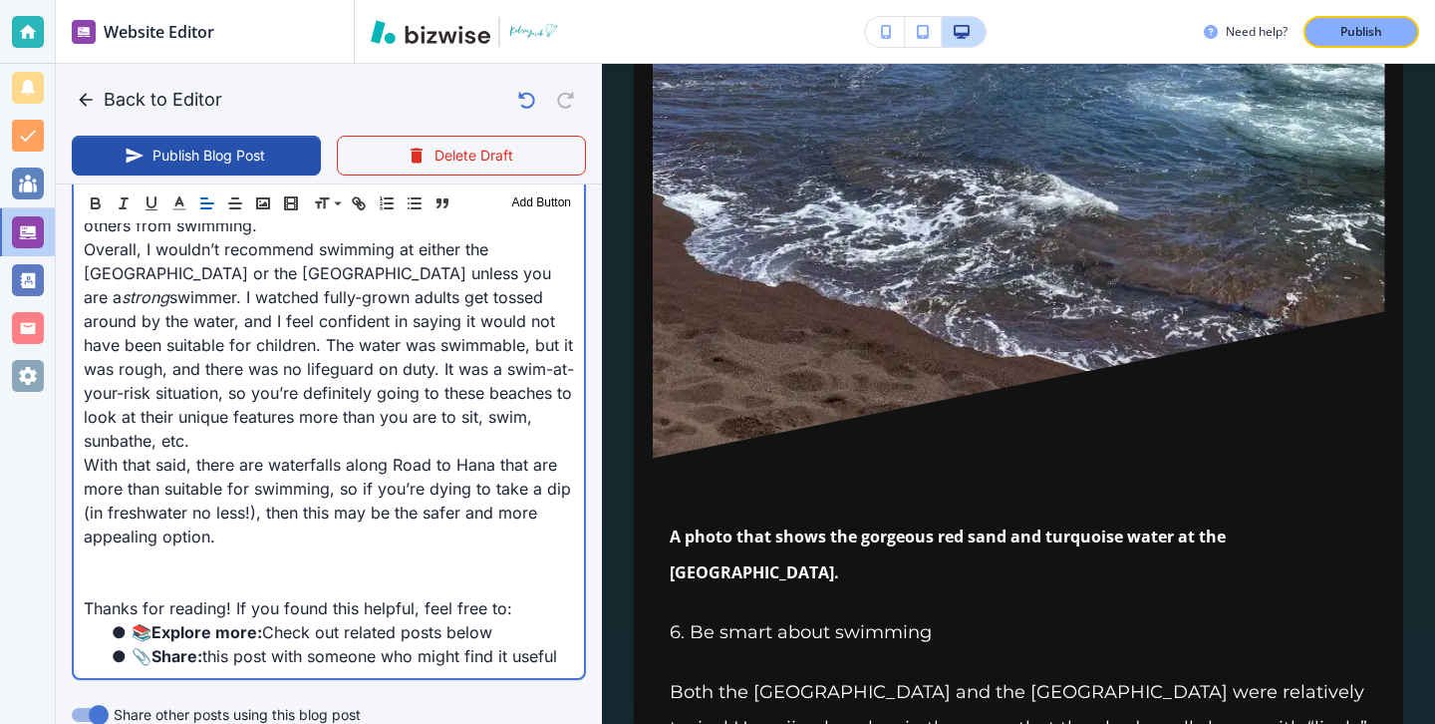
click at [361, 548] on p at bounding box center [329, 560] width 490 height 24
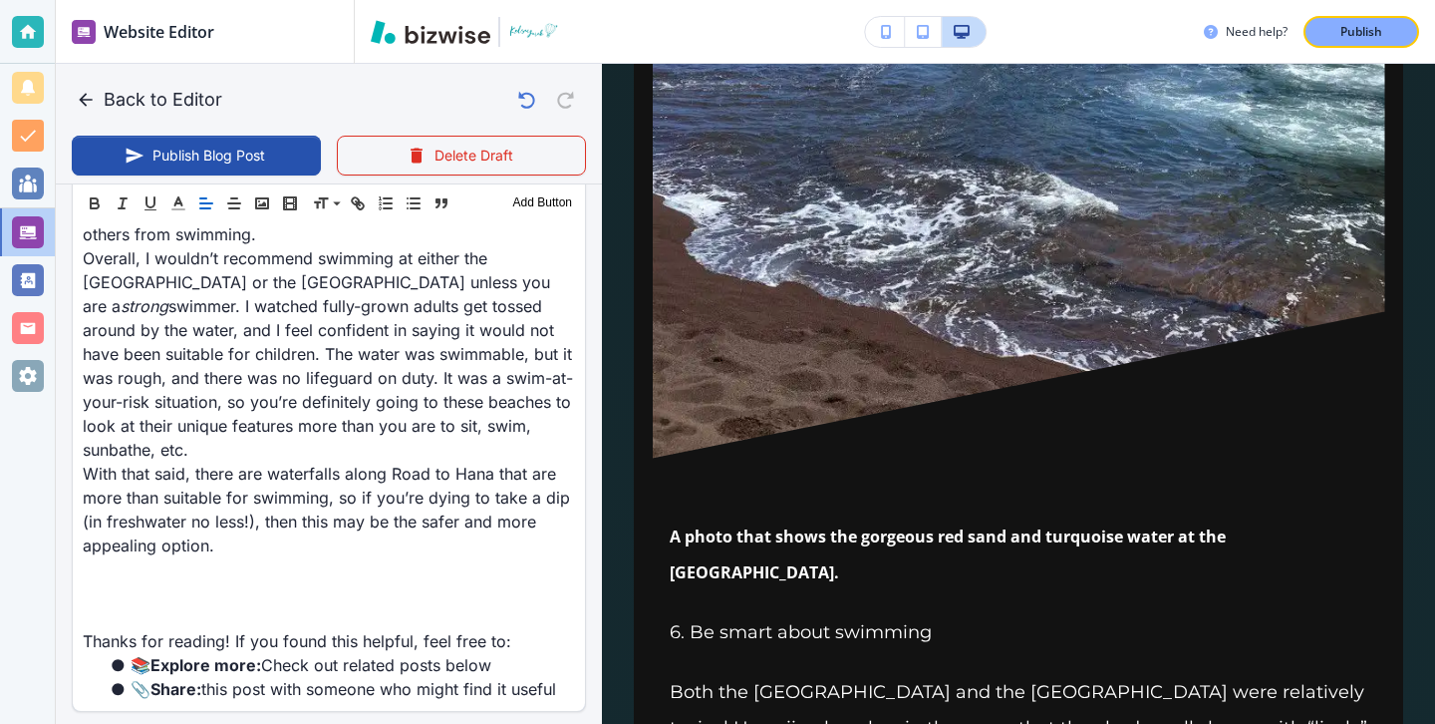
scroll to position [6878, 0]
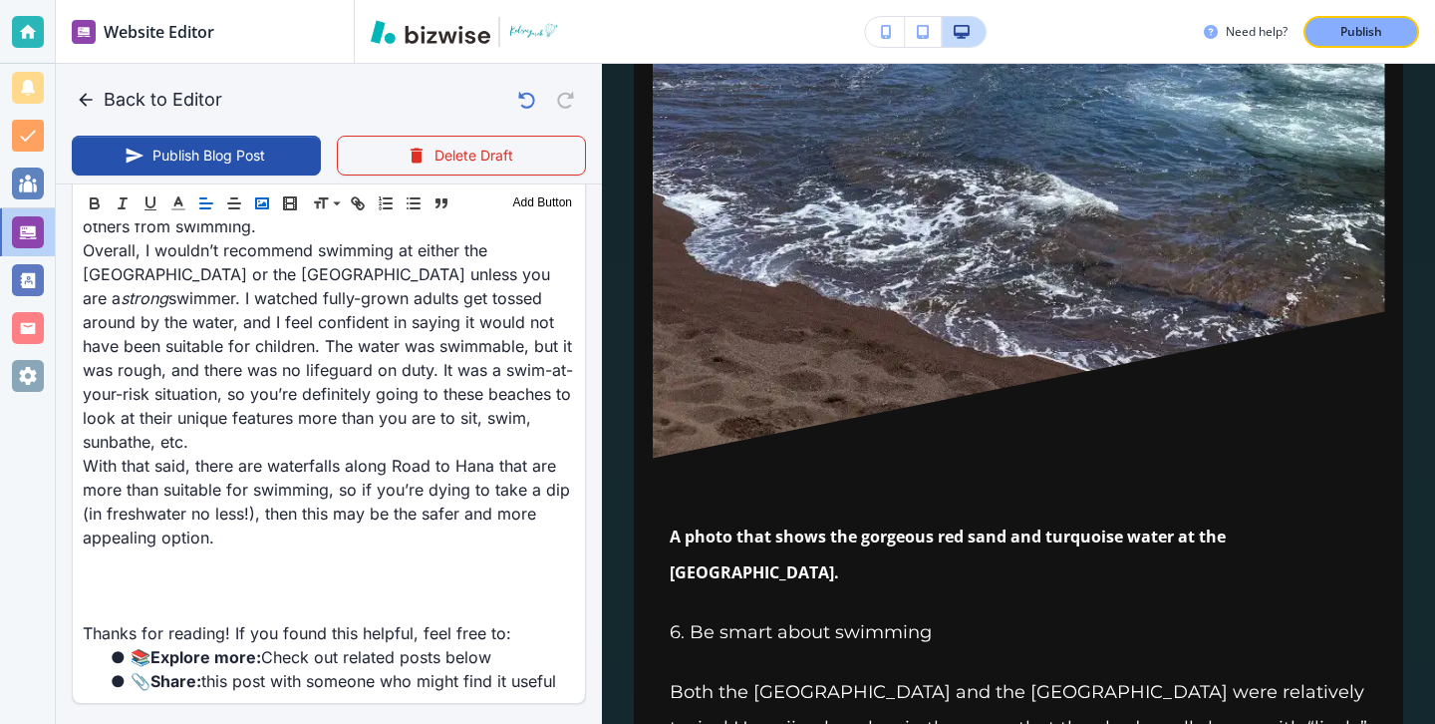
click at [256, 200] on rect "button" at bounding box center [262, 203] width 12 height 10
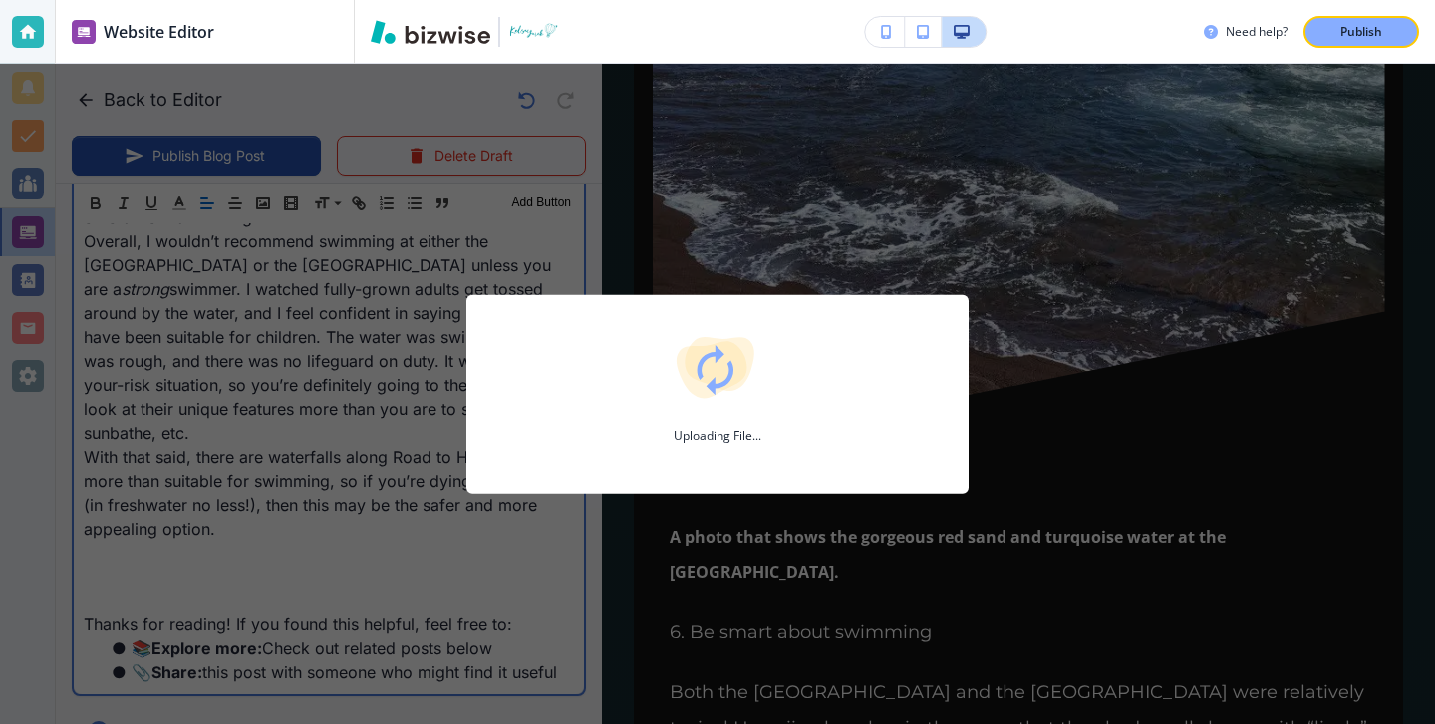
scroll to position [6871, 0]
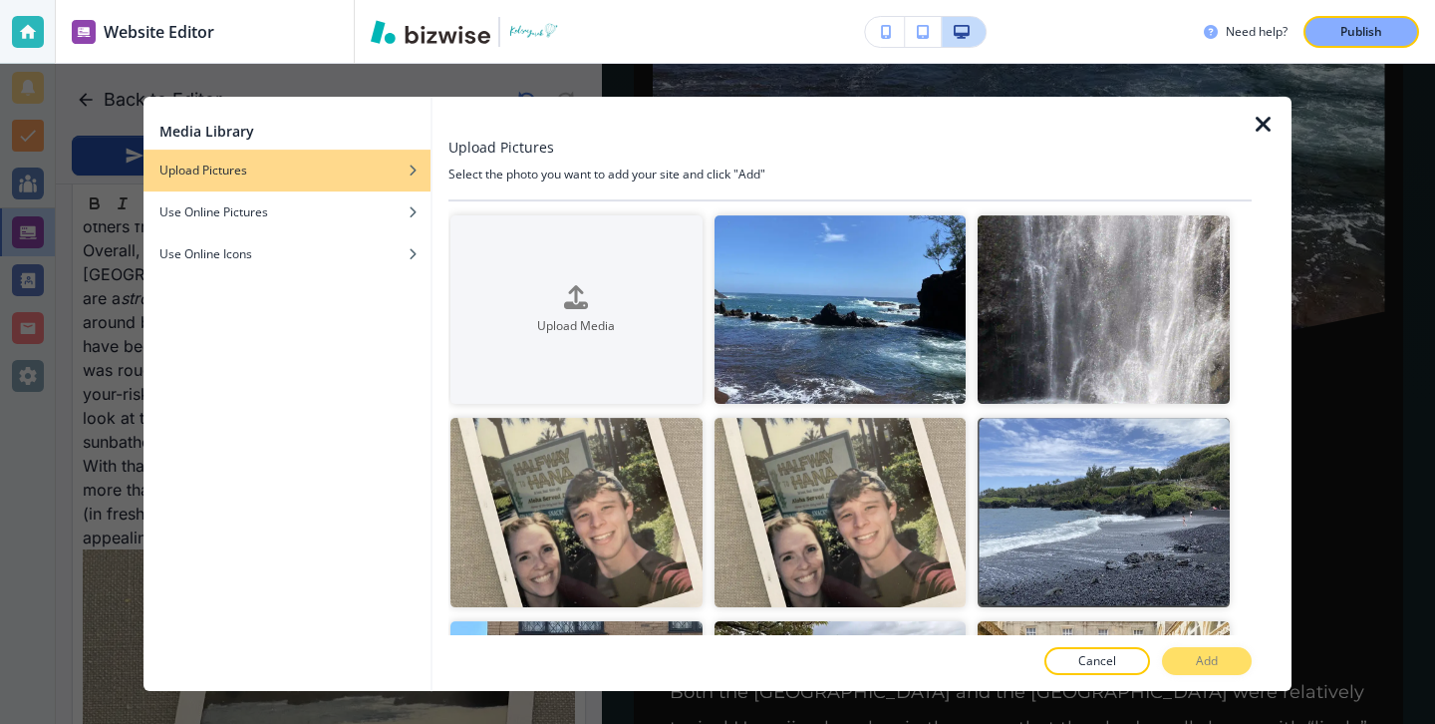
click at [1270, 132] on icon "button" at bounding box center [1264, 125] width 24 height 24
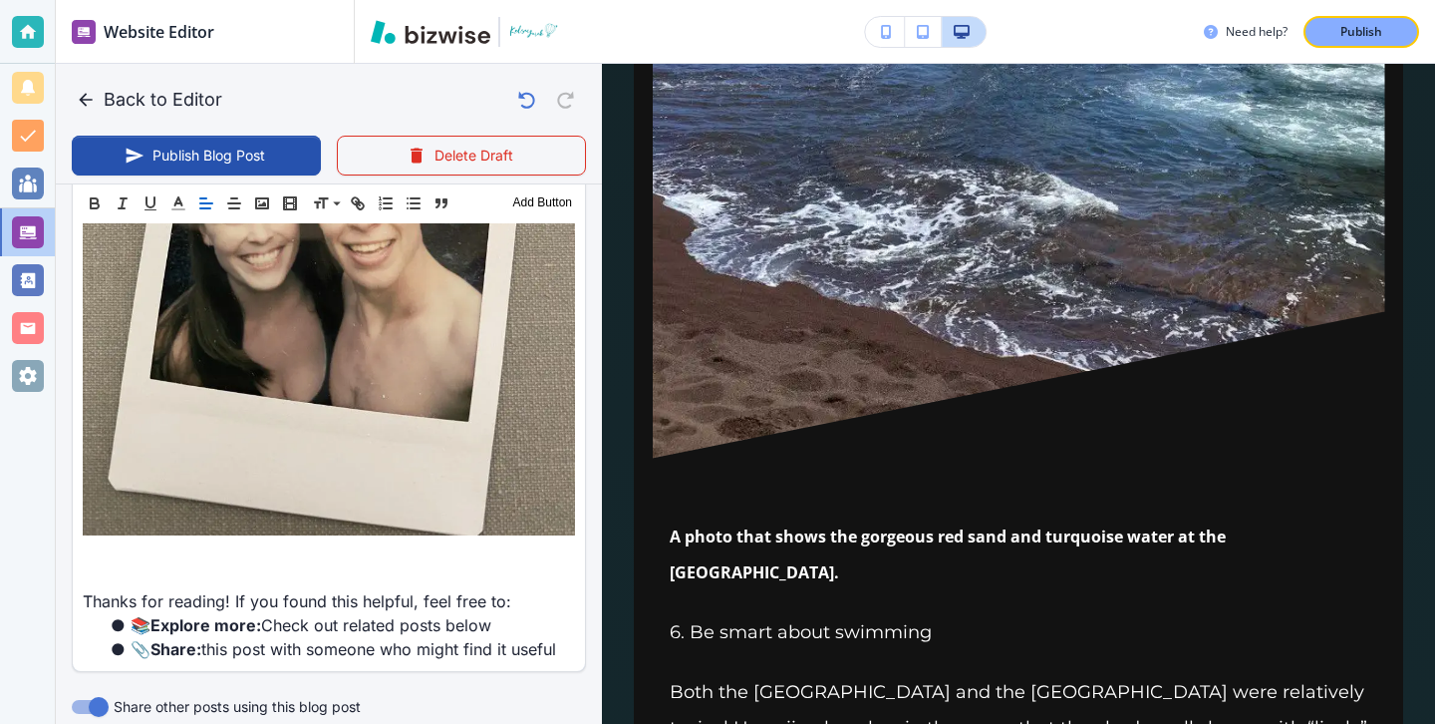
scroll to position [7427, 0]
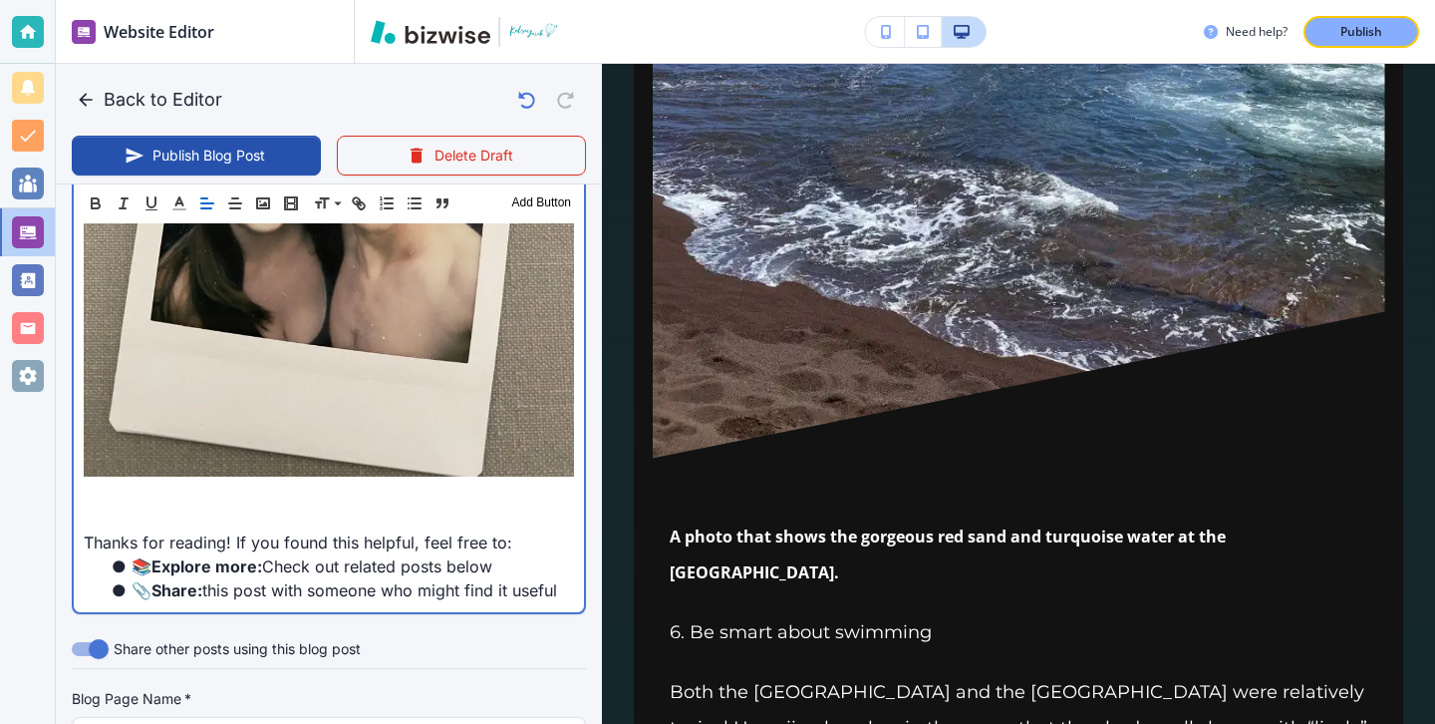
click at [314, 506] on p at bounding box center [329, 518] width 490 height 24
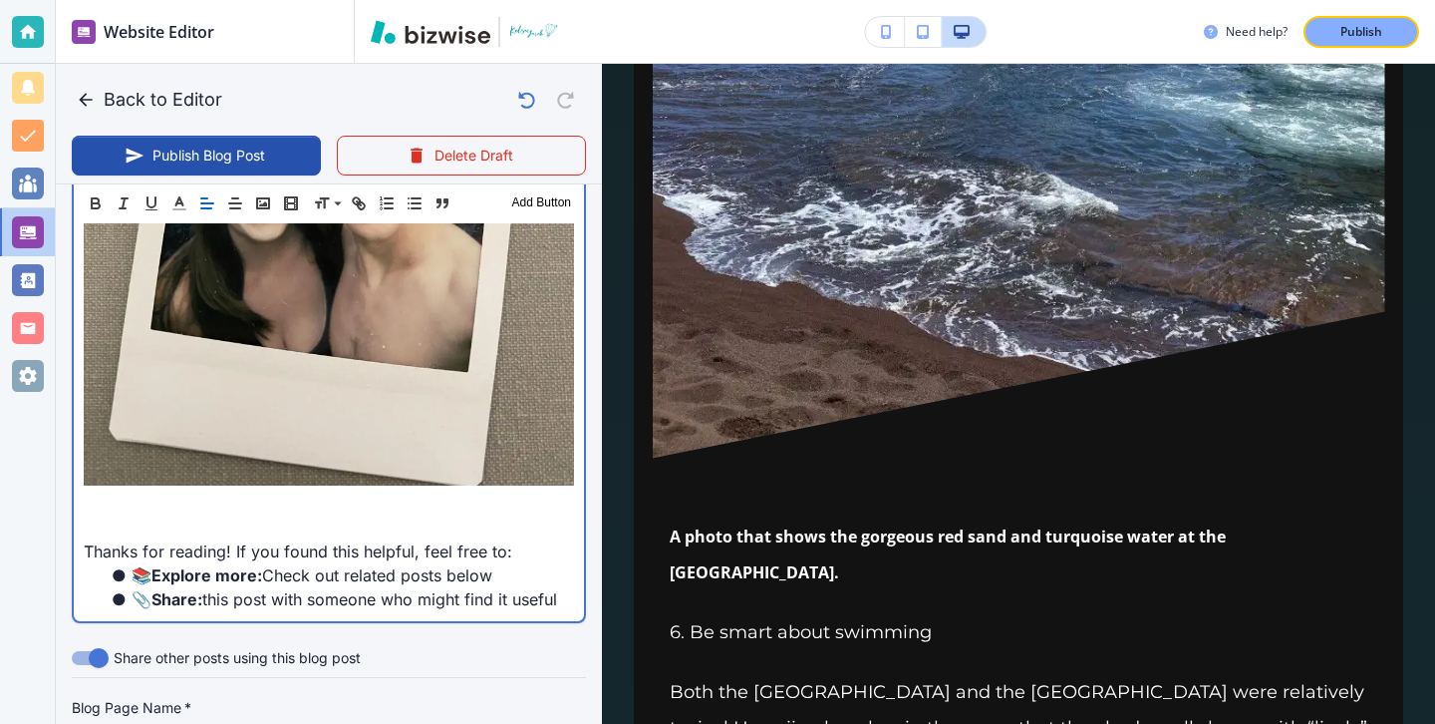
click at [307, 491] on p at bounding box center [329, 503] width 490 height 24
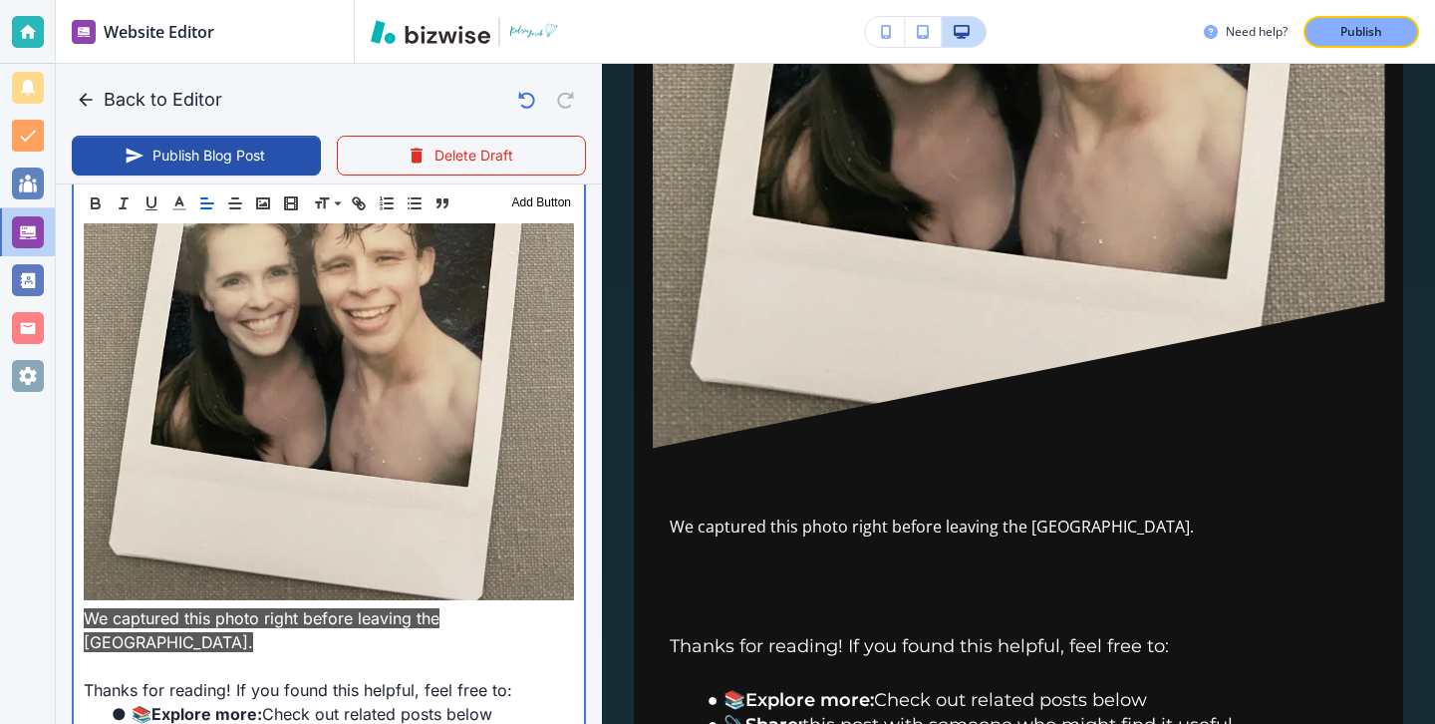
scroll to position [7441, 0]
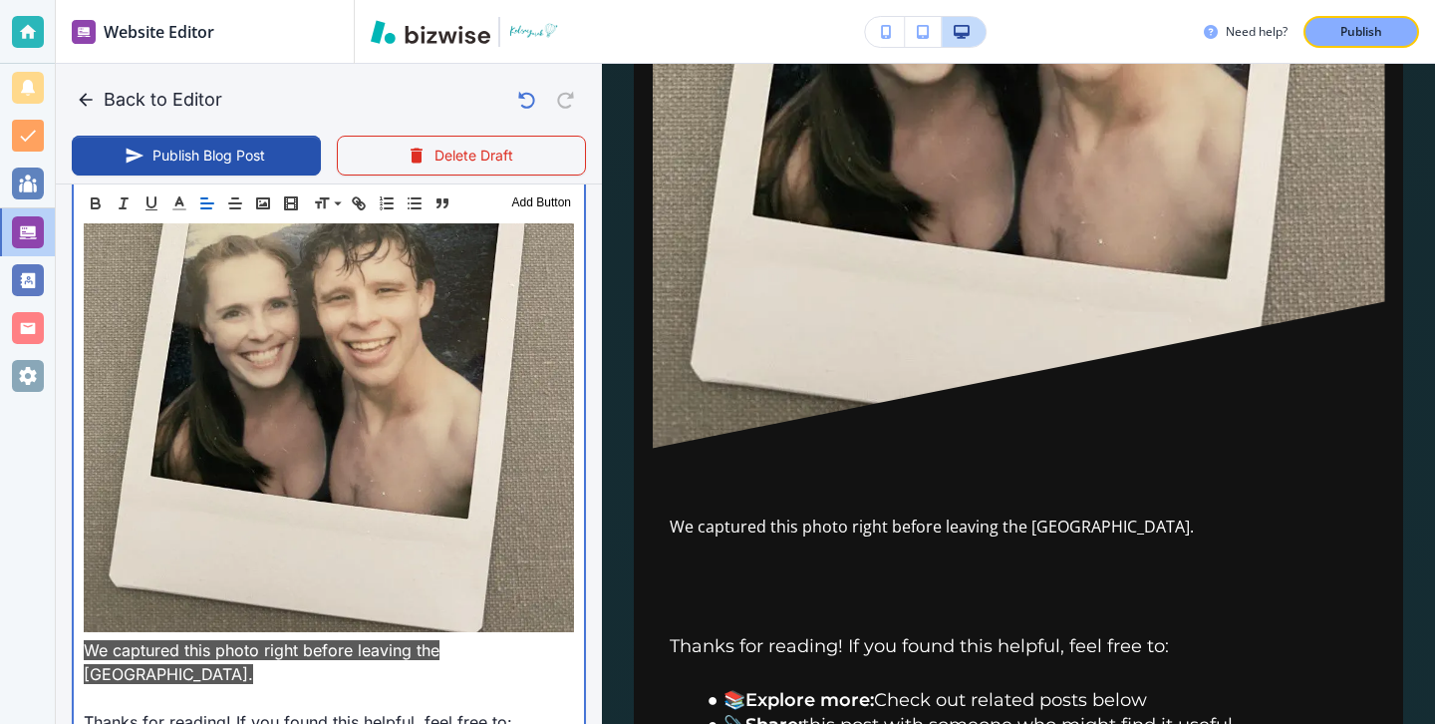
click at [248, 686] on p at bounding box center [329, 698] width 490 height 24
click at [235, 638] on p "We captured this photo right before leaving the Black Sand Beach." at bounding box center [329, 662] width 490 height 48
click at [226, 638] on p "We captured this photo right before leaving the Black Sand Beach." at bounding box center [329, 662] width 490 height 48
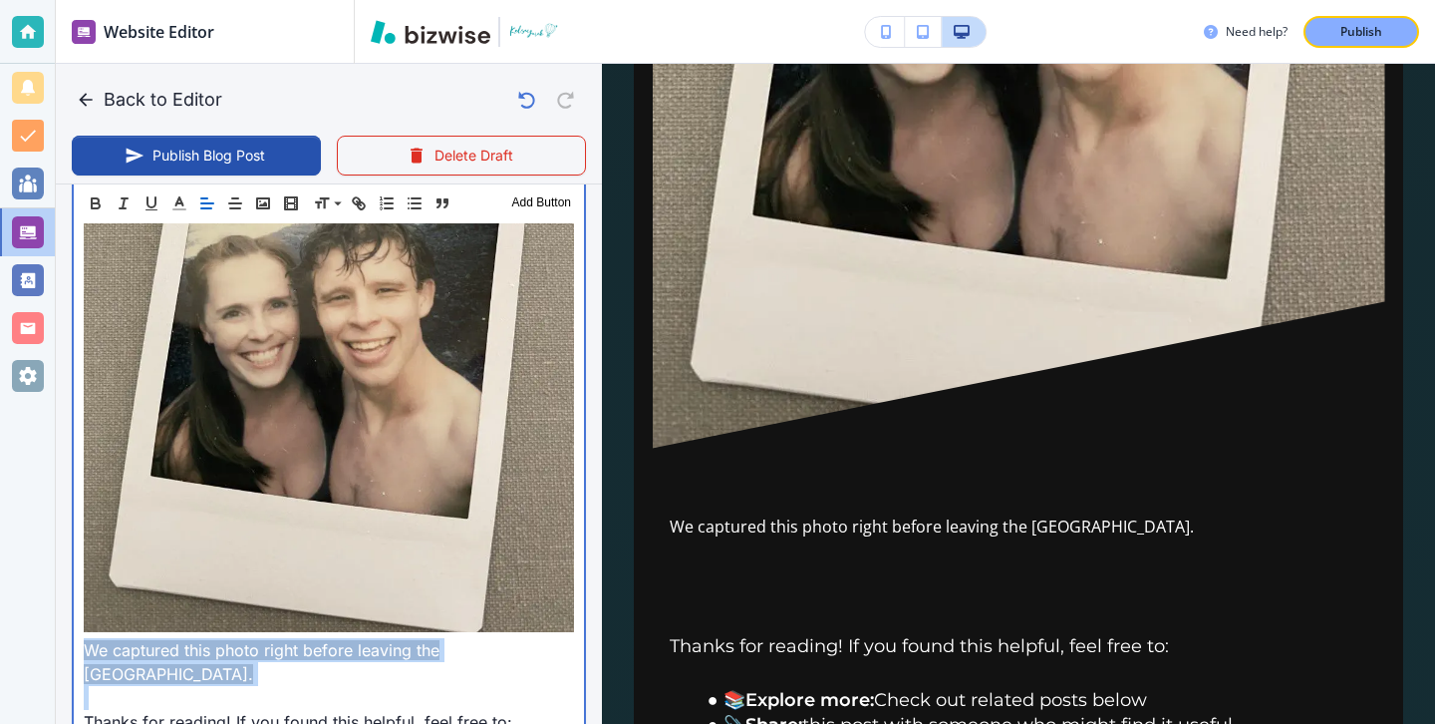
drag, startPoint x: 225, startPoint y: 587, endPoint x: 71, endPoint y: 558, distance: 157.2
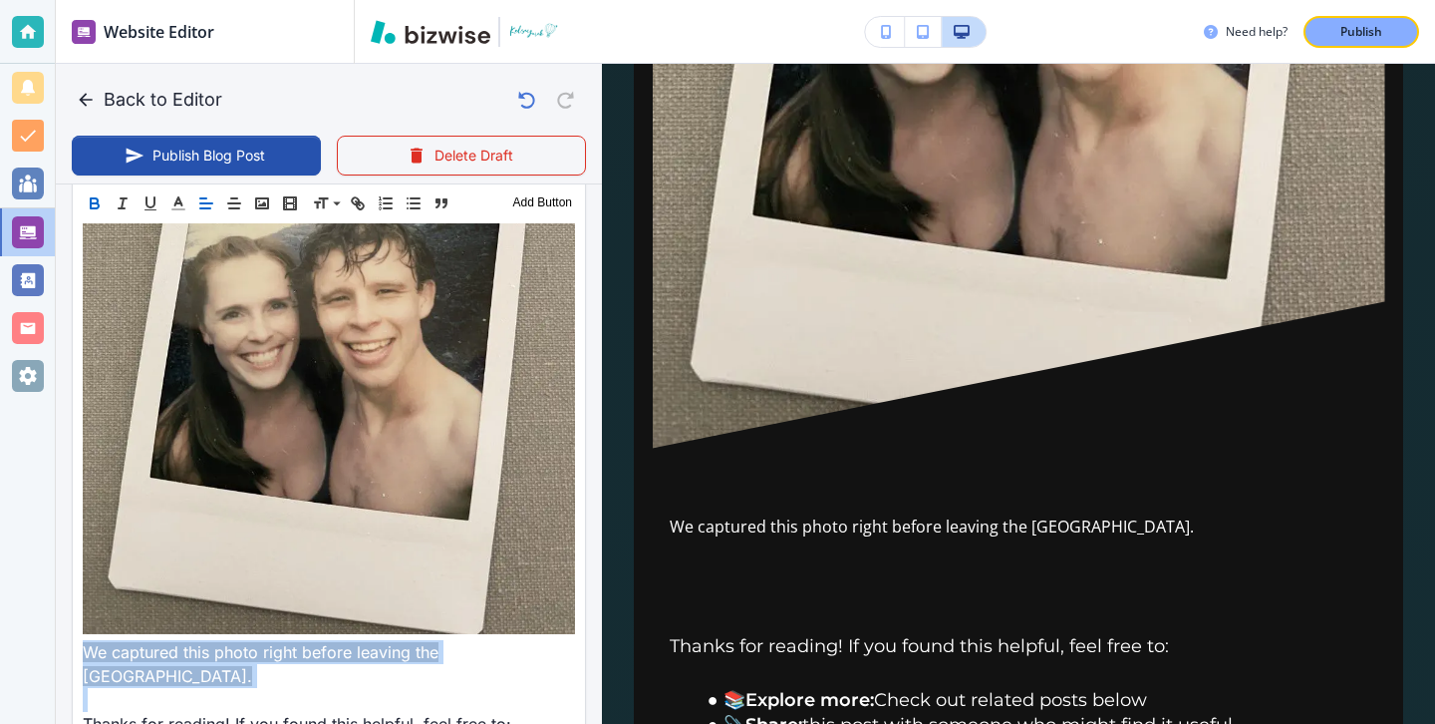
click at [100, 212] on button "button" at bounding box center [95, 203] width 28 height 24
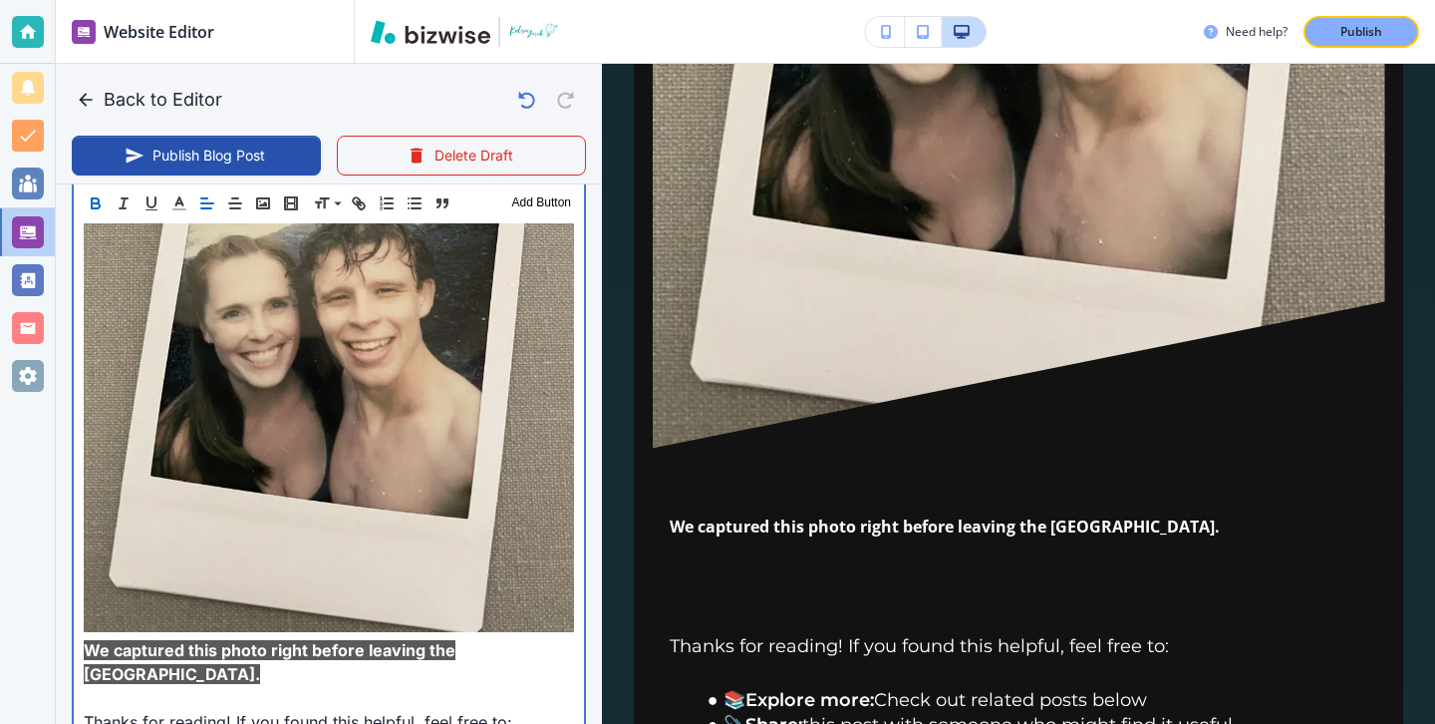
click at [187, 638] on p "We captured this photo right before leaving the Black Sand Beach." at bounding box center [329, 662] width 490 height 48
click at [179, 686] on p at bounding box center [329, 698] width 490 height 24
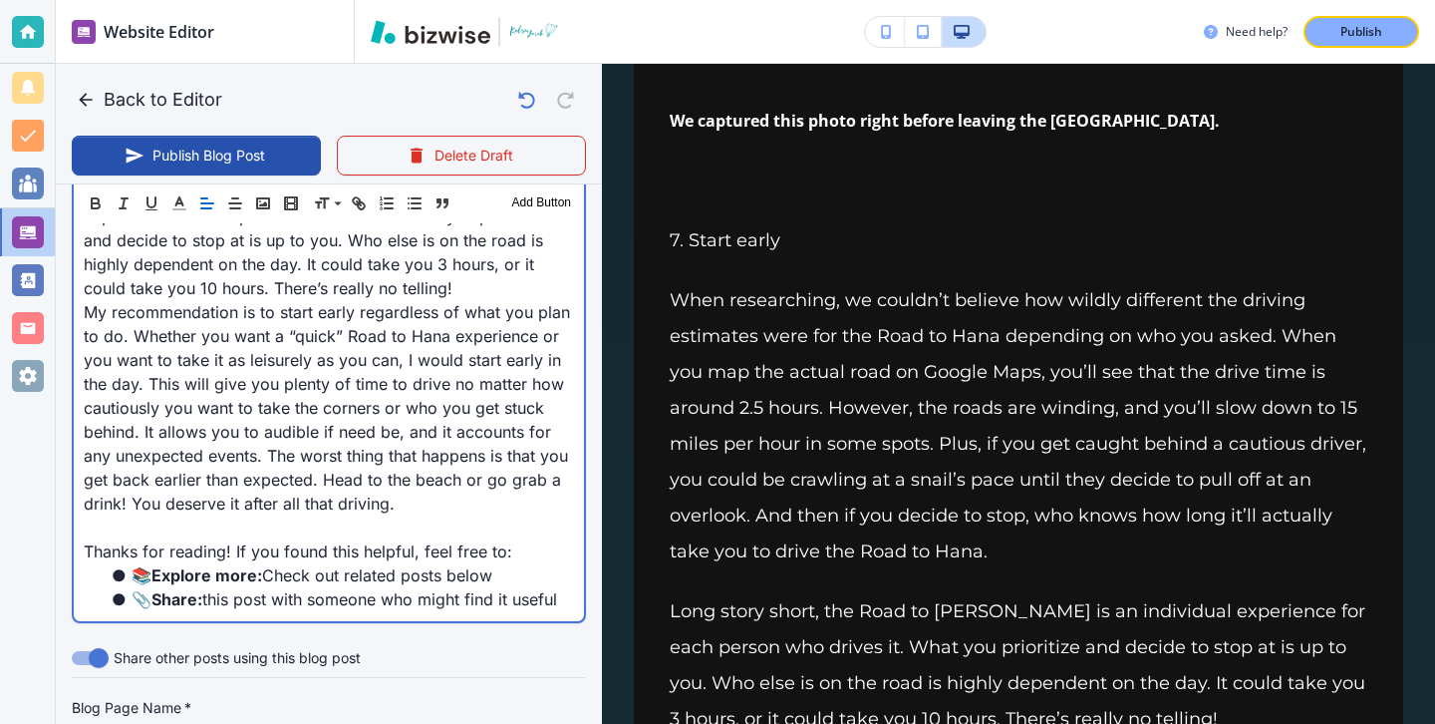
scroll to position [8124, 0]
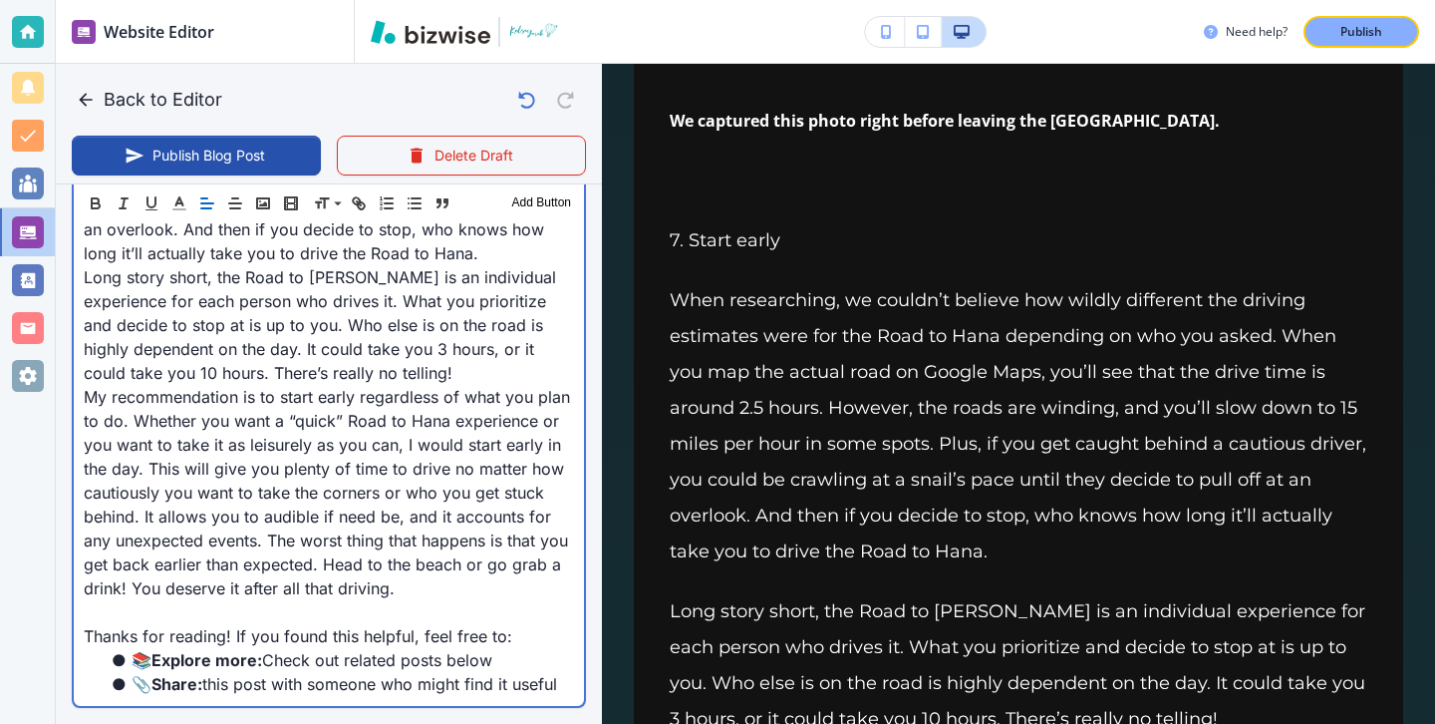
click at [444, 600] on p at bounding box center [329, 612] width 490 height 24
click at [415, 600] on p at bounding box center [329, 612] width 490 height 24
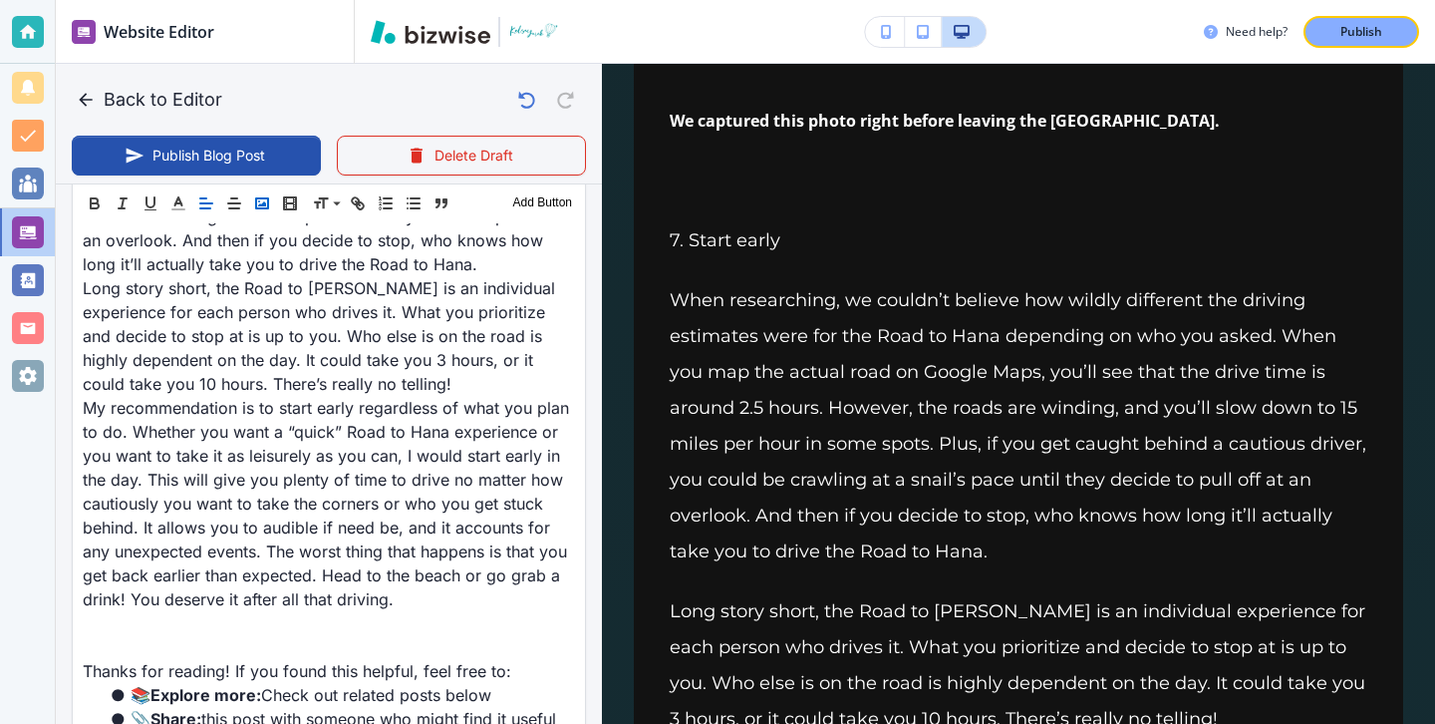
click at [258, 198] on rect "button" at bounding box center [262, 203] width 12 height 10
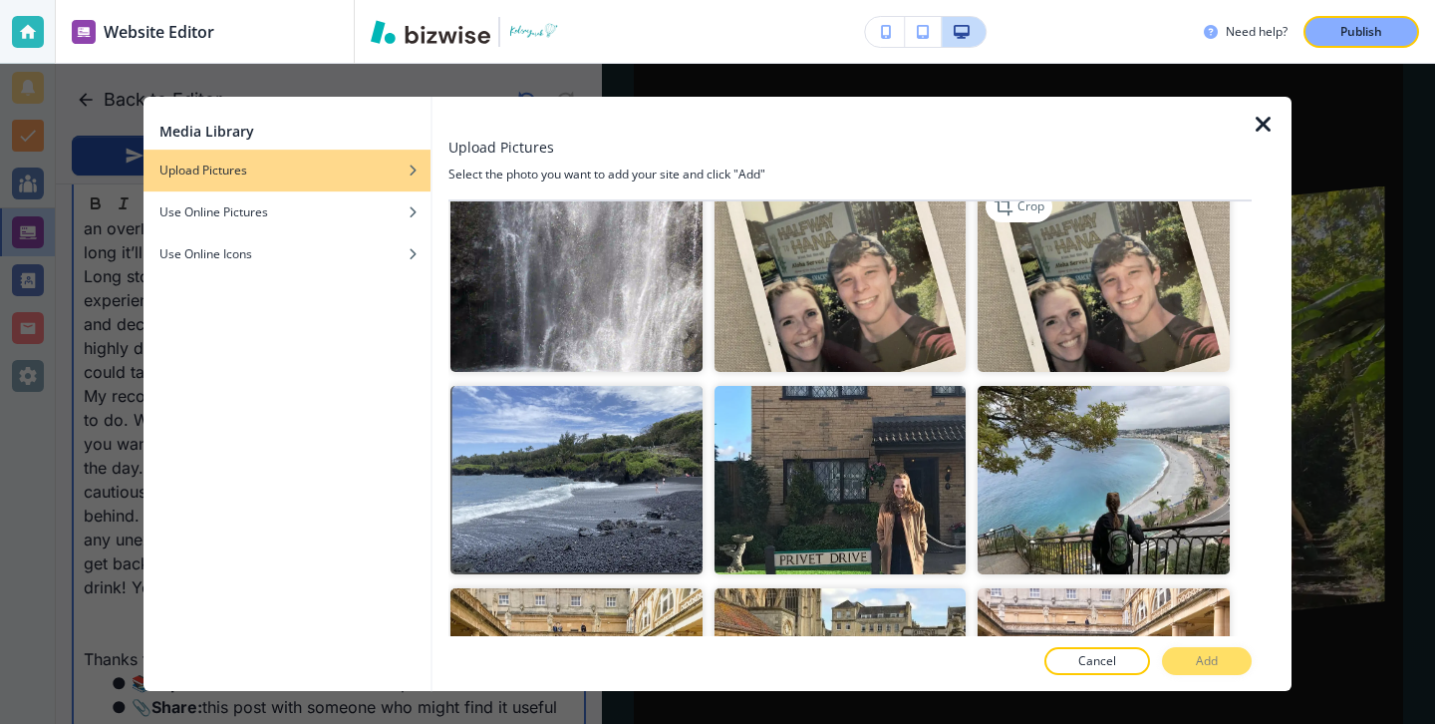
scroll to position [219, 0]
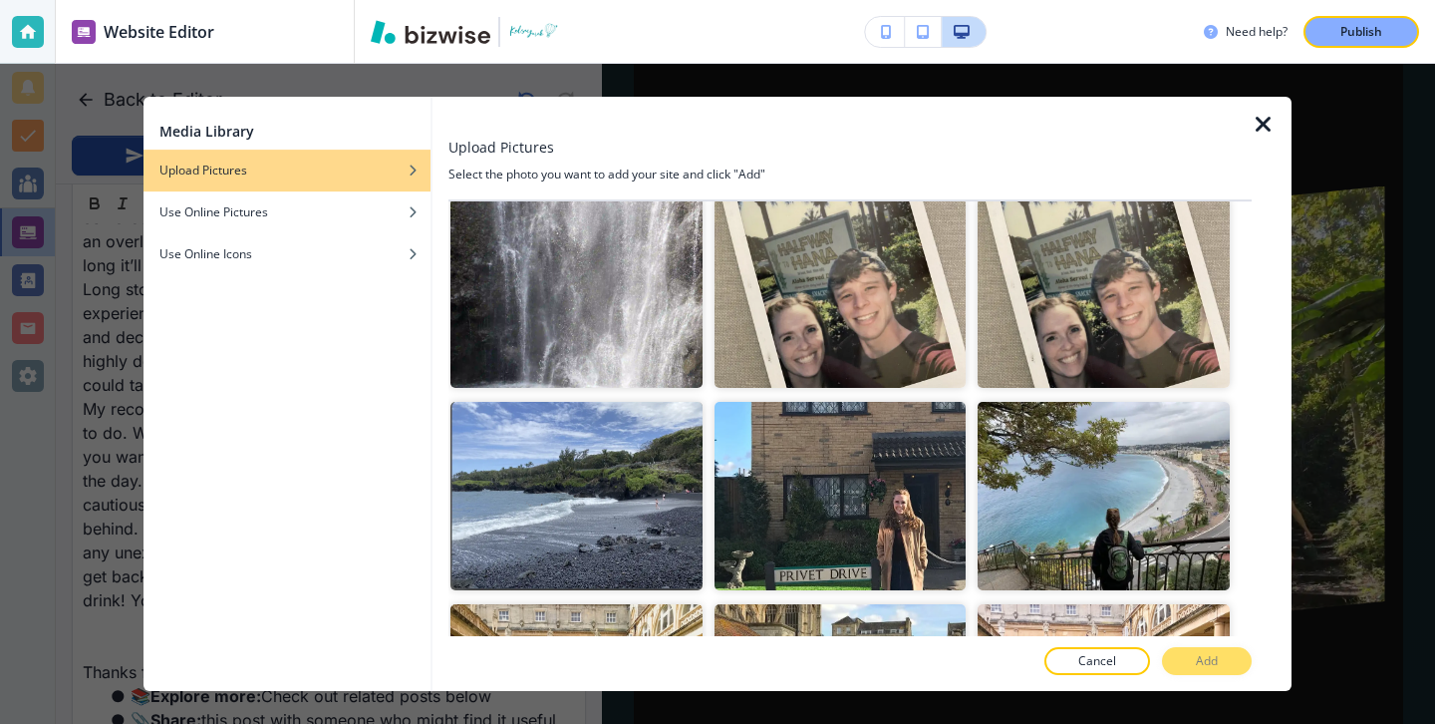
click at [1276, 135] on div at bounding box center [1272, 394] width 40 height 594
click at [1266, 127] on icon "button" at bounding box center [1264, 125] width 24 height 24
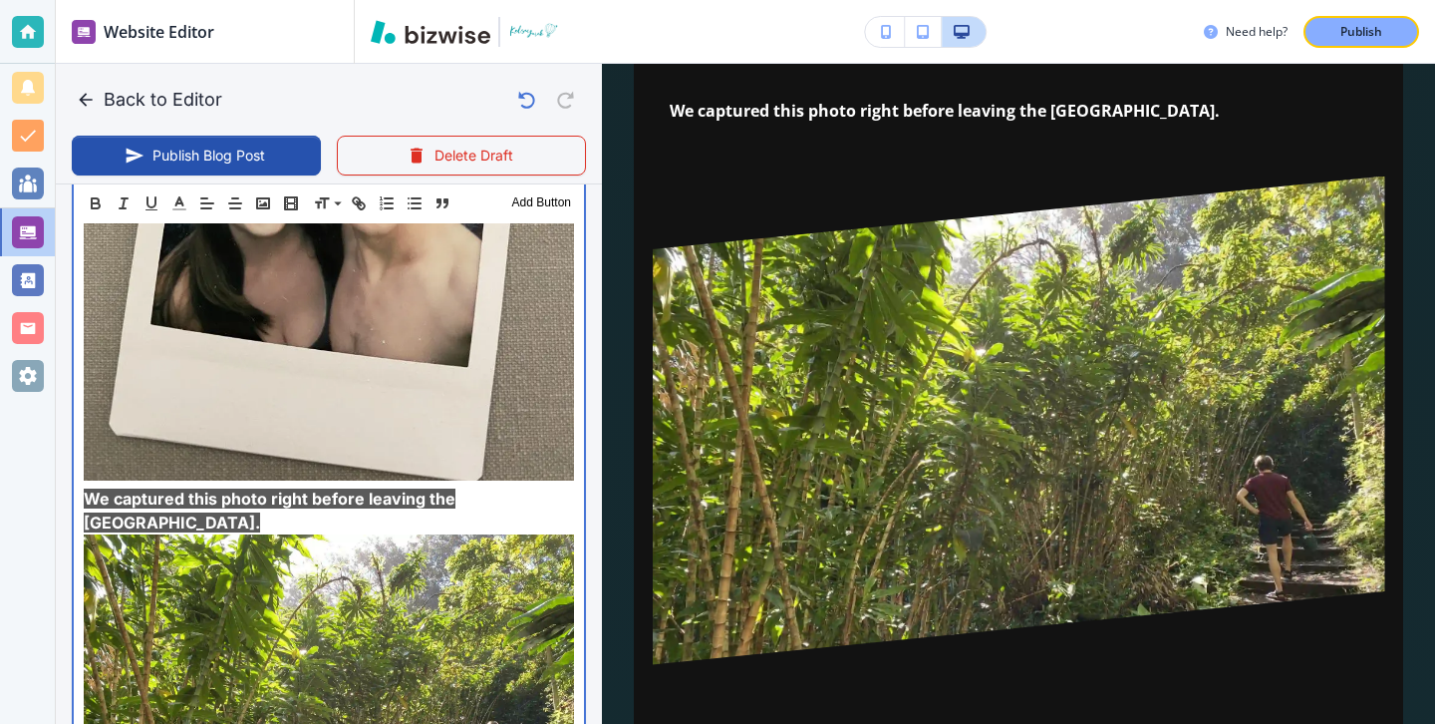
scroll to position [7563, 0]
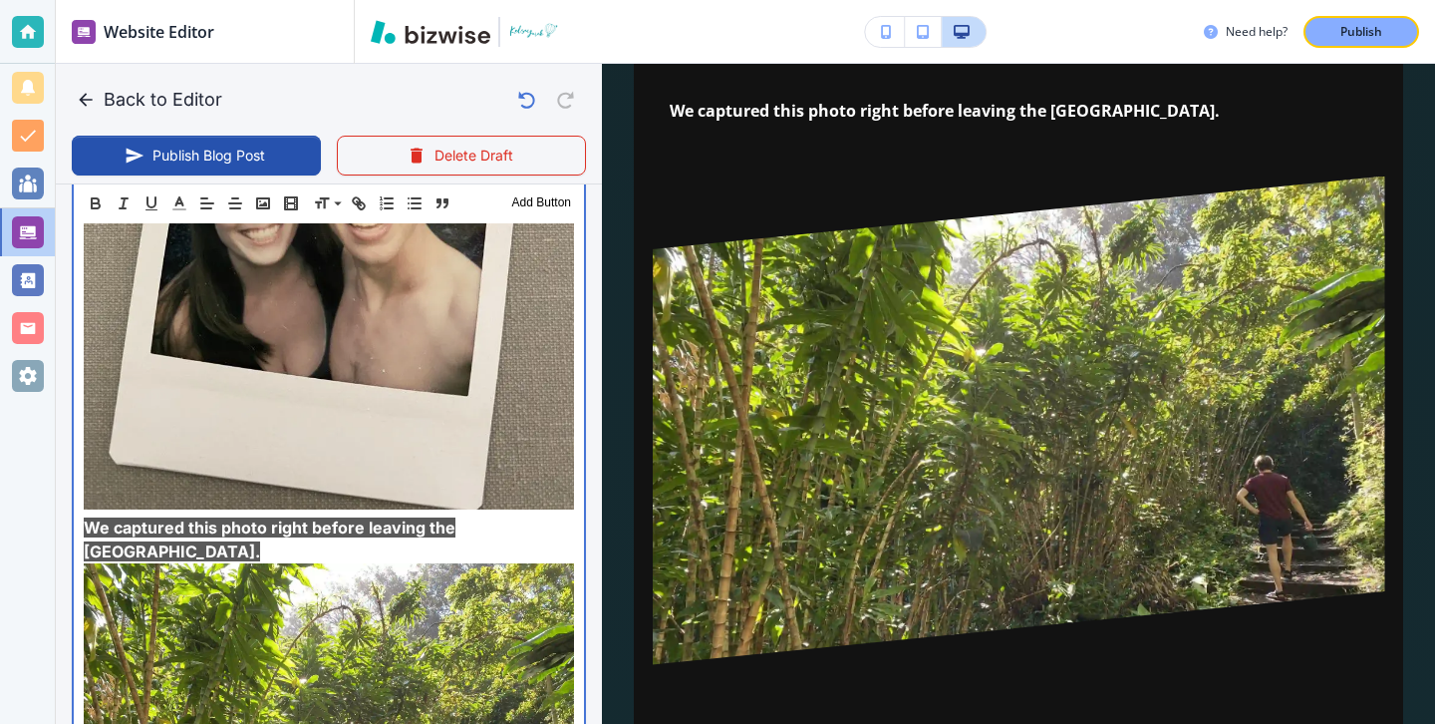
click at [398, 563] on img at bounding box center [329, 726] width 490 height 327
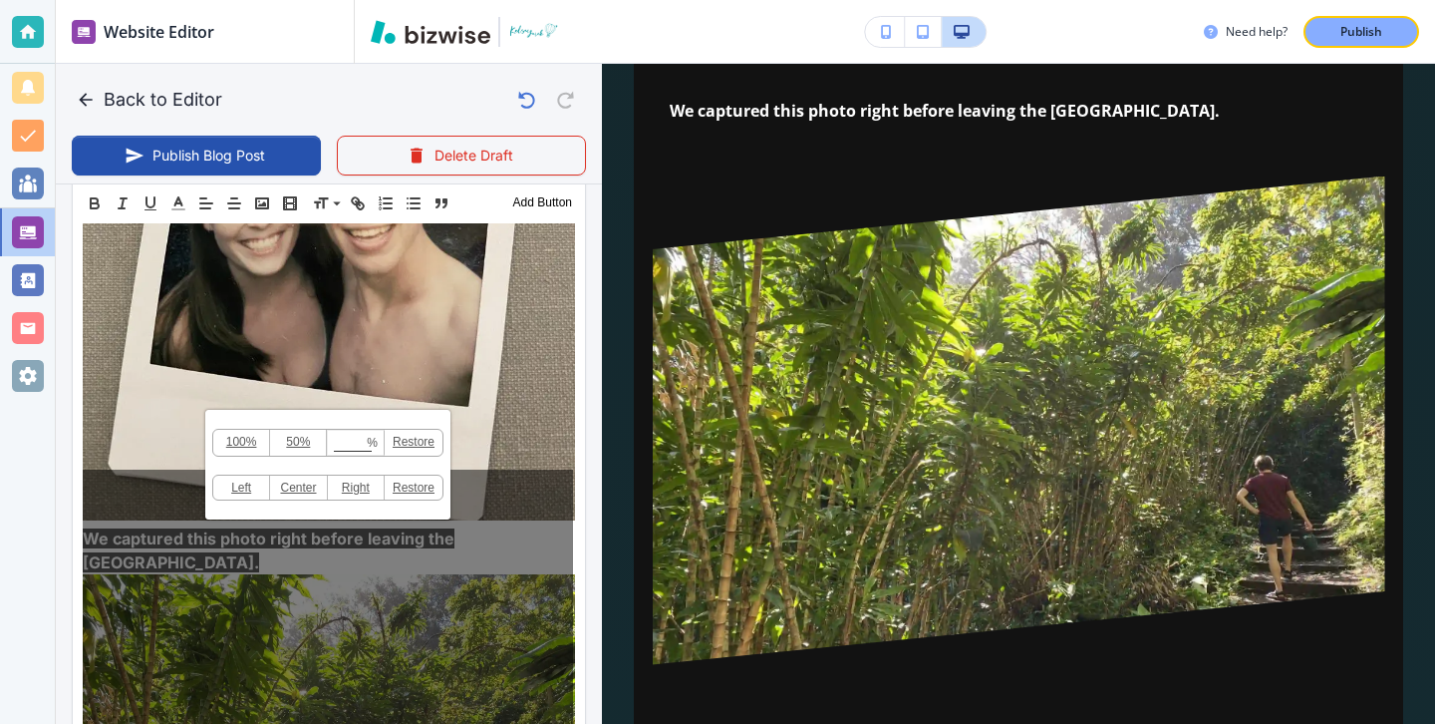
click at [159, 493] on div "100% 50% % Press enter key to apply change! Restore Left Center Right Restore" at bounding box center [328, 632] width 490 height 327
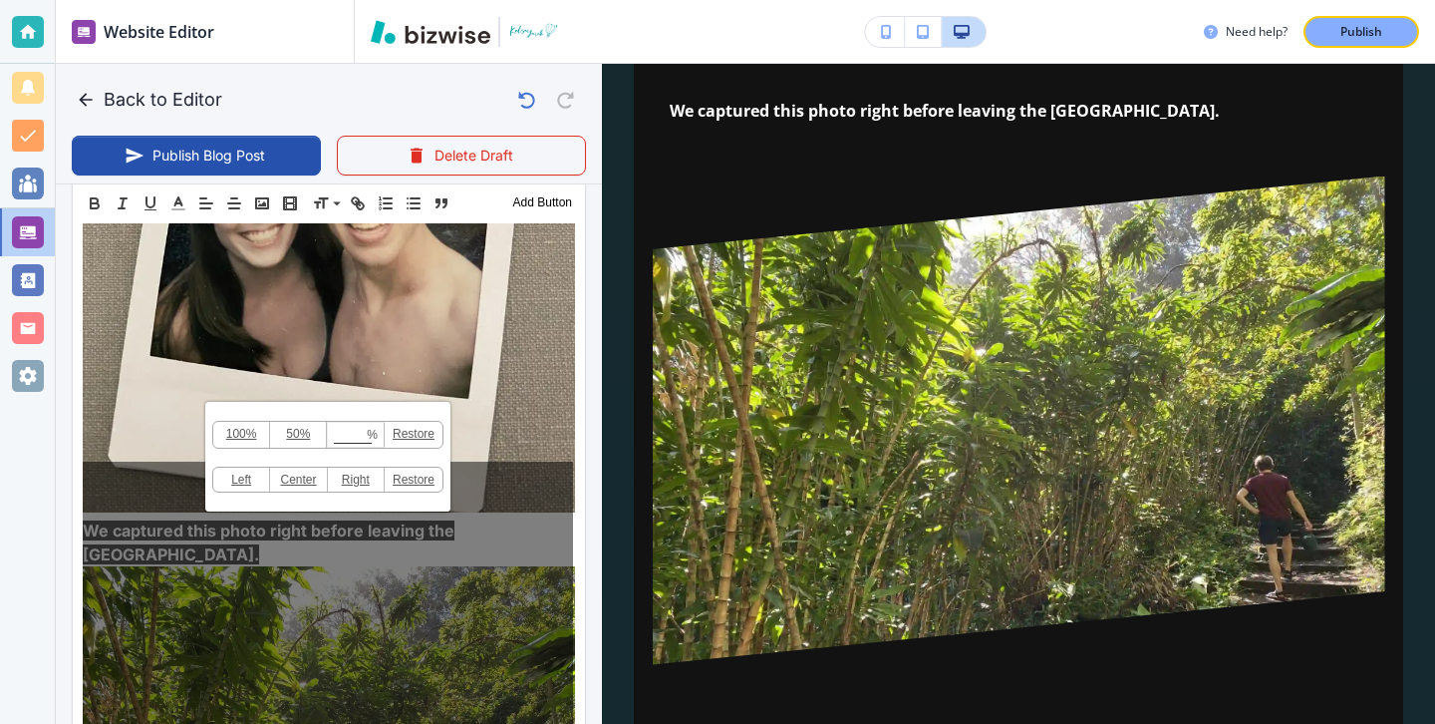
click at [156, 492] on div "100% 50% % Press enter key to apply change! Restore Left Center Right Restore" at bounding box center [328, 624] width 490 height 327
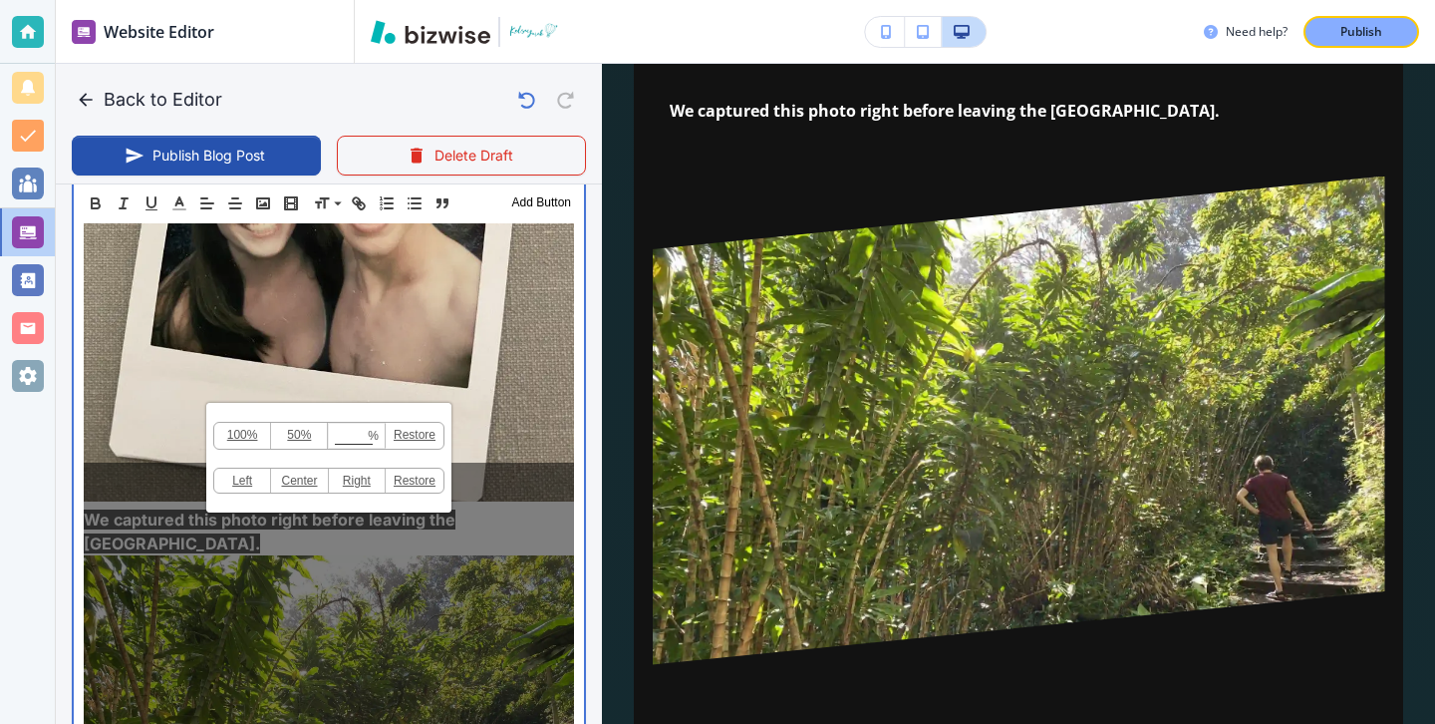
scroll to position [7563, 0]
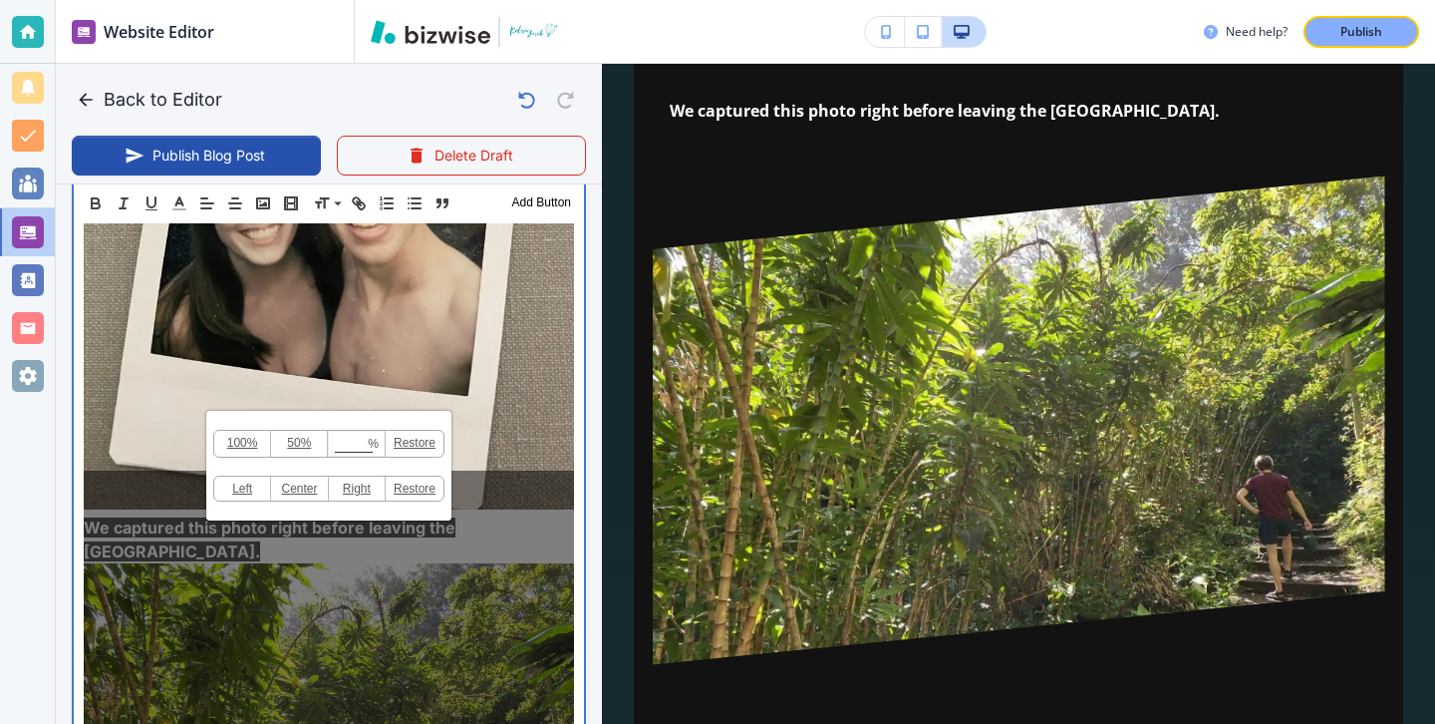
click at [142, 515] on p "We captured this photo right before leaving the Black Sand Beach." at bounding box center [329, 539] width 490 height 48
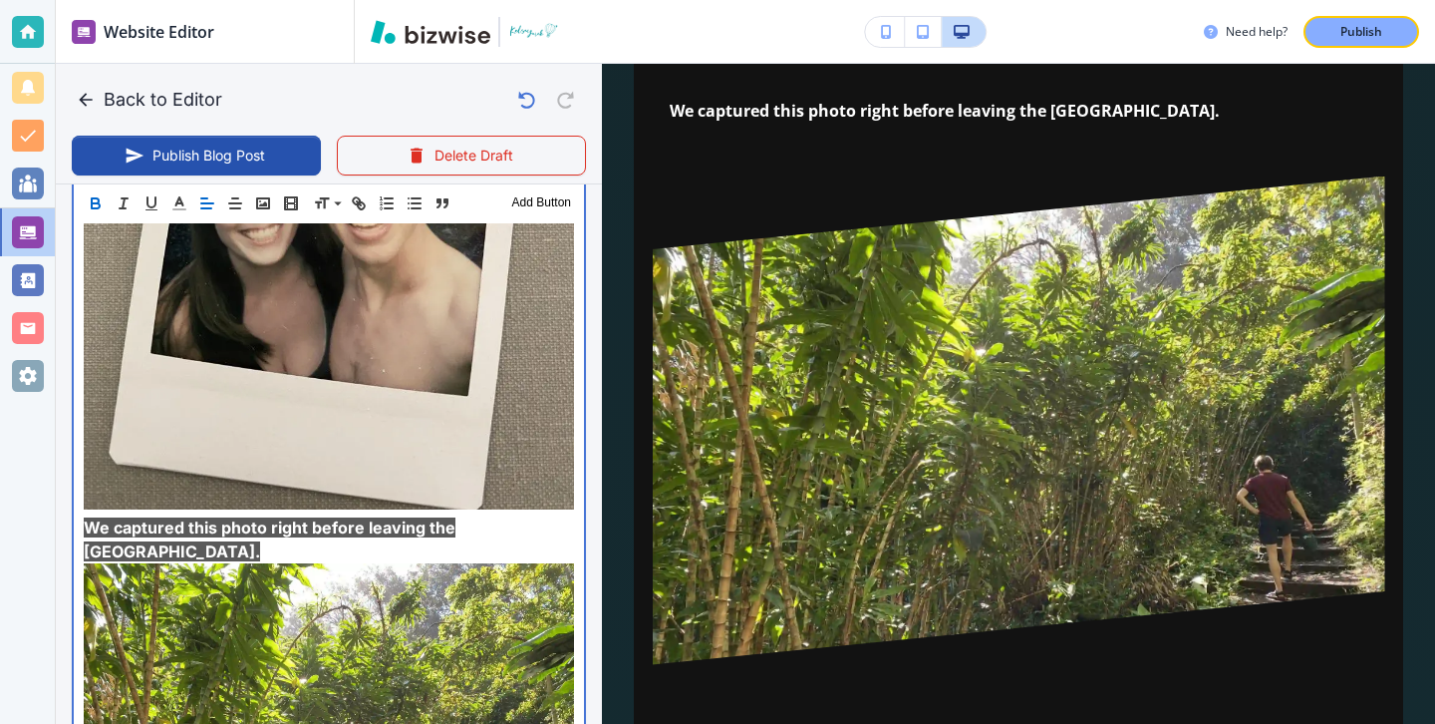
click at [149, 563] on img at bounding box center [329, 726] width 490 height 327
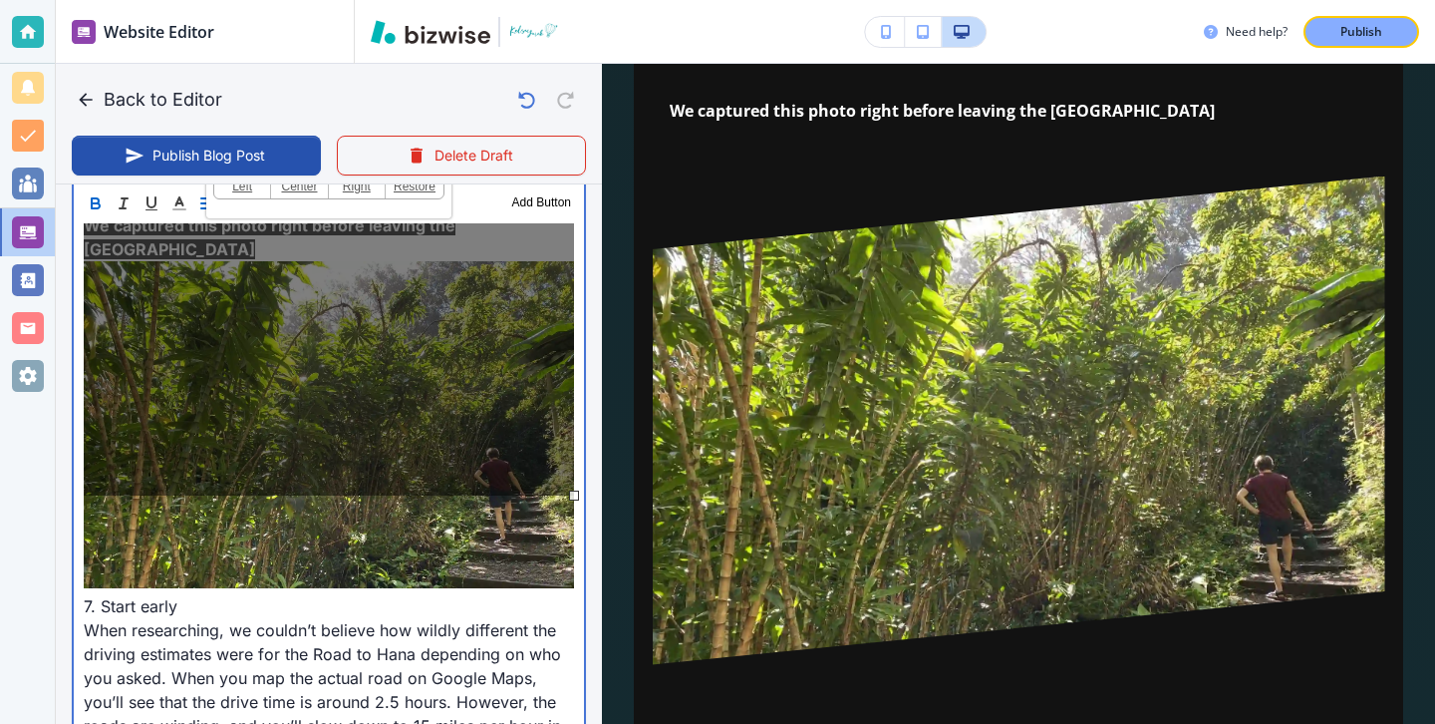
scroll to position [7921, 0]
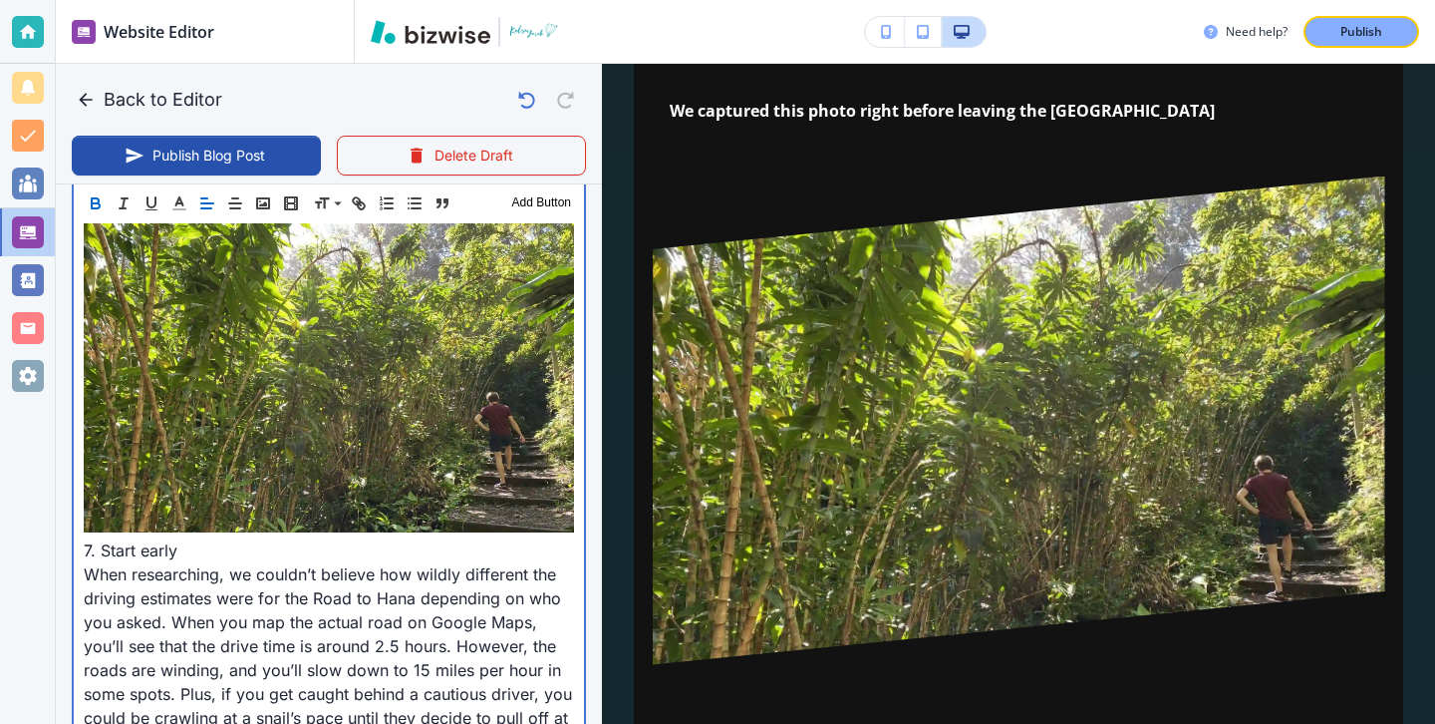
click at [137, 562] on p "When researching, we couldn’t believe how wildly different the driving estimate…" at bounding box center [329, 669] width 490 height 215
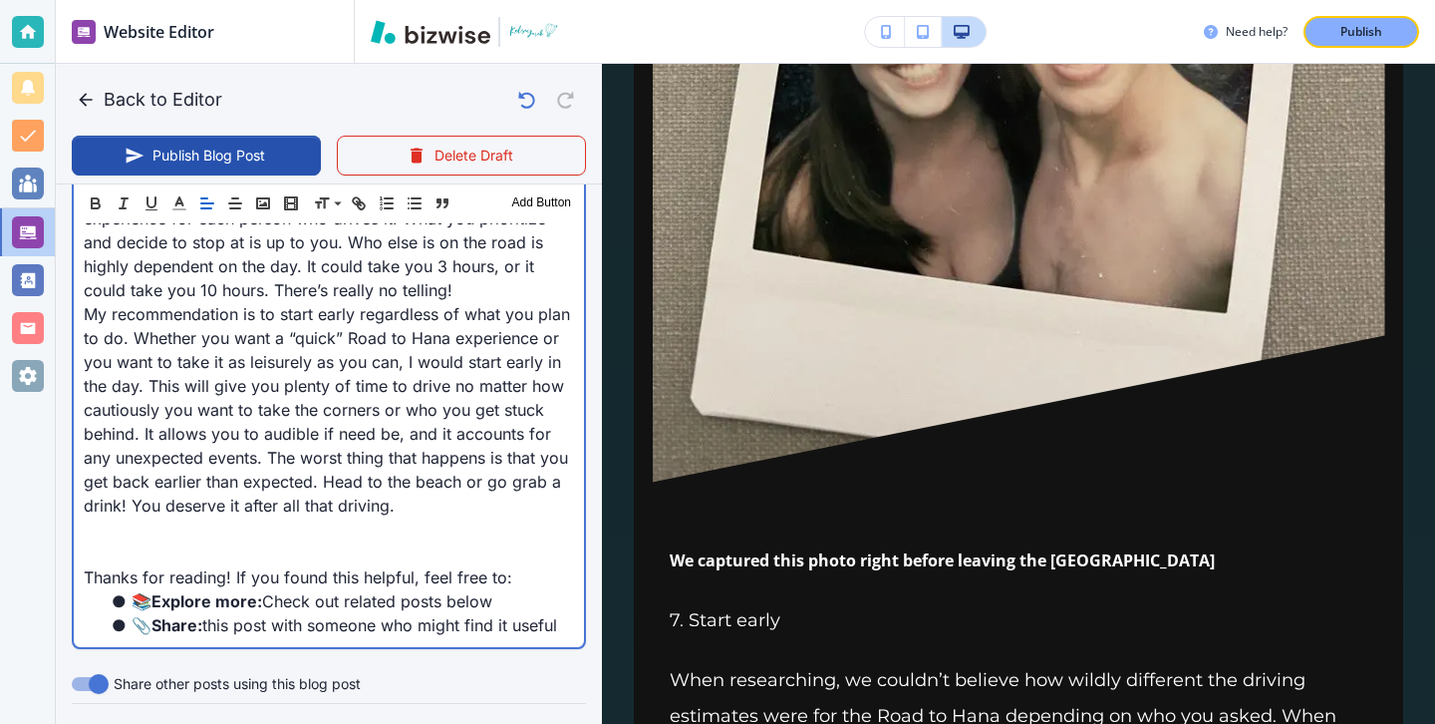
scroll to position [8117, 0]
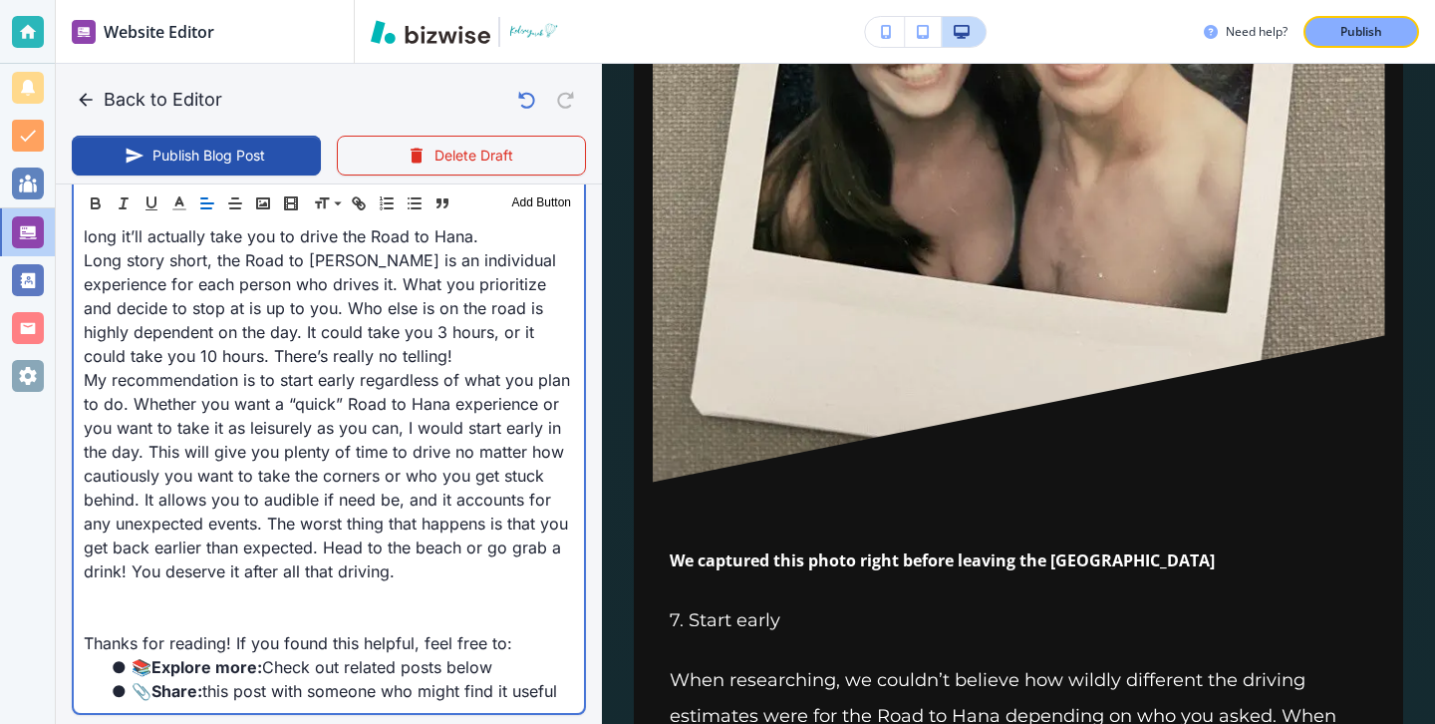
click at [408, 463] on p "My recommendation is to start early regardless of what you plan to do. Whether …" at bounding box center [329, 475] width 490 height 215
click at [409, 473] on p "My recommendation is to start early regardless of what you plan to do. Whether …" at bounding box center [329, 475] width 490 height 215
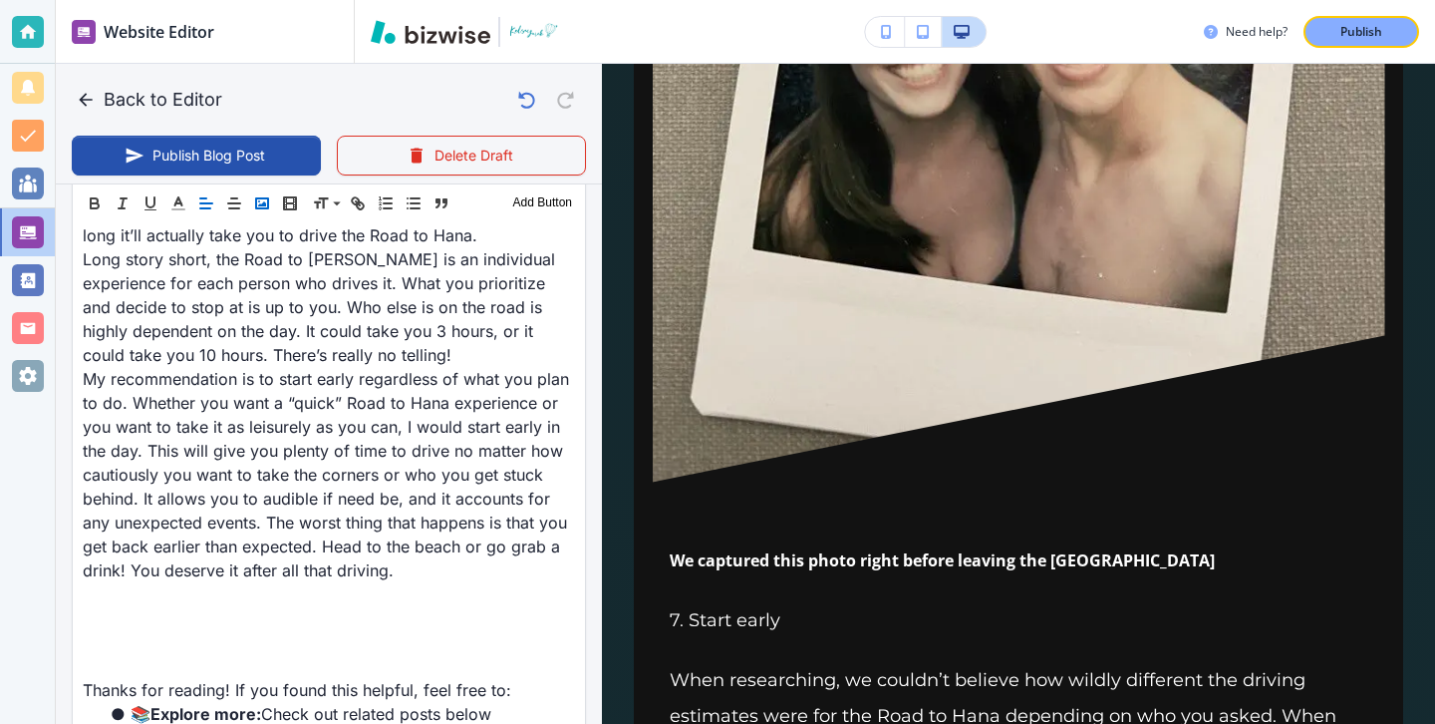
click at [254, 206] on icon "button" at bounding box center [262, 203] width 18 height 18
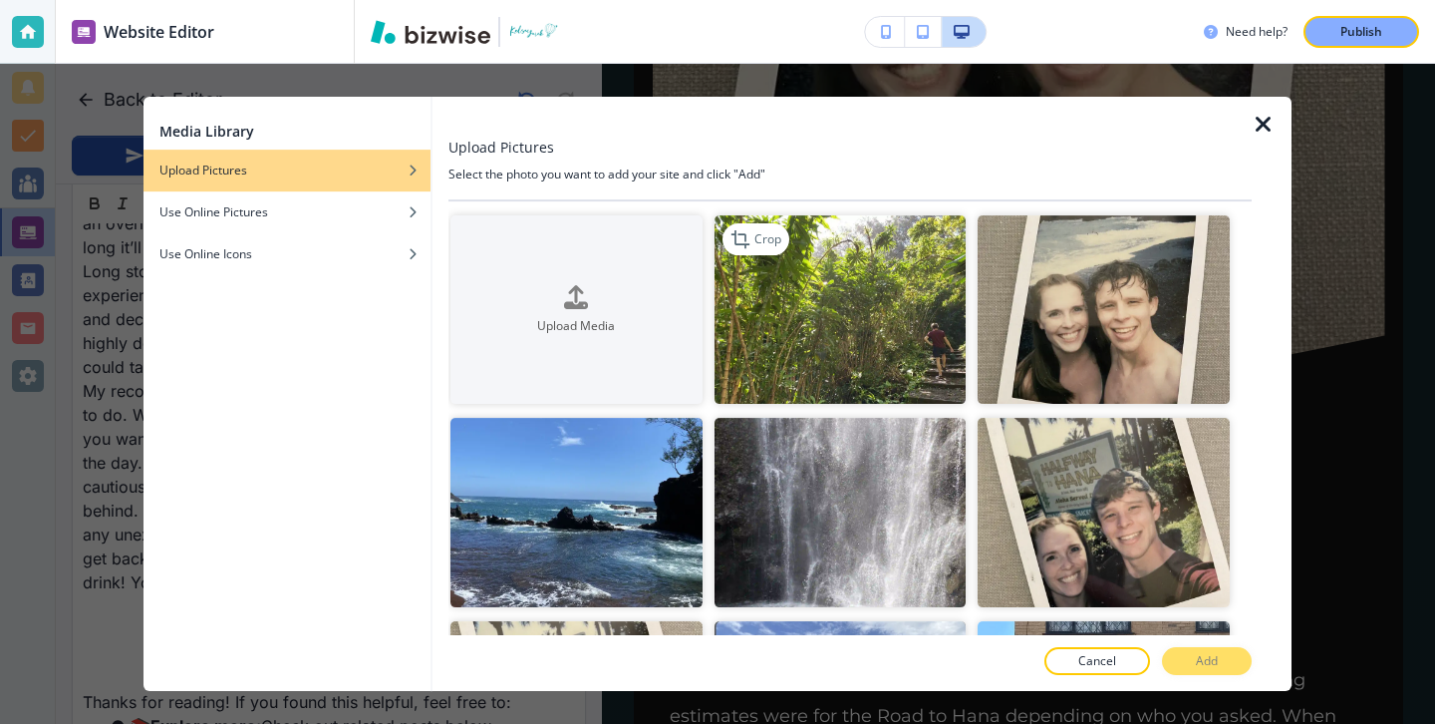
click at [783, 331] on img "button" at bounding box center [841, 309] width 252 height 188
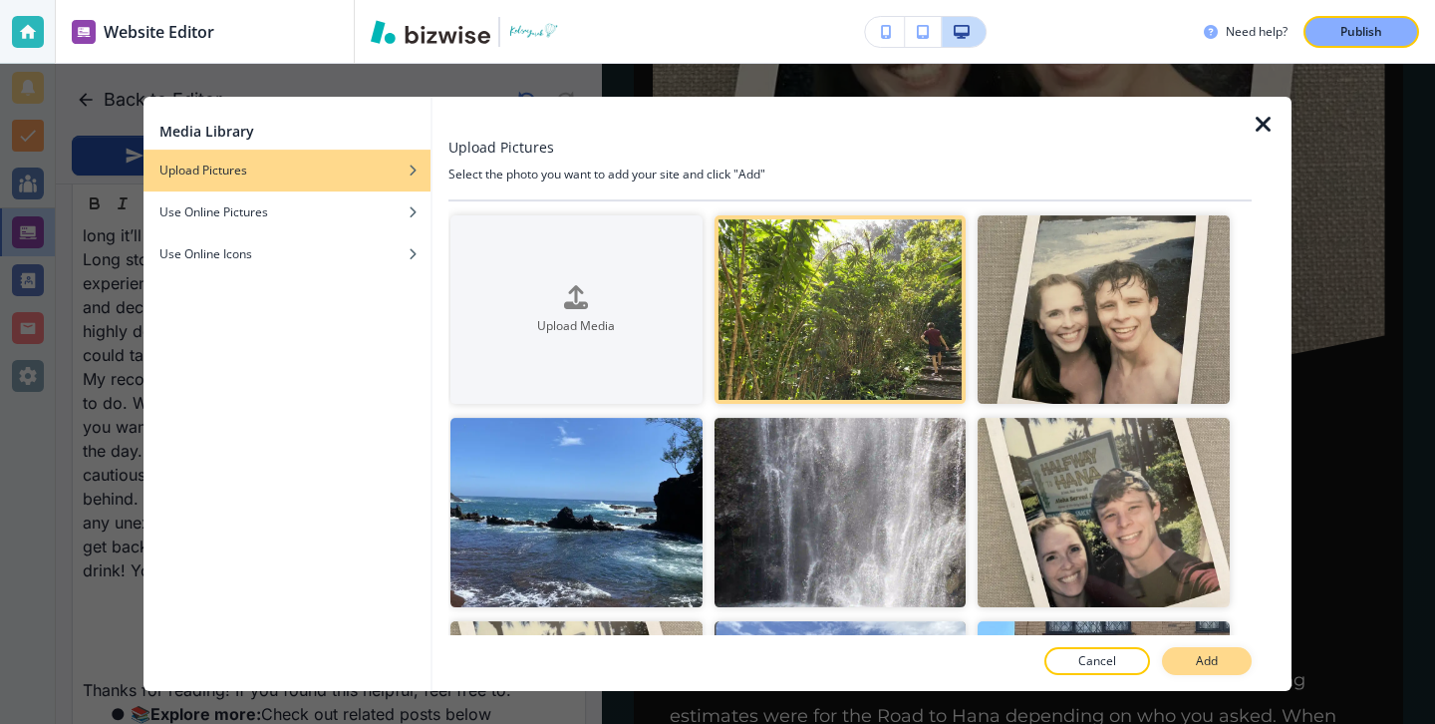
click at [1231, 672] on button "Add" at bounding box center [1207, 661] width 90 height 28
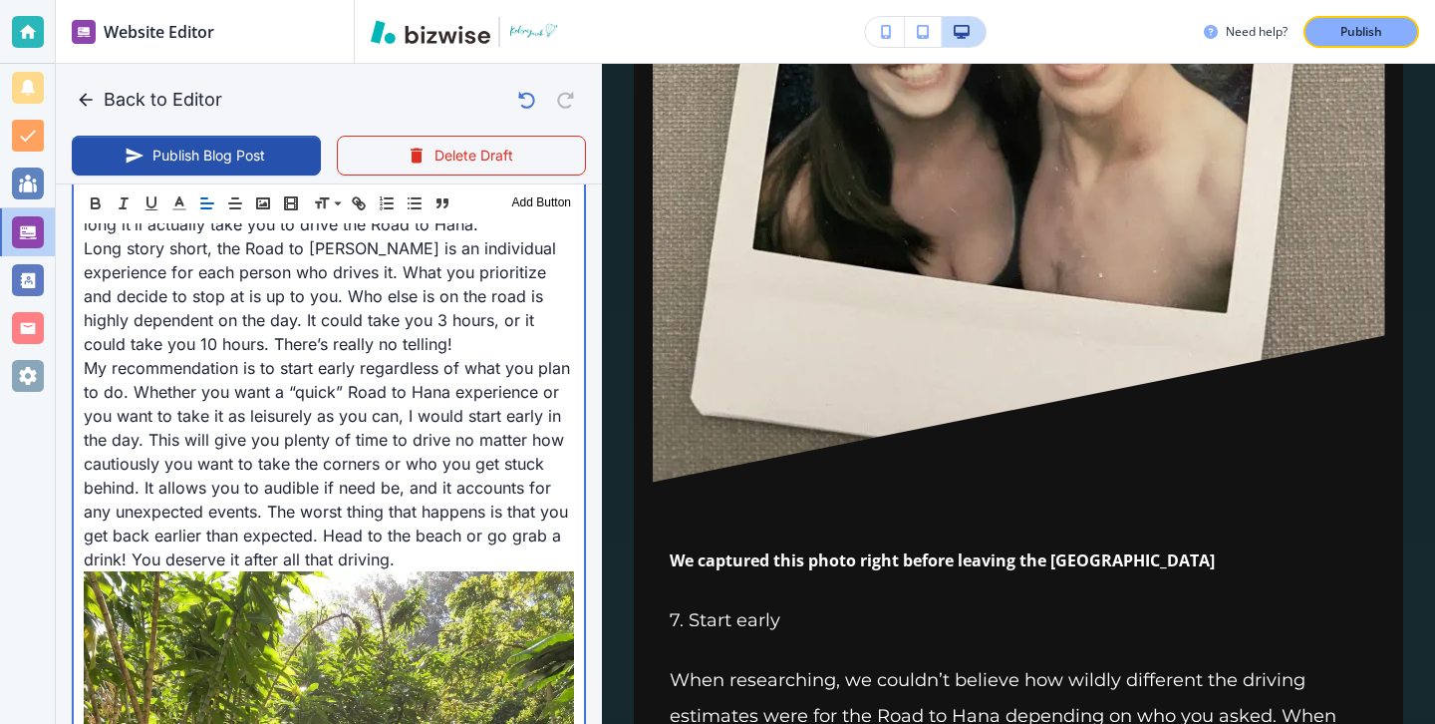
scroll to position [8584, 0]
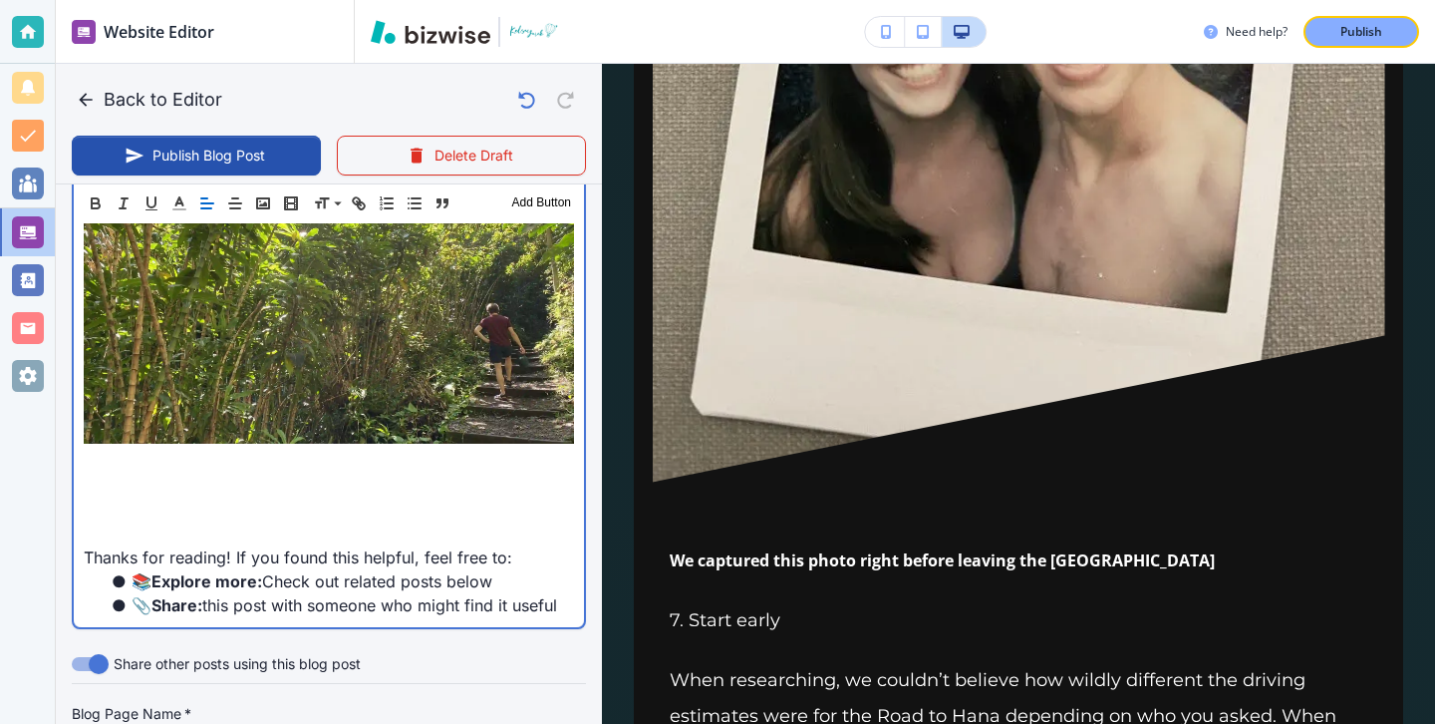
click at [509, 473] on p at bounding box center [329, 485] width 490 height 24
click at [496, 449] on p at bounding box center [329, 461] width 490 height 24
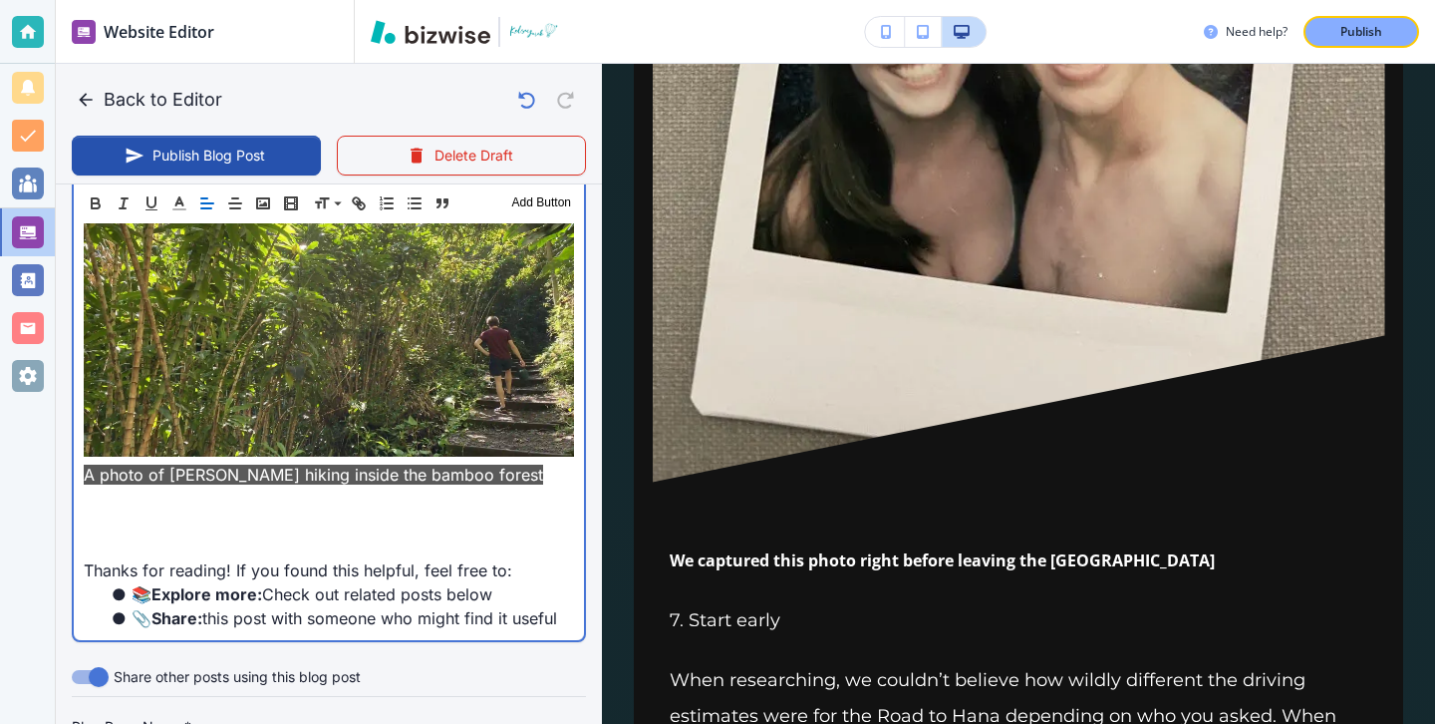
scroll to position [8547, 0]
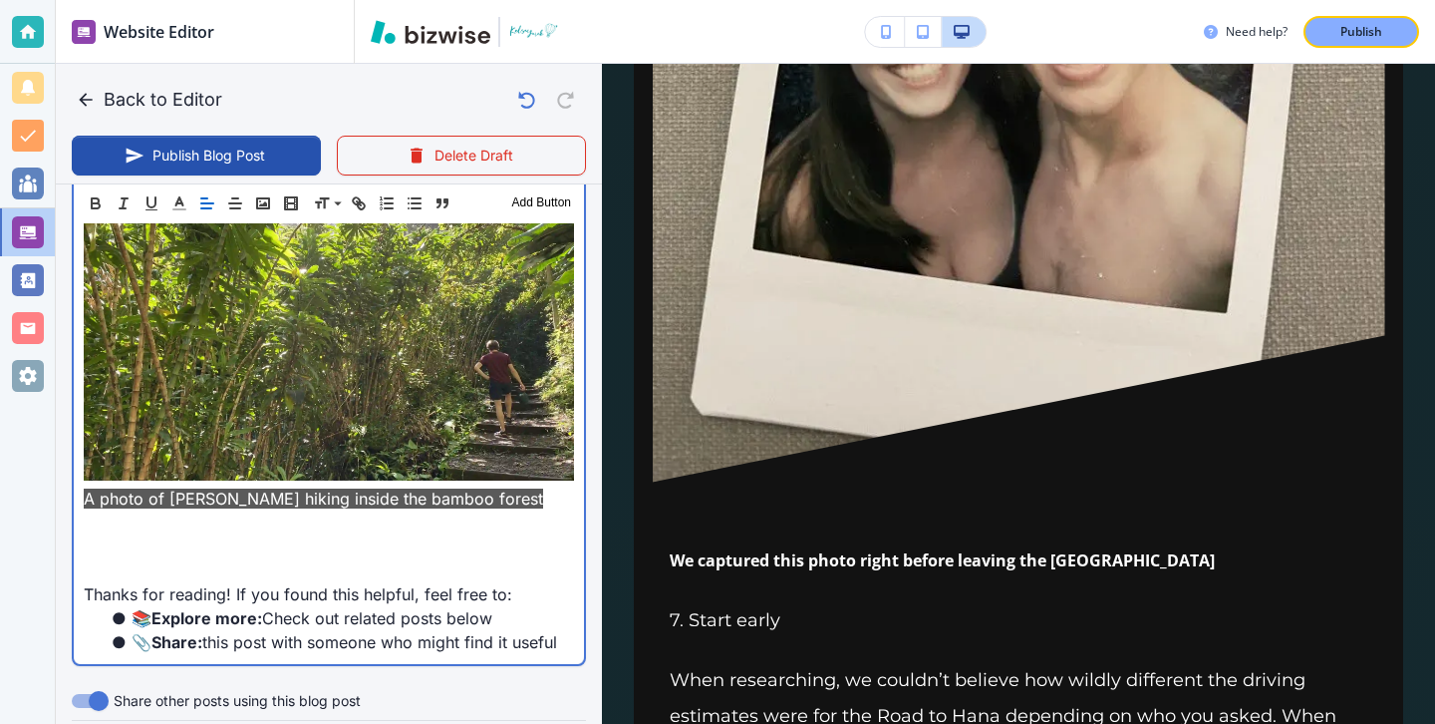
click at [468, 486] on p "A photo of Dan hiking inside the bamboo forest" at bounding box center [329, 498] width 490 height 24
click at [468, 510] on p at bounding box center [329, 522] width 490 height 24
drag, startPoint x: 466, startPoint y: 410, endPoint x: 74, endPoint y: 410, distance: 392.7
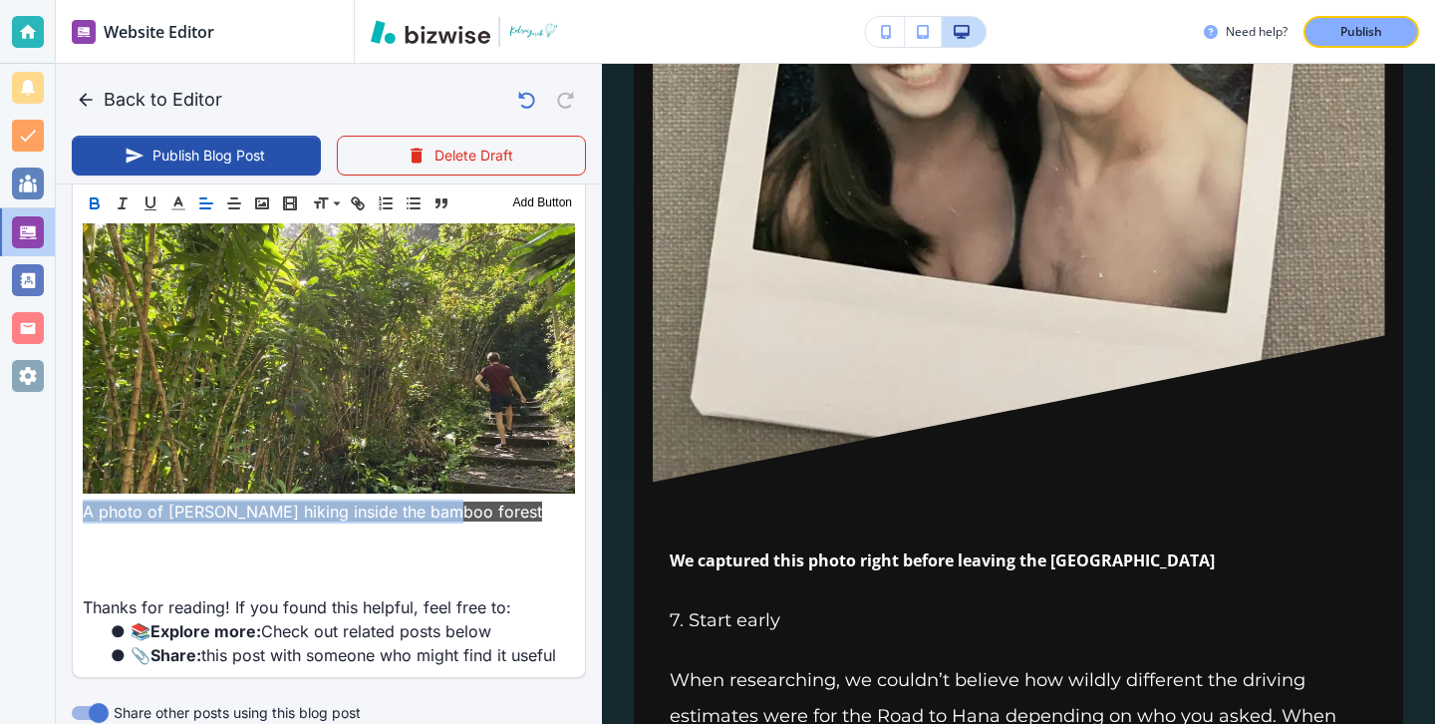
click at [103, 210] on icon "button" at bounding box center [95, 203] width 18 height 18
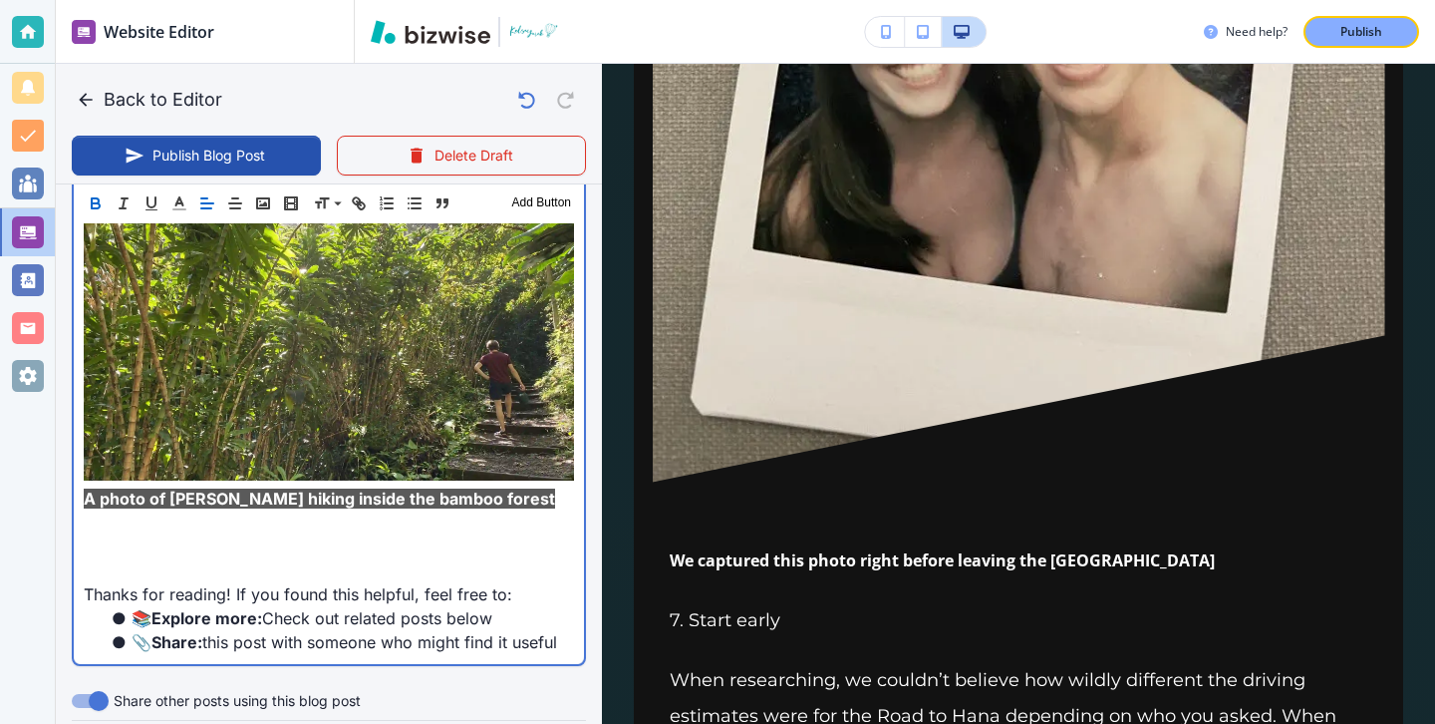
click at [328, 606] on li "📚 Explore more: Check out related posts below" at bounding box center [341, 618] width 466 height 24
click at [315, 534] on p at bounding box center [329, 546] width 490 height 24
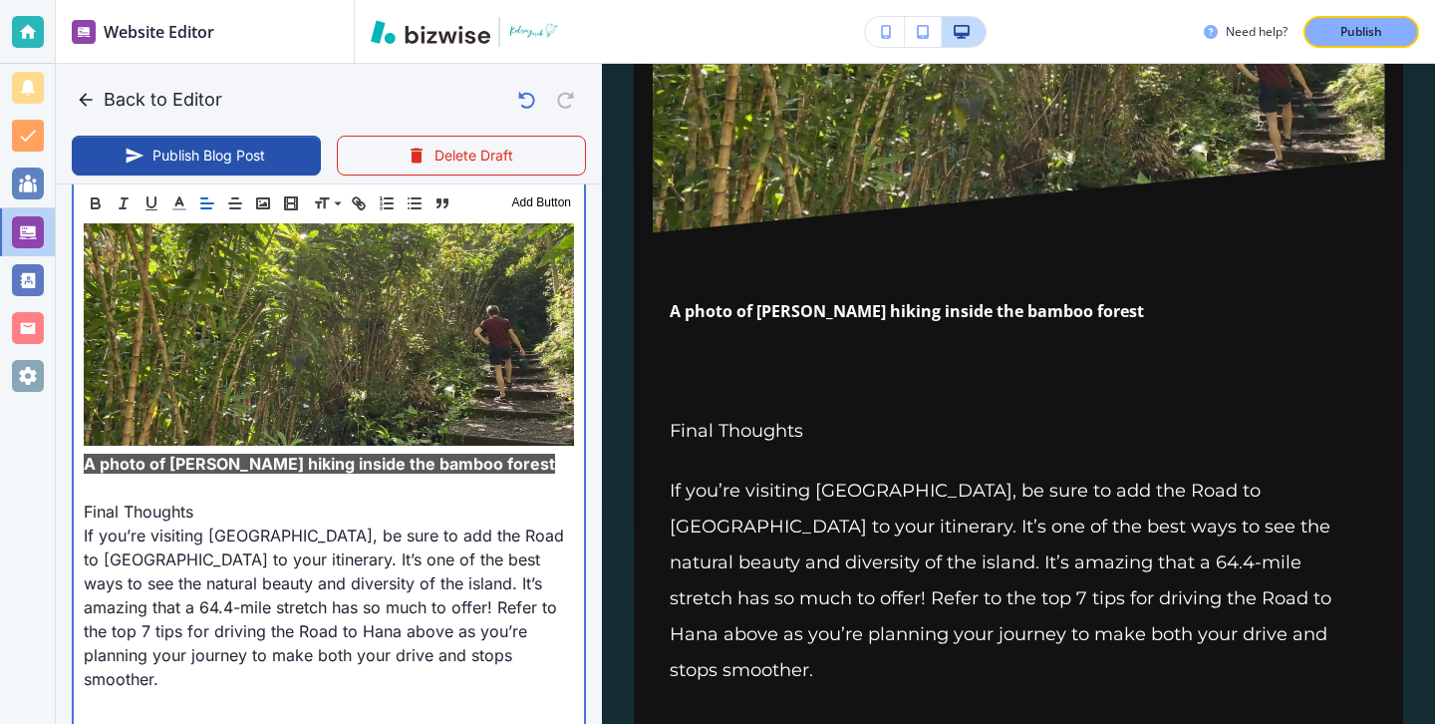
scroll to position [8543, 0]
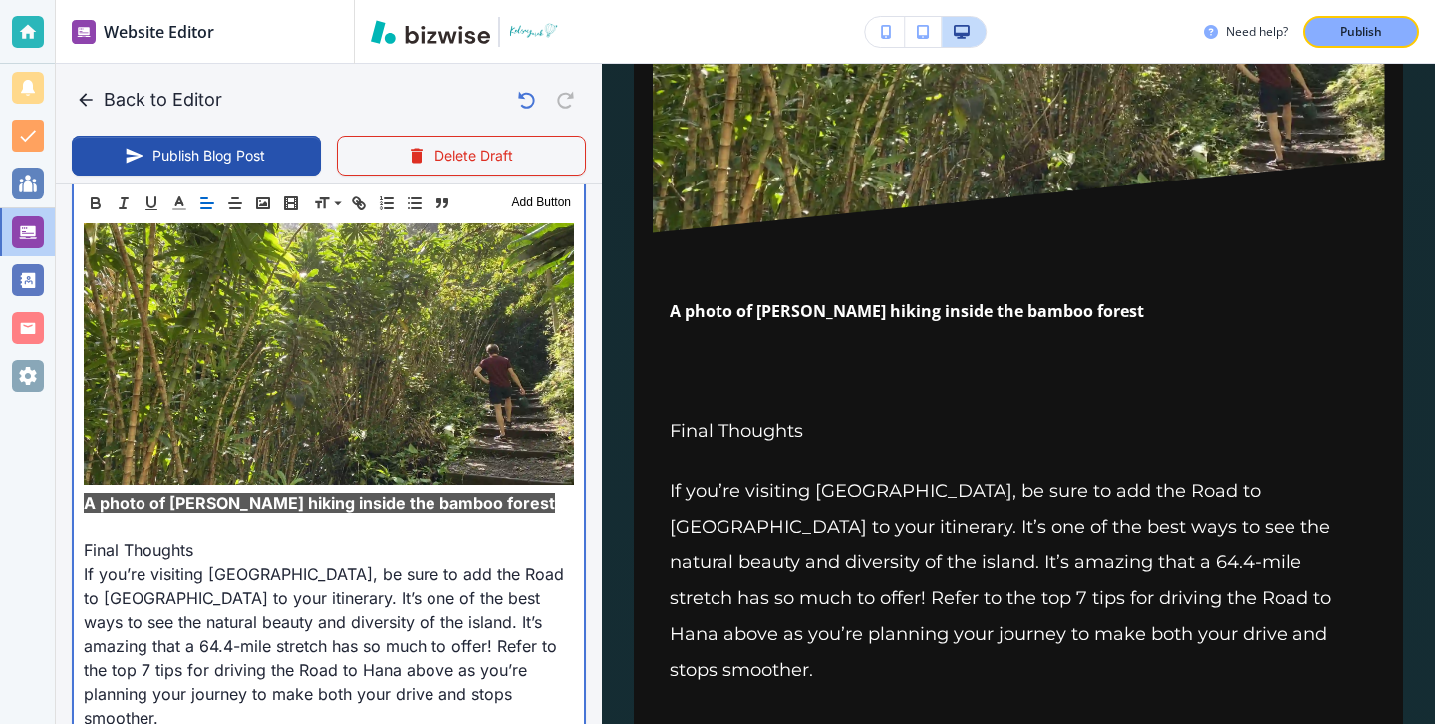
click at [137, 538] on p "Final Thoughts" at bounding box center [329, 550] width 490 height 24
click at [136, 514] on p at bounding box center [329, 526] width 490 height 24
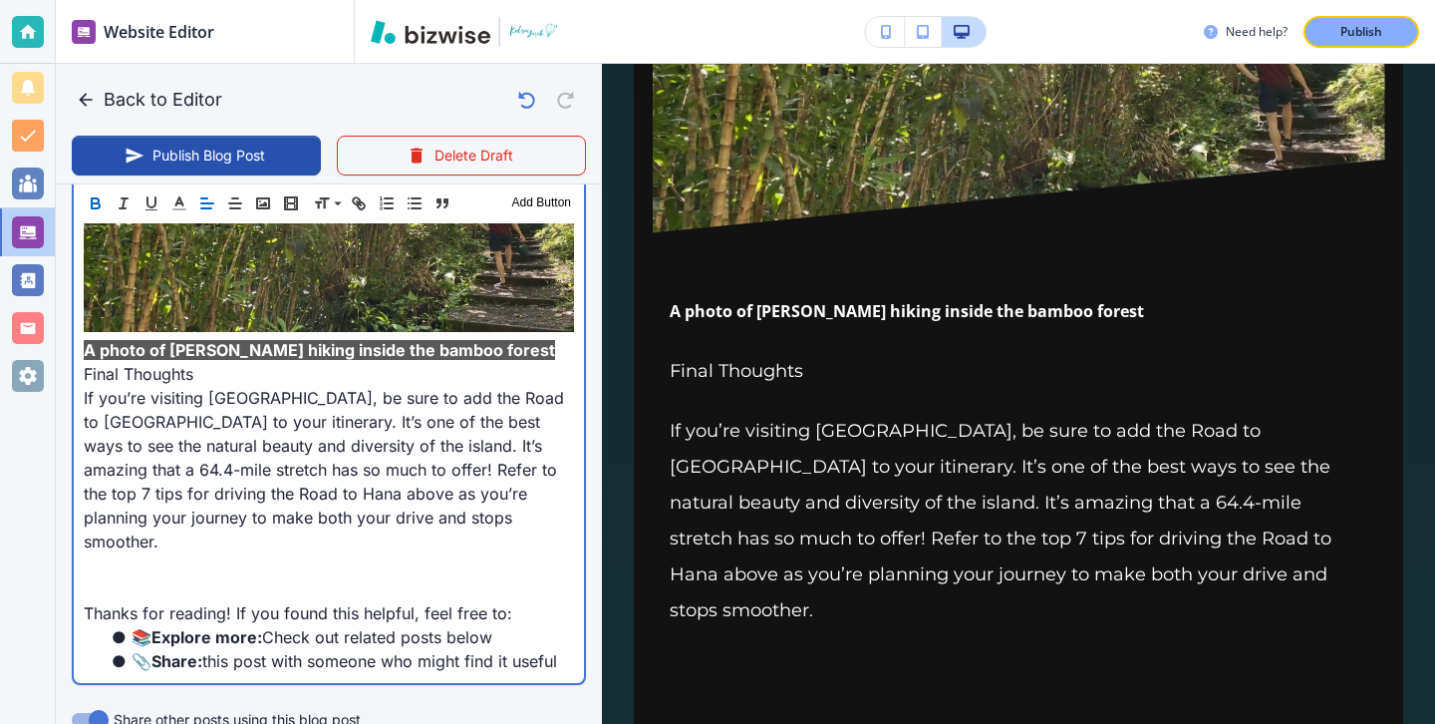
scroll to position [8699, 0]
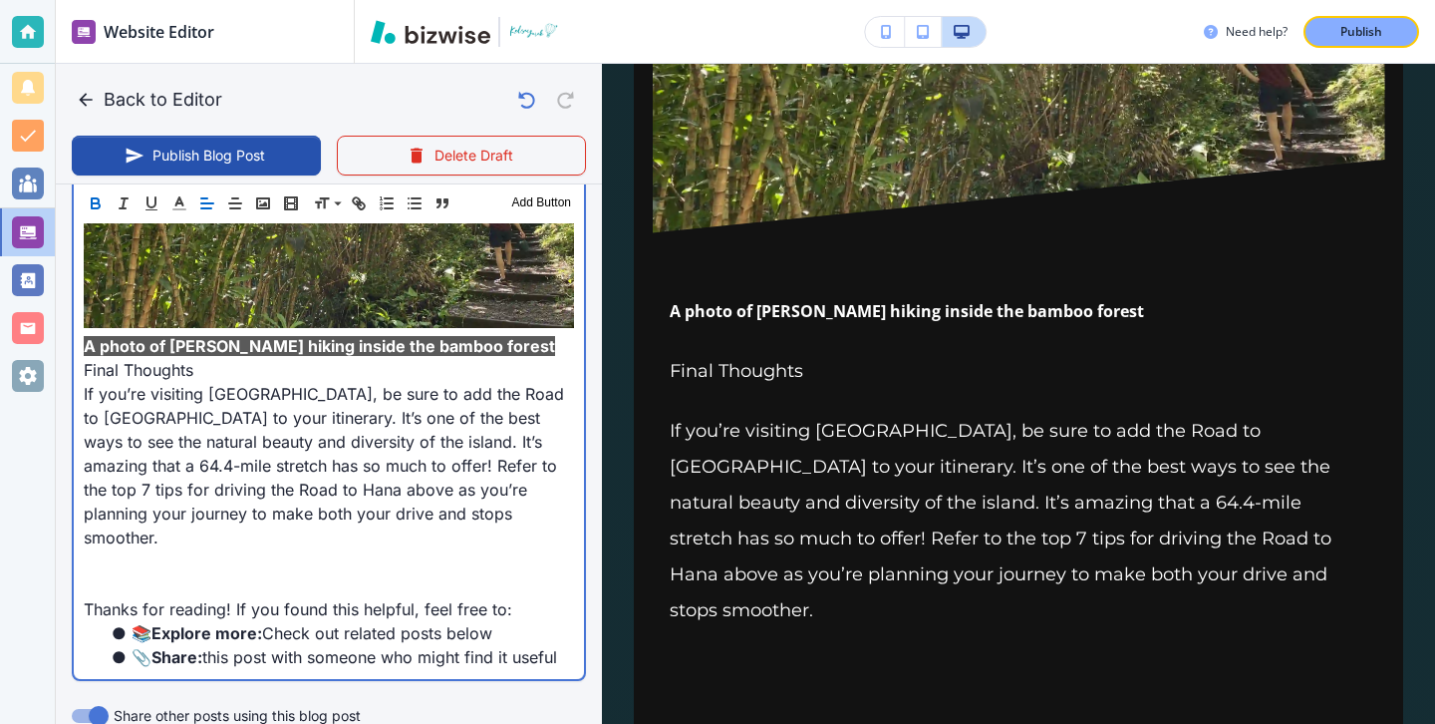
click at [484, 573] on p at bounding box center [329, 585] width 490 height 24
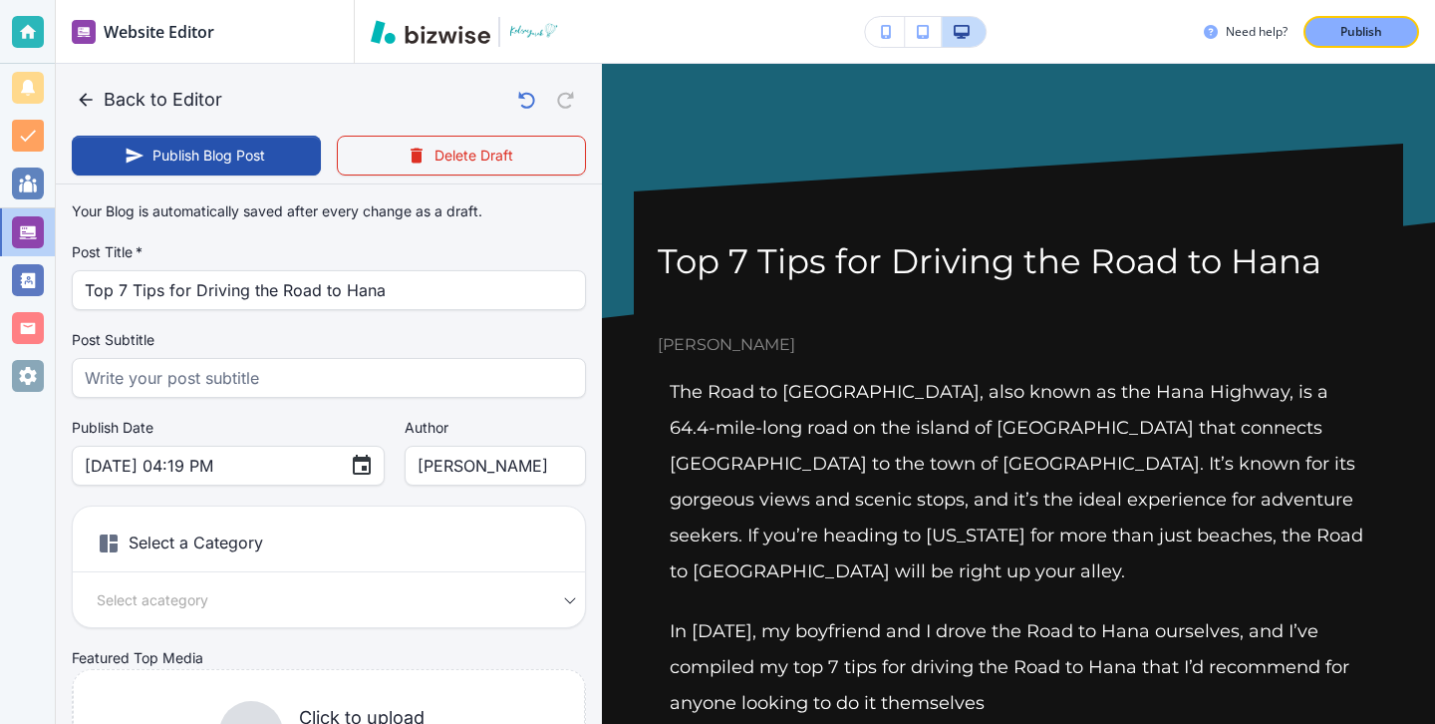
scroll to position [409, 0]
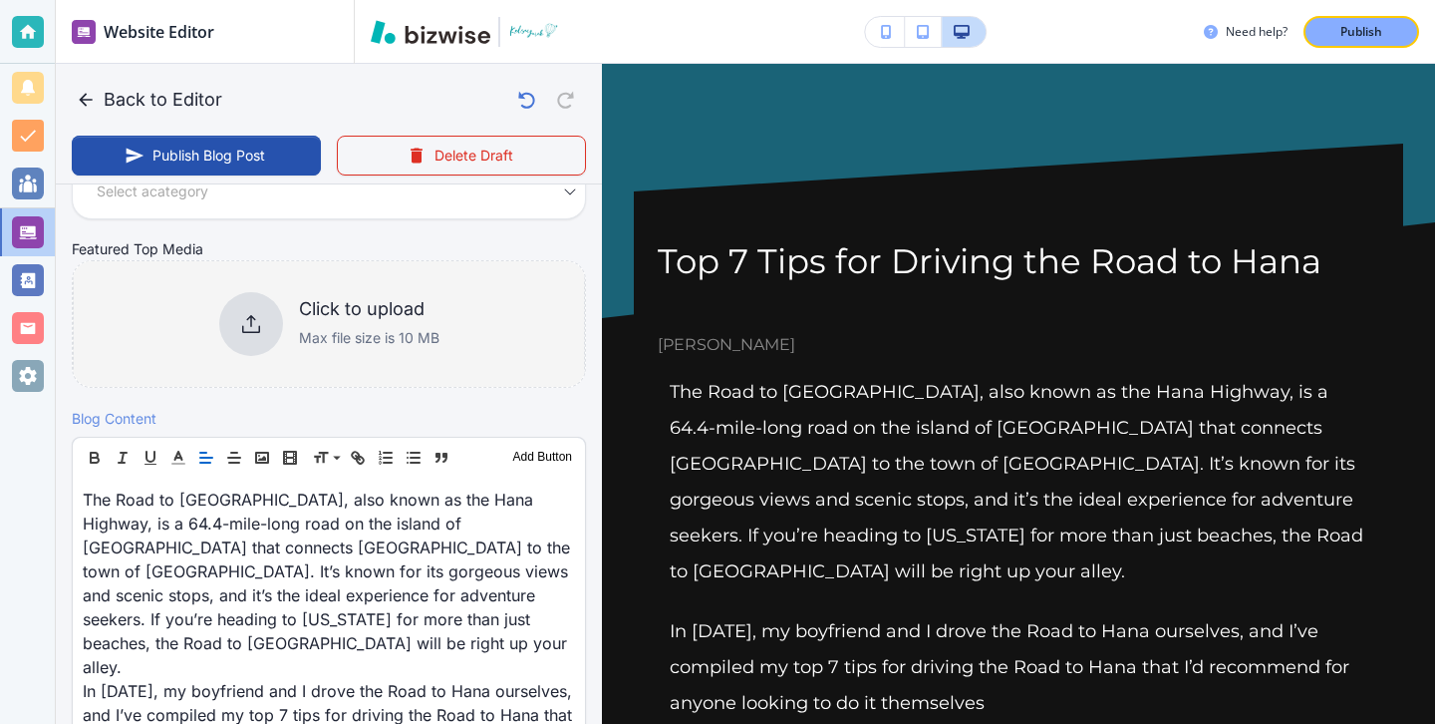
click at [268, 359] on div "Click to upload Max file size is 10 MB" at bounding box center [329, 323] width 512 height 161
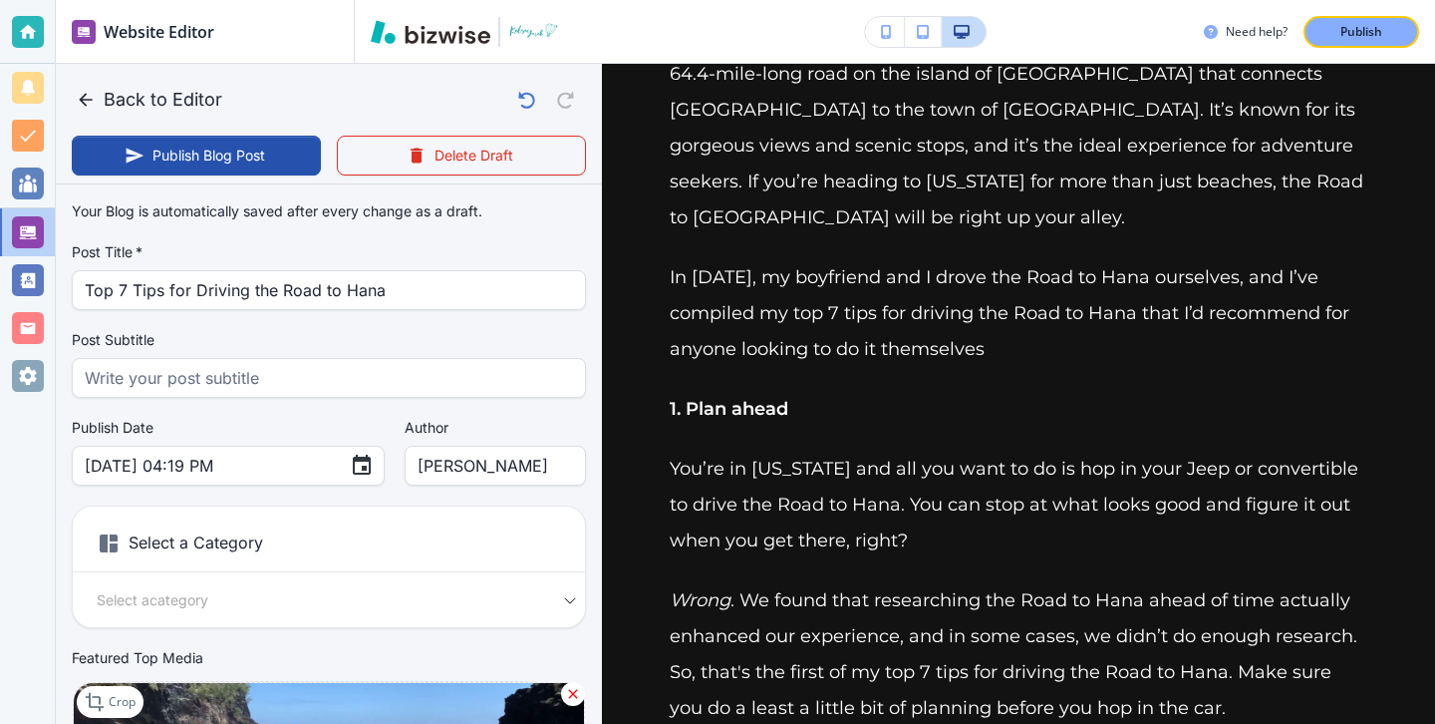
scroll to position [0, 0]
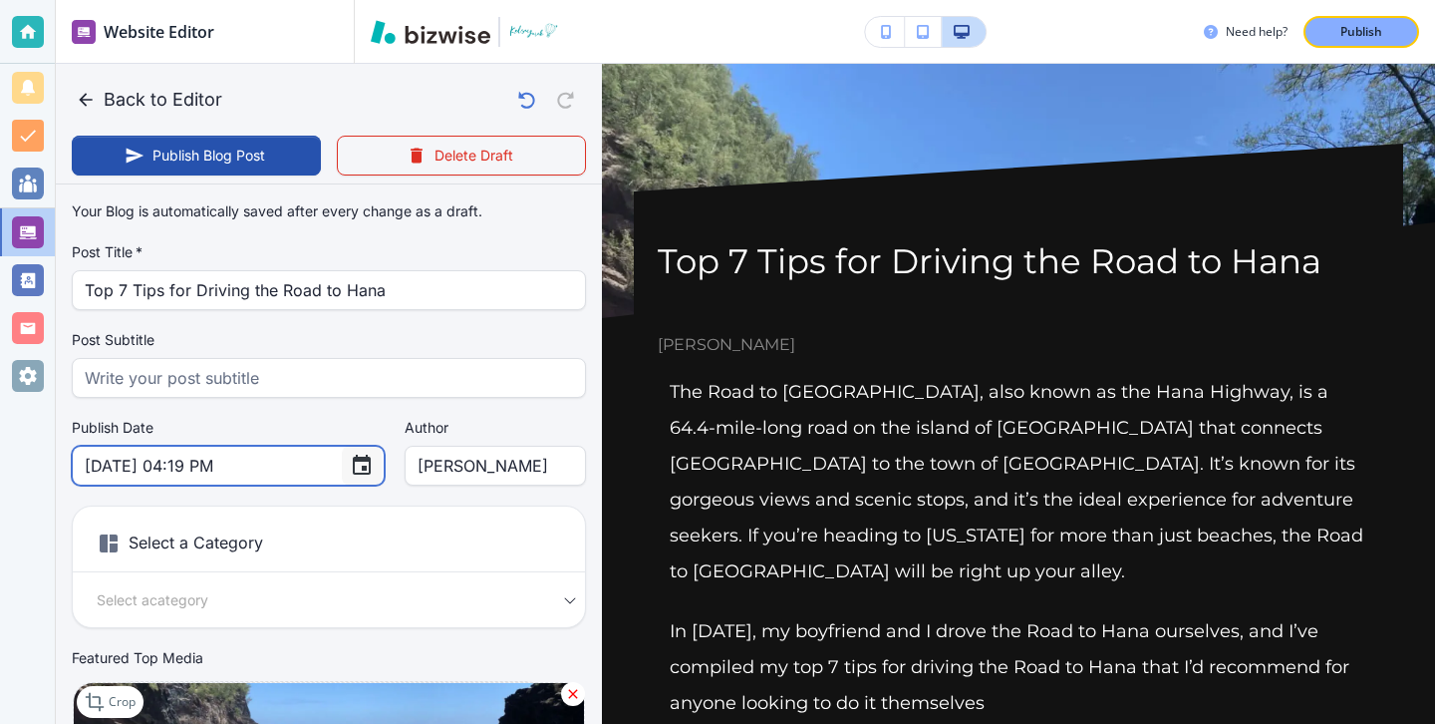
click at [350, 470] on icon "Choose date, selected date is Aug 13, 2025" at bounding box center [362, 465] width 24 height 24
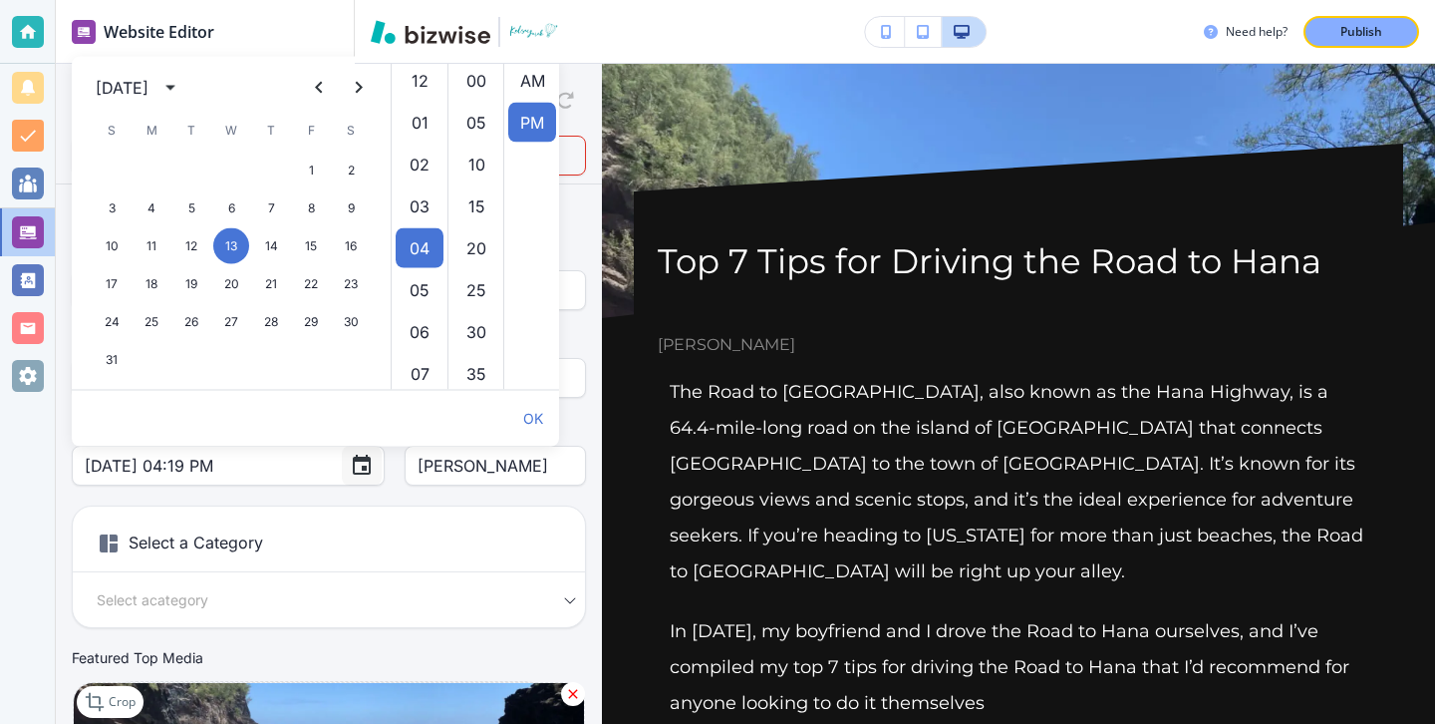
scroll to position [42, 0]
click at [186, 87] on button "calendar view is open, switch to year view" at bounding box center [170, 88] width 32 height 32
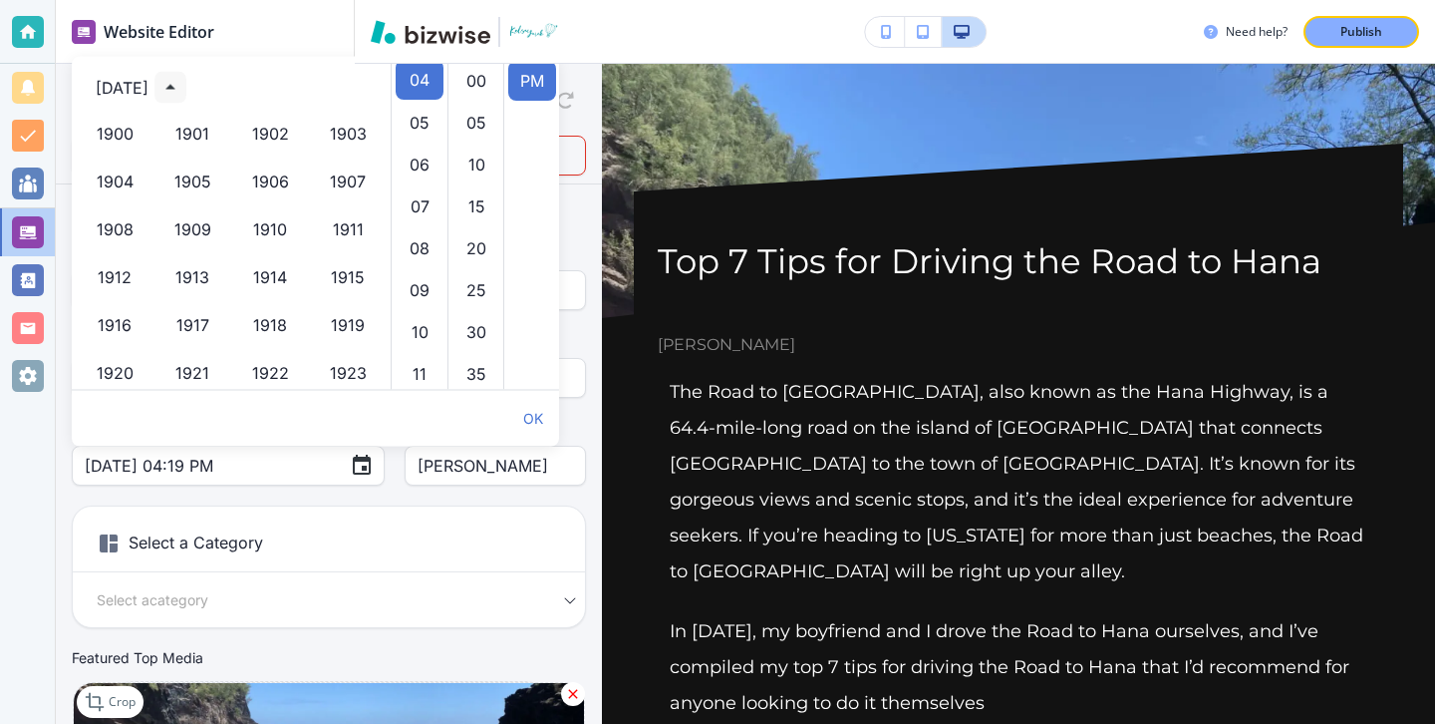
scroll to position [1367, 0]
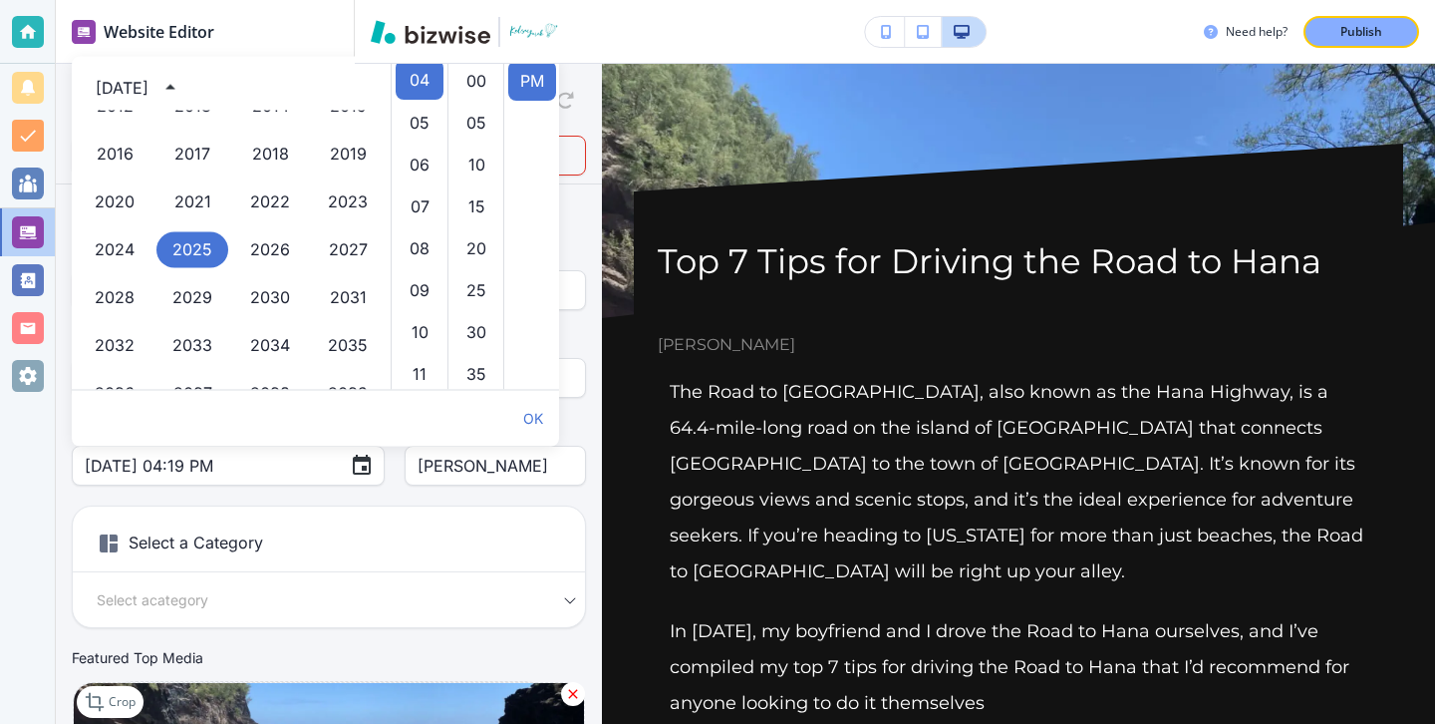
click at [148, 90] on div "August 2025" at bounding box center [122, 88] width 53 height 24
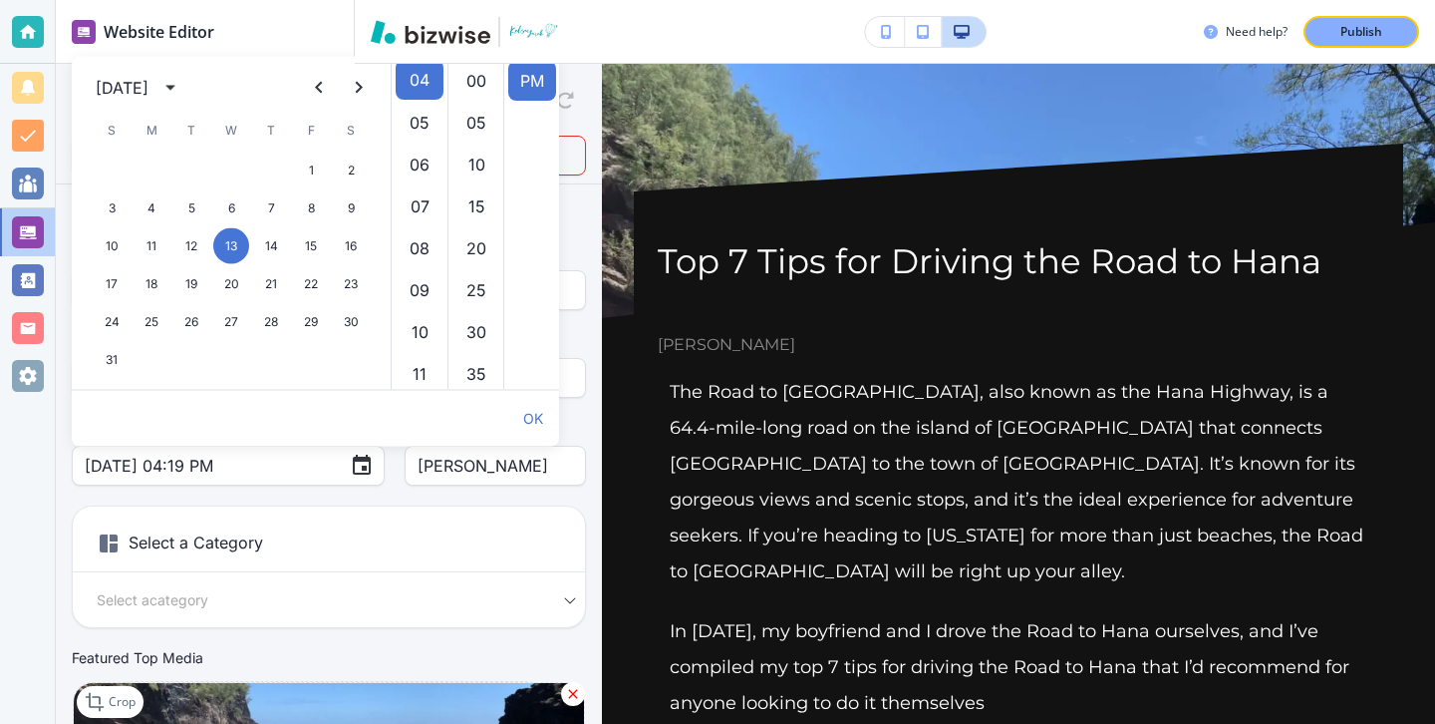
click at [154, 97] on div "August 2025" at bounding box center [125, 88] width 59 height 24
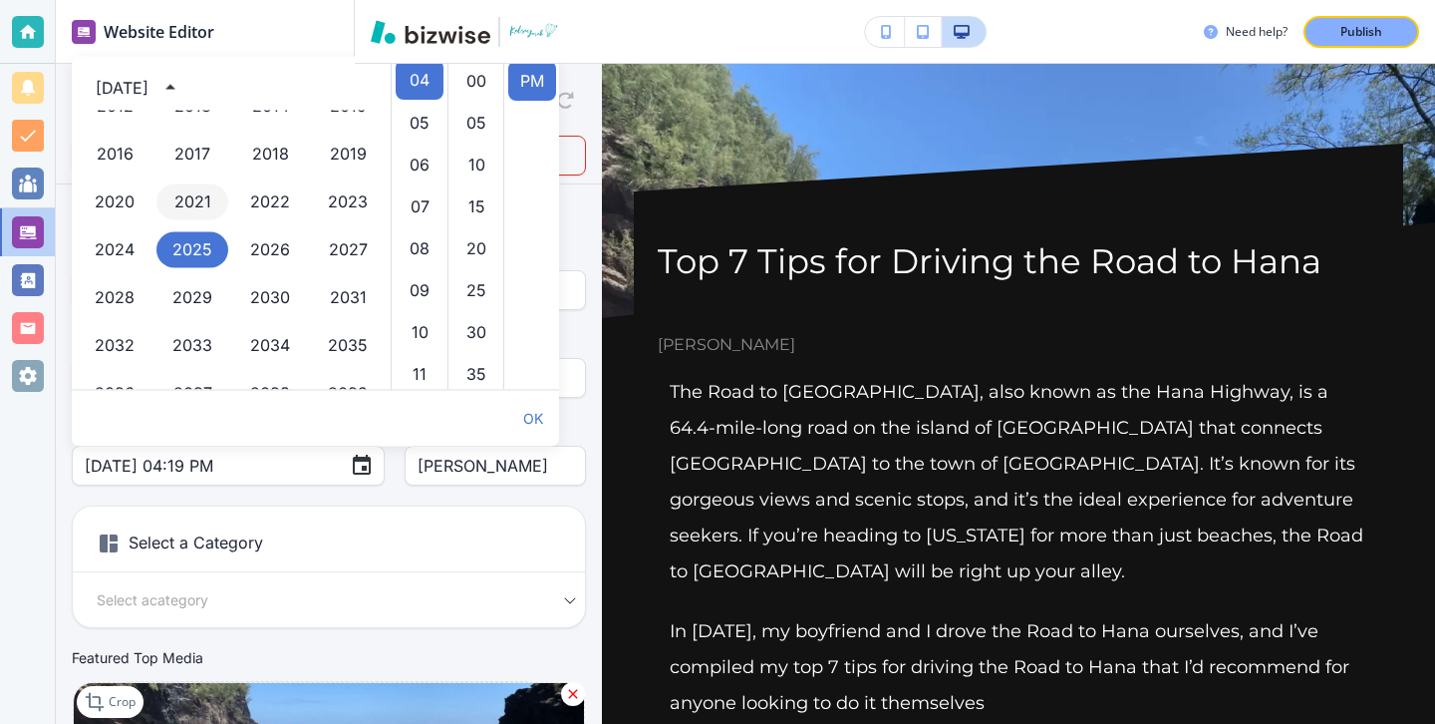
click at [191, 191] on button "2021" at bounding box center [192, 202] width 72 height 36
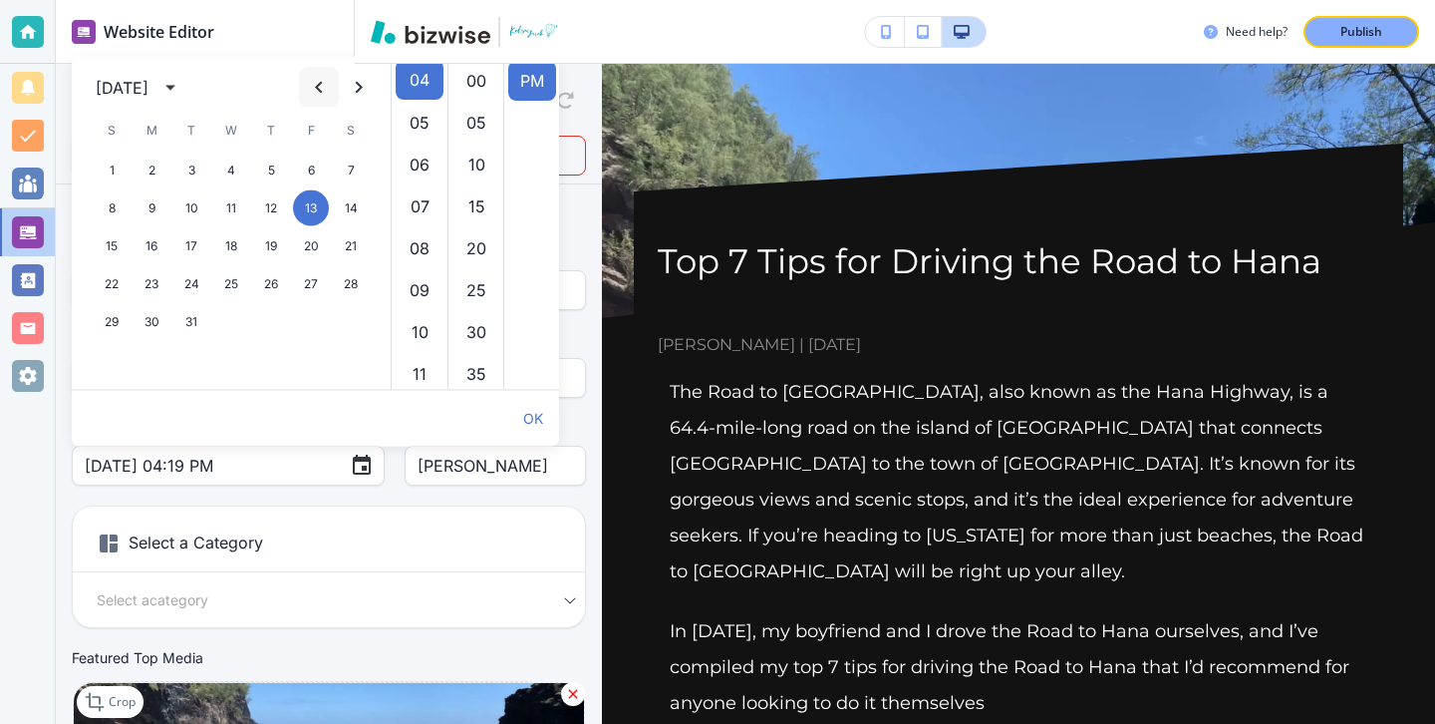
click at [308, 86] on icon "Previous month" at bounding box center [319, 88] width 24 height 24
click at [309, 86] on icon "Previous month" at bounding box center [319, 88] width 24 height 24
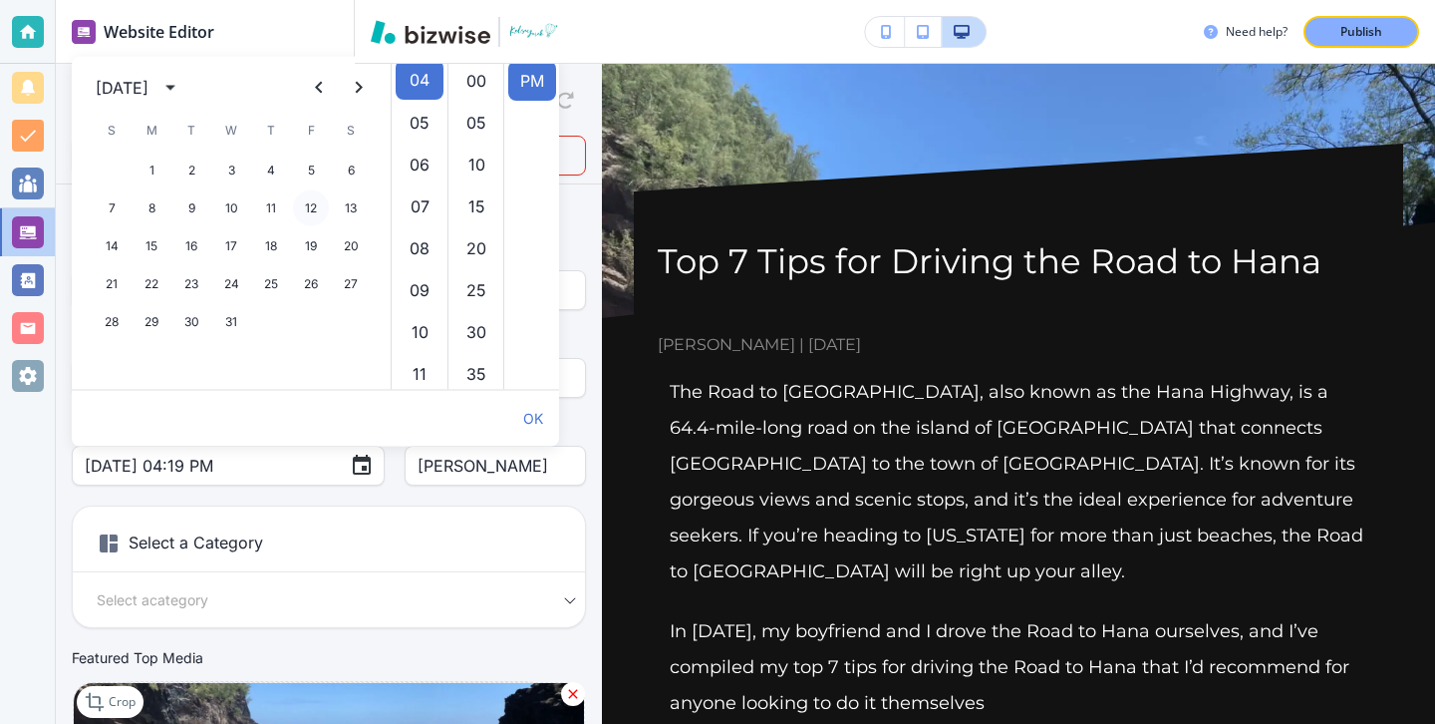
click at [312, 199] on button "12" at bounding box center [311, 208] width 36 height 36
type input "Mar 12, 2021 04:19 PM"
click at [487, 498] on div "Your Blog is automatically saved after every change as a draft. Post Title   * …" at bounding box center [329, 510] width 514 height 636
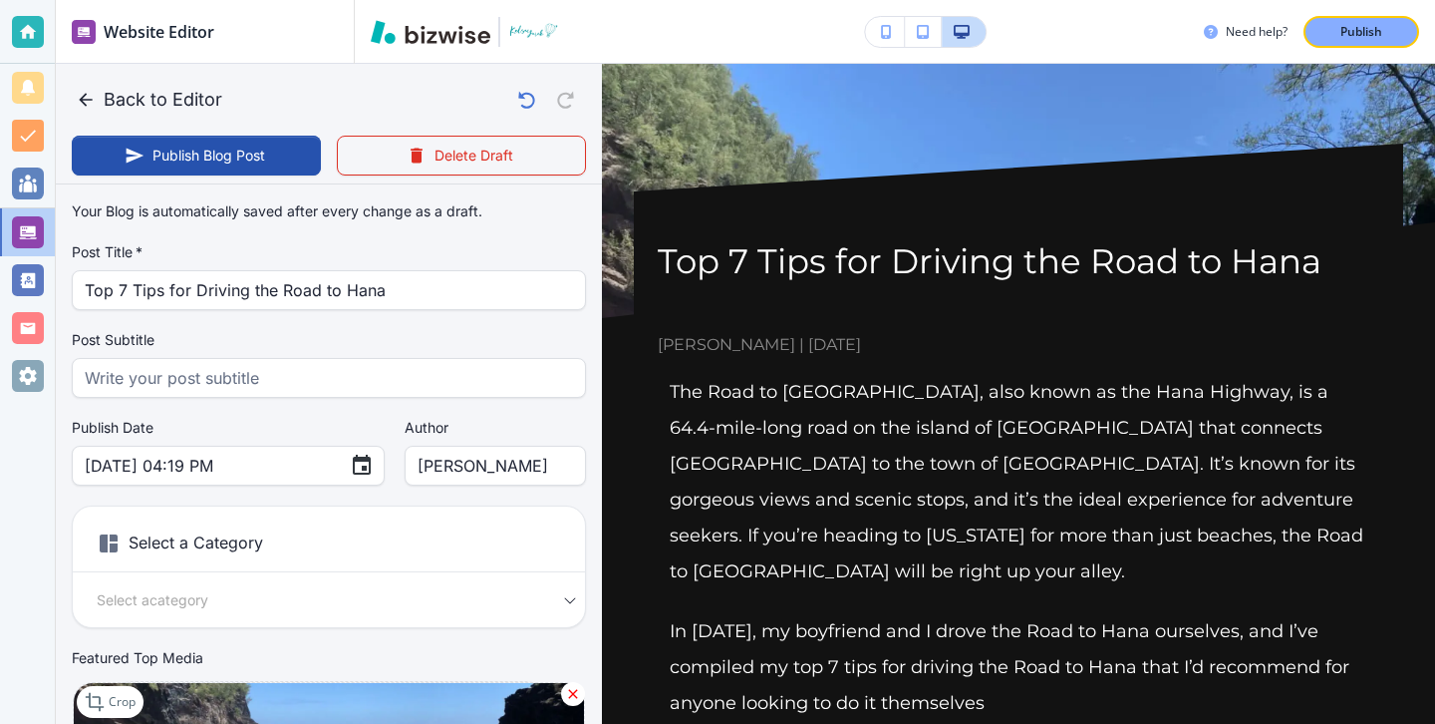
click at [281, 615] on div "Select a Category Select a category Select a Category" at bounding box center [329, 566] width 514 height 123
click at [562, 605] on div "Select a category Select a Category" at bounding box center [329, 599] width 512 height 23
click at [485, 547] on h6 "Select a Category" at bounding box center [329, 547] width 512 height 50
click at [232, 549] on h6 "Select a Category" at bounding box center [329, 547] width 512 height 50
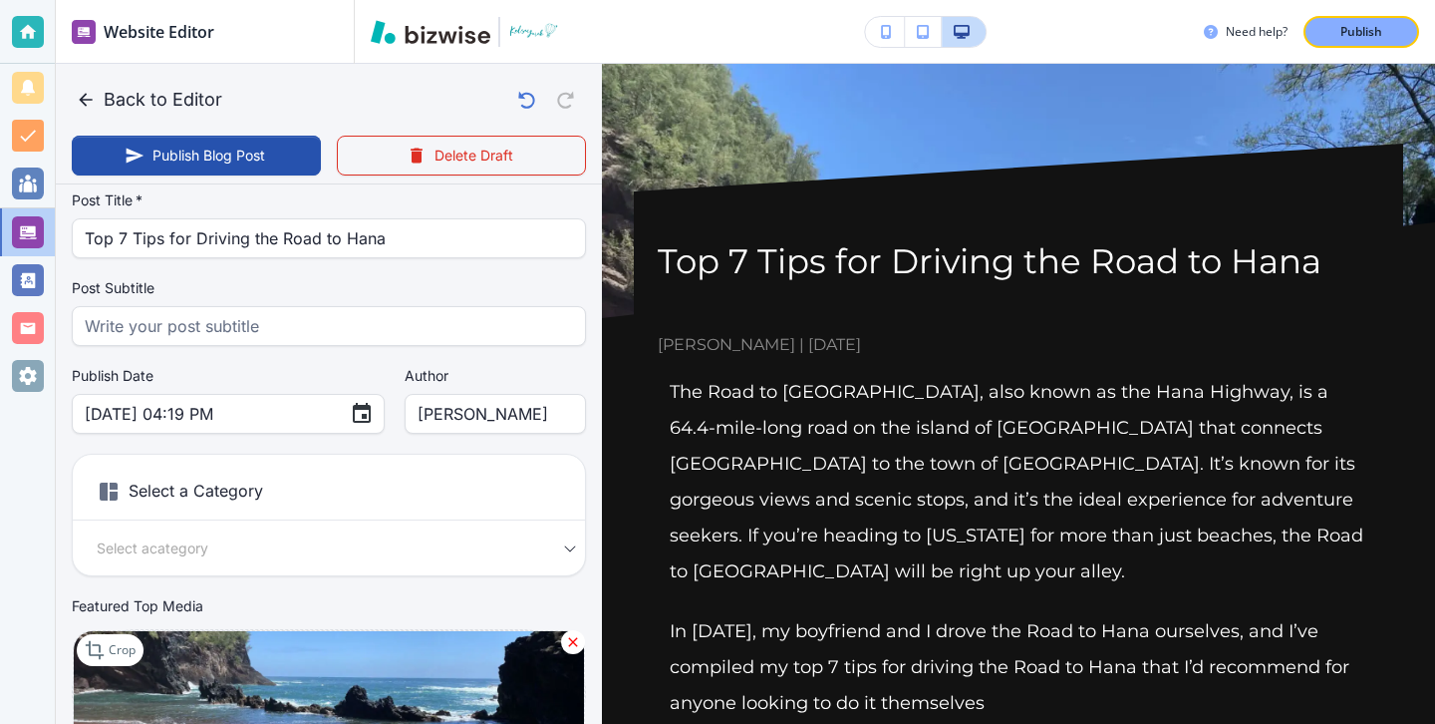
scroll to position [101, 0]
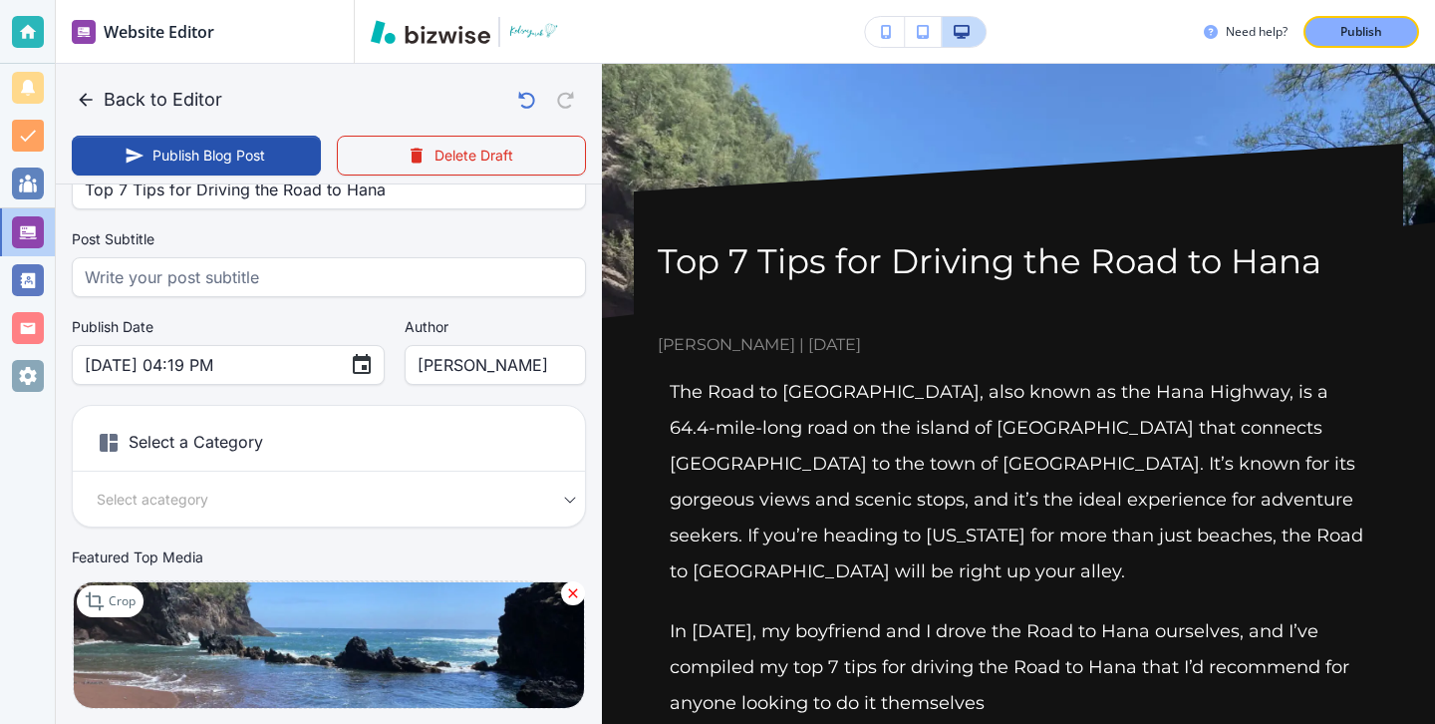
click at [572, 506] on div "Select a category Select a Category" at bounding box center [329, 498] width 512 height 23
click at [477, 0] on body "Website Editor Main Pages Blog Blog The settings below apply to your blog home …" at bounding box center [717, 0] width 1435 height 0
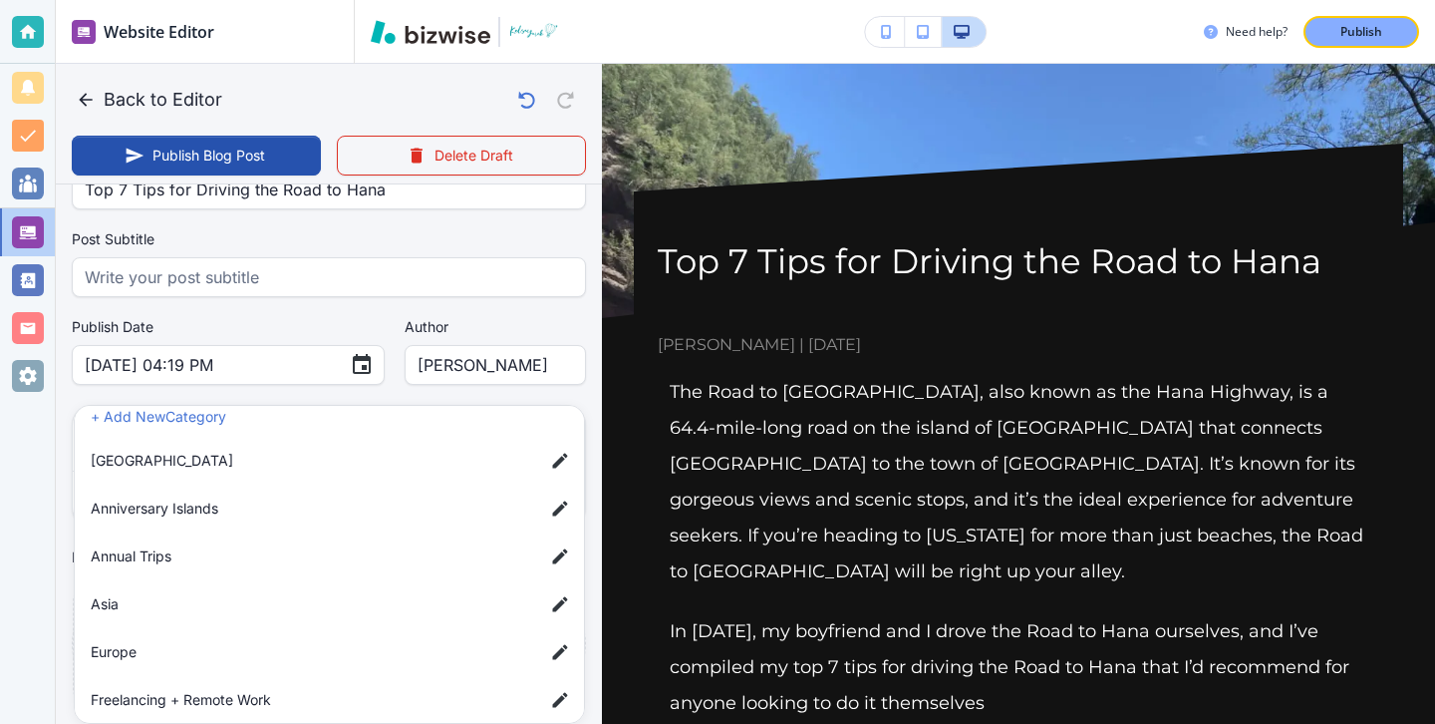
scroll to position [24, 0]
click at [488, 326] on div at bounding box center [717, 362] width 1435 height 724
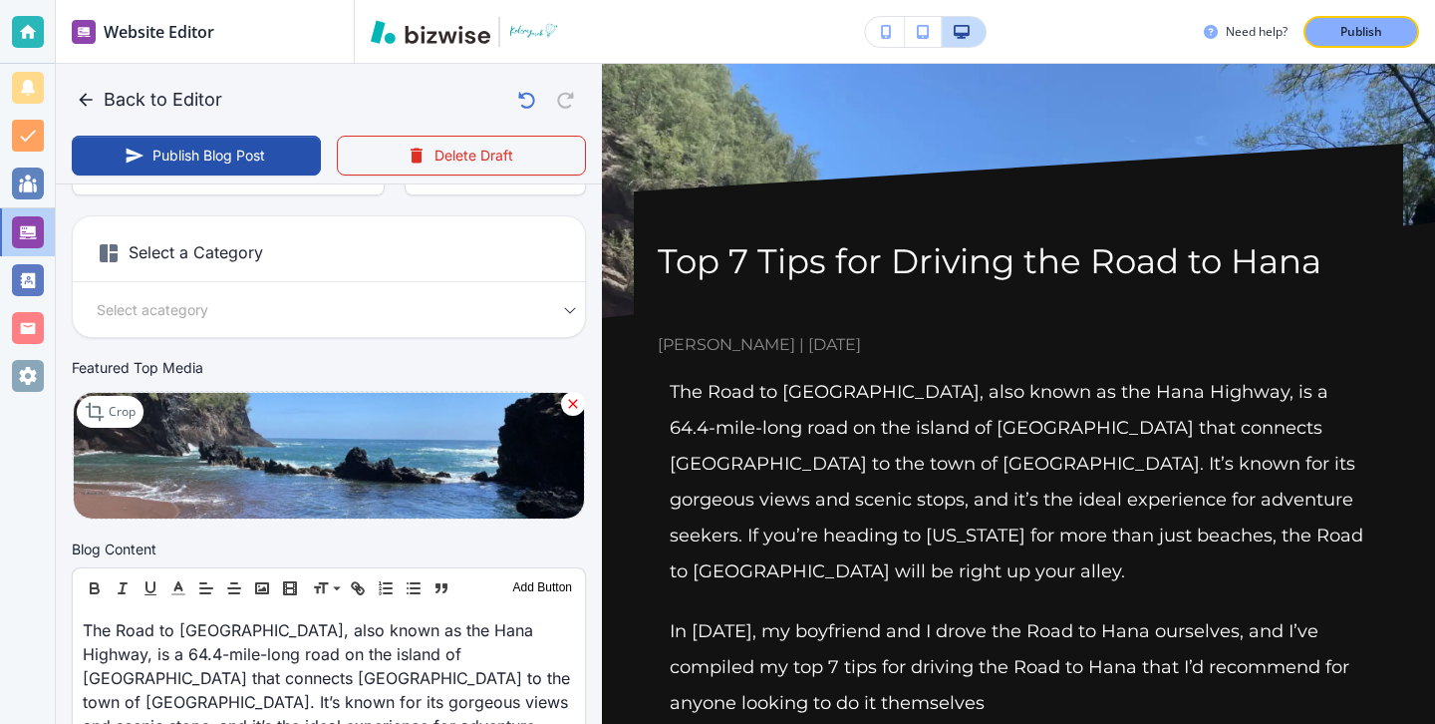
scroll to position [280, 0]
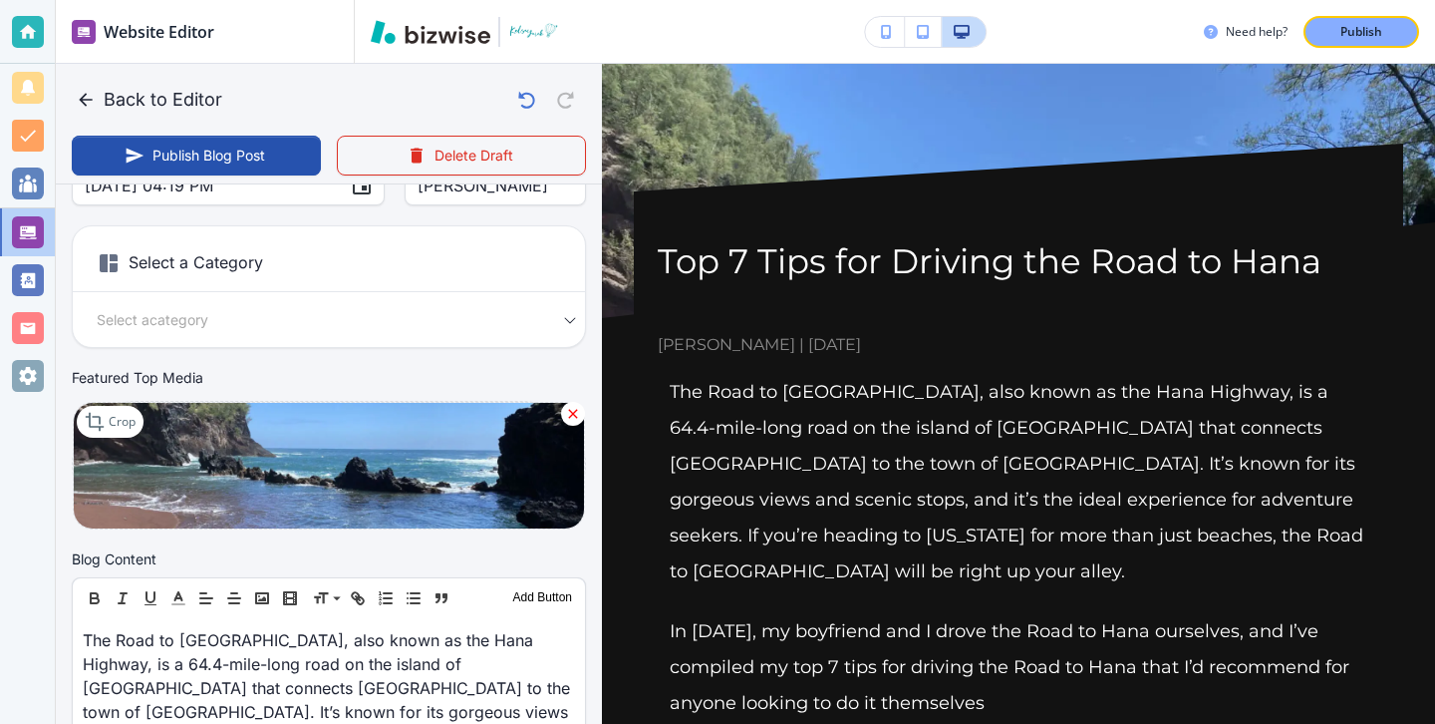
click at [567, 321] on div "Select a category Select a Category" at bounding box center [329, 319] width 512 height 23
click at [265, 0] on body "Website Editor Main Pages Blog Blog The settings below apply to your blog home …" at bounding box center [717, 0] width 1435 height 0
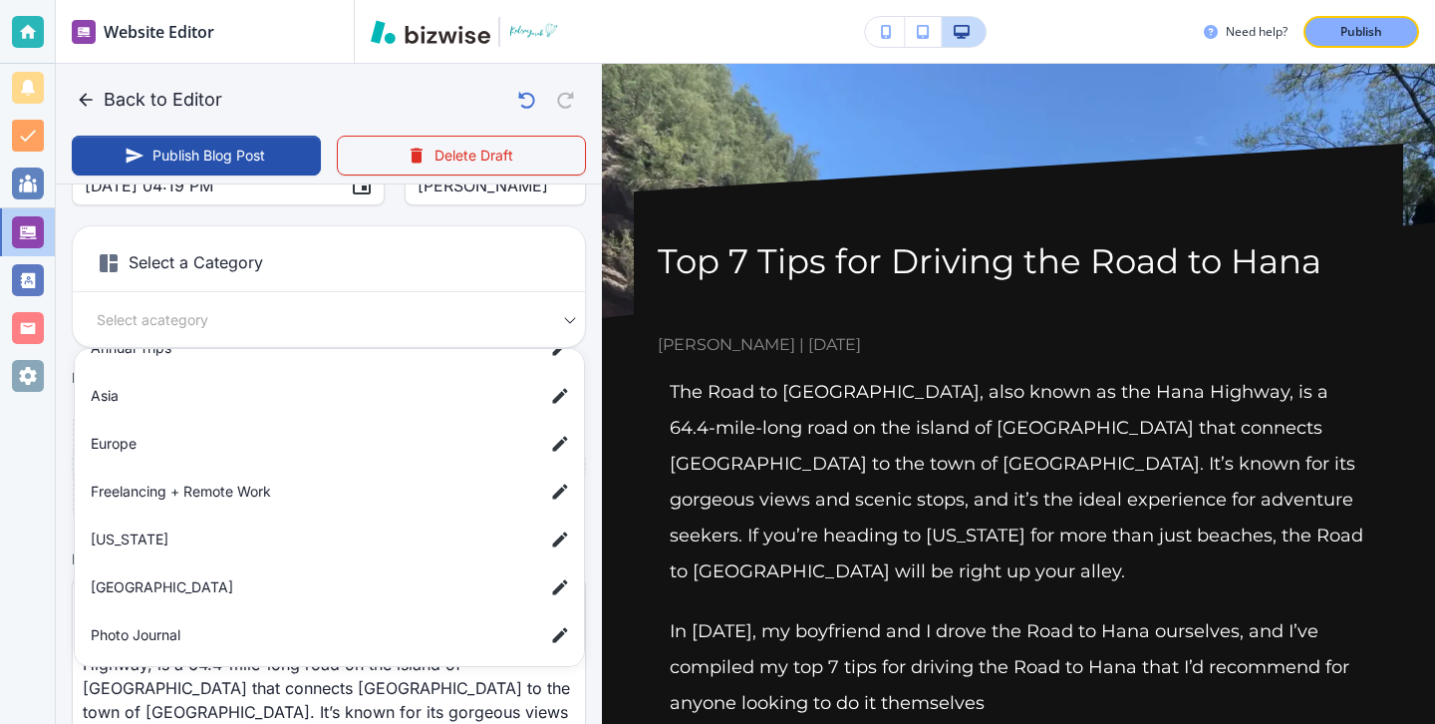
scroll to position [193, 0]
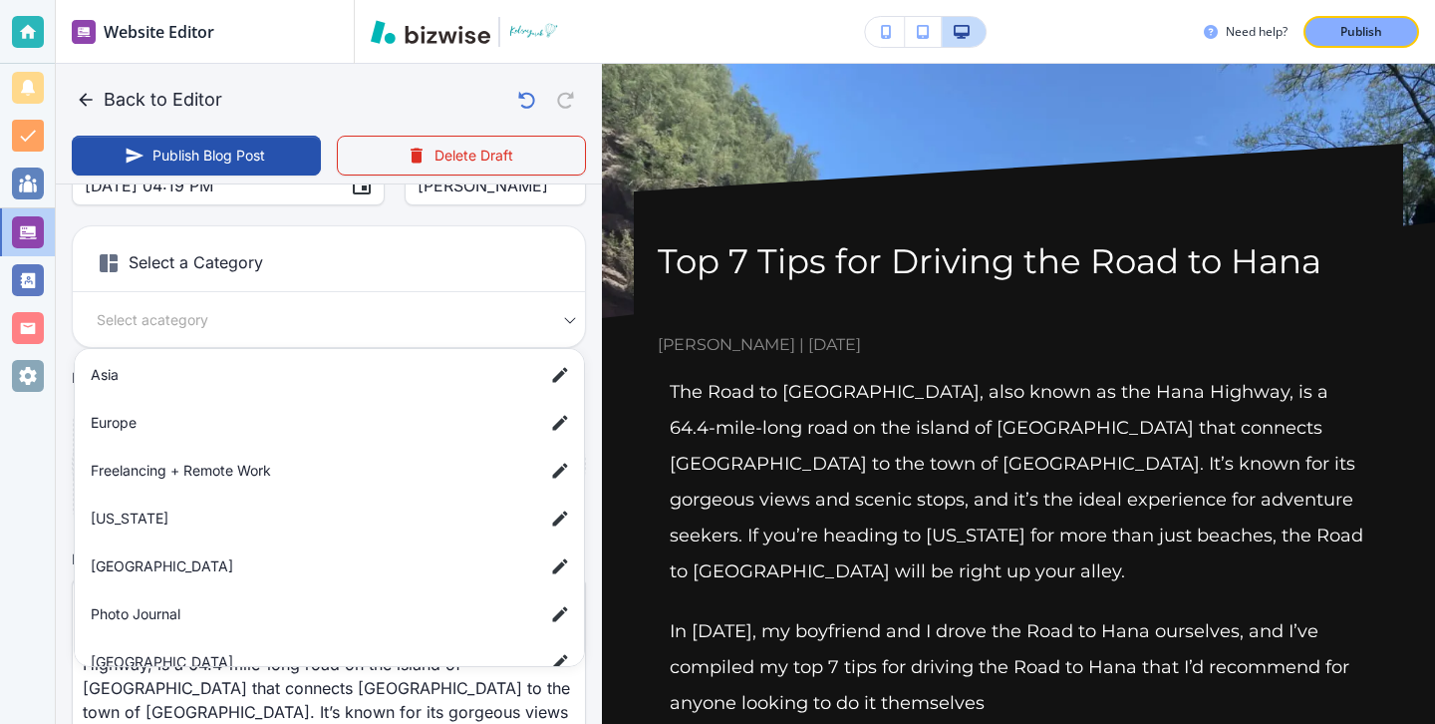
click at [229, 507] on span "Hawaii" at bounding box center [310, 518] width 438 height 22
type input "a42c88d85c3a2ee25909d"
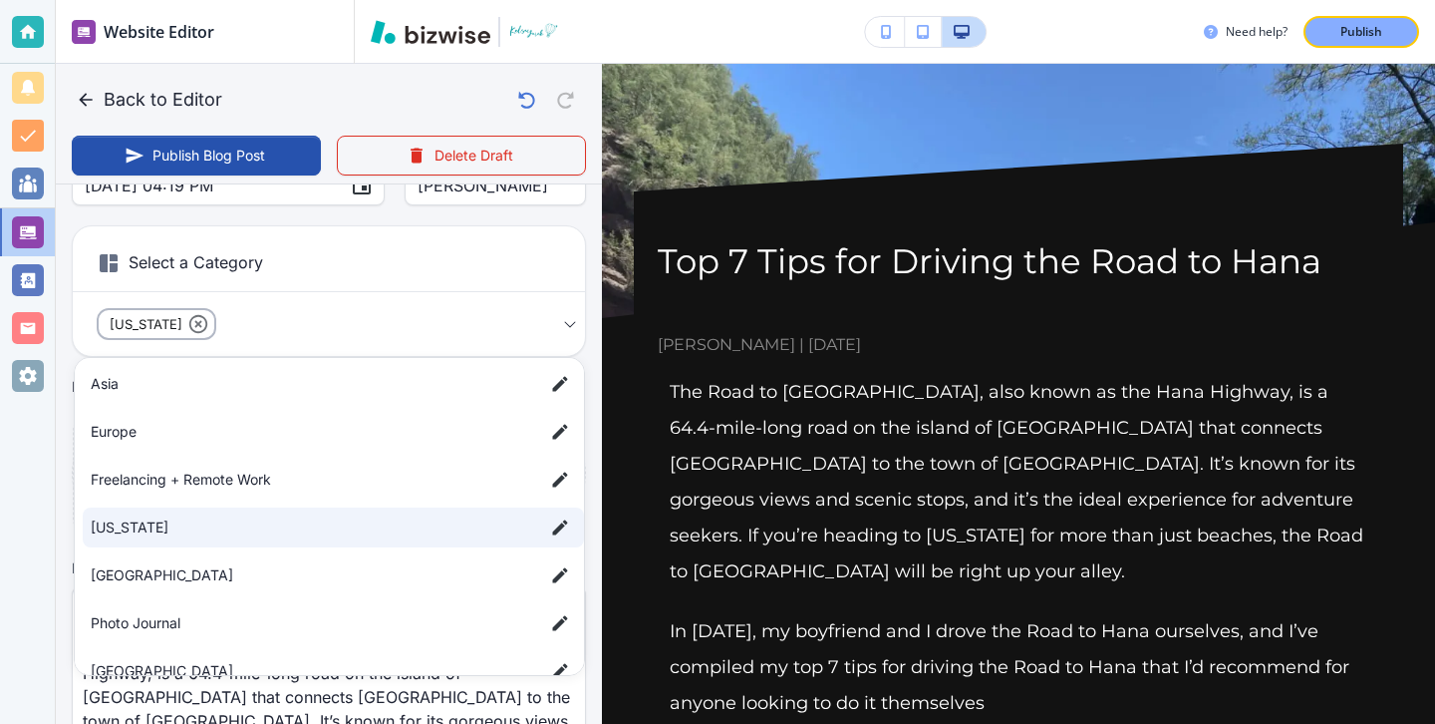
click at [351, 254] on div at bounding box center [717, 362] width 1435 height 724
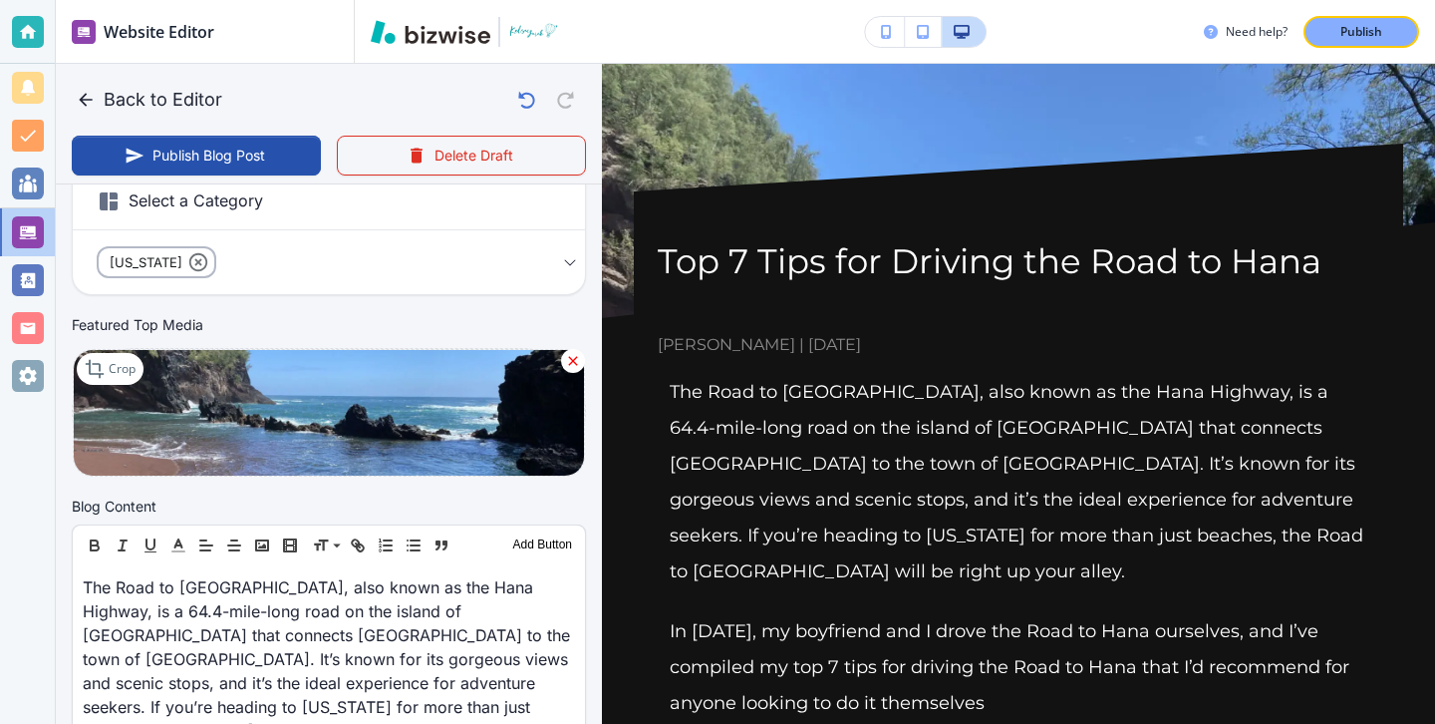
scroll to position [332, 0]
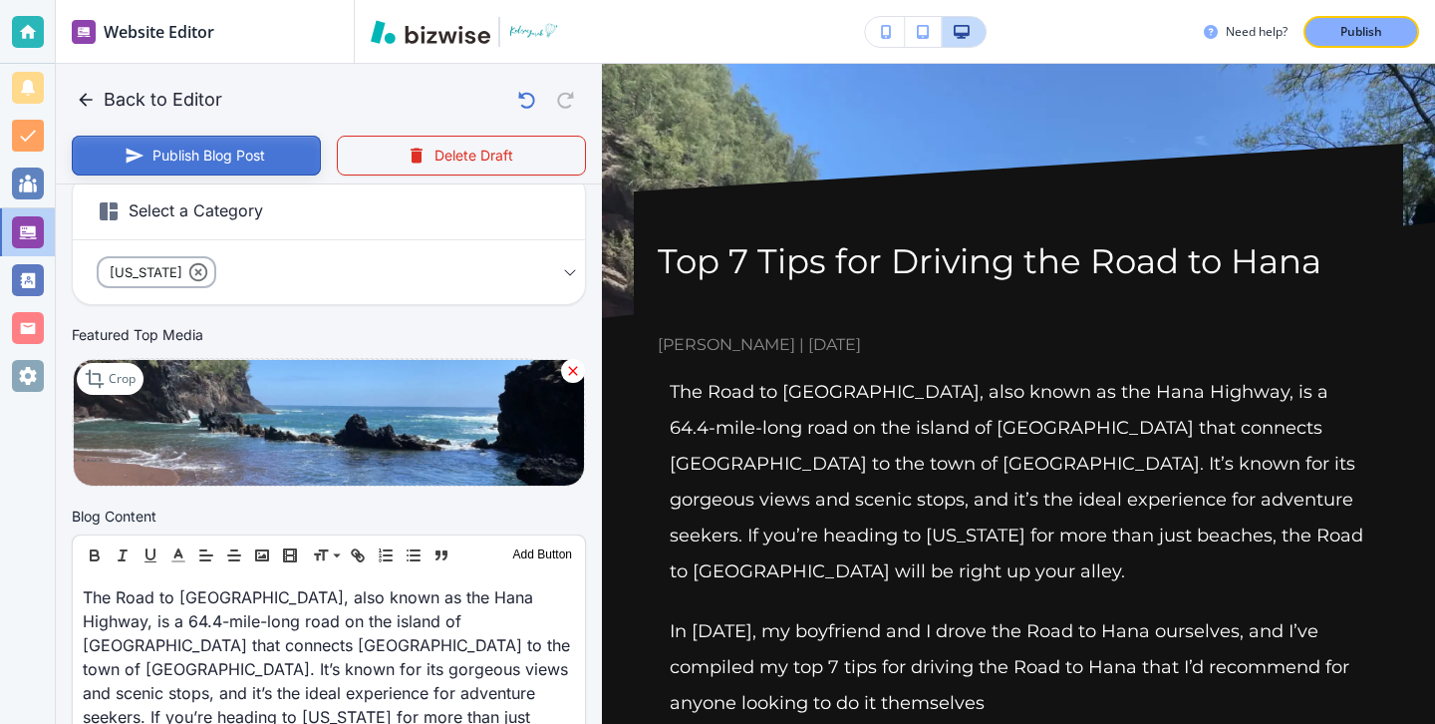
click at [249, 164] on button "Publish Blog Post" at bounding box center [196, 156] width 249 height 40
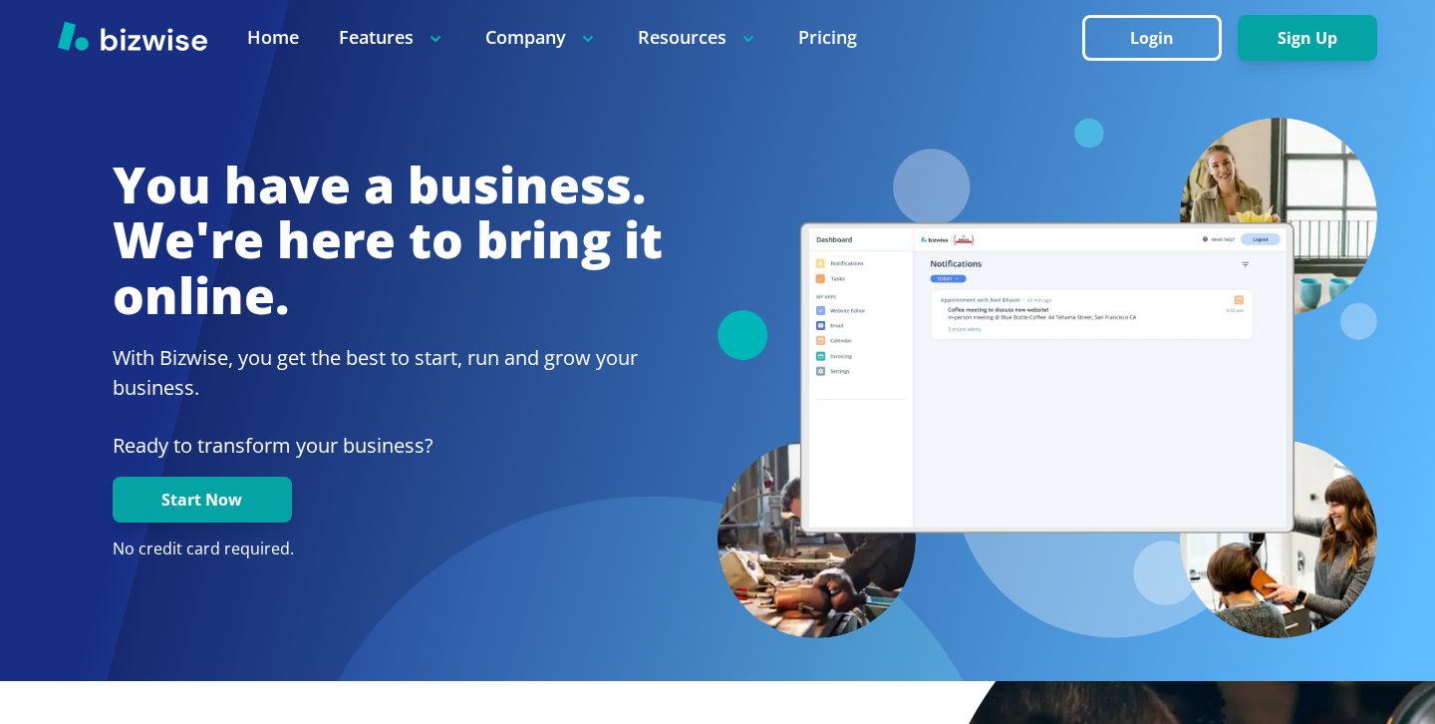
click at [1151, 7] on div at bounding box center [717, 37] width 1435 height 75
click at [1151, 15] on button "Login" at bounding box center [1152, 38] width 140 height 46
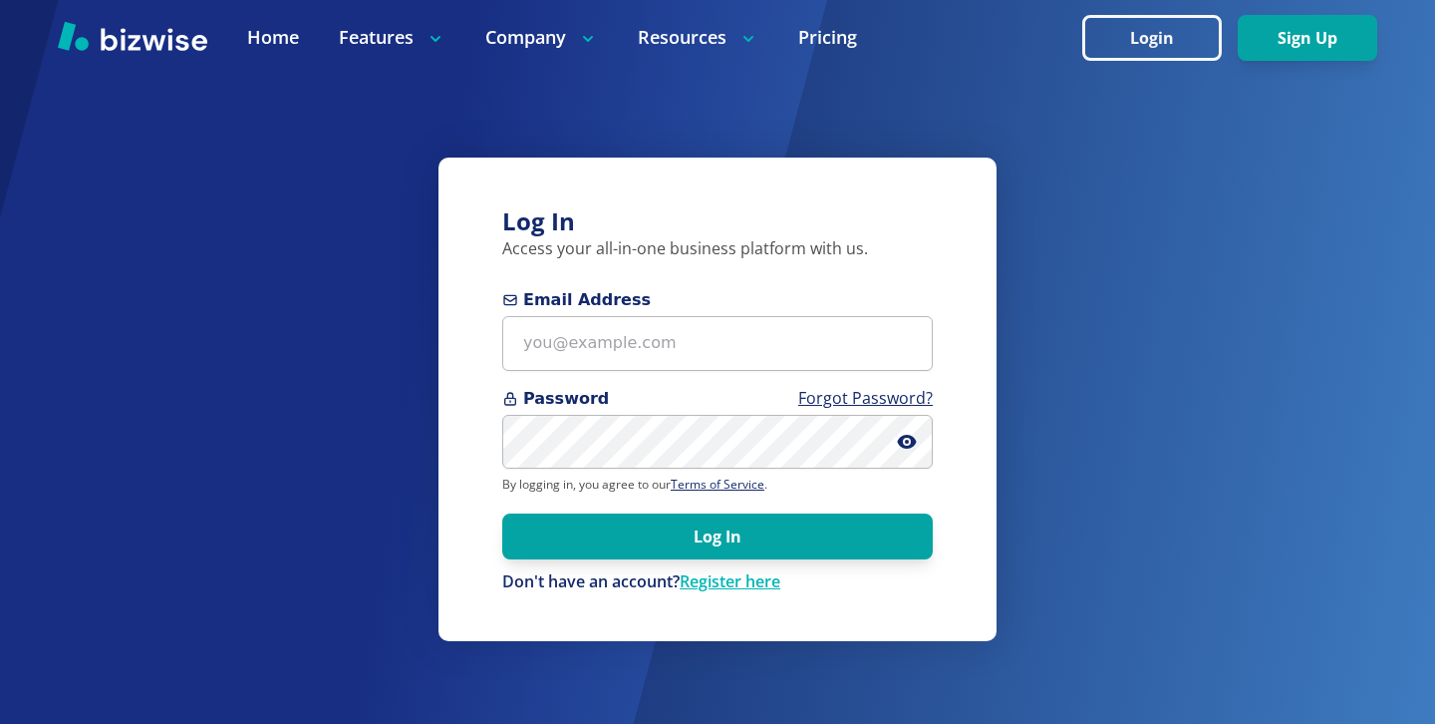
click at [882, 305] on span "Email Address" at bounding box center [717, 300] width 431 height 24
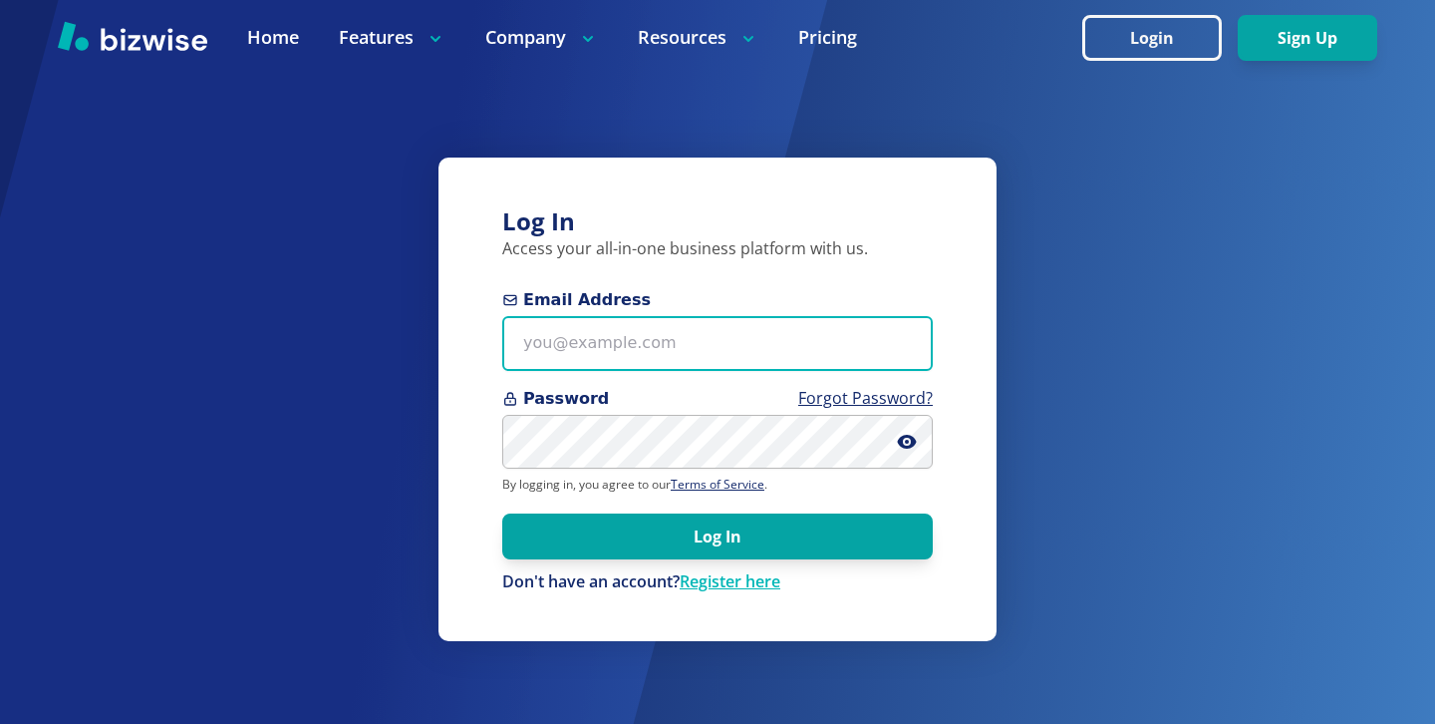
click at [882, 316] on input "Email Address" at bounding box center [717, 343] width 431 height 55
click at [866, 338] on input "Email Address" at bounding box center [717, 343] width 431 height 55
paste input "kelseyurek@gmail.com"
type input "kelseyurek@gmail.com"
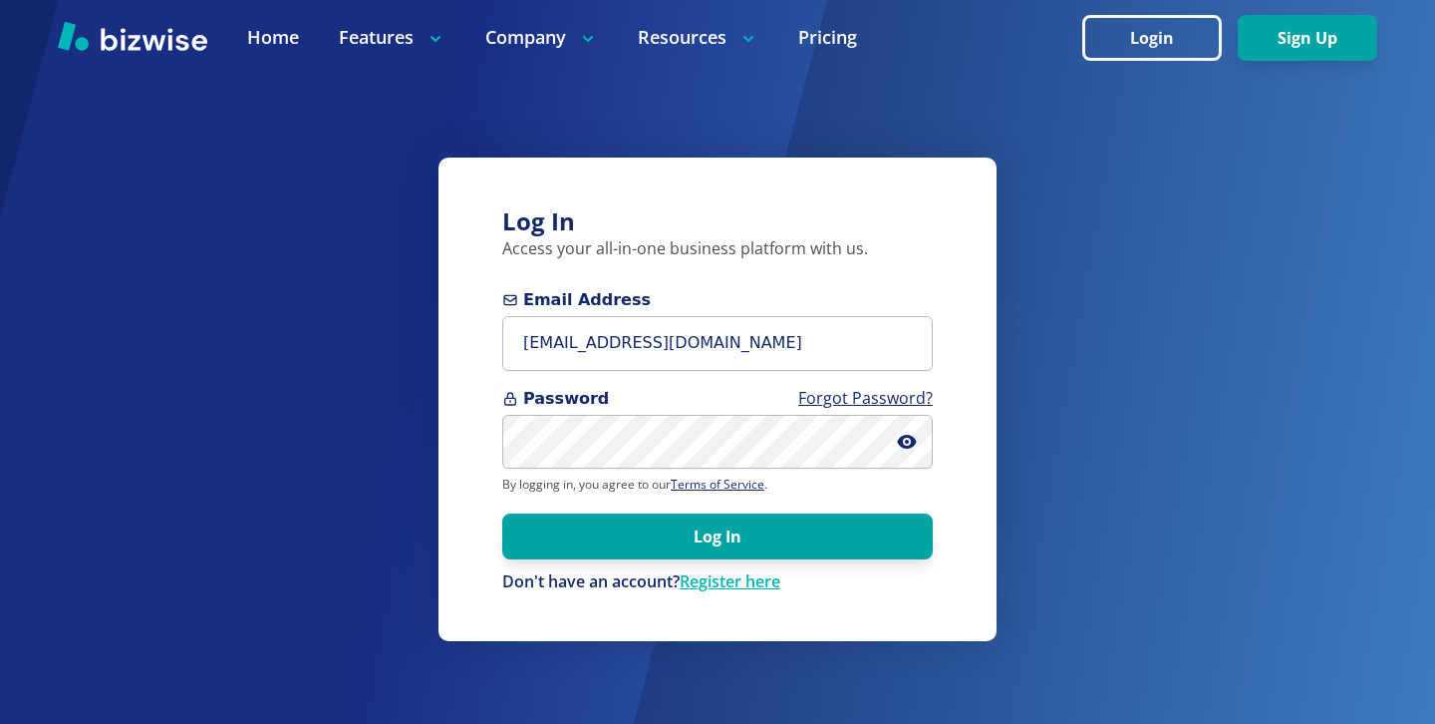
click at [863, 561] on form "Email Address kelseyurek@gmail.com Password Forgot Password? By logging in, you…" at bounding box center [717, 440] width 431 height 305
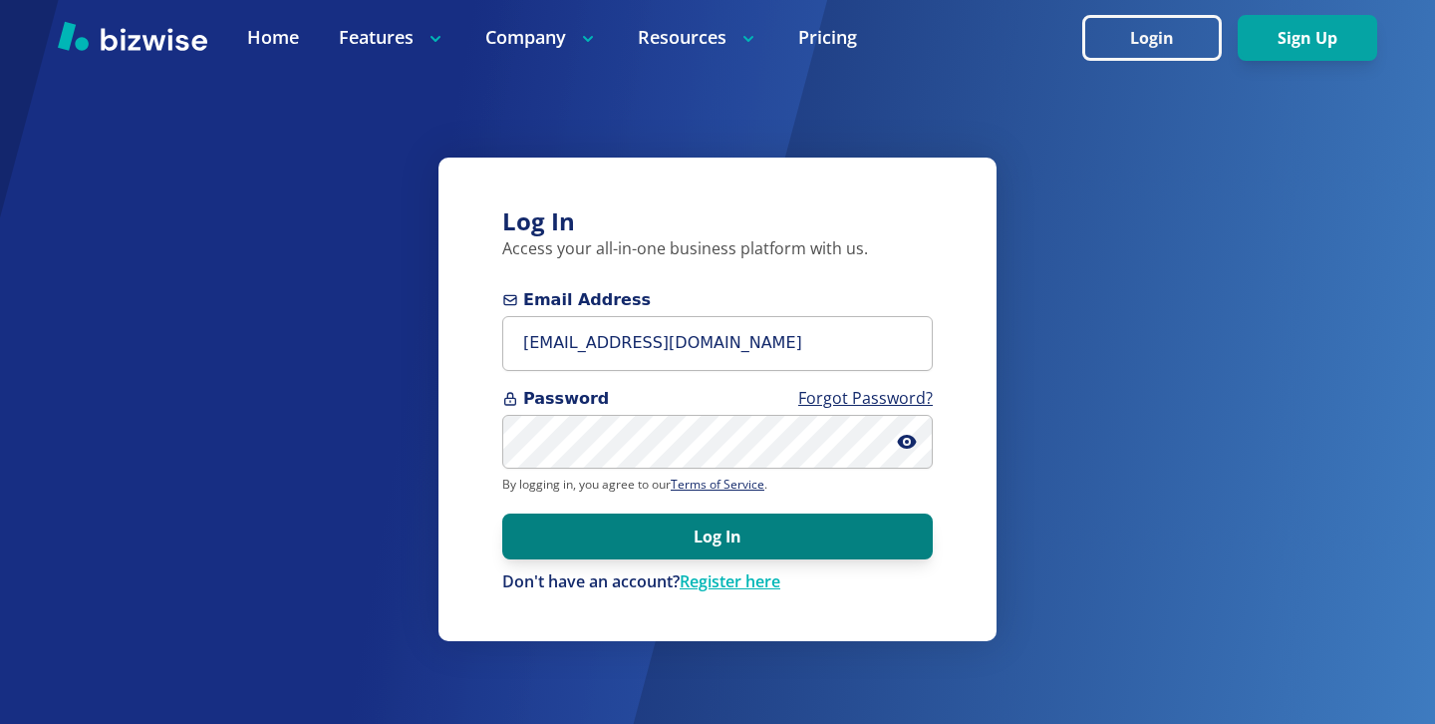
click at [870, 553] on button "Log In" at bounding box center [717, 536] width 431 height 46
click at [766, 551] on button "Log In" at bounding box center [717, 536] width 431 height 46
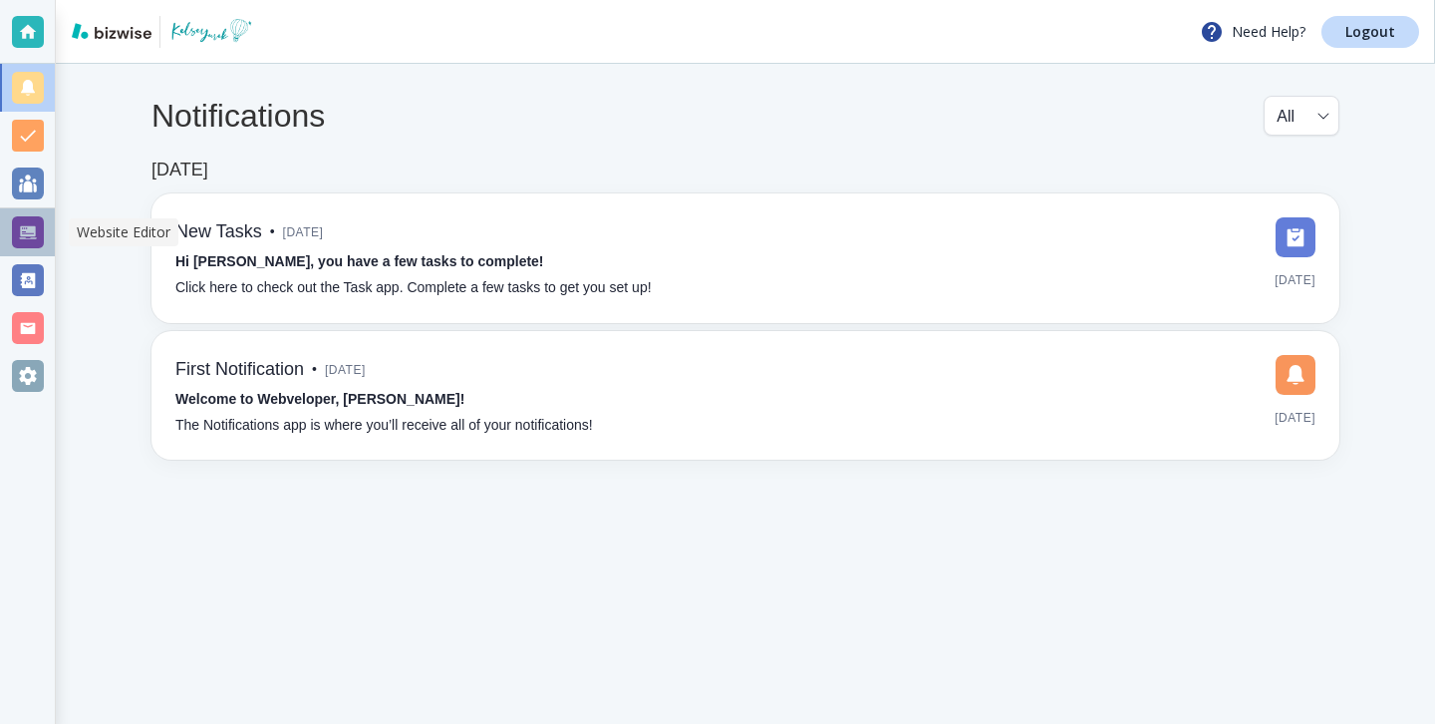
click at [44, 244] on div at bounding box center [27, 232] width 55 height 48
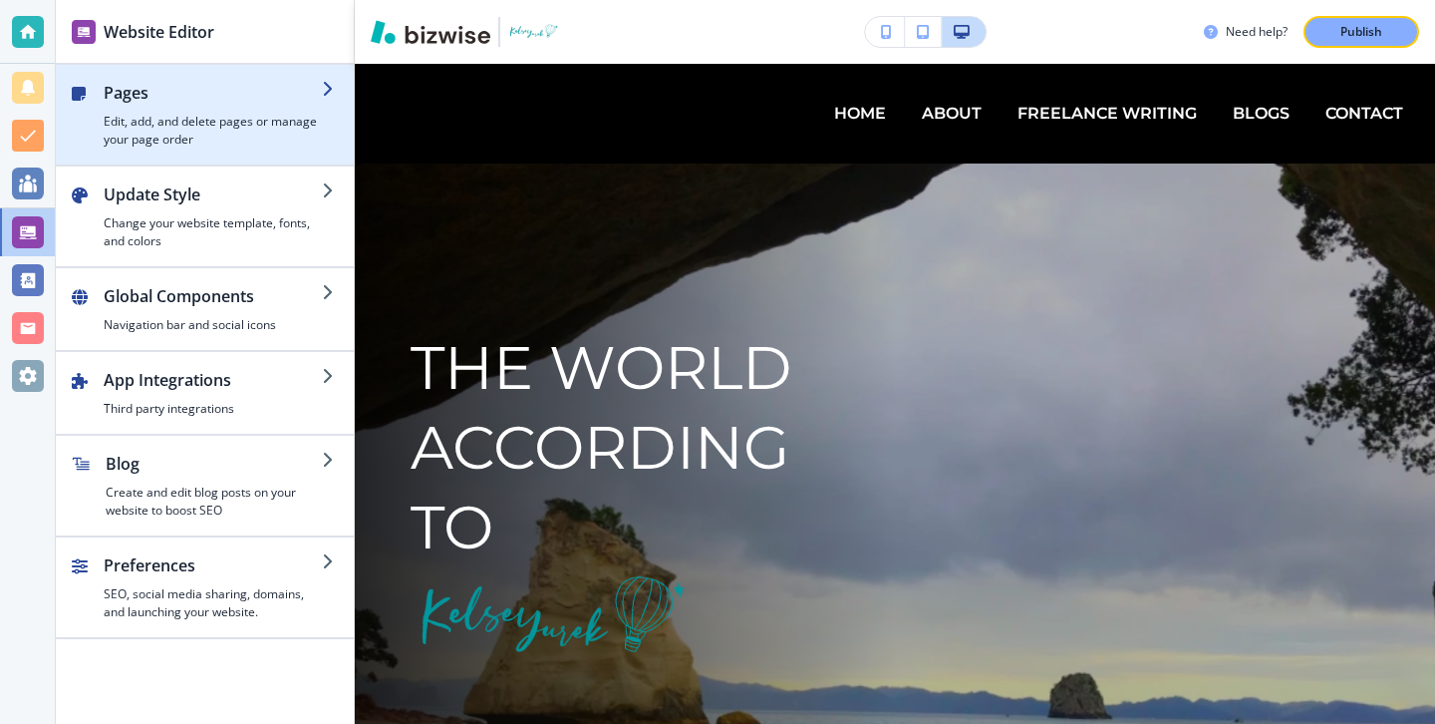
click at [139, 146] on h4 "Edit, add, and delete pages or manage your page order" at bounding box center [213, 131] width 218 height 36
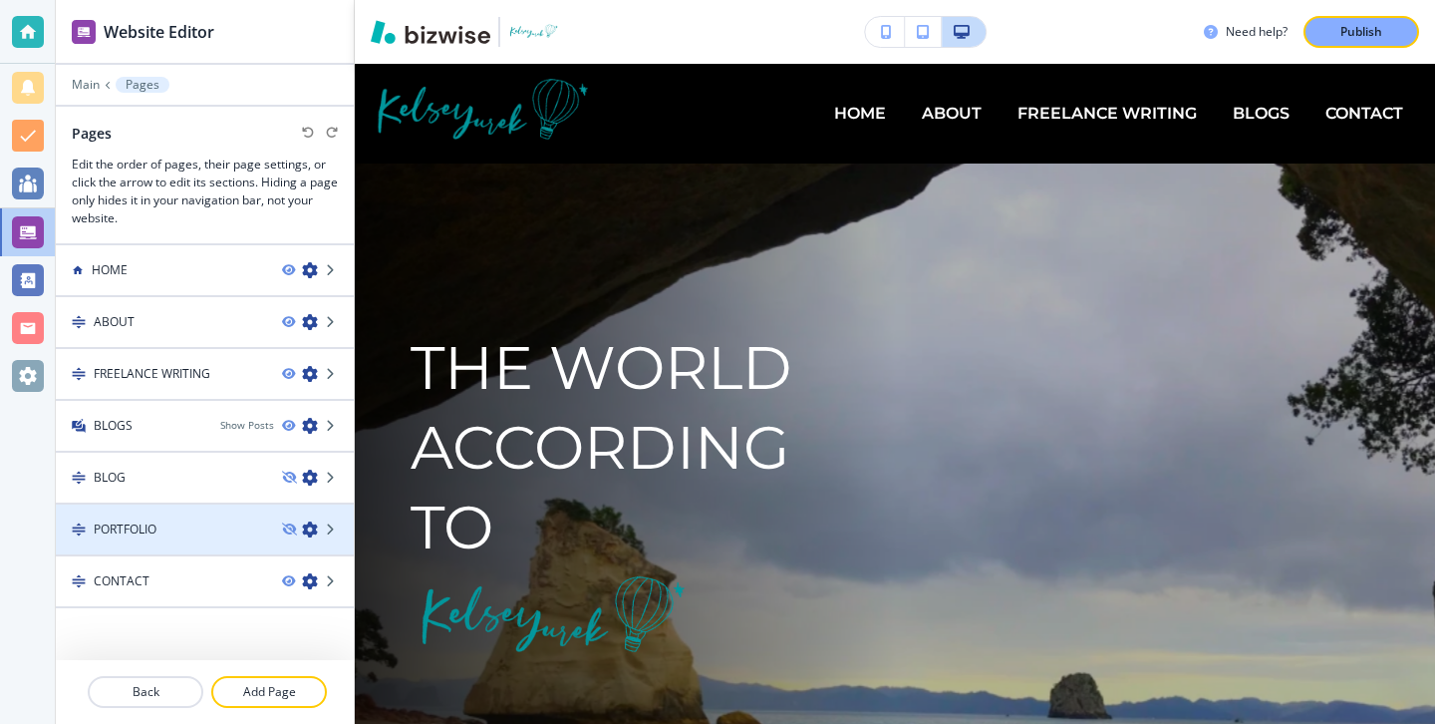
scroll to position [24, 0]
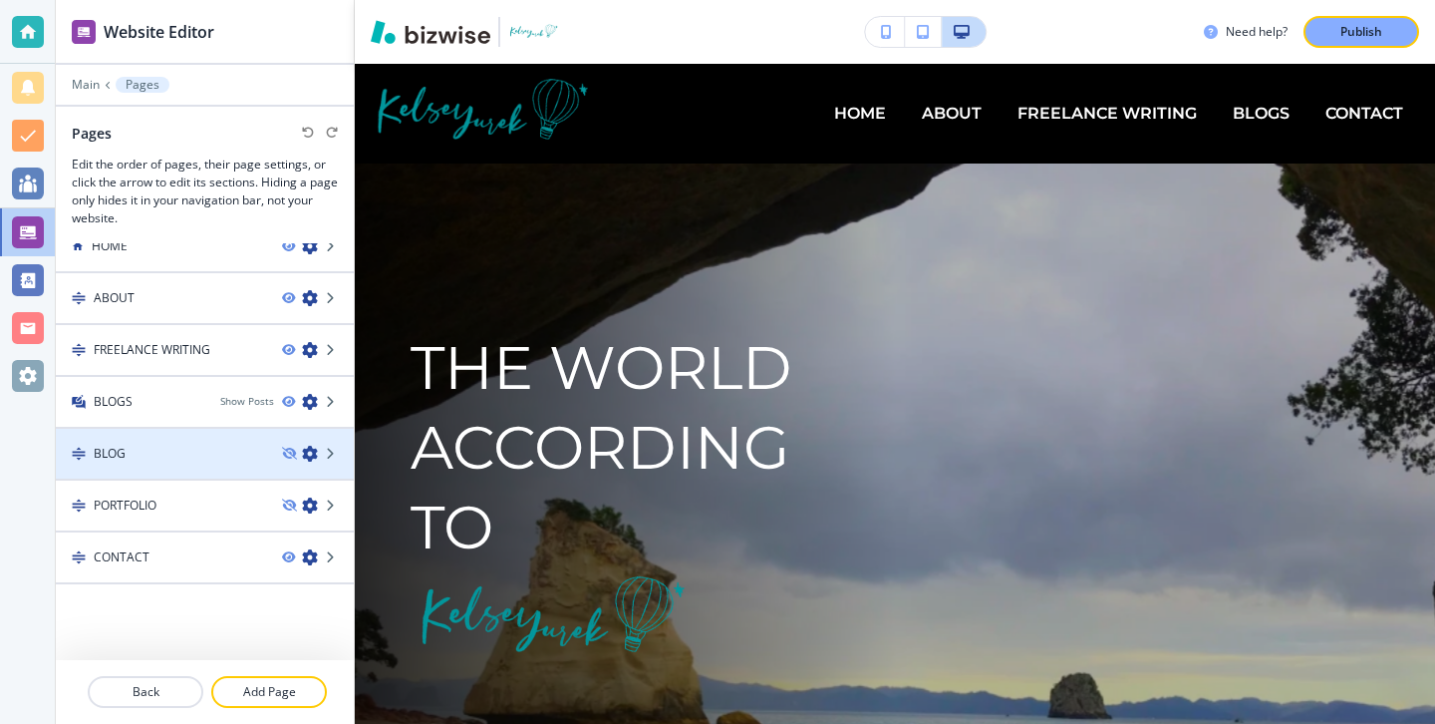
click at [230, 439] on div at bounding box center [205, 437] width 298 height 16
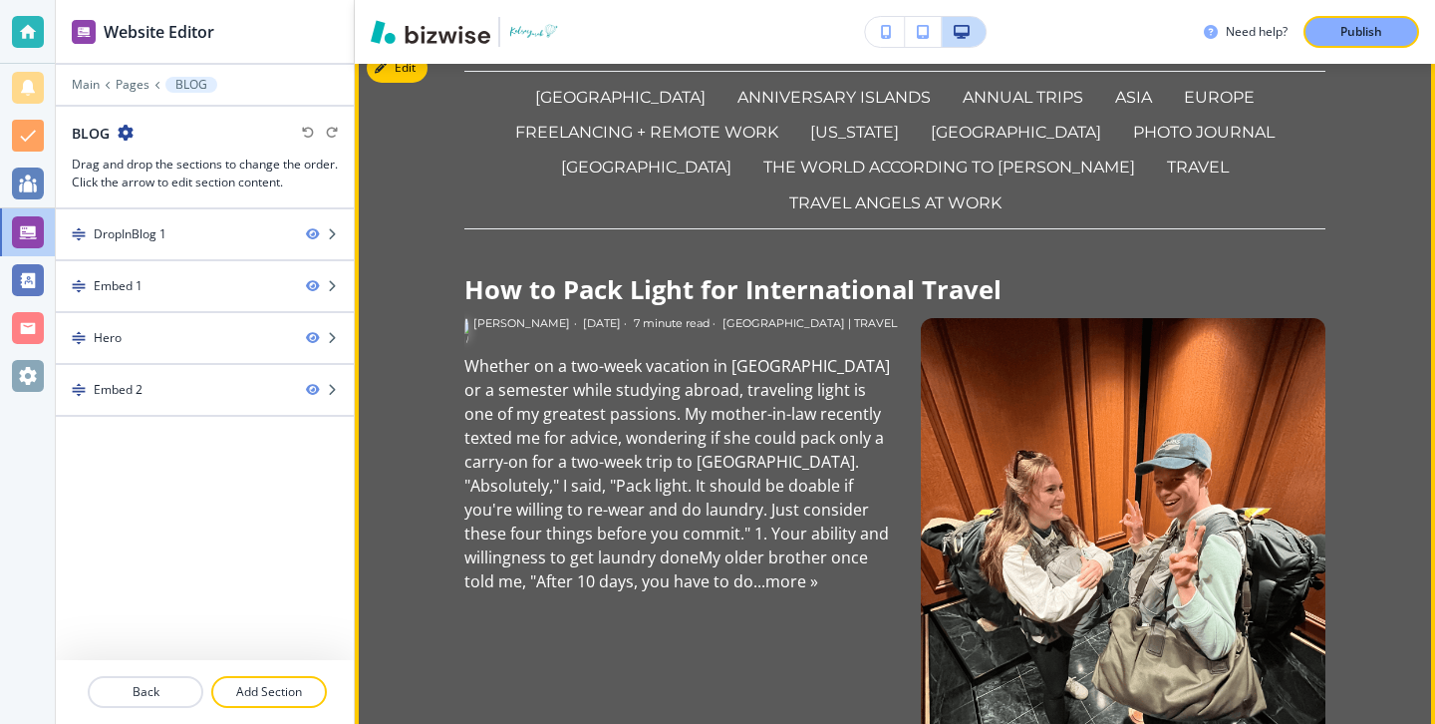
scroll to position [0, 0]
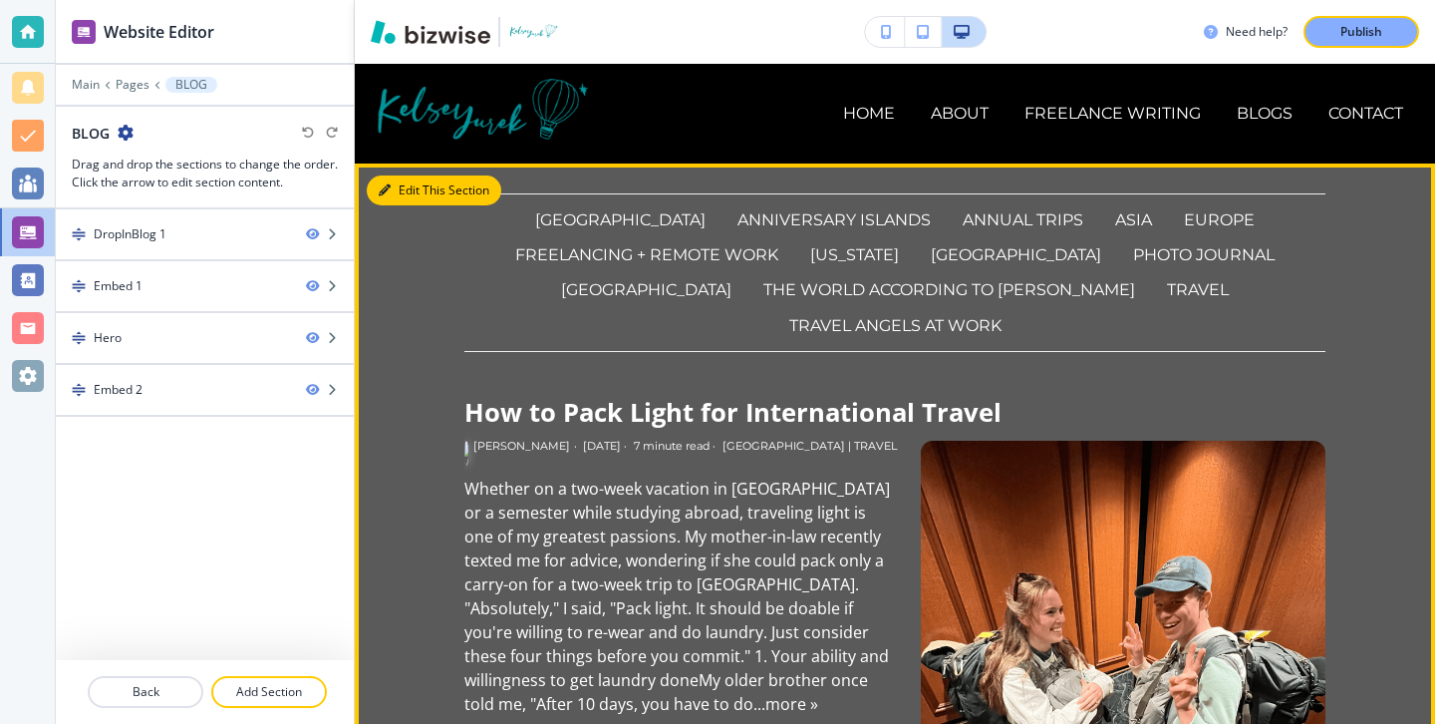
click at [387, 182] on button "Edit This Section" at bounding box center [434, 190] width 135 height 30
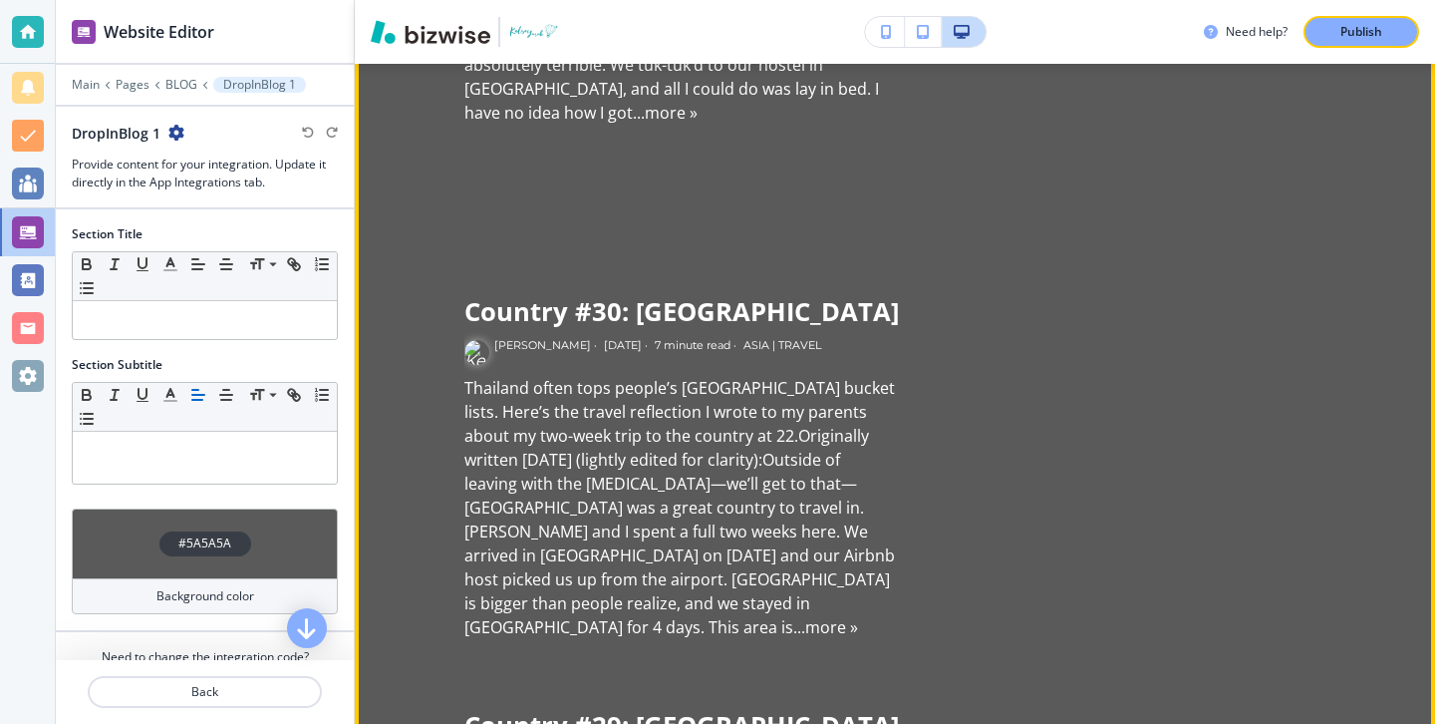
scroll to position [1400, 0]
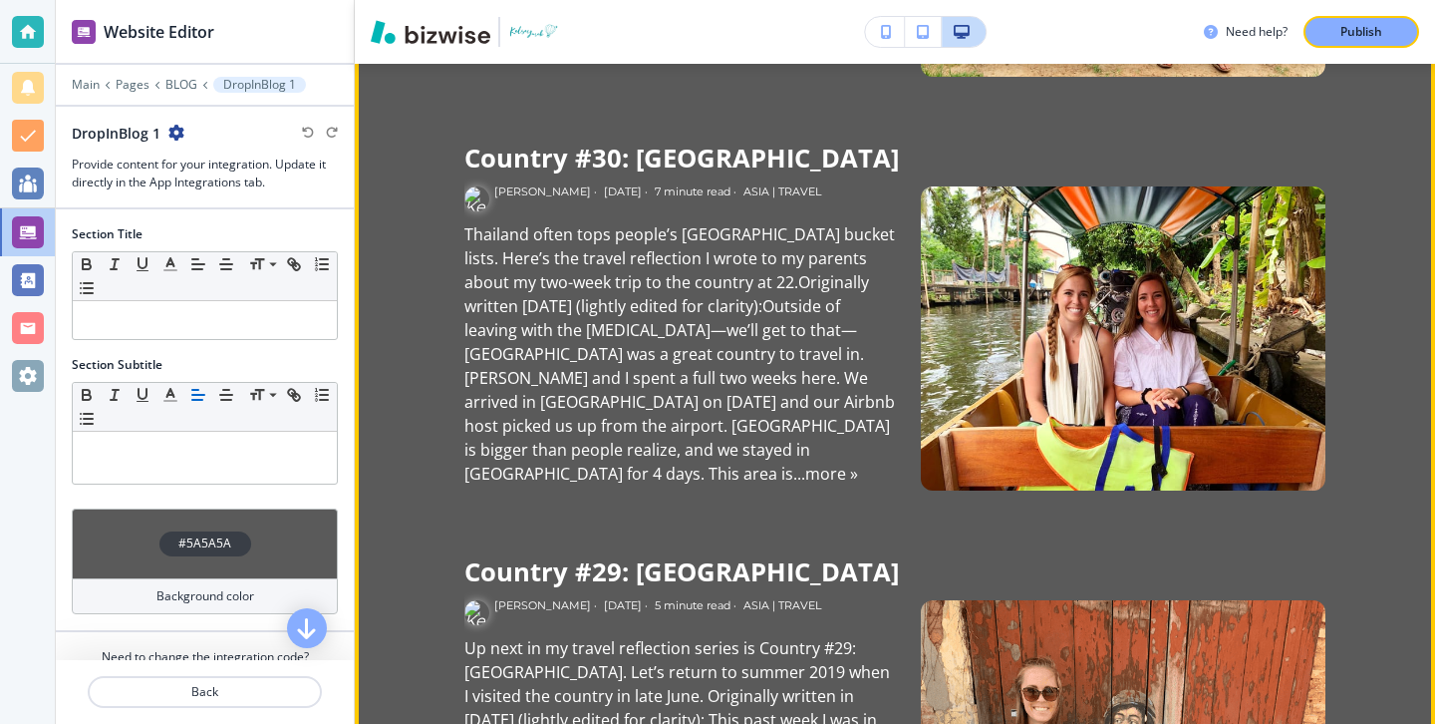
click at [927, 254] on img at bounding box center [1123, 338] width 405 height 304
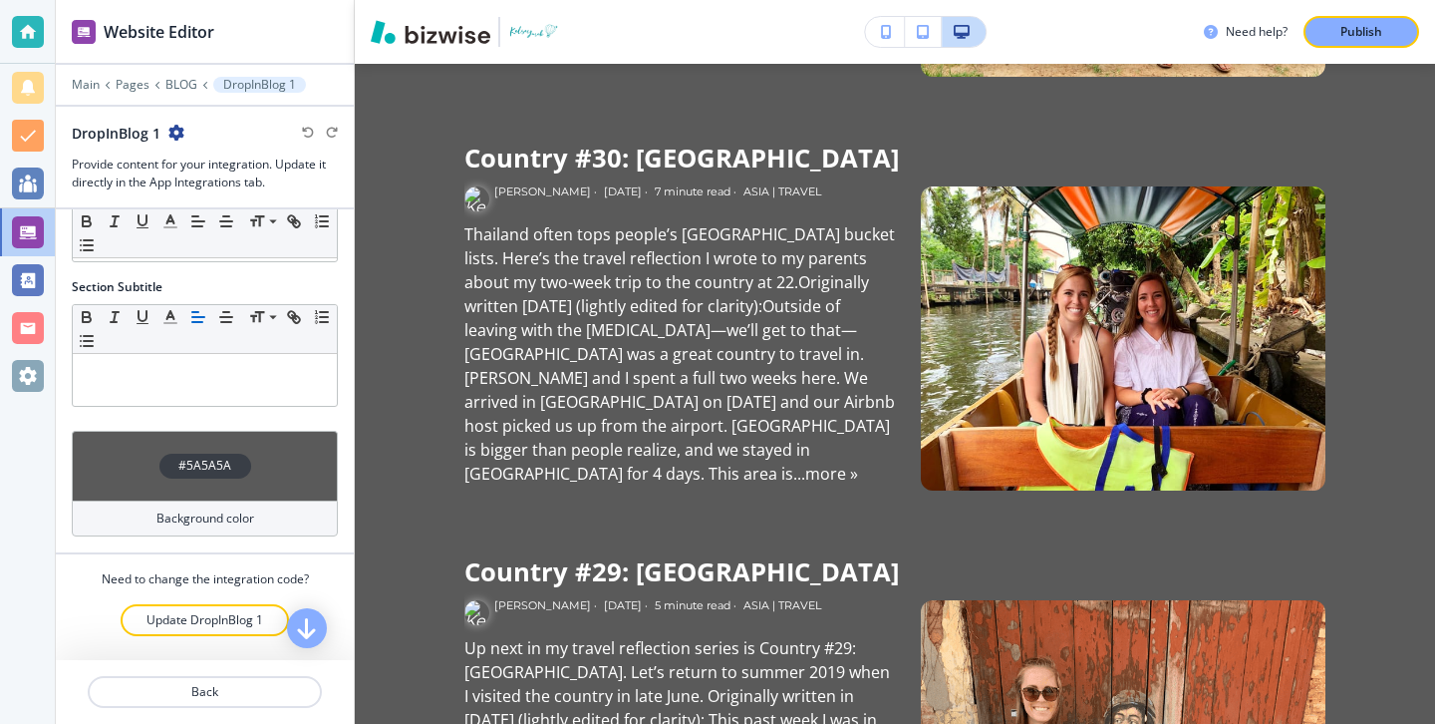
scroll to position [0, 0]
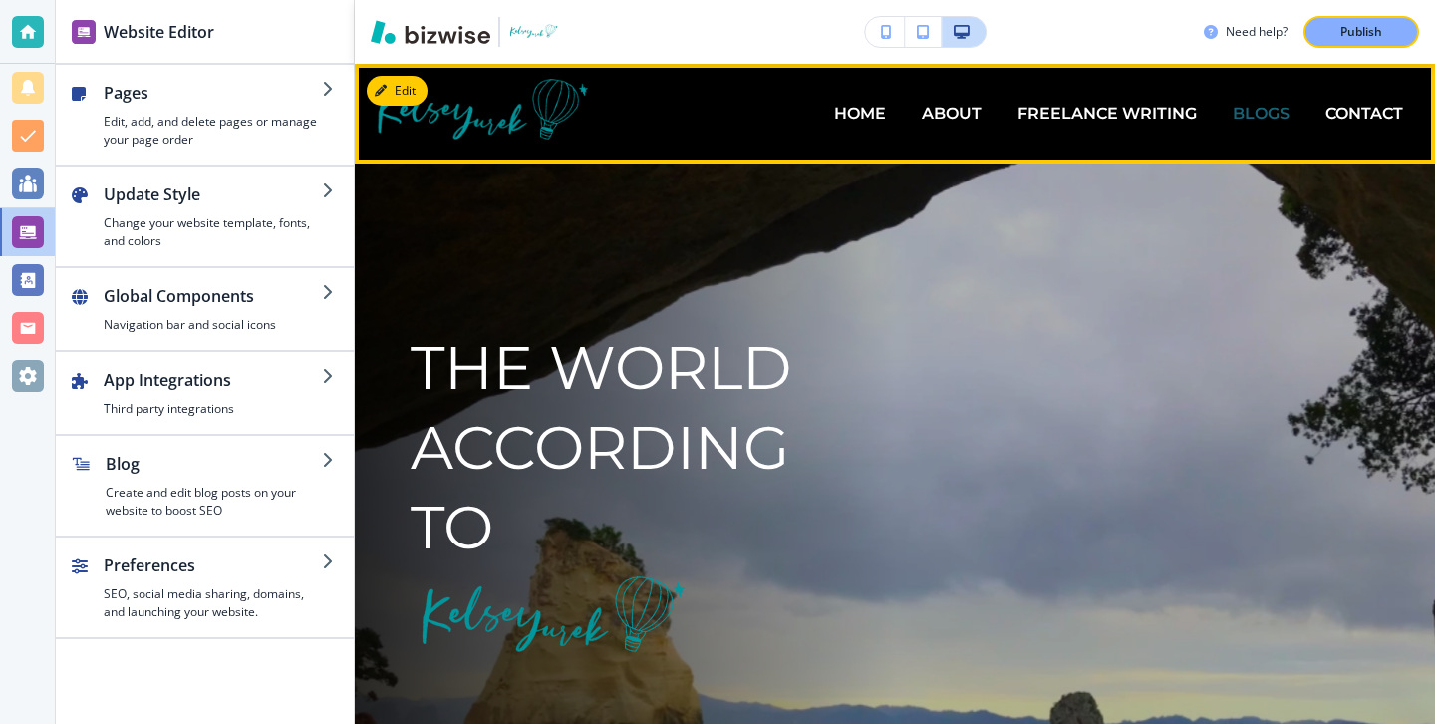
click at [1262, 122] on p "BLOGS" at bounding box center [1261, 113] width 57 height 23
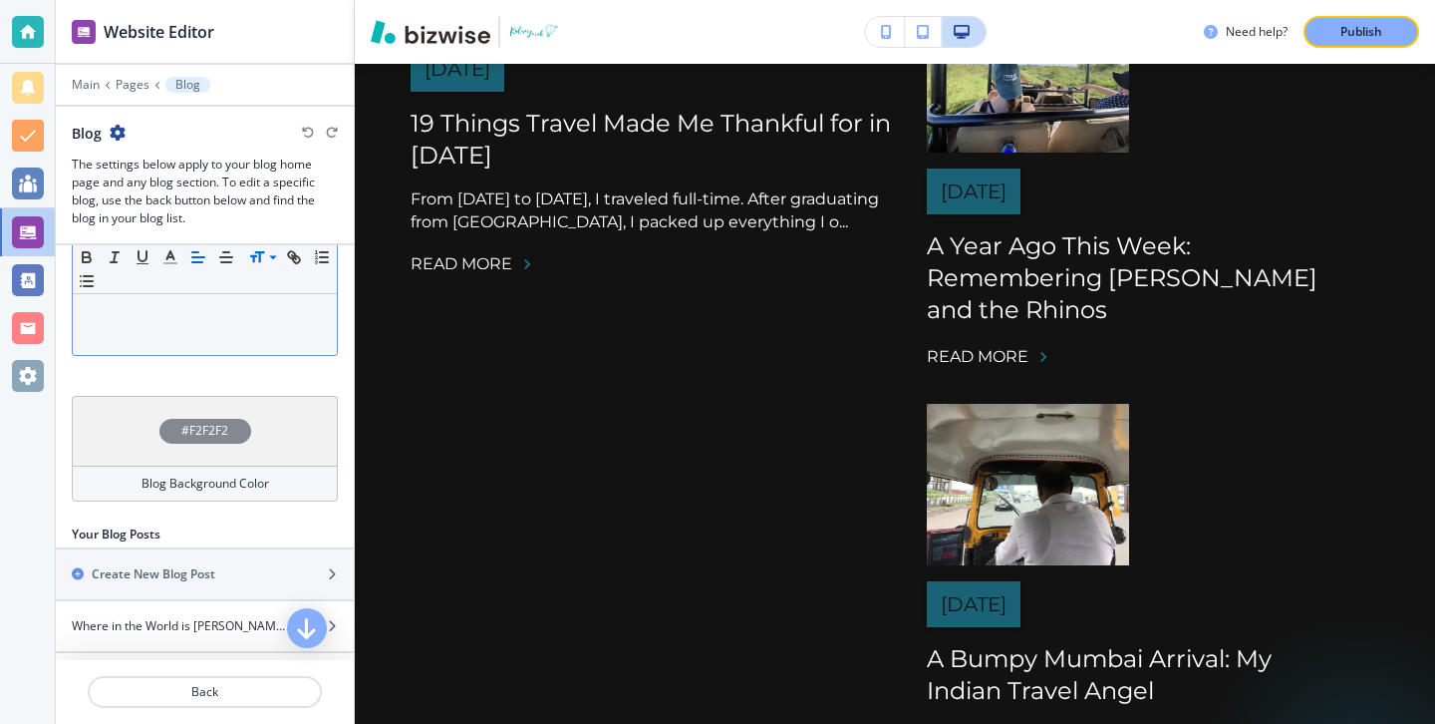
scroll to position [648, 0]
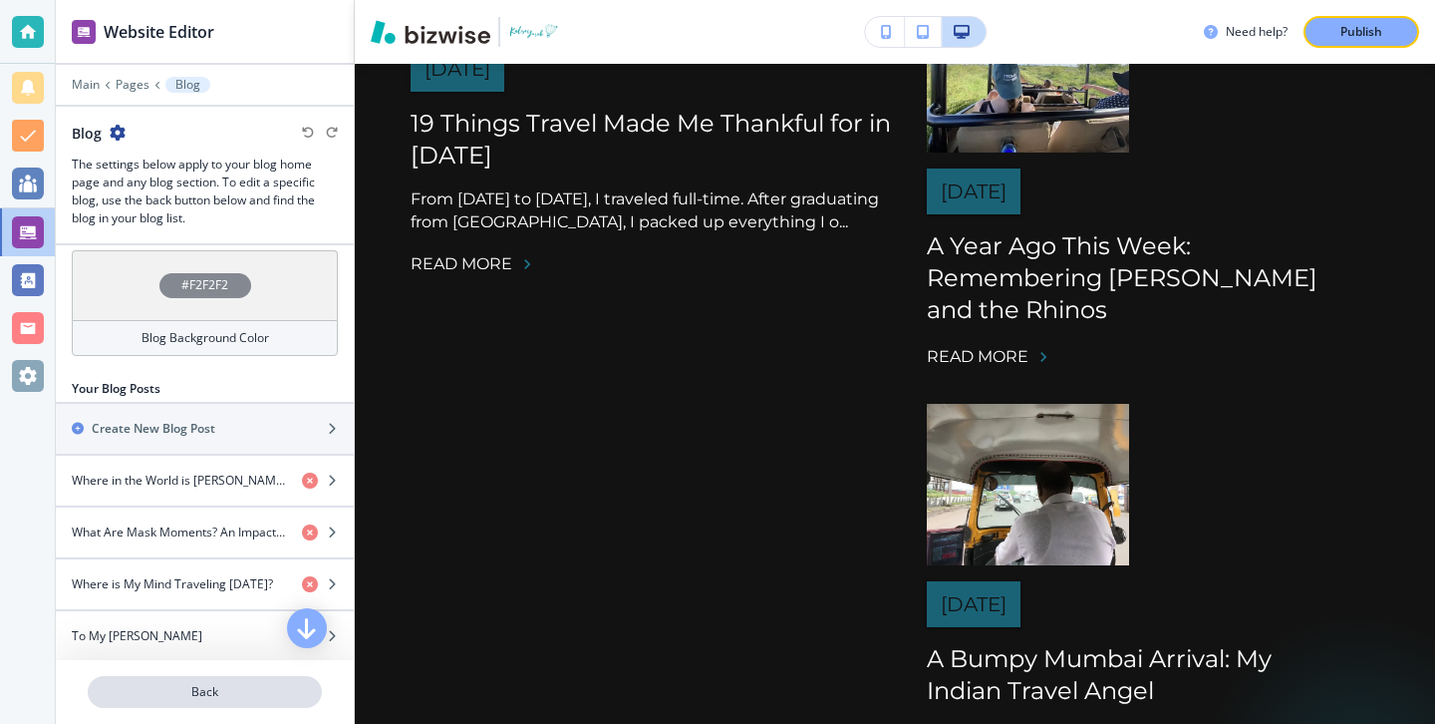
click at [199, 687] on p "Back" at bounding box center [205, 692] width 230 height 18
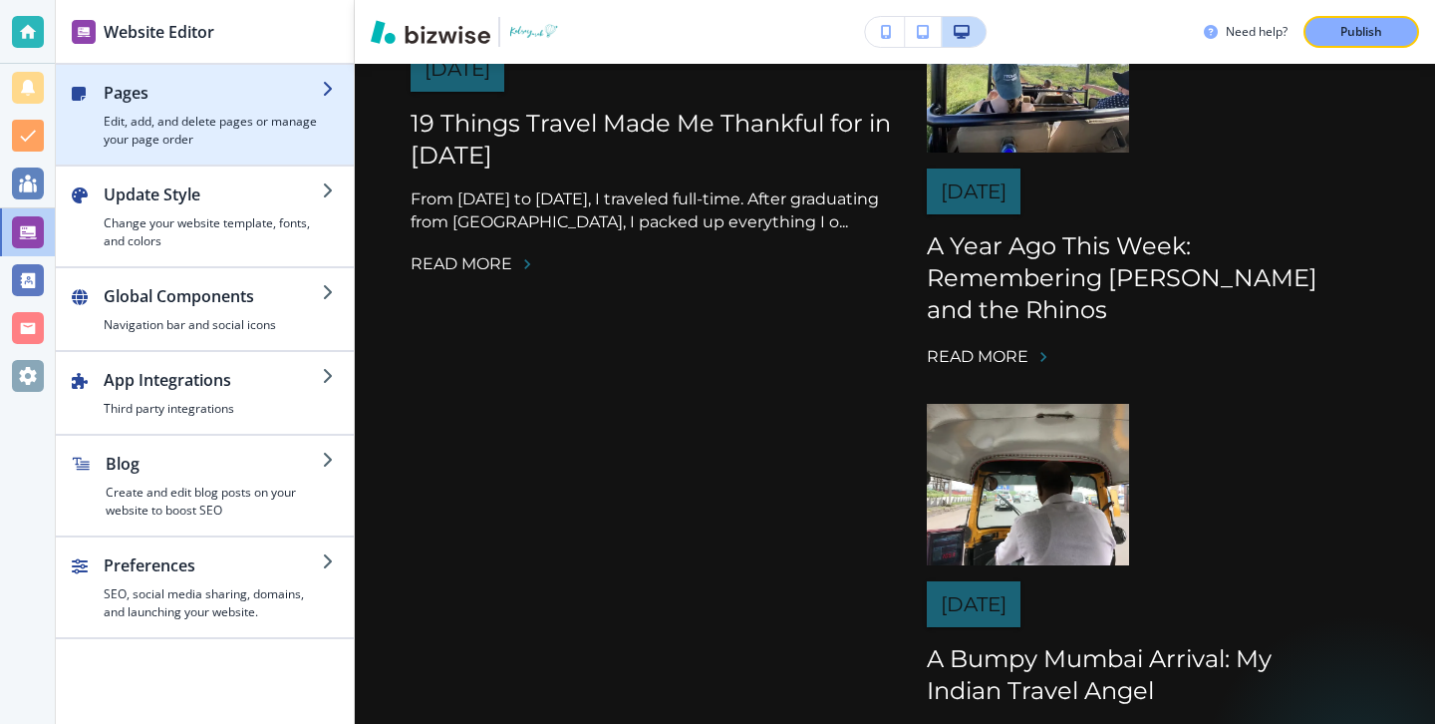
click at [197, 84] on h2 "Pages" at bounding box center [213, 93] width 218 height 24
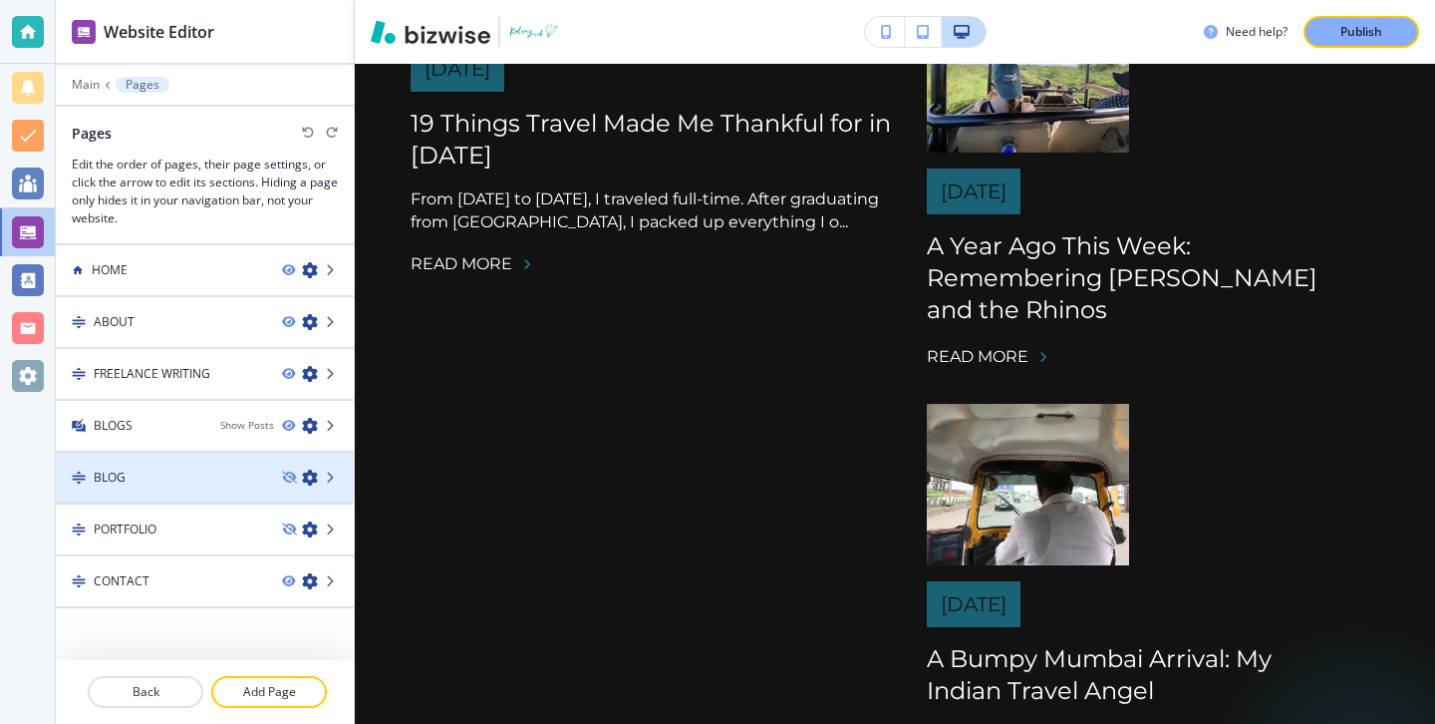
click at [235, 467] on div at bounding box center [205, 460] width 298 height 16
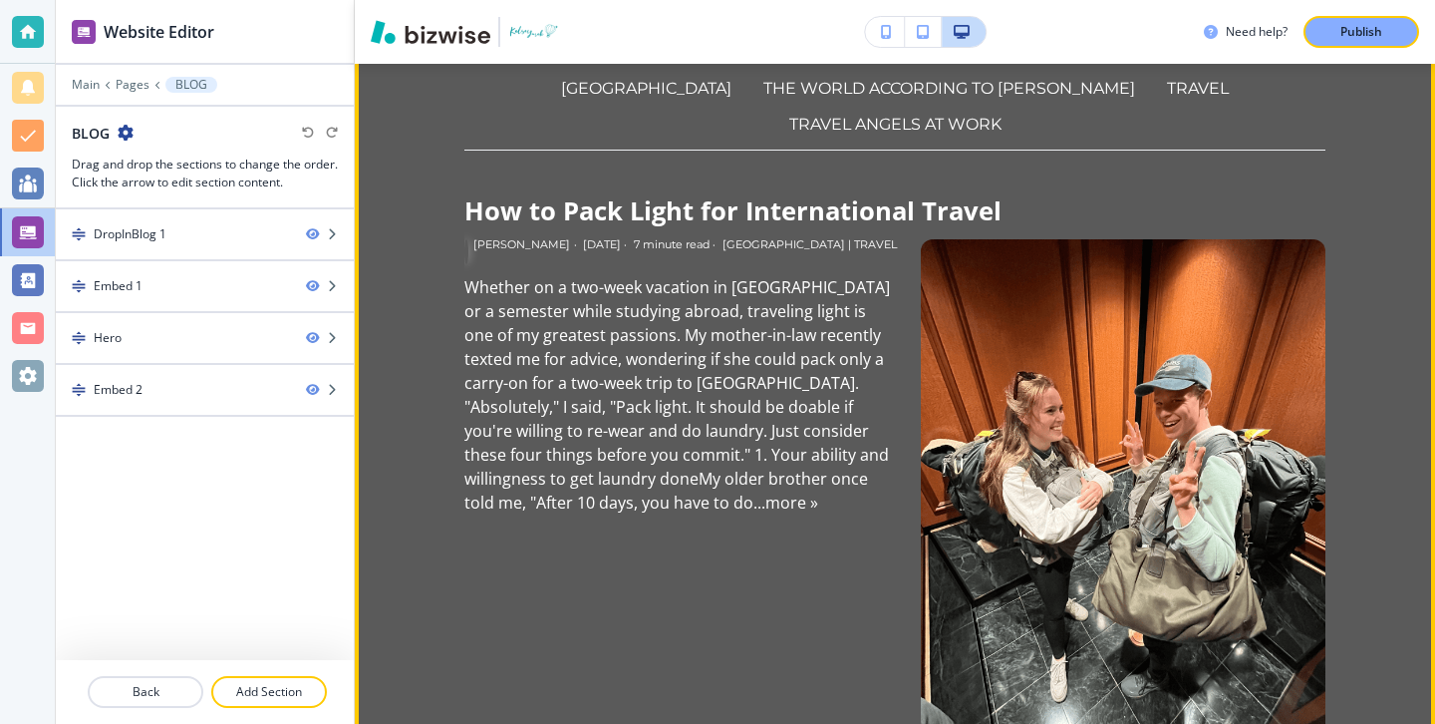
scroll to position [0, 0]
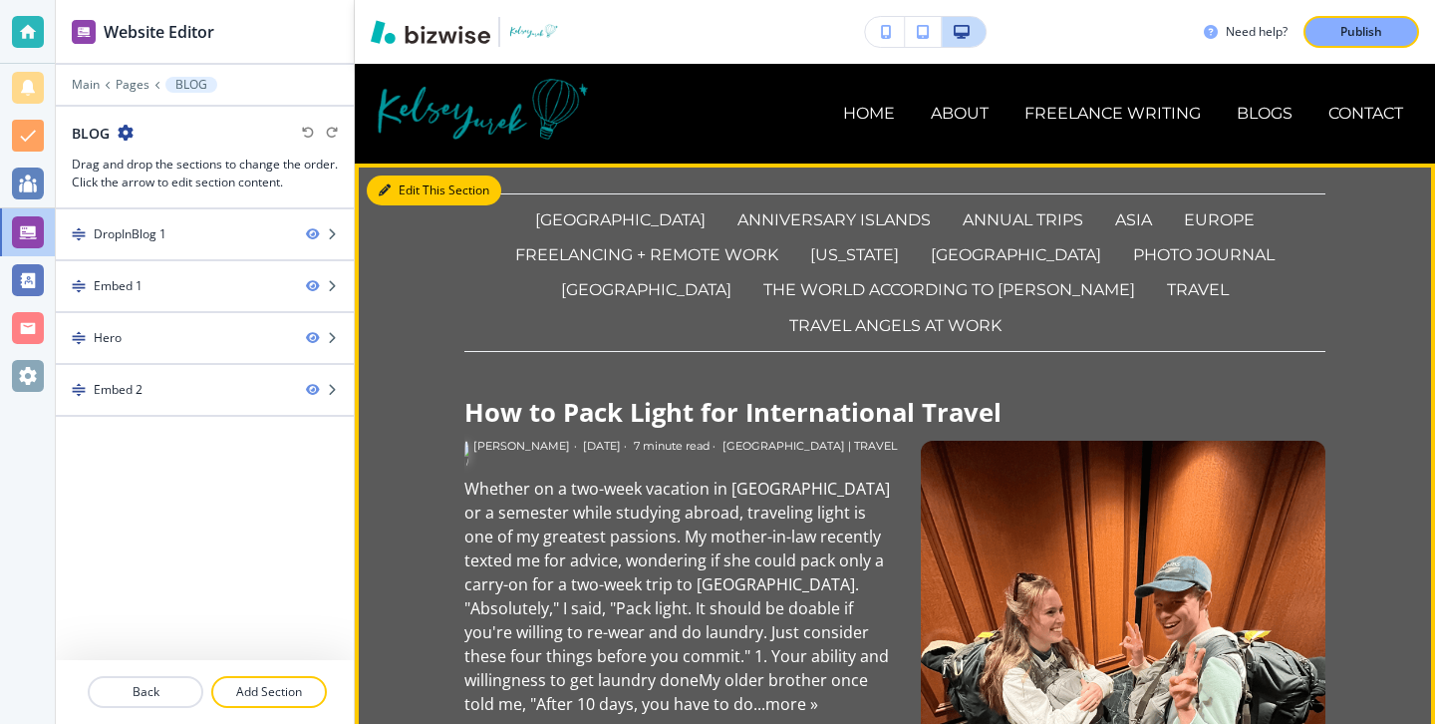
click at [410, 195] on button "Edit This Section" at bounding box center [434, 190] width 135 height 30
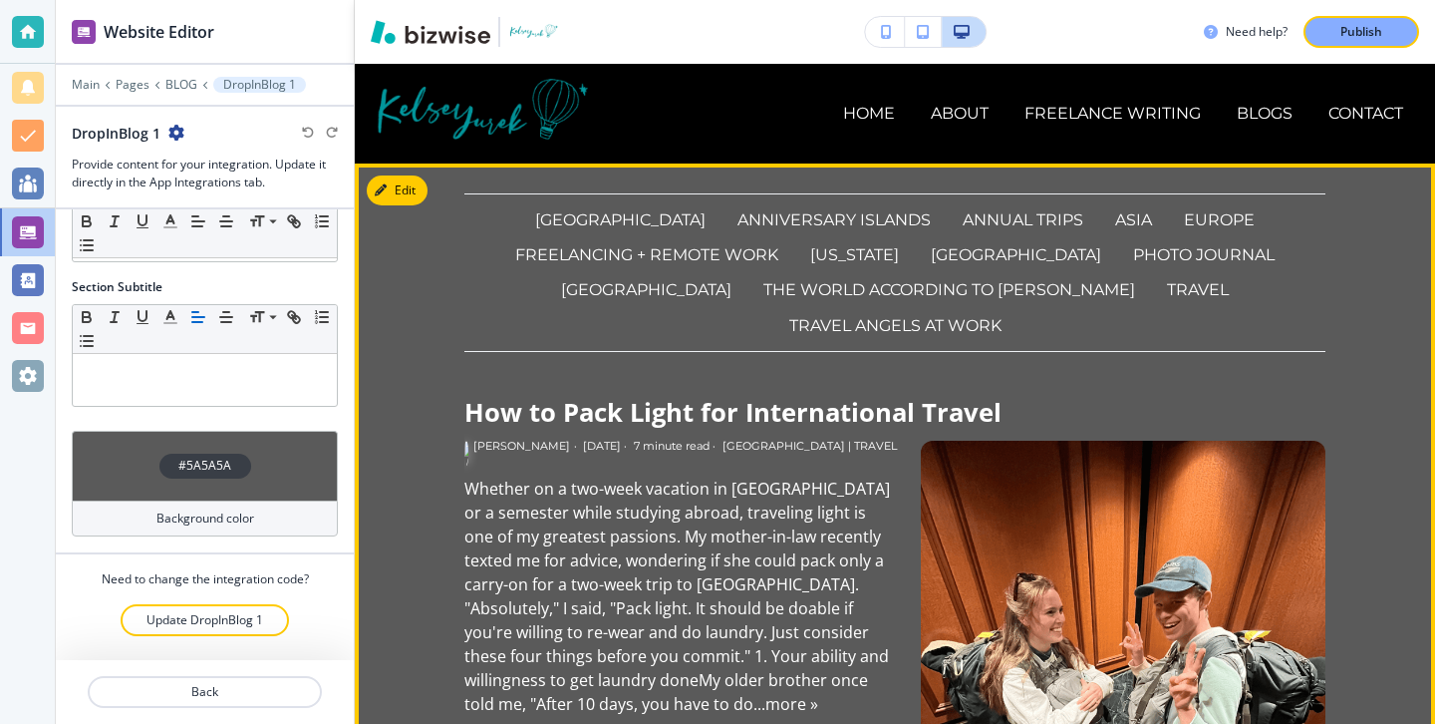
click at [403, 190] on button "Edit This Section" at bounding box center [434, 190] width 135 height 30
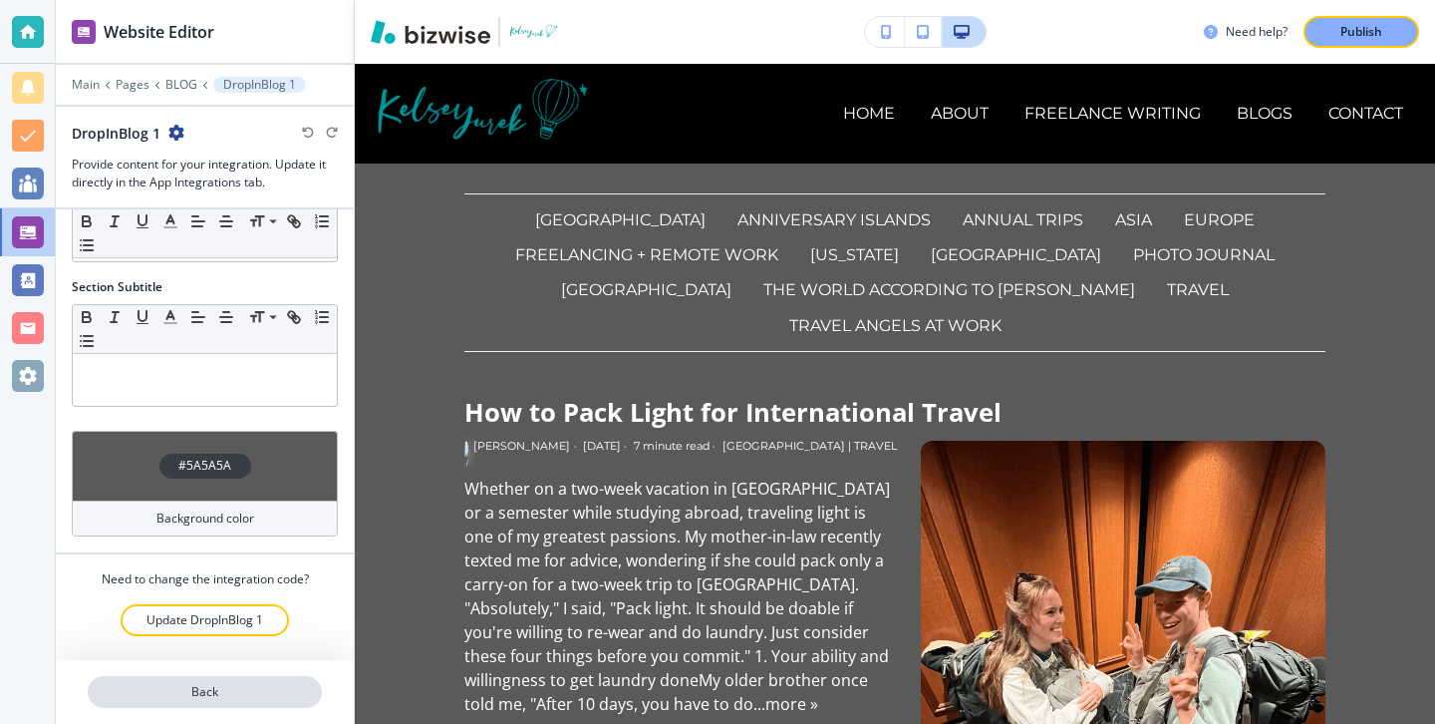
click at [242, 686] on p "Back" at bounding box center [205, 692] width 230 height 18
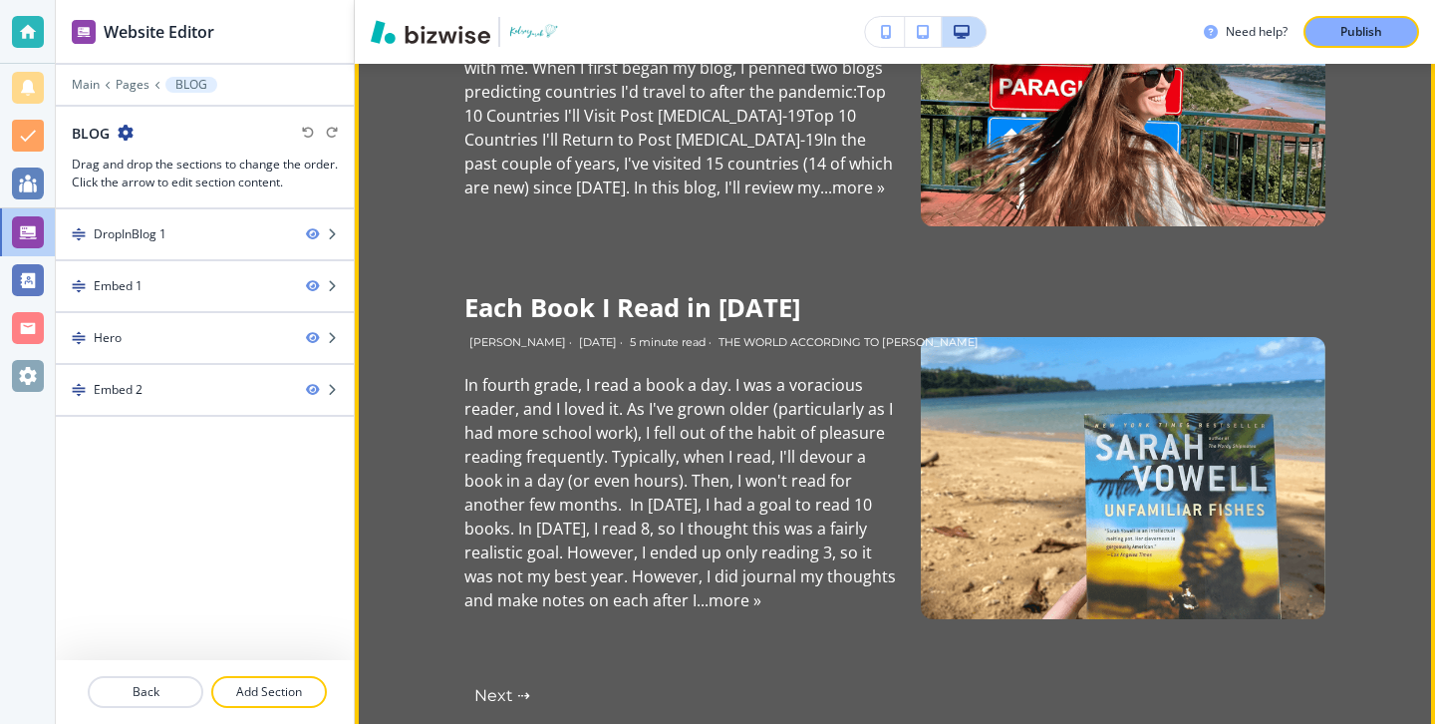
scroll to position [6589, 0]
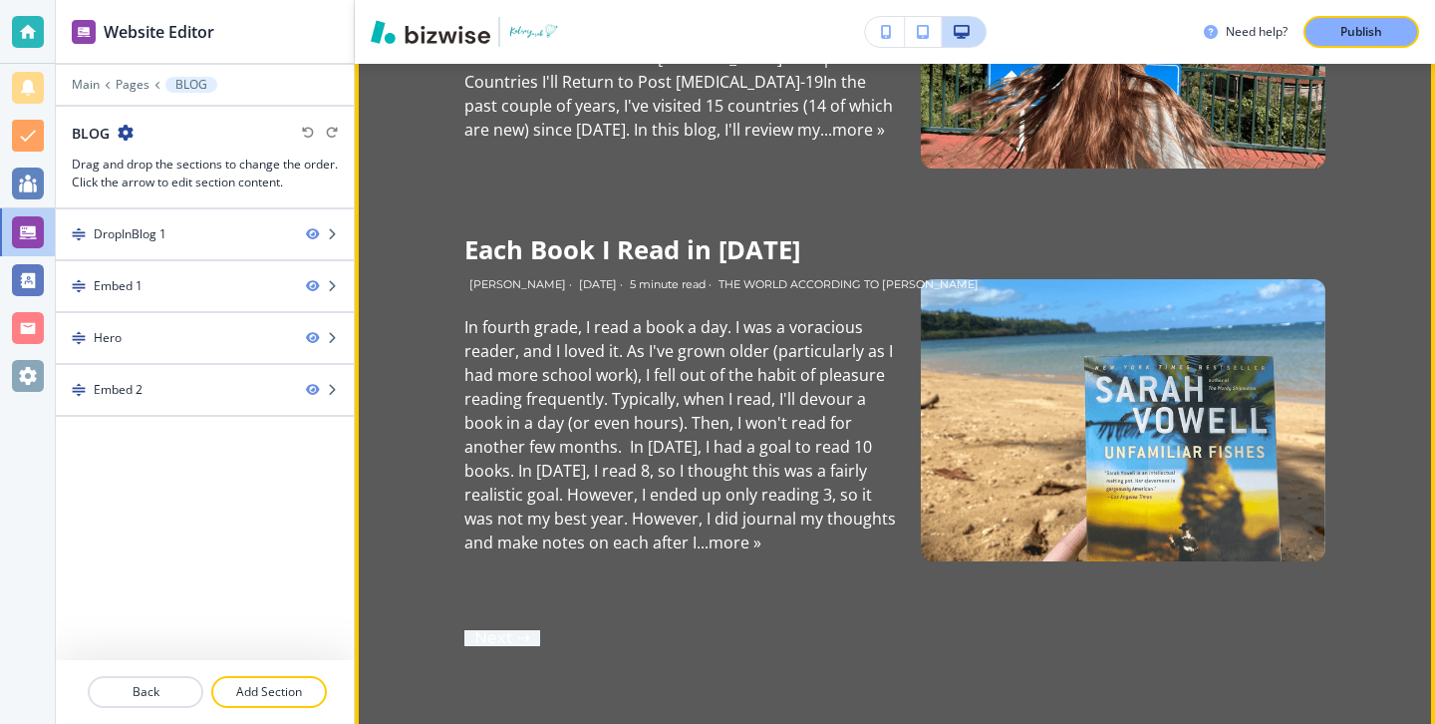
click at [513, 623] on link "Next ⇢" at bounding box center [502, 637] width 76 height 29
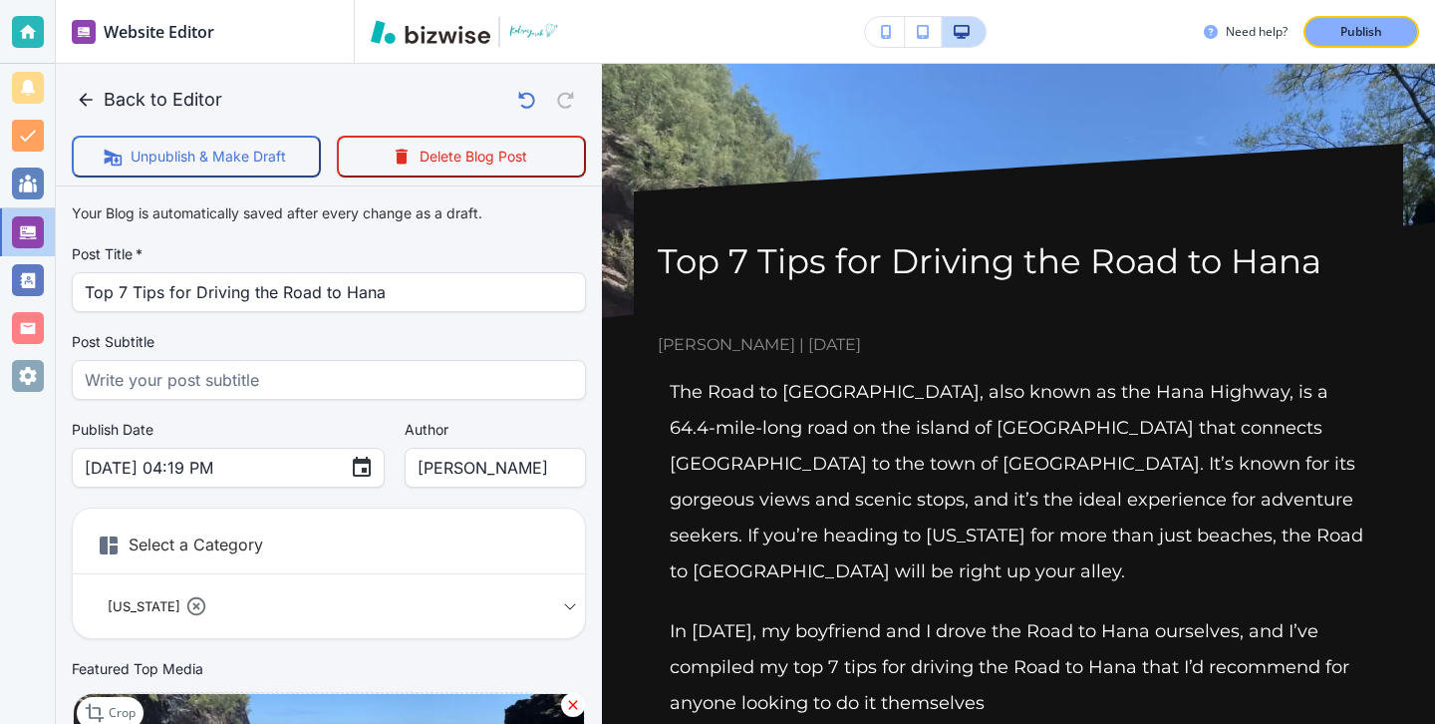
scroll to position [332, 0]
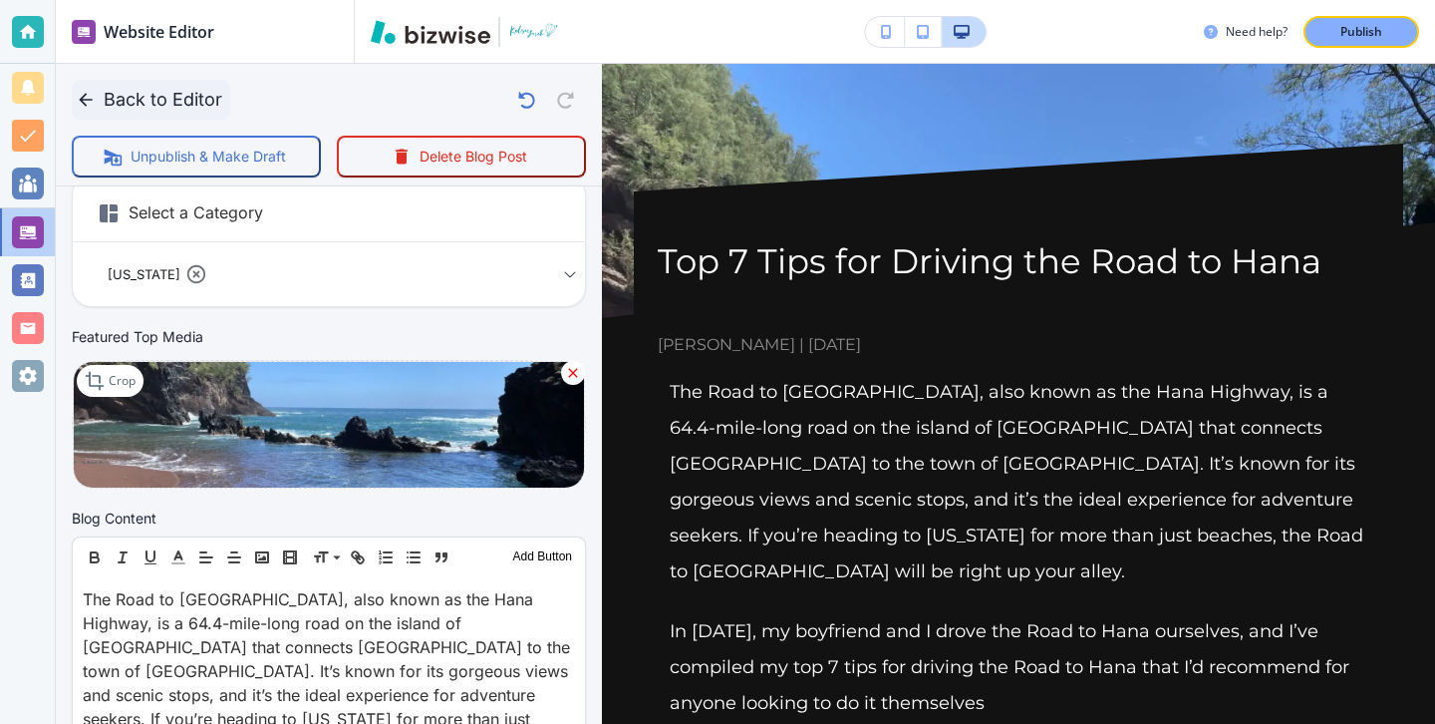
click at [91, 103] on icon "button" at bounding box center [86, 100] width 20 height 20
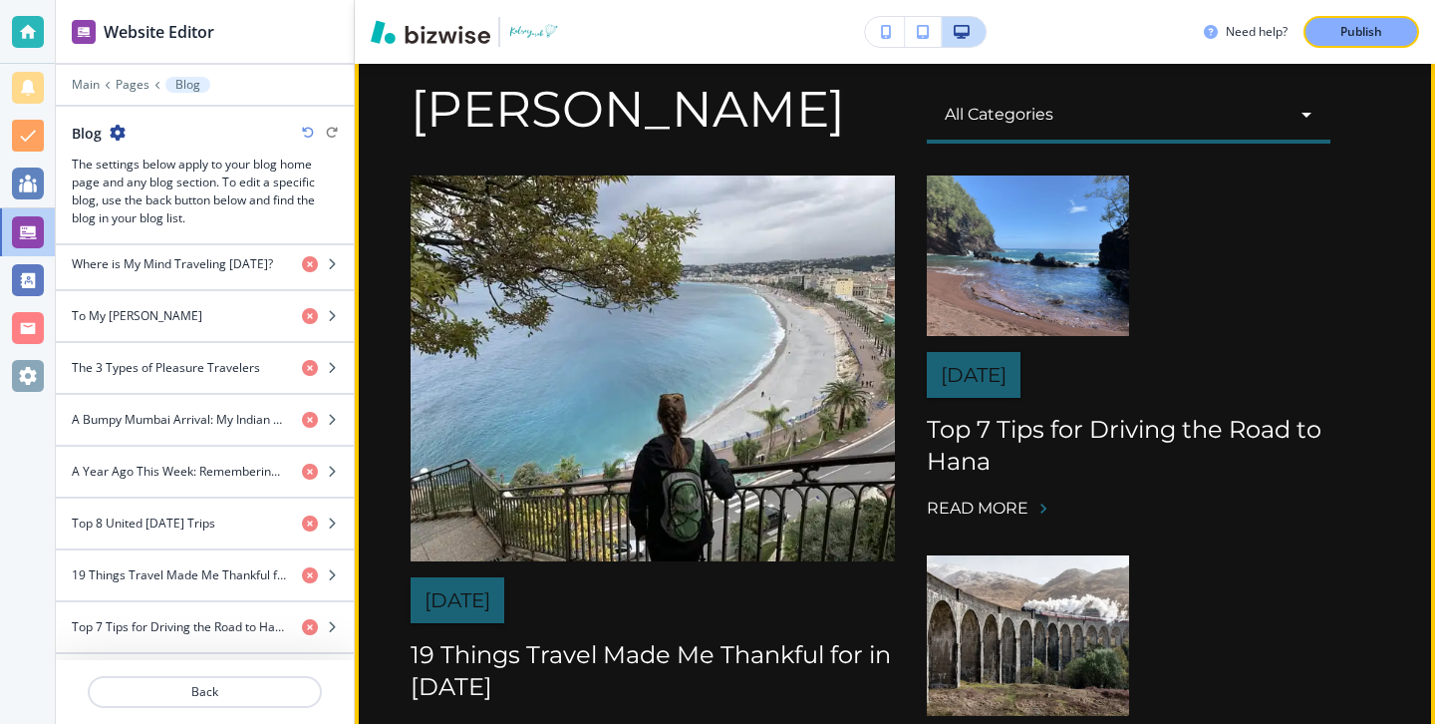
scroll to position [378, 0]
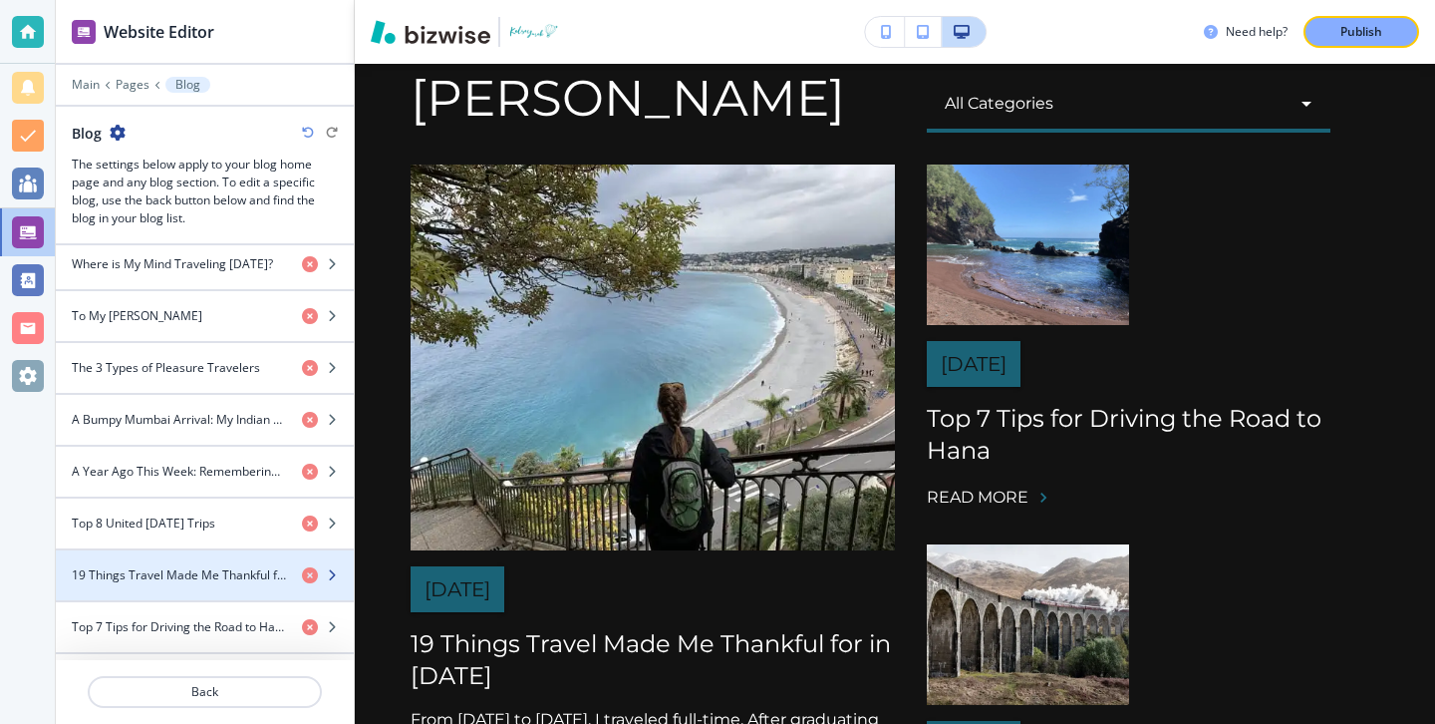
click at [196, 566] on h4 "19 Things Travel Made Me Thankful for in 2019" at bounding box center [179, 575] width 214 height 18
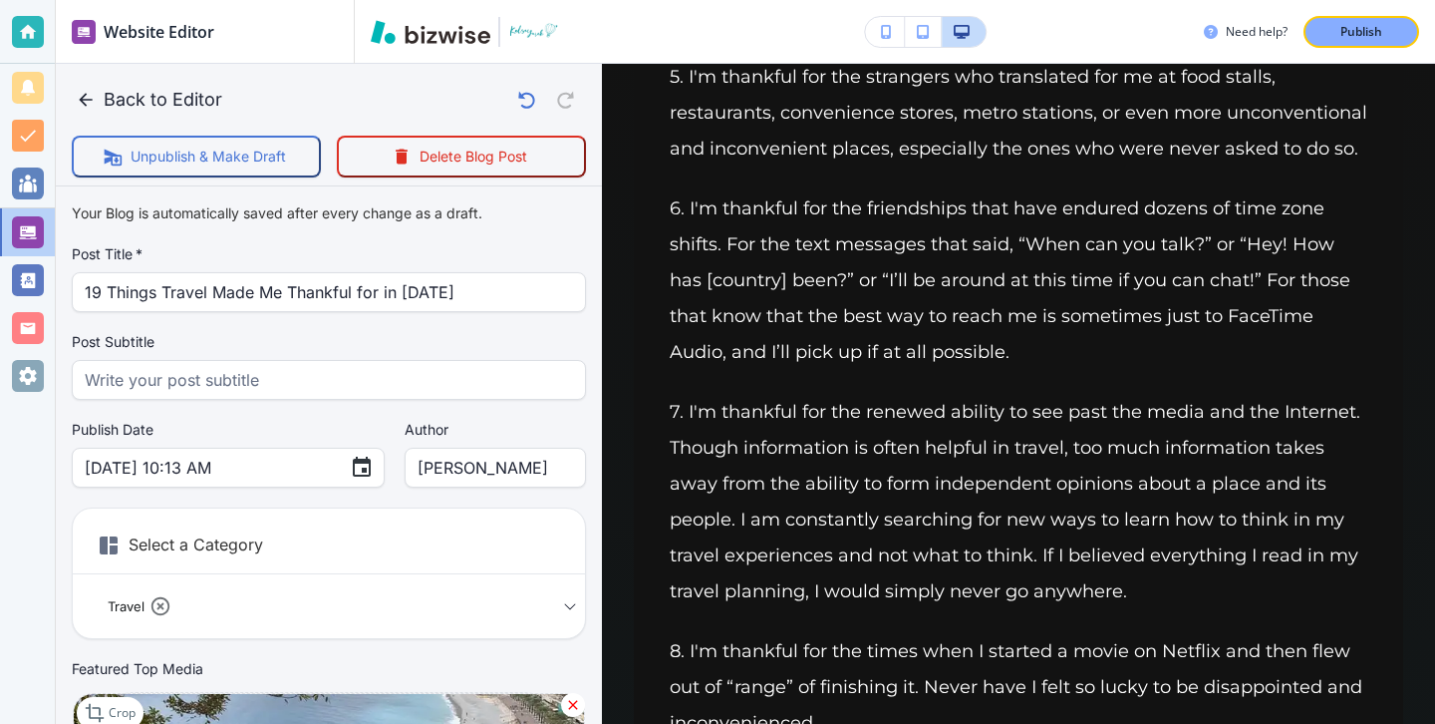
scroll to position [0, 0]
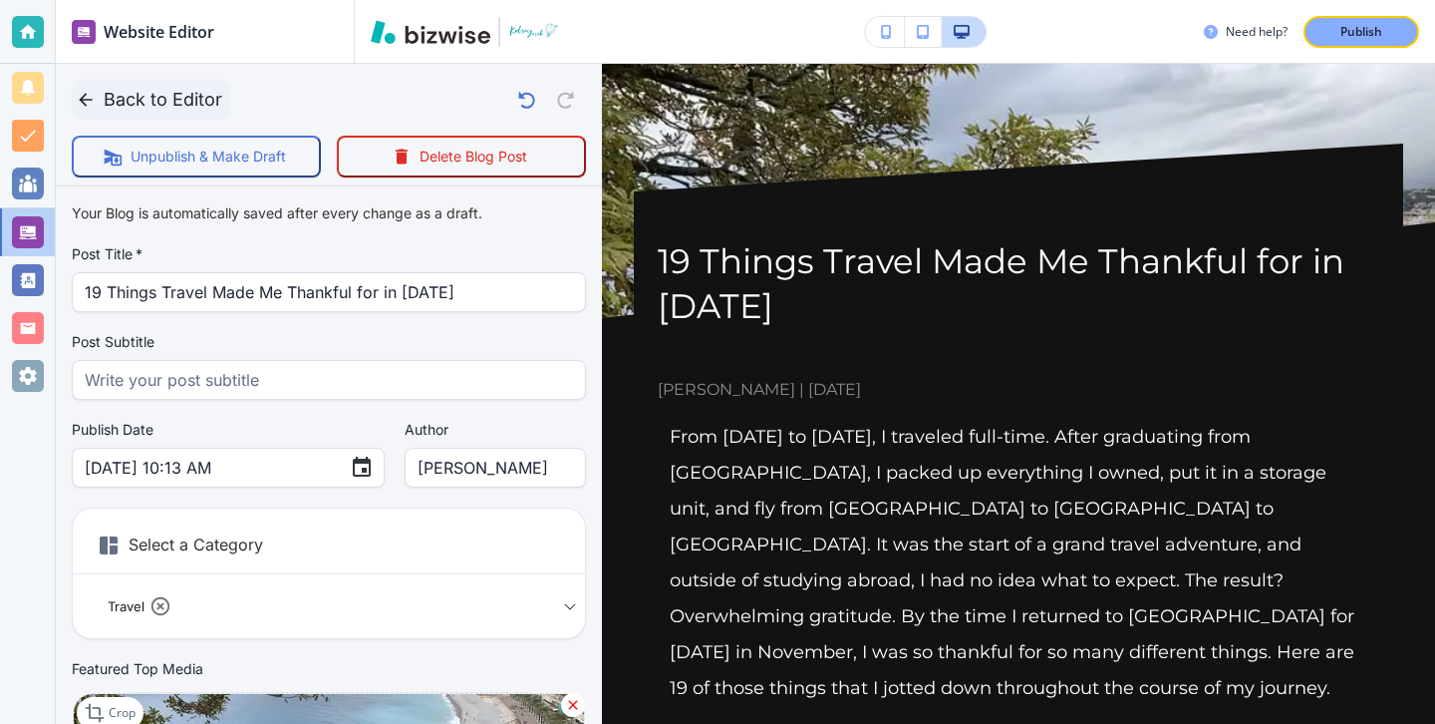
click at [81, 87] on button "Back to Editor" at bounding box center [151, 100] width 158 height 40
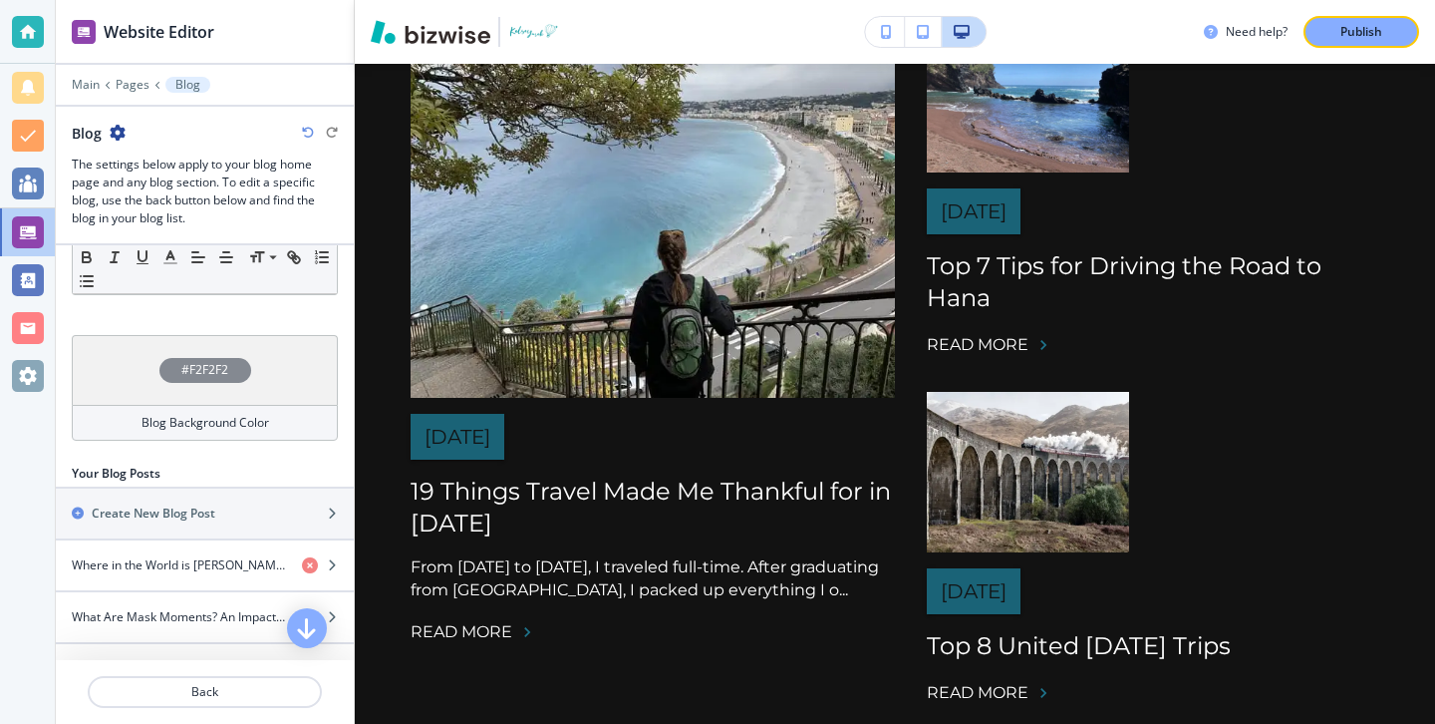
scroll to position [649, 0]
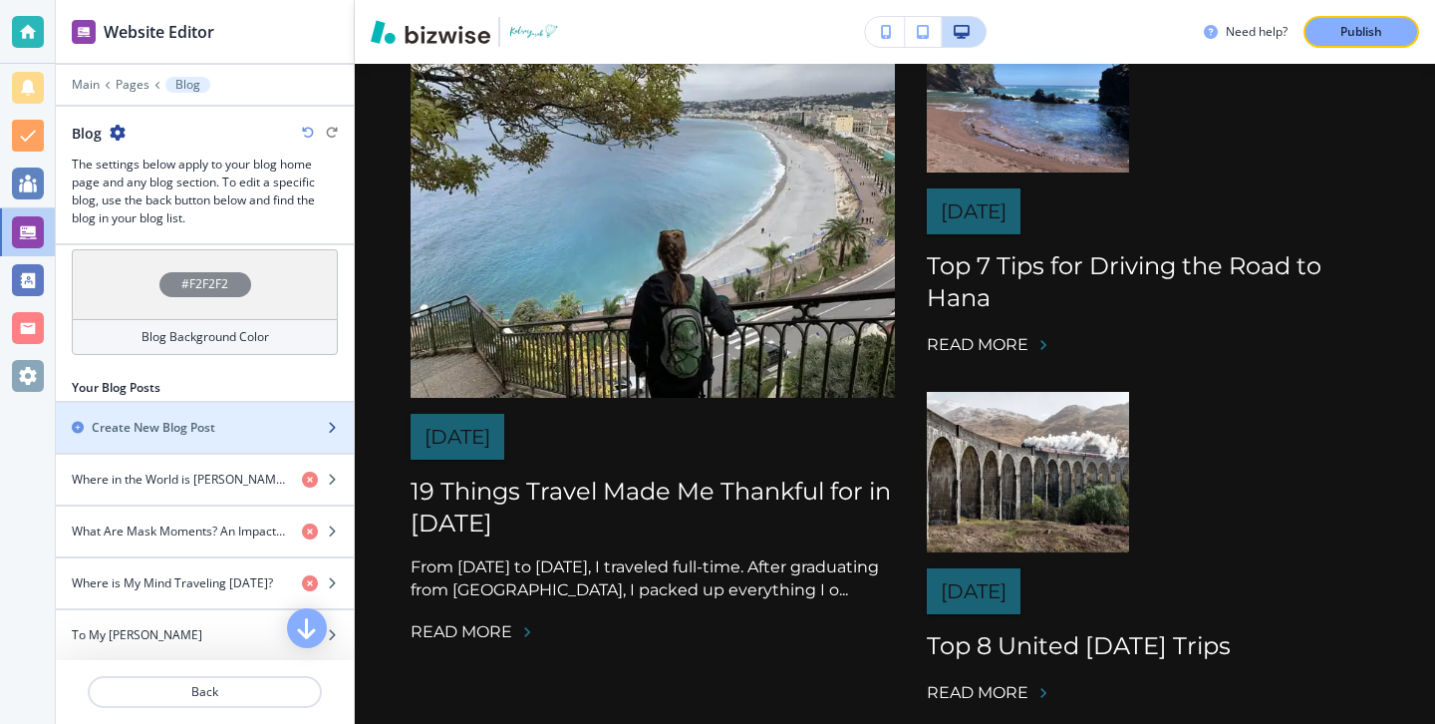
click at [212, 403] on div "button" at bounding box center [205, 411] width 298 height 16
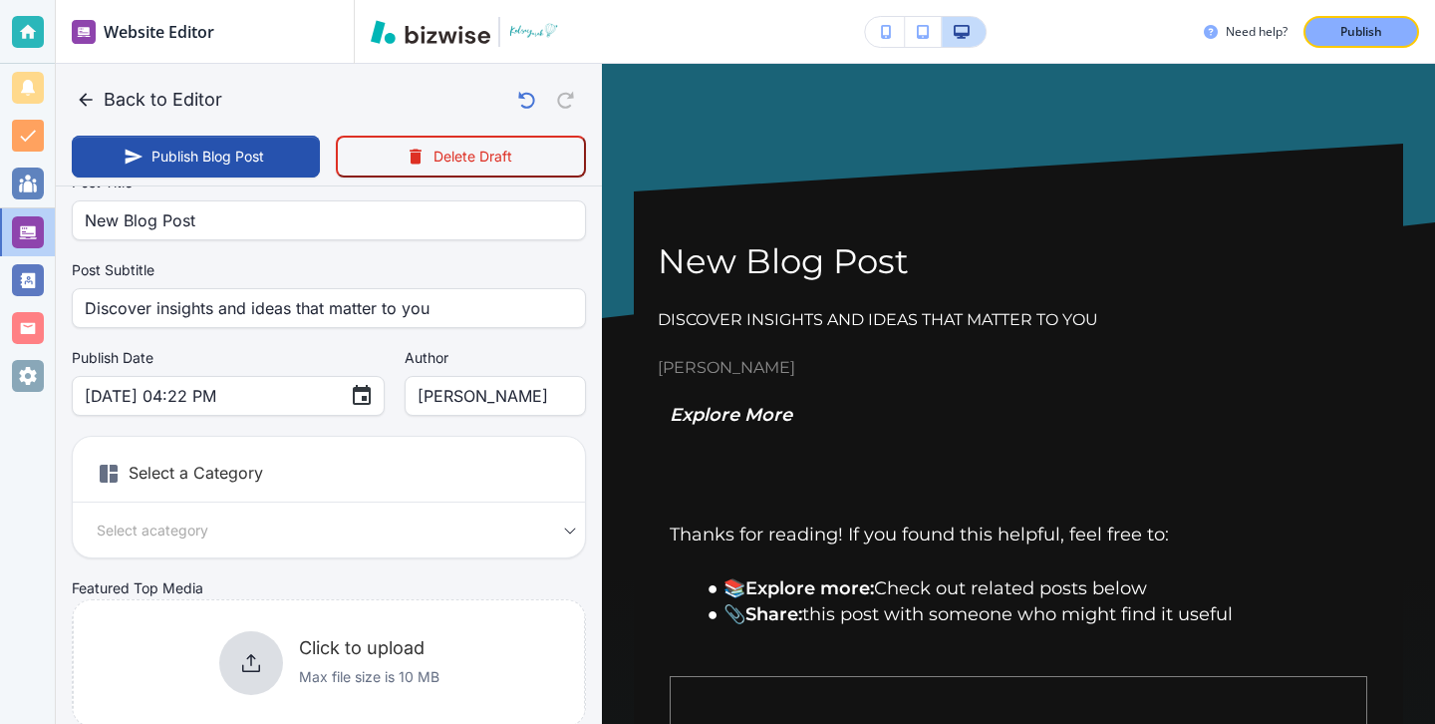
scroll to position [50, 0]
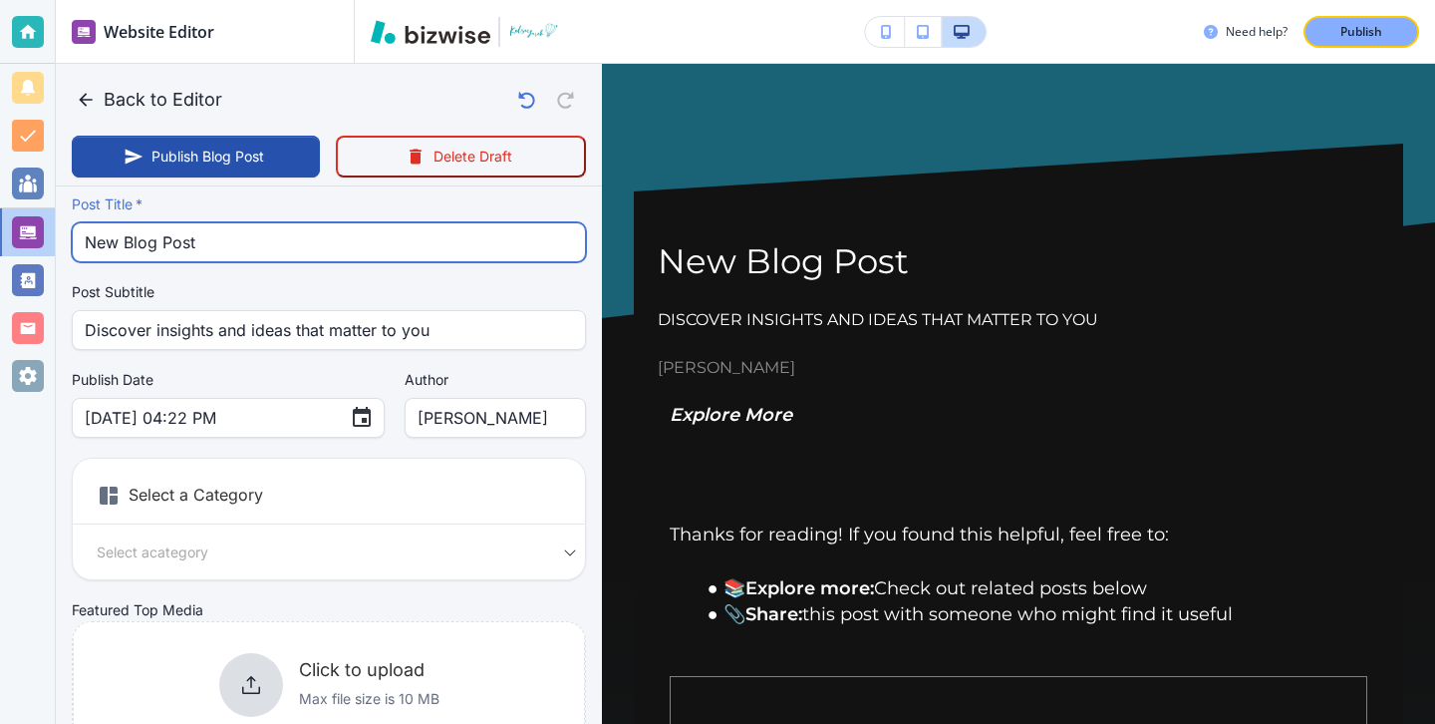
drag, startPoint x: 382, startPoint y: 249, endPoint x: 83, endPoint y: 237, distance: 299.2
click at [83, 237] on div "New Blog Post Post Title   *" at bounding box center [329, 242] width 514 height 40
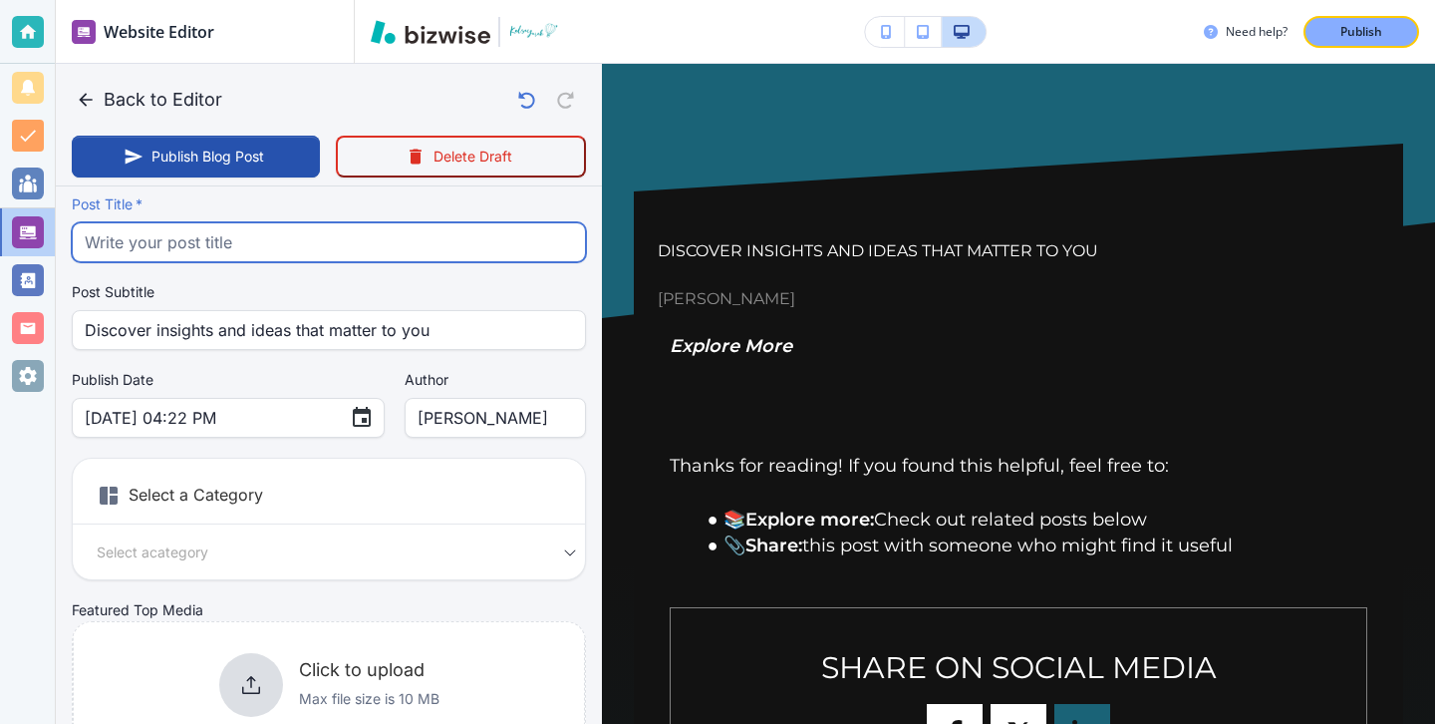
click at [495, 225] on input "text" at bounding box center [329, 242] width 488 height 38
paste input "A Shamrock Shake for St. Patrick's Day"
type input "A Shamrock Shake for St. Patrick's Day"
type input "Aug 13, 2025 04:23 PM"
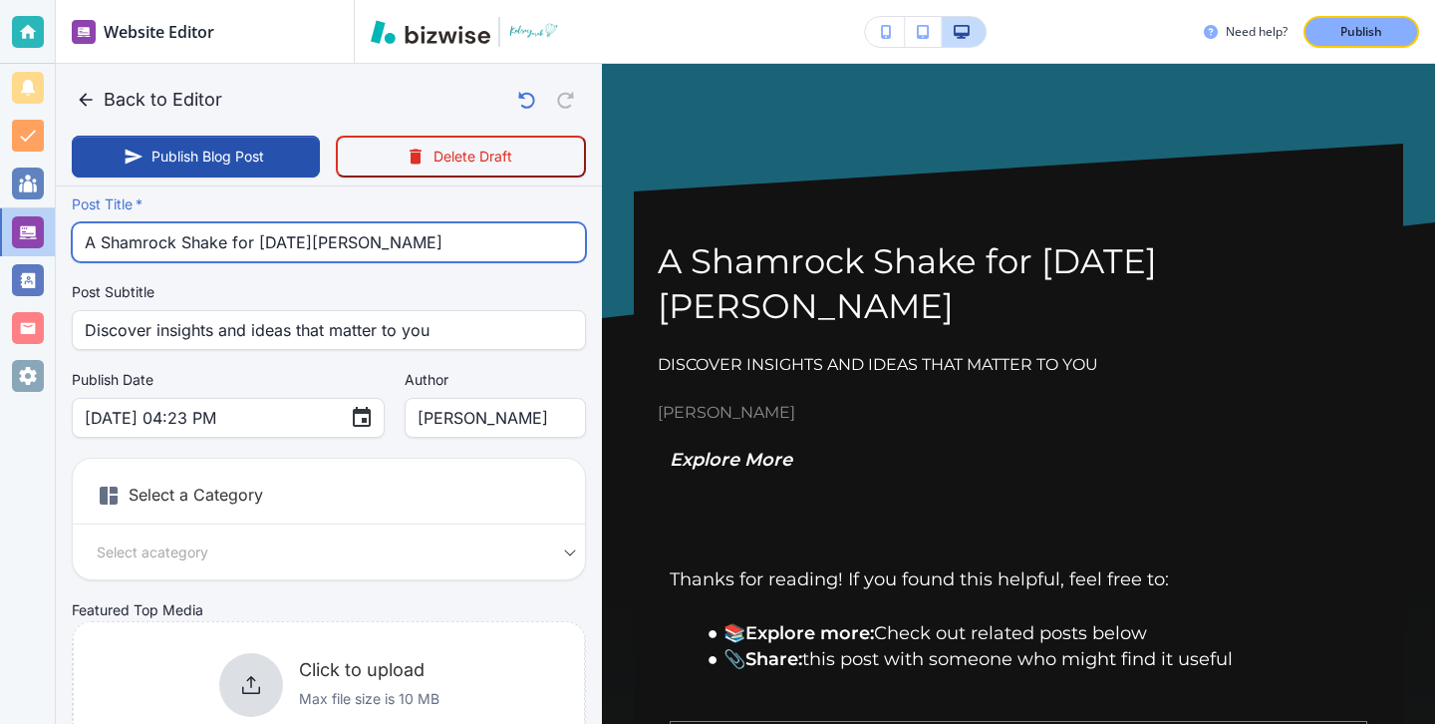
click at [444, 238] on input "A Shamrock Shake for St. Patrick's Day" at bounding box center [329, 242] width 488 height 38
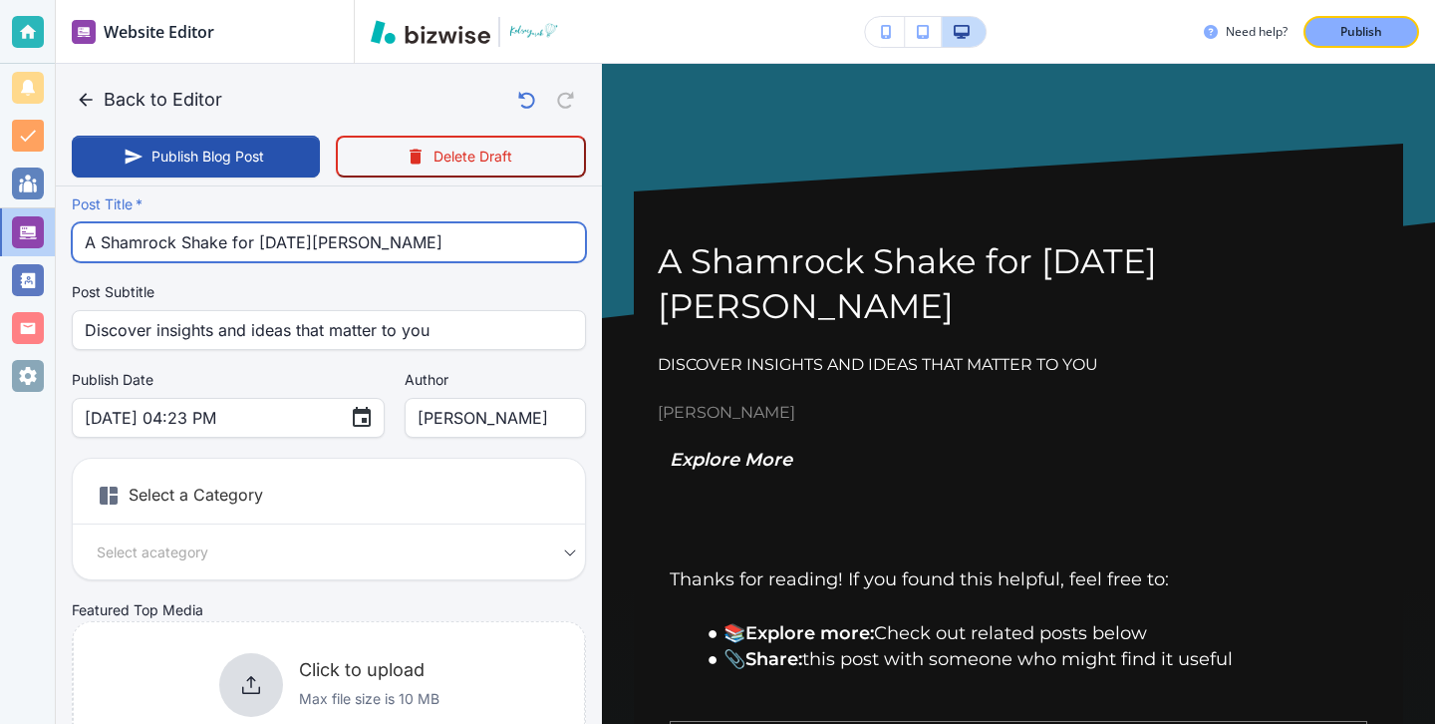
click at [450, 240] on input "A Shamrock Shake for St. Patrick's Day" at bounding box center [329, 242] width 488 height 38
type input "A Shamrock Shake for St. Patrick's Day"
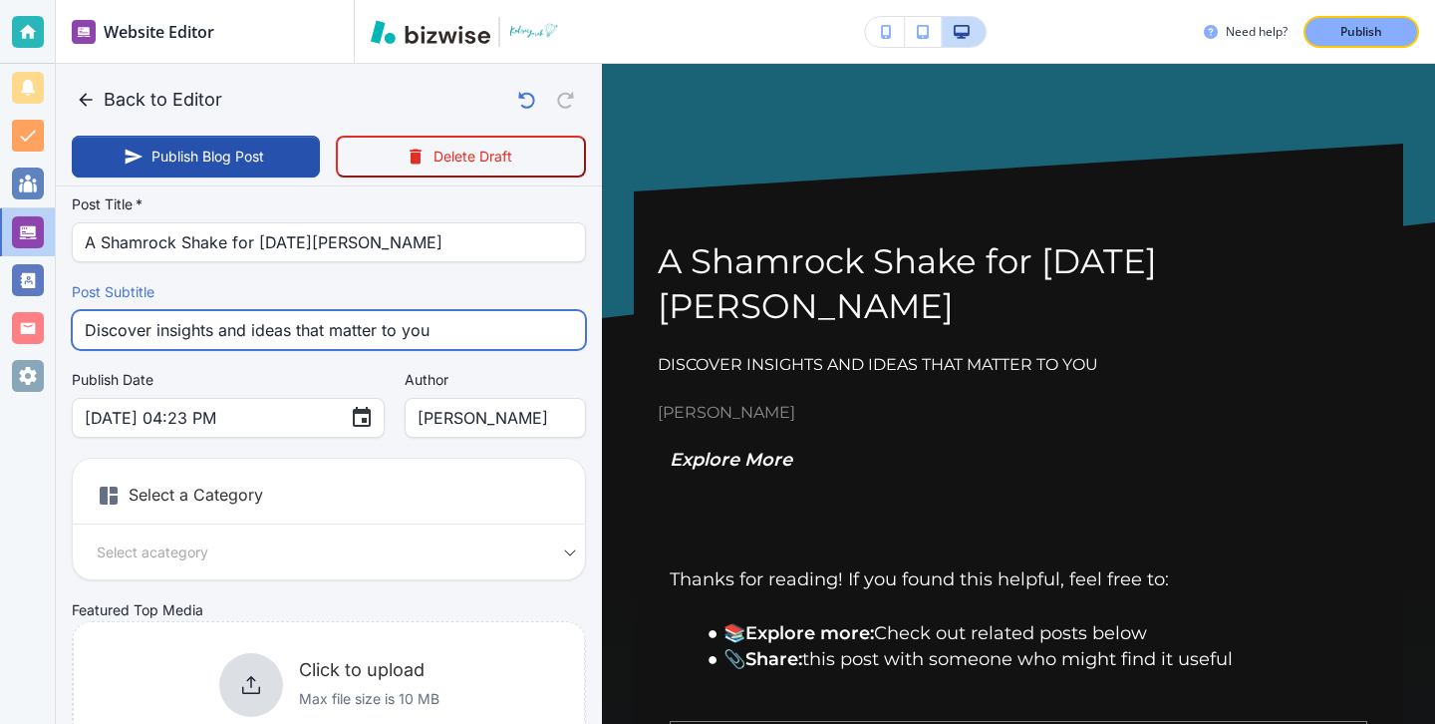
drag, startPoint x: 453, startPoint y: 317, endPoint x: 168, endPoint y: 273, distance: 288.4
click at [168, 273] on div "Your Blog is automatically saved after every change as a draft. Post Title   * …" at bounding box center [329, 457] width 514 height 624
type input "Aug 13, 2025 04:26 PM"
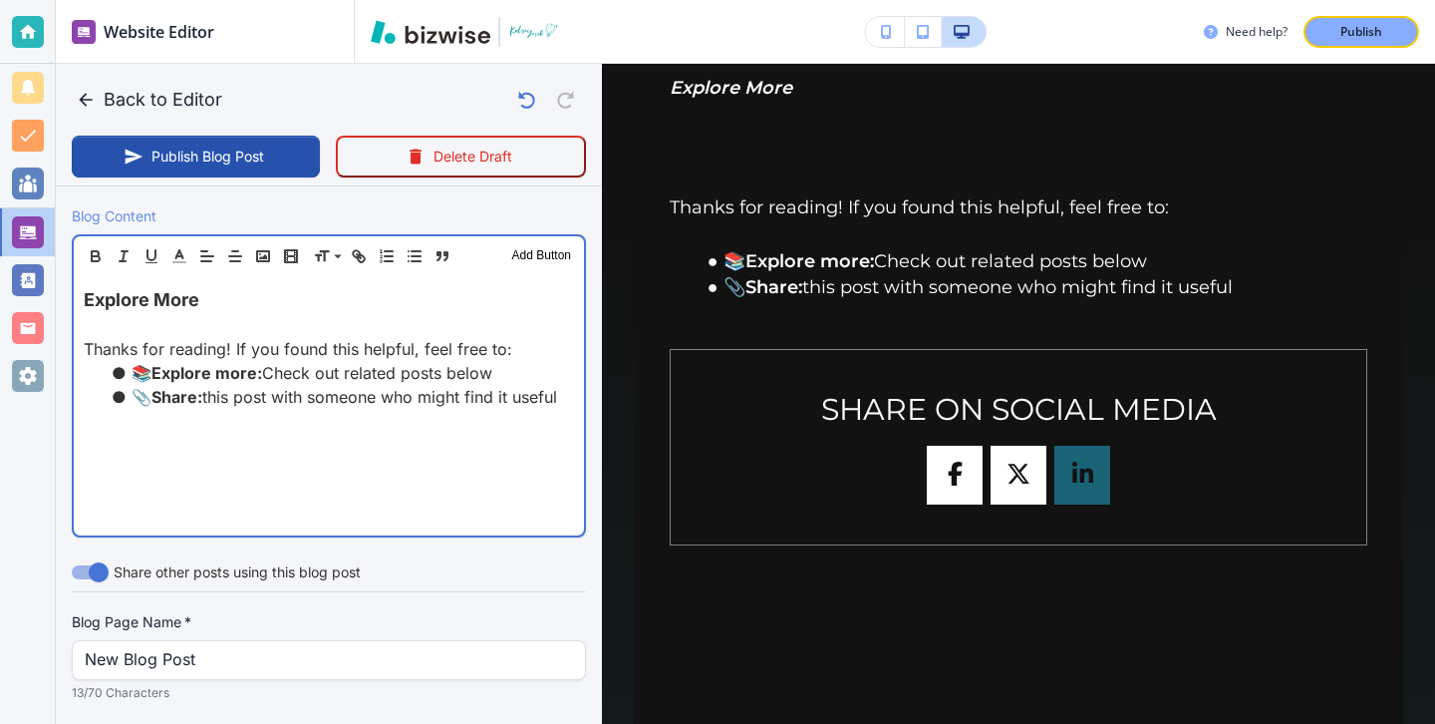
scroll to position [614, 0]
drag, startPoint x: 293, startPoint y: 308, endPoint x: 201, endPoint y: 274, distance: 97.7
click at [201, 272] on div "Header 1 Header 2 Header 3 Body Text Add Button Explore More Thanks for reading…" at bounding box center [329, 384] width 514 height 303
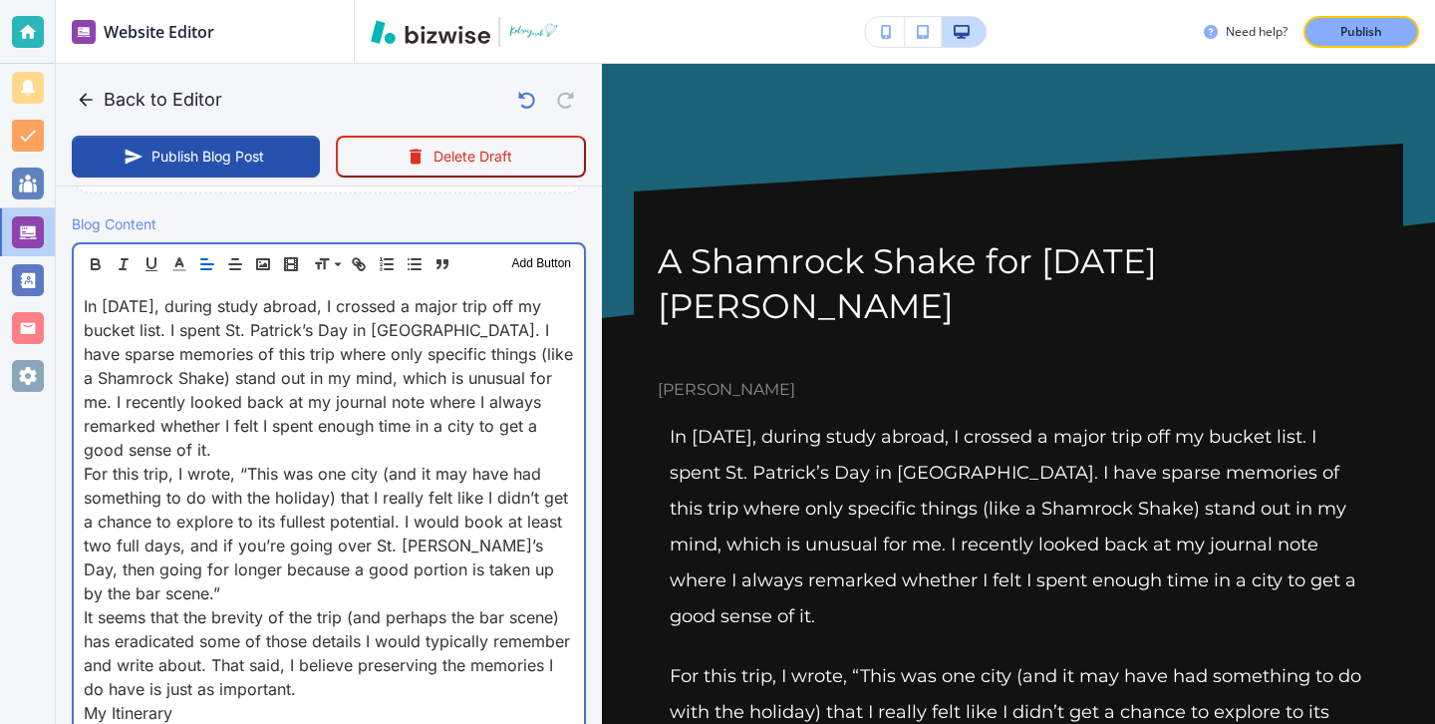
scroll to position [0, 0]
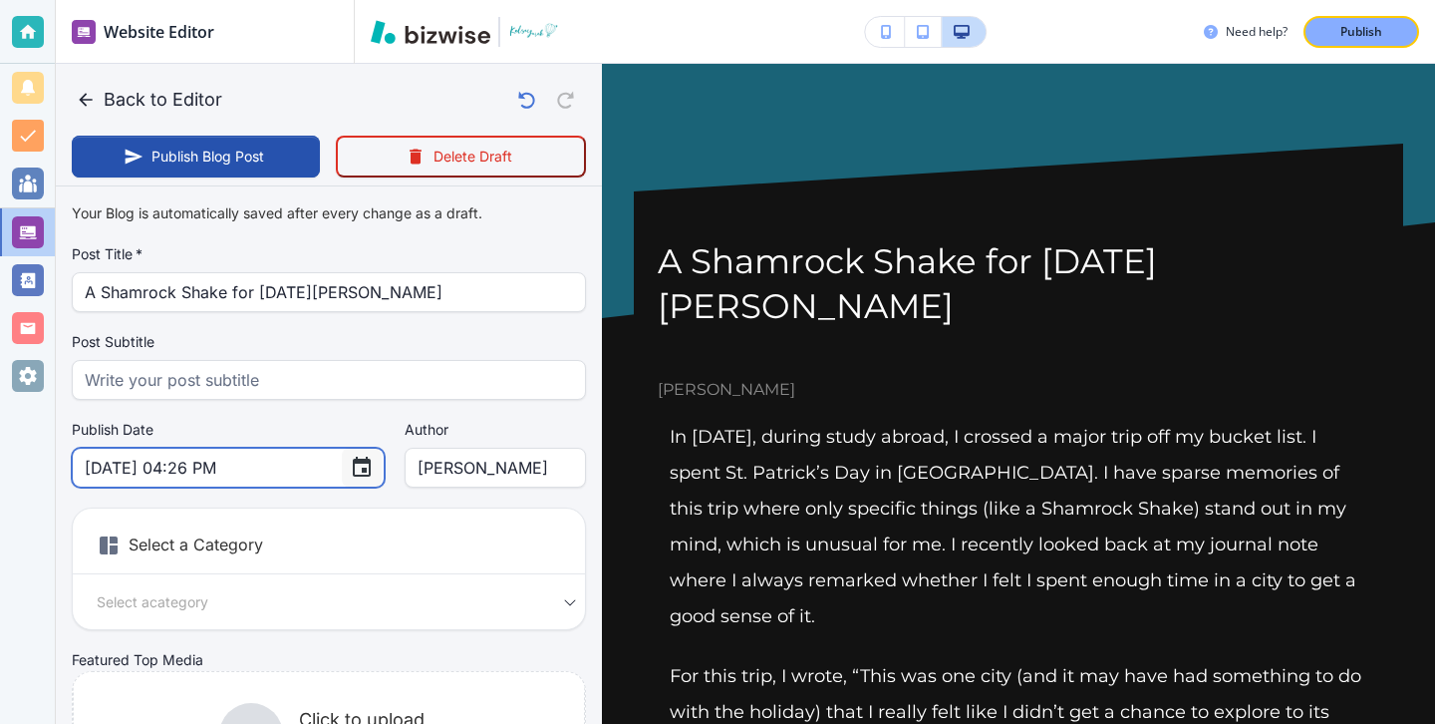
click at [353, 472] on icon "Choose date, selected date is Aug 13, 2025" at bounding box center [362, 466] width 18 height 20
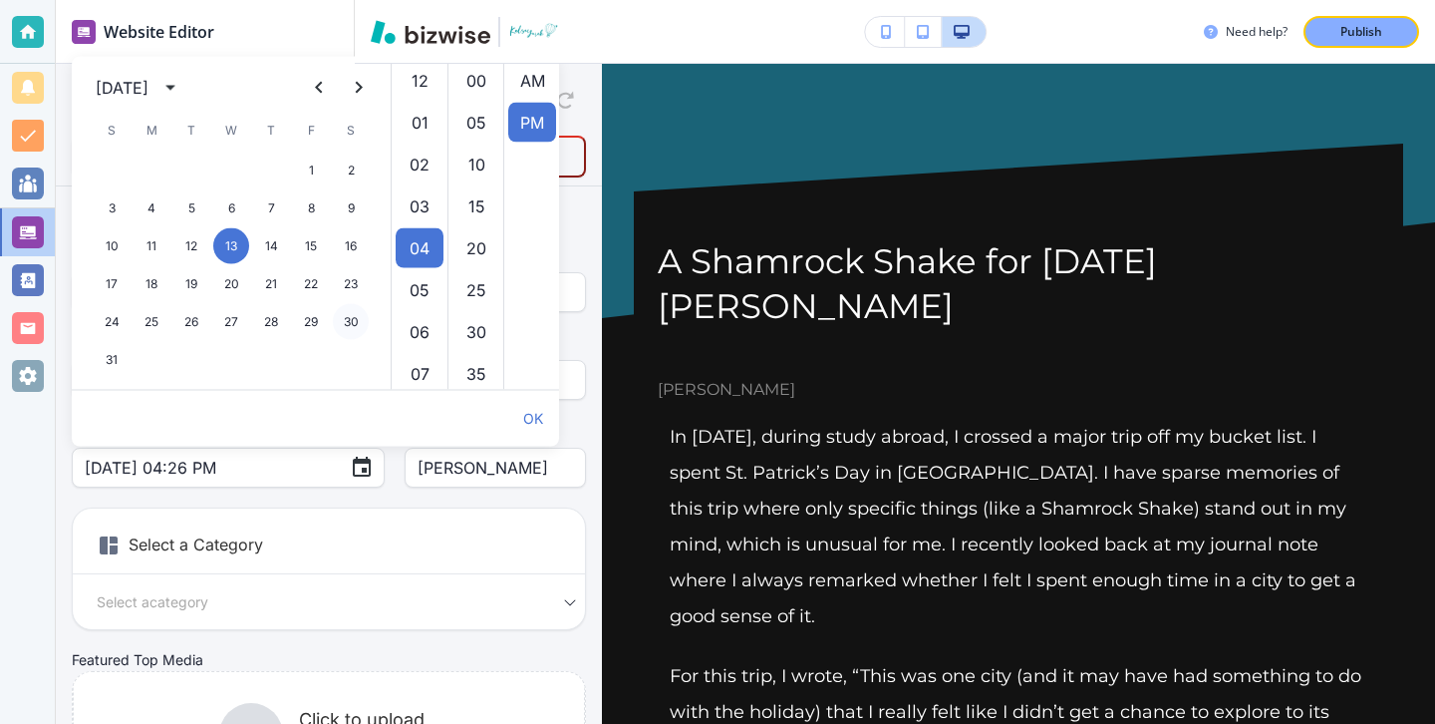
scroll to position [42, 0]
click at [182, 88] on icon "calendar view is open, switch to year view" at bounding box center [170, 88] width 24 height 24
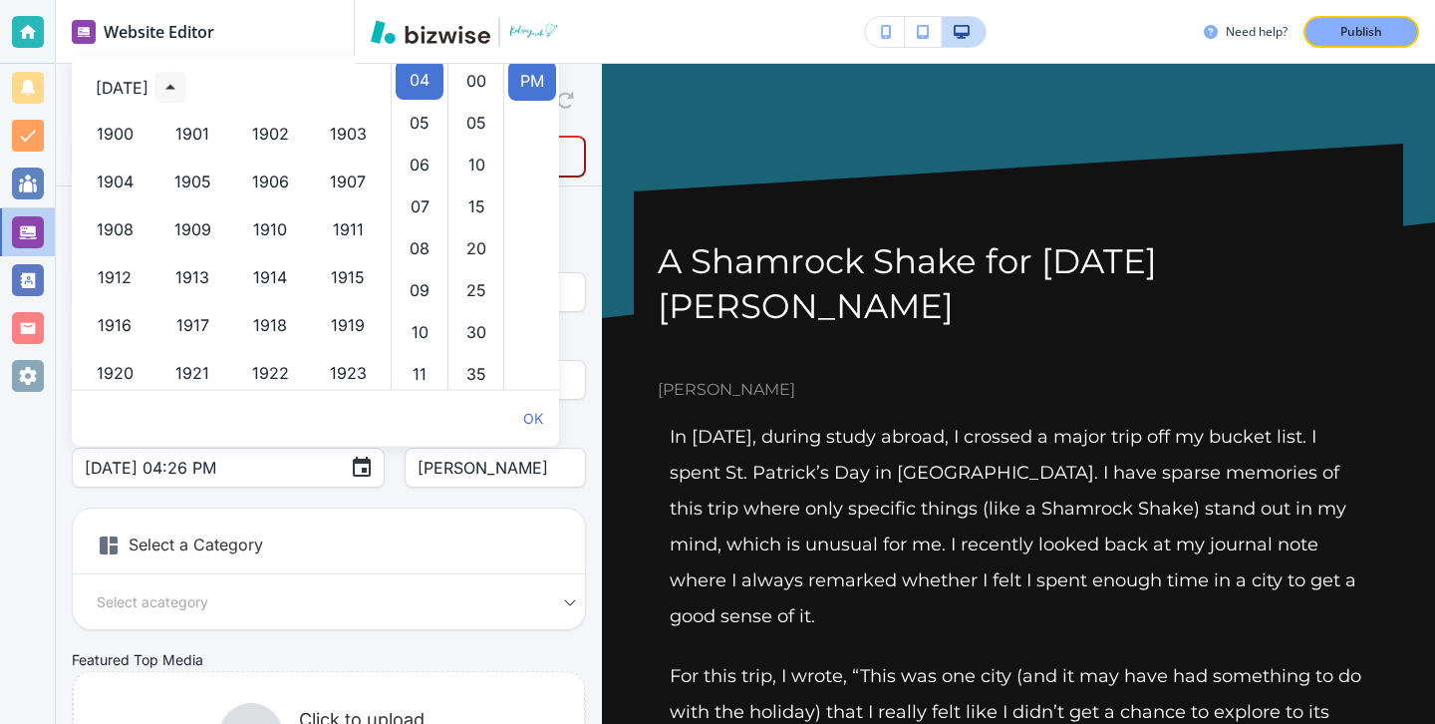
scroll to position [1367, 0]
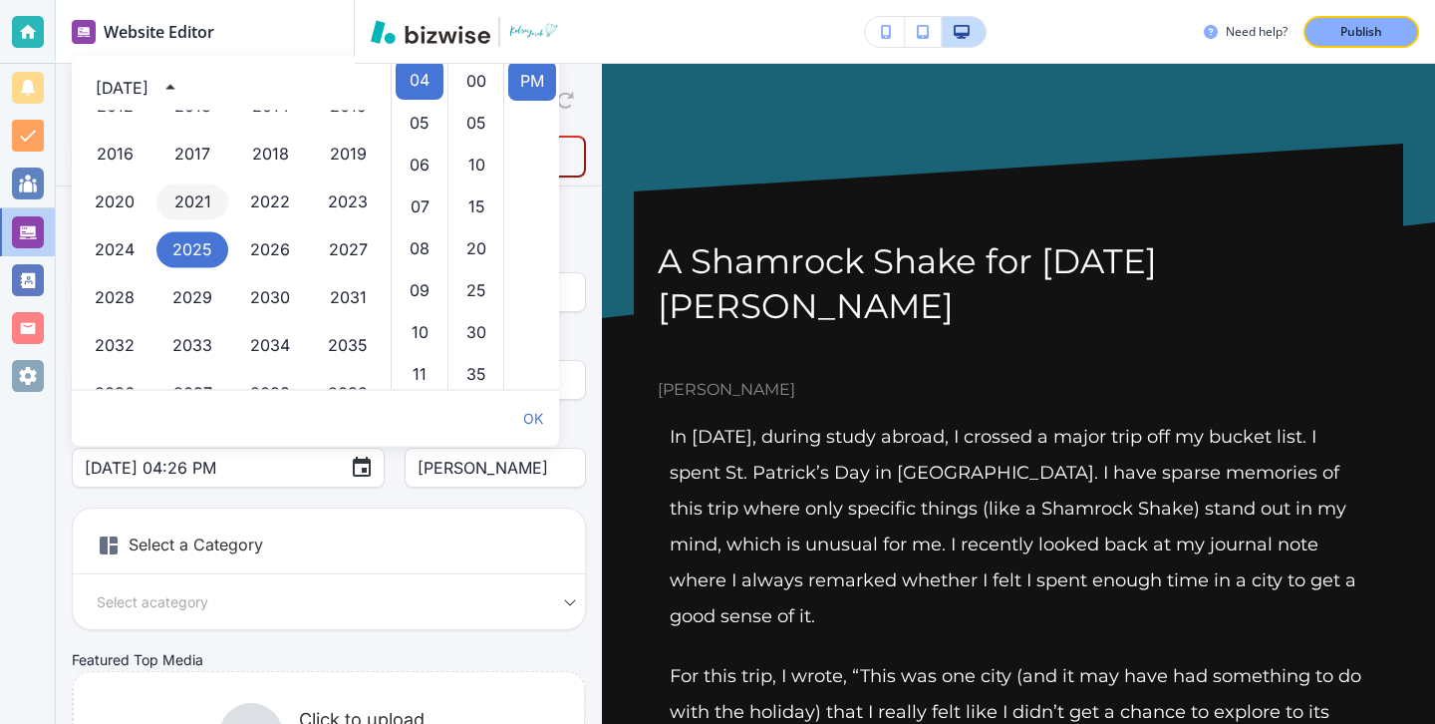
click at [201, 198] on button "2021" at bounding box center [192, 202] width 72 height 36
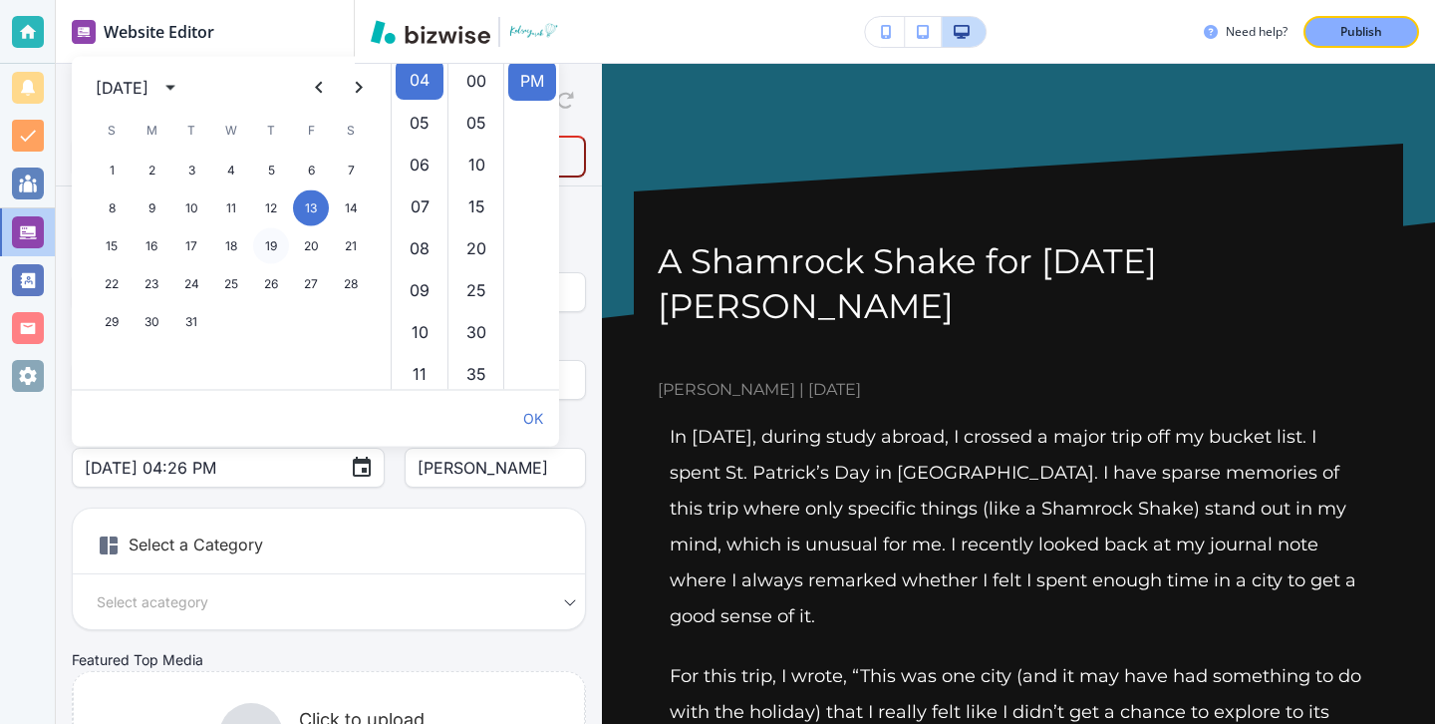
click at [272, 253] on button "19" at bounding box center [271, 246] width 36 height 36
type input "Aug 19, 2021 04:26 PM"
click at [235, 516] on div "Select a Category Select a category Select a Category" at bounding box center [329, 568] width 514 height 123
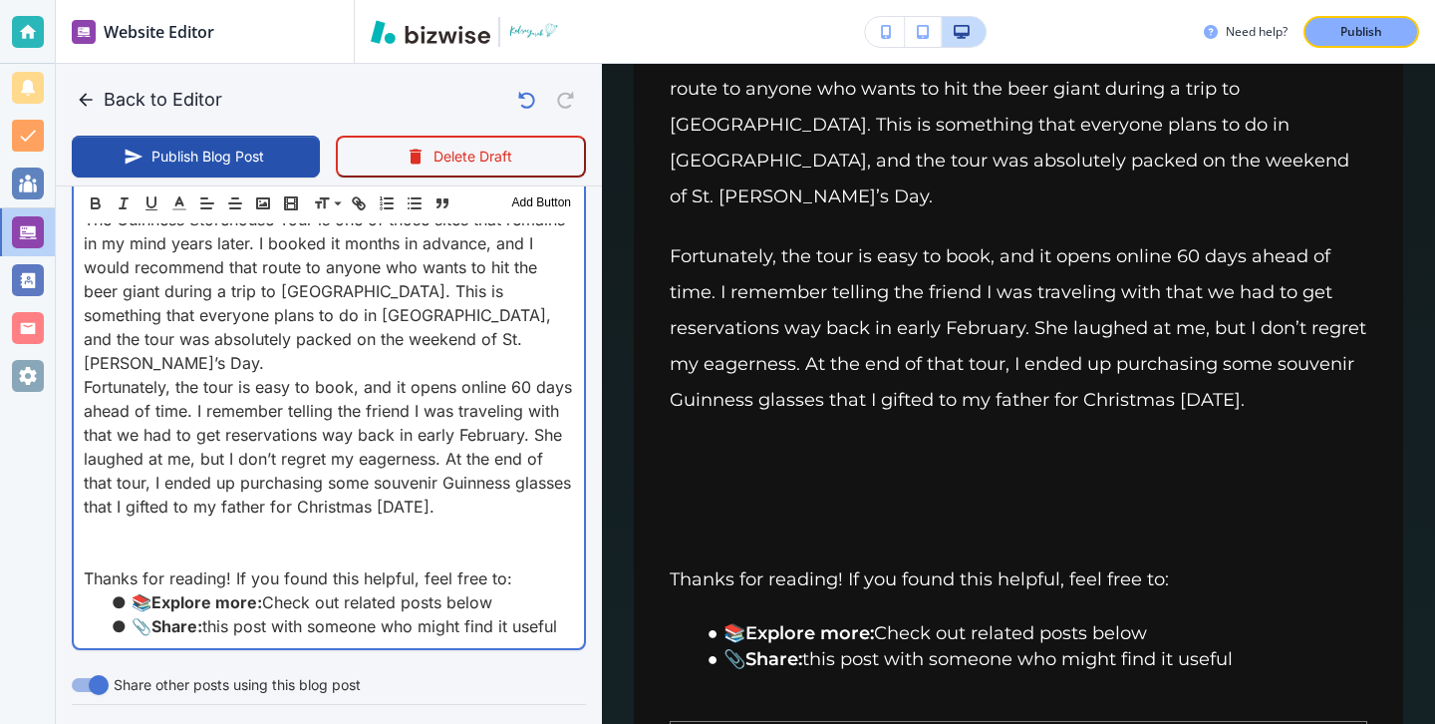
scroll to position [1673, 0]
click at [345, 541] on p at bounding box center [329, 553] width 490 height 24
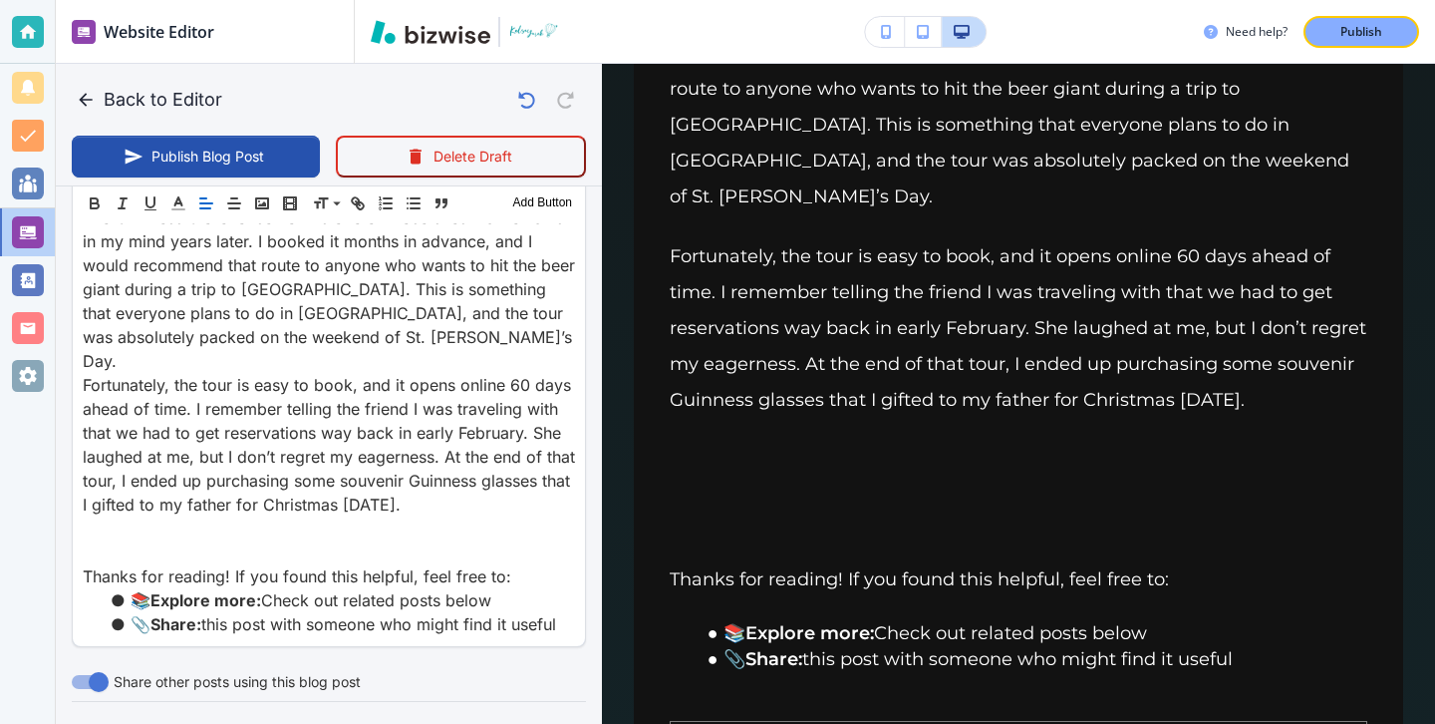
scroll to position [1672, 0]
click at [383, 112] on div "Back to Editor" at bounding box center [329, 100] width 514 height 40
click at [265, 204] on icon "button" at bounding box center [262, 203] width 18 height 18
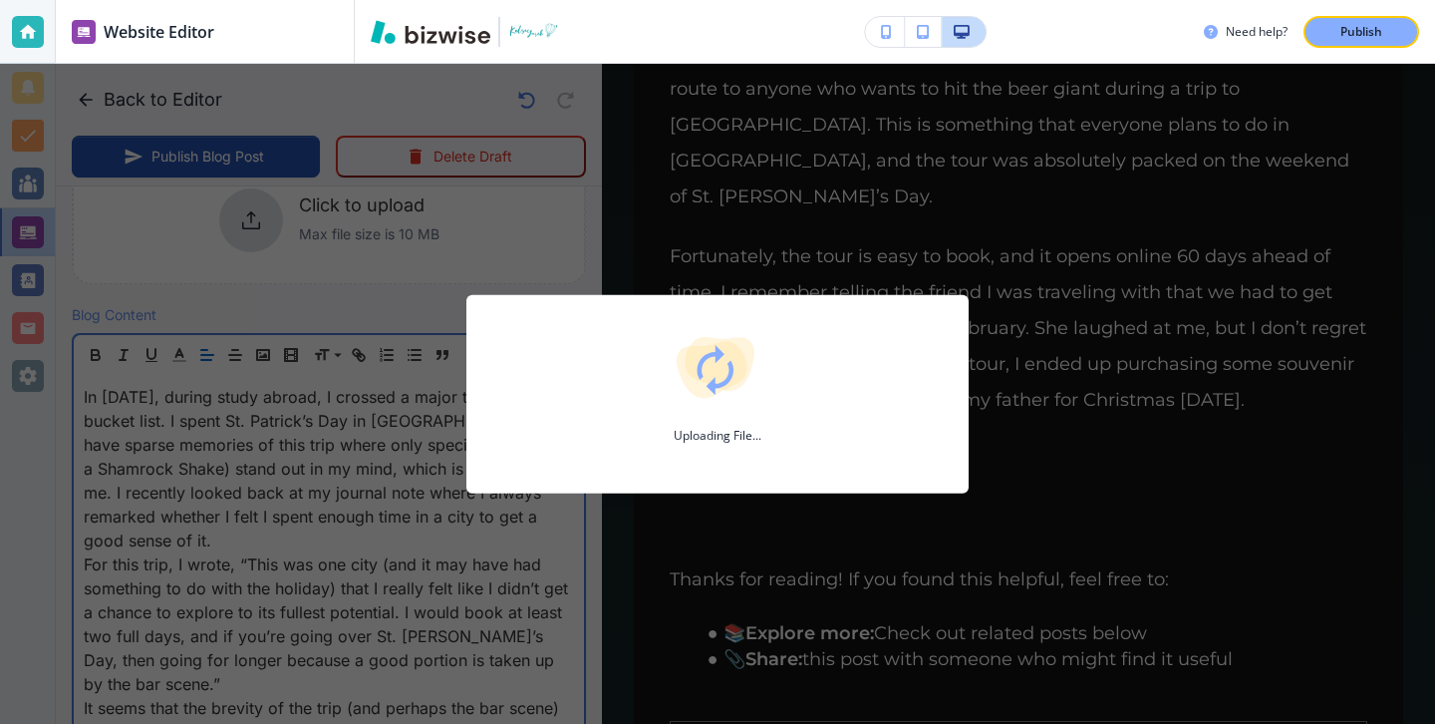
scroll to position [515, 0]
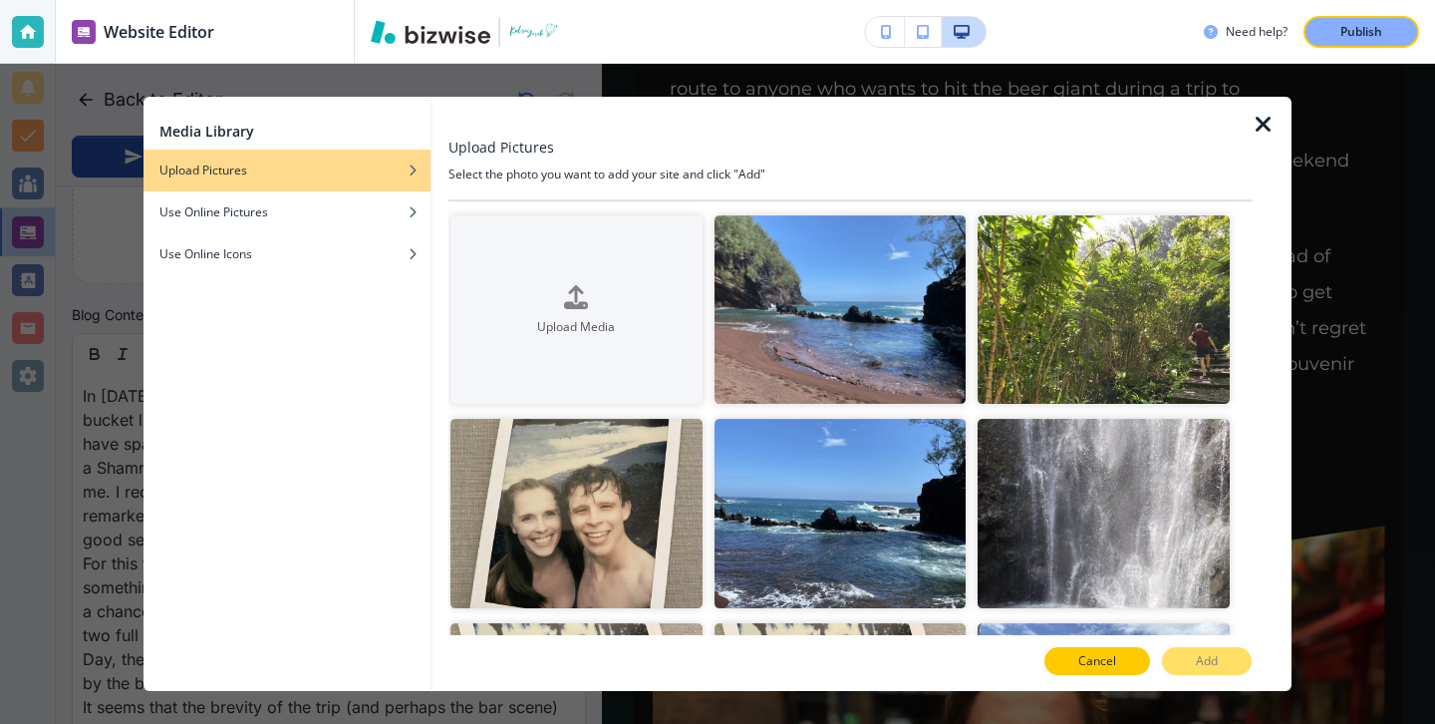
click at [1137, 664] on button "Cancel" at bounding box center [1097, 661] width 106 height 28
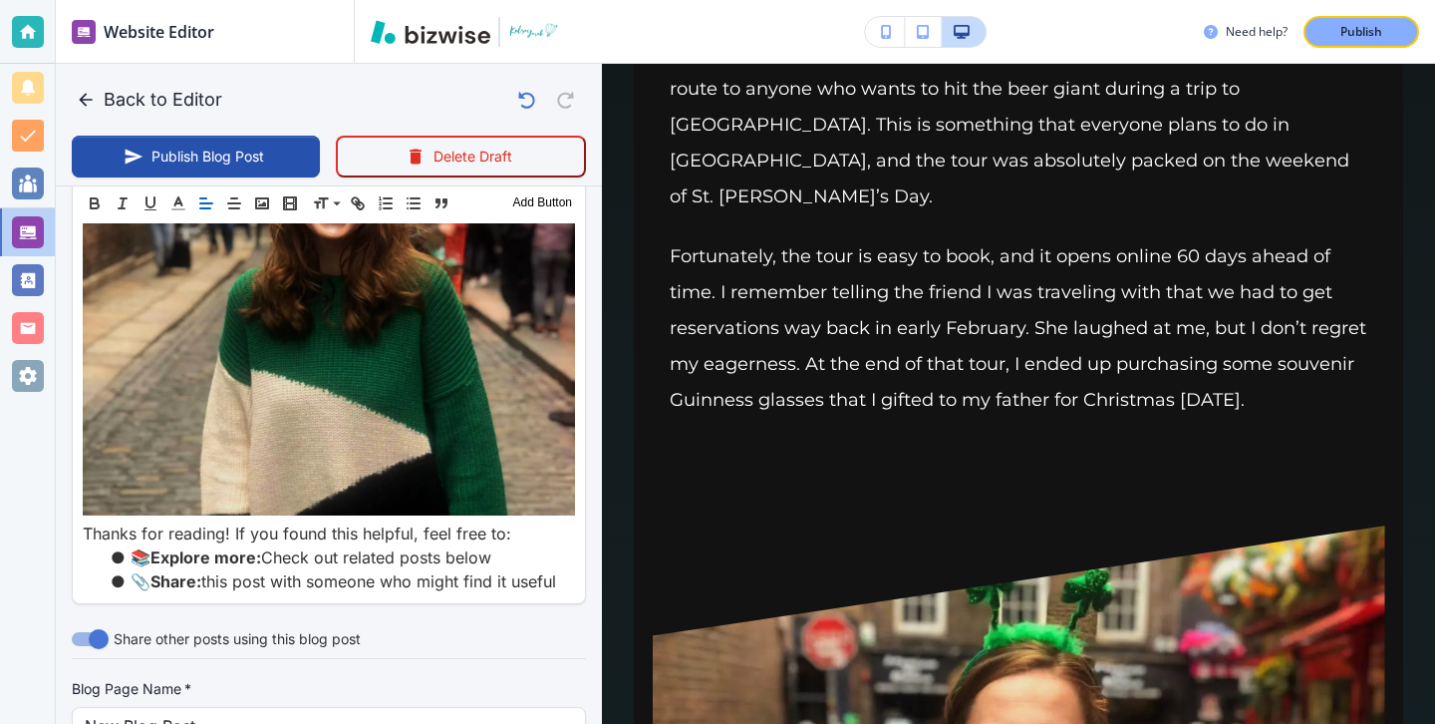
scroll to position [2268, 0]
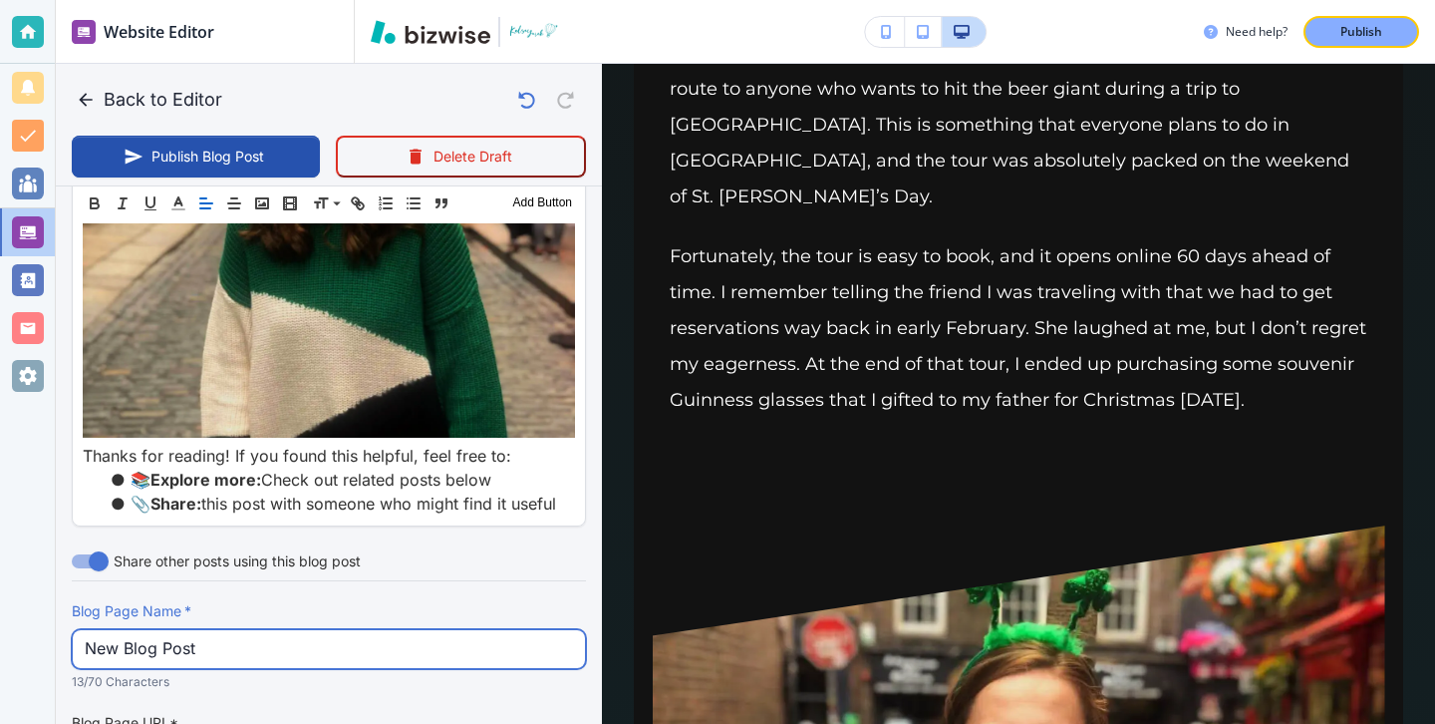
drag, startPoint x: 251, startPoint y: 593, endPoint x: 253, endPoint y: 577, distance: 16.1
click at [253, 601] on div "Blog Page Name   * New Blog Post Blog Page Name   * 13/70 Characters" at bounding box center [329, 646] width 514 height 91
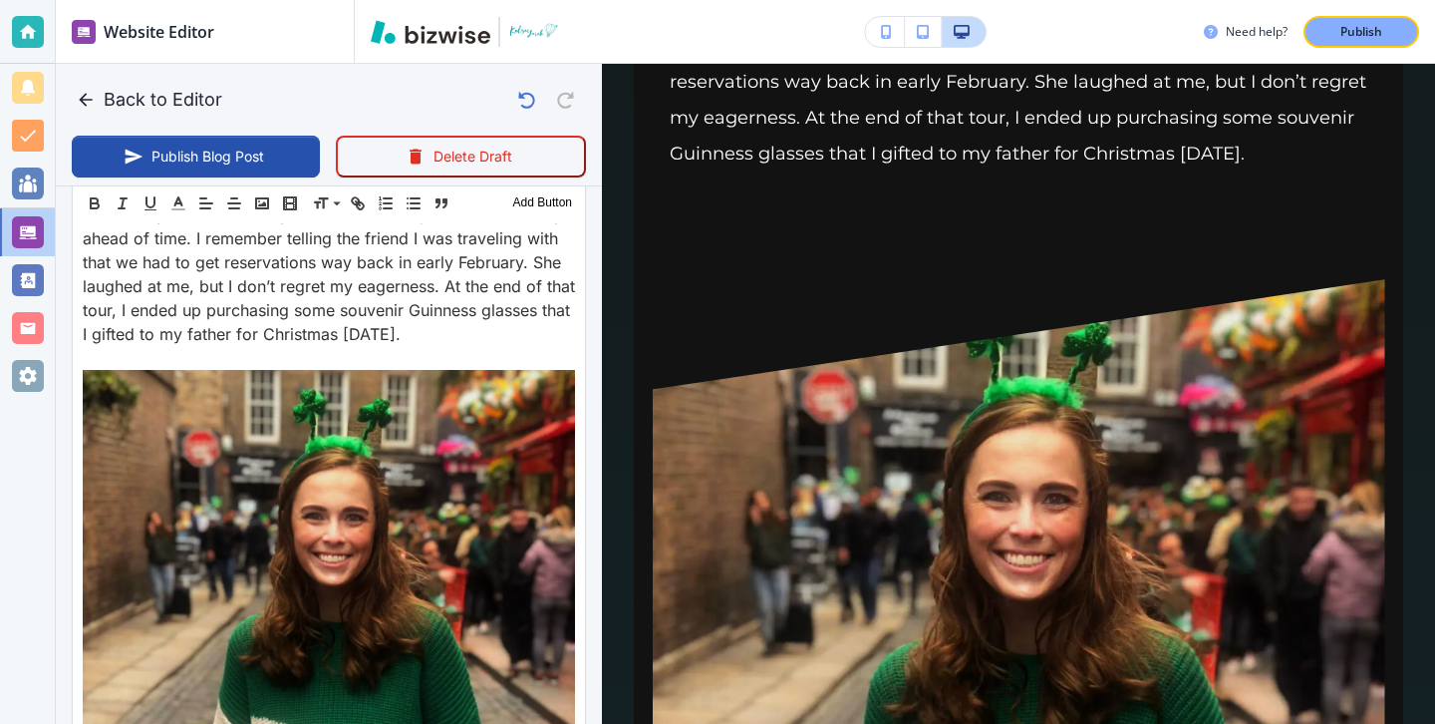
scroll to position [2256, 0]
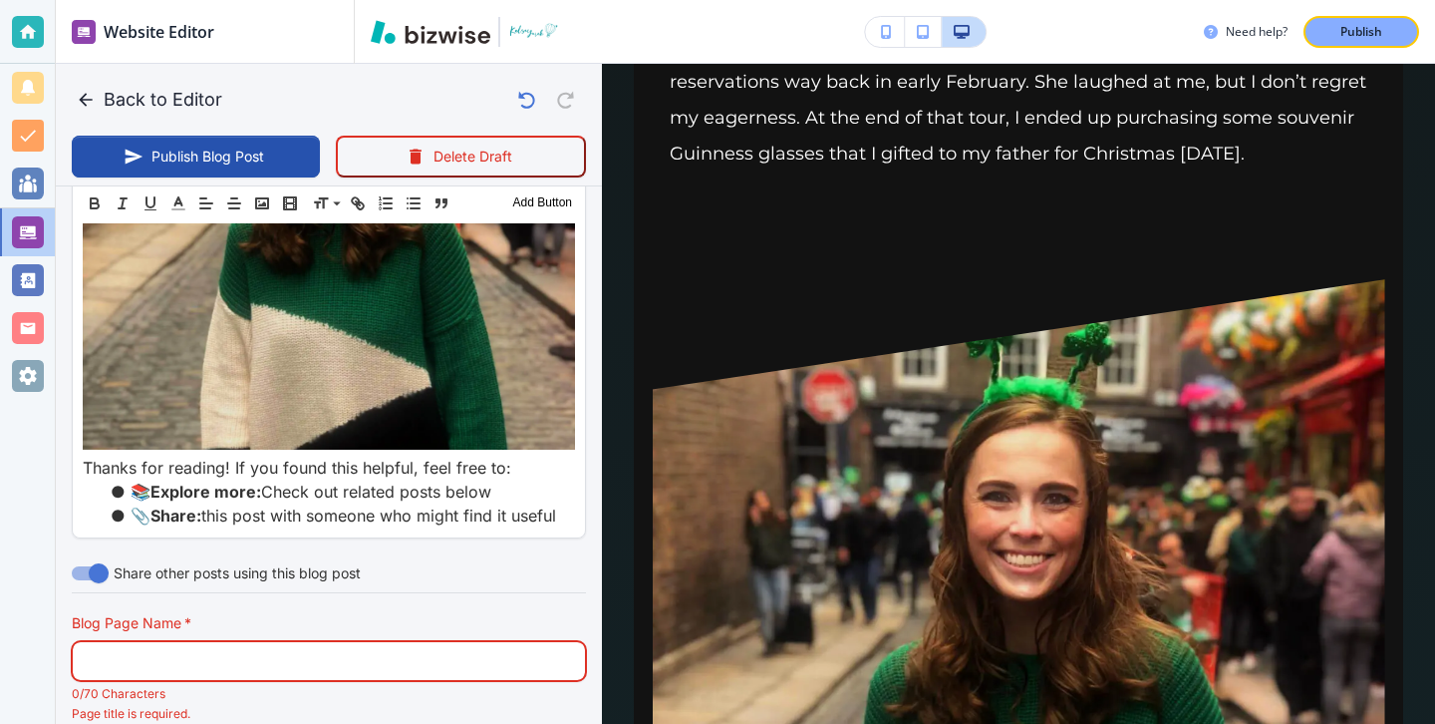
paste input "A Shamrock Shake for St. Patrick's Day"
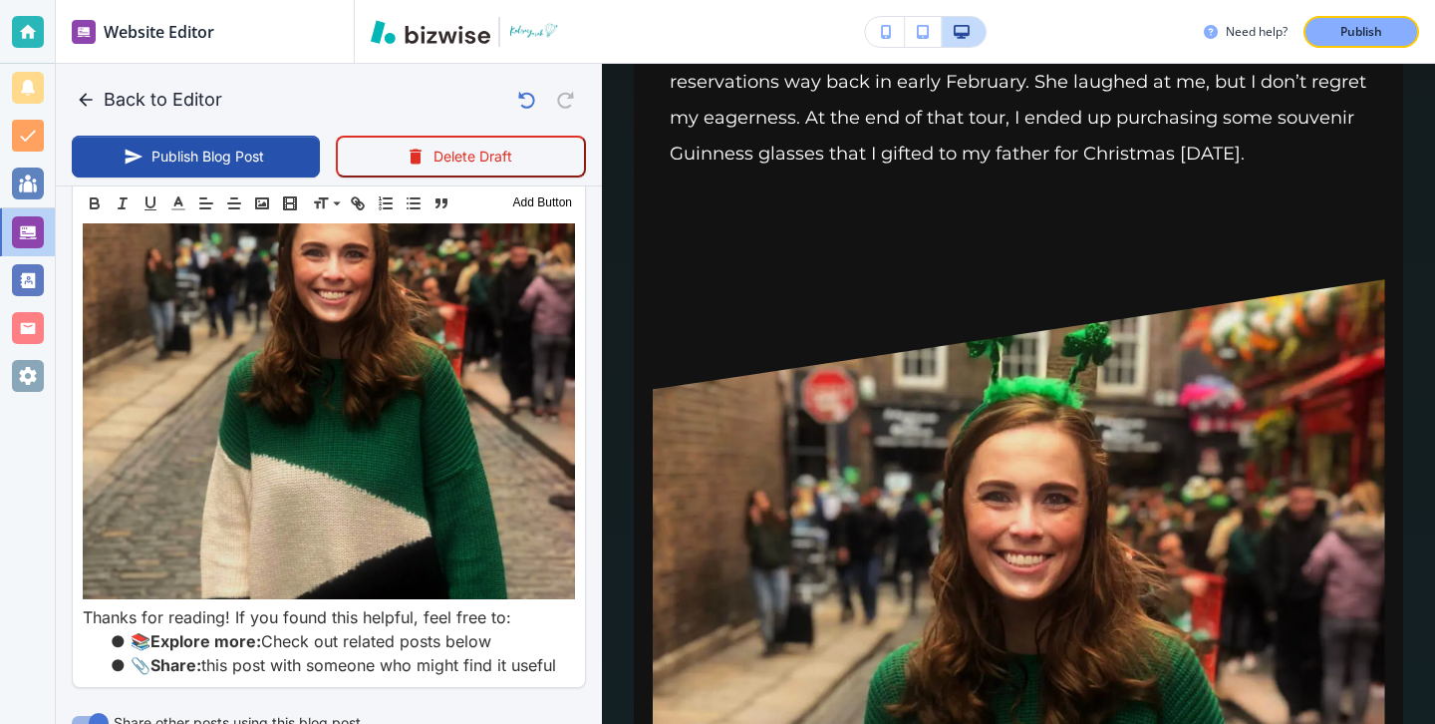
type input "A Shamrock Shake for St. Patrick's Day"
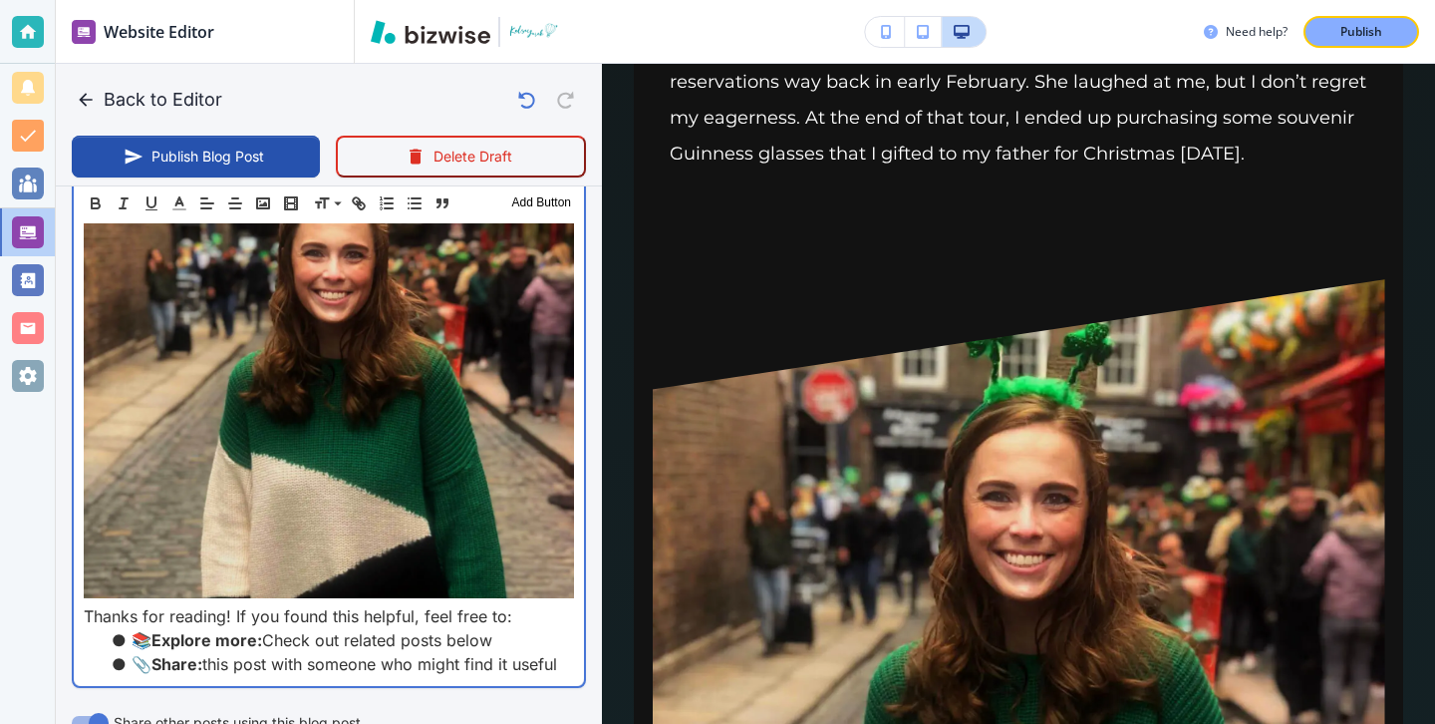
click at [394, 469] on img at bounding box center [329, 353] width 490 height 490
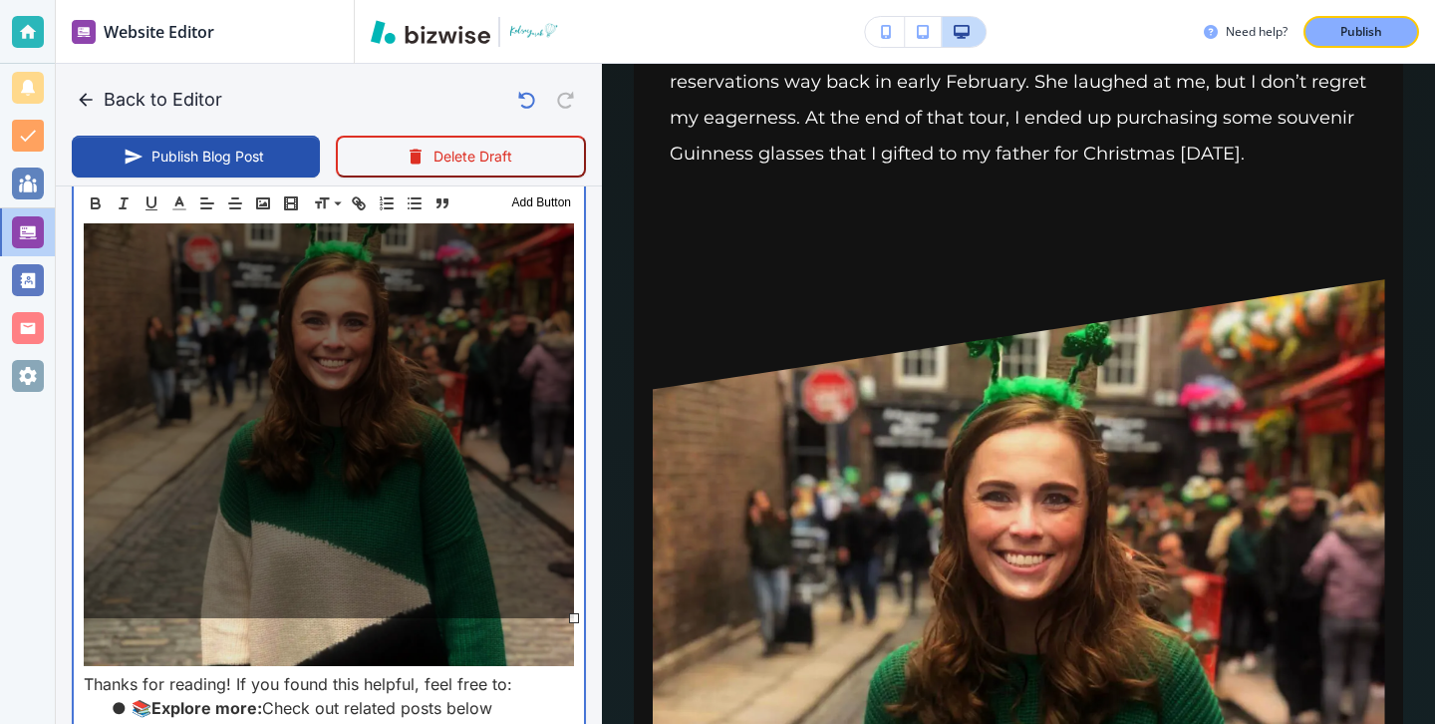
scroll to position [2036, 0]
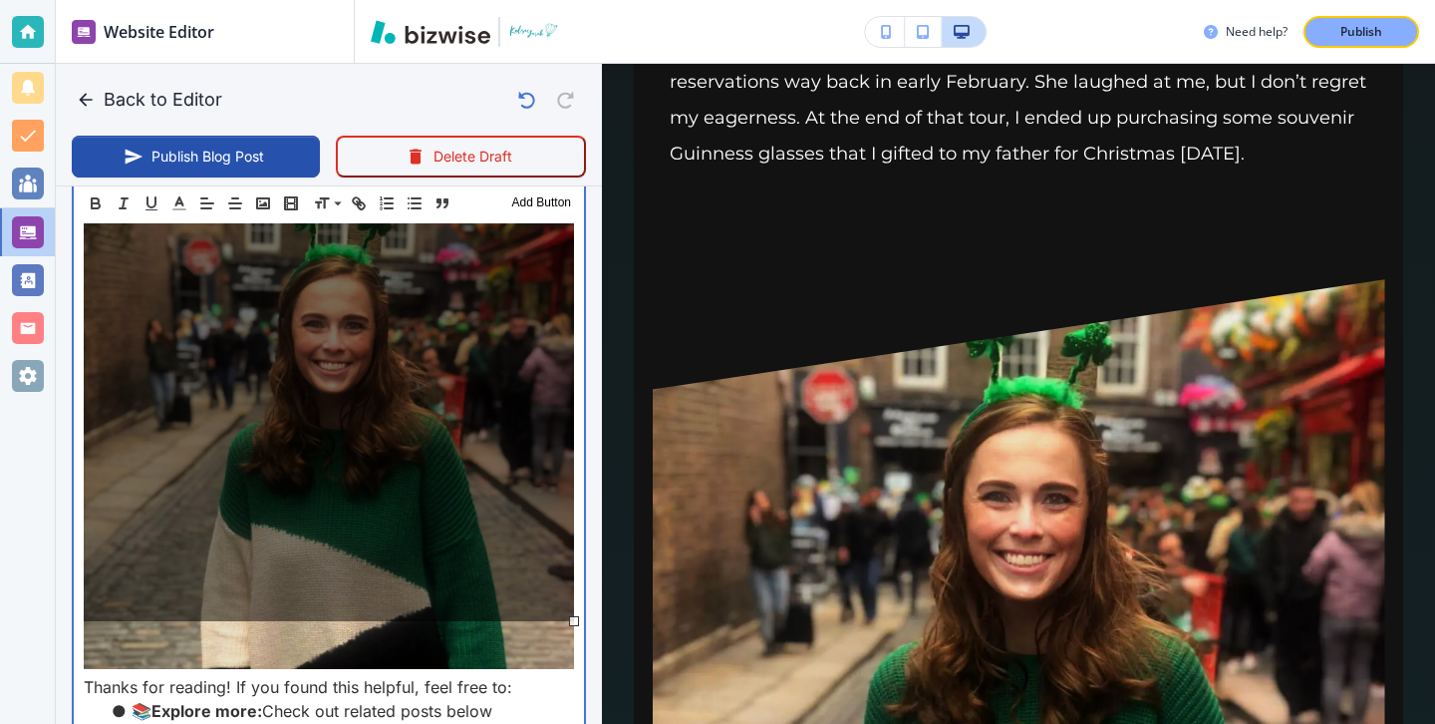
click at [87, 675] on p "Thanks for reading! If you found this helpful, feel free to:" at bounding box center [329, 687] width 490 height 24
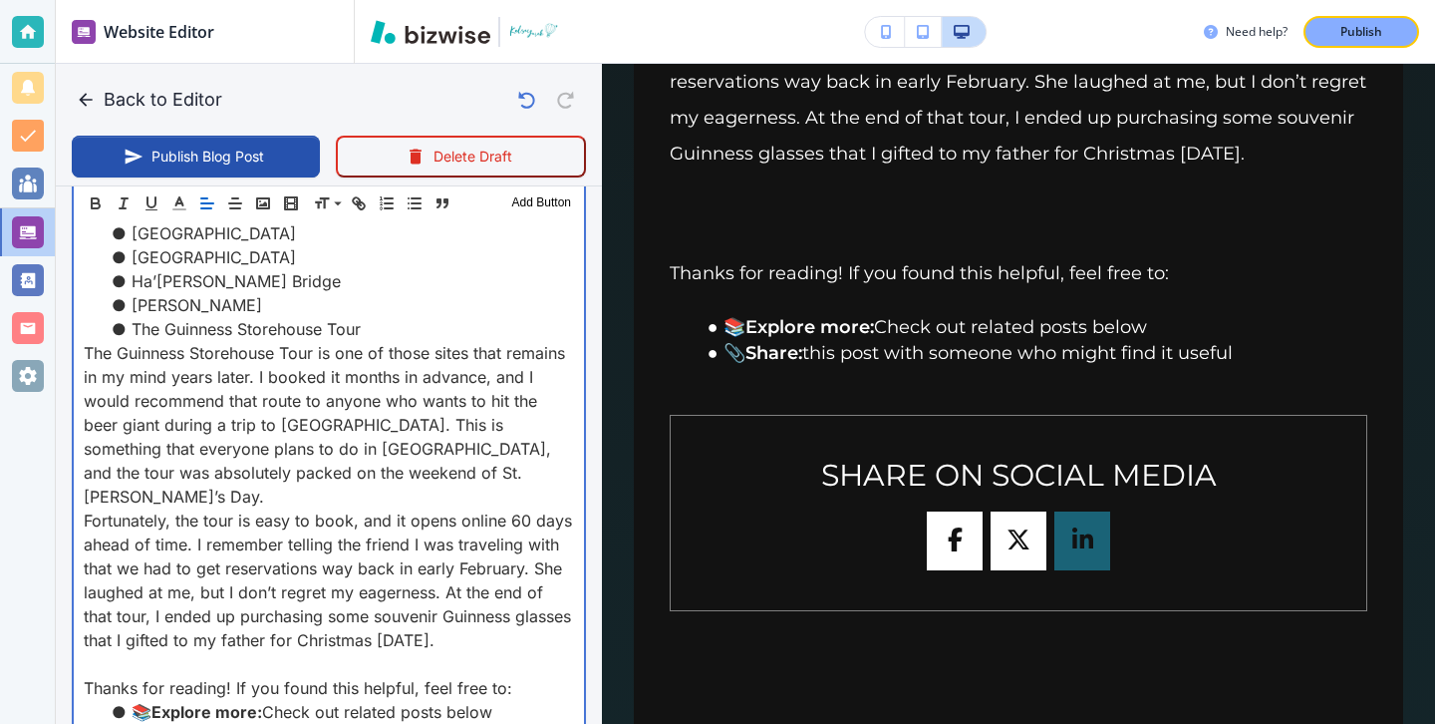
scroll to position [1670, 0]
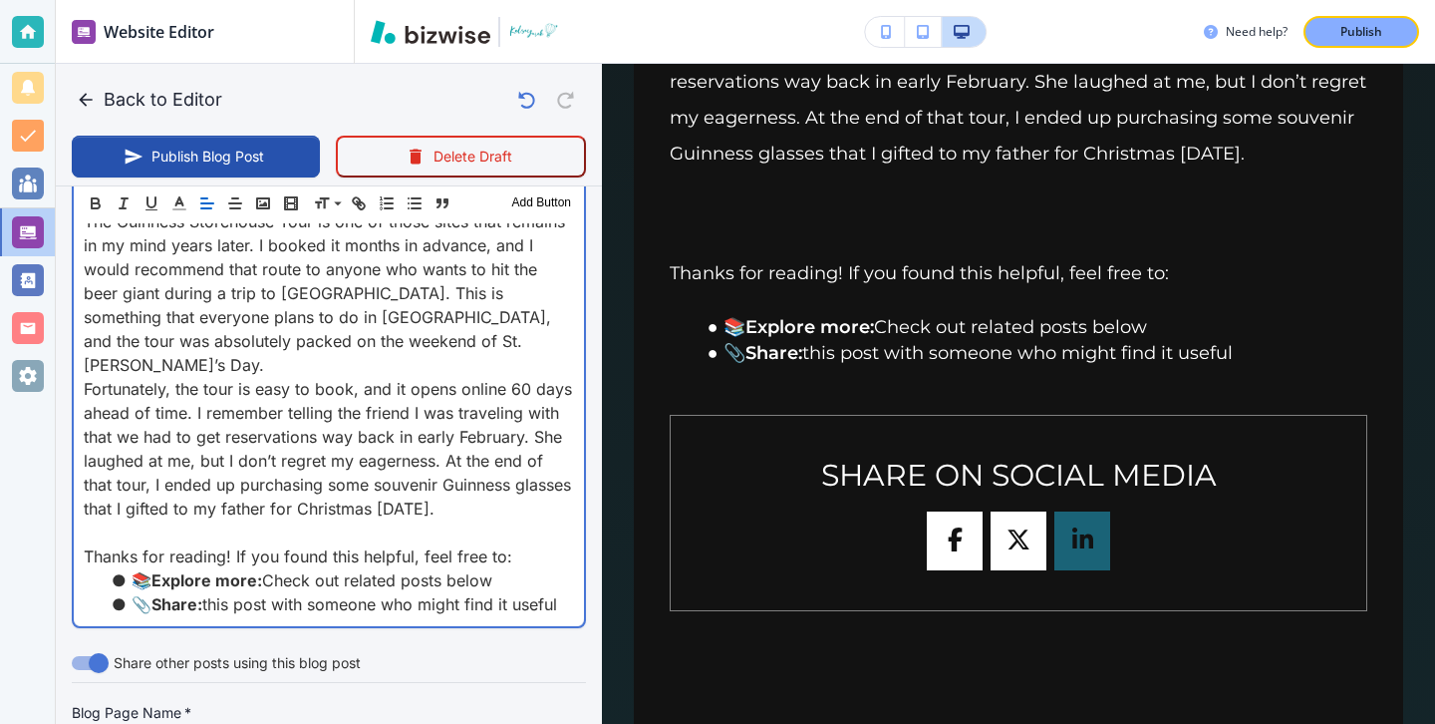
click at [562, 520] on p at bounding box center [329, 532] width 490 height 24
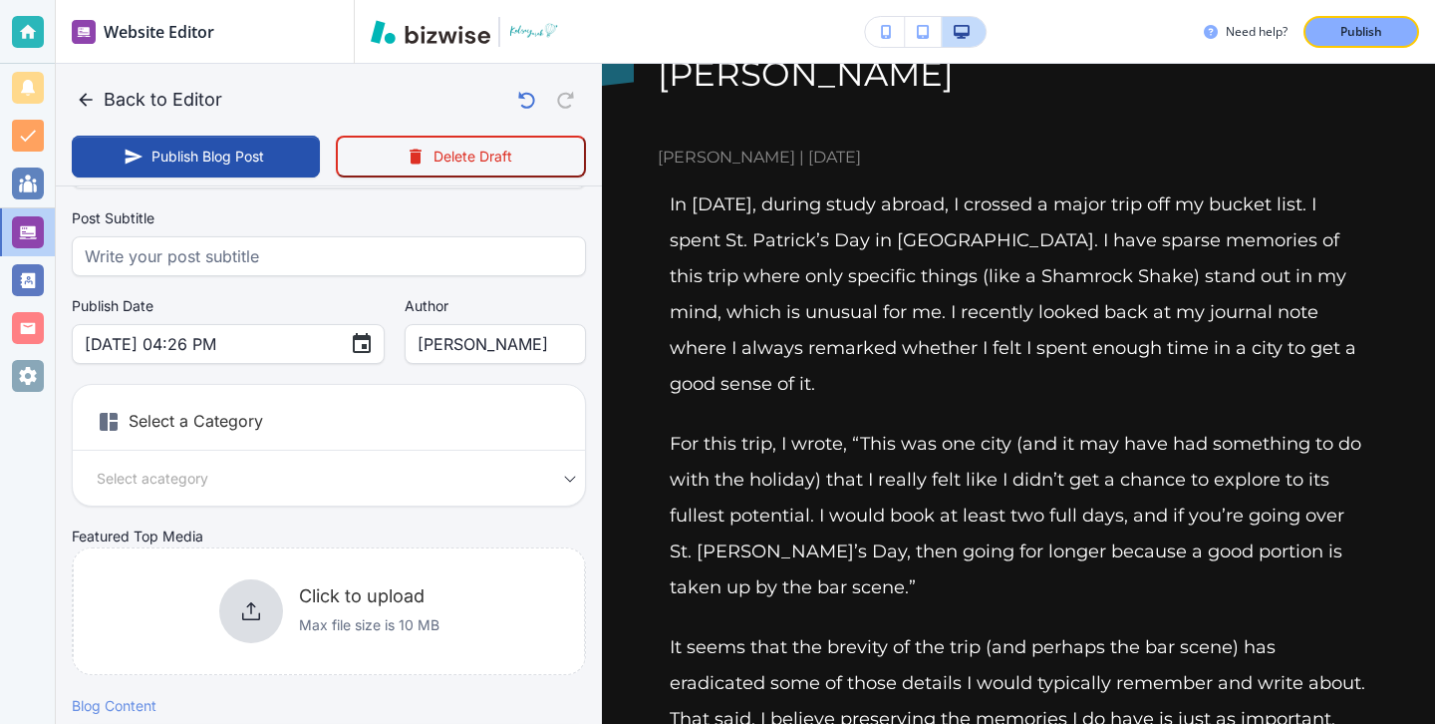
scroll to position [122, 0]
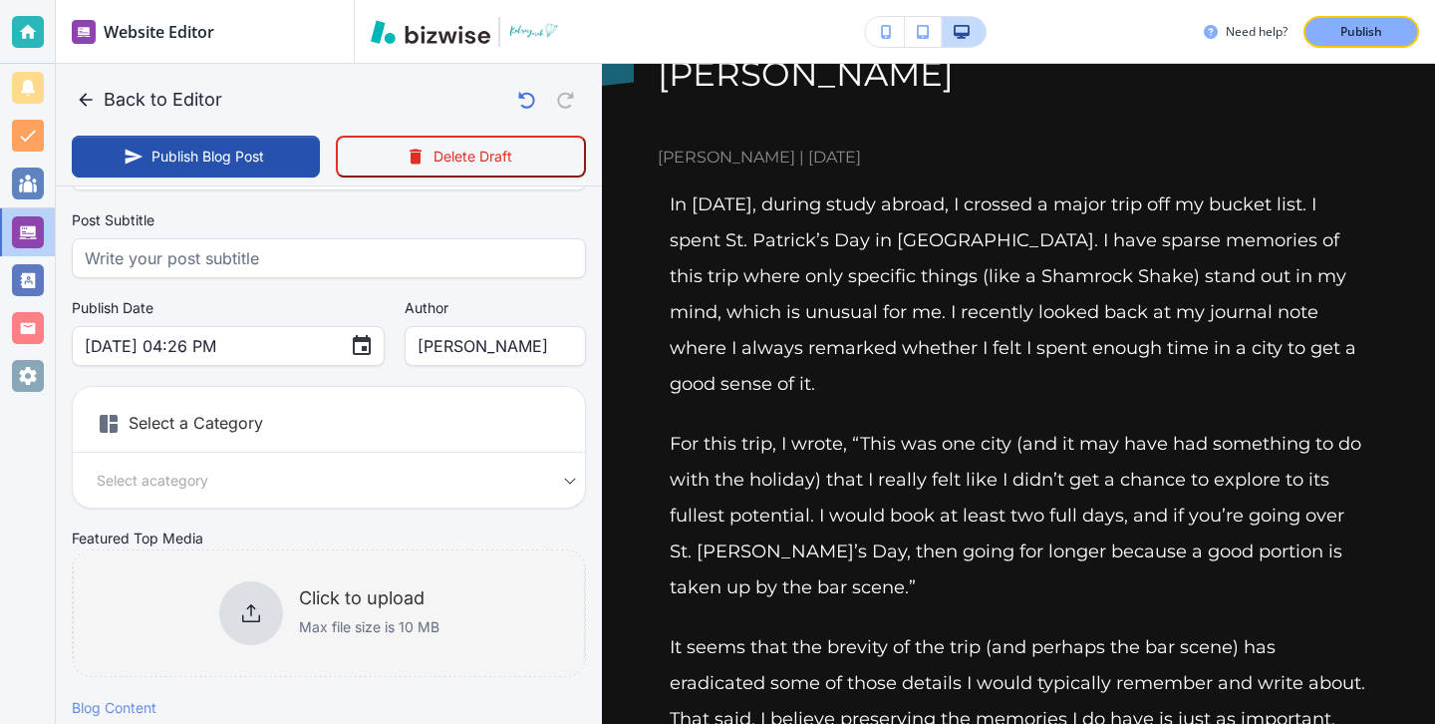
click at [258, 598] on div at bounding box center [251, 613] width 64 height 64
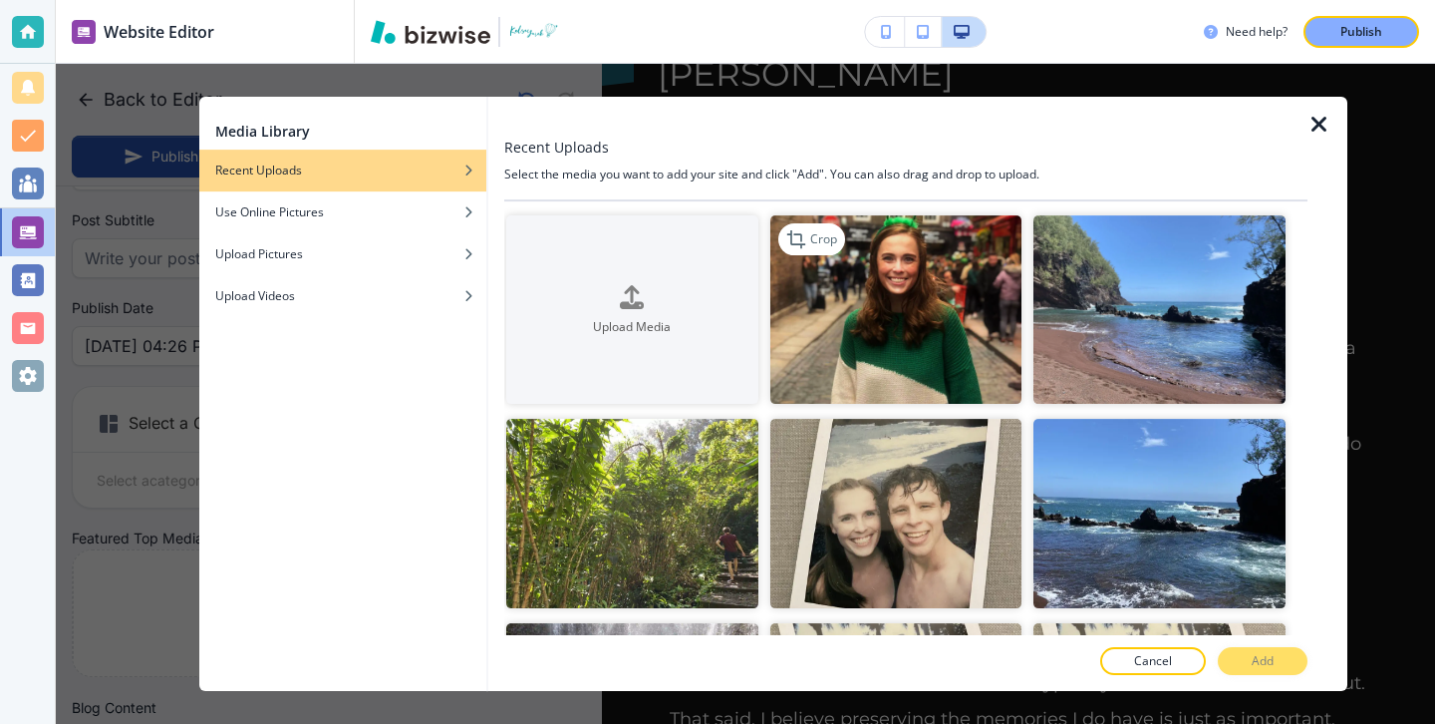
click at [913, 379] on img "button" at bounding box center [896, 309] width 252 height 188
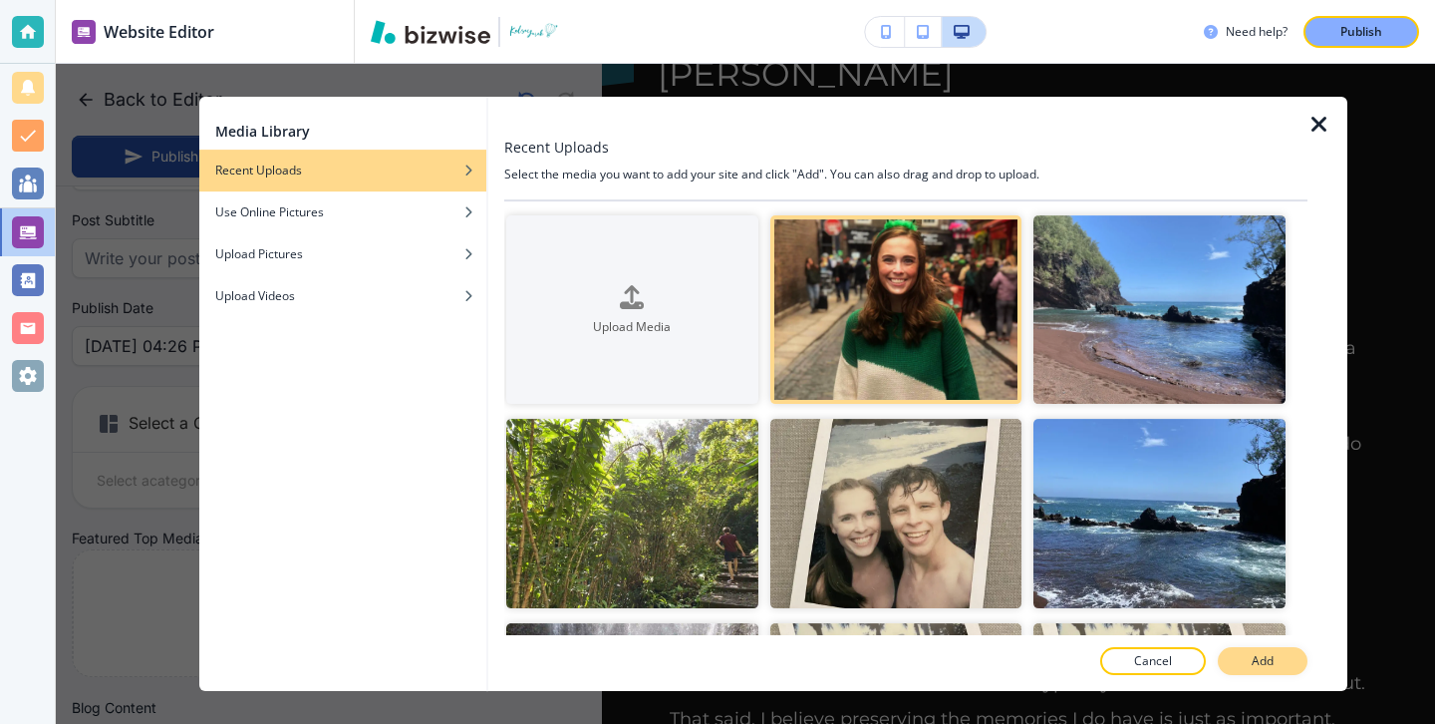
click at [1238, 655] on button "Add" at bounding box center [1263, 661] width 90 height 28
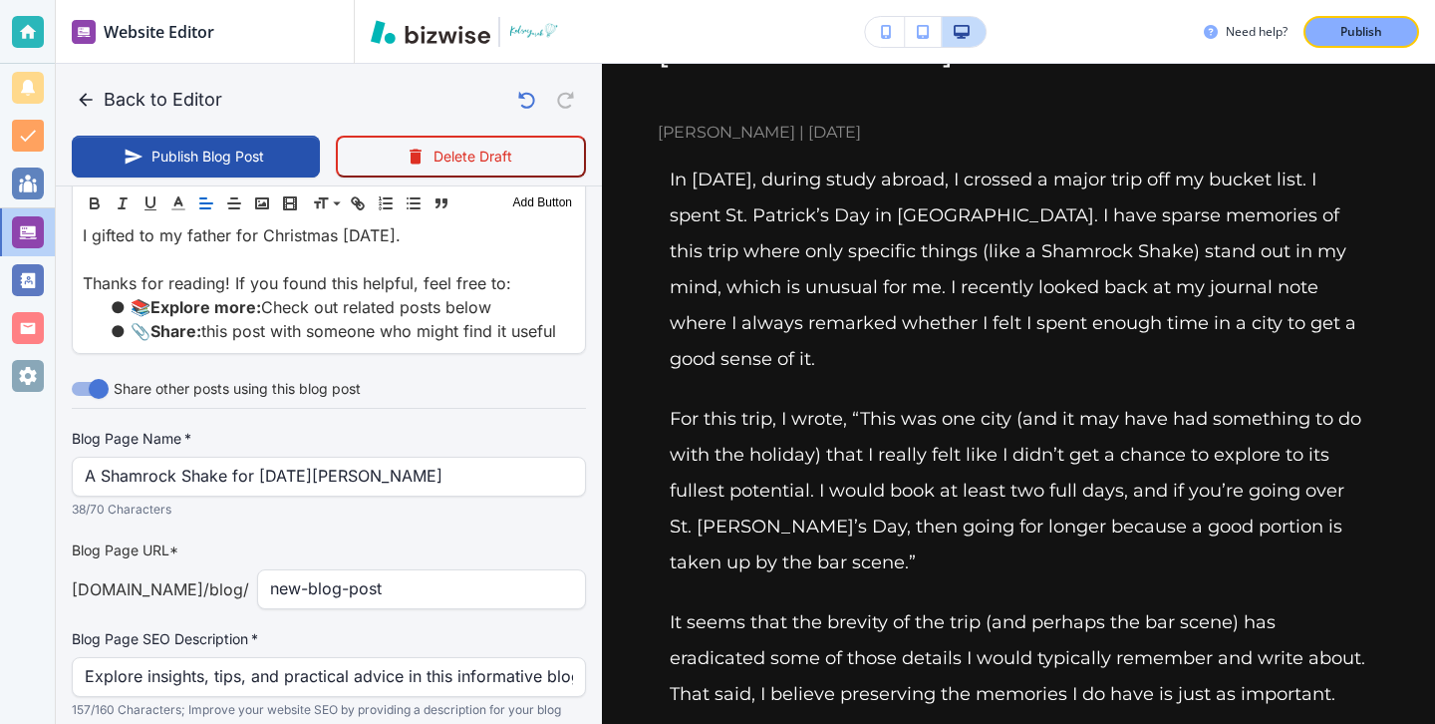
scroll to position [1962, 0]
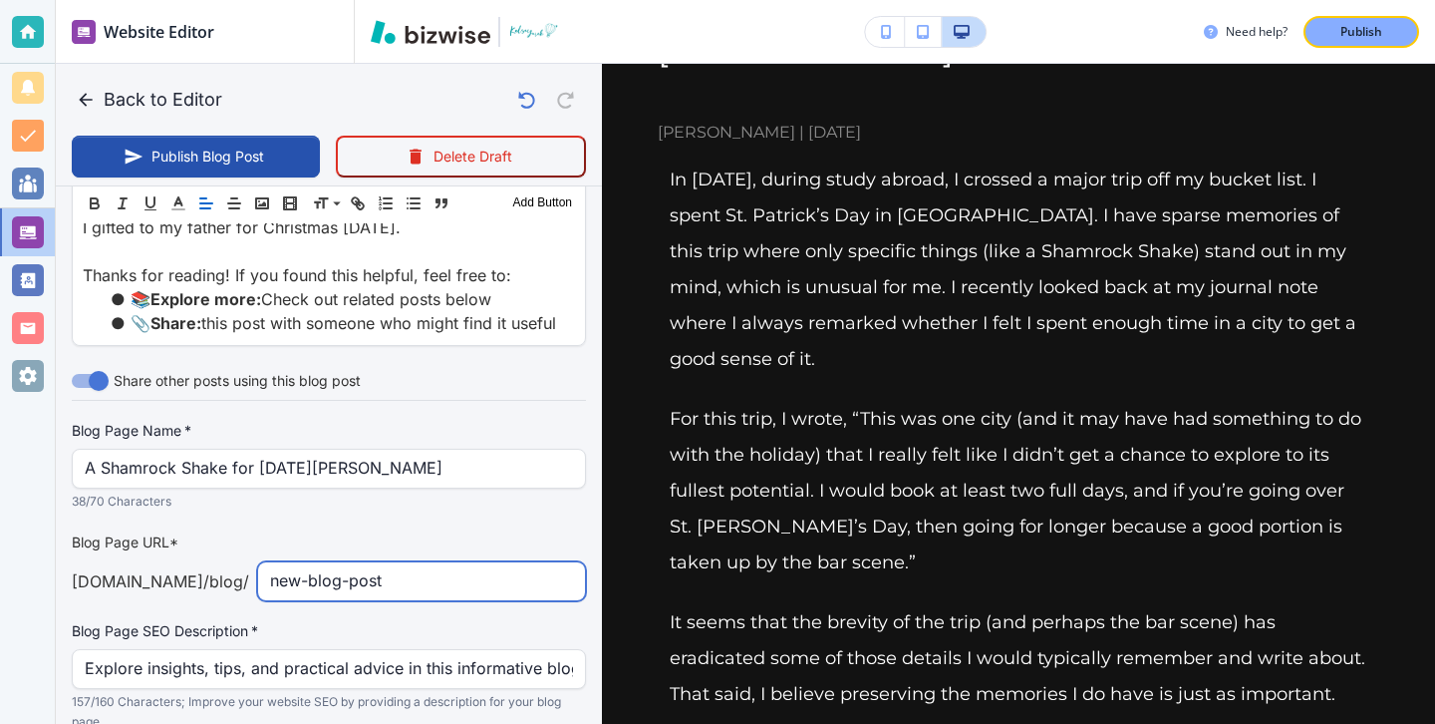
drag, startPoint x: 439, startPoint y: 537, endPoint x: 222, endPoint y: 535, distance: 217.3
click at [222, 561] on div "kelseyyurek.com /blog / new-blog-post ​" at bounding box center [329, 581] width 514 height 40
click at [353, 562] on input "a-shamrock-for-st-patraicks-day" at bounding box center [421, 581] width 303 height 38
type input "a-shamrock-shake-for-st-patraicks-day"
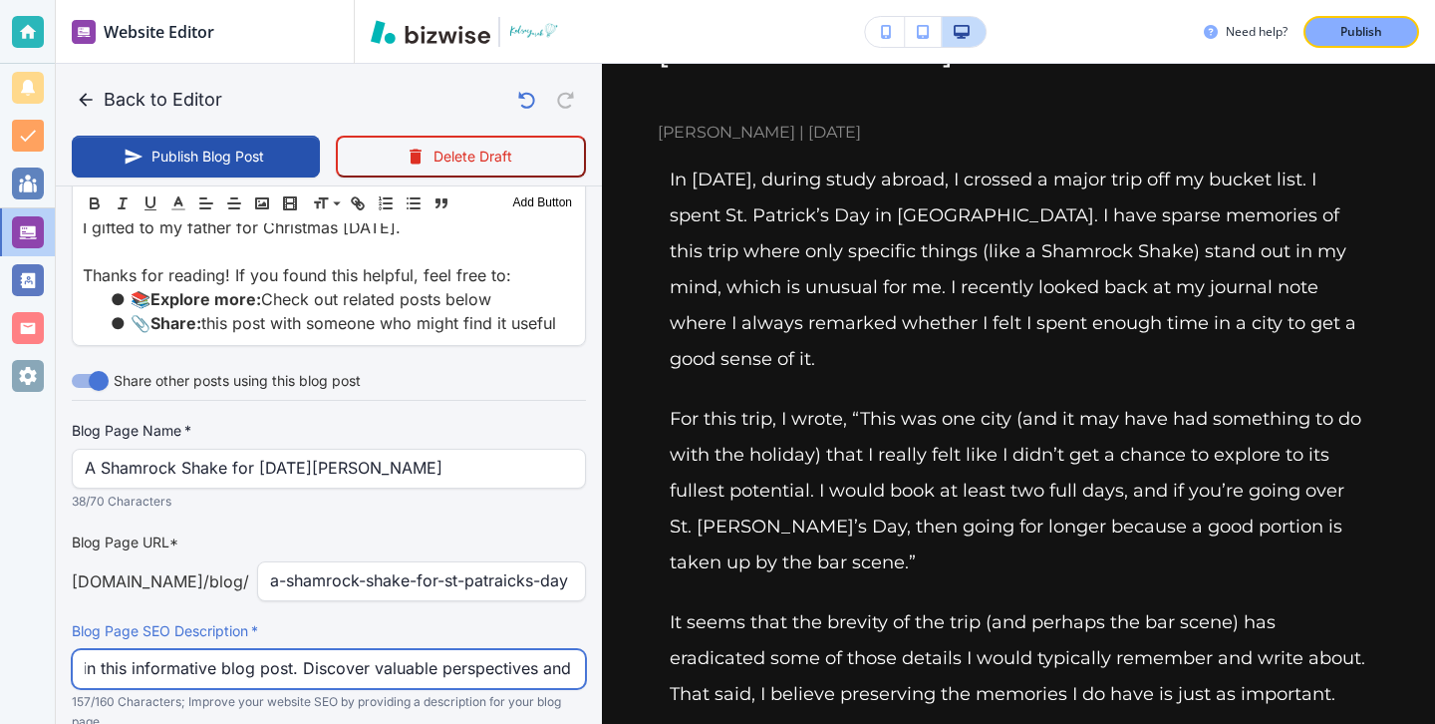
scroll to position [0, 679]
drag, startPoint x: 86, startPoint y: 623, endPoint x: 601, endPoint y: 626, distance: 515.2
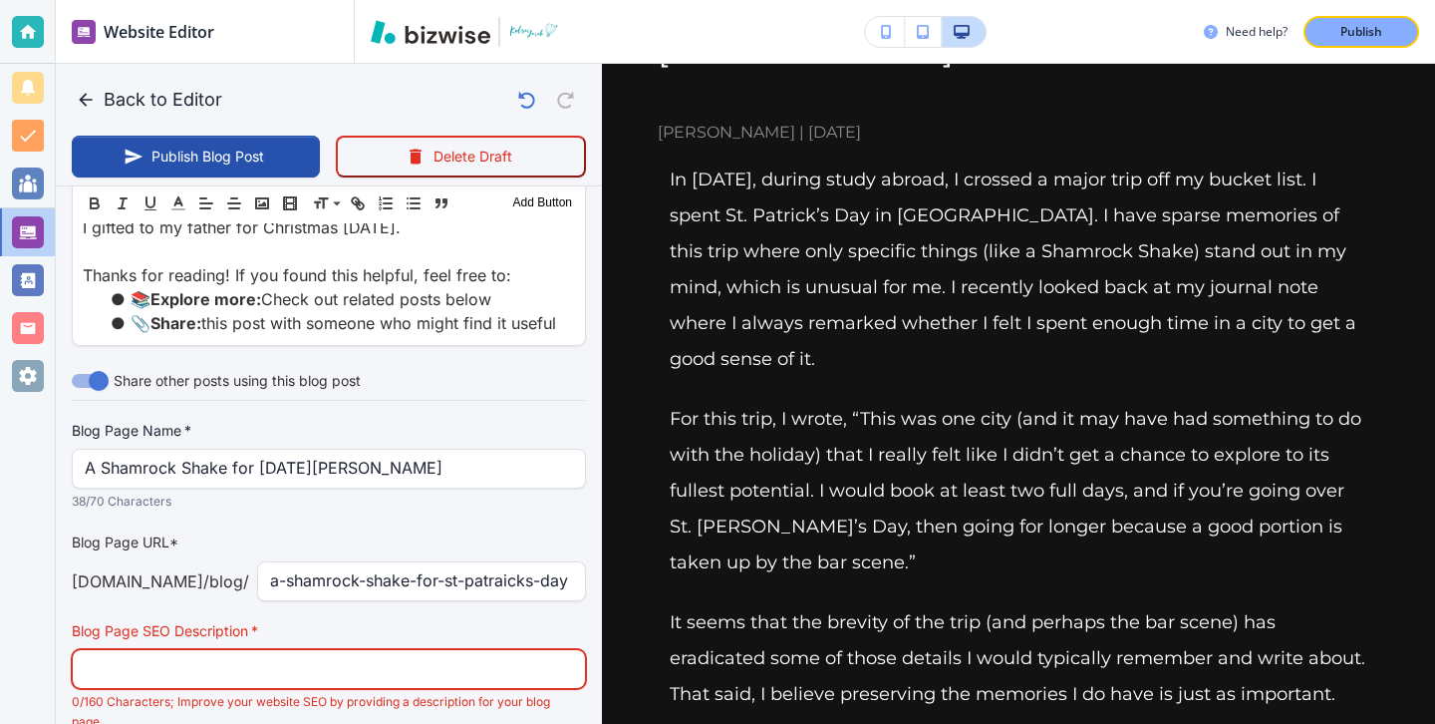
paste input "In 2018, during study abroad, I crossed a major trip off my bucket list. I spen…"
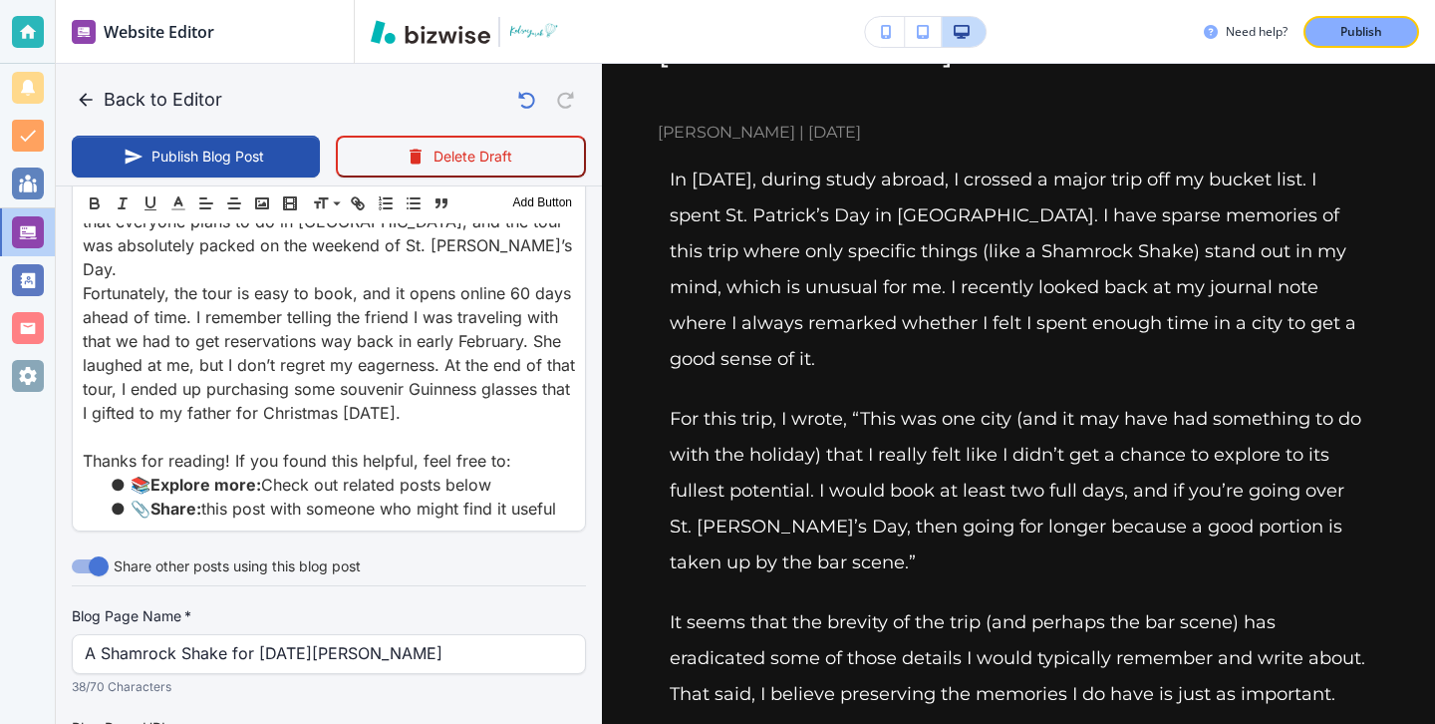
scroll to position [1724, 0]
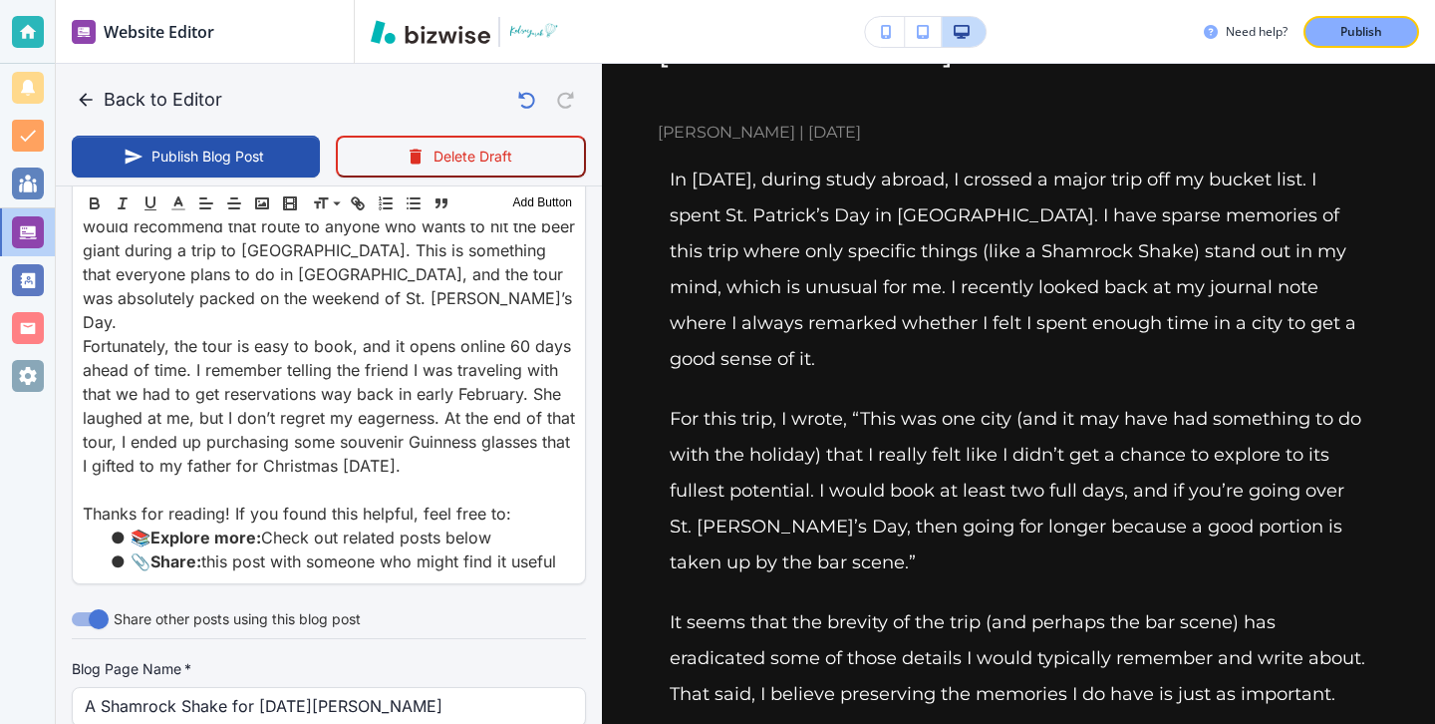
type input "In 2018, during study abroad, I crossed a major trip off my bucket list. I spen…"
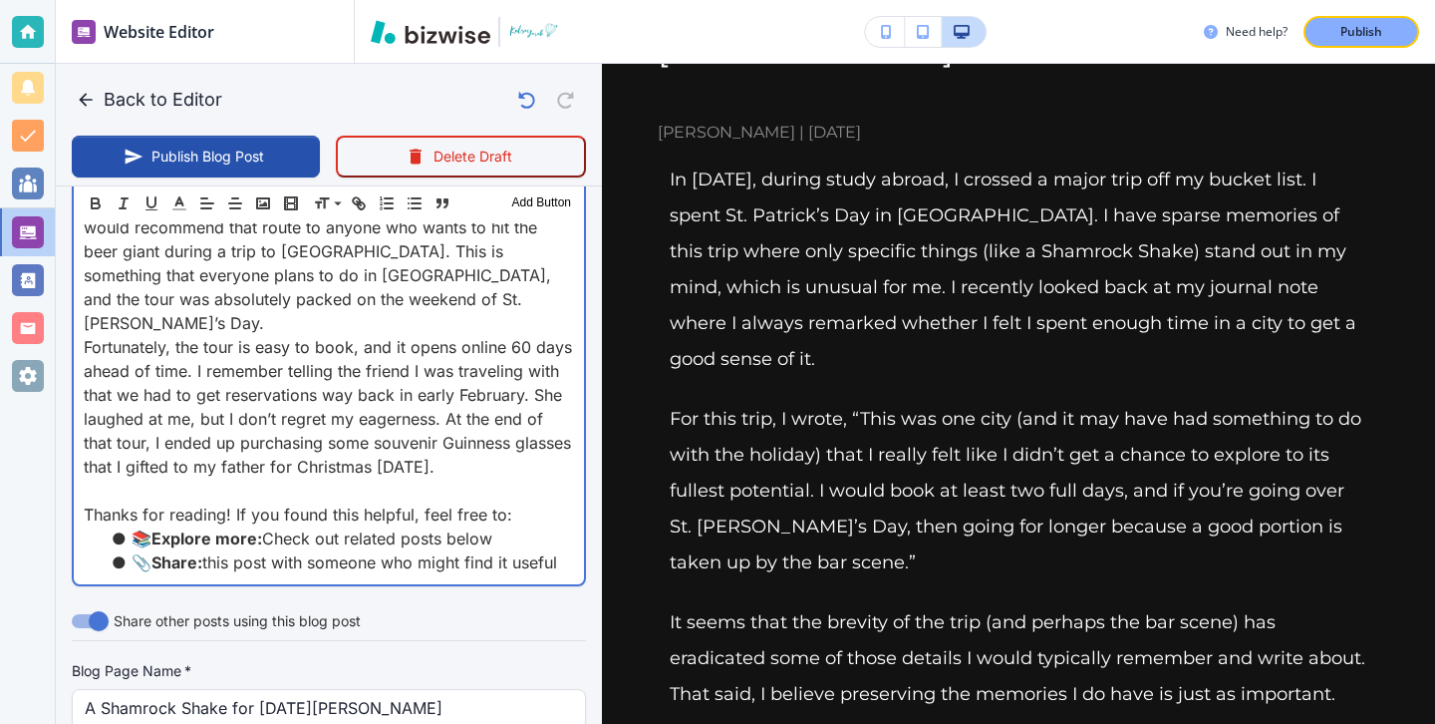
click at [495, 425] on p "Fortunately, the tour is easy to book, and it opens online 60 days ahead of tim…" at bounding box center [329, 407] width 490 height 144
click at [570, 416] on p "Fortunately, the tour is easy to book, and it opens online 60 days ahead of tim…" at bounding box center [329, 406] width 490 height 144
click at [372, 418] on p "Fortunately, the tour is easy to book, and it opens online 60 days ahead of tim…" at bounding box center [329, 407] width 490 height 144
click at [381, 477] on p at bounding box center [329, 489] width 490 height 24
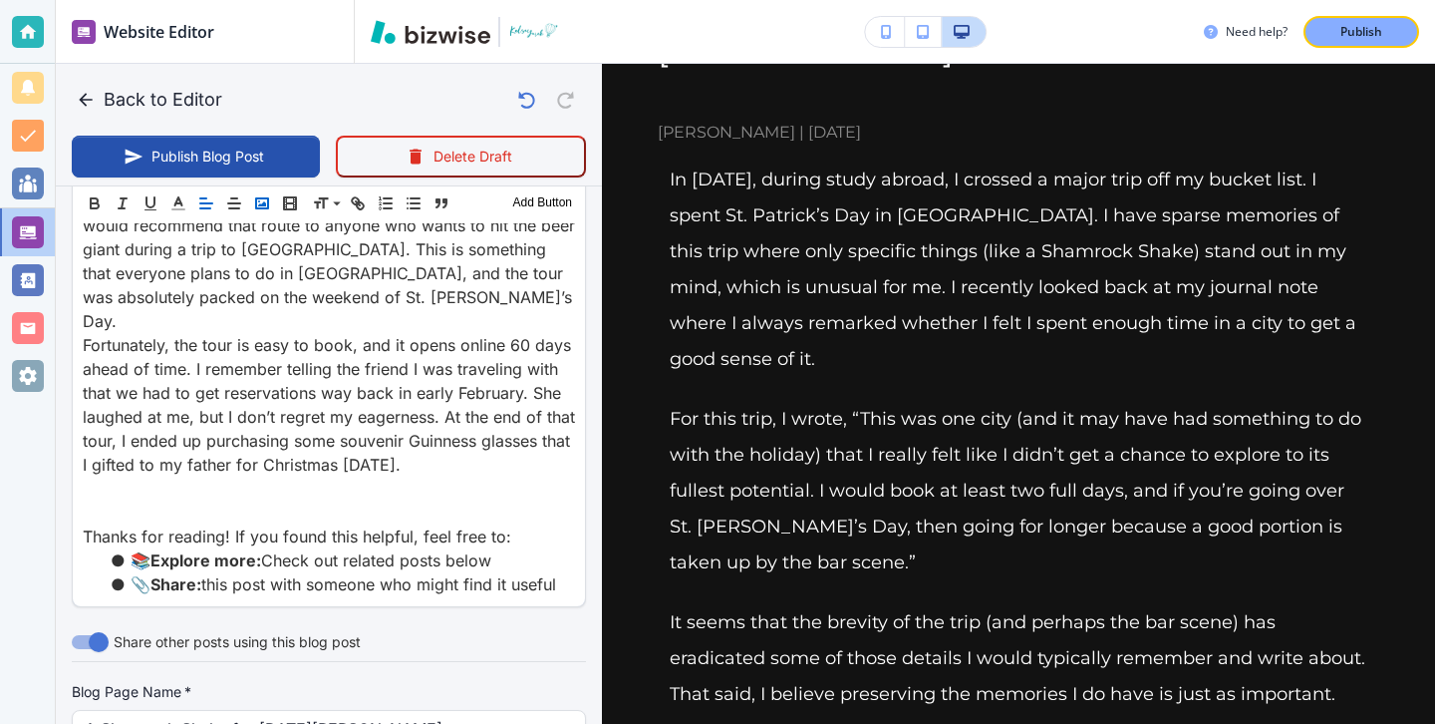
click at [264, 209] on icon "button" at bounding box center [262, 203] width 18 height 18
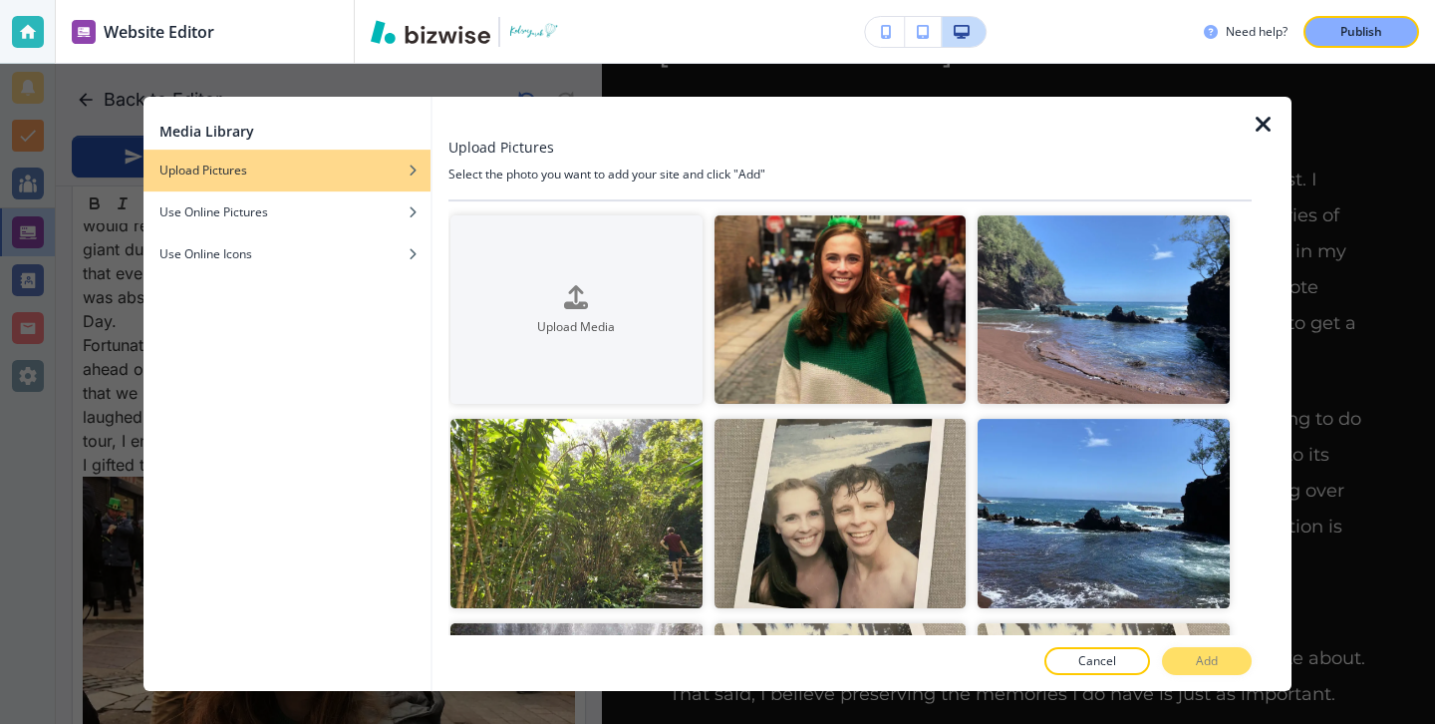
click at [1267, 119] on icon "button" at bounding box center [1264, 125] width 24 height 24
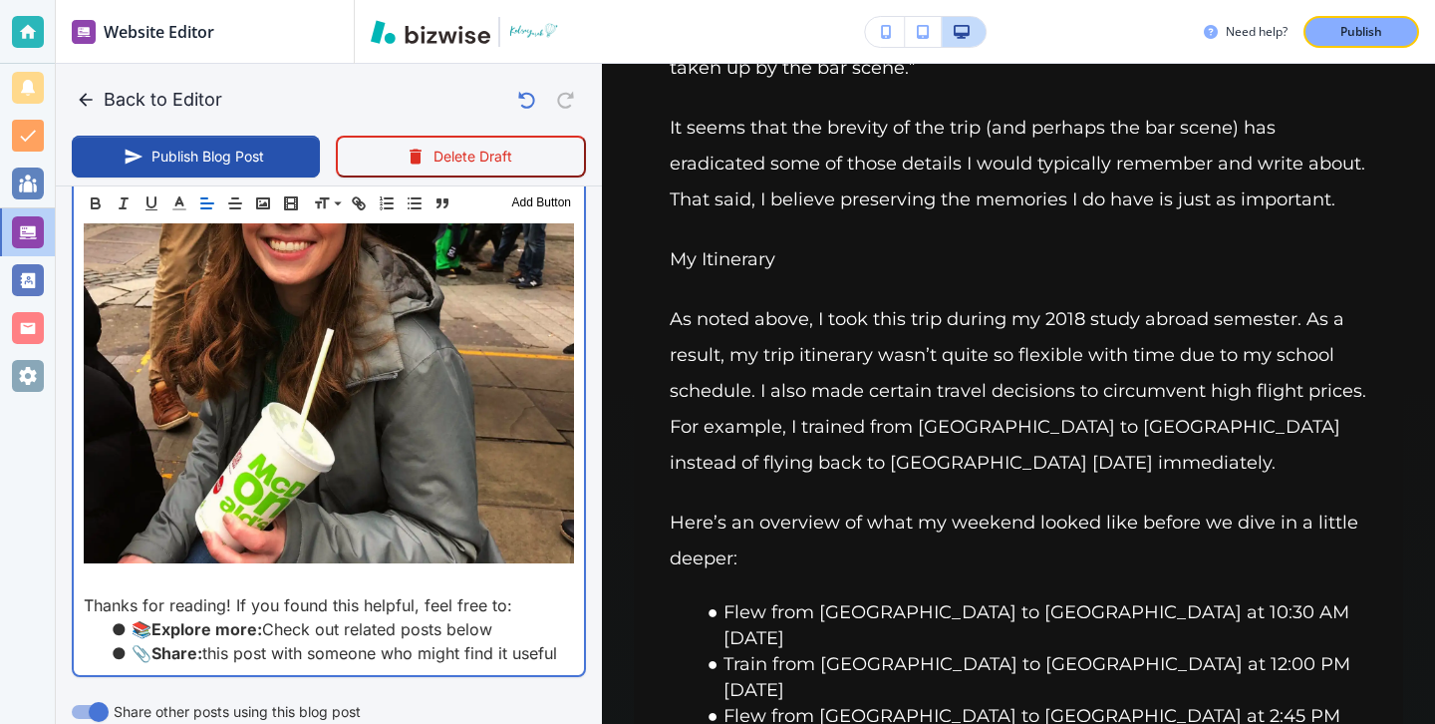
scroll to position [2131, 0]
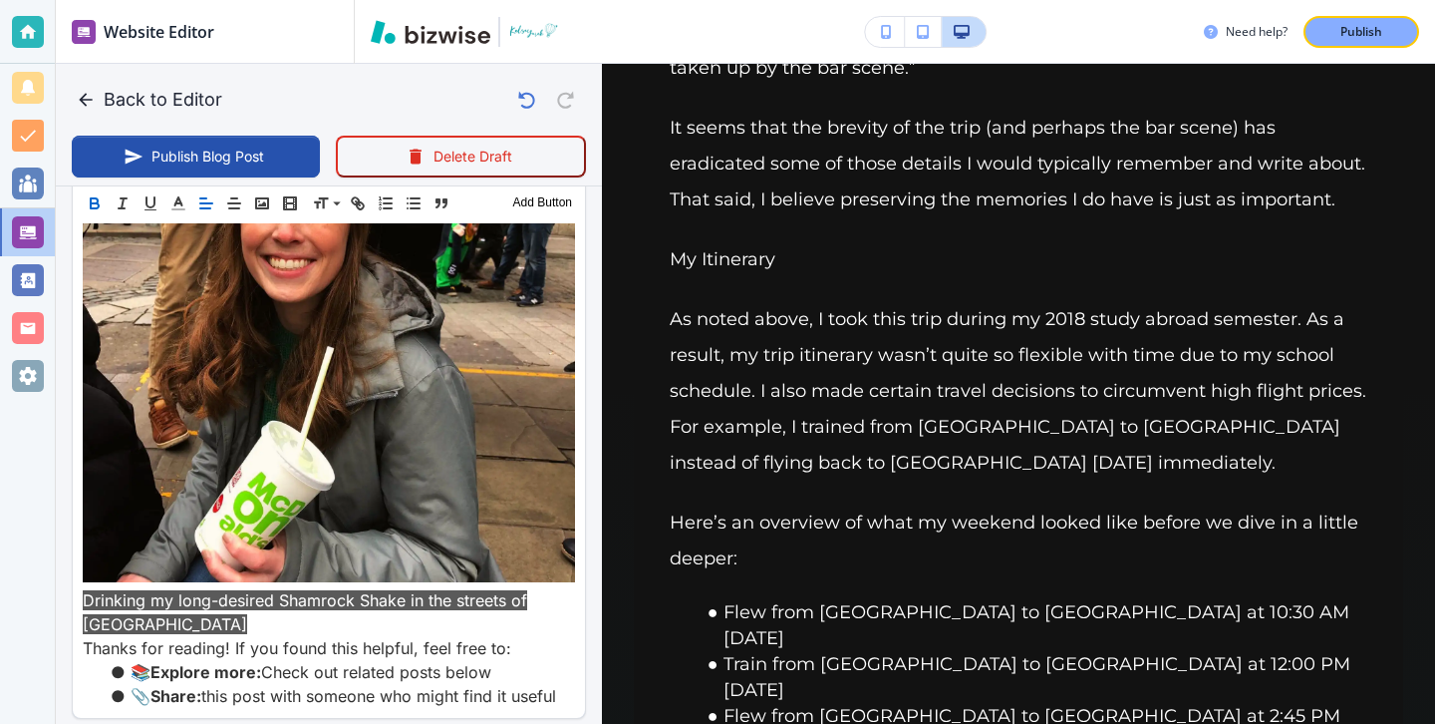
click at [102, 198] on icon "button" at bounding box center [95, 203] width 18 height 18
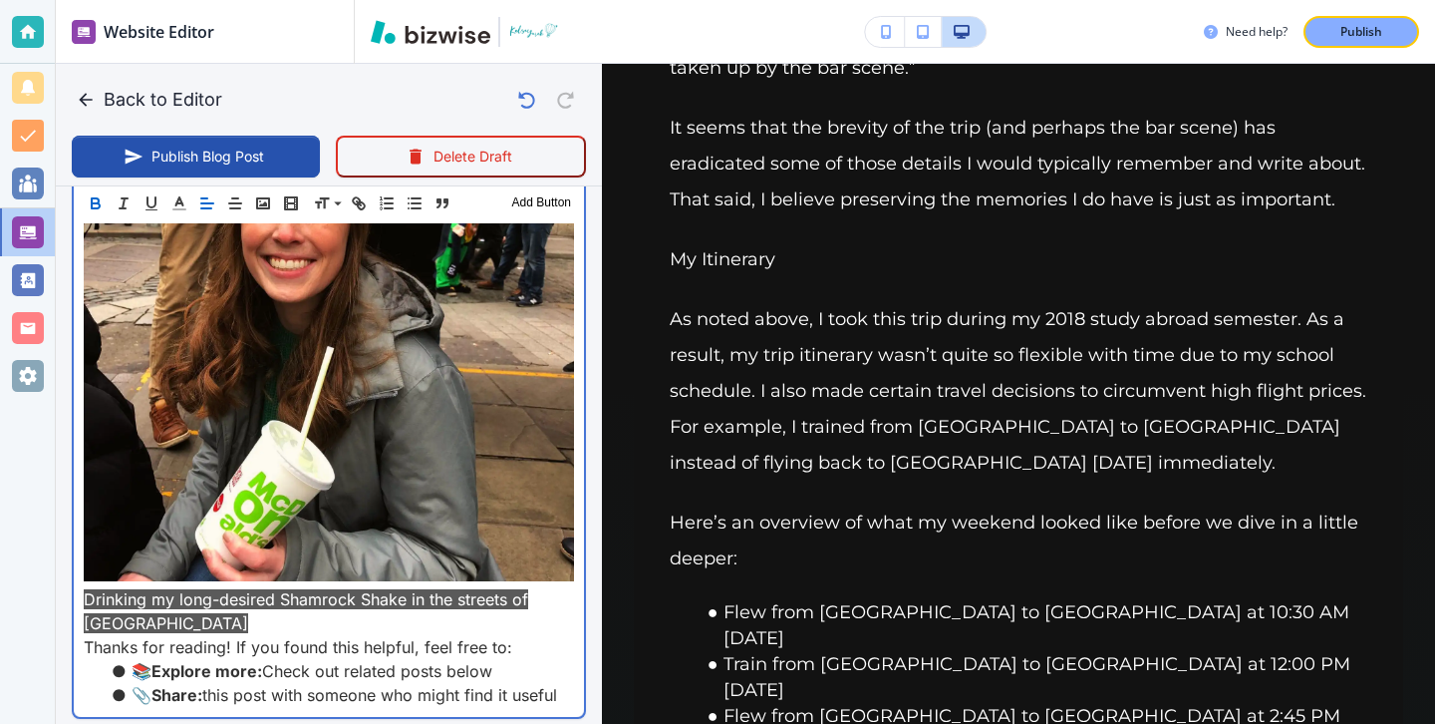
scroll to position [2112, 0]
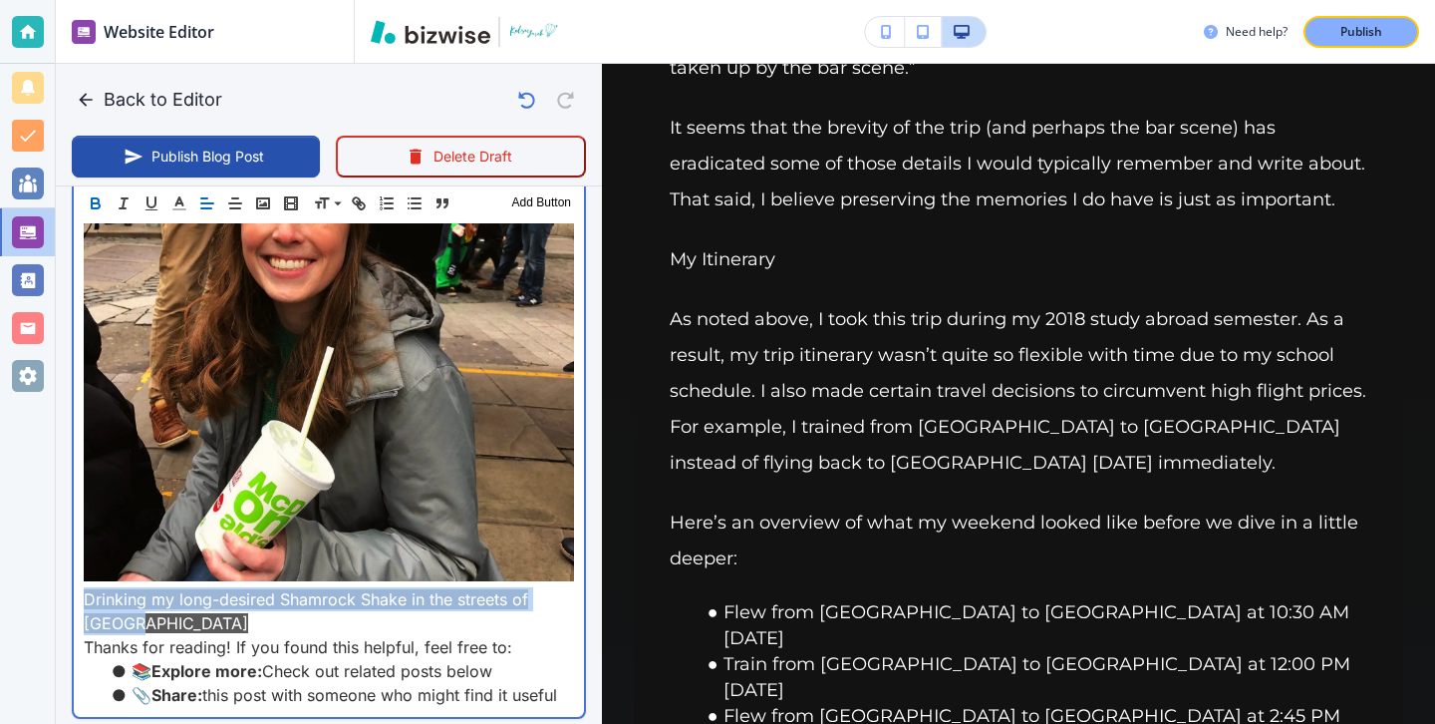
drag, startPoint x: 155, startPoint y: 570, endPoint x: 59, endPoint y: 547, distance: 99.3
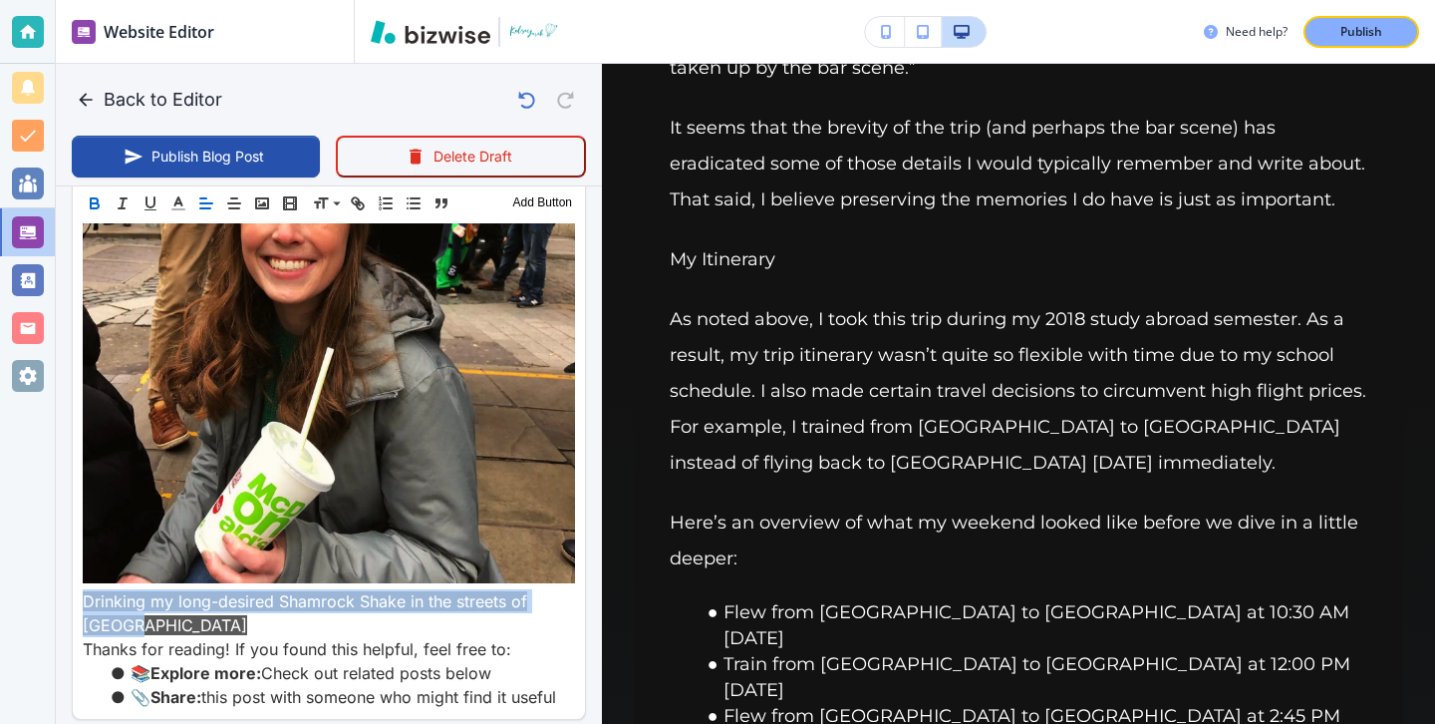
click at [94, 203] on icon "button" at bounding box center [95, 205] width 8 height 5
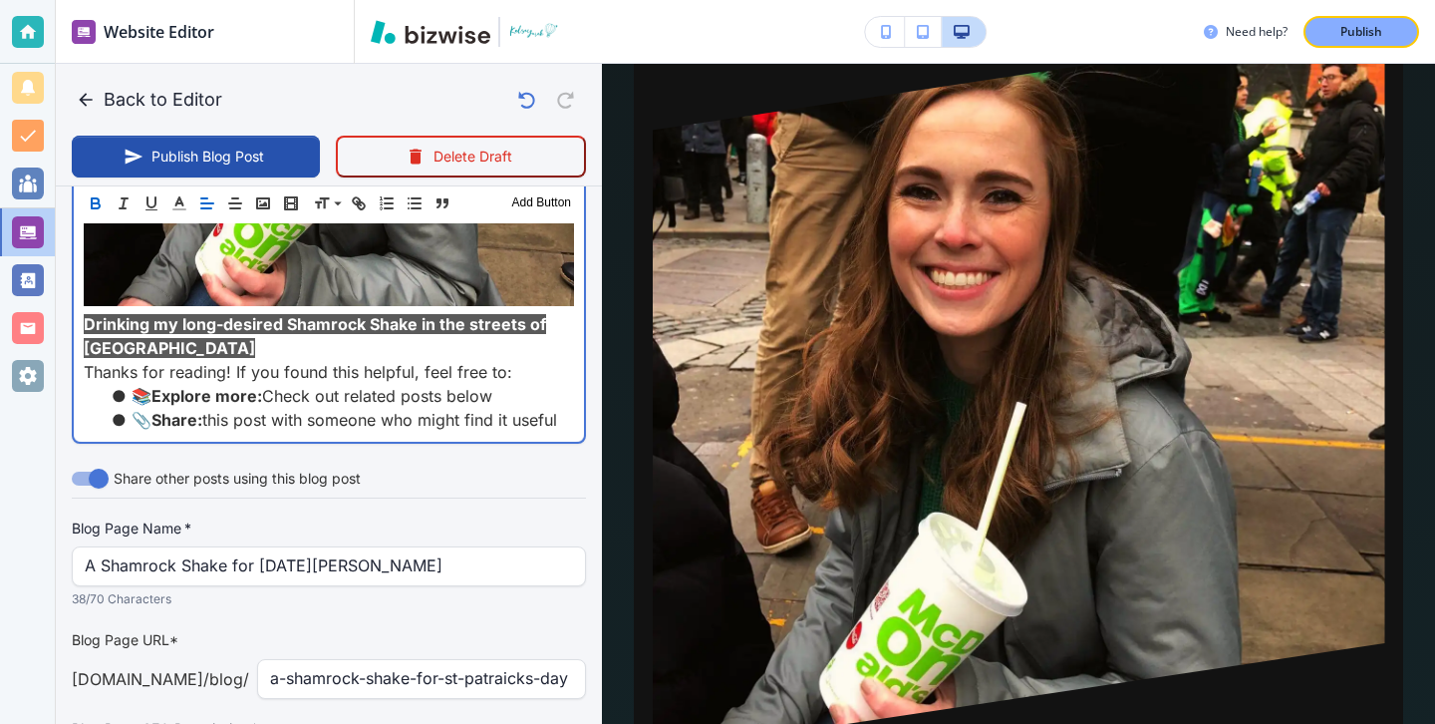
scroll to position [2578, 0]
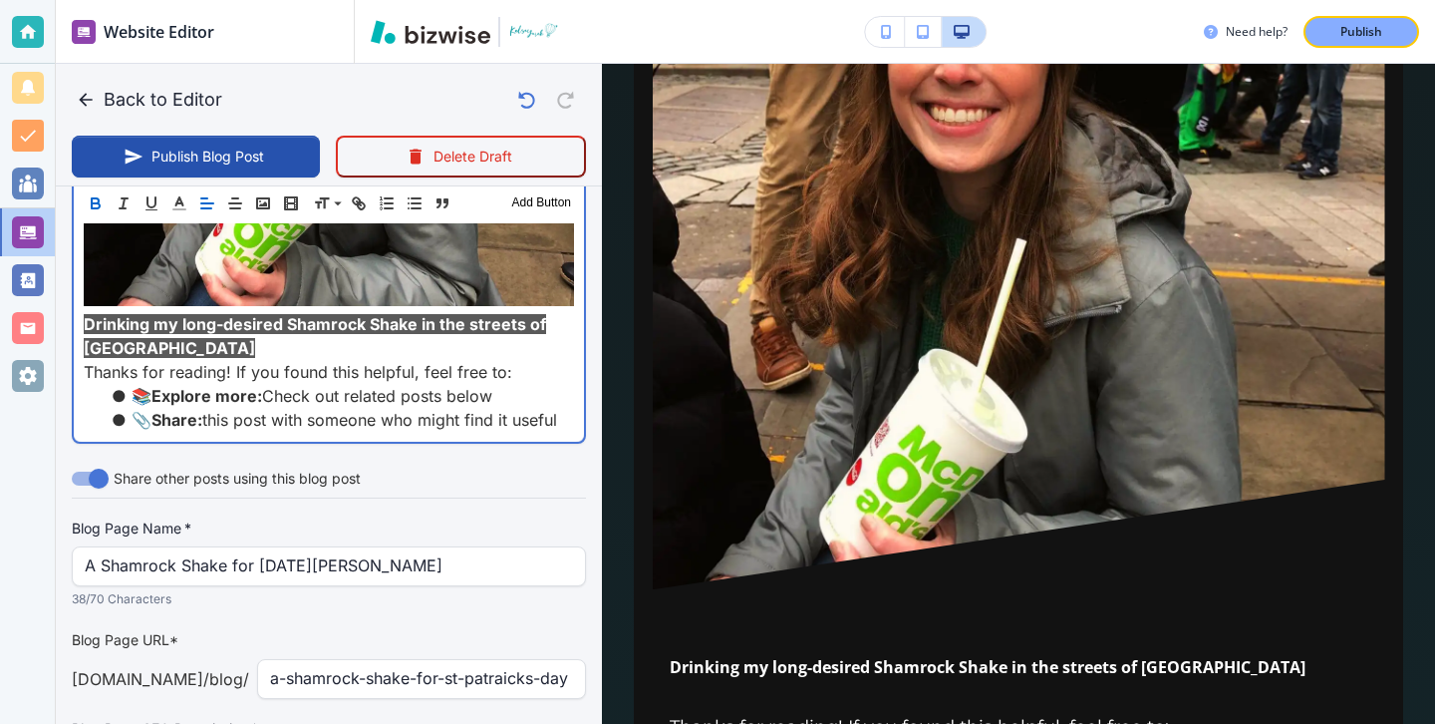
click at [308, 312] on p "Drinking my long-desired Shamrock Shake in the streets of Dublin ﻿" at bounding box center [329, 336] width 490 height 48
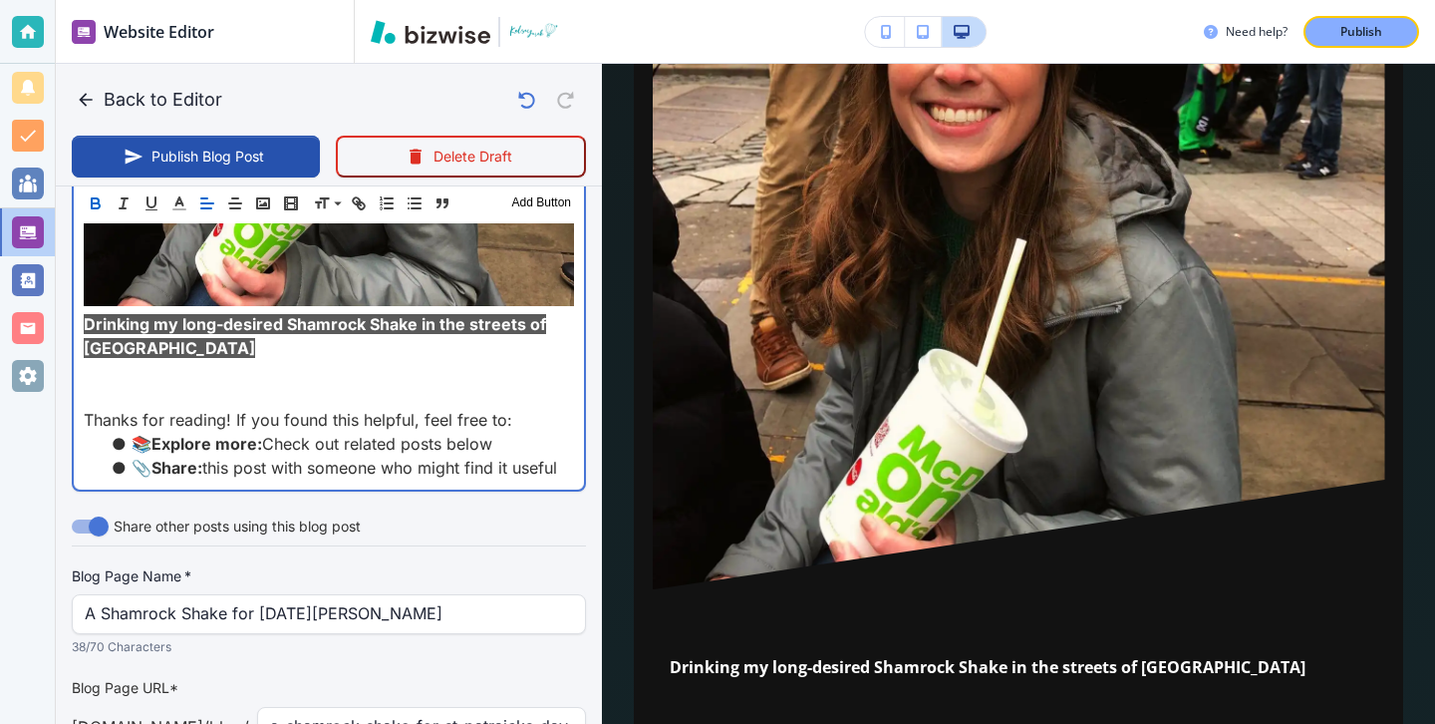
click at [91, 360] on p at bounding box center [329, 372] width 490 height 24
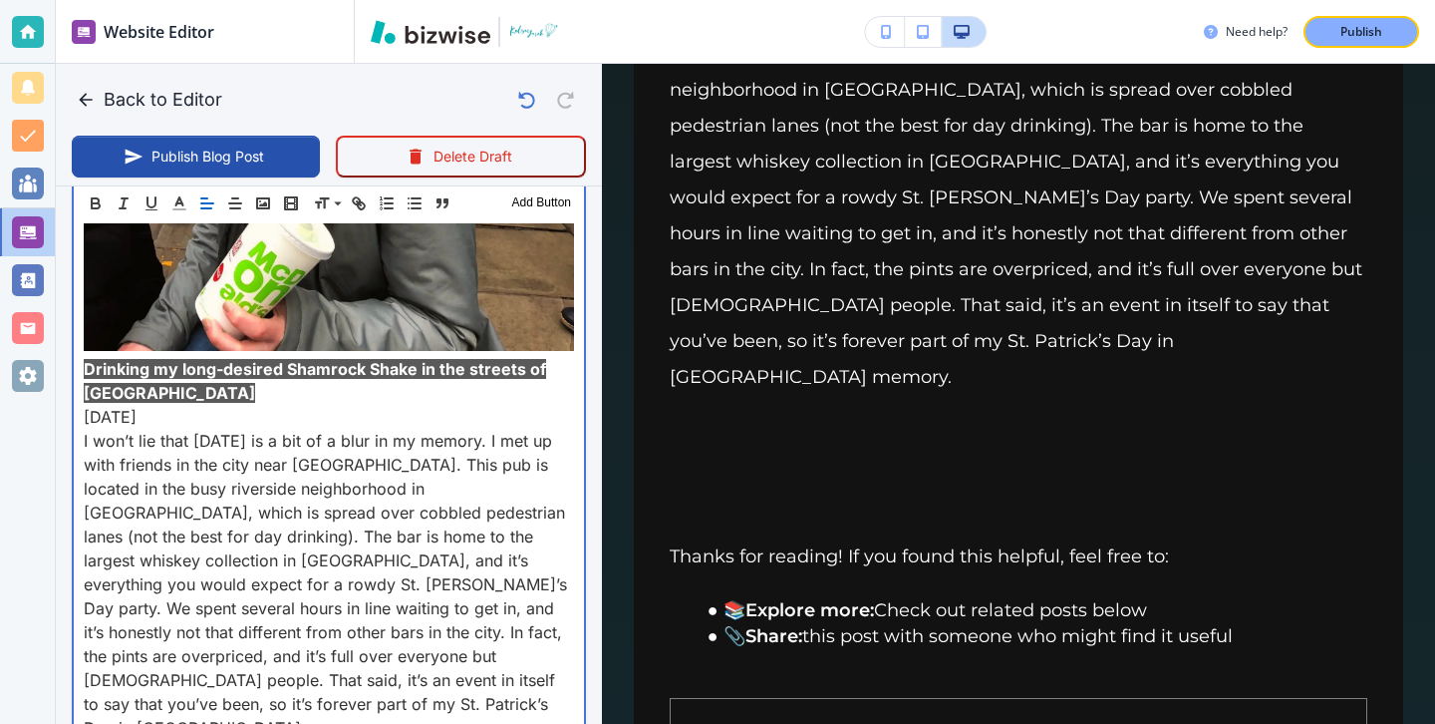
scroll to position [2501, 0]
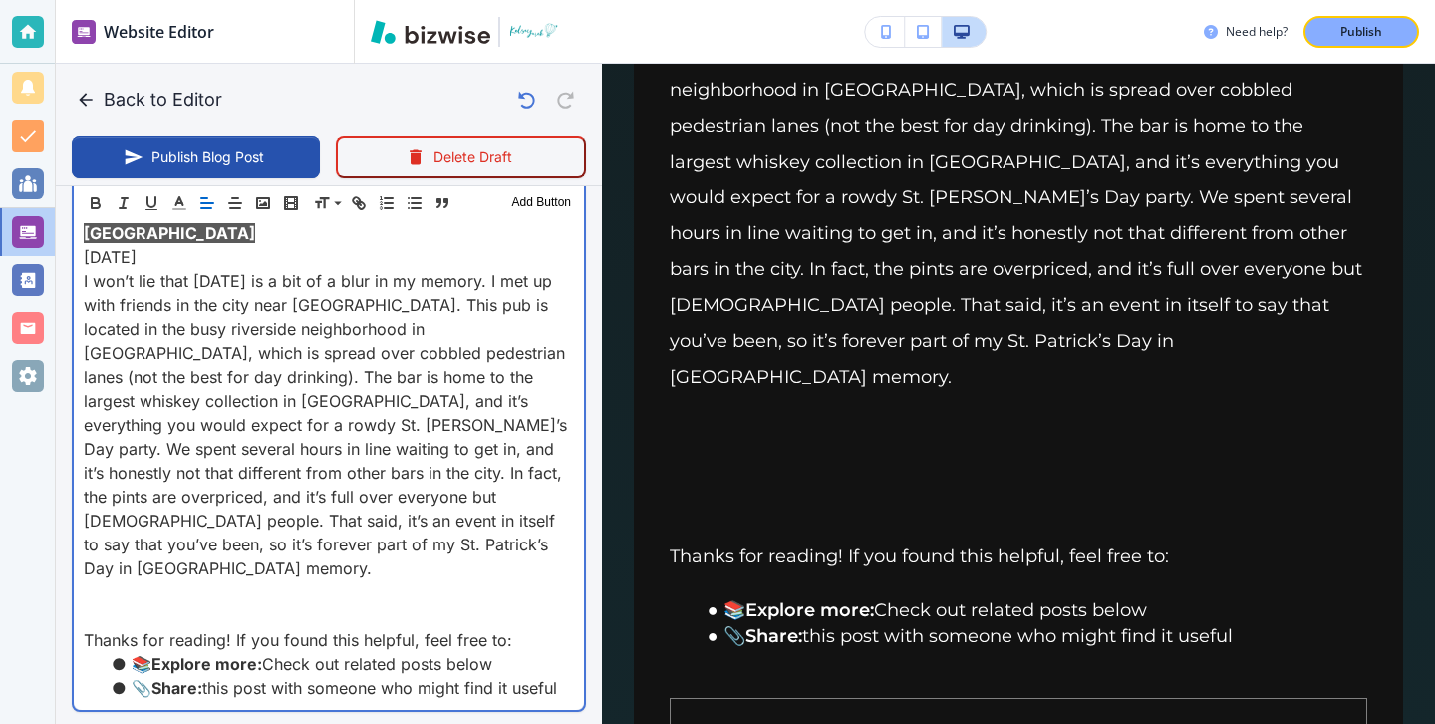
click at [410, 437] on p "I won’t lie that Saturday is a bit of a blur in my memory. I met up with friend…" at bounding box center [329, 424] width 490 height 311
click at [412, 463] on p "I won’t lie that Saturday is a bit of a blur in my memory. I met up with friend…" at bounding box center [329, 424] width 490 height 311
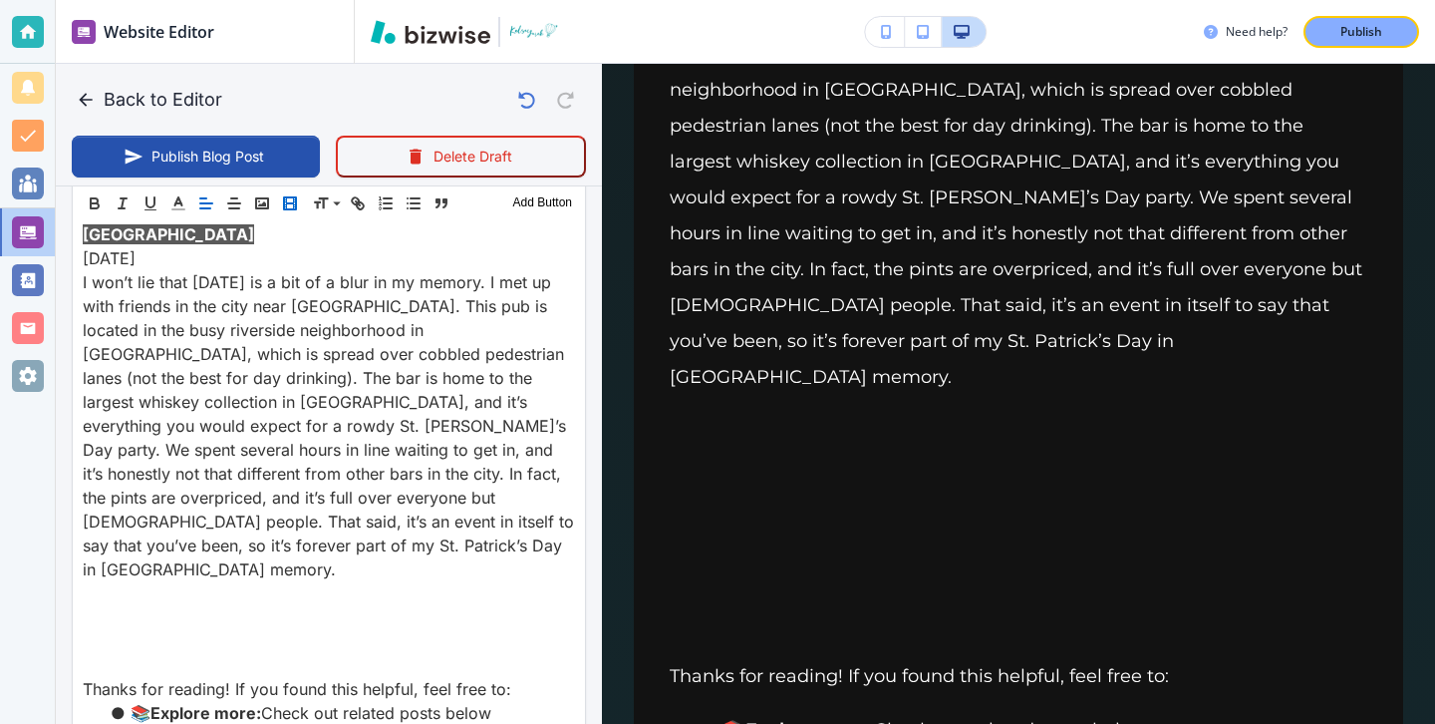
click at [289, 204] on icon "button" at bounding box center [290, 203] width 18 height 18
click at [262, 200] on icon "button" at bounding box center [262, 203] width 18 height 18
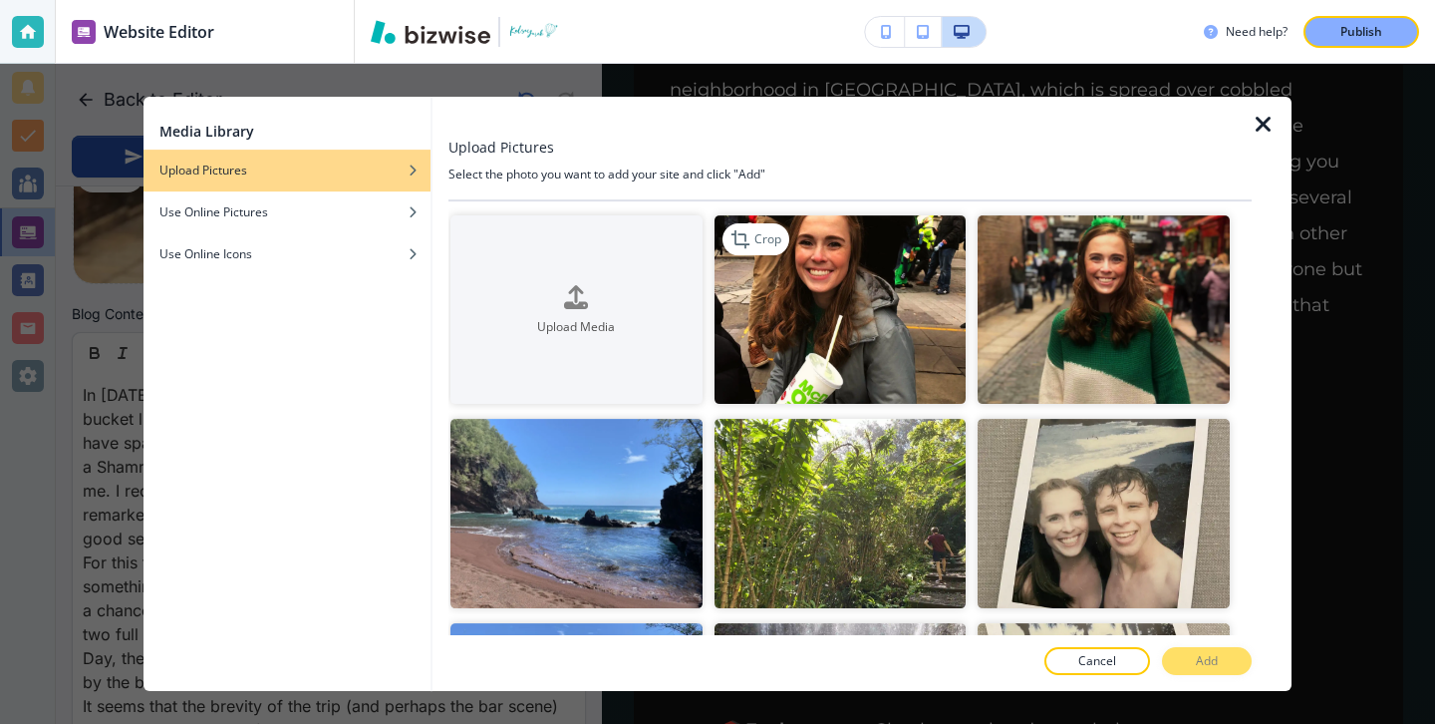
click at [777, 325] on img "button" at bounding box center [841, 309] width 252 height 188
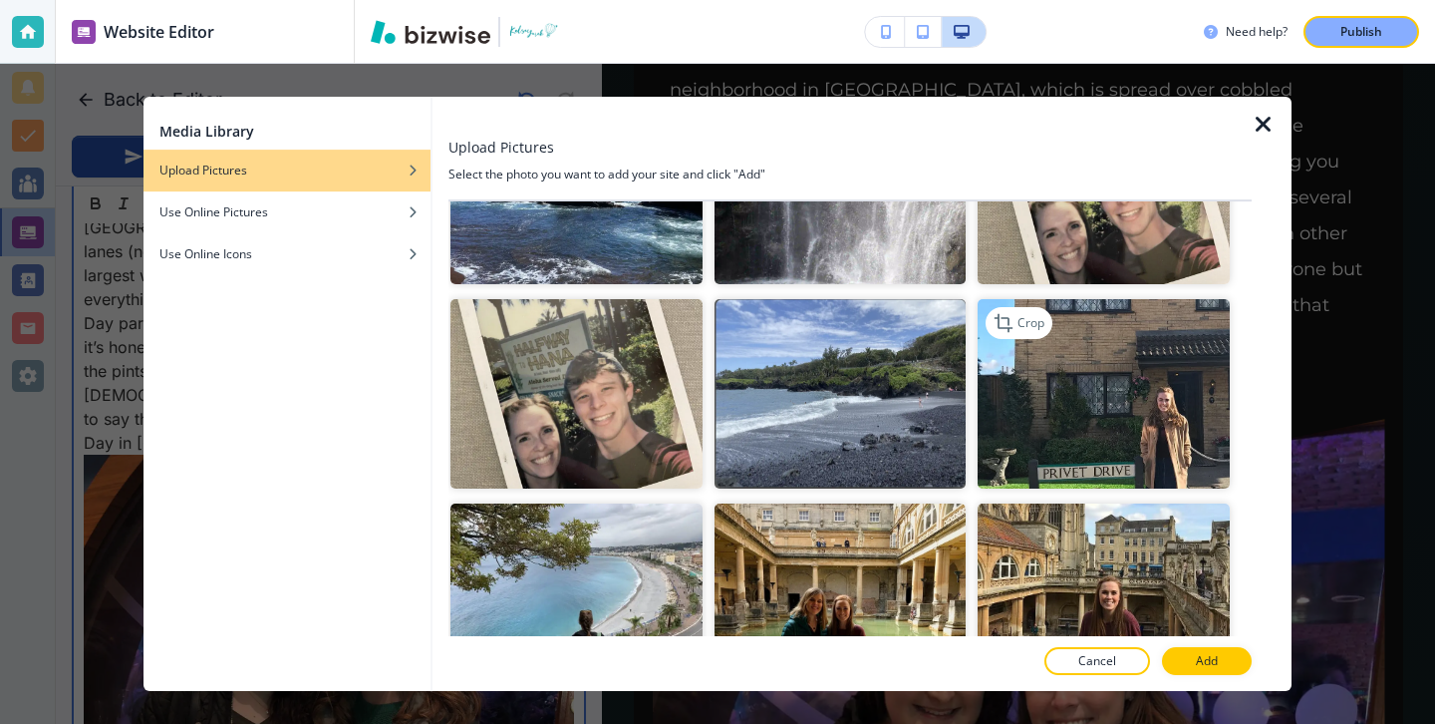
scroll to position [0, 0]
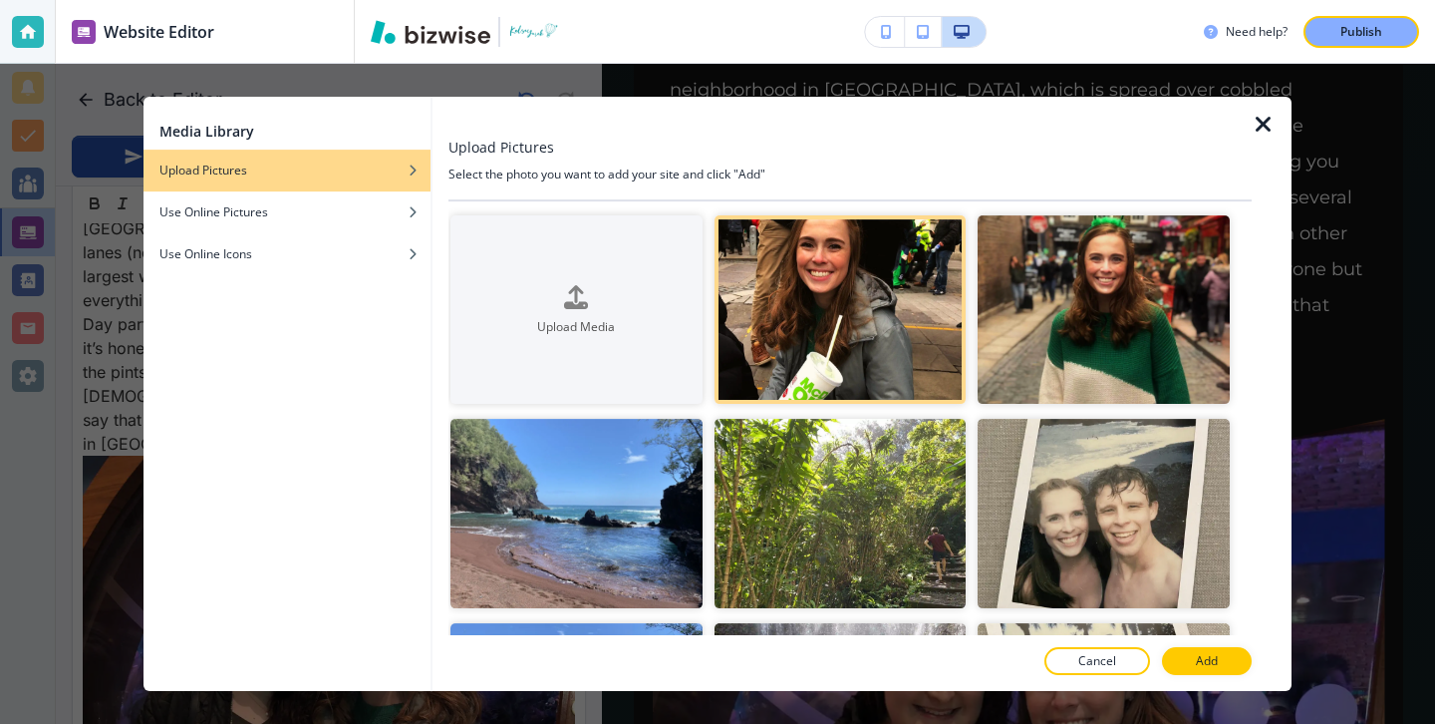
click at [1089, 668] on p "Cancel" at bounding box center [1097, 661] width 38 height 18
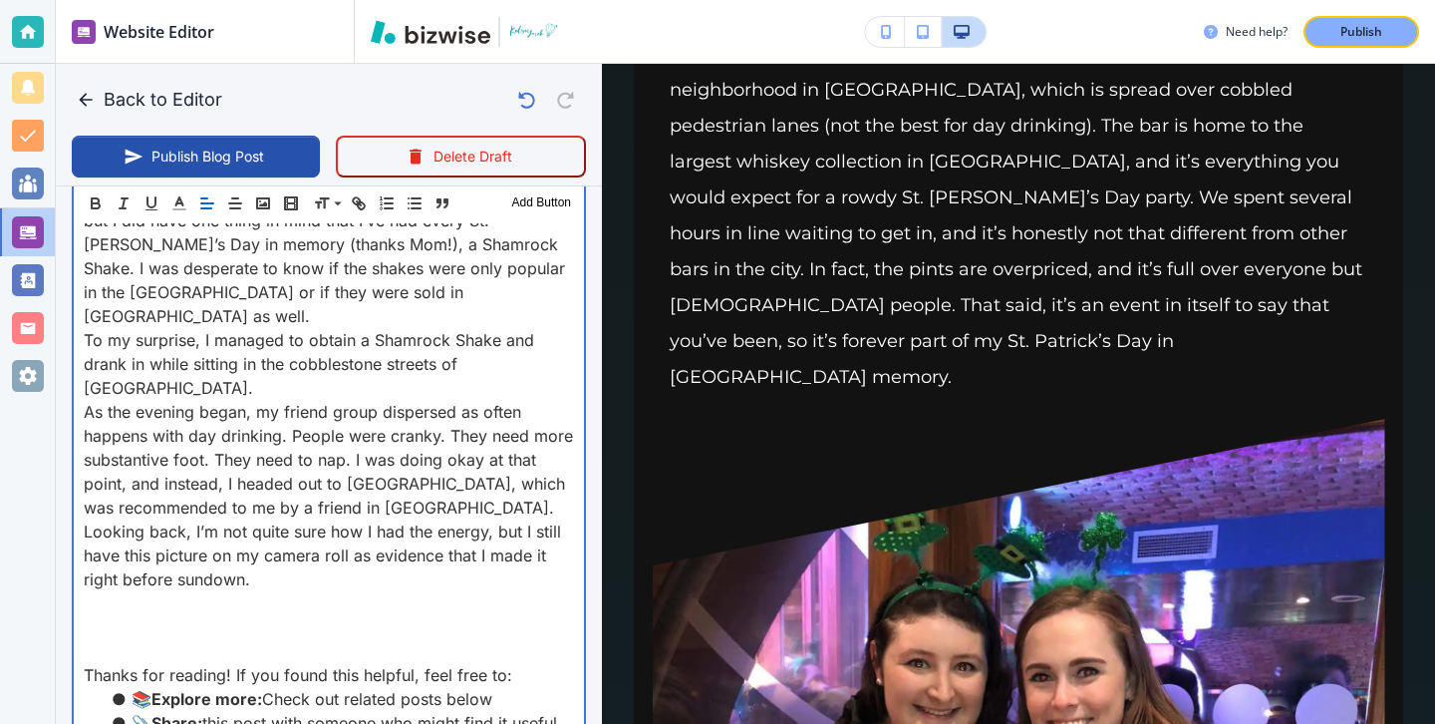
scroll to position [3672, 0]
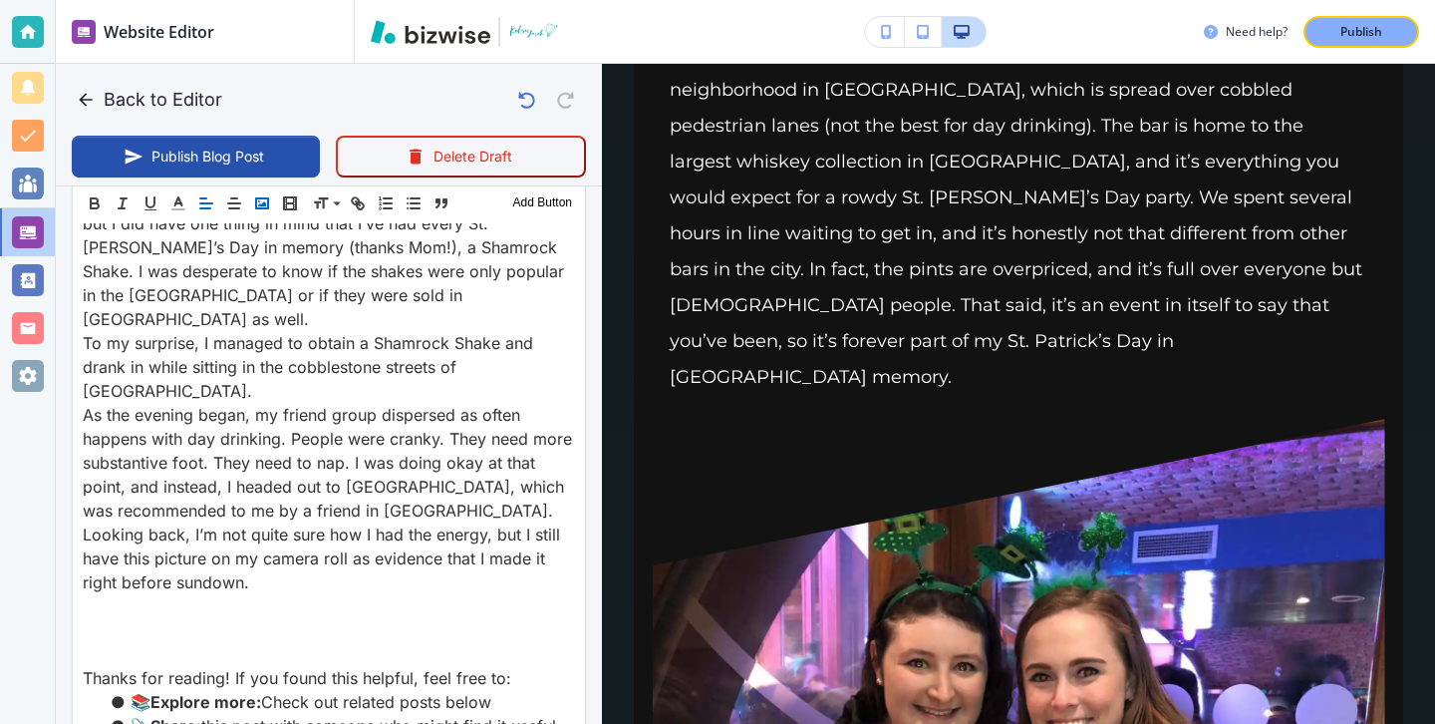
click at [269, 212] on button "button" at bounding box center [262, 203] width 28 height 24
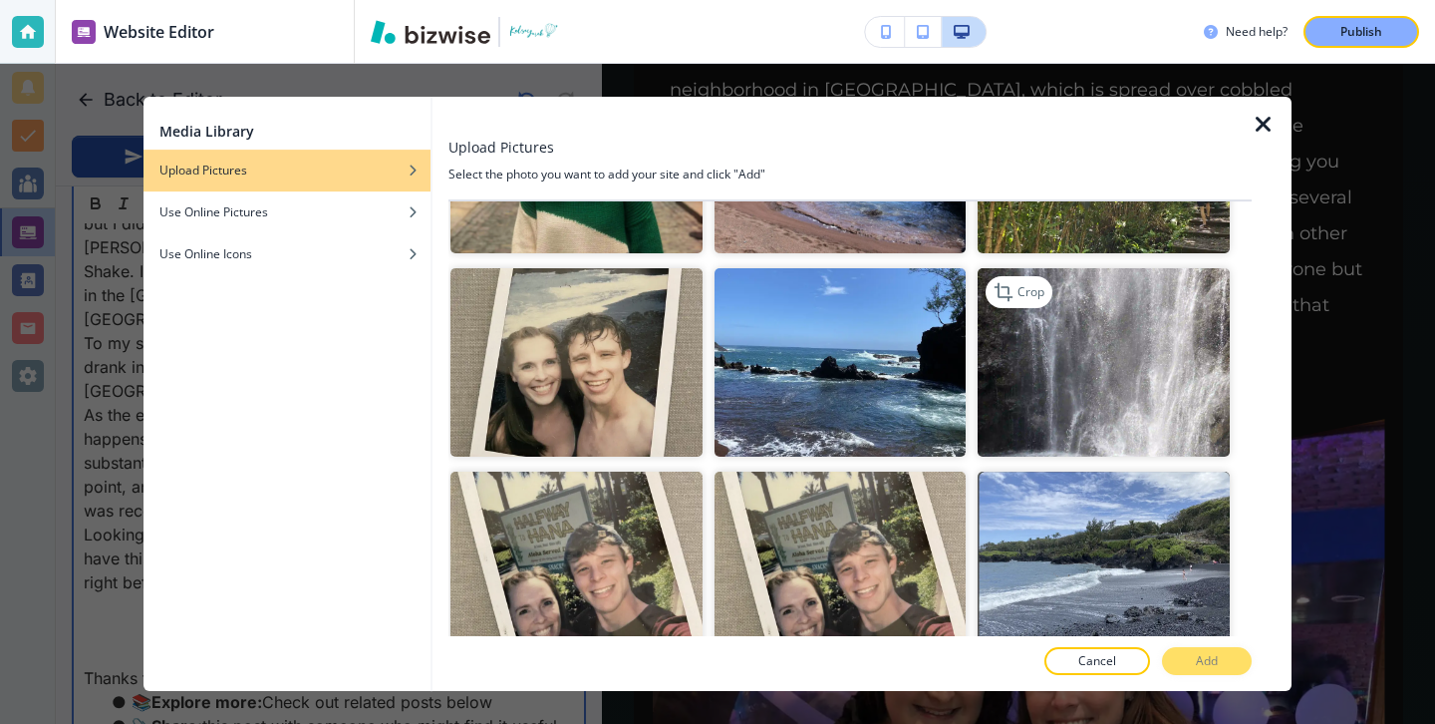
scroll to position [0, 0]
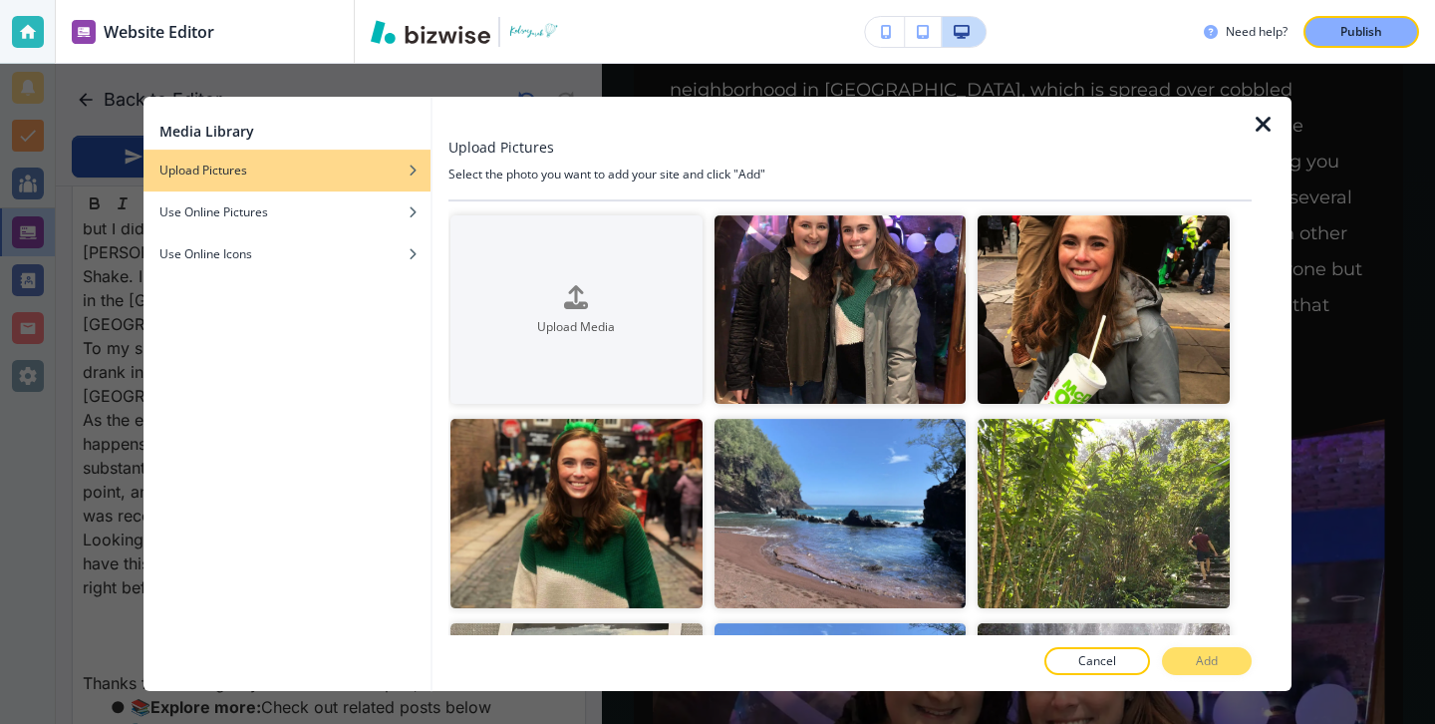
click at [1261, 133] on icon "button" at bounding box center [1264, 125] width 24 height 24
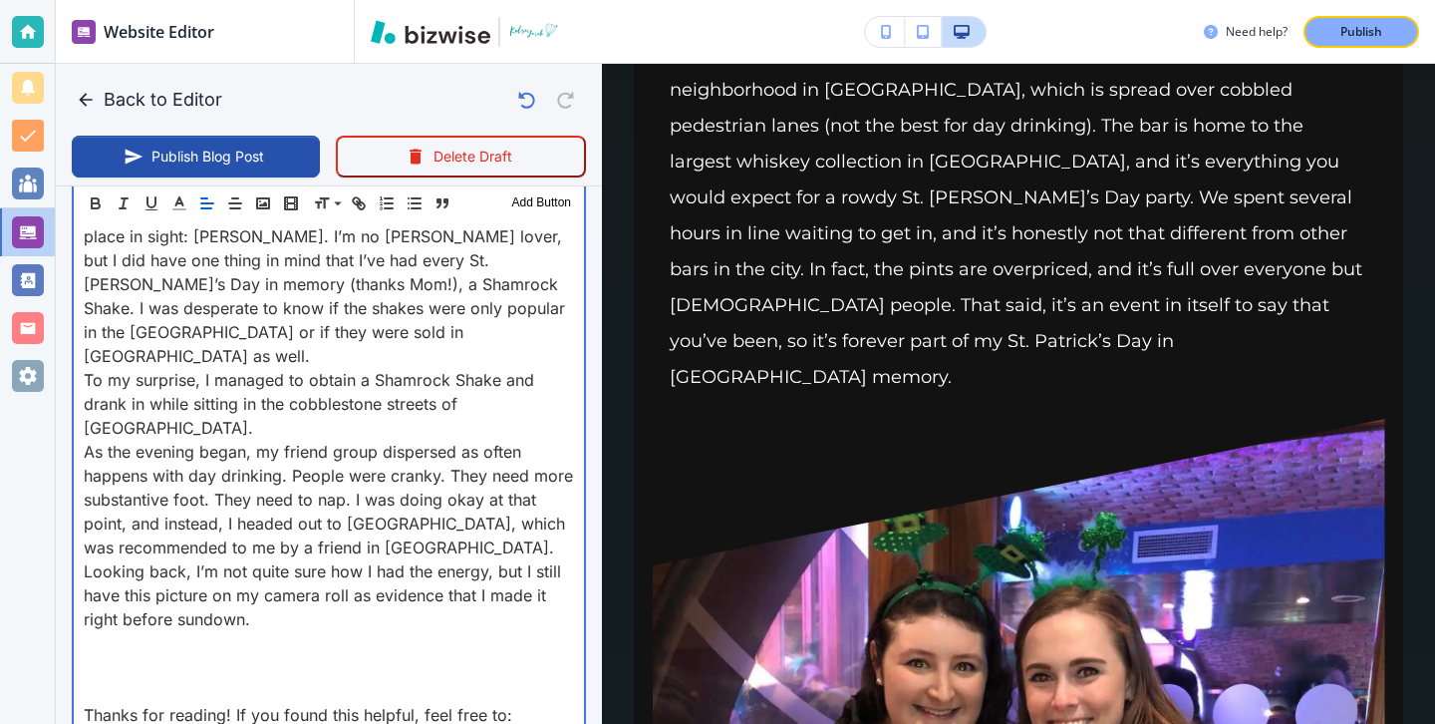
click at [292, 631] on p at bounding box center [329, 643] width 490 height 24
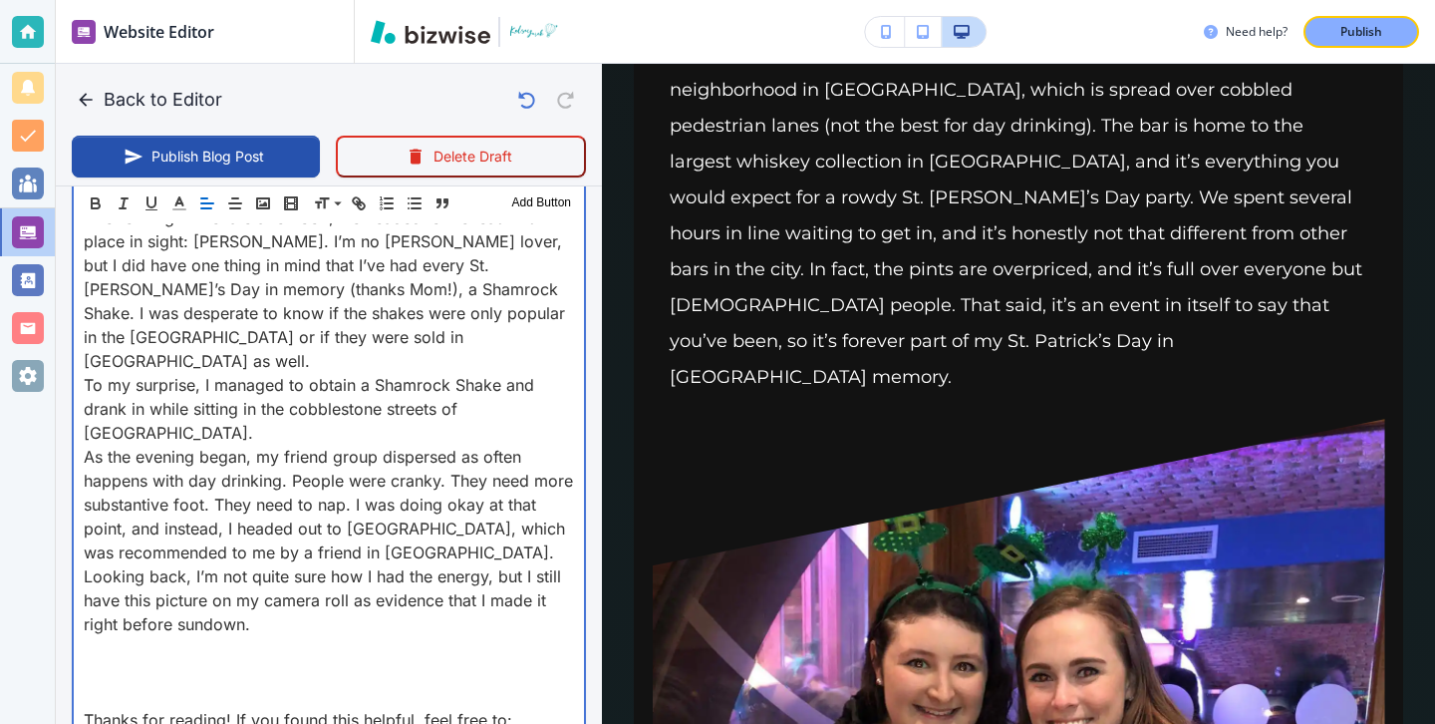
click at [85, 660] on p at bounding box center [329, 672] width 490 height 24
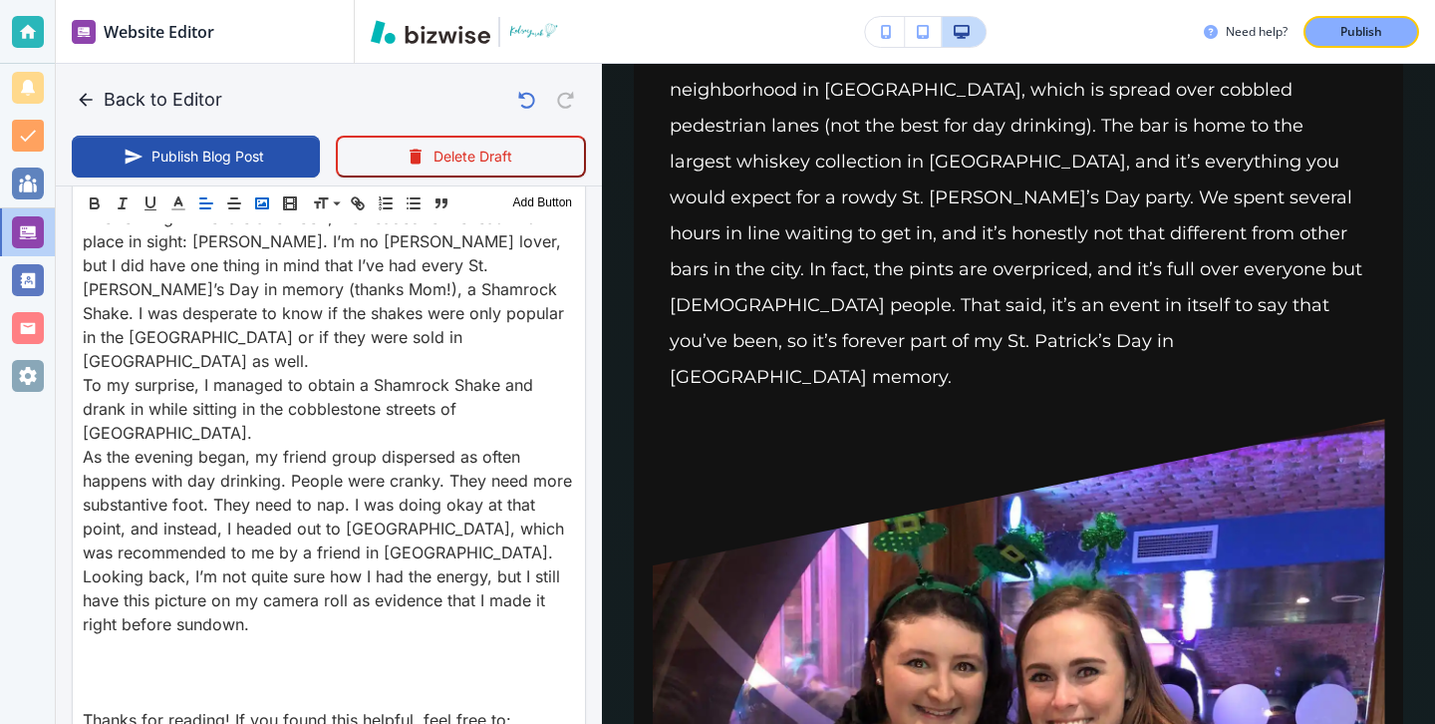
click at [267, 204] on icon "button" at bounding box center [262, 203] width 18 height 18
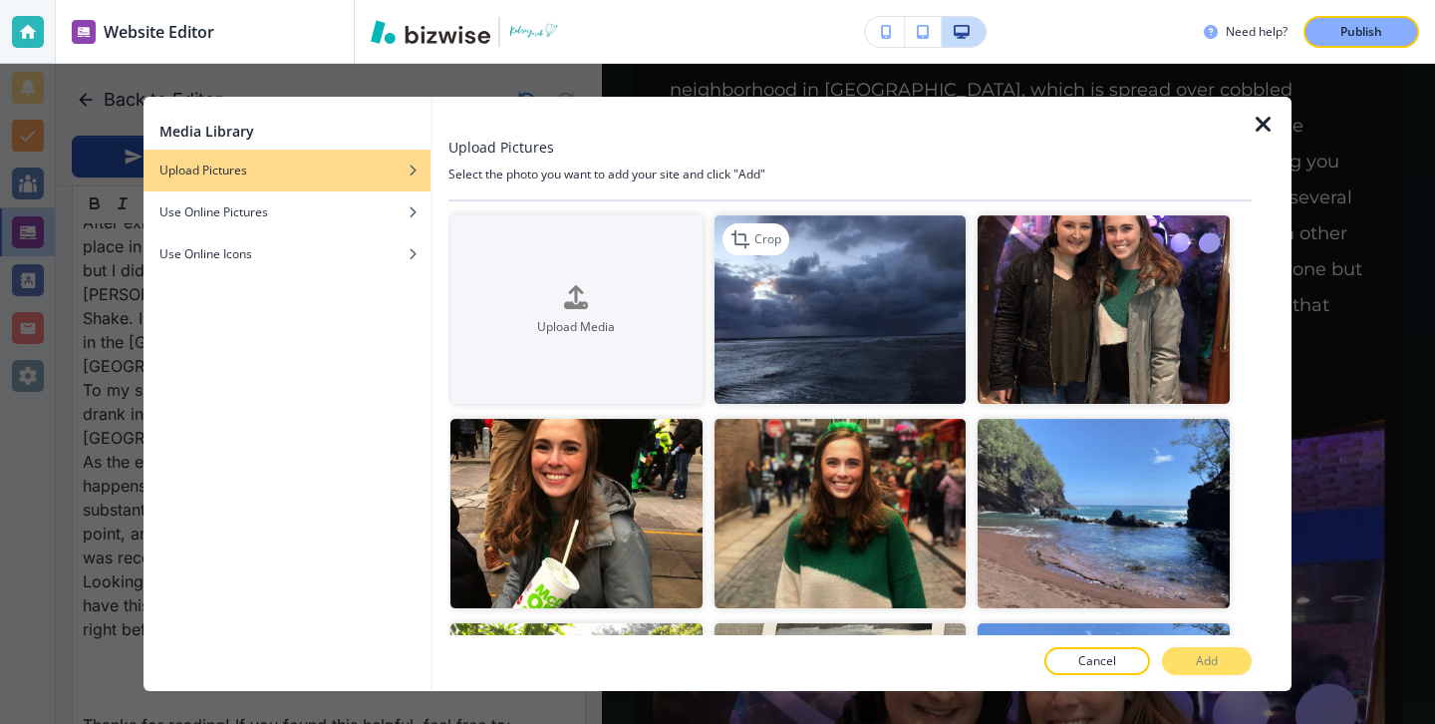
click at [753, 326] on img "button" at bounding box center [841, 309] width 252 height 188
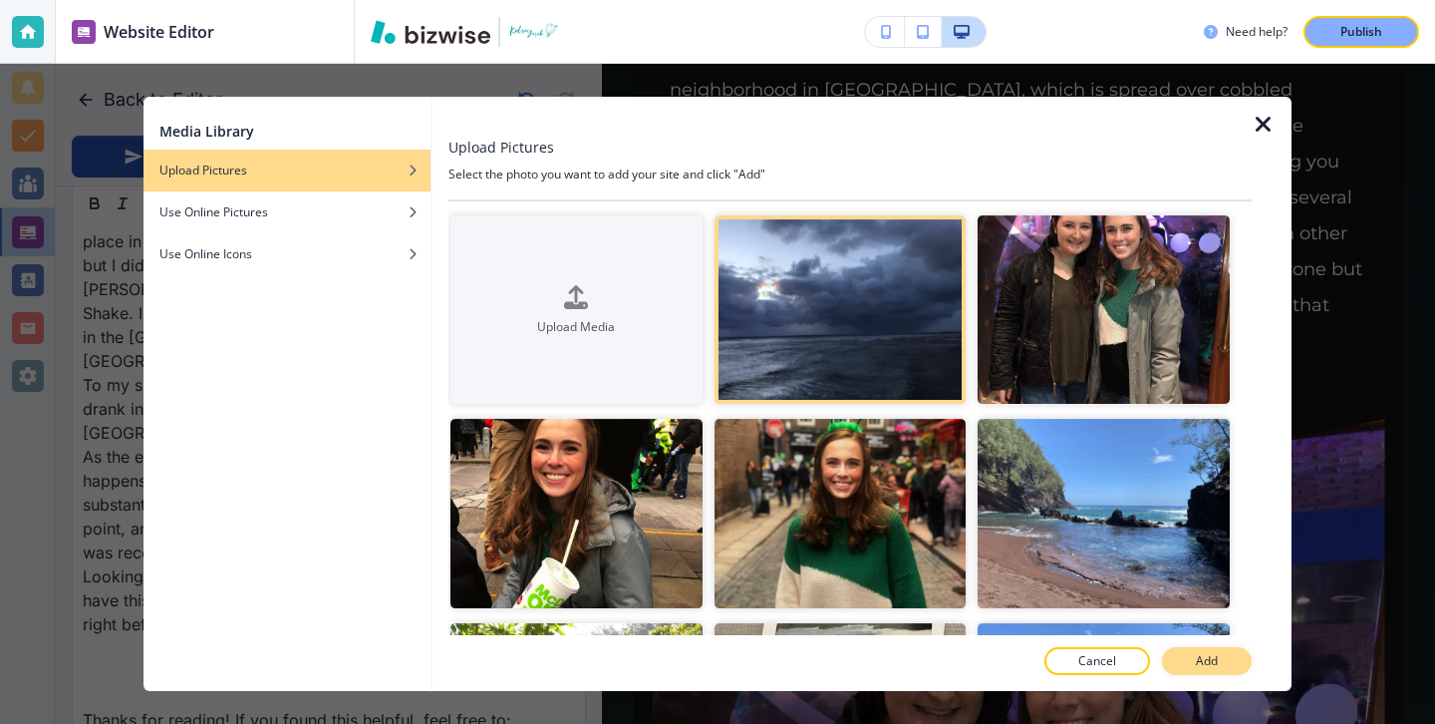
click at [1225, 666] on button "Add" at bounding box center [1207, 661] width 90 height 28
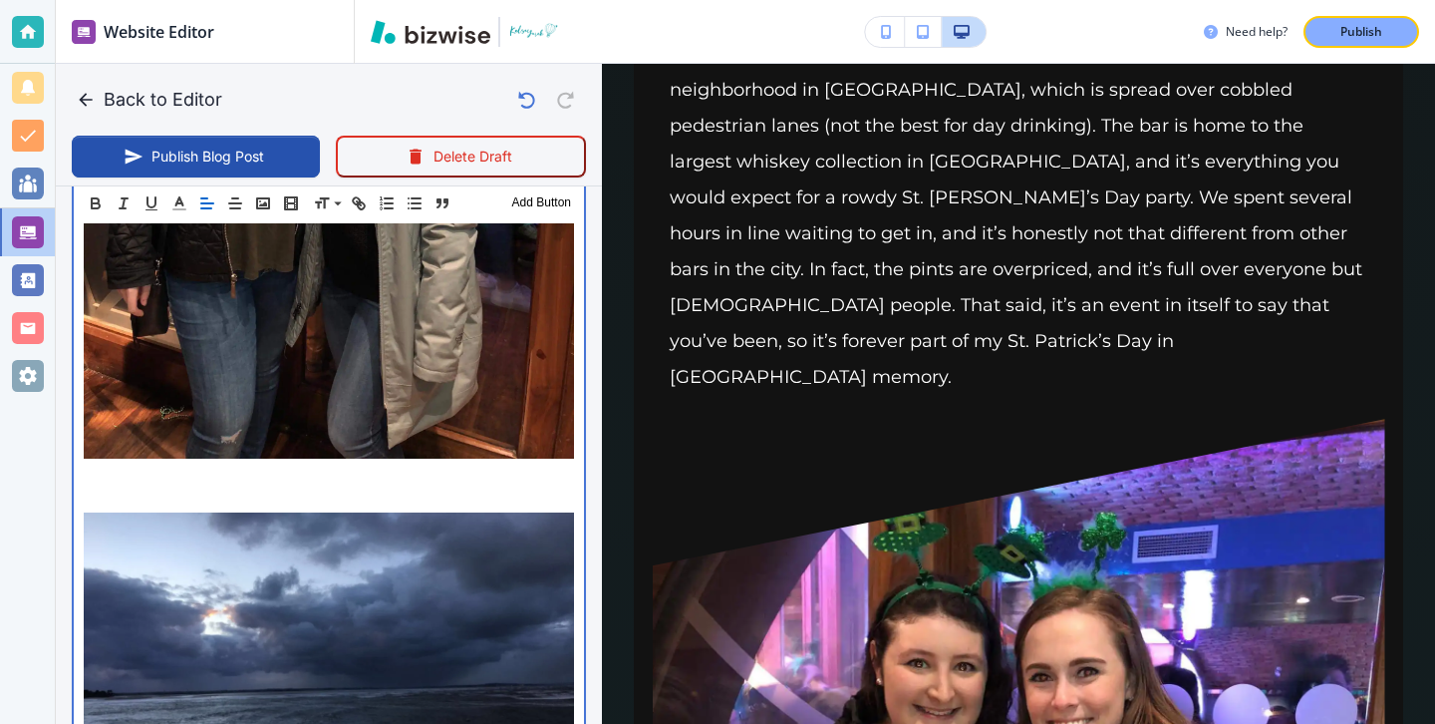
scroll to position [3449, 0]
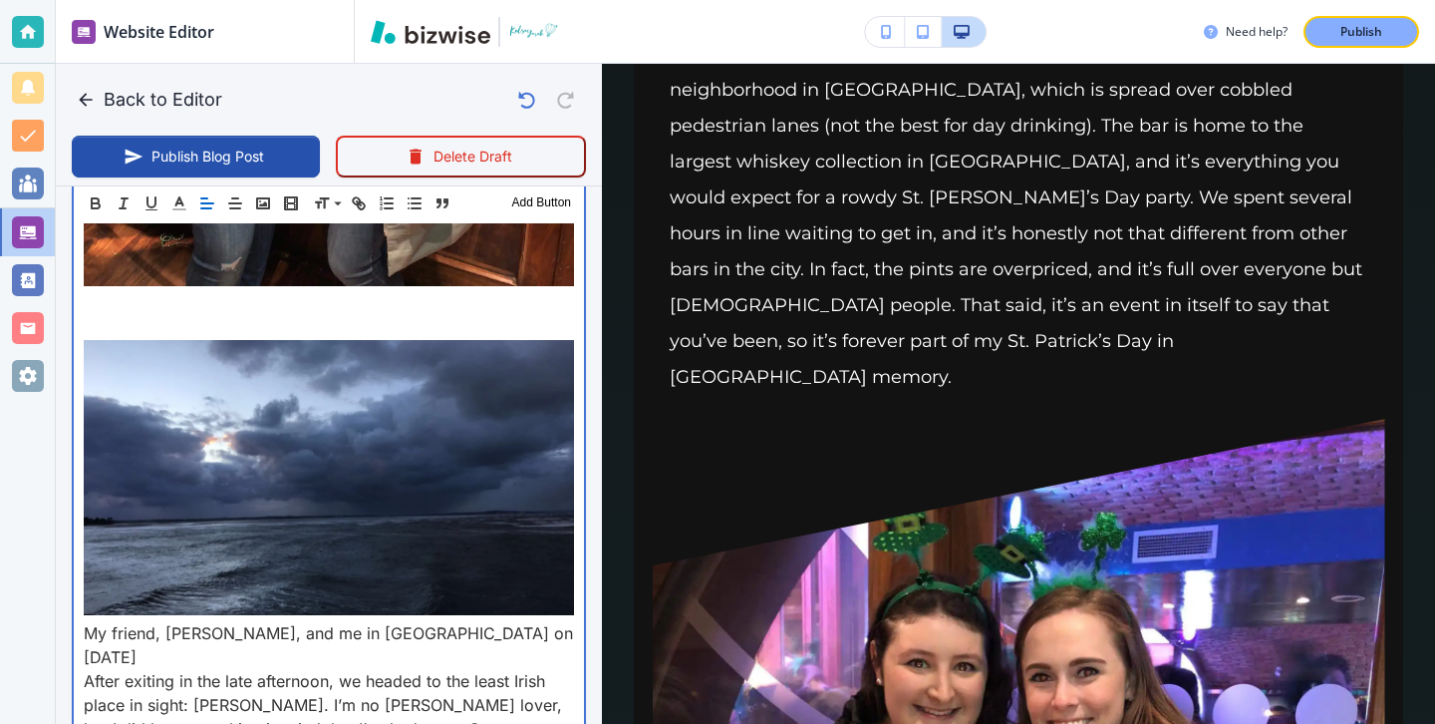
click at [88, 534] on p "My friend, Madi, and me in Temple Bar on March 17" at bounding box center [329, 505] width 490 height 330
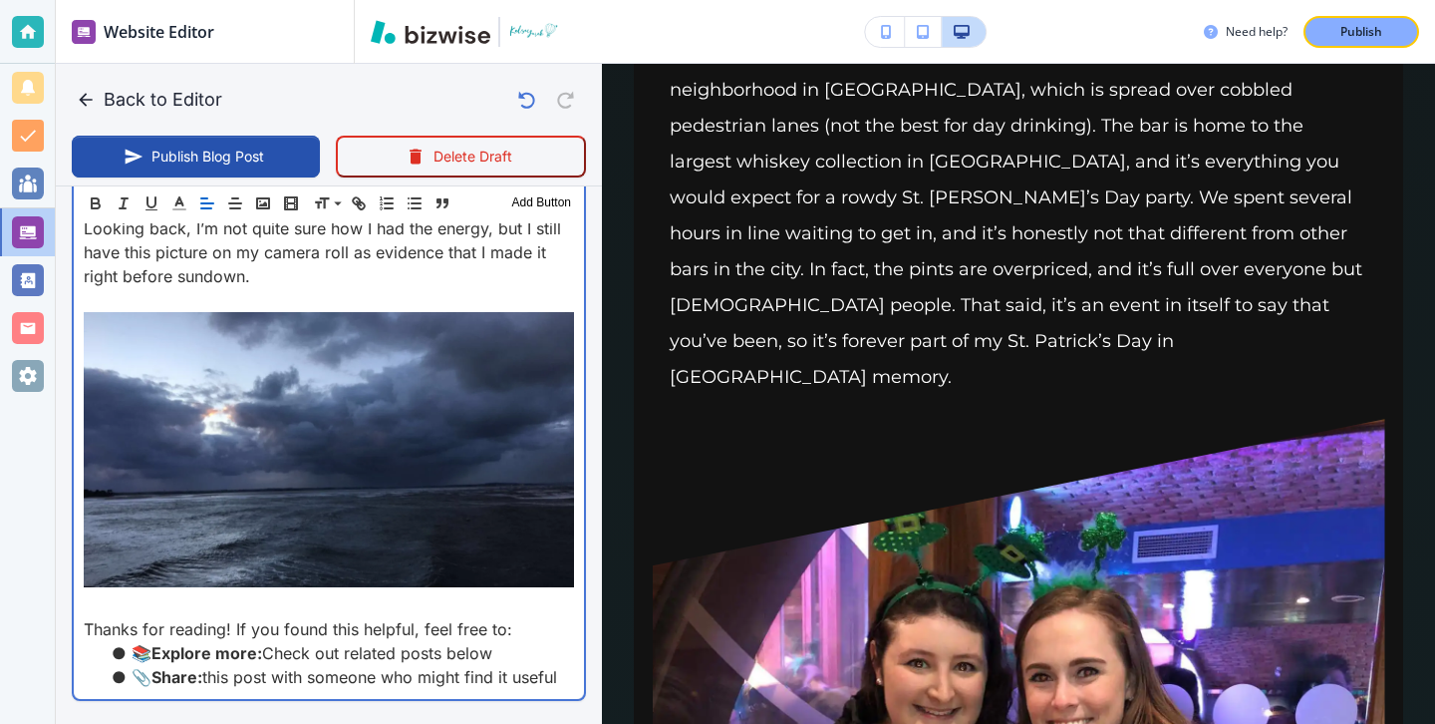
scroll to position [3980, 0]
click at [172, 592] on p at bounding box center [329, 604] width 490 height 24
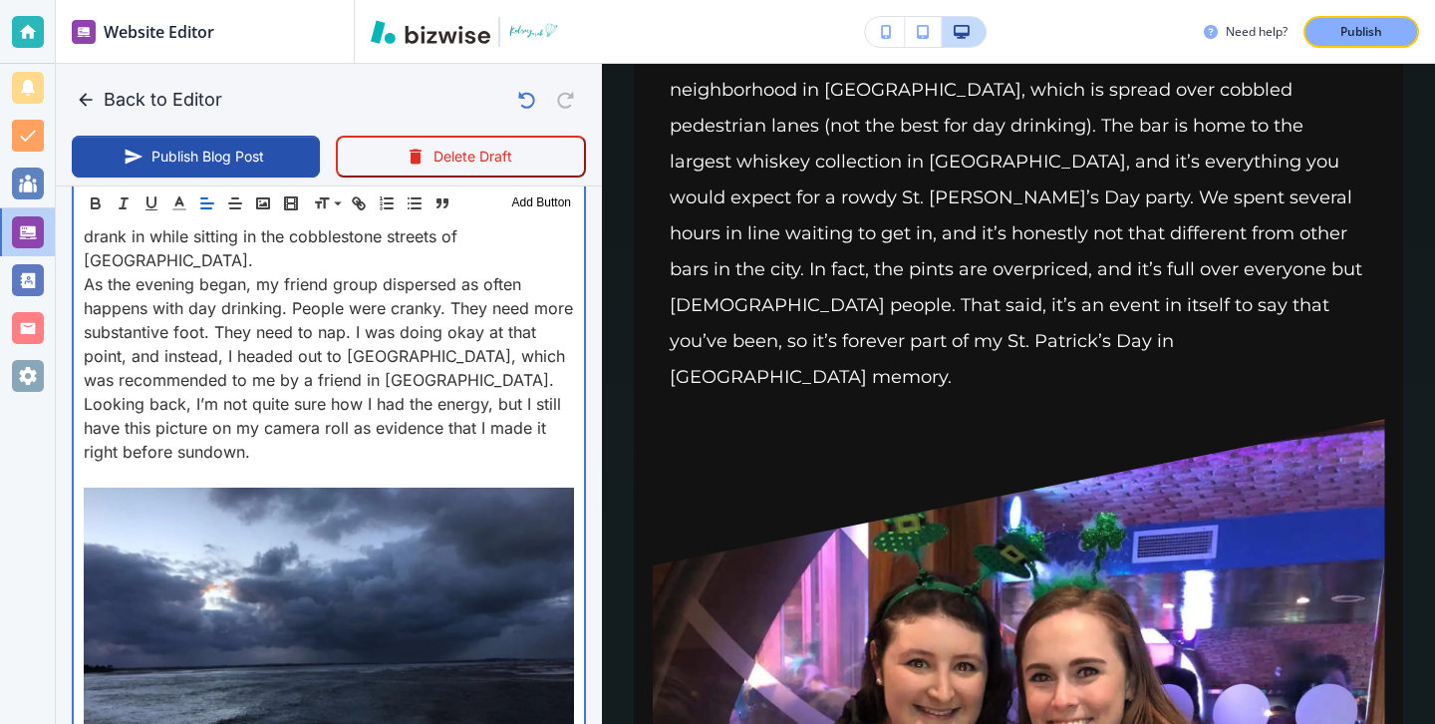
scroll to position [3811, 0]
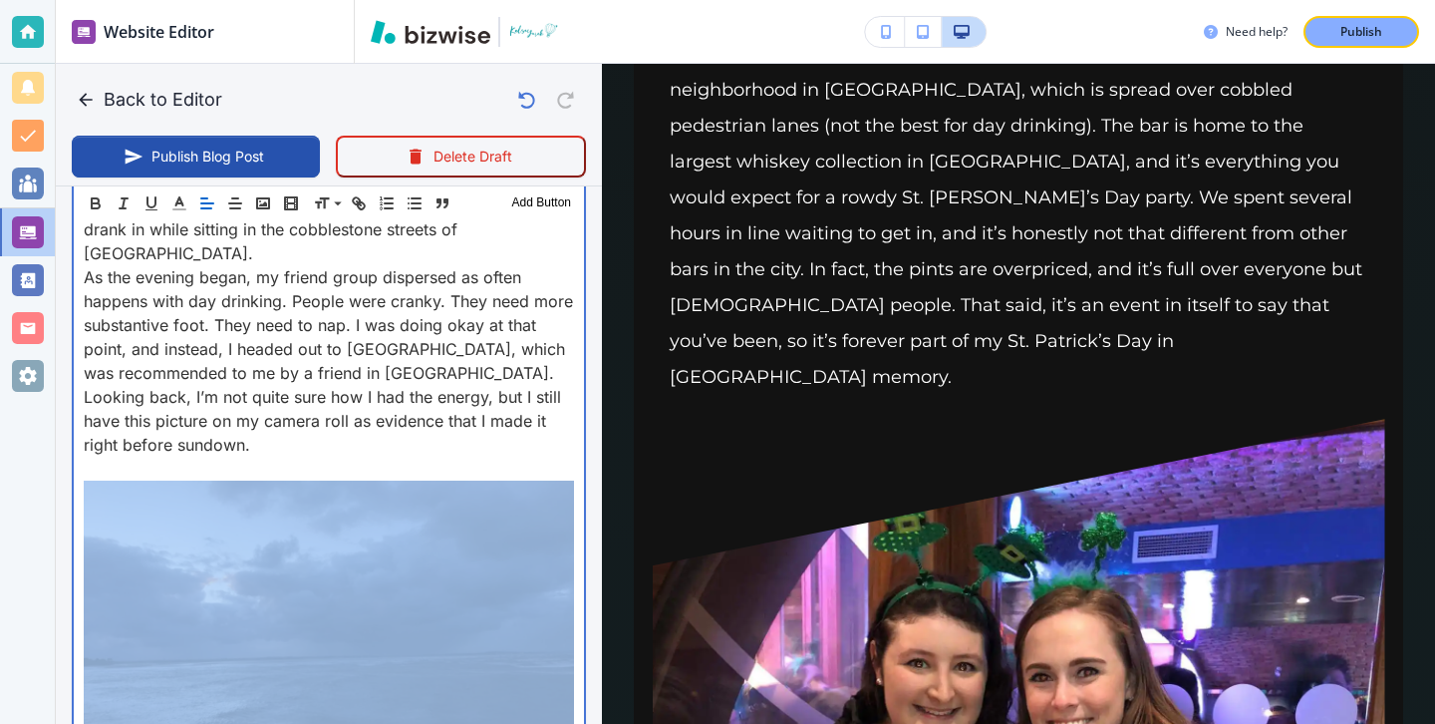
drag, startPoint x: 314, startPoint y: 598, endPoint x: 5, endPoint y: 544, distance: 313.6
click at [3, 543] on div "Website Editor Main Pages Blog Blog The settings below apply to your blog home …" at bounding box center [717, 362] width 1435 height 724
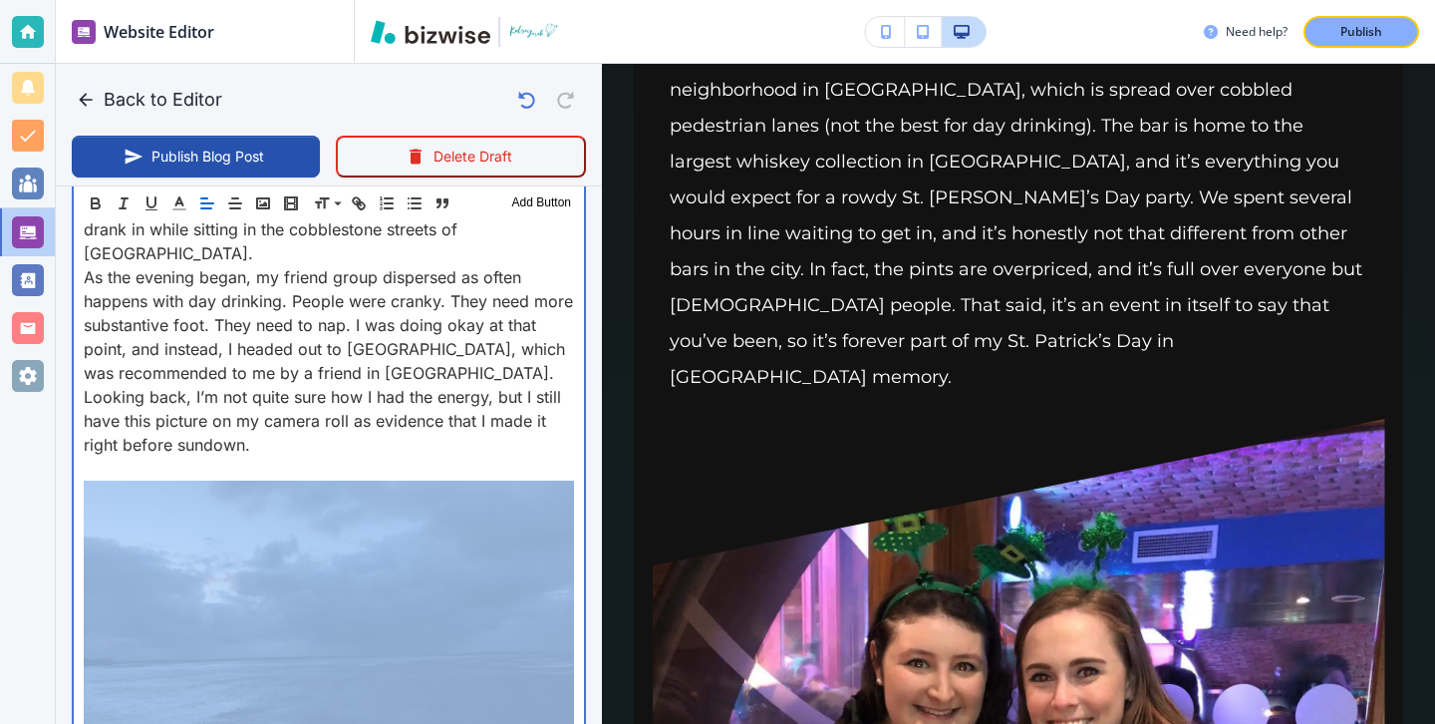
drag, startPoint x: 332, startPoint y: 579, endPoint x: 9, endPoint y: 565, distance: 323.2
click at [9, 565] on div "Website Editor Main Pages Blog Blog The settings below apply to your blog home …" at bounding box center [717, 362] width 1435 height 724
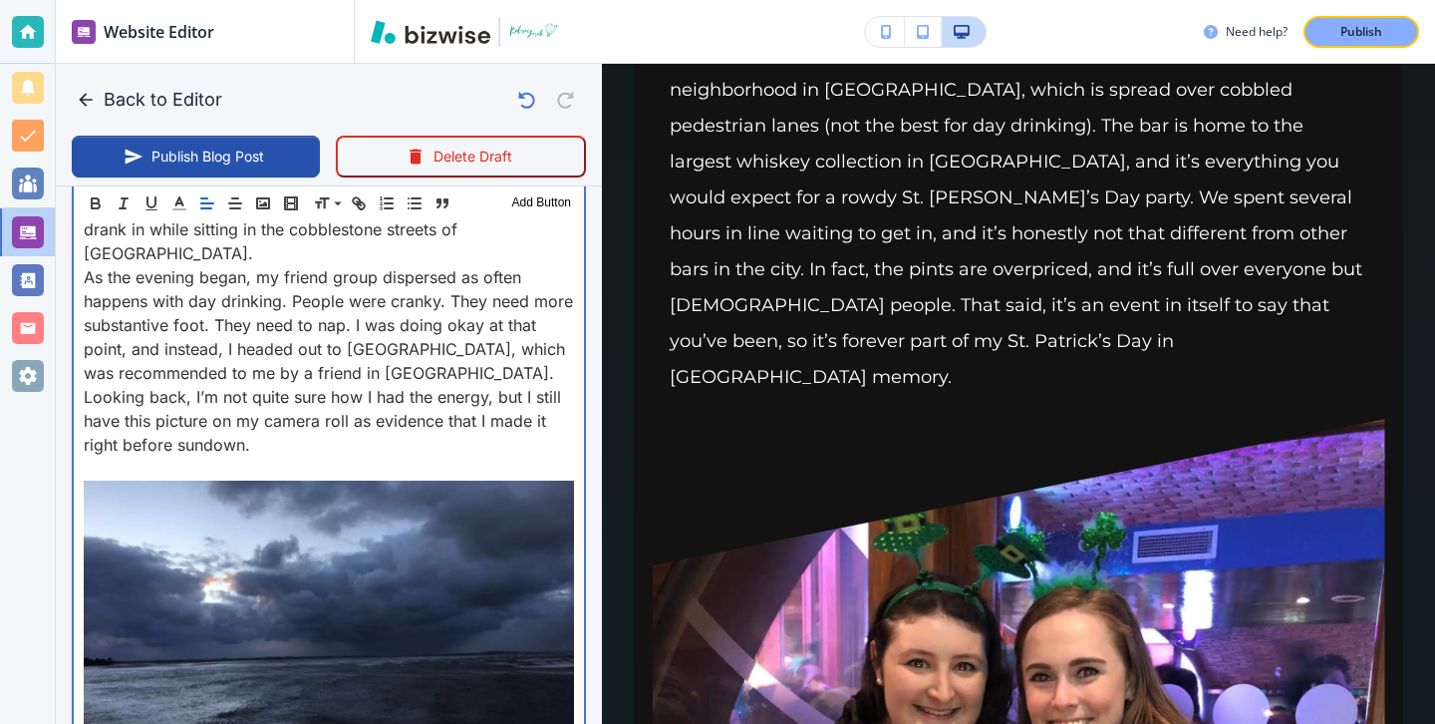
drag, startPoint x: 267, startPoint y: 584, endPoint x: 61, endPoint y: 576, distance: 206.4
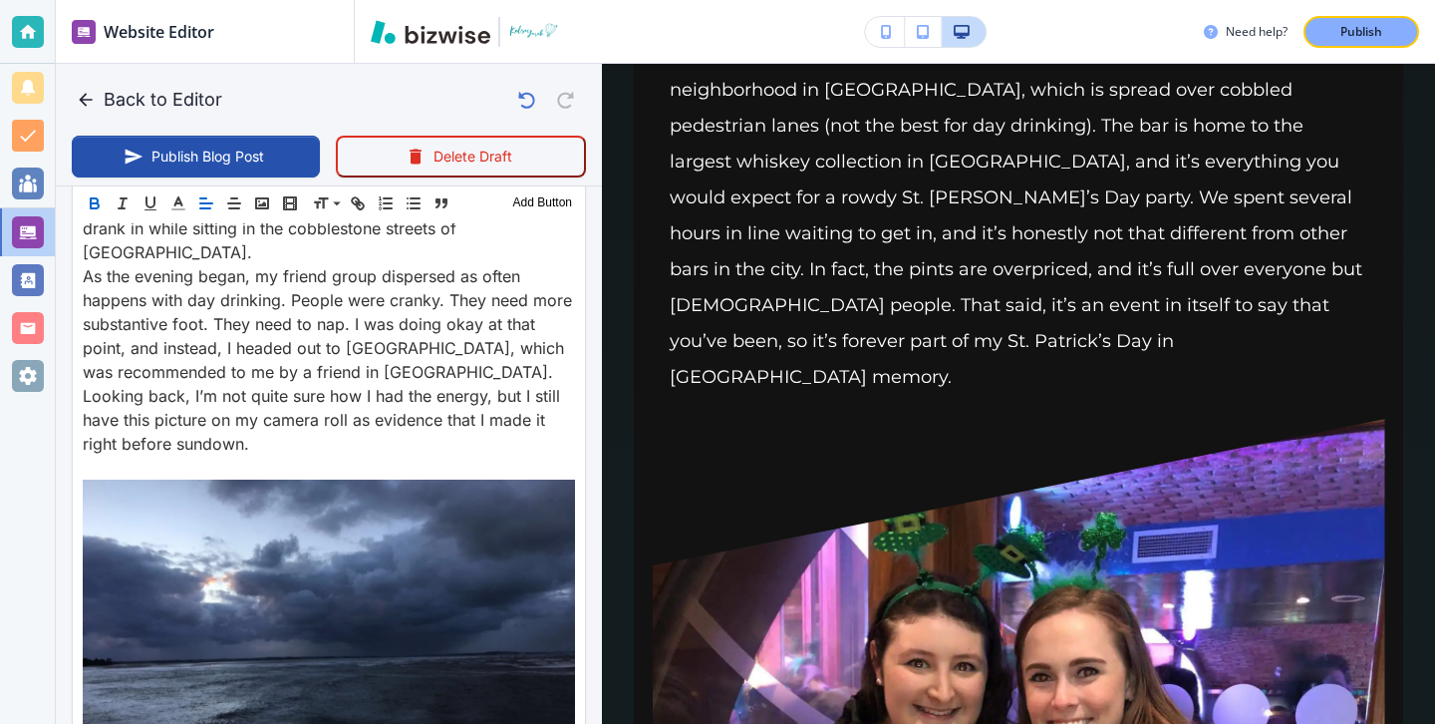
click at [94, 214] on button "button" at bounding box center [95, 203] width 28 height 24
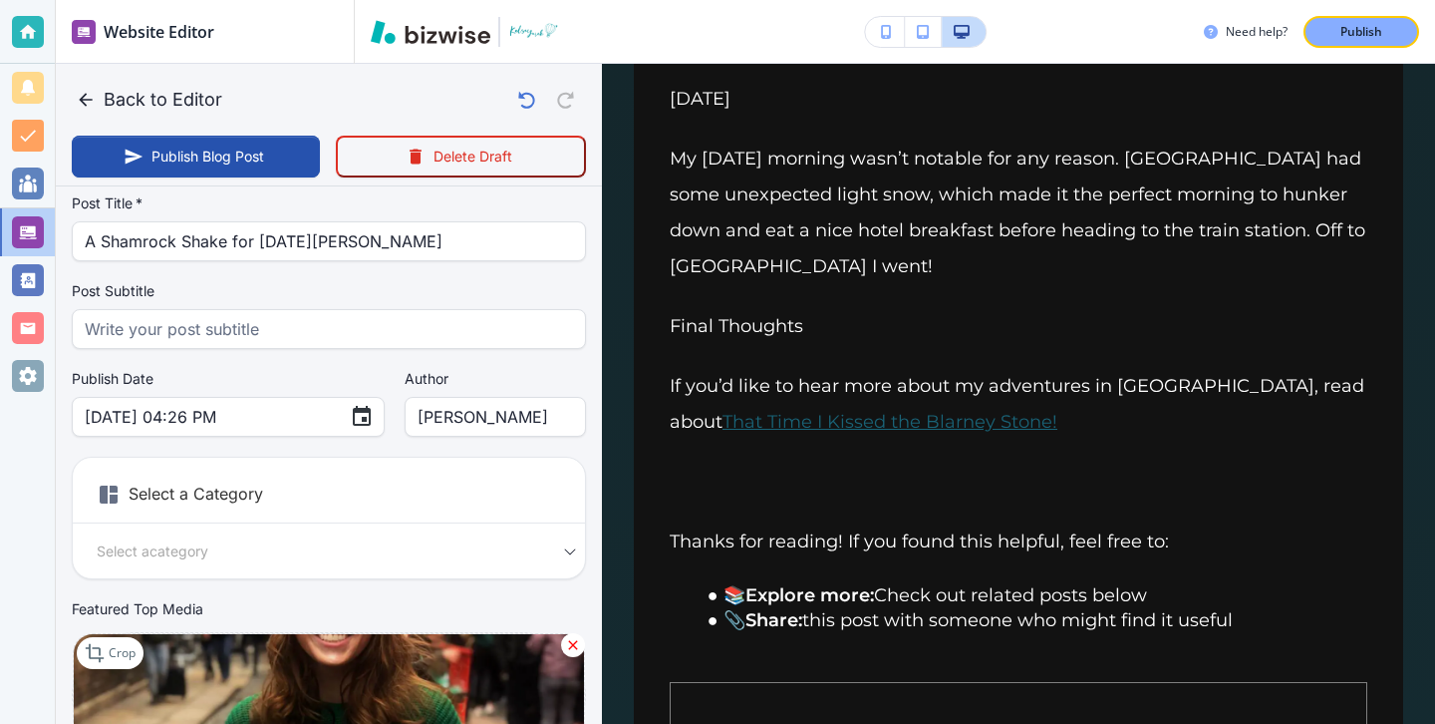
scroll to position [52, 0]
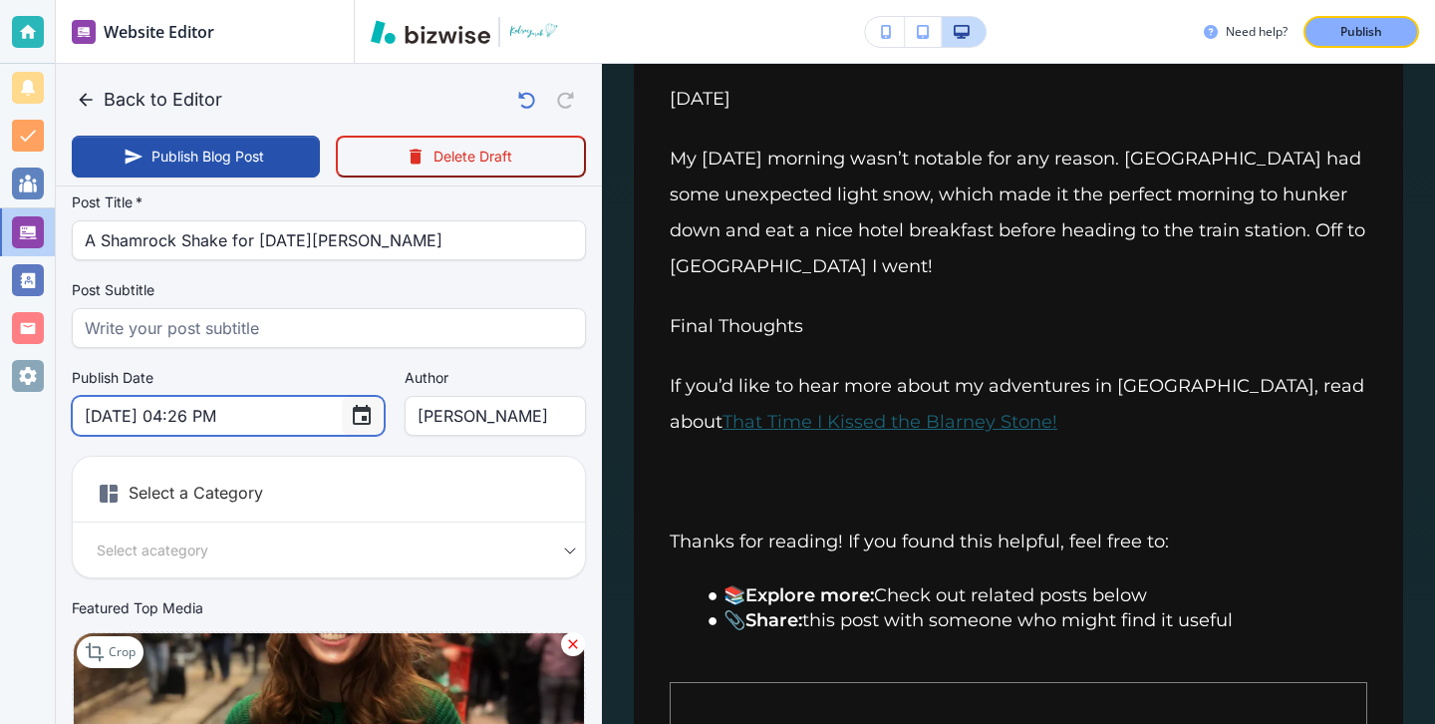
click at [353, 408] on icon "Choose date, selected date is Aug 19, 2021" at bounding box center [362, 415] width 18 height 20
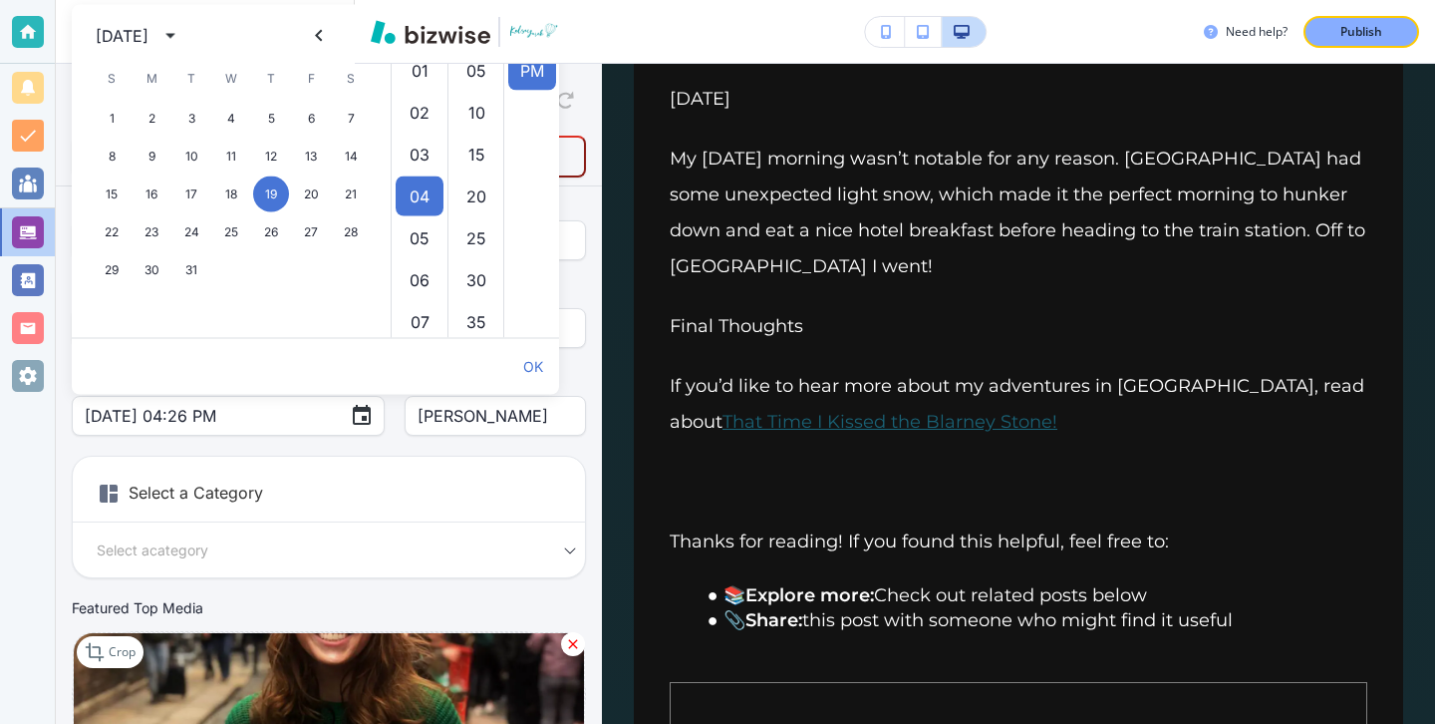
scroll to position [42, 0]
click at [321, 36] on icon "Previous month" at bounding box center [319, 36] width 24 height 24
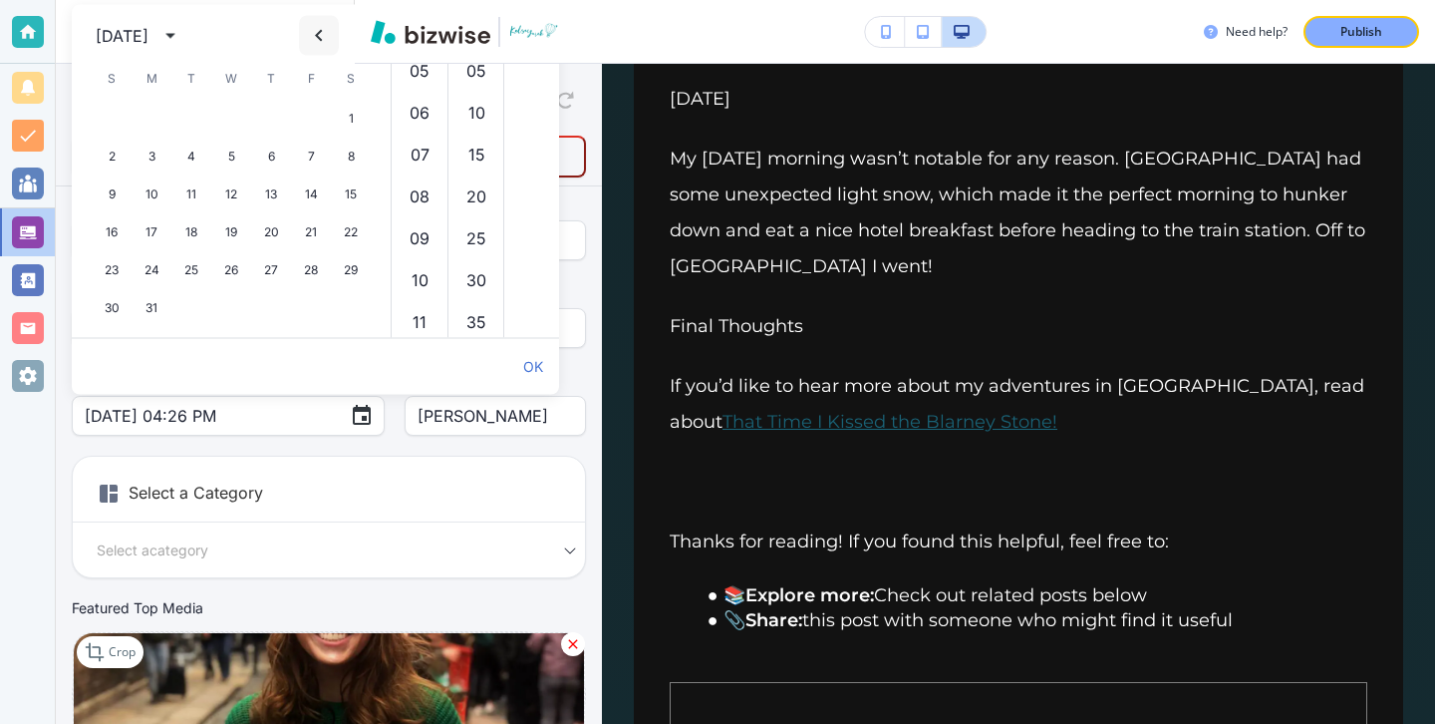
click at [321, 36] on icon "Previous month" at bounding box center [319, 36] width 24 height 24
click at [322, 37] on icon "Previous month" at bounding box center [319, 36] width 24 height 24
click at [363, 37] on div at bounding box center [458, 32] width 207 height 30
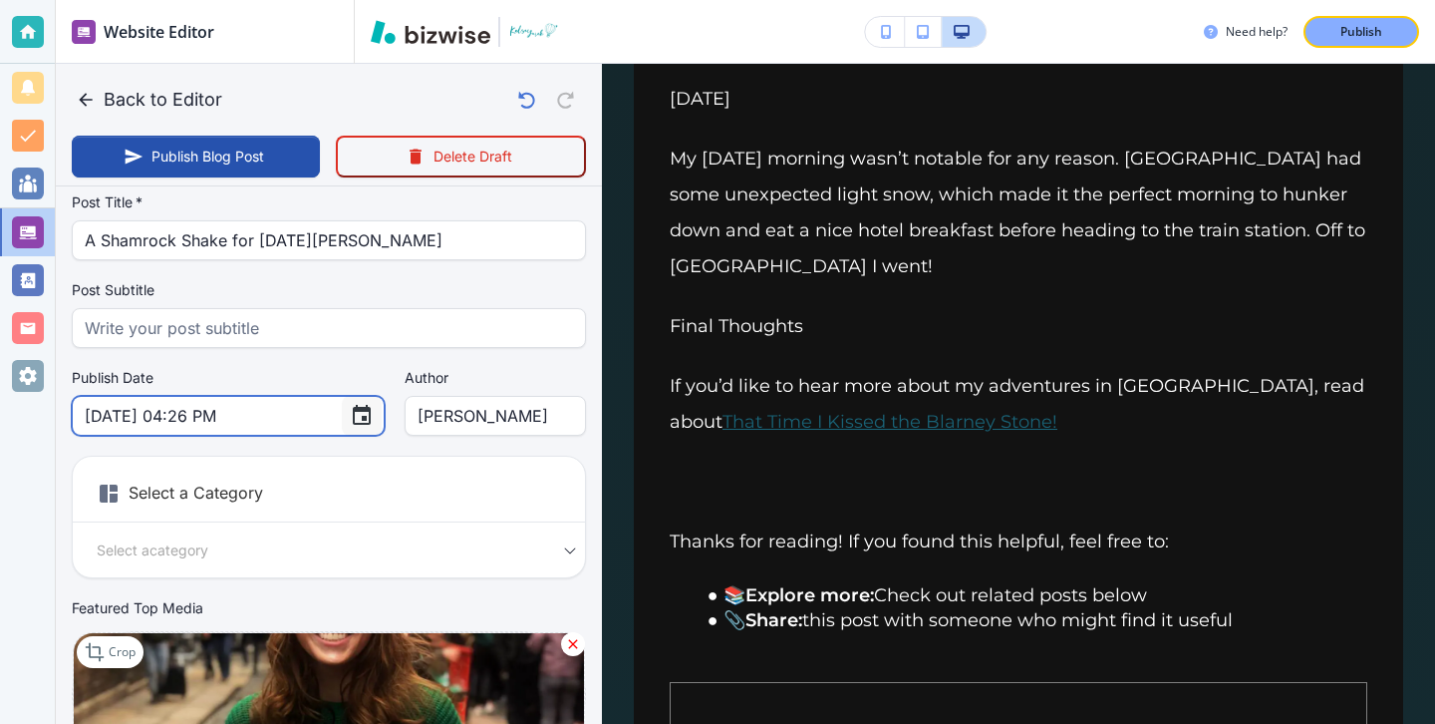
click at [342, 400] on button "Choose date, selected date is Aug 19, 2021" at bounding box center [362, 416] width 40 height 40
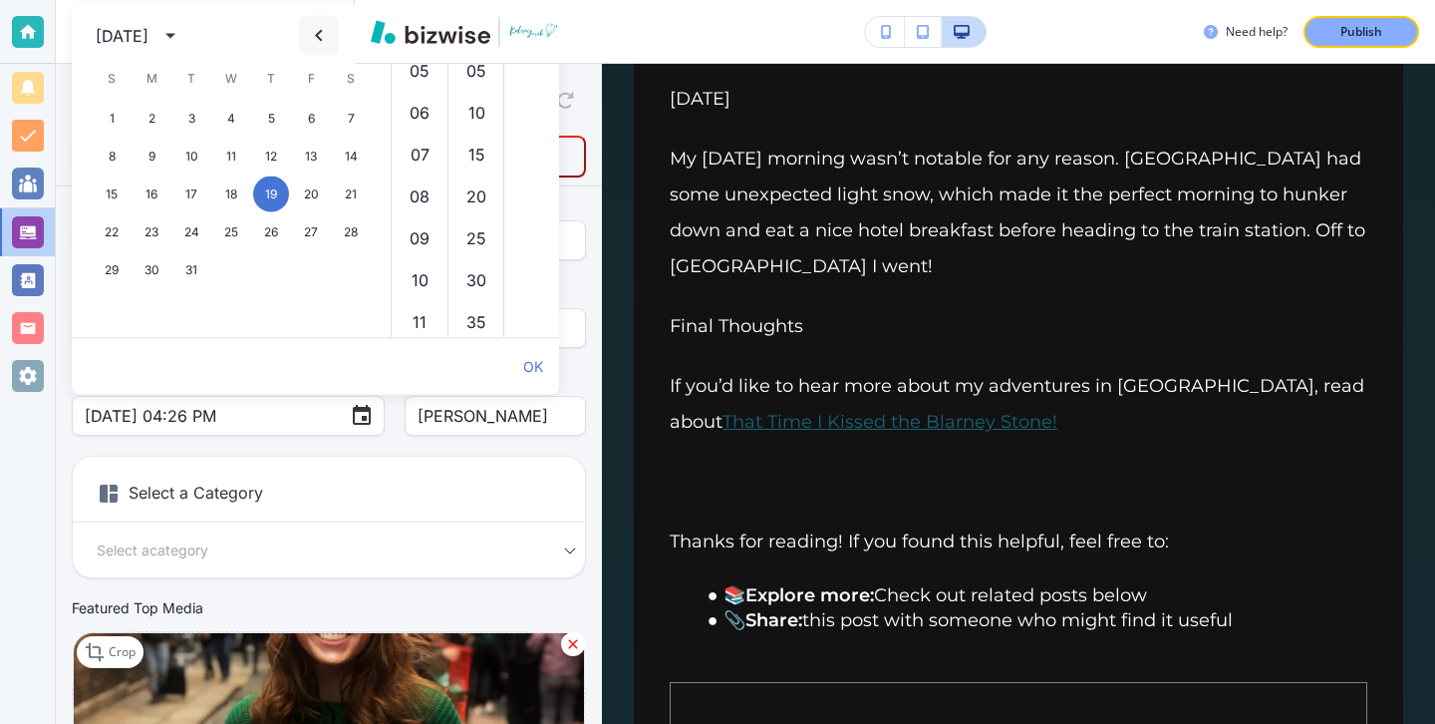
click at [310, 33] on icon "Previous month" at bounding box center [319, 36] width 24 height 24
click at [310, 34] on icon "Previous month" at bounding box center [319, 36] width 24 height 24
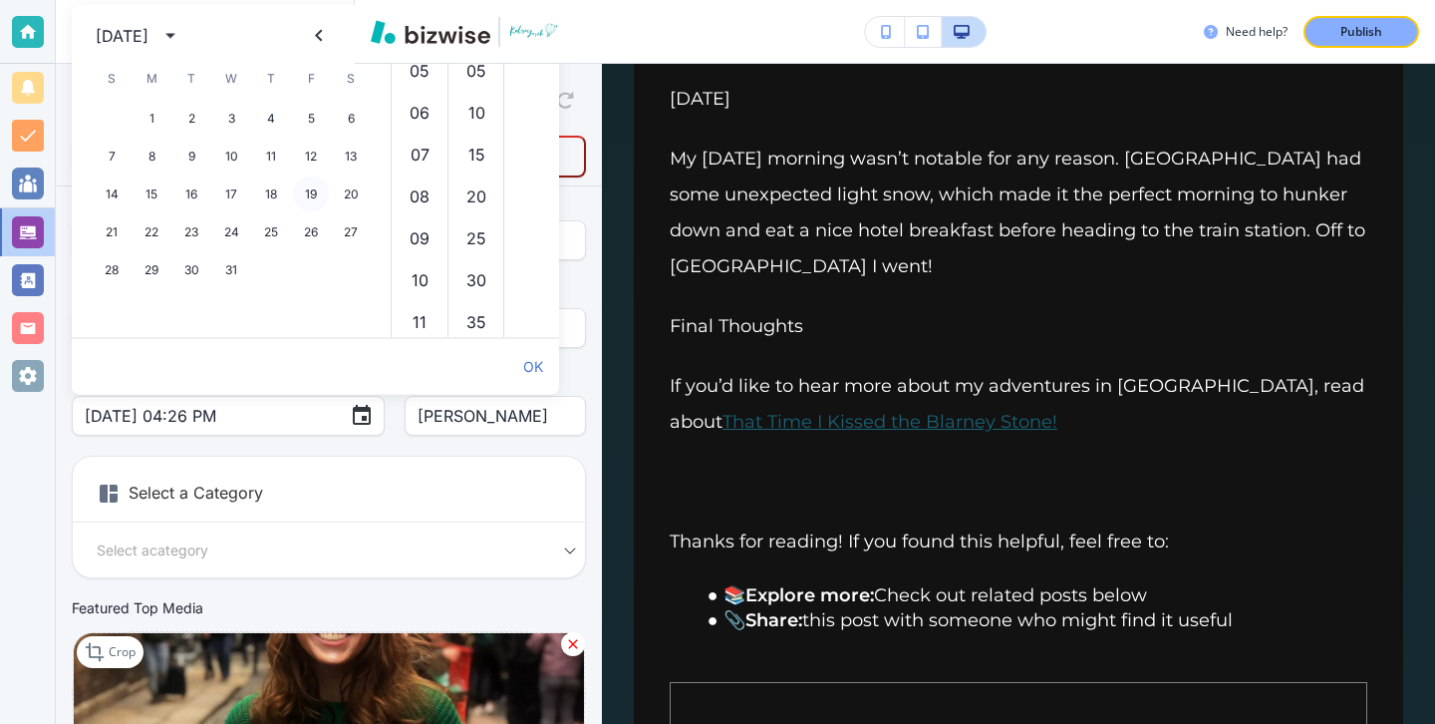
click at [304, 194] on button "19" at bounding box center [311, 194] width 36 height 36
type input "Mar 19, 2021 04:26 PM"
click at [320, 438] on div "Your Blog is automatically saved after every change as a draft. Post Title   * …" at bounding box center [329, 461] width 514 height 636
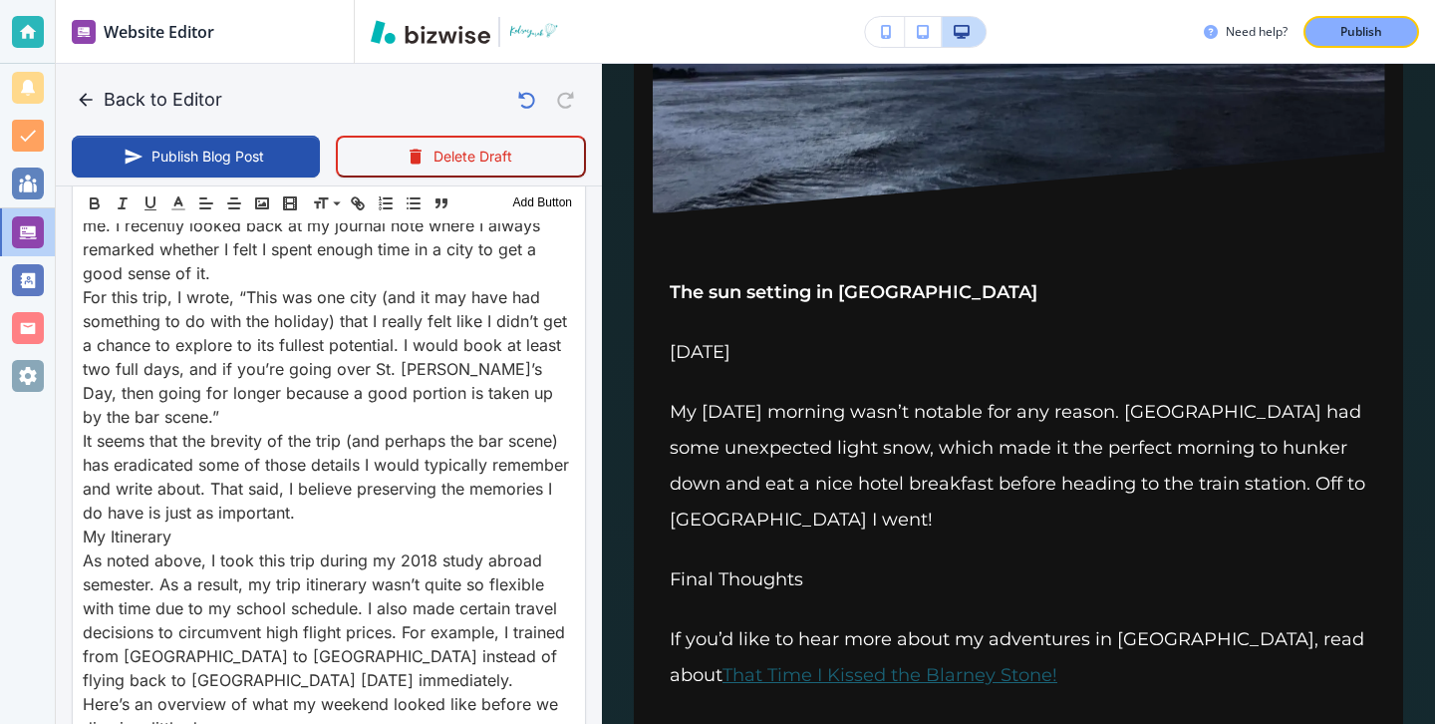
scroll to position [0, 0]
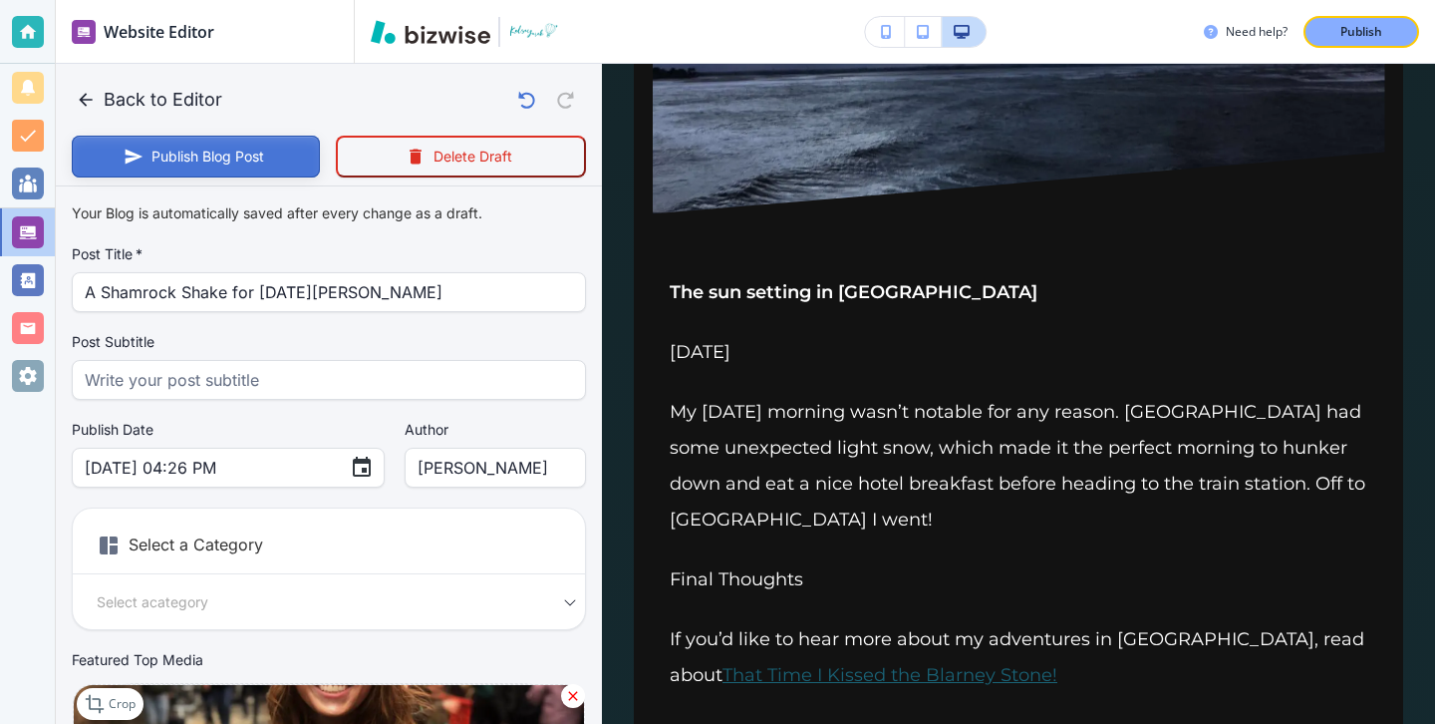
click at [270, 148] on button "Publish Blog Post" at bounding box center [196, 157] width 248 height 42
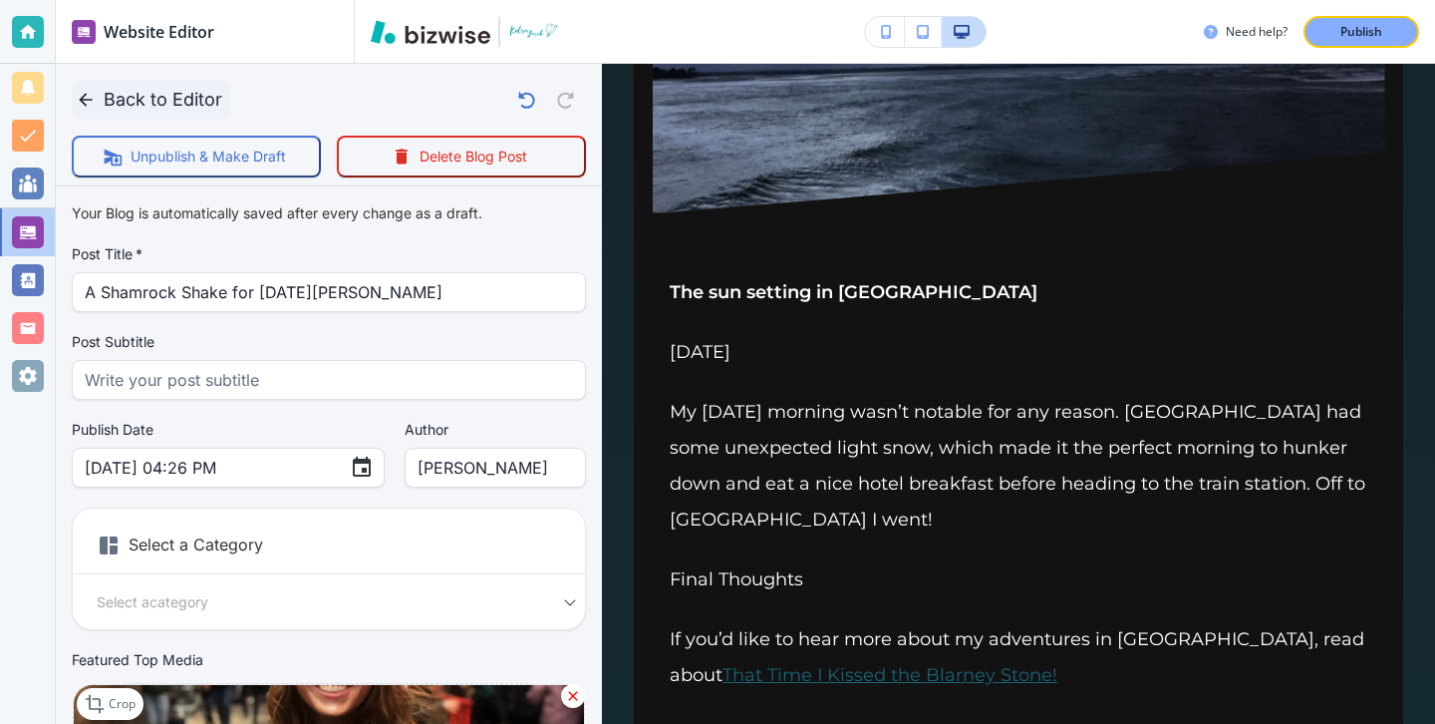
click at [110, 100] on button "Back to Editor" at bounding box center [151, 100] width 158 height 40
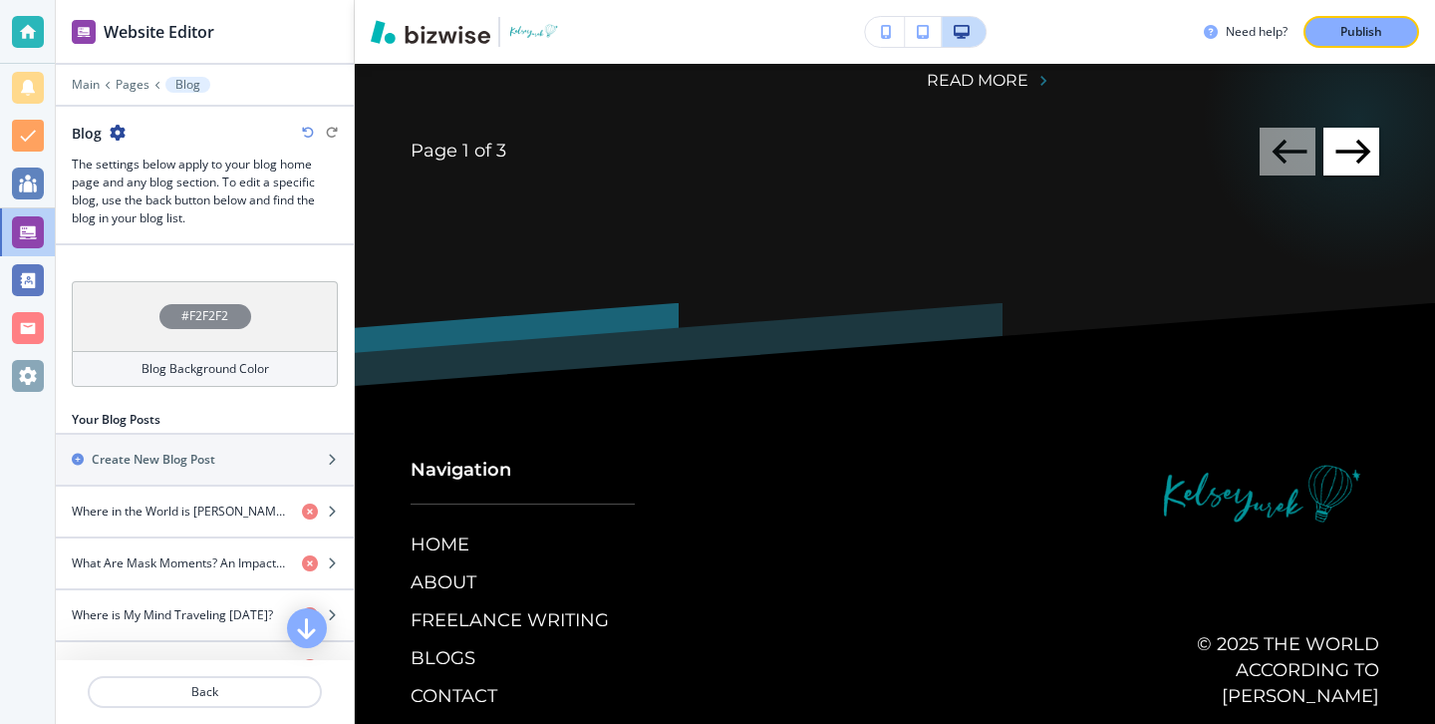
scroll to position [759, 0]
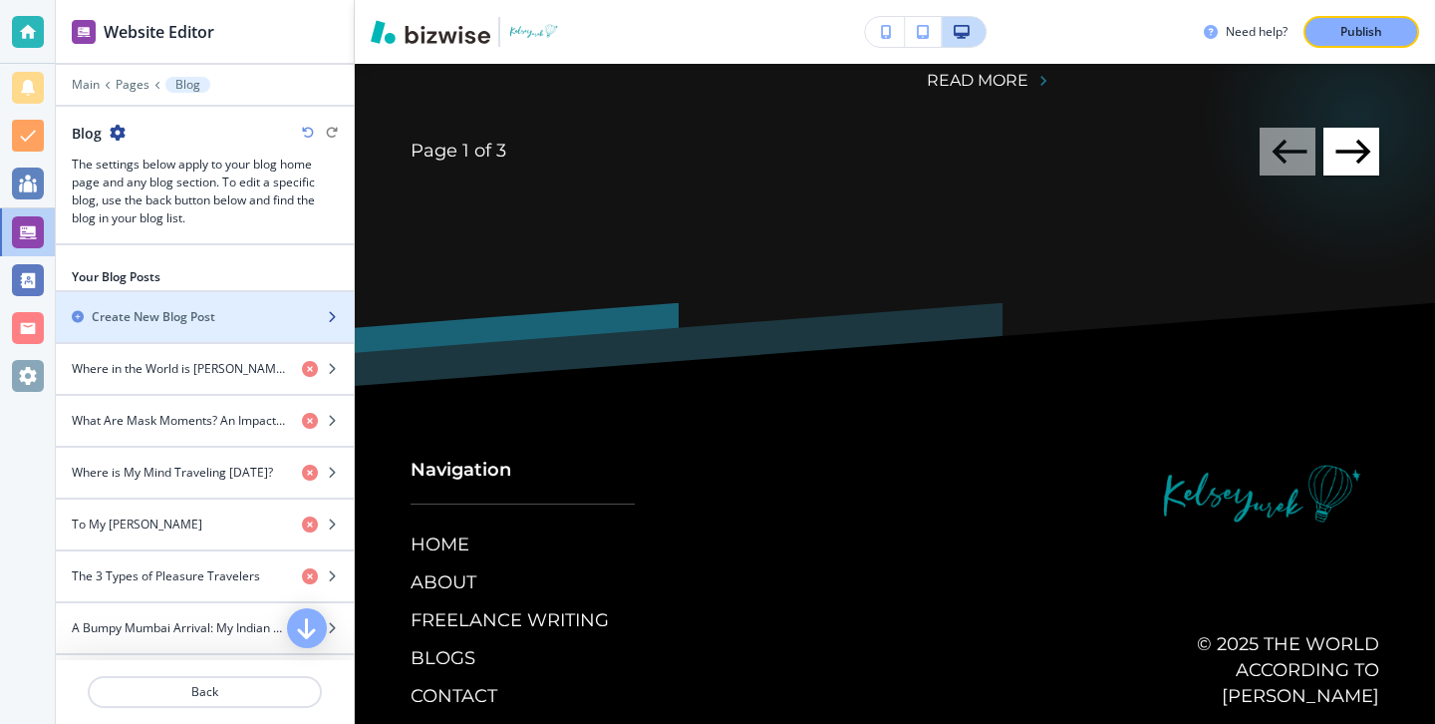
click at [237, 326] on div "button" at bounding box center [205, 334] width 298 height 16
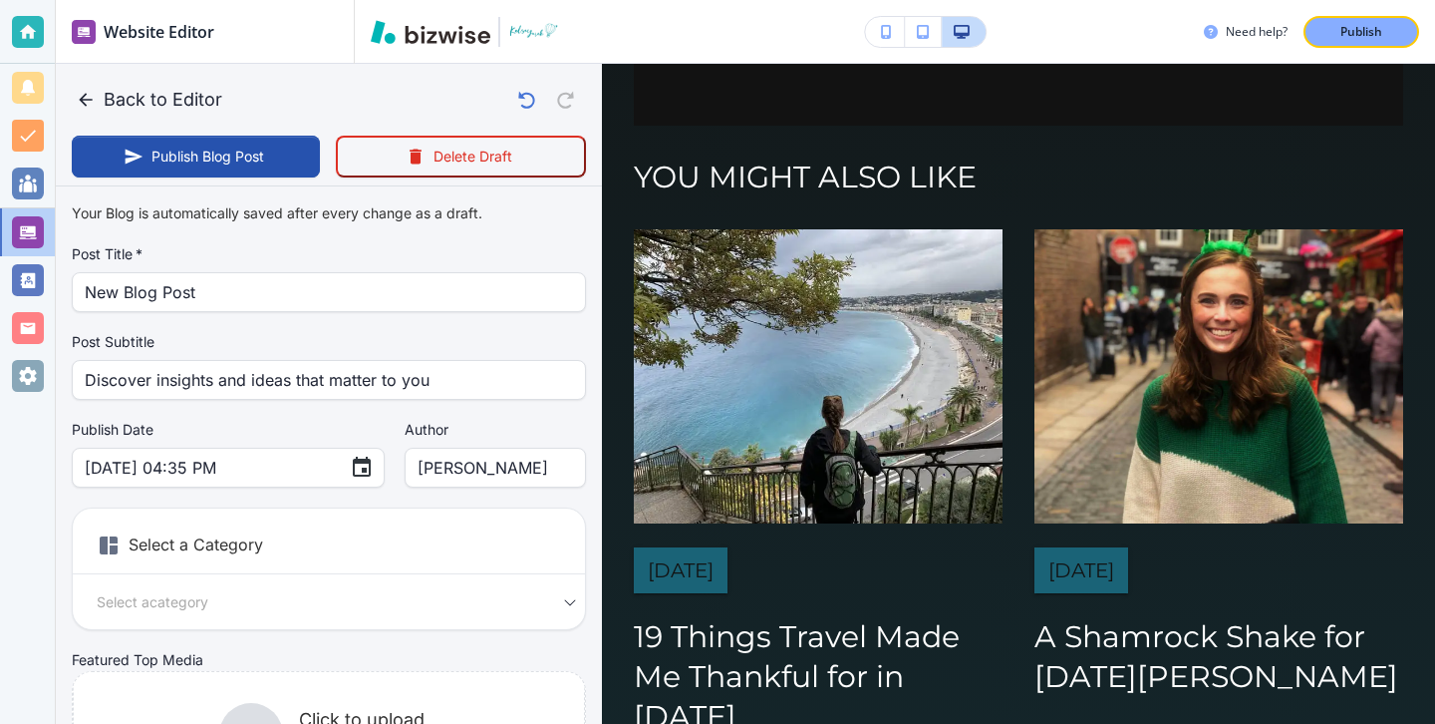
scroll to position [950, 0]
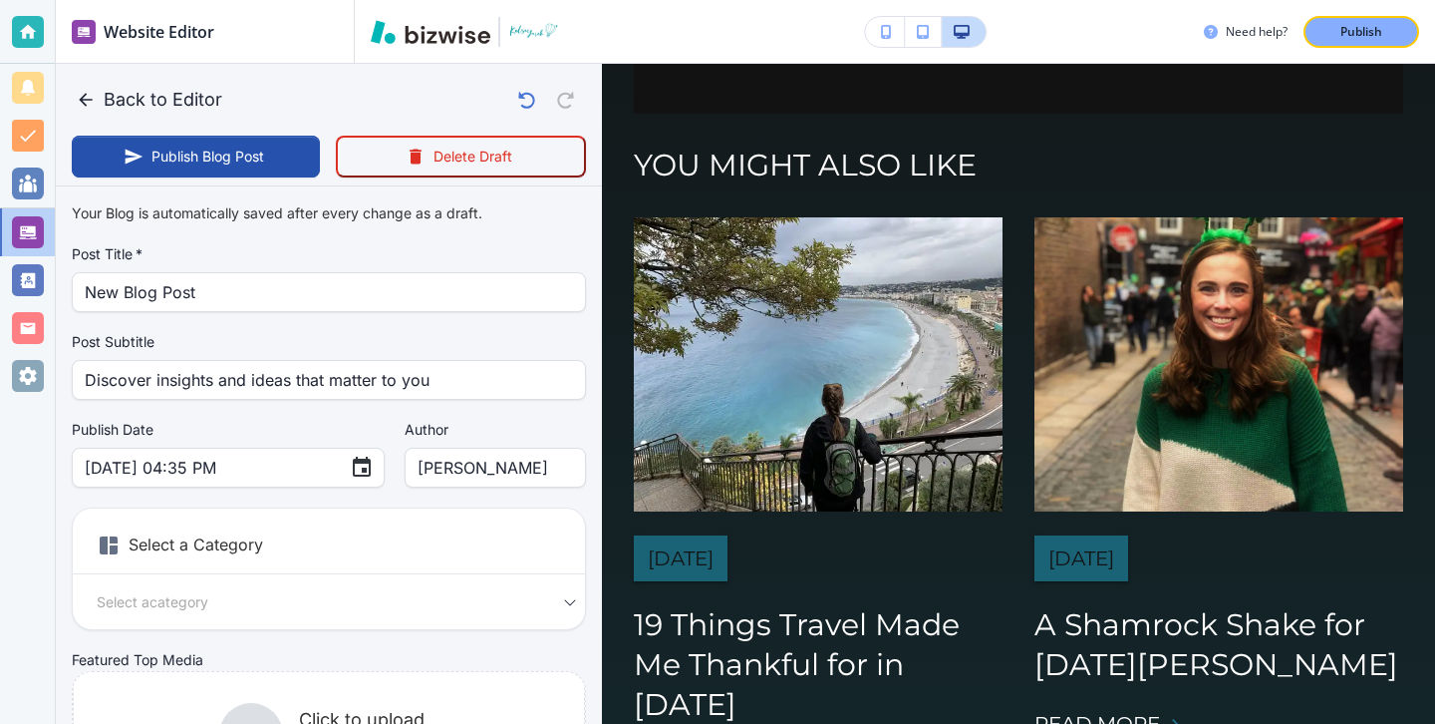
type input "Aug 13, 2025 04:38 PM"
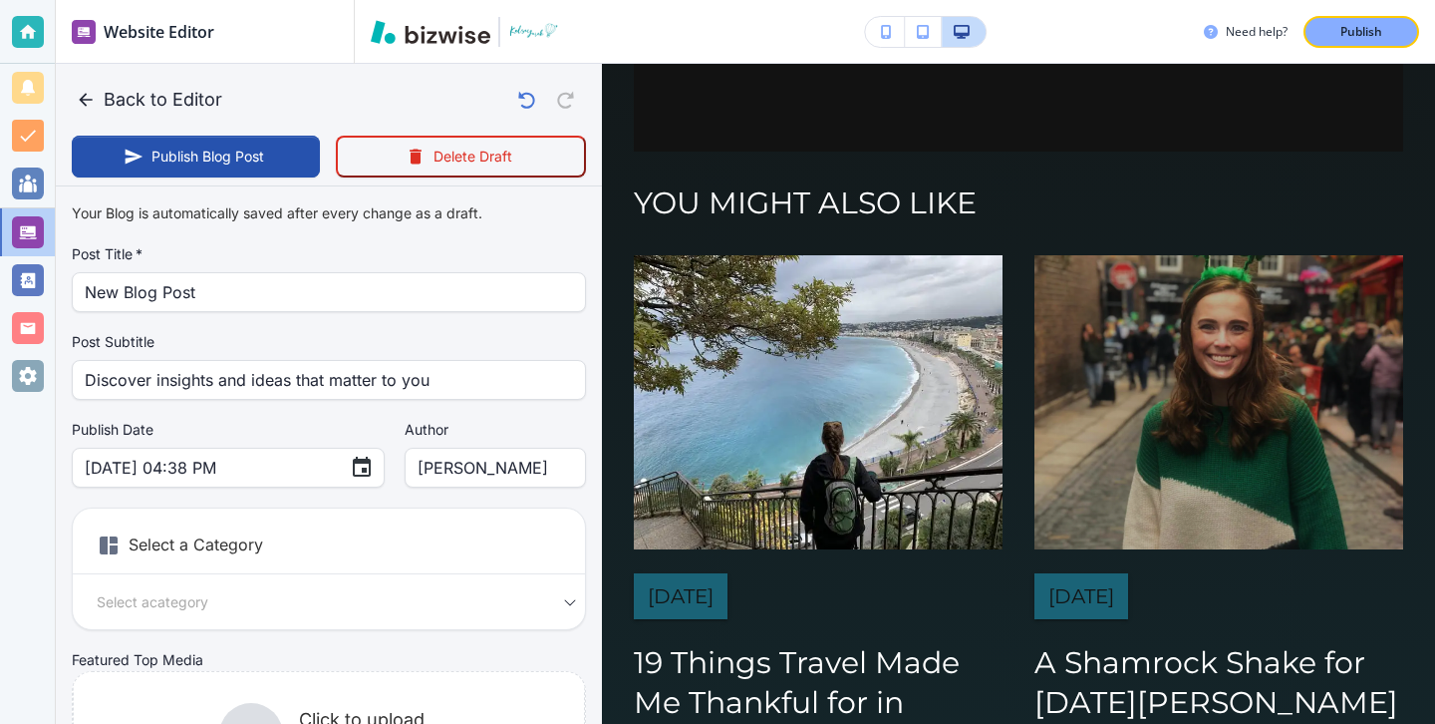
scroll to position [918, 0]
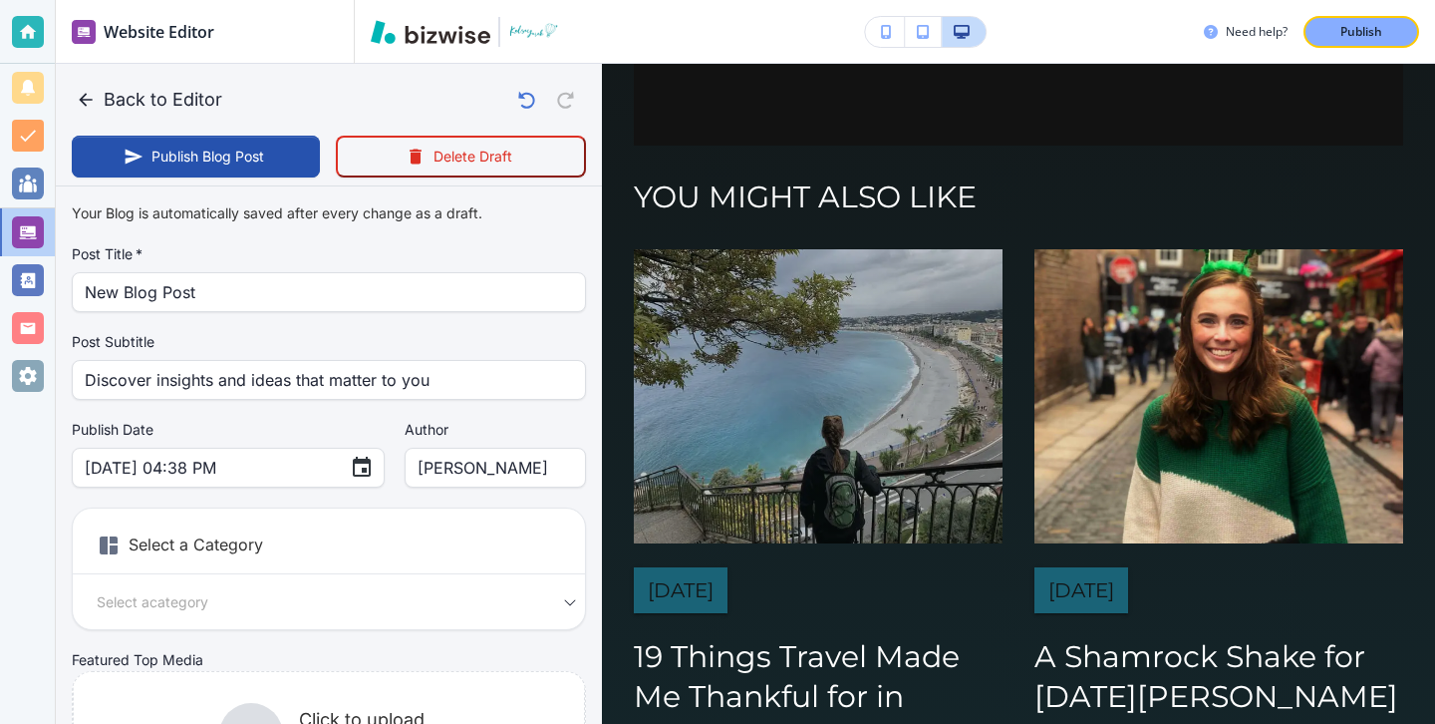
click at [786, 333] on img at bounding box center [818, 396] width 369 height 294
type input "19 Things Travel Made Me Thankful for in 2019"
type input "Mar 20, 2021 10:13 AM"
type input "a7d5d0a3501f3a2933ba1"
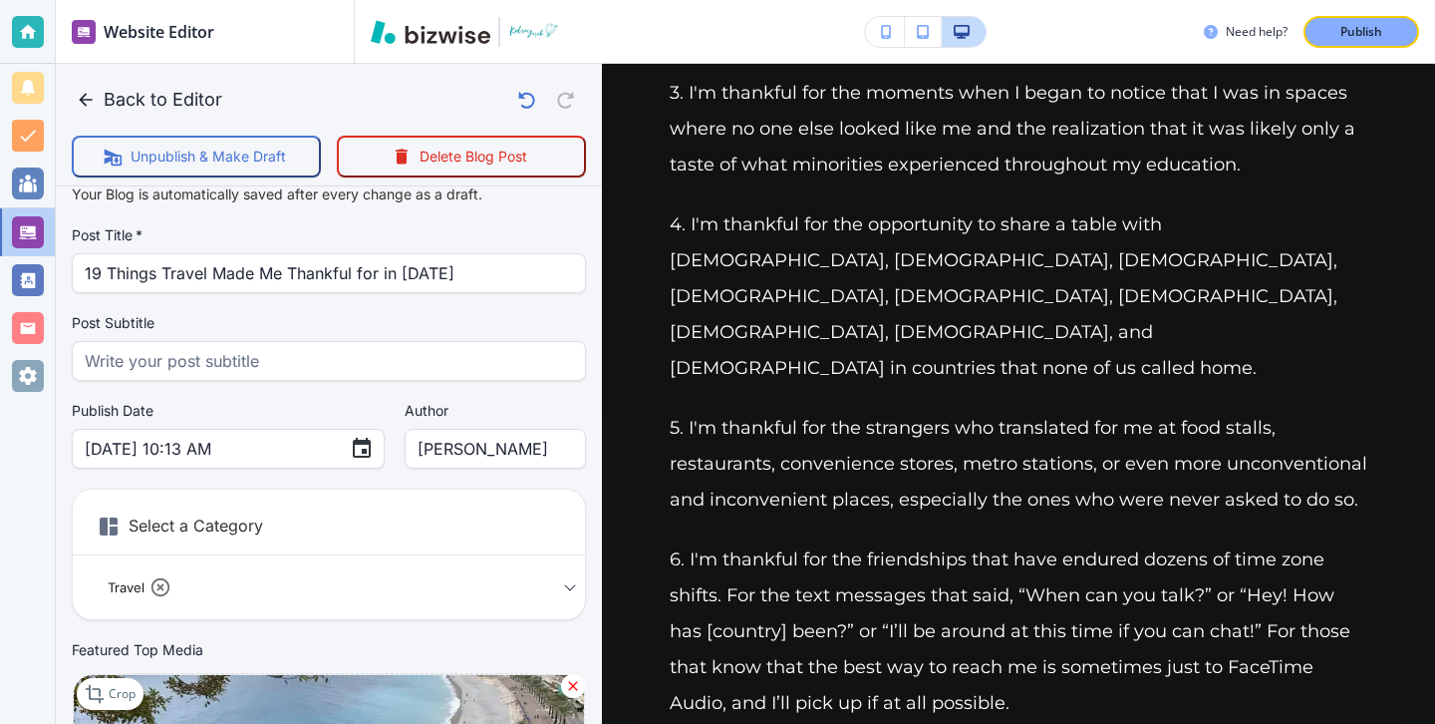
scroll to position [0, 0]
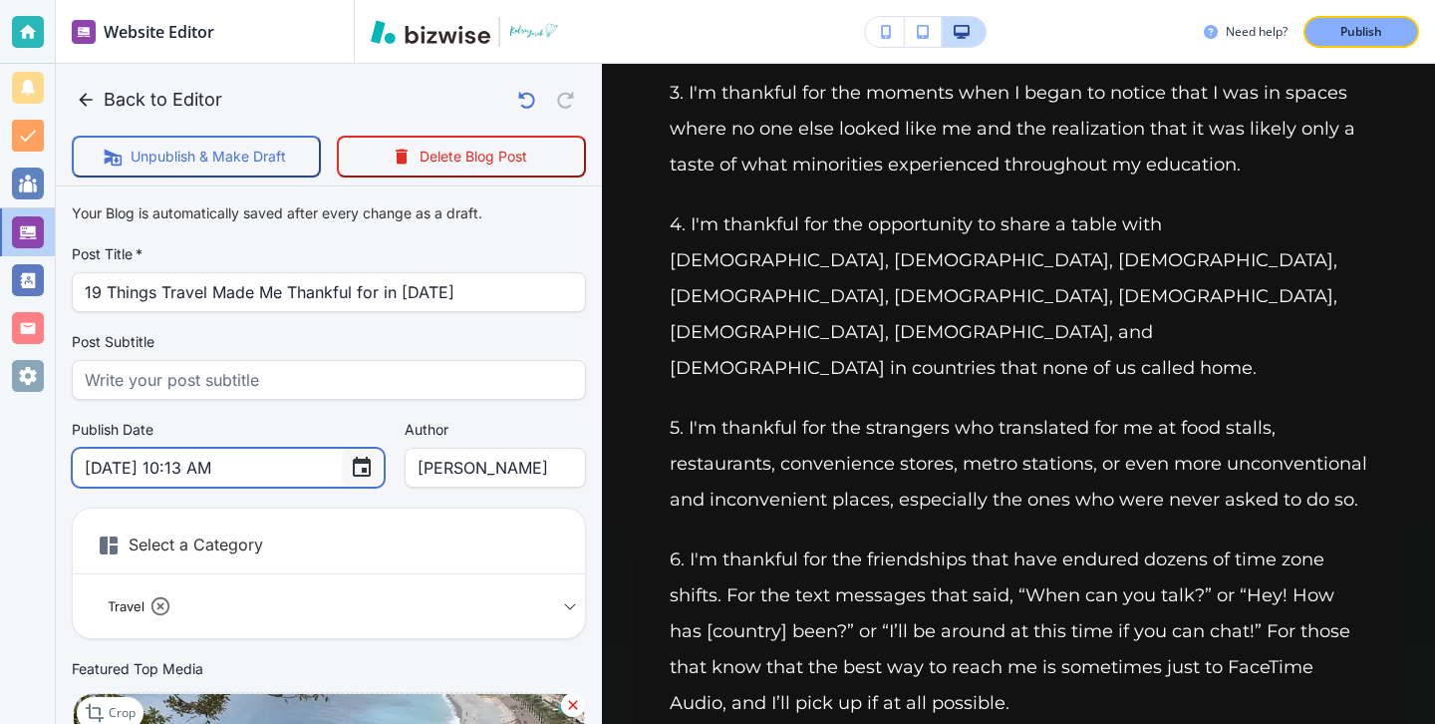
click at [350, 465] on icon "Choose date, selected date is Mar 20, 2021" at bounding box center [362, 467] width 24 height 24
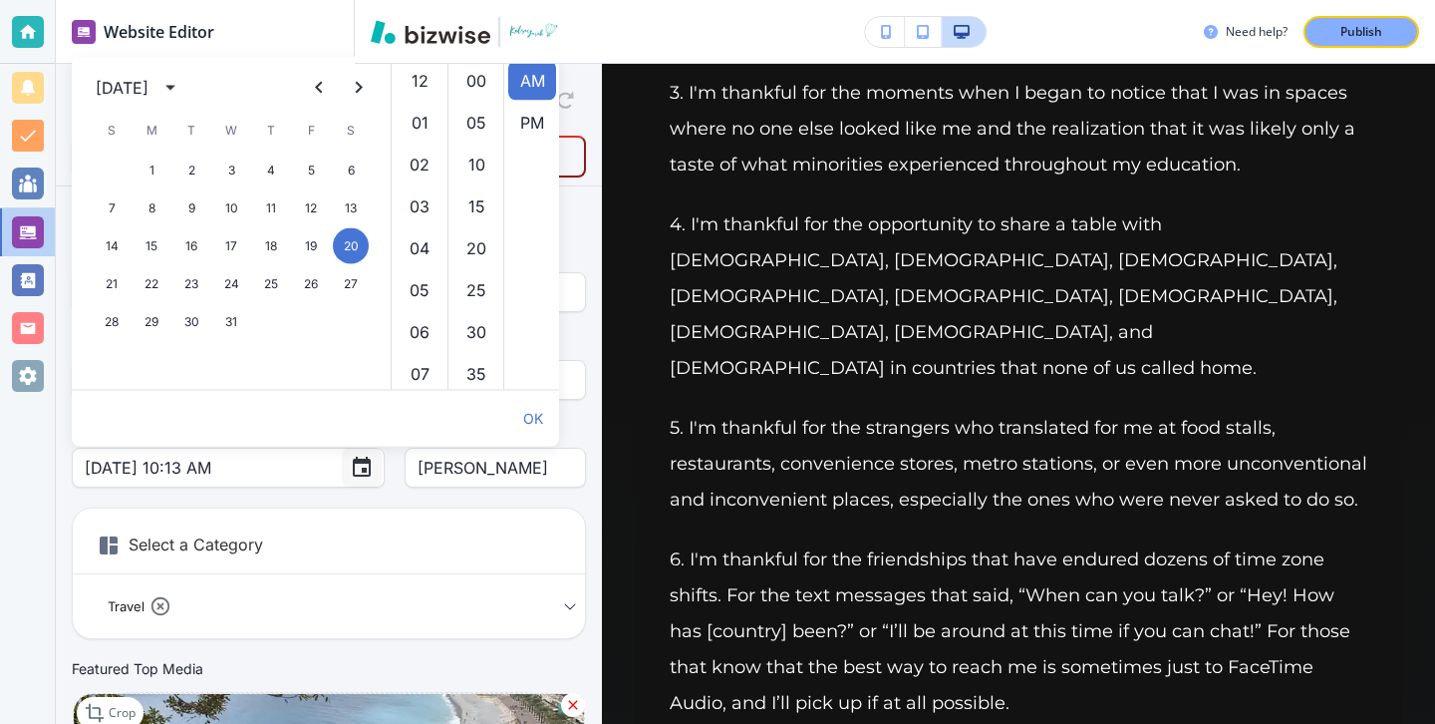
scroll to position [419, 0]
click at [304, 165] on button "5" at bounding box center [311, 170] width 36 height 36
type input "Mar 05, 2021 10:13 AM"
click at [455, 542] on h6 "Select a Category" at bounding box center [329, 549] width 512 height 50
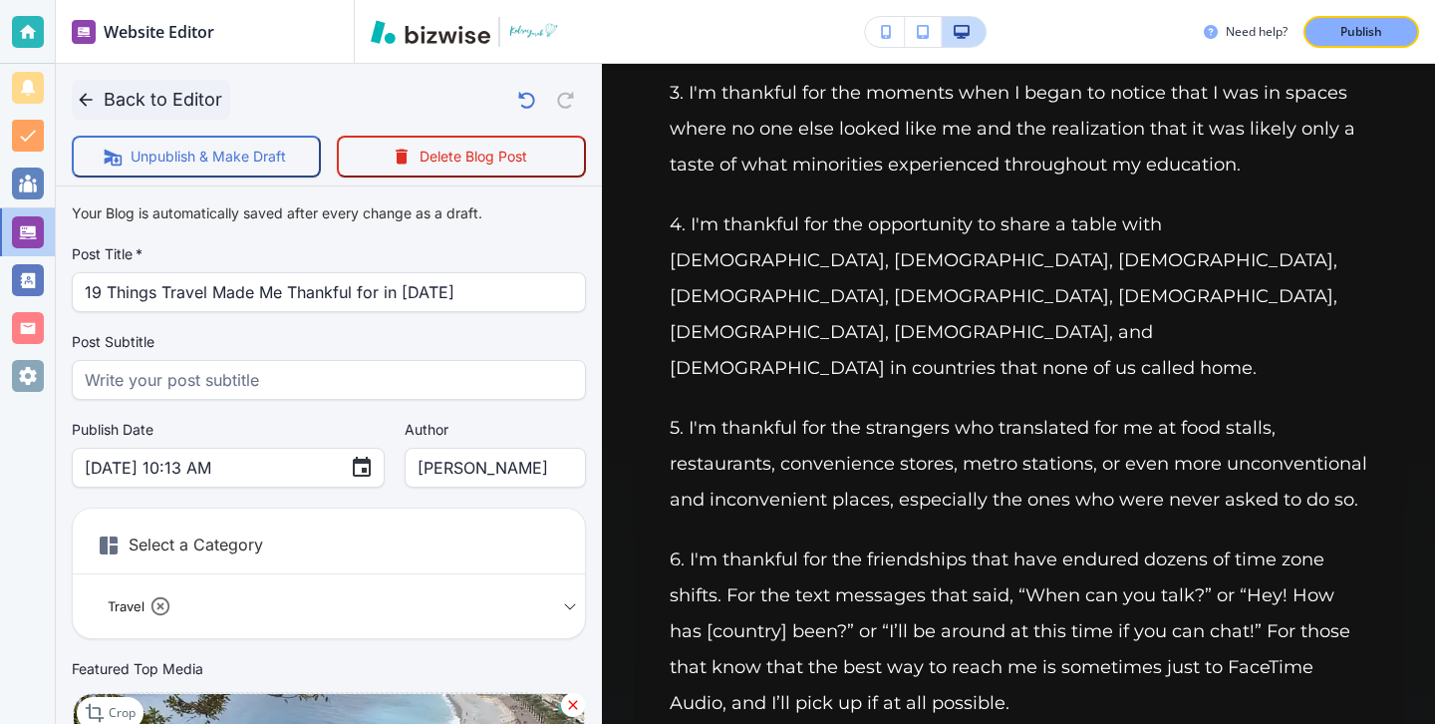
click at [115, 98] on button "Back to Editor" at bounding box center [151, 100] width 158 height 40
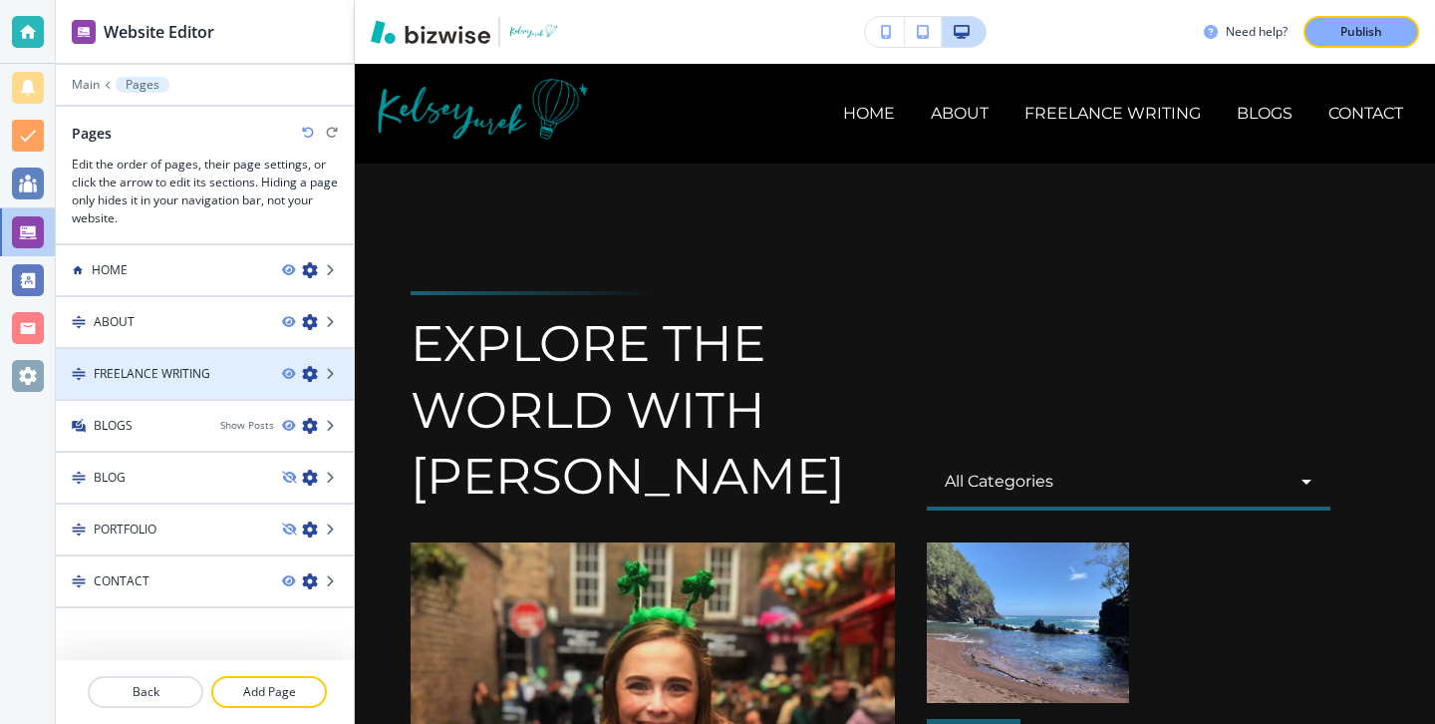
scroll to position [24, 0]
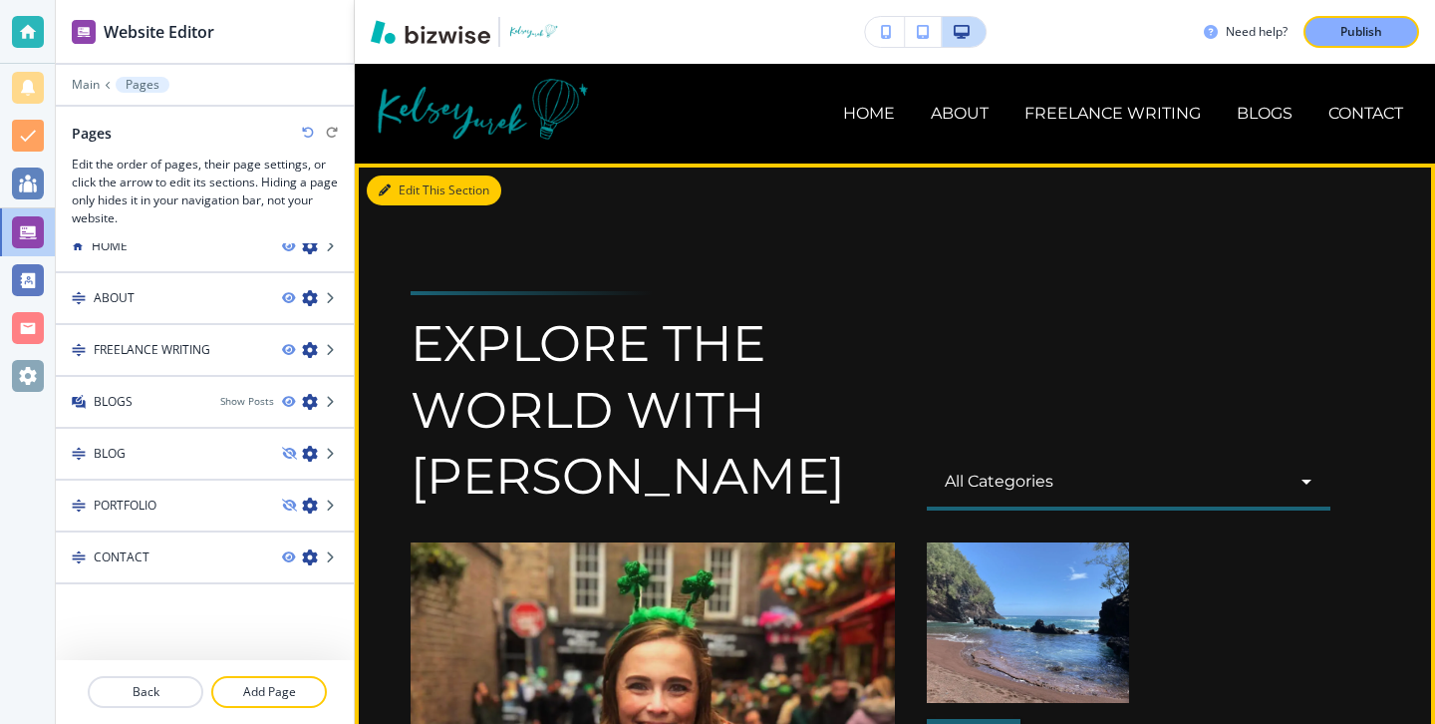
click at [395, 176] on button "Edit This Section" at bounding box center [434, 190] width 135 height 30
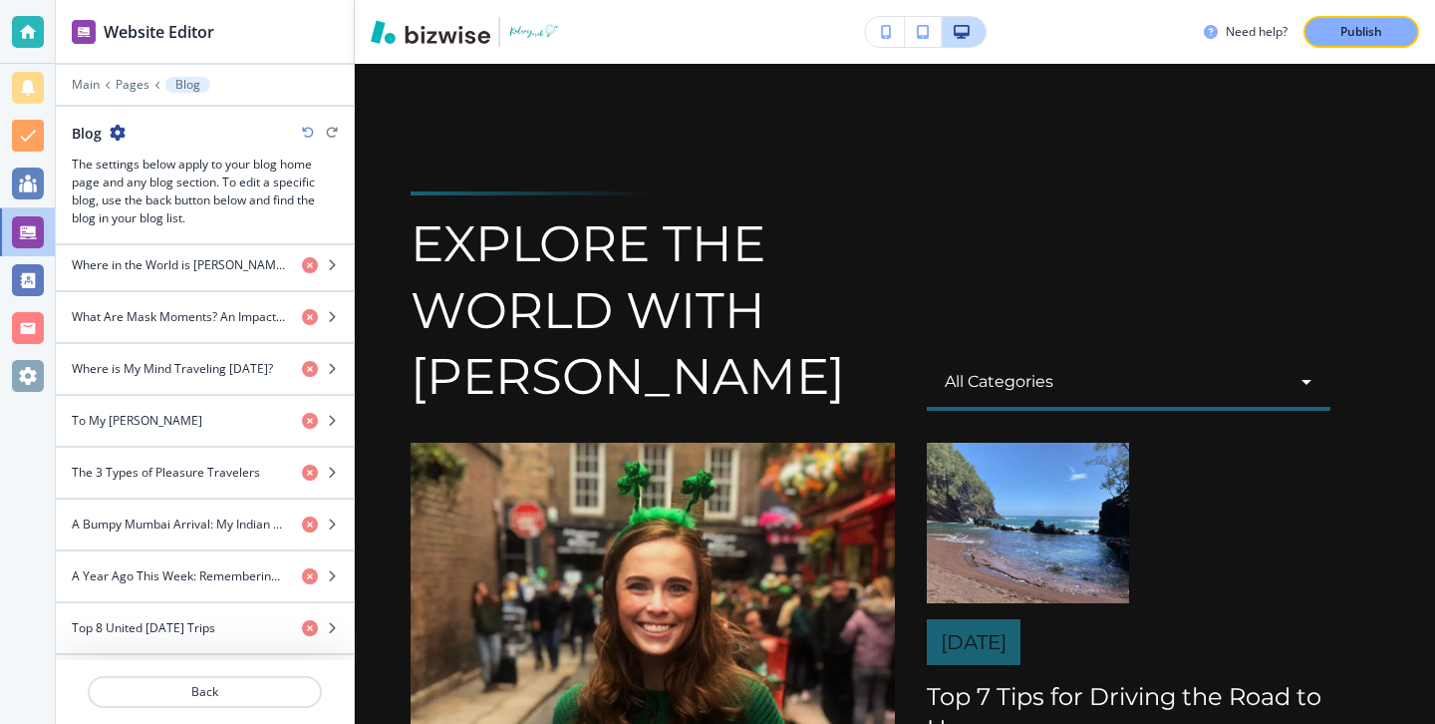
scroll to position [1071, 0]
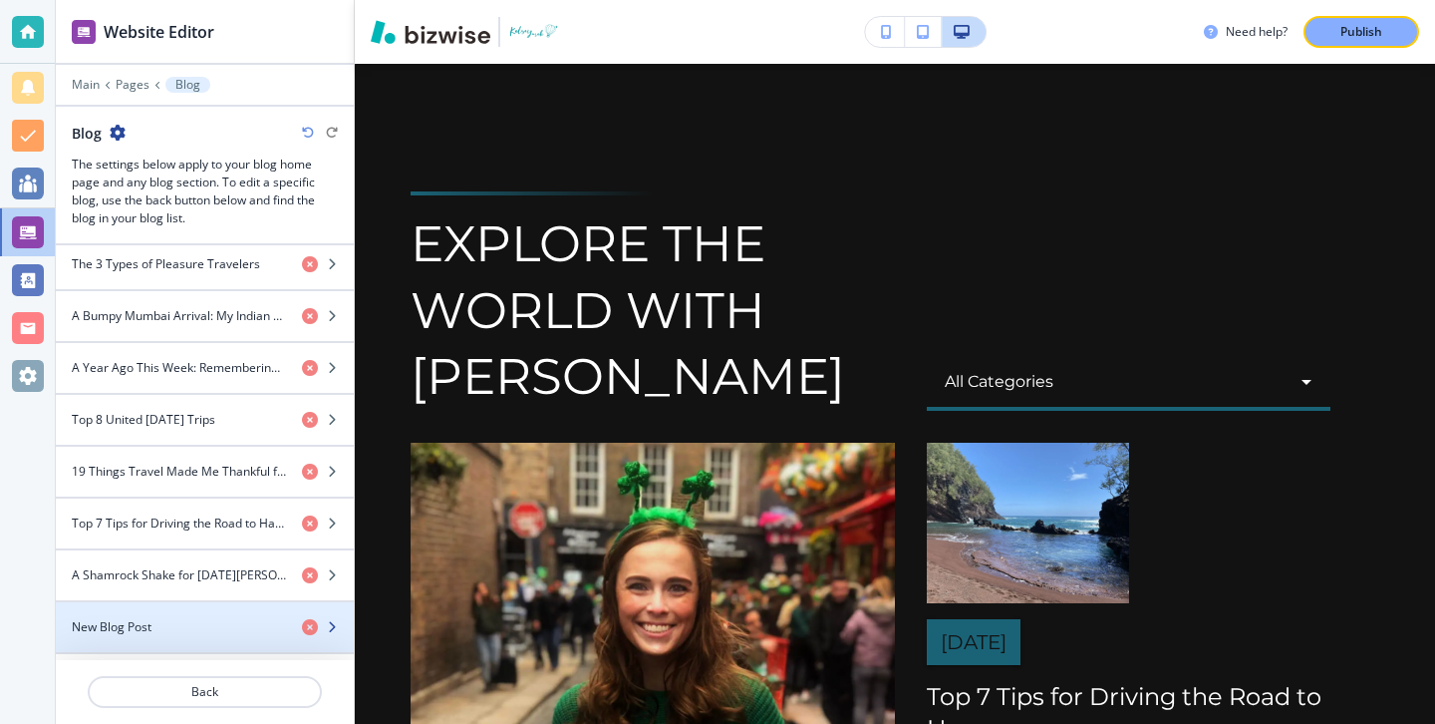
click at [234, 636] on div "button" at bounding box center [205, 644] width 298 height 16
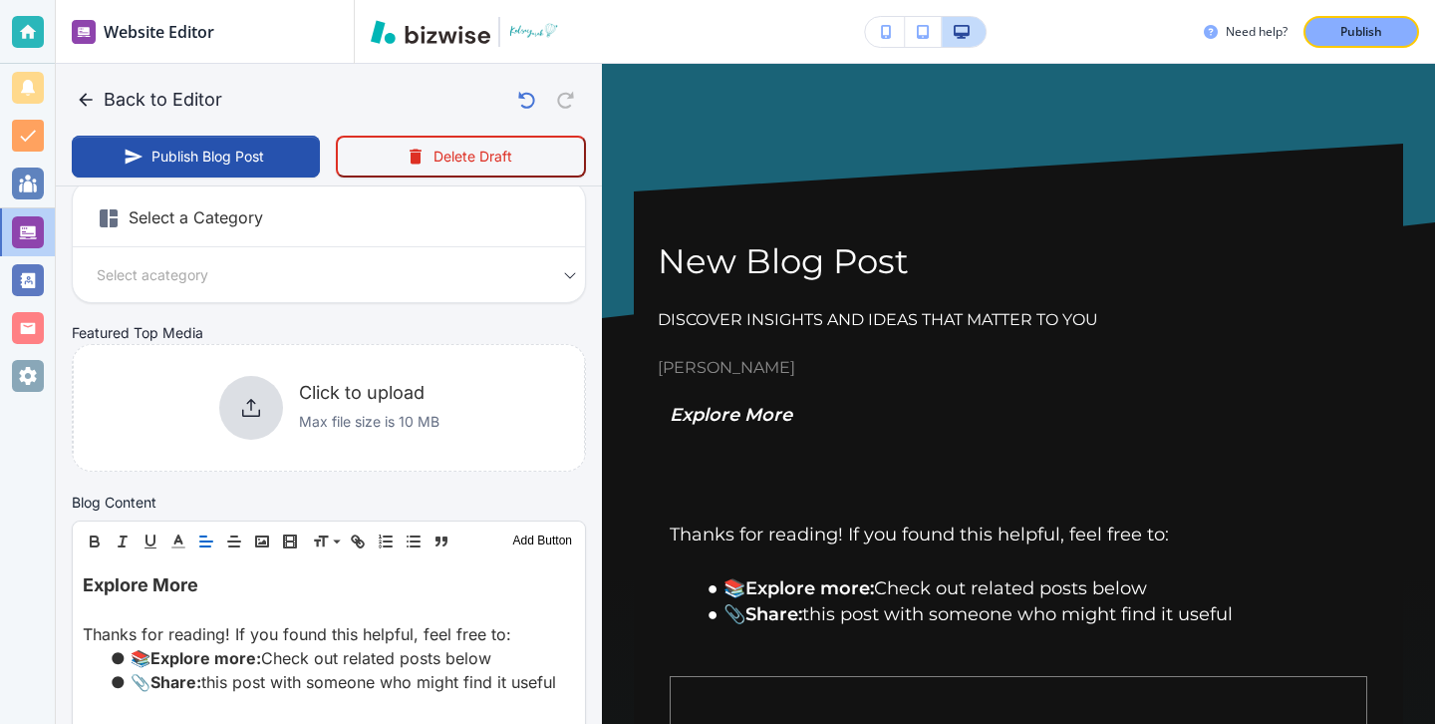
scroll to position [0, 0]
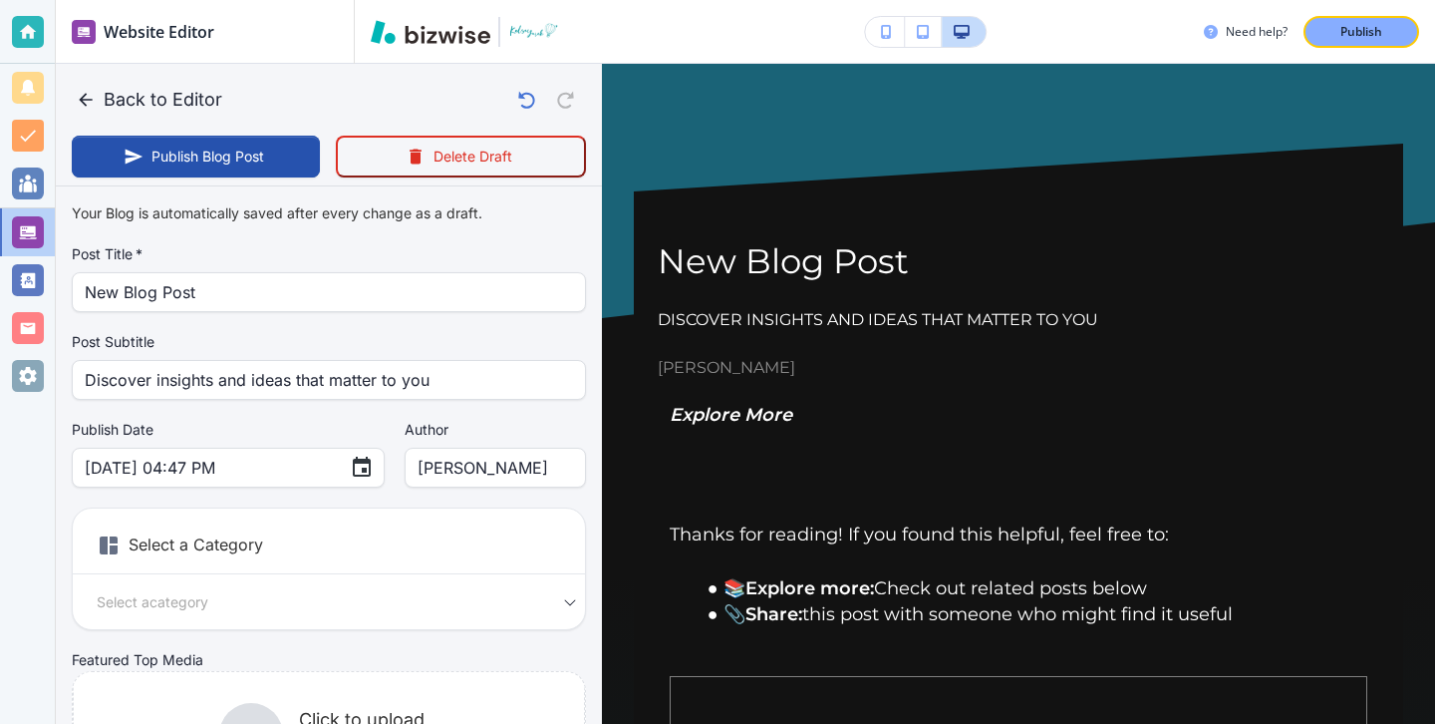
type input "Aug 13, 2025 04:50 PM"
click at [87, 104] on icon "button" at bounding box center [86, 100] width 20 height 20
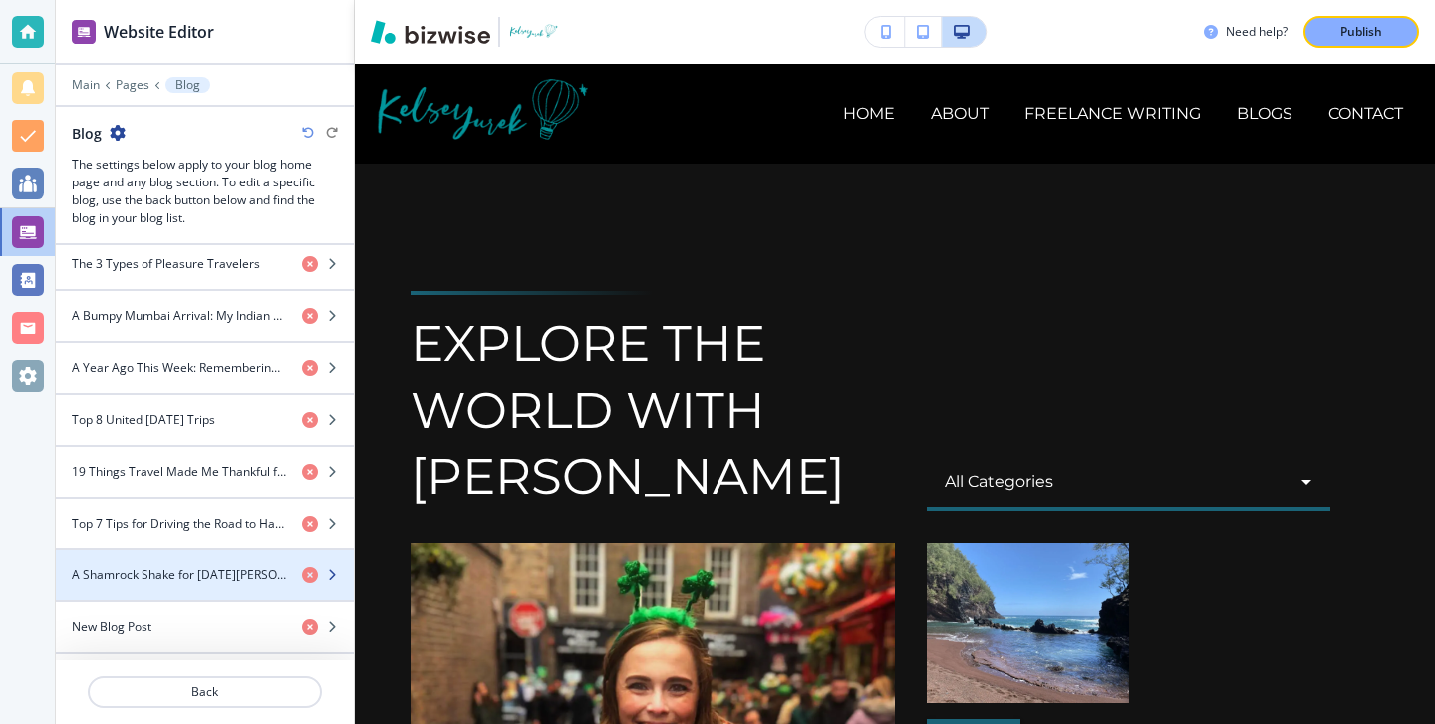
click at [155, 566] on h4 "A Shamrock Shake for St. Patrick's Day" at bounding box center [179, 575] width 214 height 18
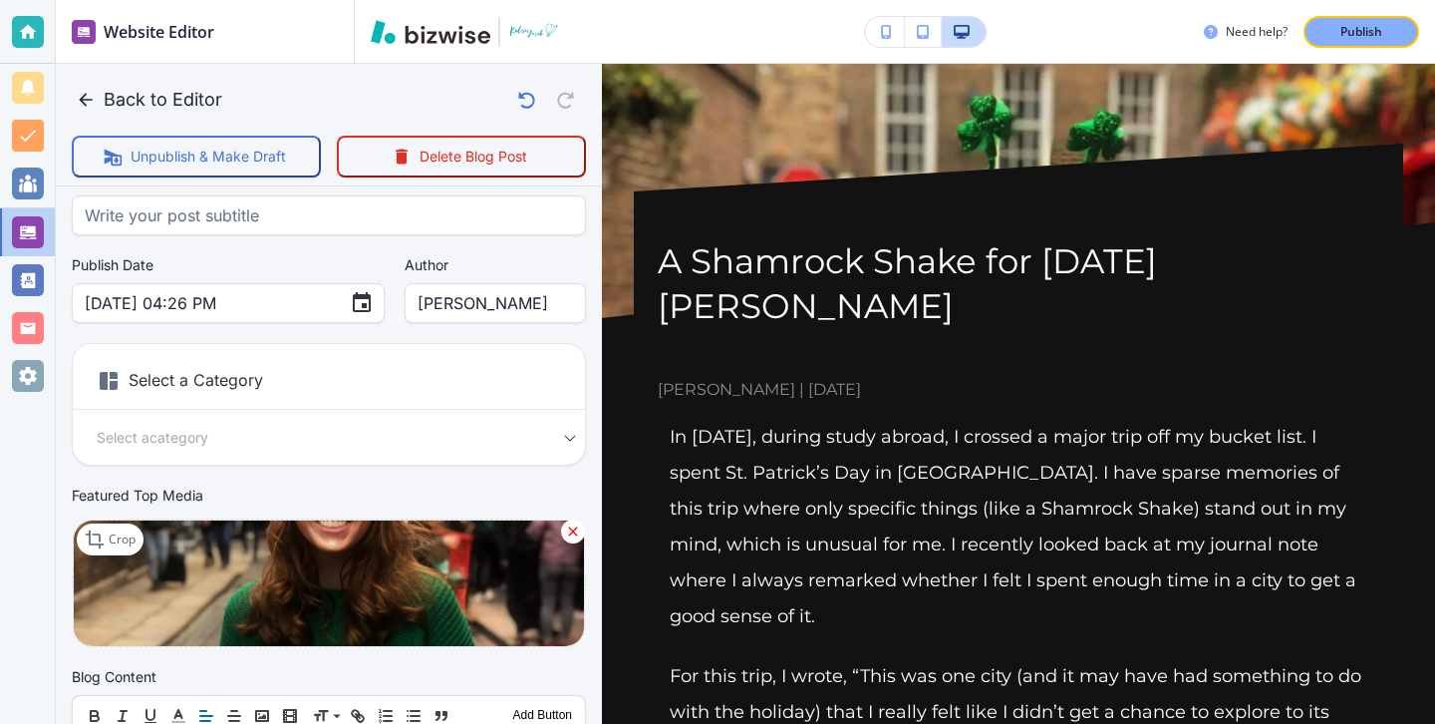
scroll to position [203, 0]
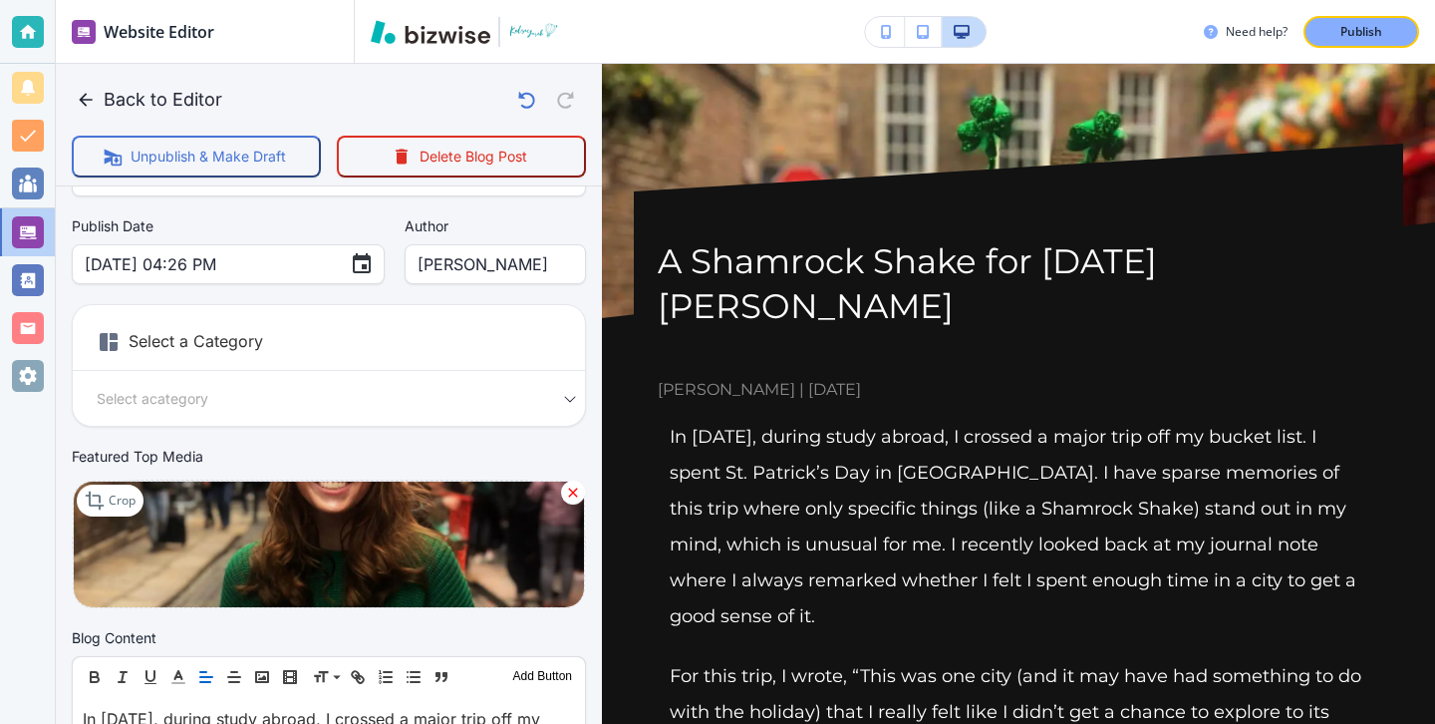
click at [313, 351] on h6 "Select a Category" at bounding box center [329, 346] width 512 height 50
click at [251, 341] on h6 "Select a Category" at bounding box center [329, 346] width 512 height 50
click at [356, 420] on div "Select a Category Select a category Select a Category" at bounding box center [329, 365] width 514 height 123
click at [567, 397] on div "Select a category Select a Category" at bounding box center [329, 398] width 512 height 23
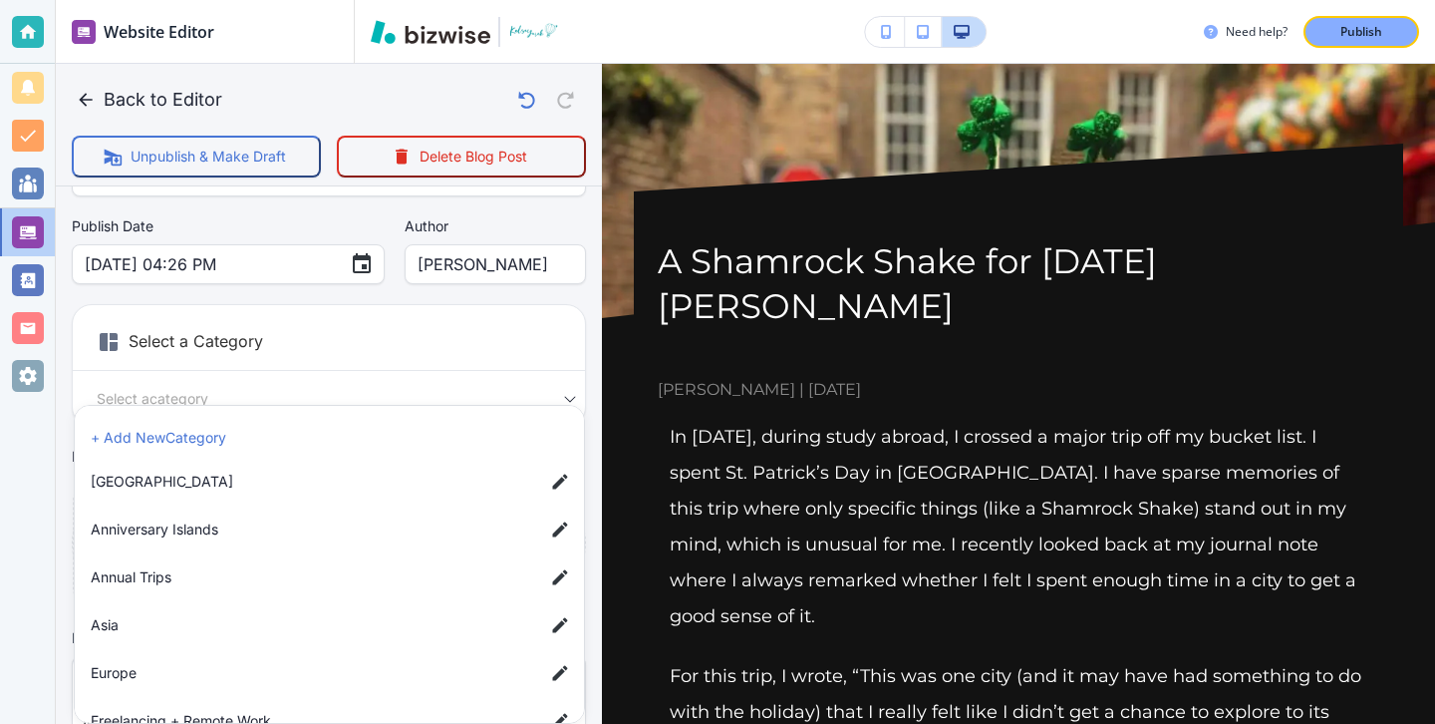
click at [494, 0] on body "Website Editor Main Pages Blog Blog The settings below apply to your blog home …" at bounding box center [717, 0] width 1435 height 0
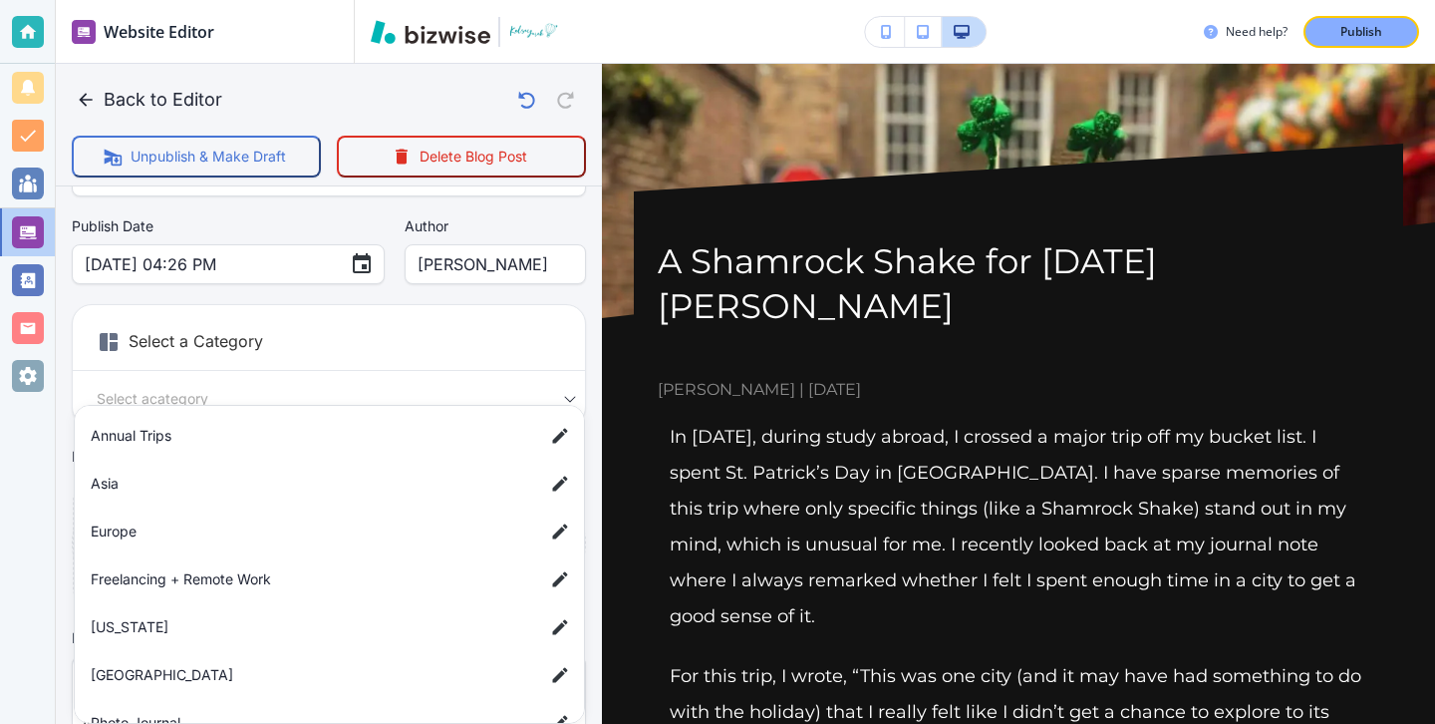
scroll to position [153, 0]
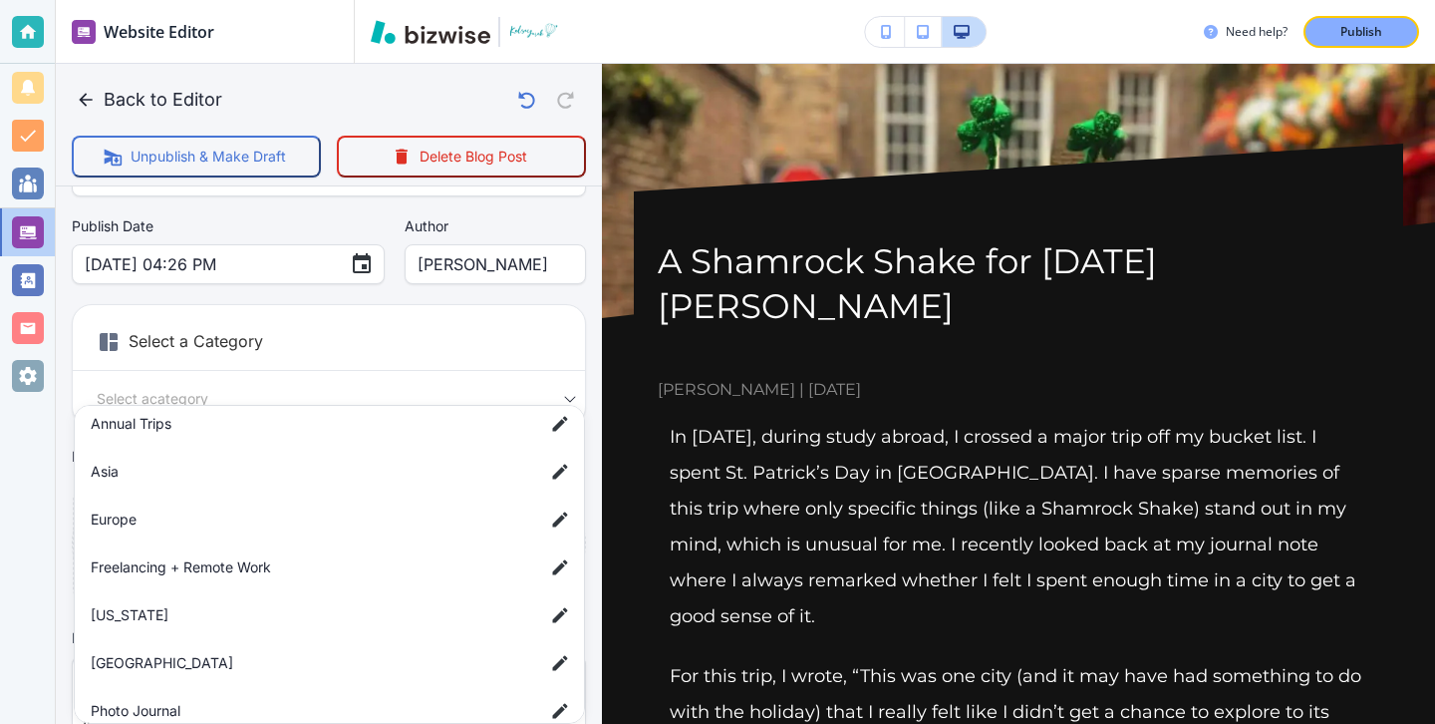
click at [194, 509] on span "Europe" at bounding box center [310, 519] width 438 height 22
type input "a50a6f385796766b77c22"
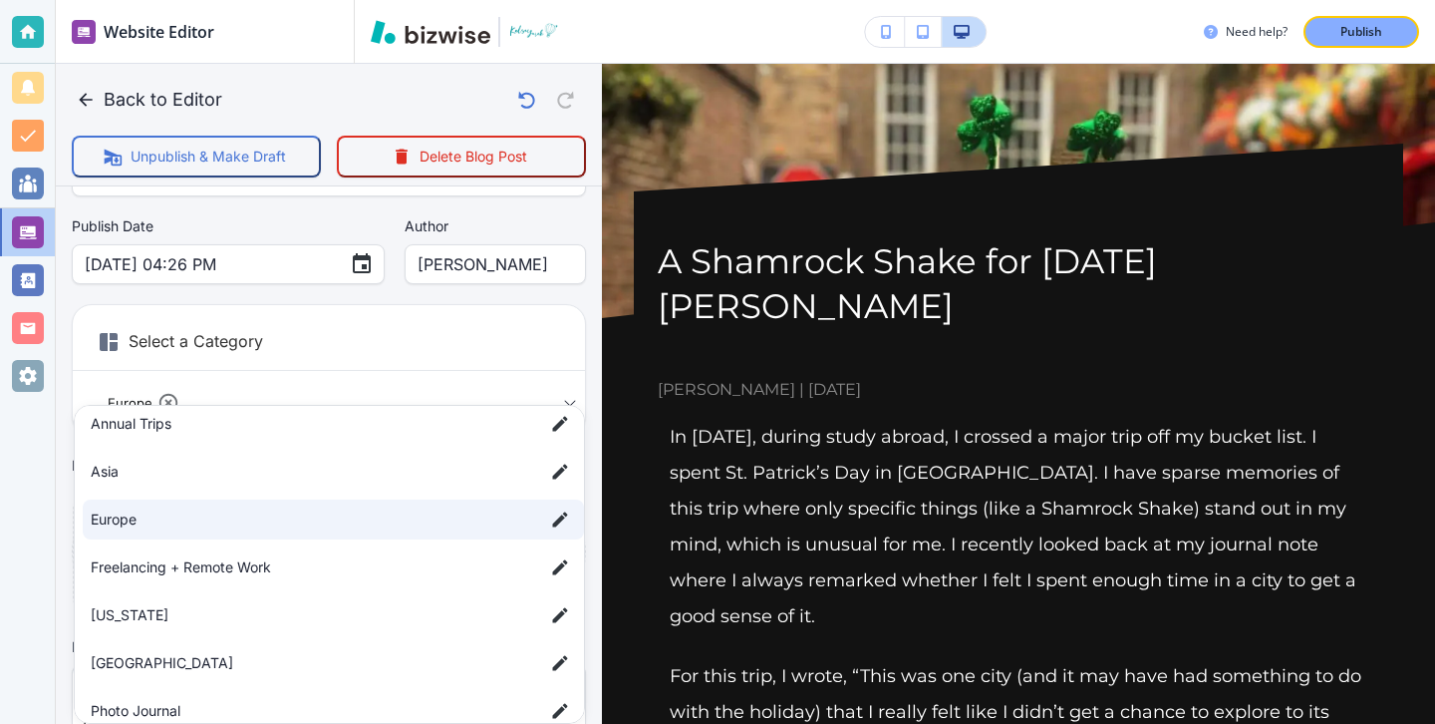
click at [269, 372] on div at bounding box center [717, 362] width 1435 height 724
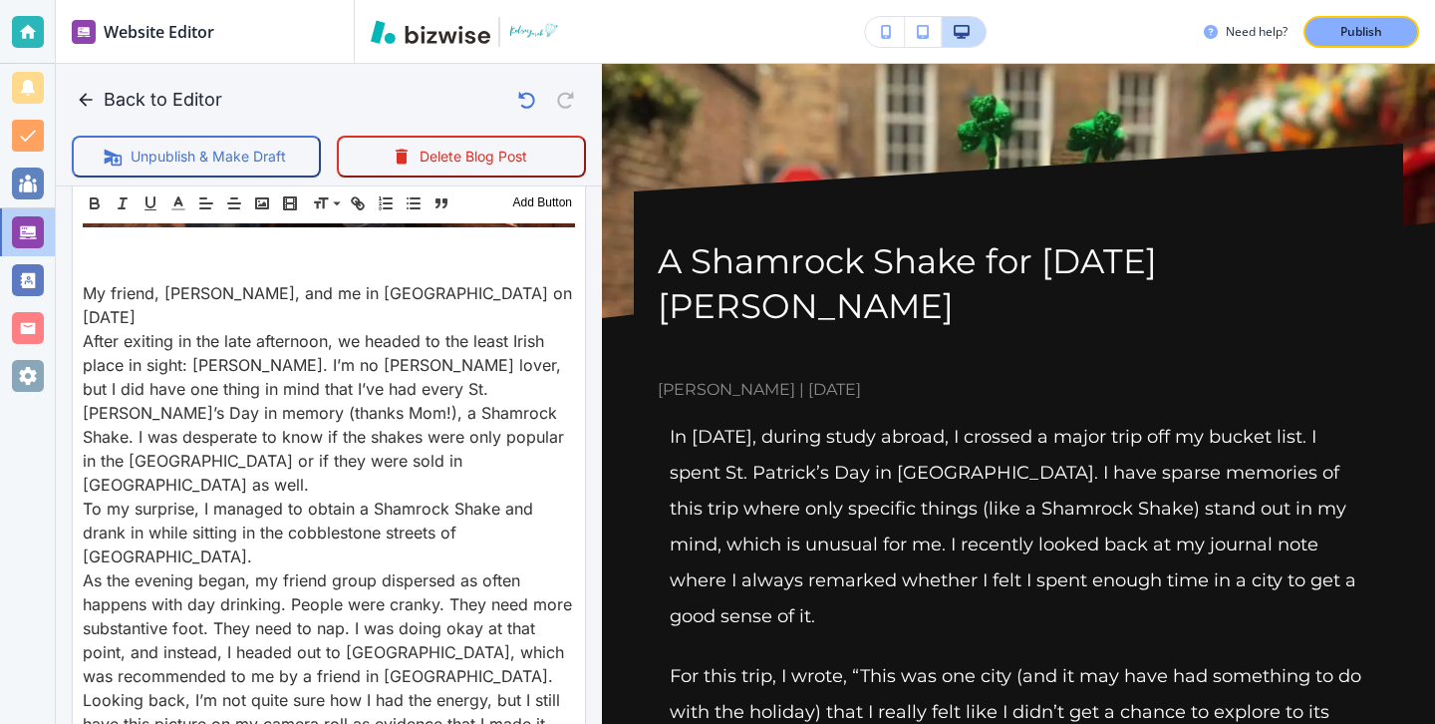
scroll to position [3598, 0]
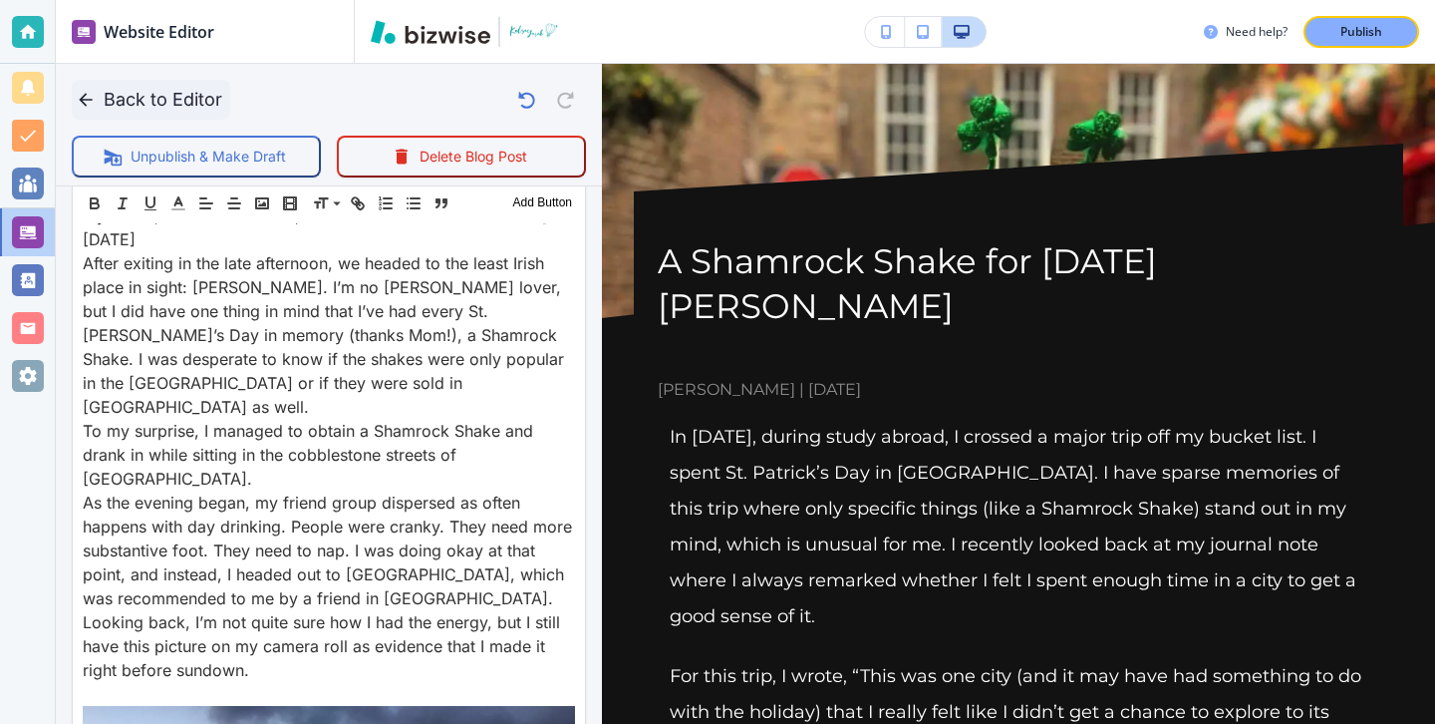
click at [78, 103] on icon "button" at bounding box center [86, 100] width 20 height 20
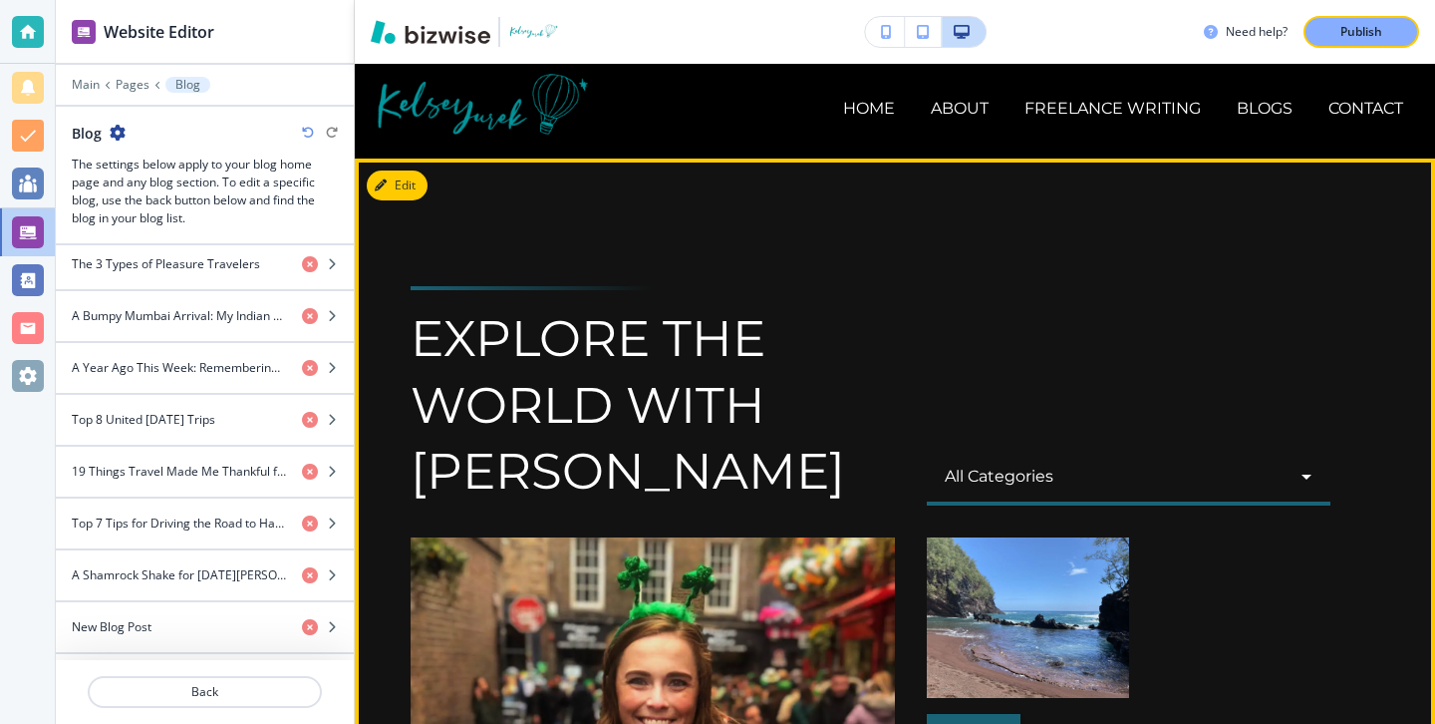
scroll to position [0, 0]
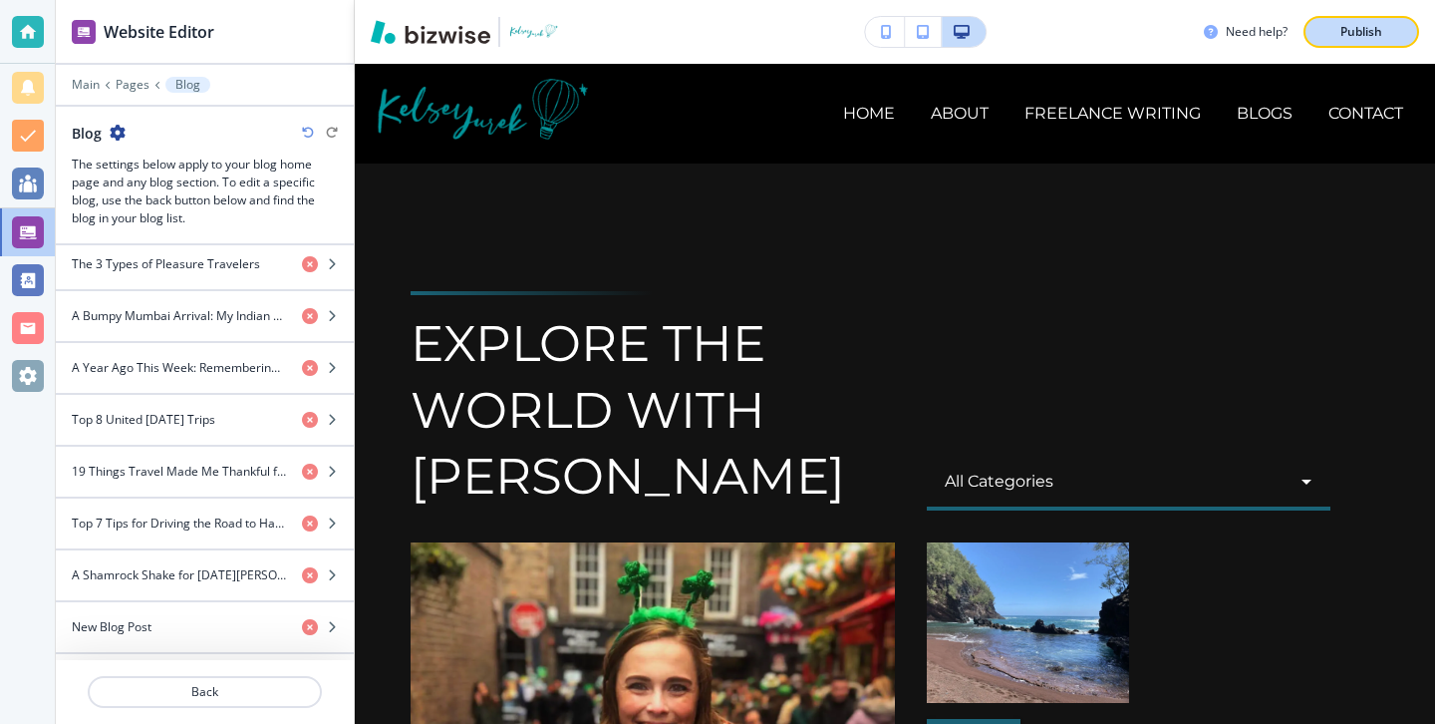
click at [1374, 24] on p "Publish" at bounding box center [1361, 32] width 42 height 18
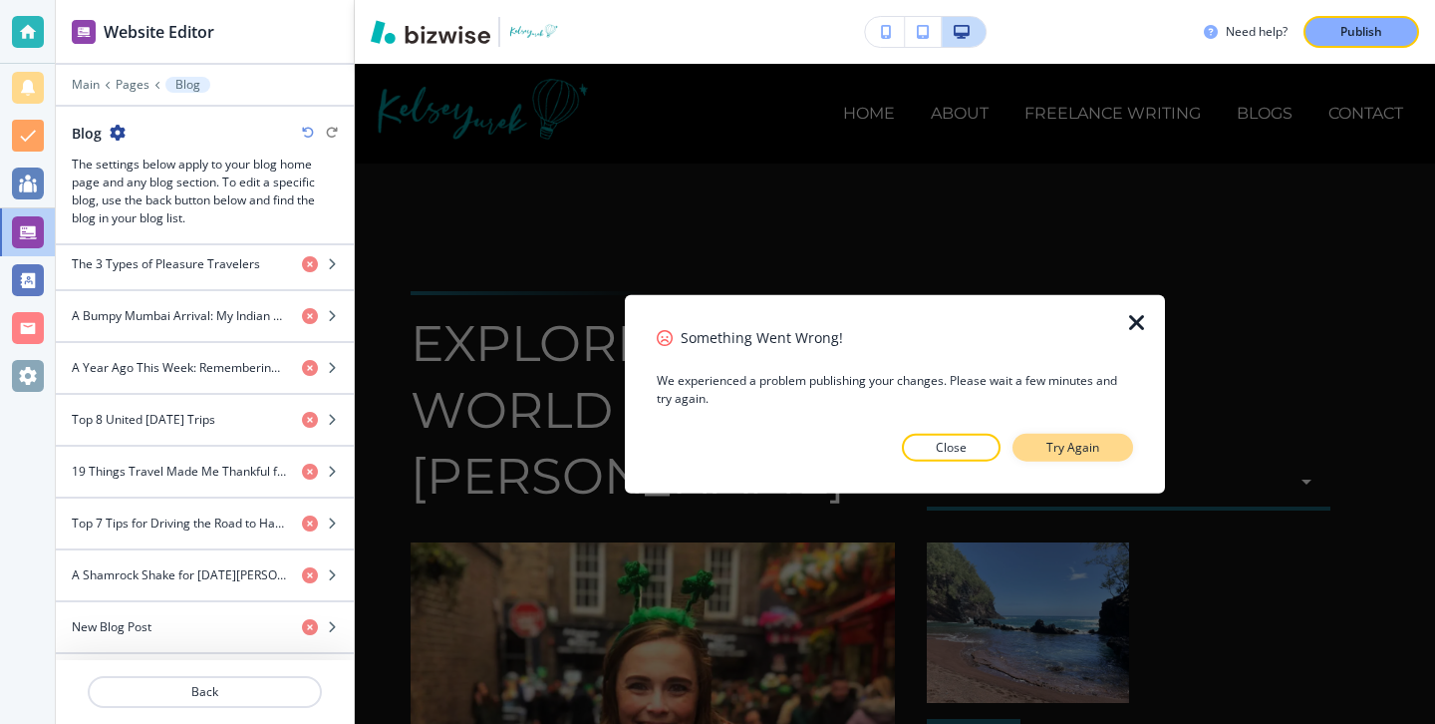
click at [1088, 439] on p "Try Again" at bounding box center [1072, 447] width 53 height 18
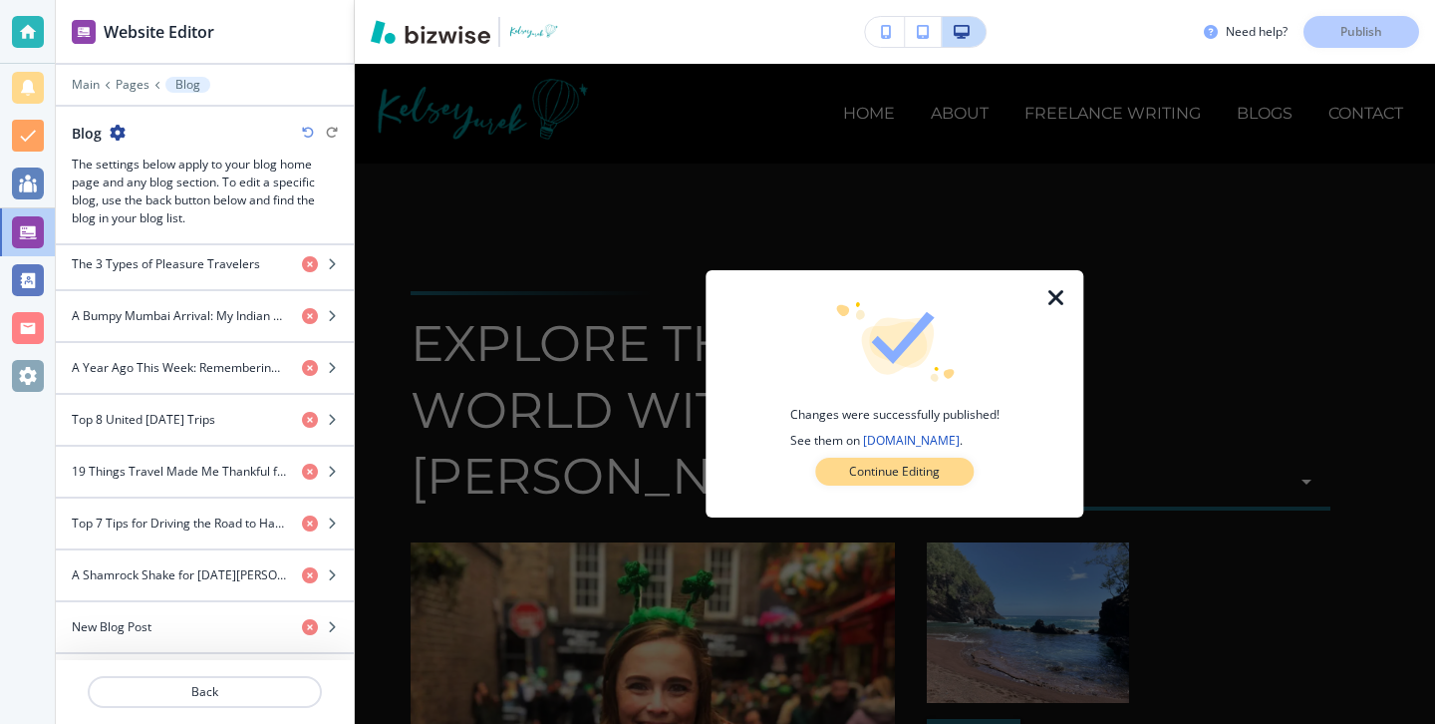
click at [964, 474] on button "Continue Editing" at bounding box center [894, 471] width 158 height 28
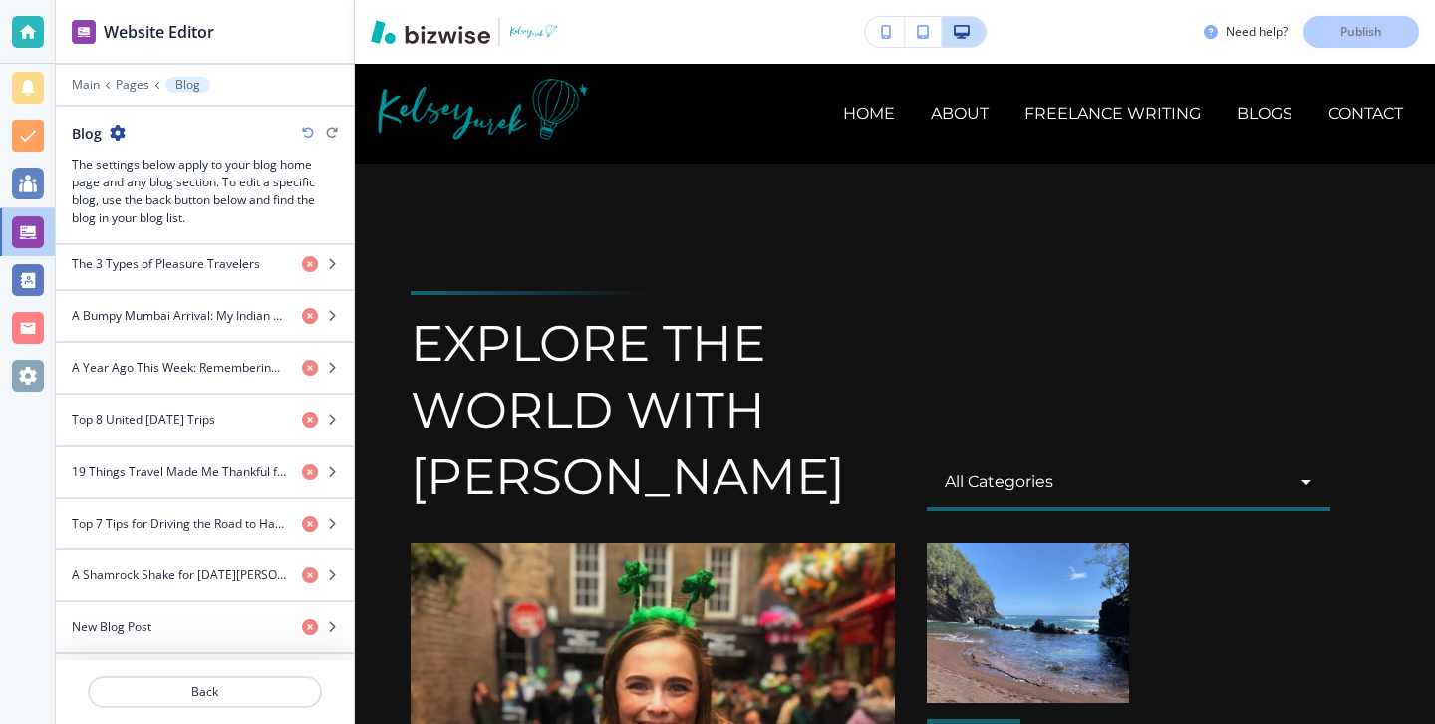
click at [121, 131] on icon "button" at bounding box center [118, 133] width 16 height 16
click at [168, 195] on p "Blog Settings" at bounding box center [174, 202] width 102 height 18
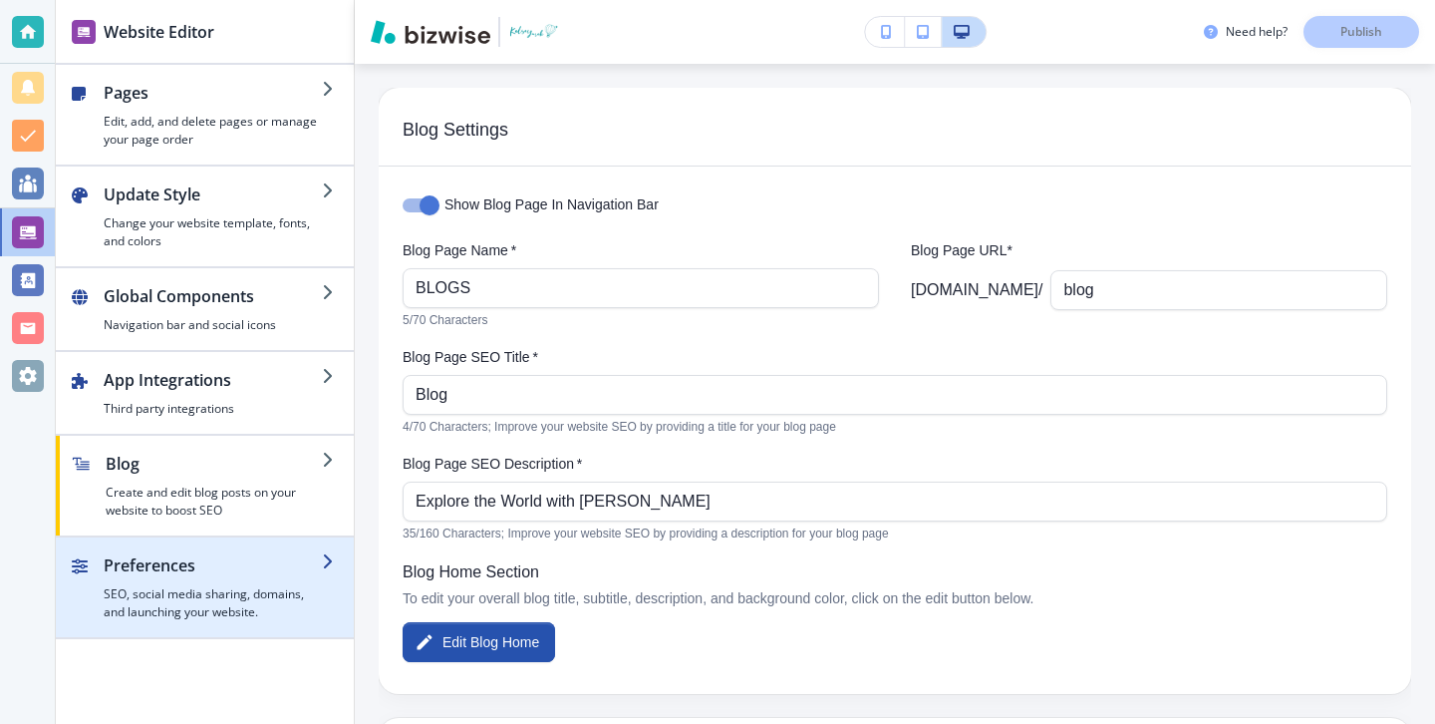
click at [257, 562] on h2 "Preferences" at bounding box center [213, 565] width 218 height 24
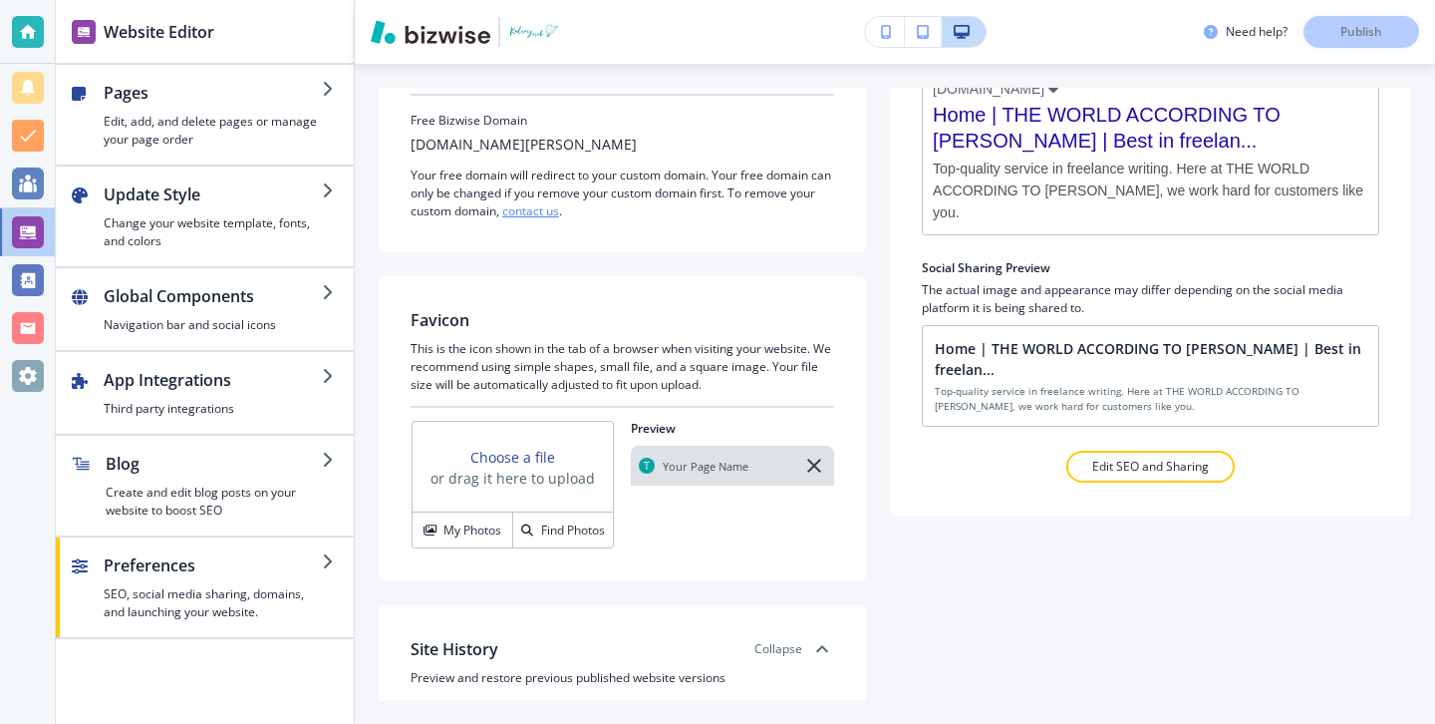
scroll to position [228, 0]
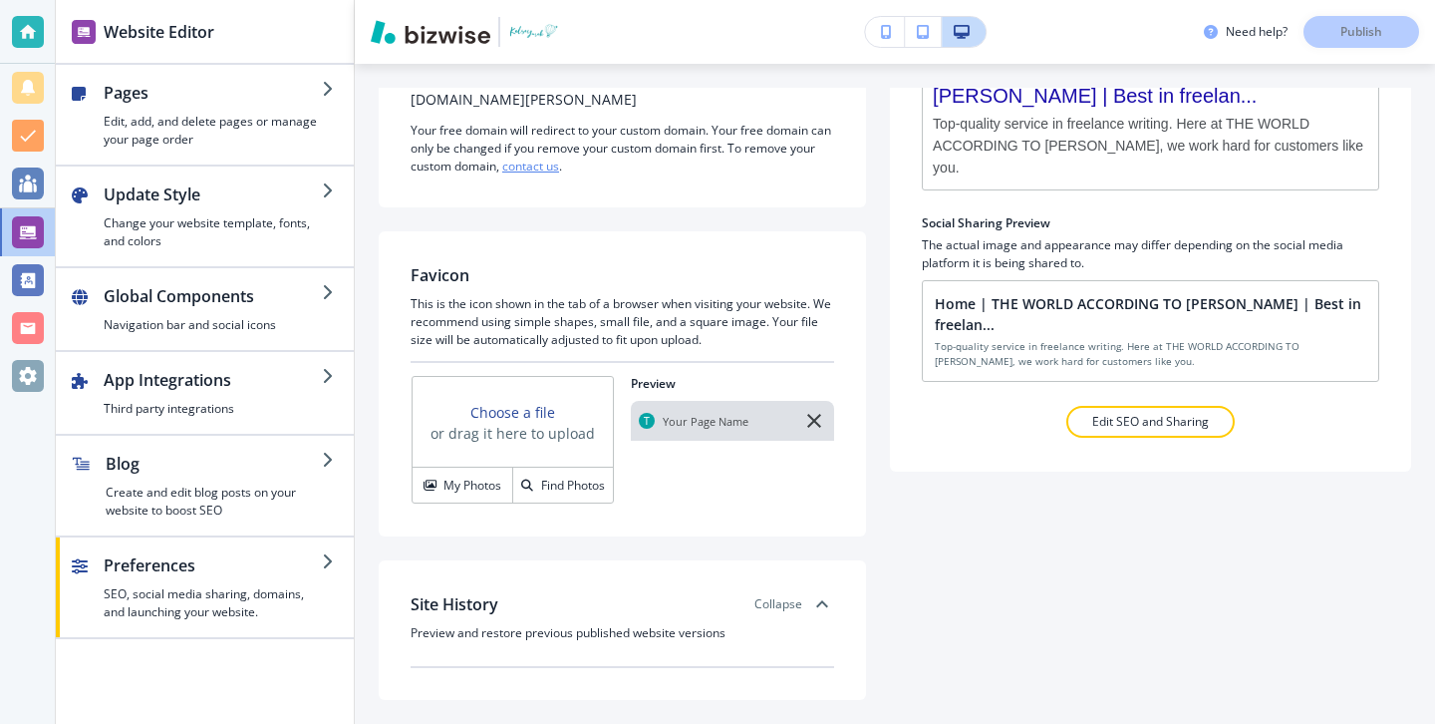
click at [625, 619] on div at bounding box center [623, 620] width 424 height 8
click at [776, 613] on div "Collapse" at bounding box center [794, 604] width 80 height 24
click at [776, 613] on div "Expand" at bounding box center [797, 604] width 73 height 24
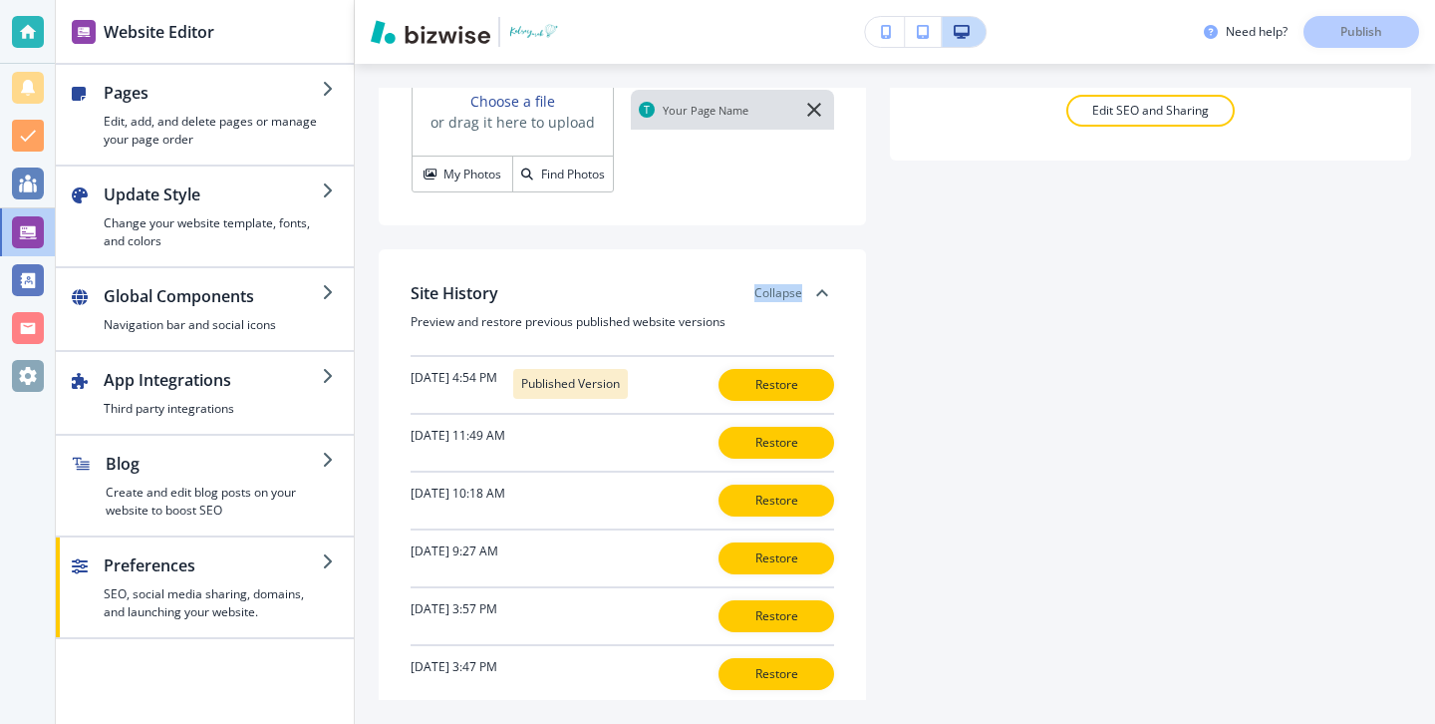
scroll to position [541, 0]
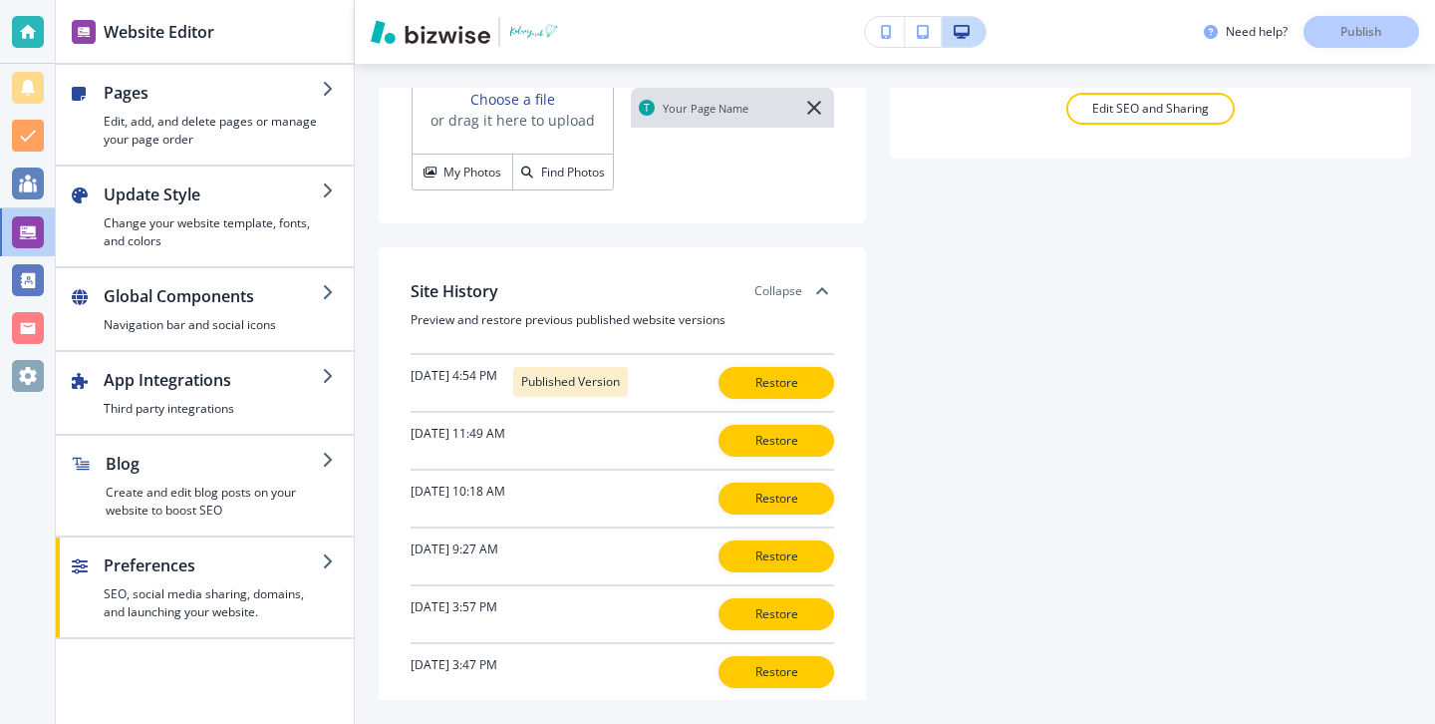
click at [505, 439] on h4 "August 8th, 2025 at 11:49 AM" at bounding box center [458, 434] width 95 height 18
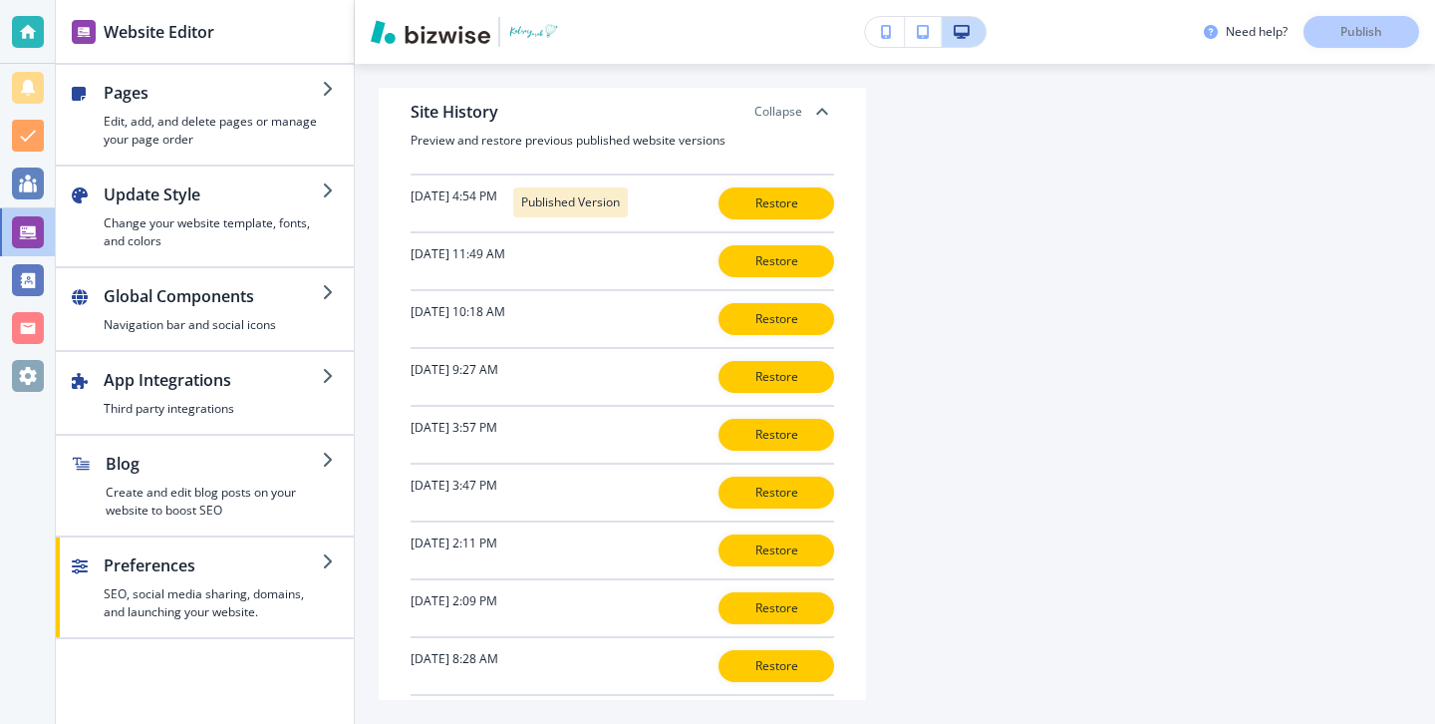
scroll to position [718, 0]
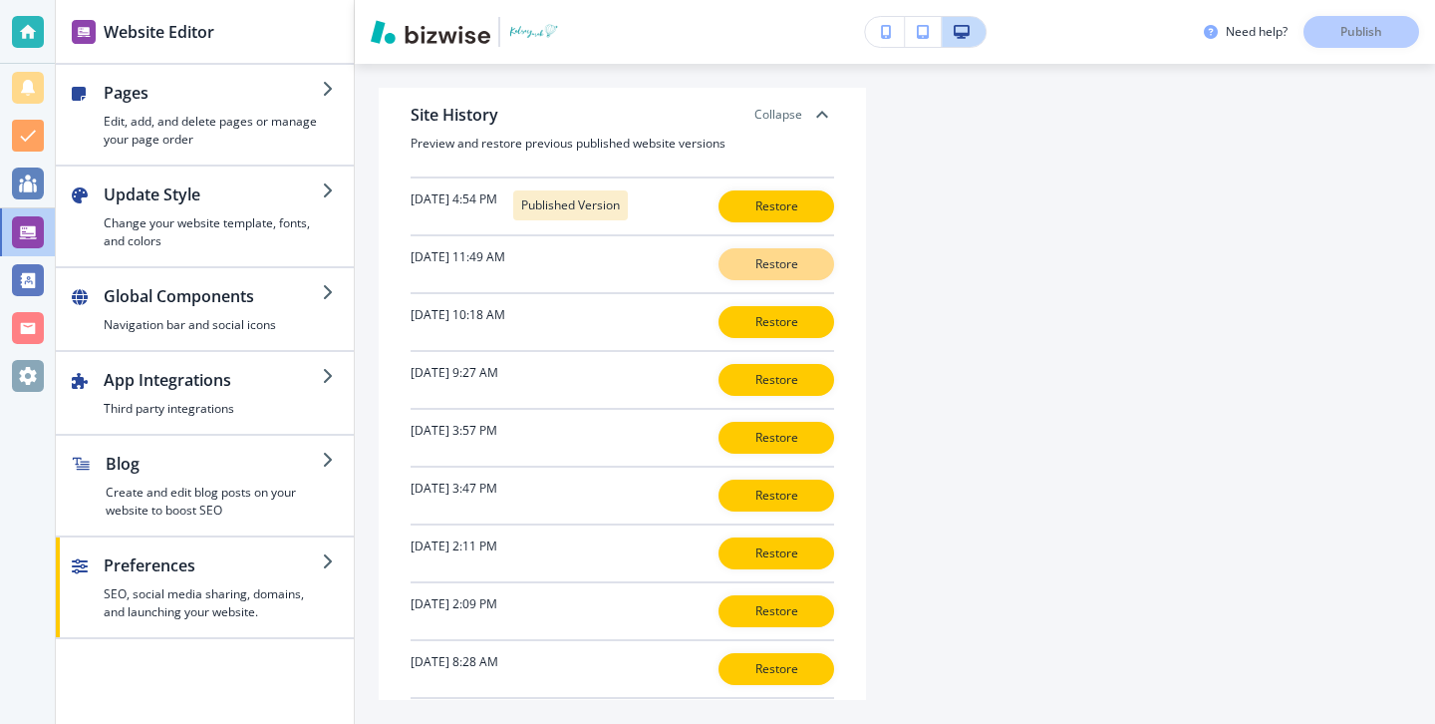
click at [824, 265] on button "Restore" at bounding box center [777, 264] width 116 height 32
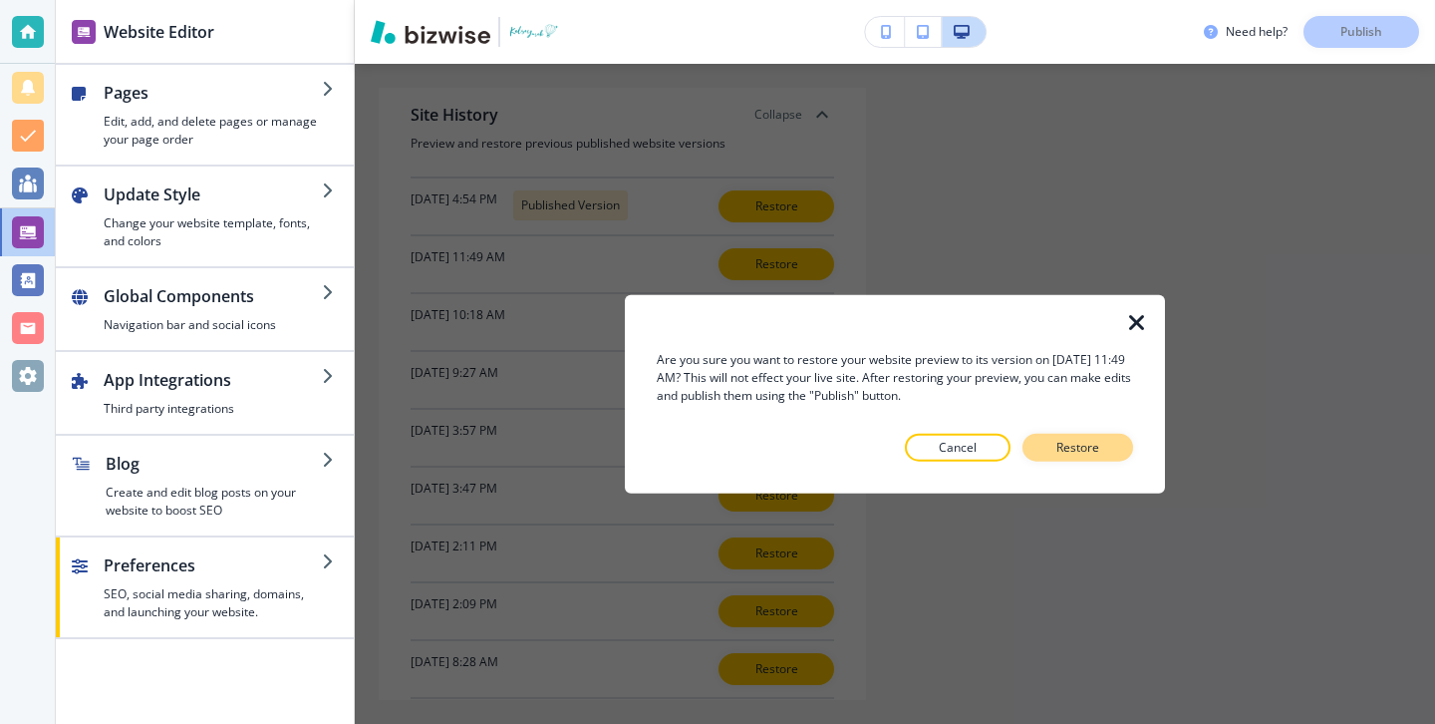
click at [1078, 443] on p "Restore" at bounding box center [1077, 447] width 43 height 18
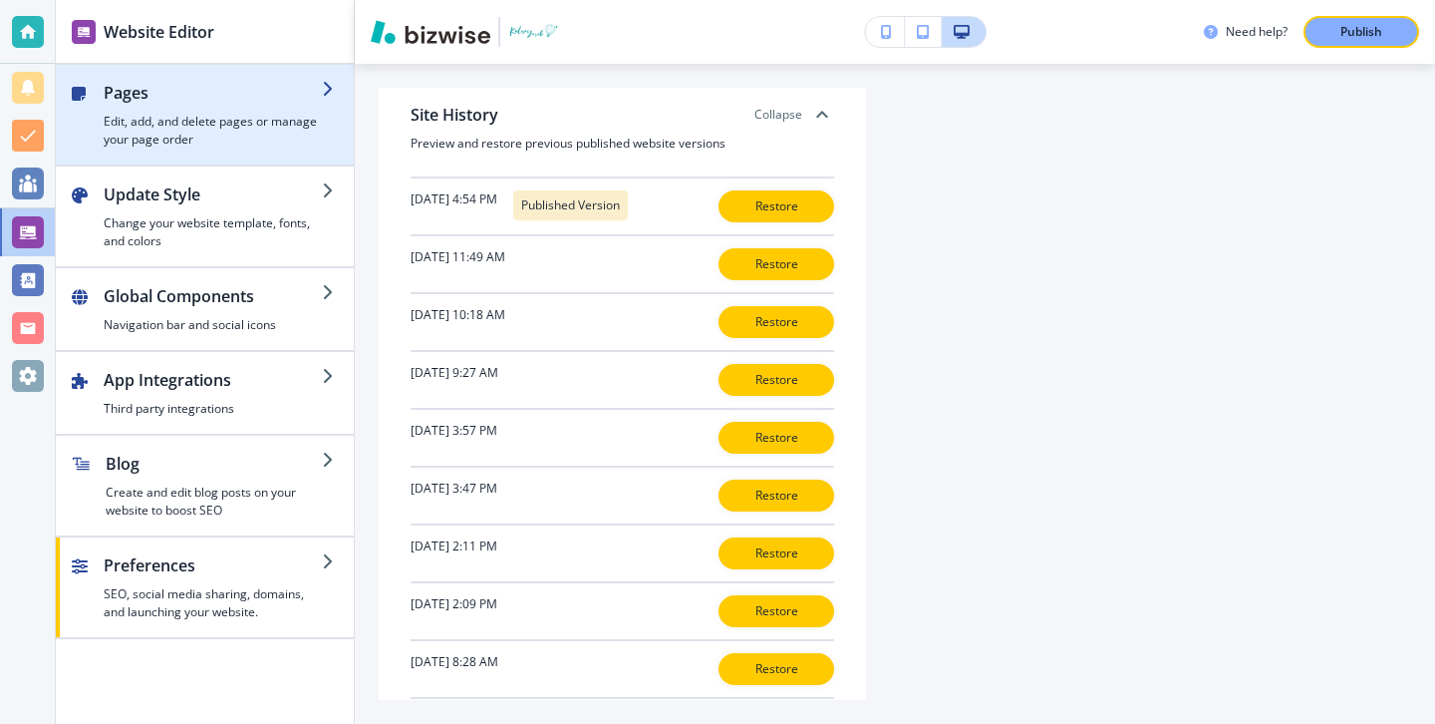
click at [267, 135] on h4 "Edit, add, and delete pages or manage your page order" at bounding box center [213, 131] width 218 height 36
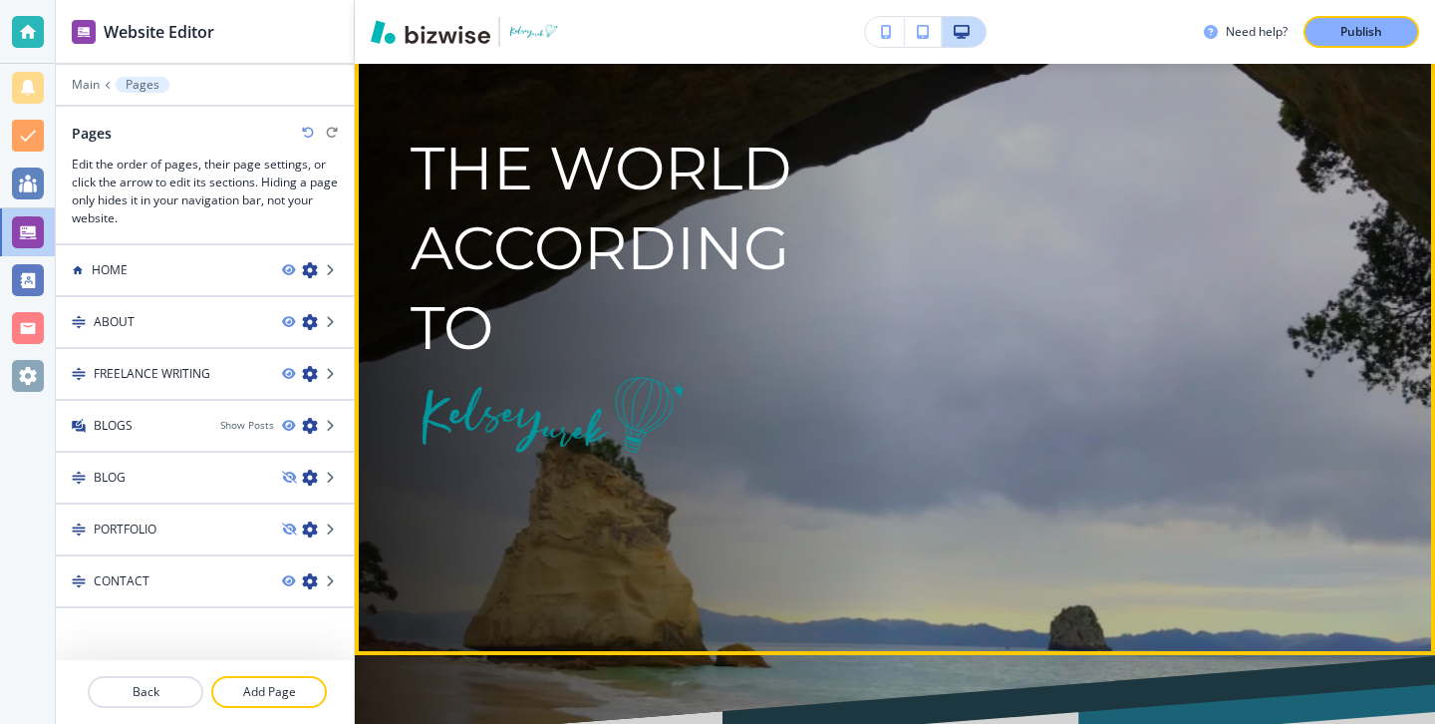
scroll to position [356, 0]
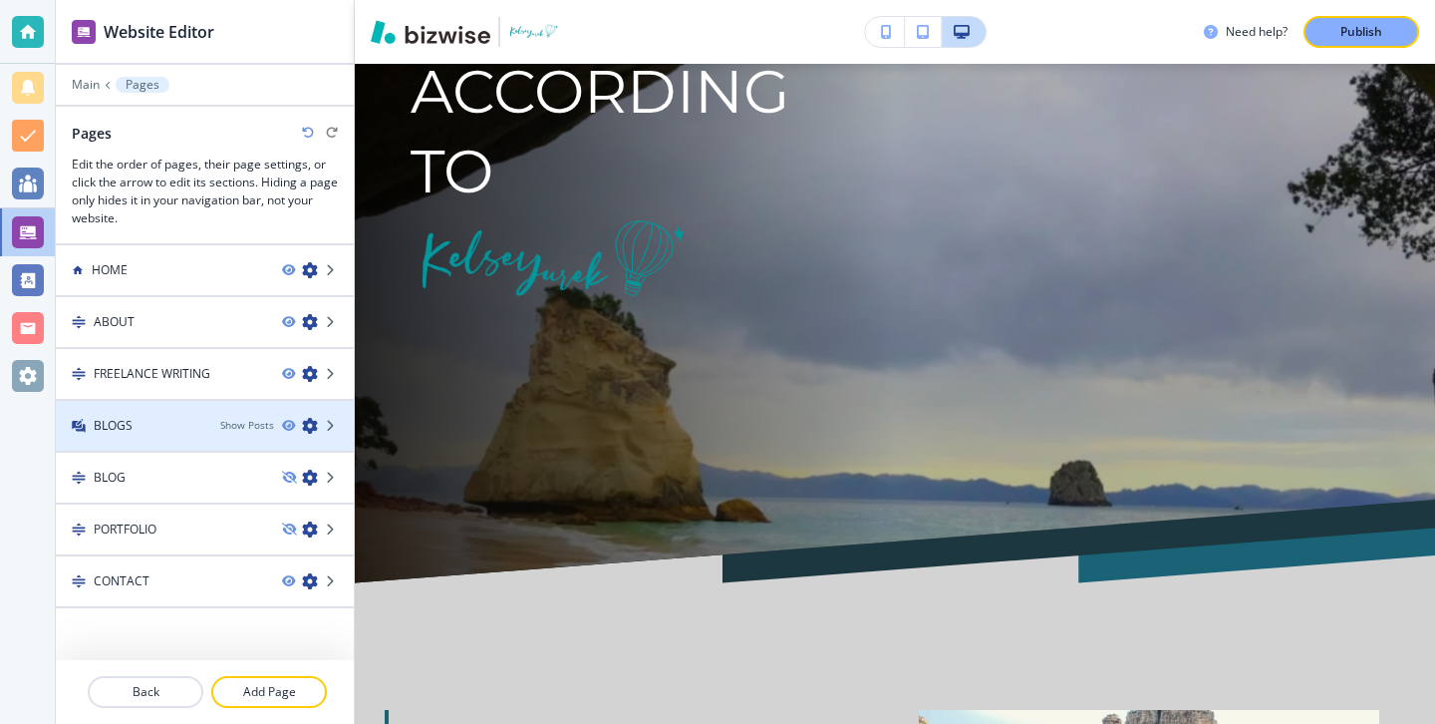
click at [213, 412] on div at bounding box center [205, 409] width 298 height 16
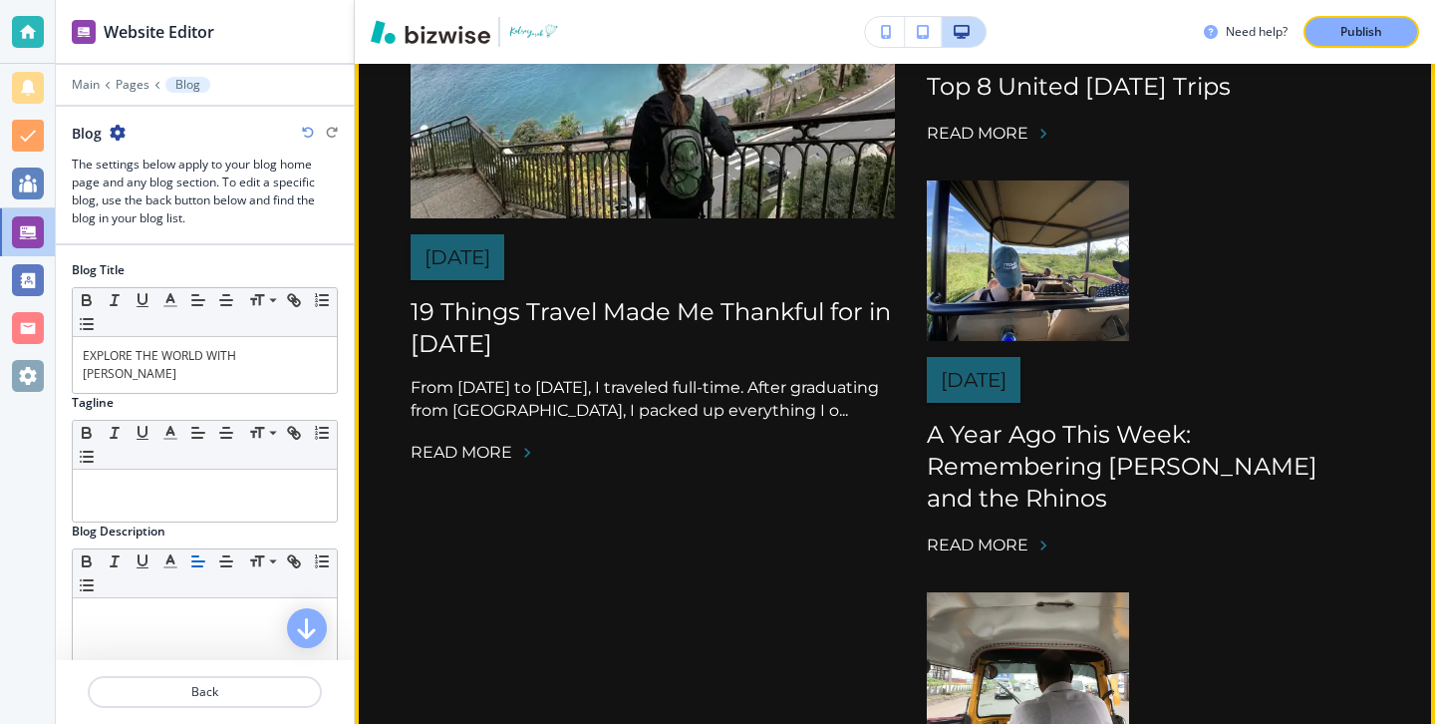
scroll to position [699, 0]
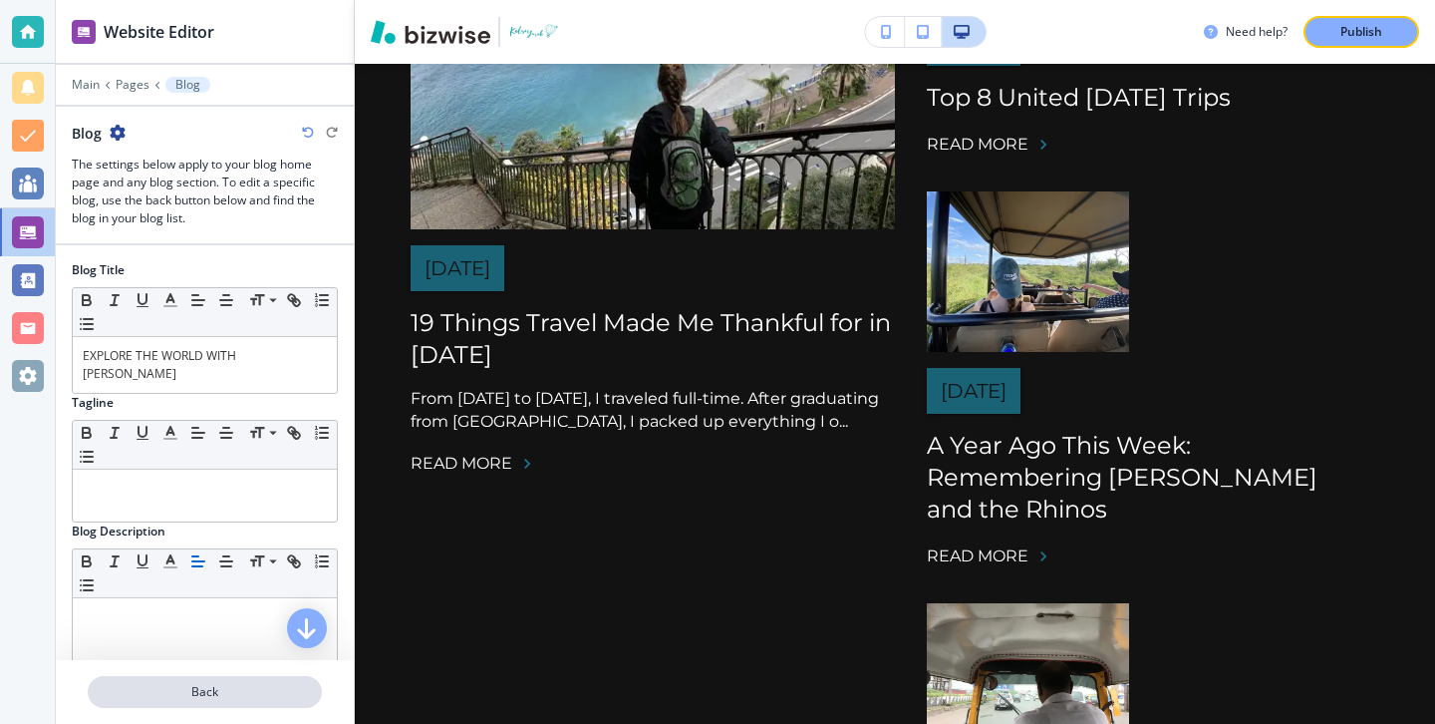
click at [194, 698] on p "Back" at bounding box center [205, 692] width 230 height 18
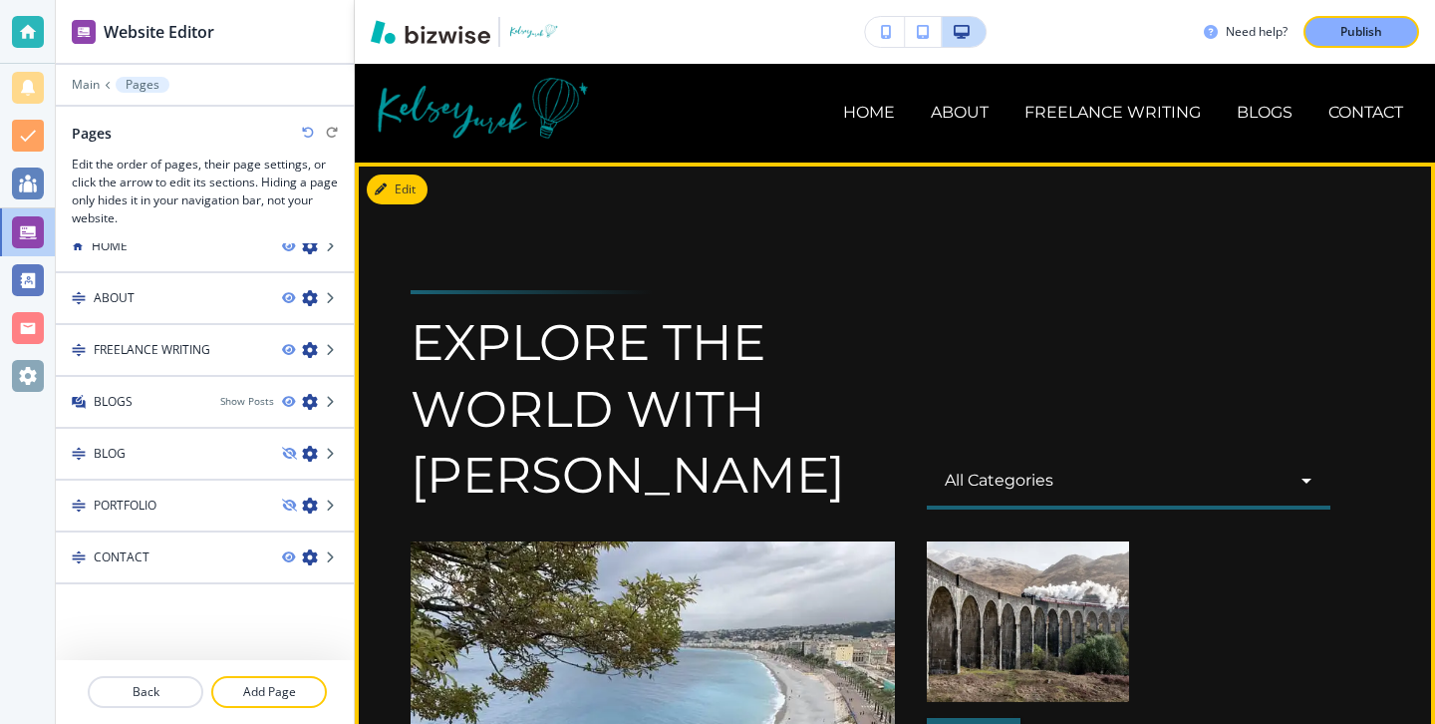
scroll to position [0, 0]
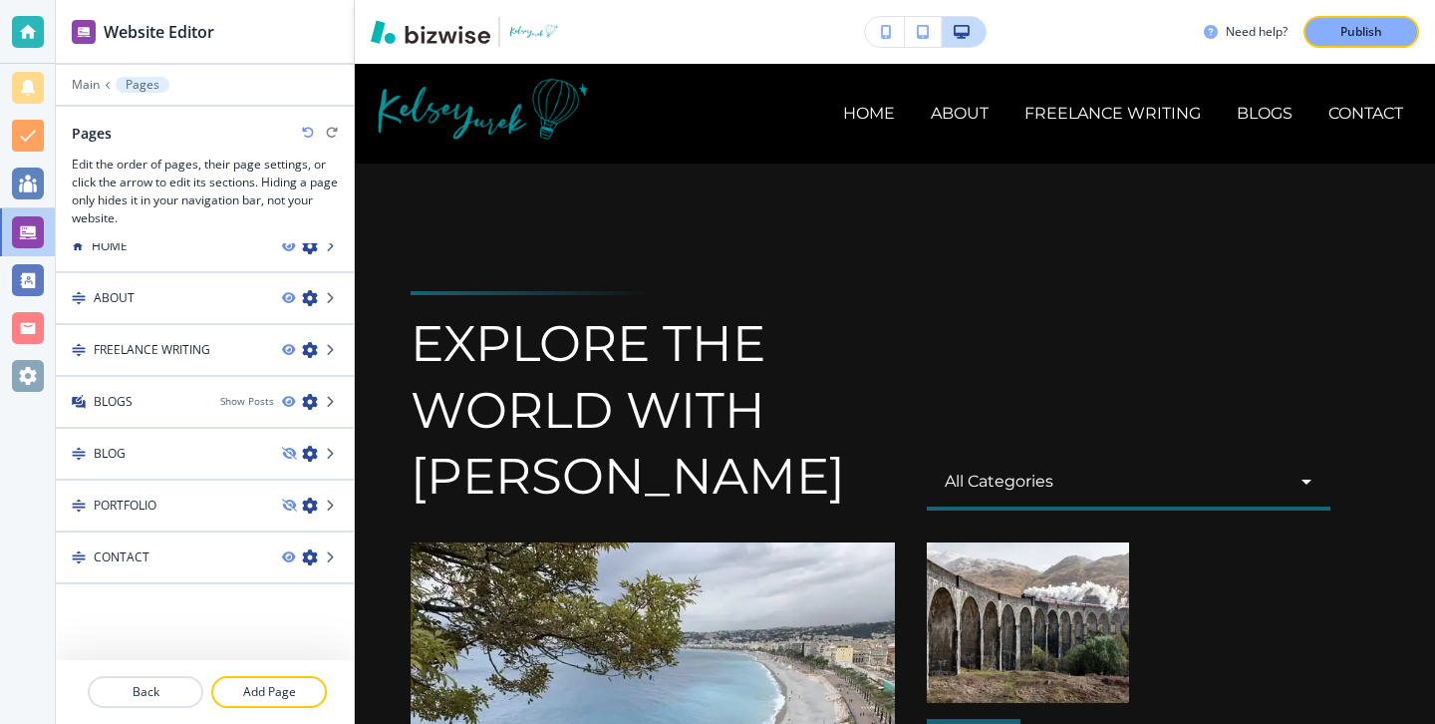
click at [93, 128] on h2 "Pages" at bounding box center [92, 133] width 40 height 21
click at [89, 91] on p "Main" at bounding box center [86, 85] width 28 height 14
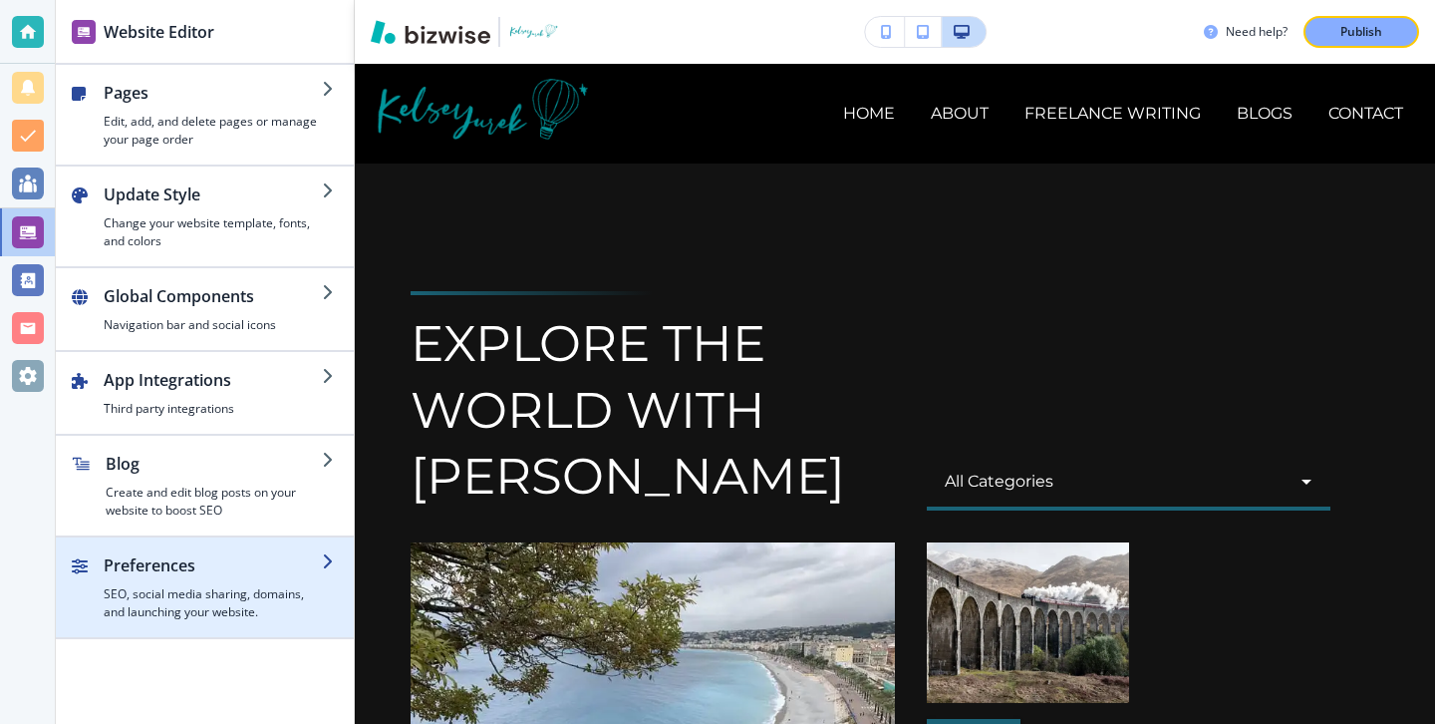
click at [278, 564] on h2 "Preferences" at bounding box center [213, 565] width 218 height 24
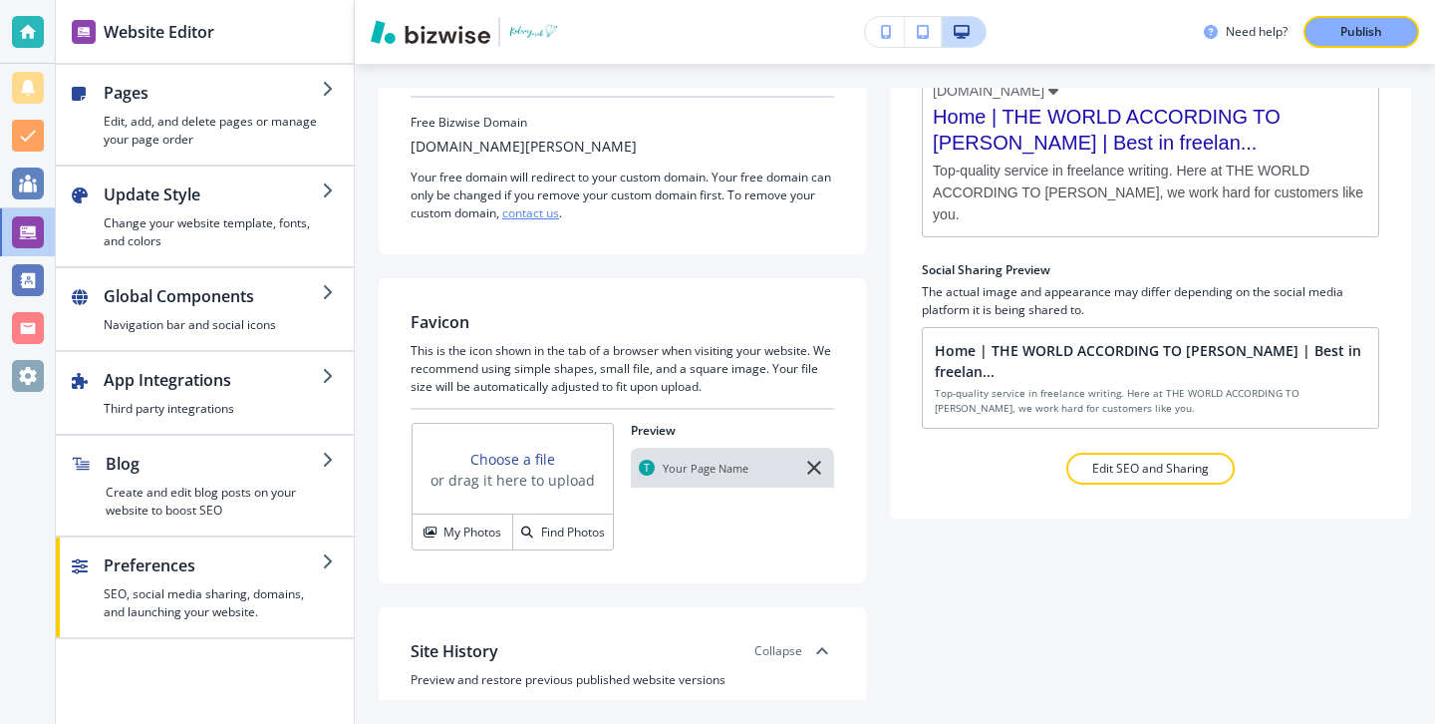
scroll to position [228, 0]
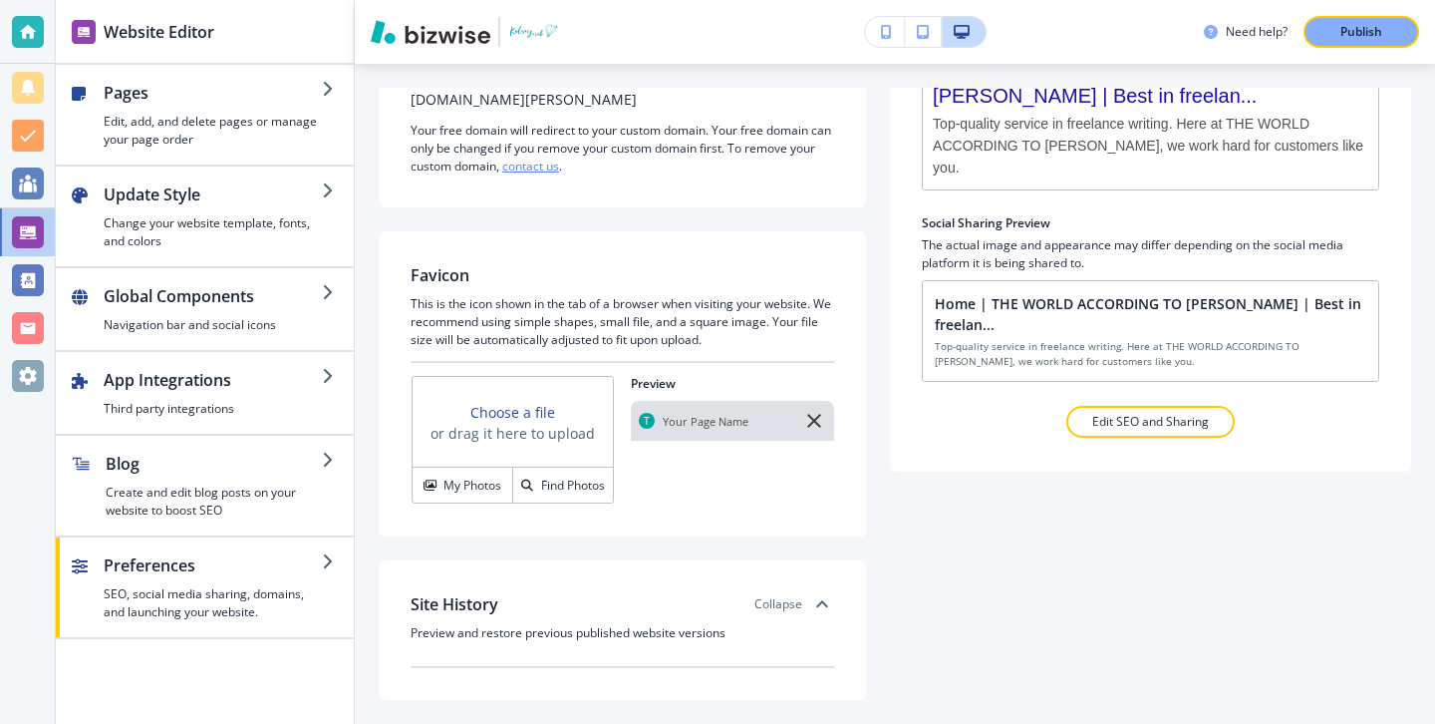
click at [823, 599] on icon at bounding box center [822, 604] width 24 height 24
click at [813, 585] on div "Site History Expand Preview and restore previous published website versions" at bounding box center [622, 630] width 487 height 140
click at [814, 595] on icon at bounding box center [822, 604] width 24 height 24
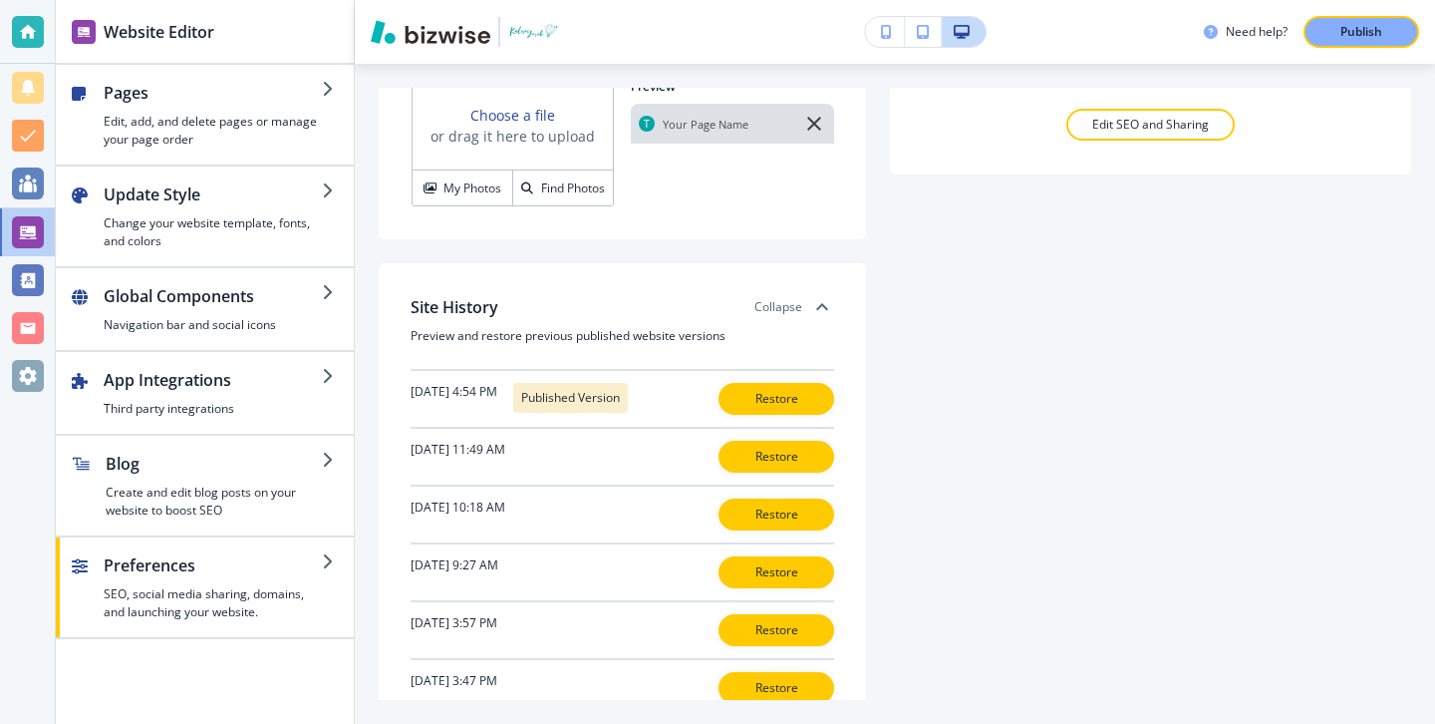
scroll to position [562, 0]
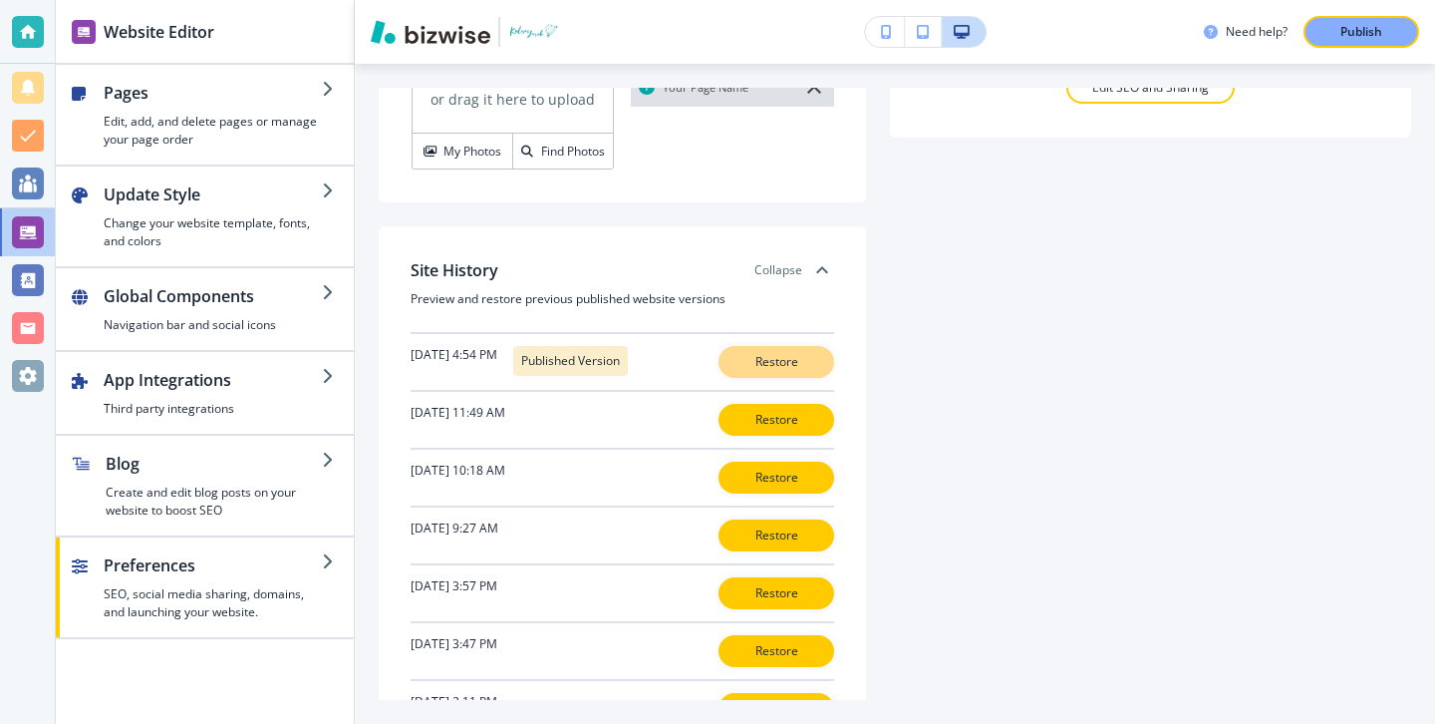
click at [777, 370] on p "Restore" at bounding box center [776, 362] width 64 height 18
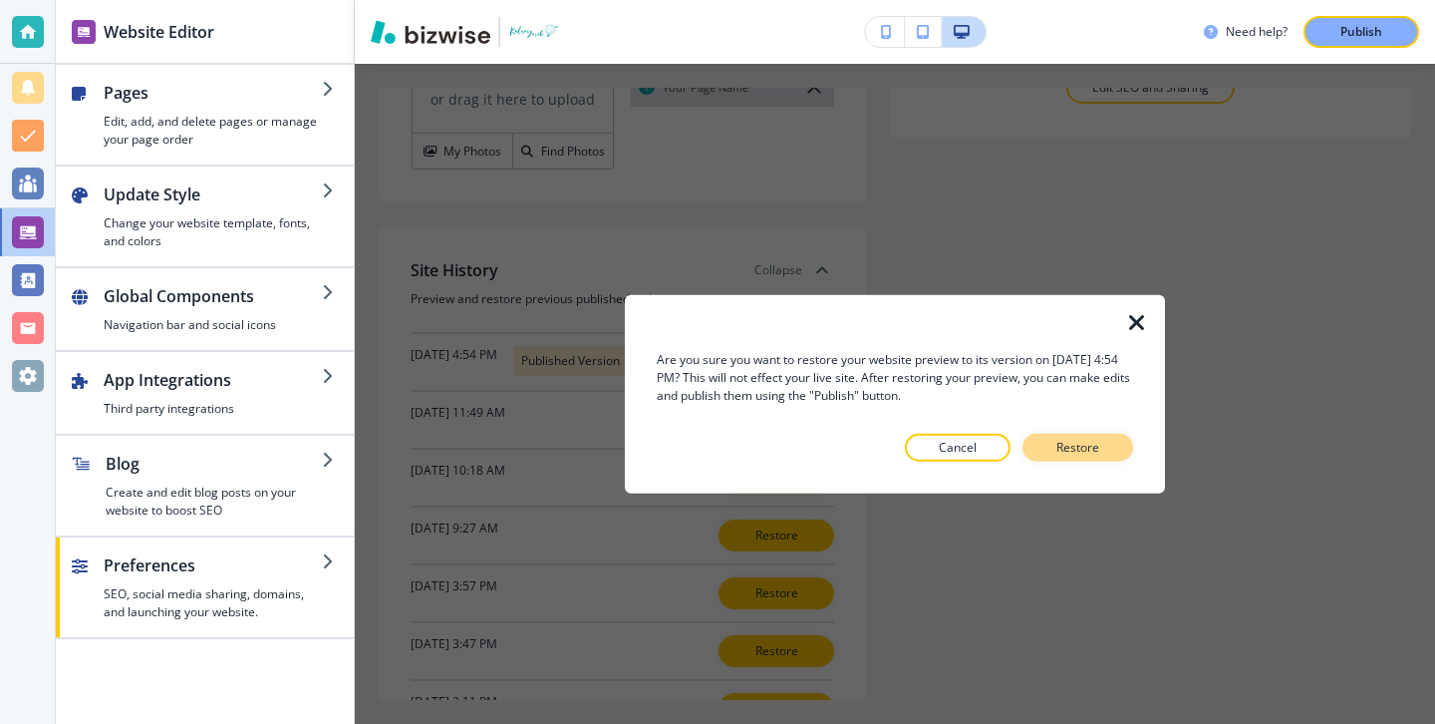
click at [1068, 454] on p "Restore" at bounding box center [1077, 447] width 43 height 18
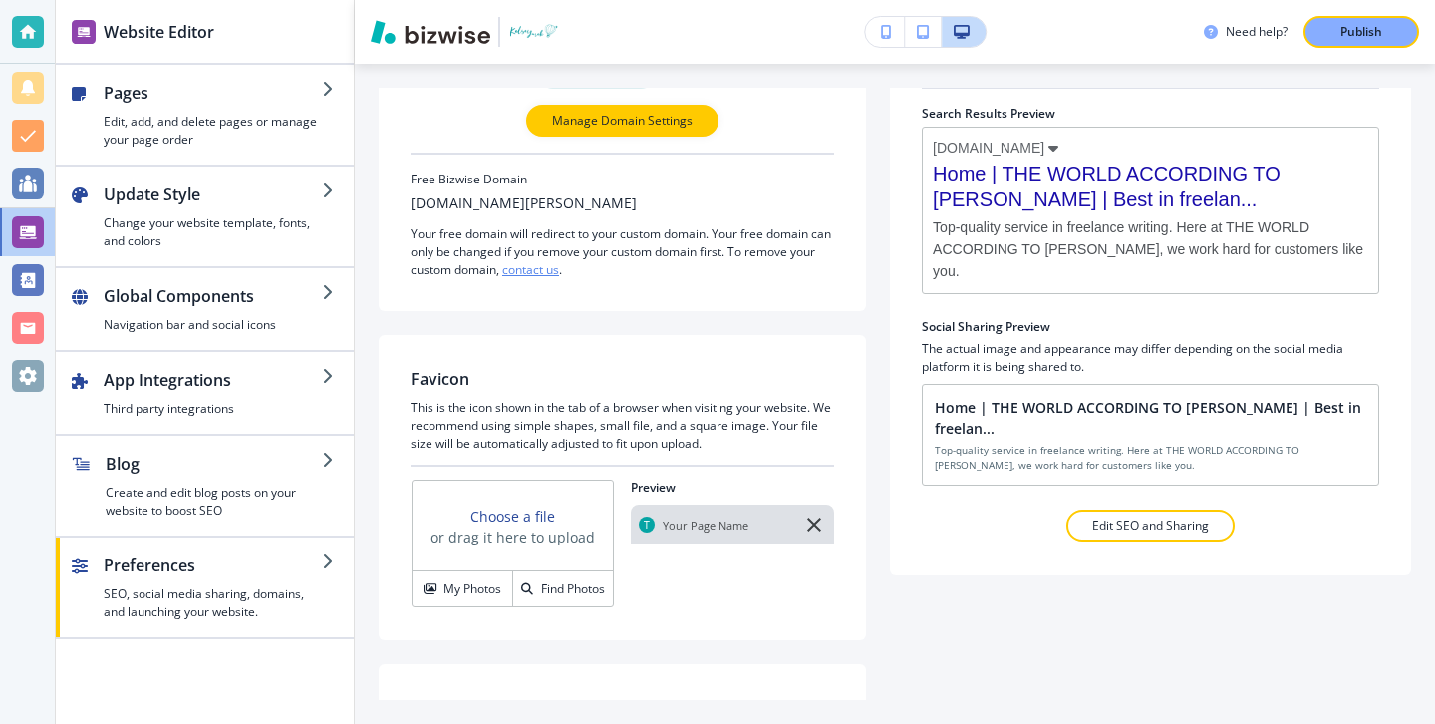
scroll to position [0, 0]
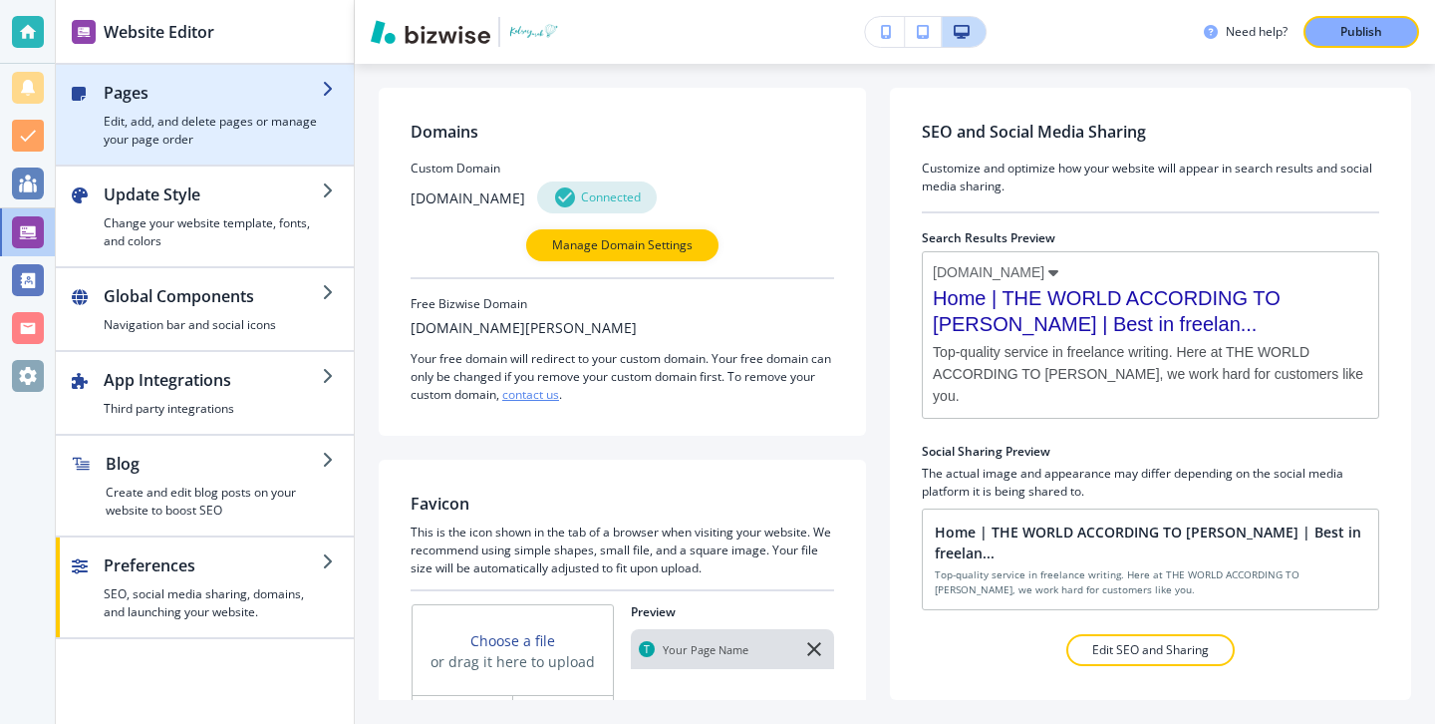
click at [211, 134] on h4 "Edit, add, and delete pages or manage your page order" at bounding box center [213, 131] width 218 height 36
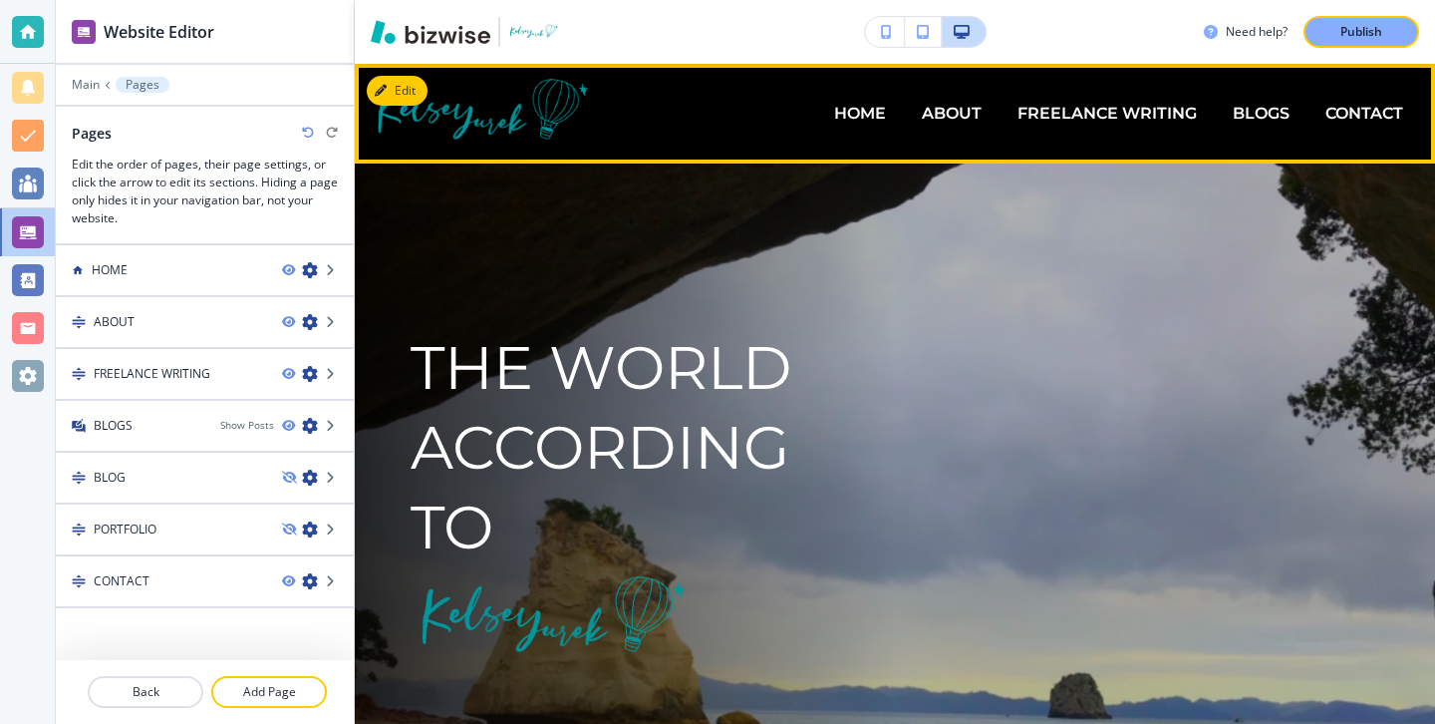
click at [1271, 142] on div "BLOGS" at bounding box center [1261, 114] width 93 height 80
click at [1274, 128] on div "BLOGS" at bounding box center [1261, 114] width 93 height 80
click at [1274, 113] on p "BLOGS" at bounding box center [1261, 113] width 57 height 23
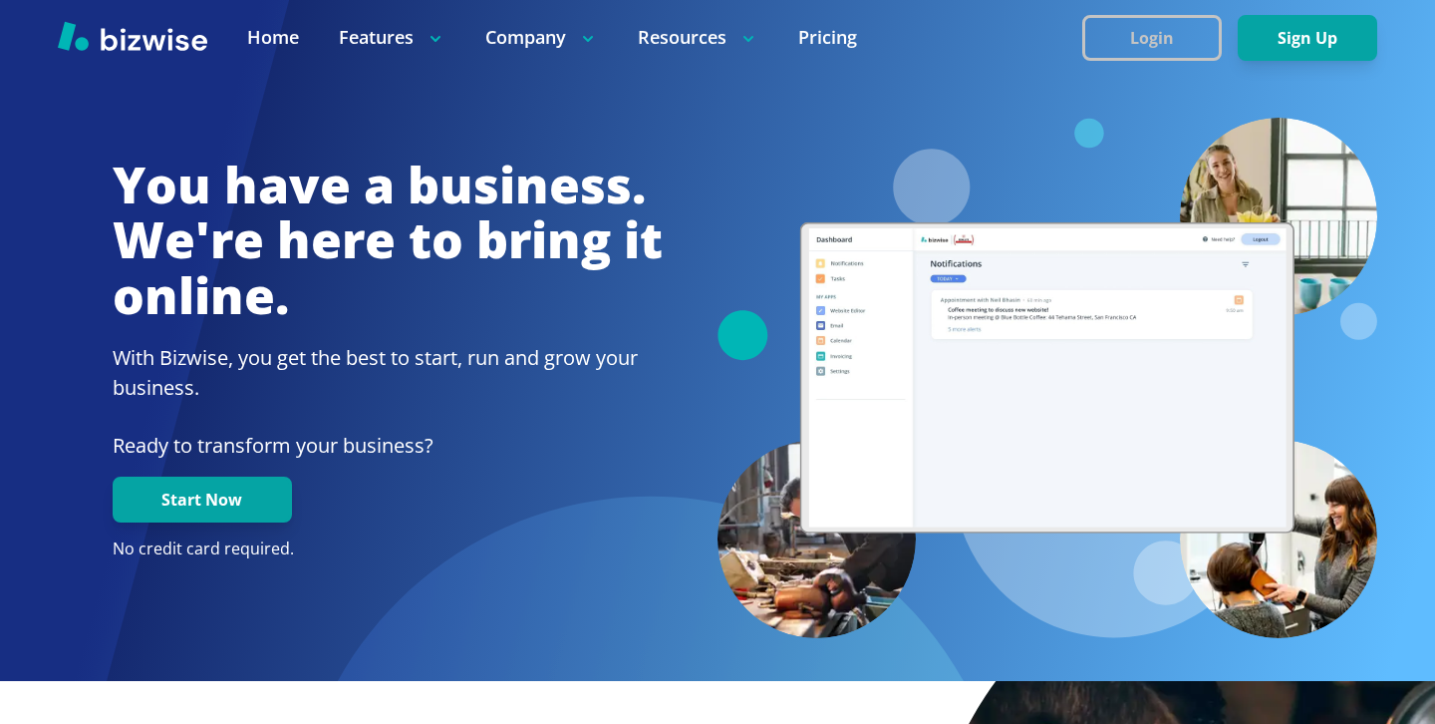
click at [1207, 16] on button "Login" at bounding box center [1152, 38] width 140 height 46
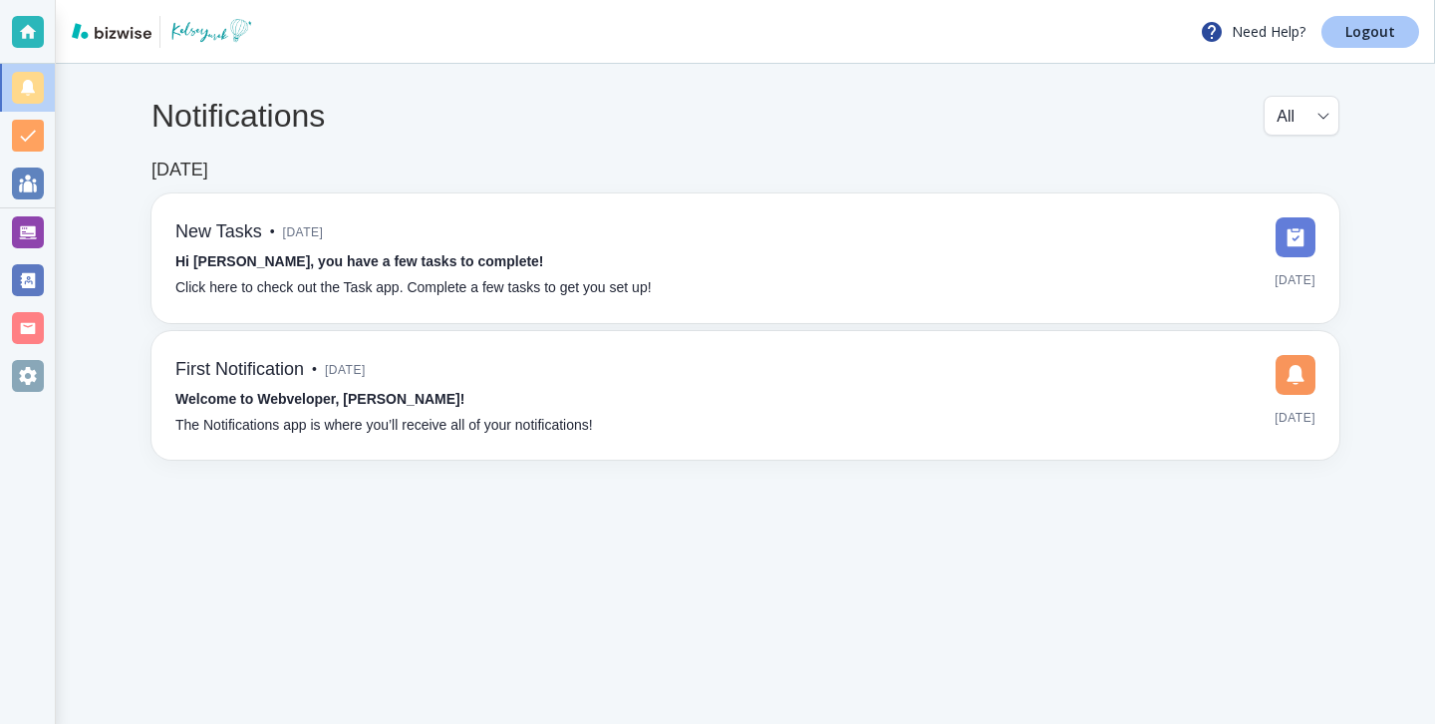
click at [1358, 37] on p "Logout" at bounding box center [1370, 32] width 50 height 14
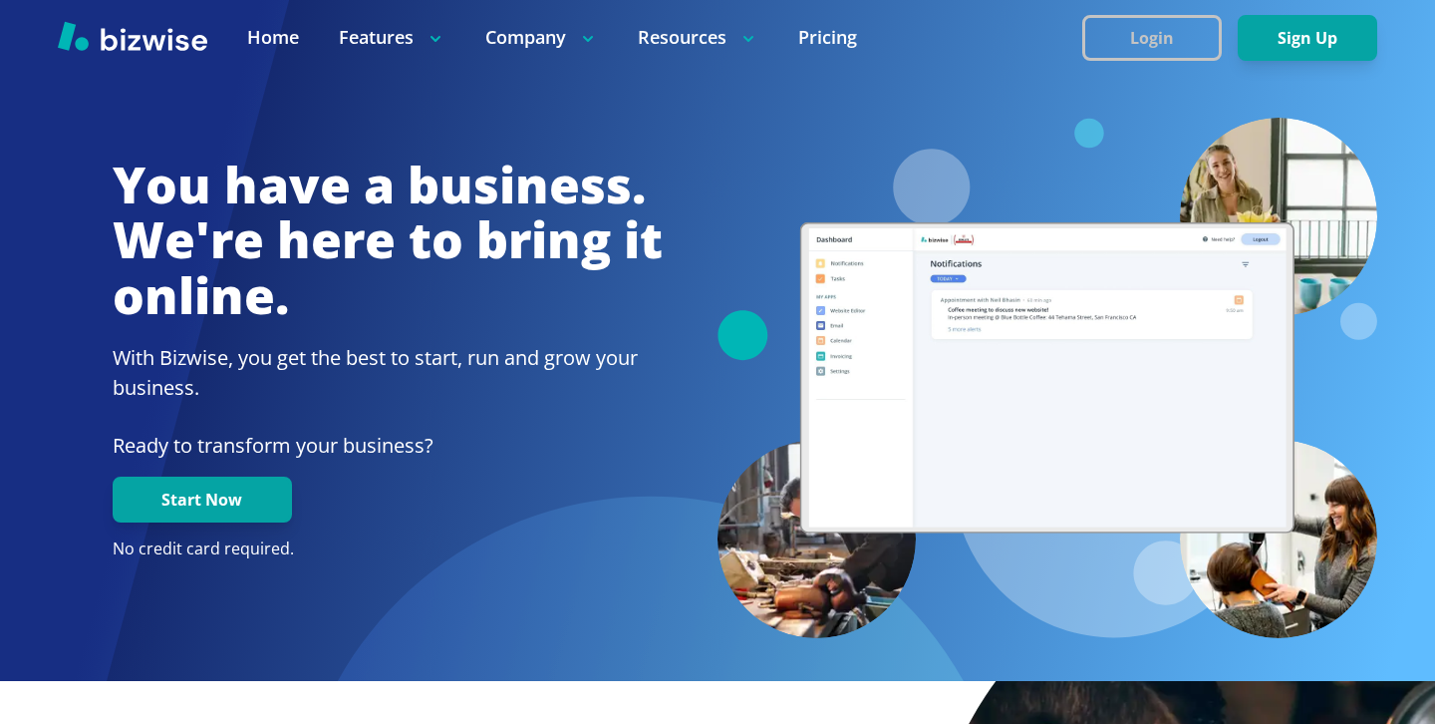
click at [1120, 49] on button "Login" at bounding box center [1152, 38] width 140 height 46
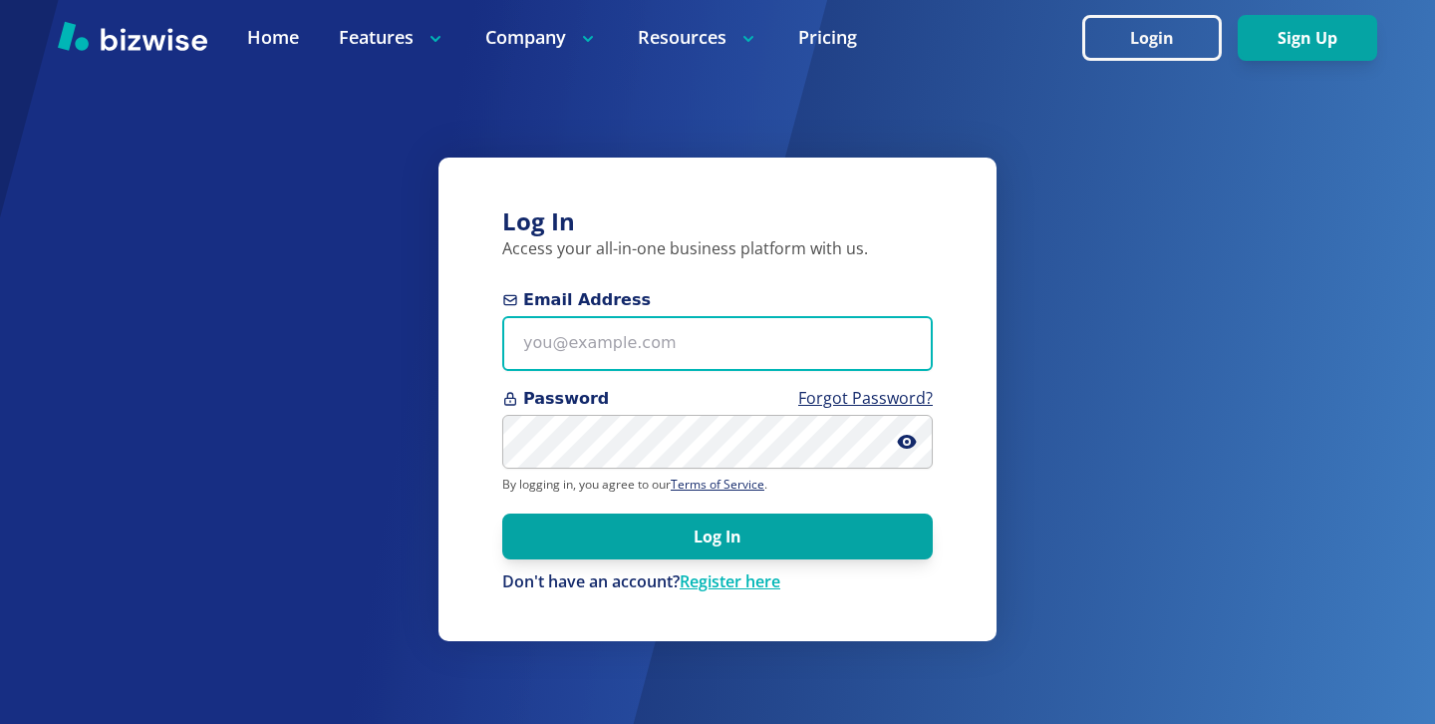
click at [663, 364] on input "Email Address" at bounding box center [717, 343] width 431 height 55
paste input "[EMAIL_ADDRESS][DOMAIN_NAME]"
type input "[EMAIL_ADDRESS][DOMAIN_NAME]"
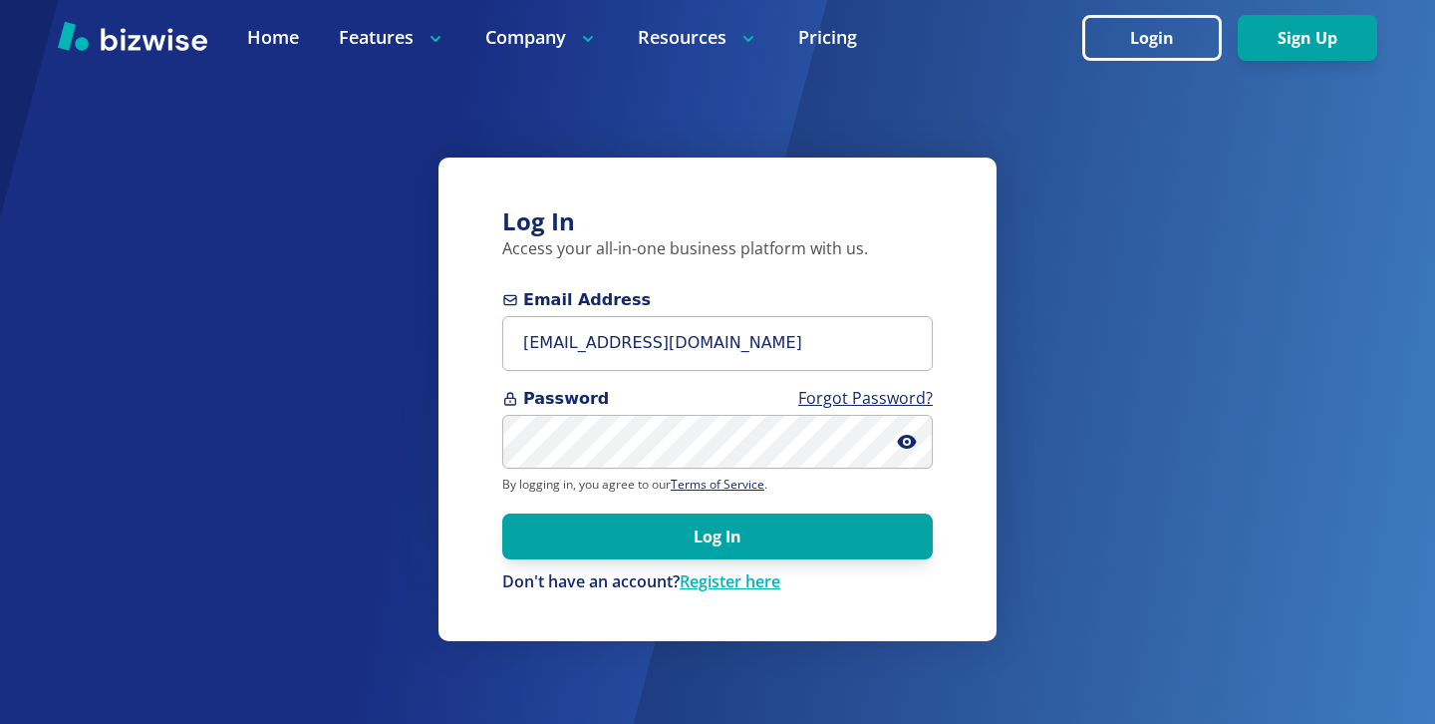
click at [963, 498] on div "Log In Access your all-in-one business platform with us. Email Address [EMAIL_A…" at bounding box center [718, 398] width 558 height 483
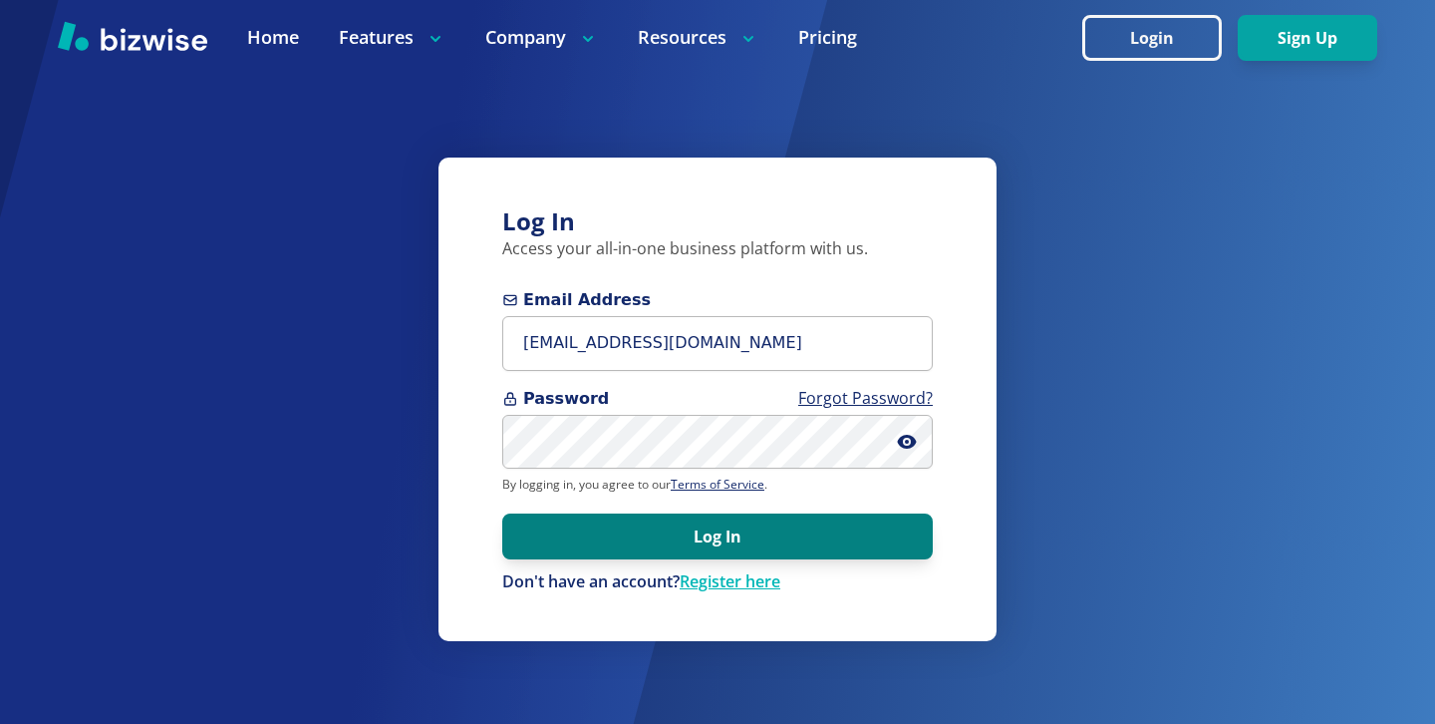
click at [929, 525] on button "Log In" at bounding box center [717, 536] width 431 height 46
